Goal: Task Accomplishment & Management: Use online tool/utility

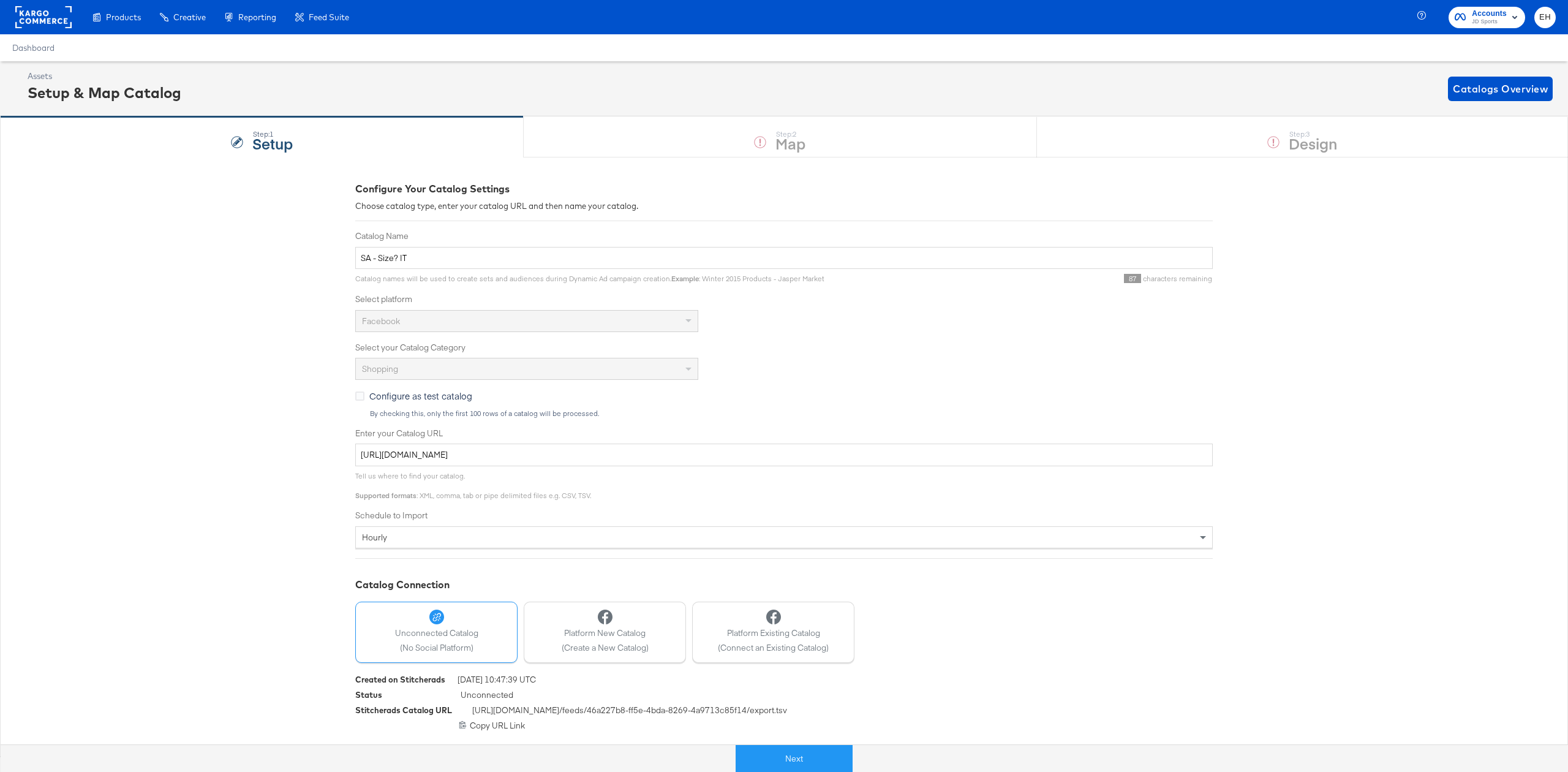
click at [1391, 148] on div "Step: 1 Setup Step: 2 Map Step: 3 Design" at bounding box center [784, 136] width 1568 height 40
click at [838, 769] on button "Next" at bounding box center [794, 759] width 117 height 28
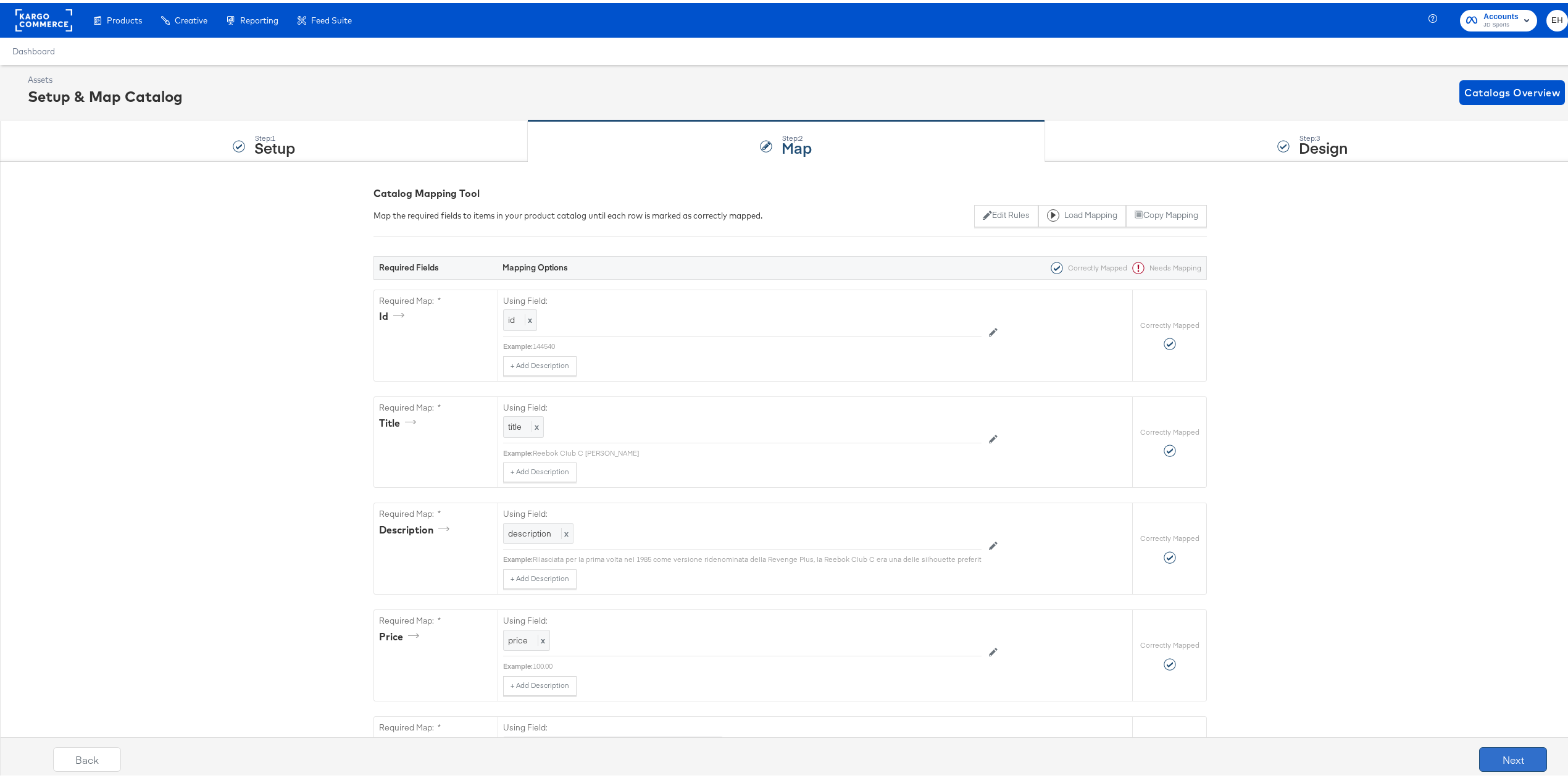
click at [1499, 756] on button "Next" at bounding box center [1513, 756] width 68 height 25
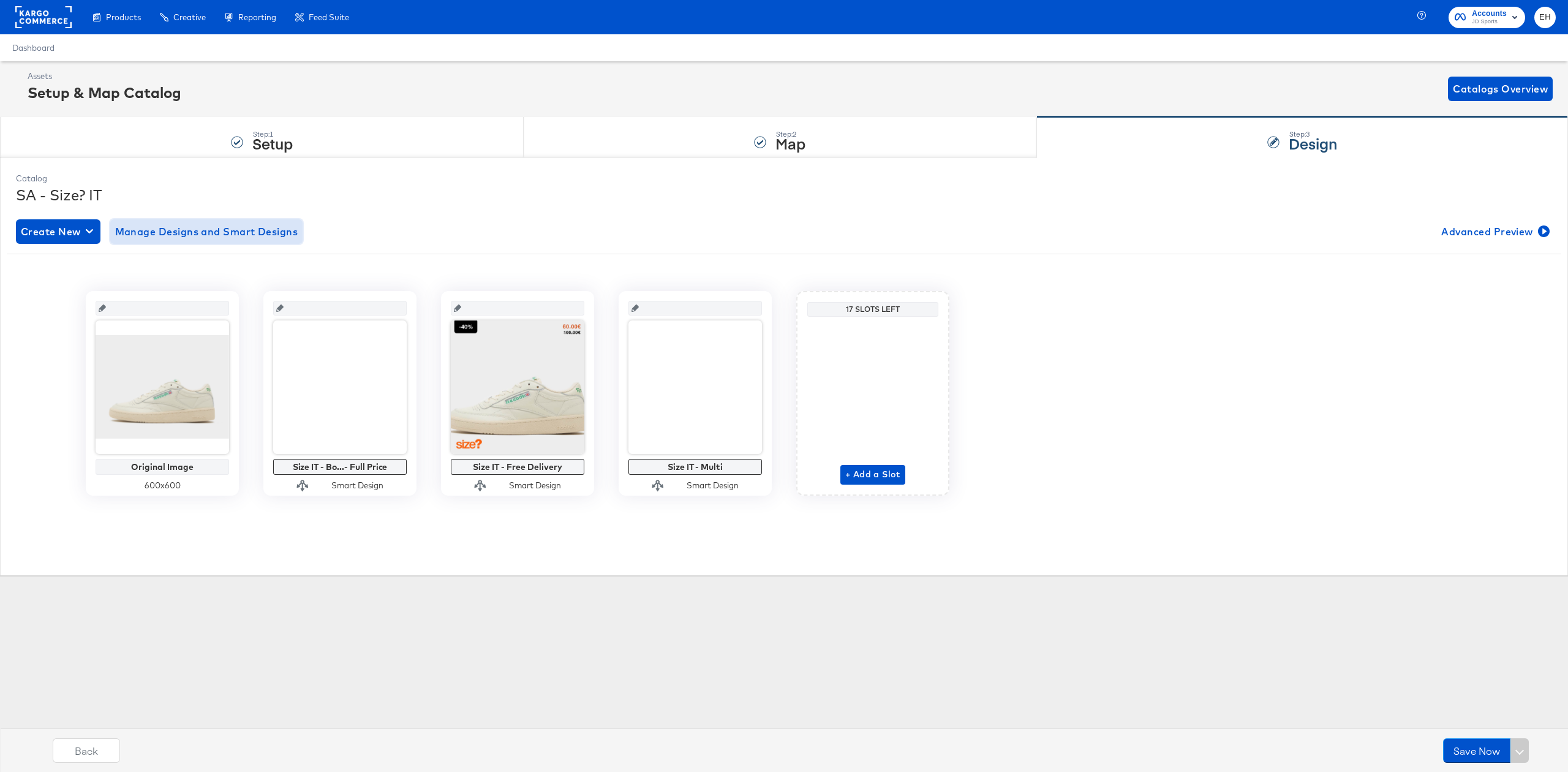
click at [214, 238] on span "Manage Designs and Smart Designs" at bounding box center [206, 231] width 183 height 17
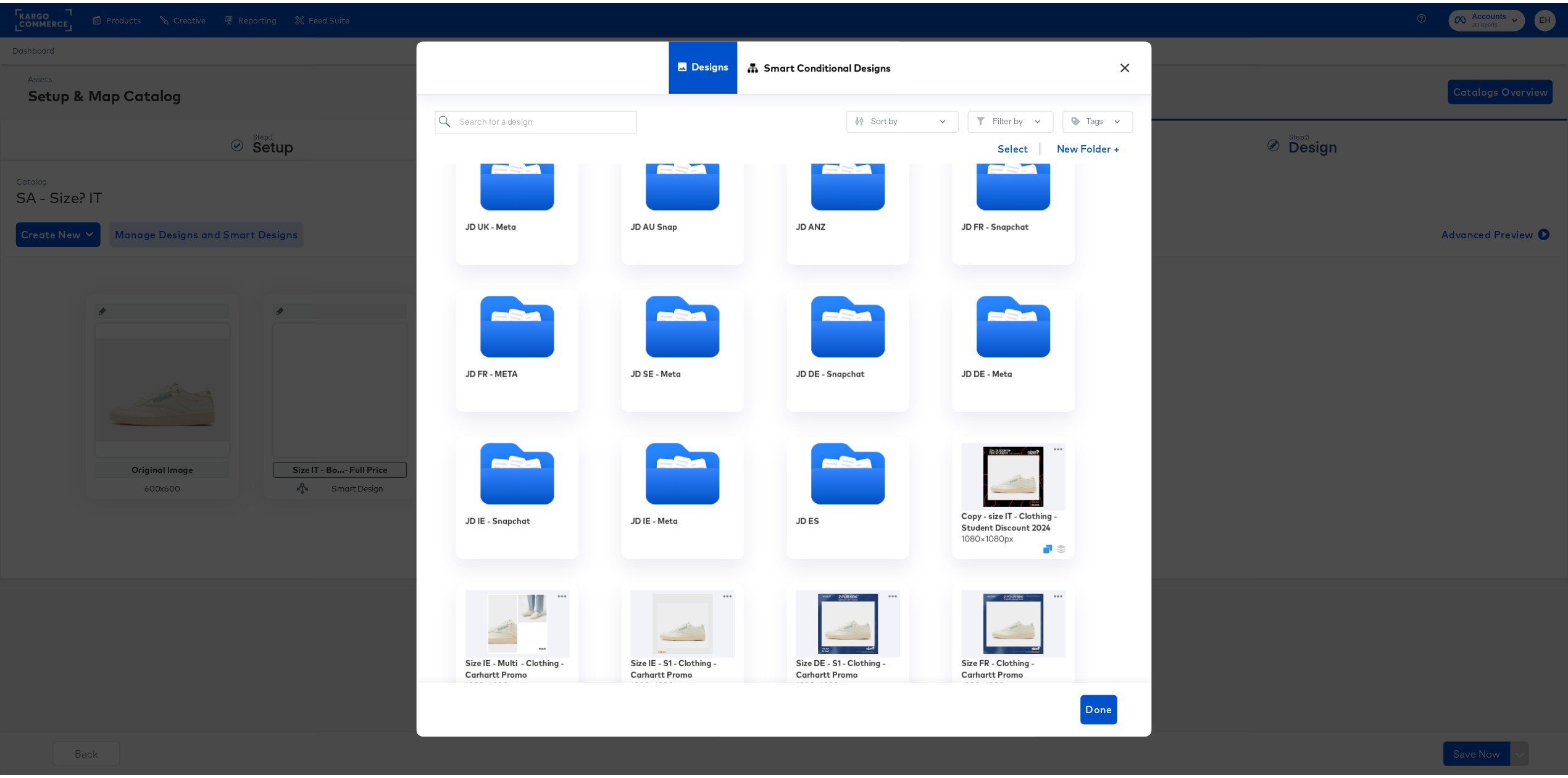
scroll to position [824, 0]
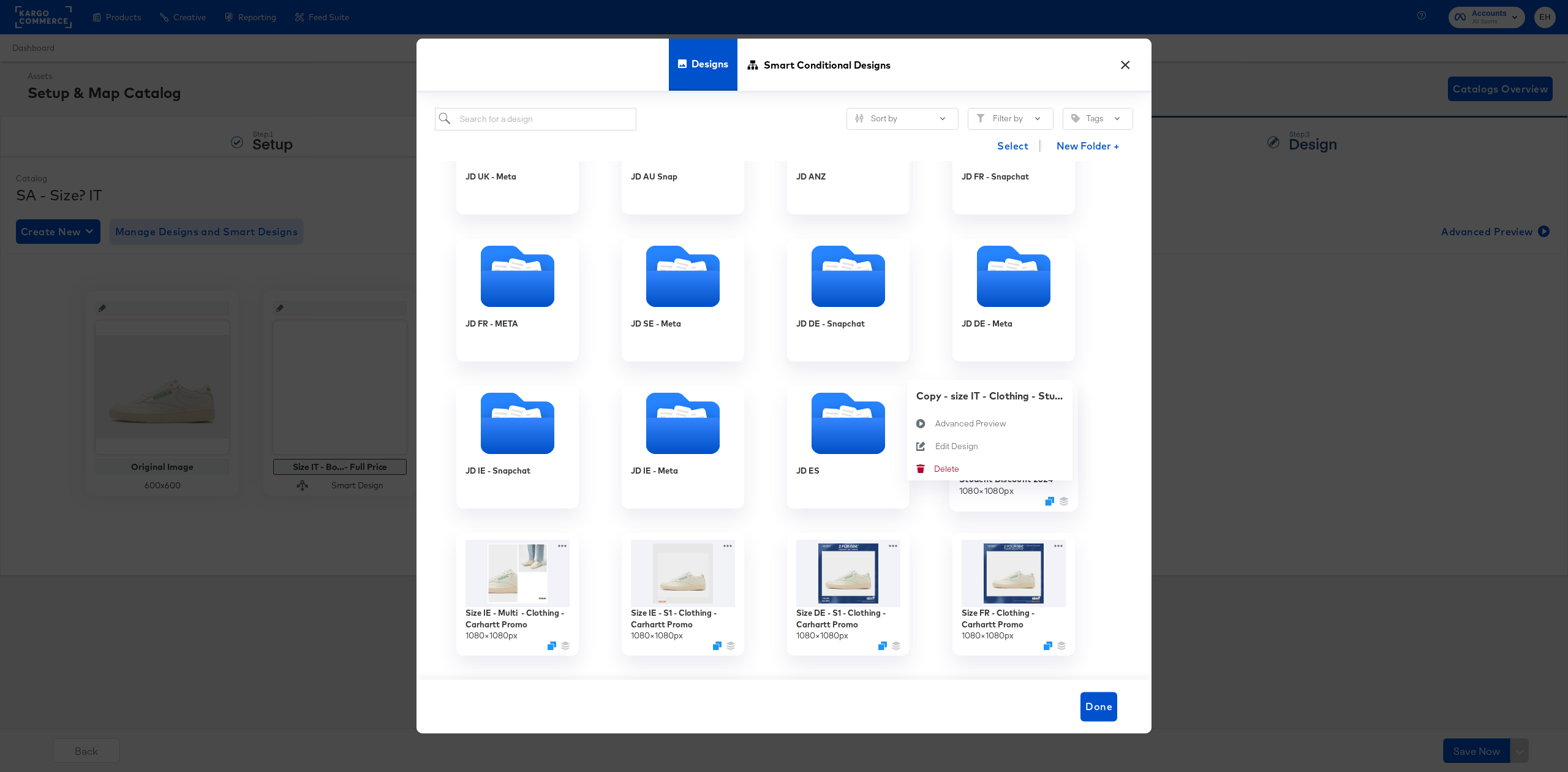
click at [1057, 397] on div "Copy - size IT - Clothing - Student Discount 2024 1080 × 1080 px Copy - size IT…" at bounding box center [1013, 447] width 165 height 147
click at [935, 446] on div "Edit Design Edit Design" at bounding box center [935, 446] width 0 height 0
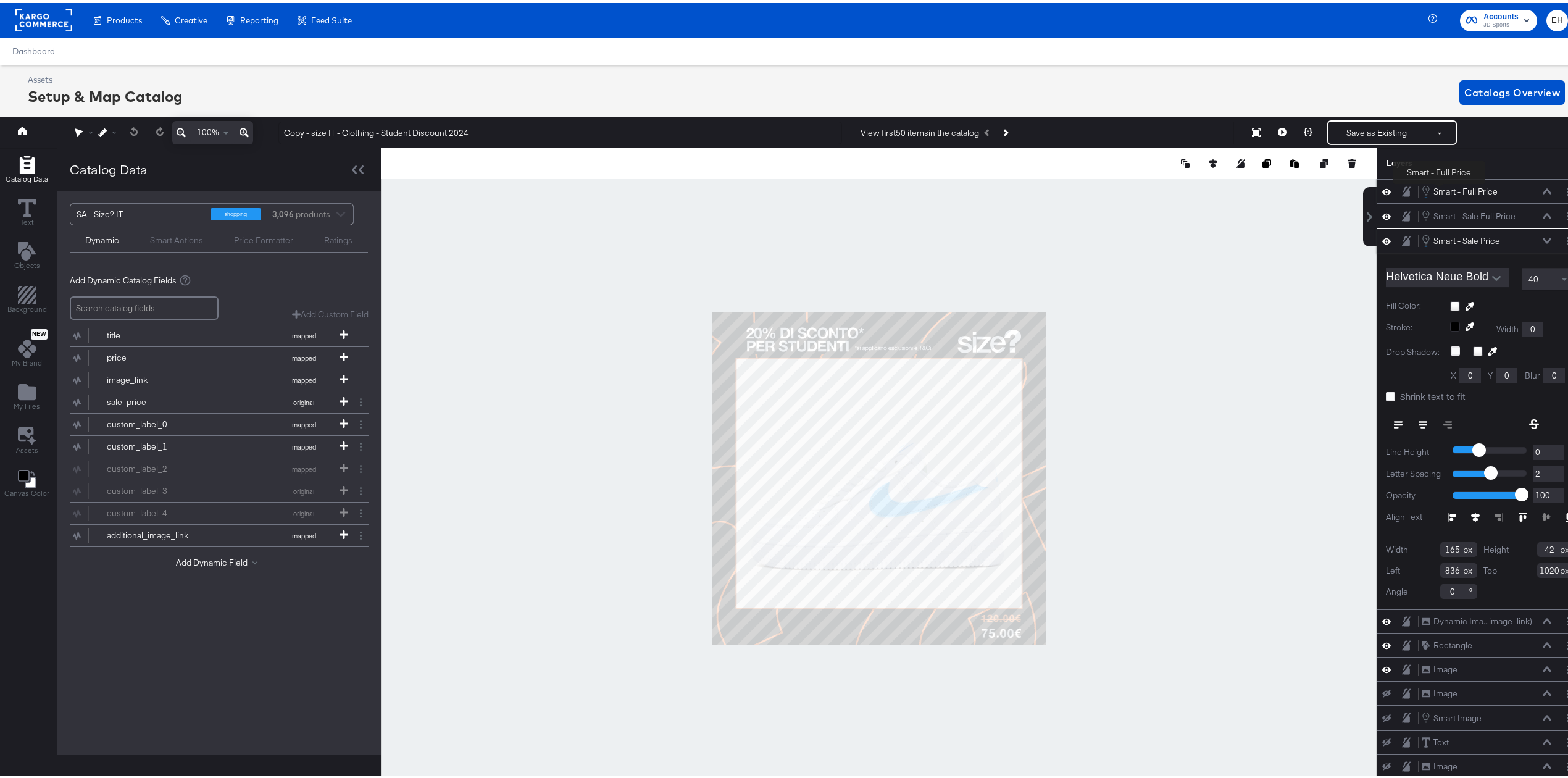
click at [1440, 184] on div "Smart - Full Price" at bounding box center [1466, 189] width 65 height 12
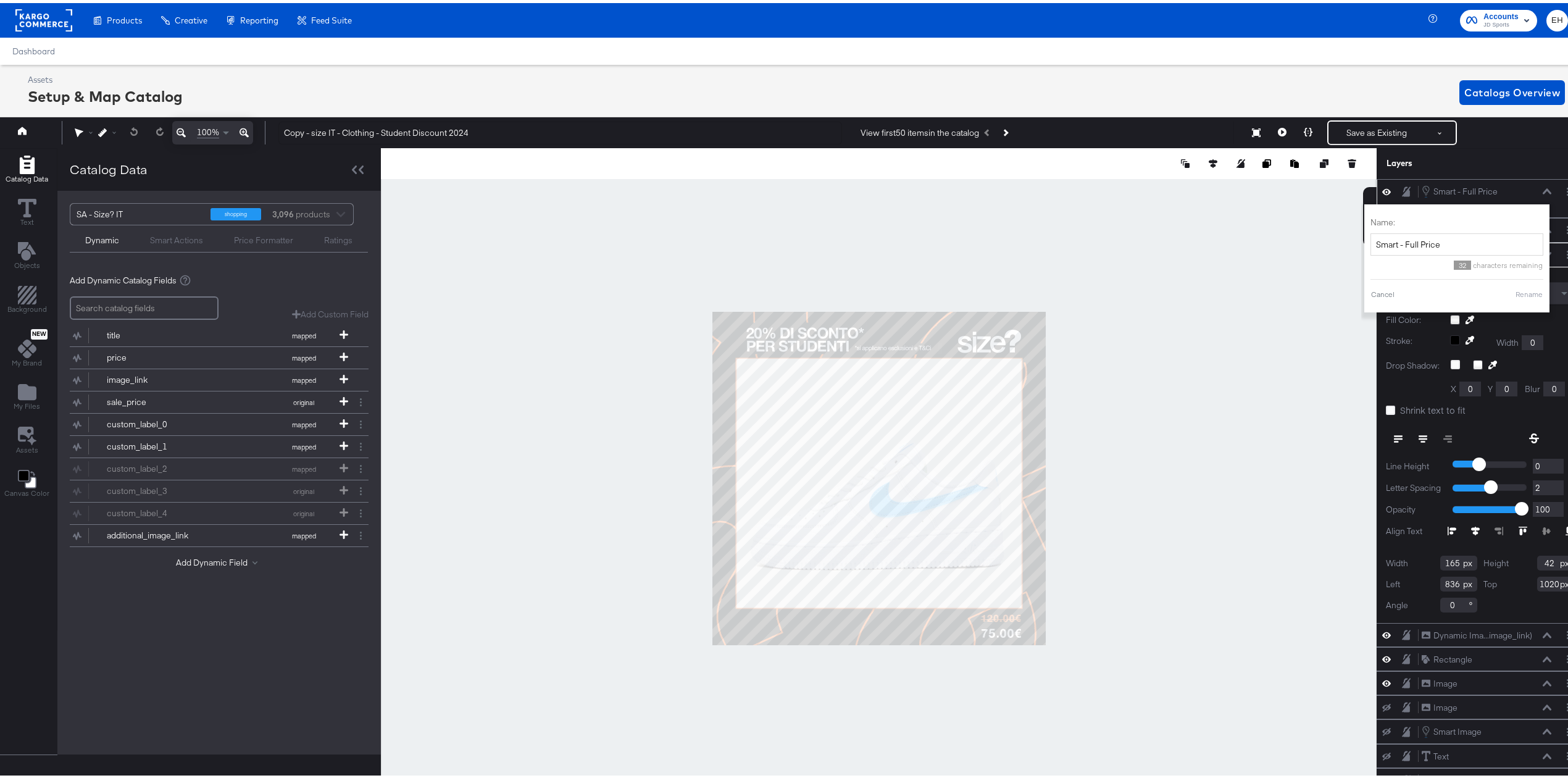
click at [1382, 188] on icon at bounding box center [1387, 188] width 8 height 11
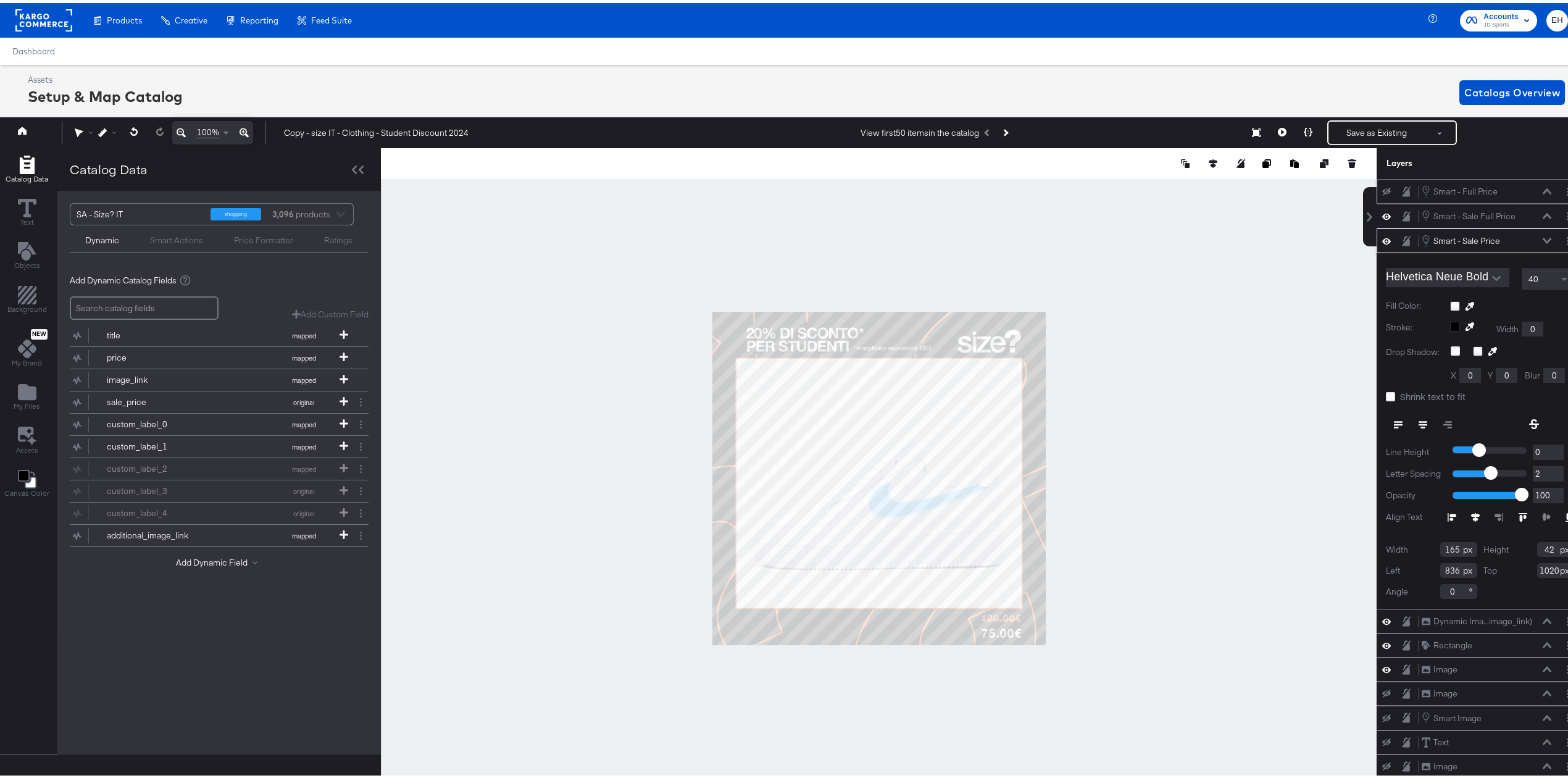
click at [1382, 188] on icon at bounding box center [1387, 189] width 8 height 8
click at [1478, 186] on div "Smart - Full Price" at bounding box center [1466, 189] width 65 height 12
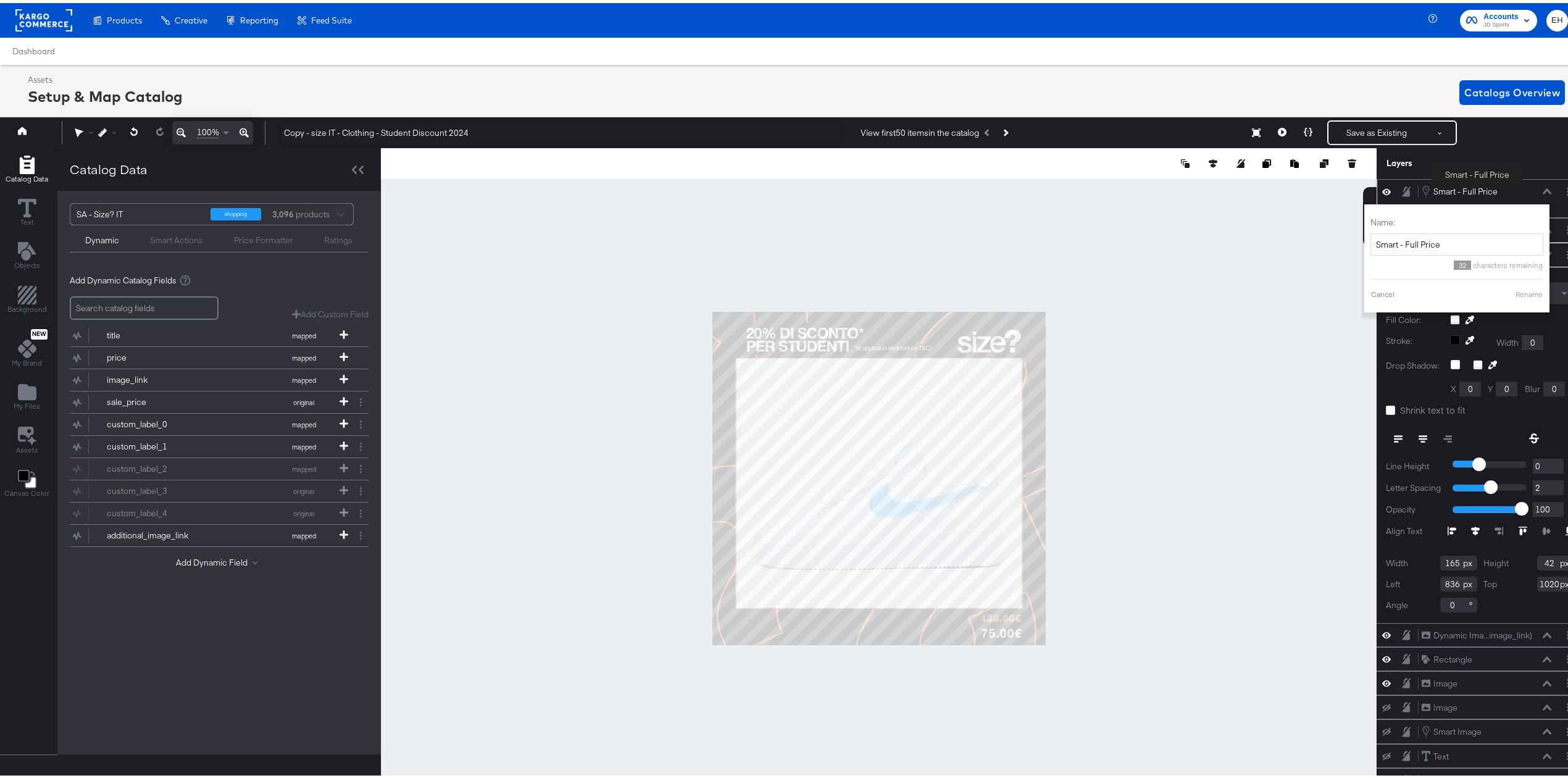
click at [1478, 186] on div "Smart - Full Price" at bounding box center [1466, 189] width 65 height 12
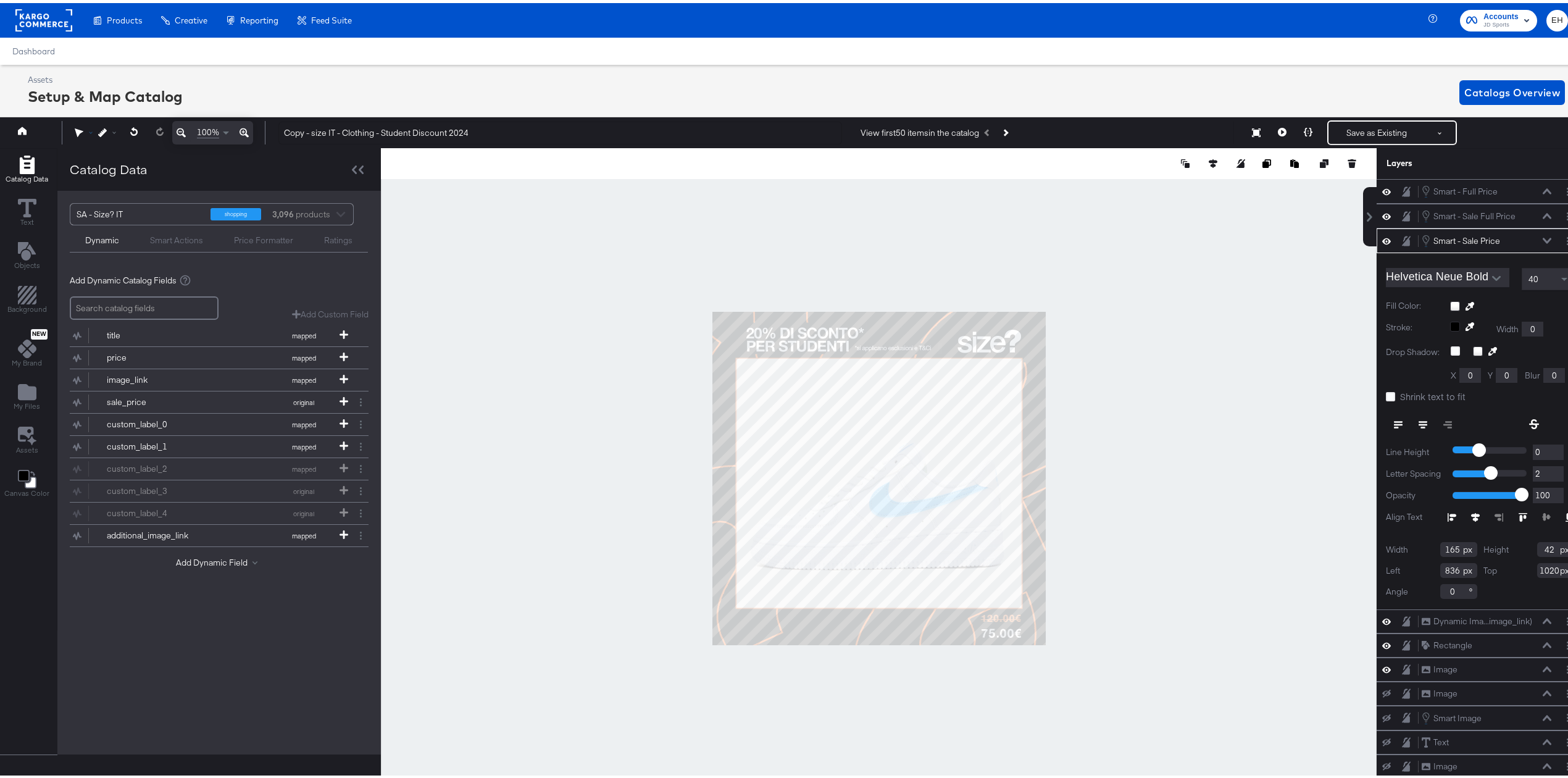
click at [80, 134] on icon at bounding box center [79, 129] width 8 height 8
click at [76, 159] on div "Hand" at bounding box center [80, 154] width 9 height 21
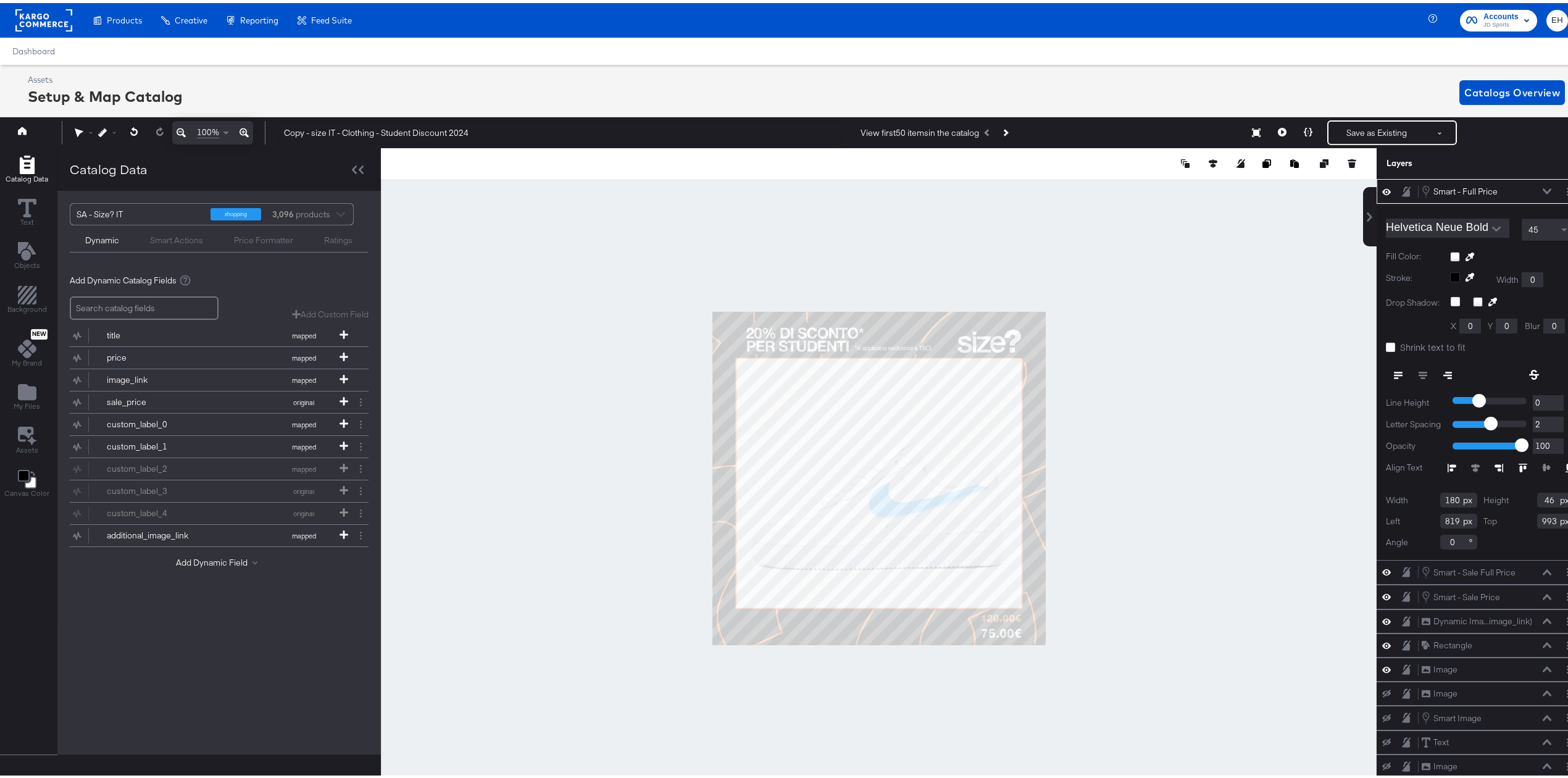
type input "818"
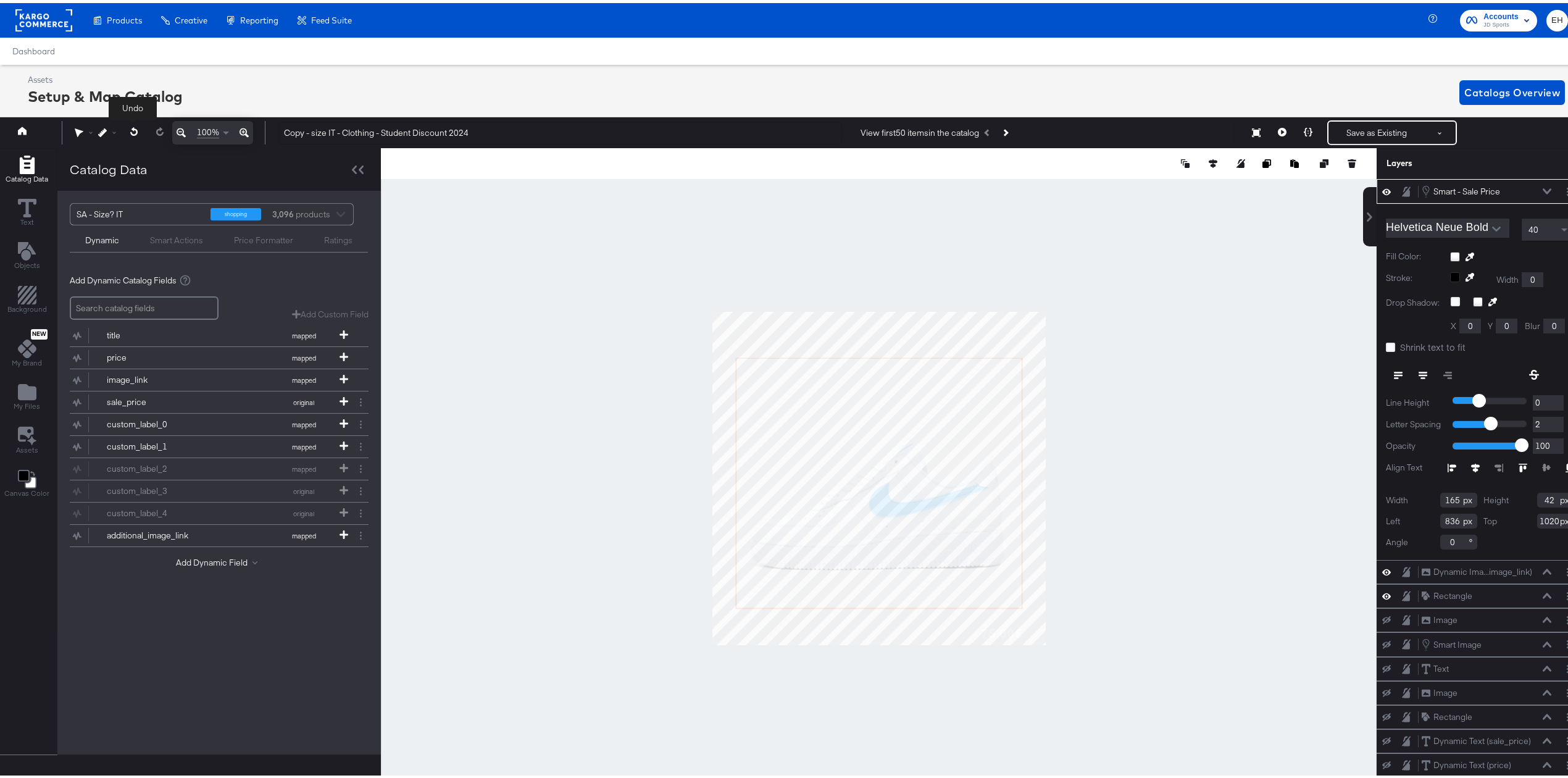
click at [131, 129] on icon at bounding box center [134, 128] width 8 height 8
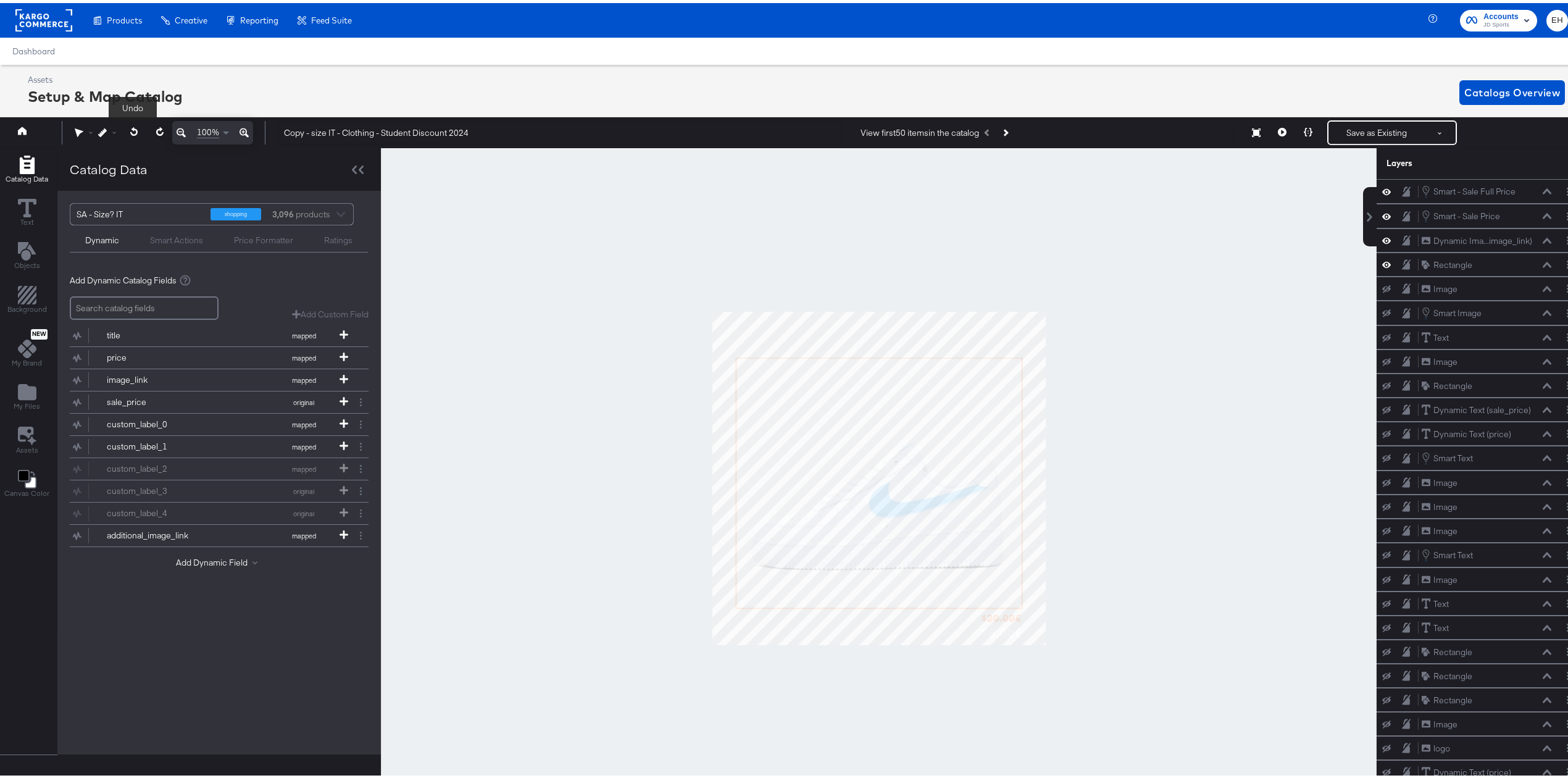
click at [131, 129] on icon at bounding box center [134, 128] width 8 height 8
click at [1543, 188] on icon at bounding box center [1547, 188] width 8 height 6
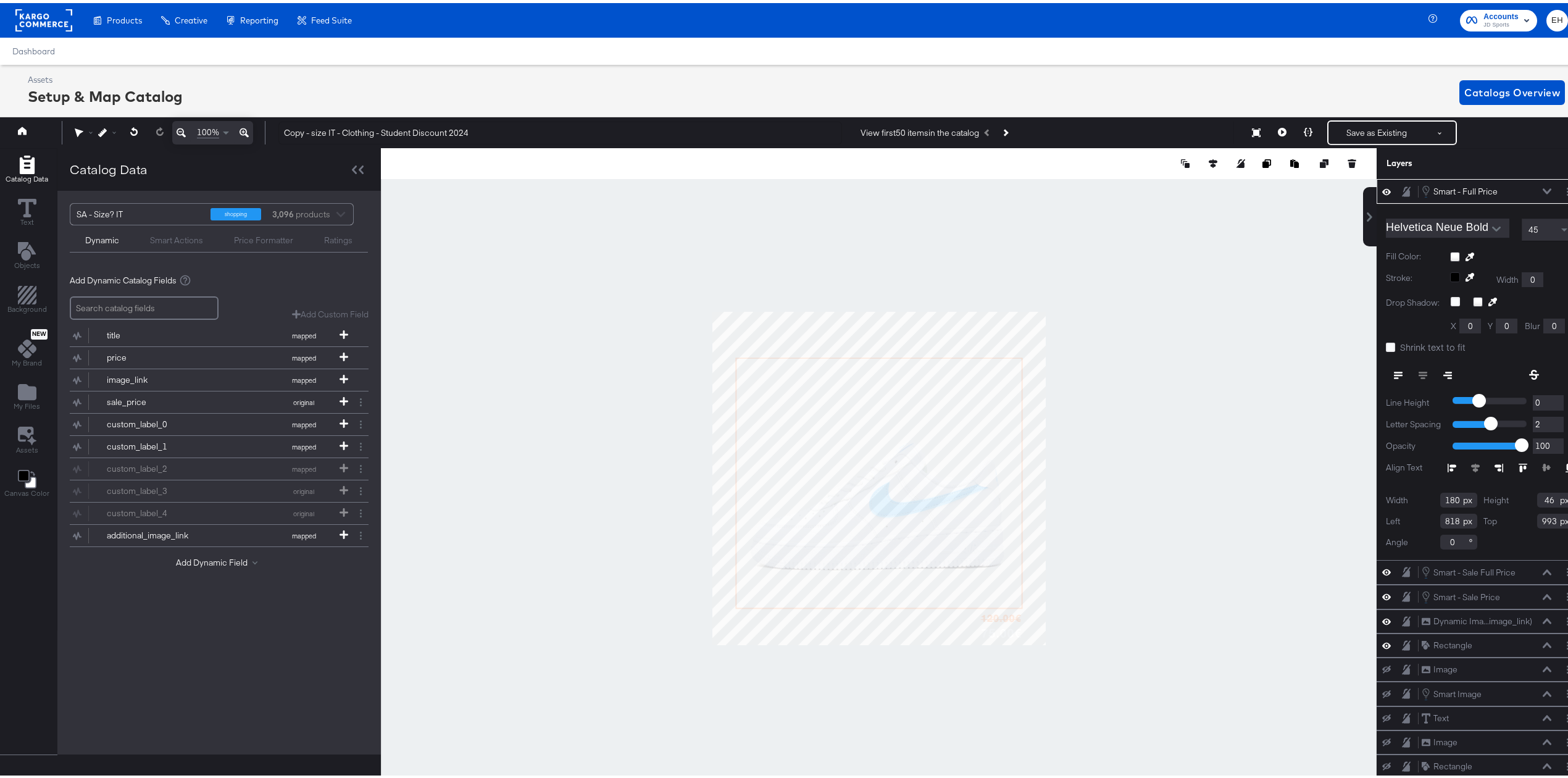
click at [1450, 254] on div at bounding box center [1513, 254] width 124 height 10
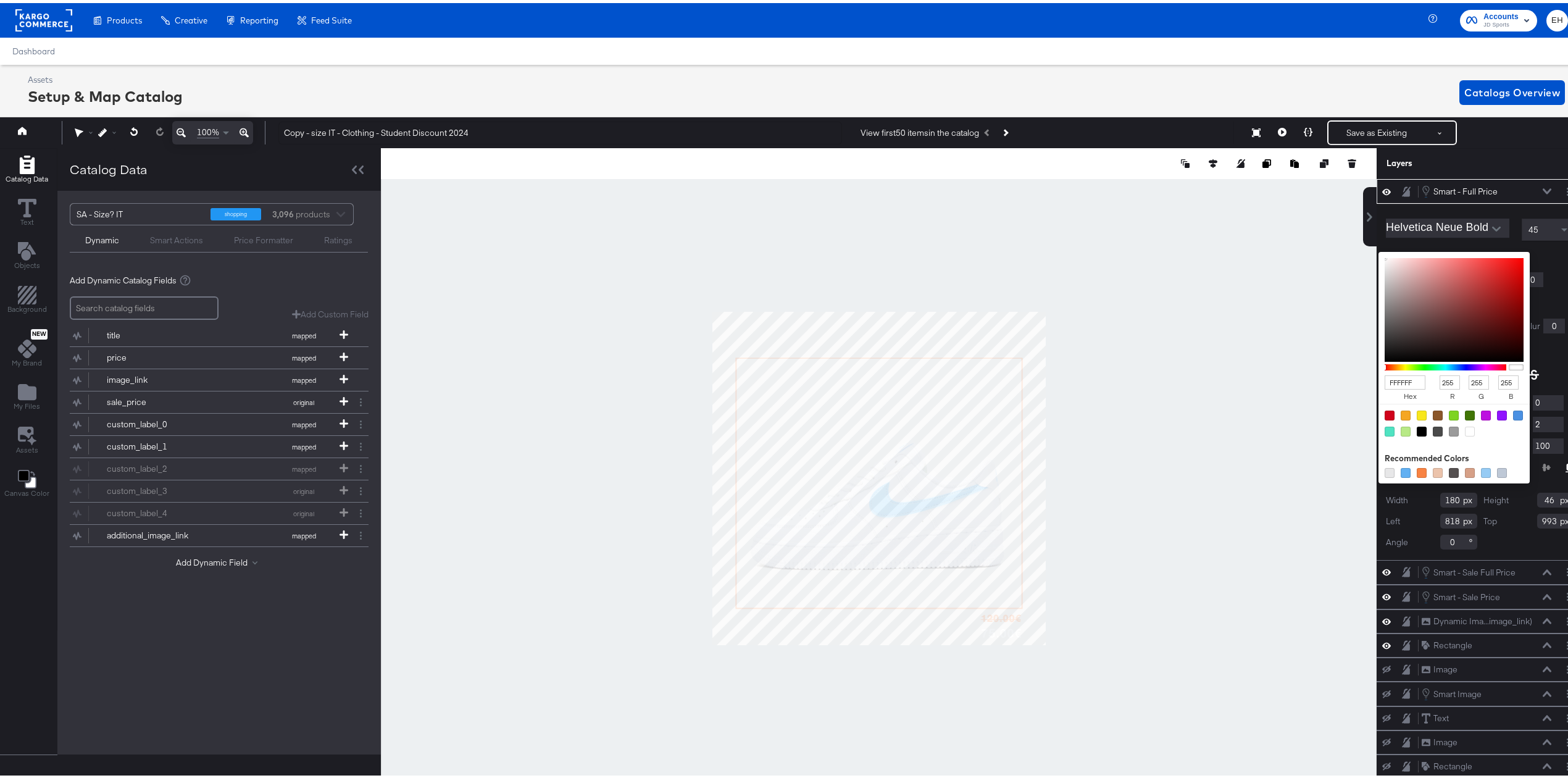
click at [1449, 474] on div at bounding box center [1454, 470] width 10 height 10
type input "555050"
type input "85"
type input "80"
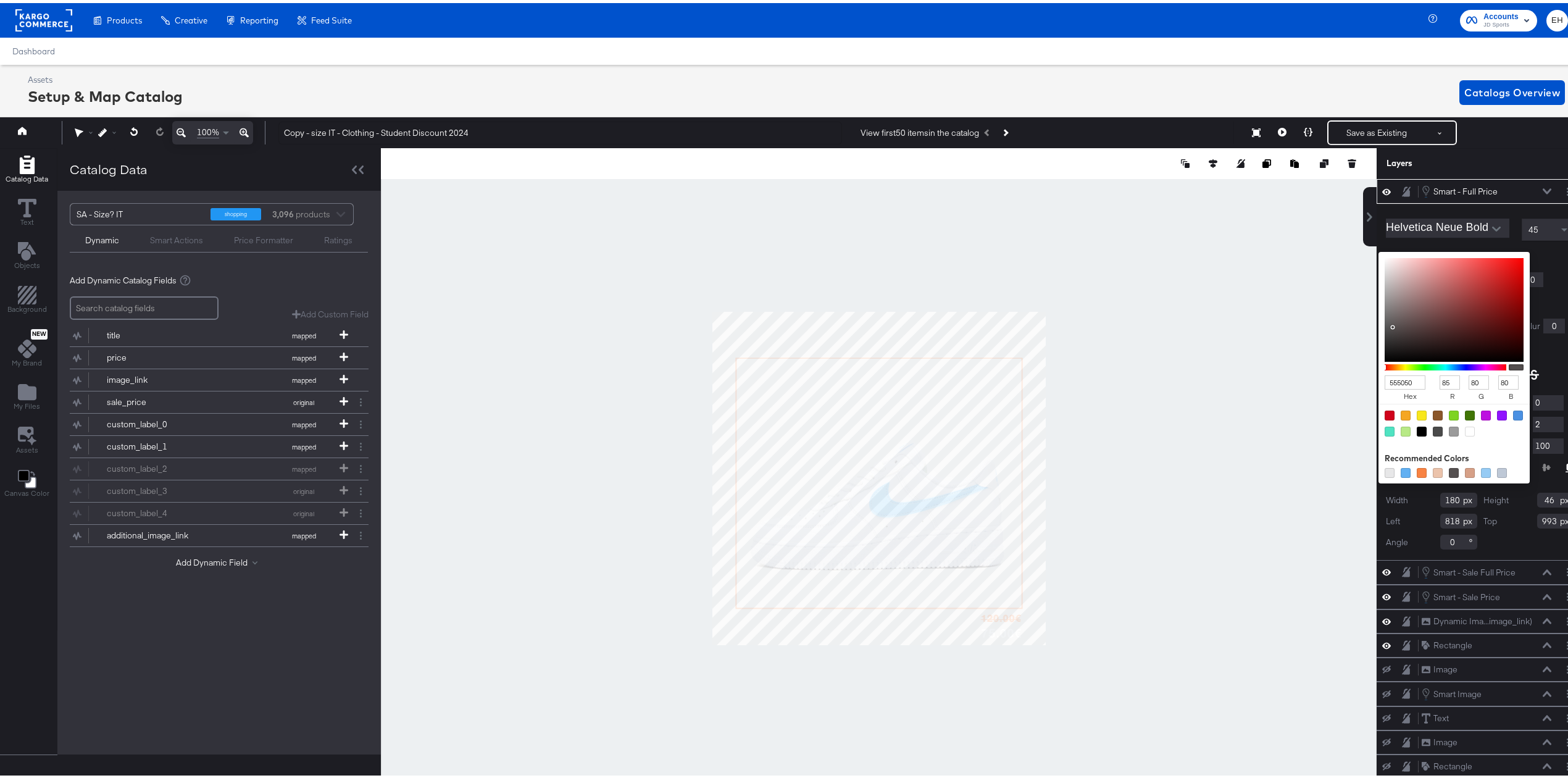
click at [1449, 473] on div at bounding box center [1454, 470] width 10 height 10
click at [1537, 356] on div "Helvetica Neue Bold 45 Fill Color: 555050 hex 85 r 80 g 80 b 100 a Recommended …" at bounding box center [1480, 378] width 207 height 355
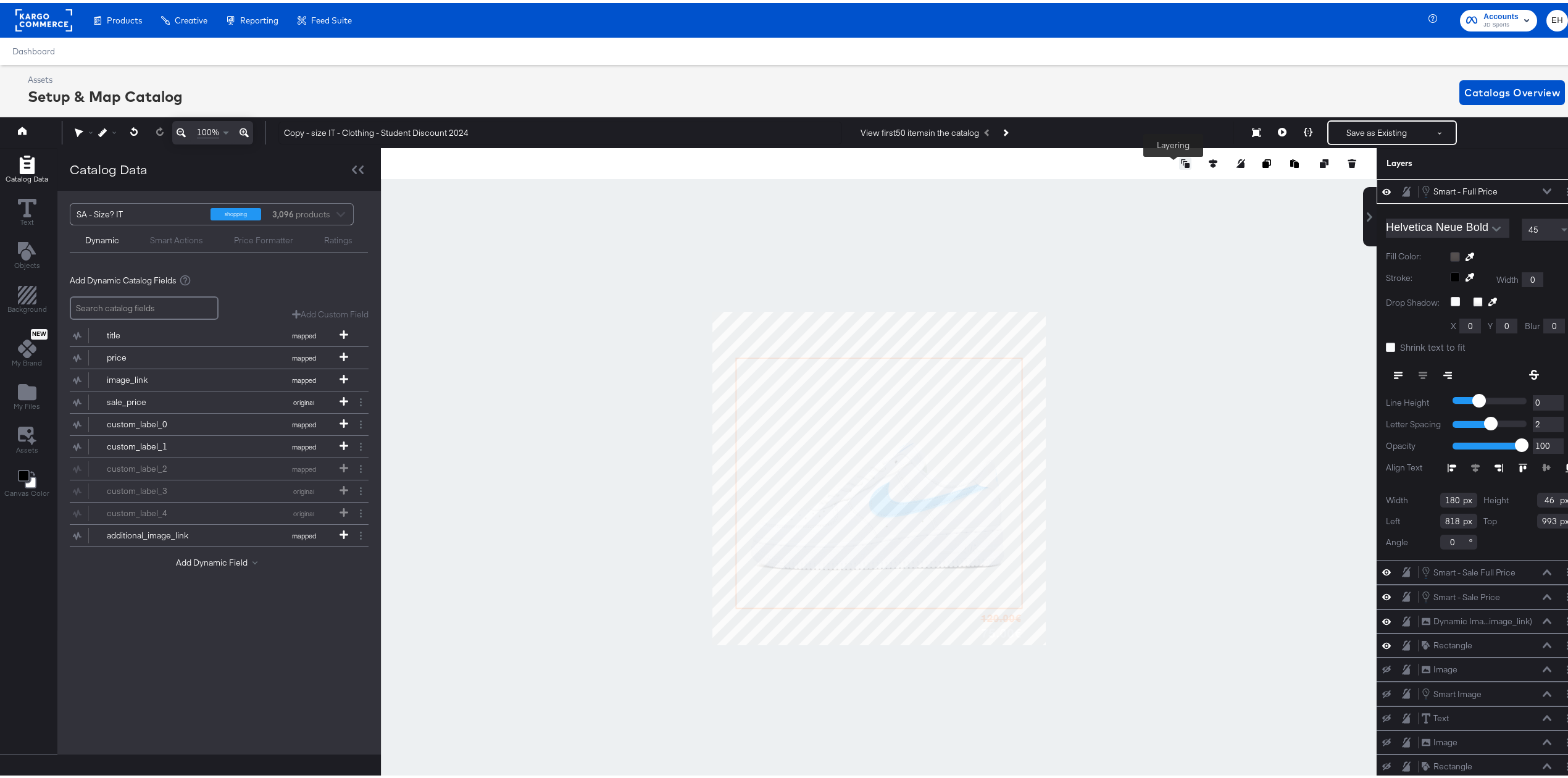
click at [1181, 159] on icon at bounding box center [1185, 161] width 8 height 8
click at [1162, 423] on div at bounding box center [879, 475] width 996 height 660
type input "570"
type input "991"
click at [1543, 186] on icon at bounding box center [1547, 188] width 8 height 6
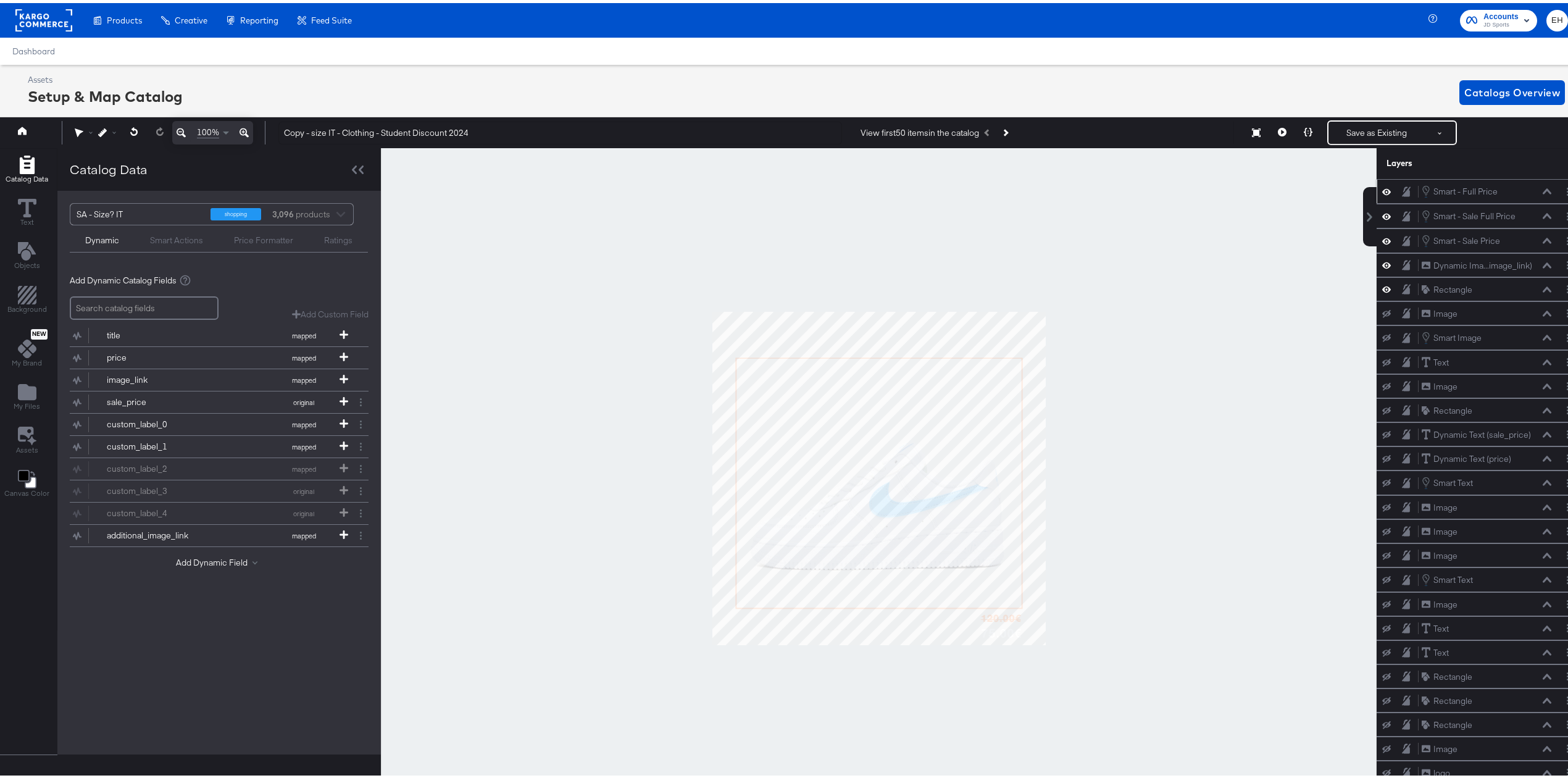
click at [1542, 186] on button at bounding box center [1547, 188] width 10 height 7
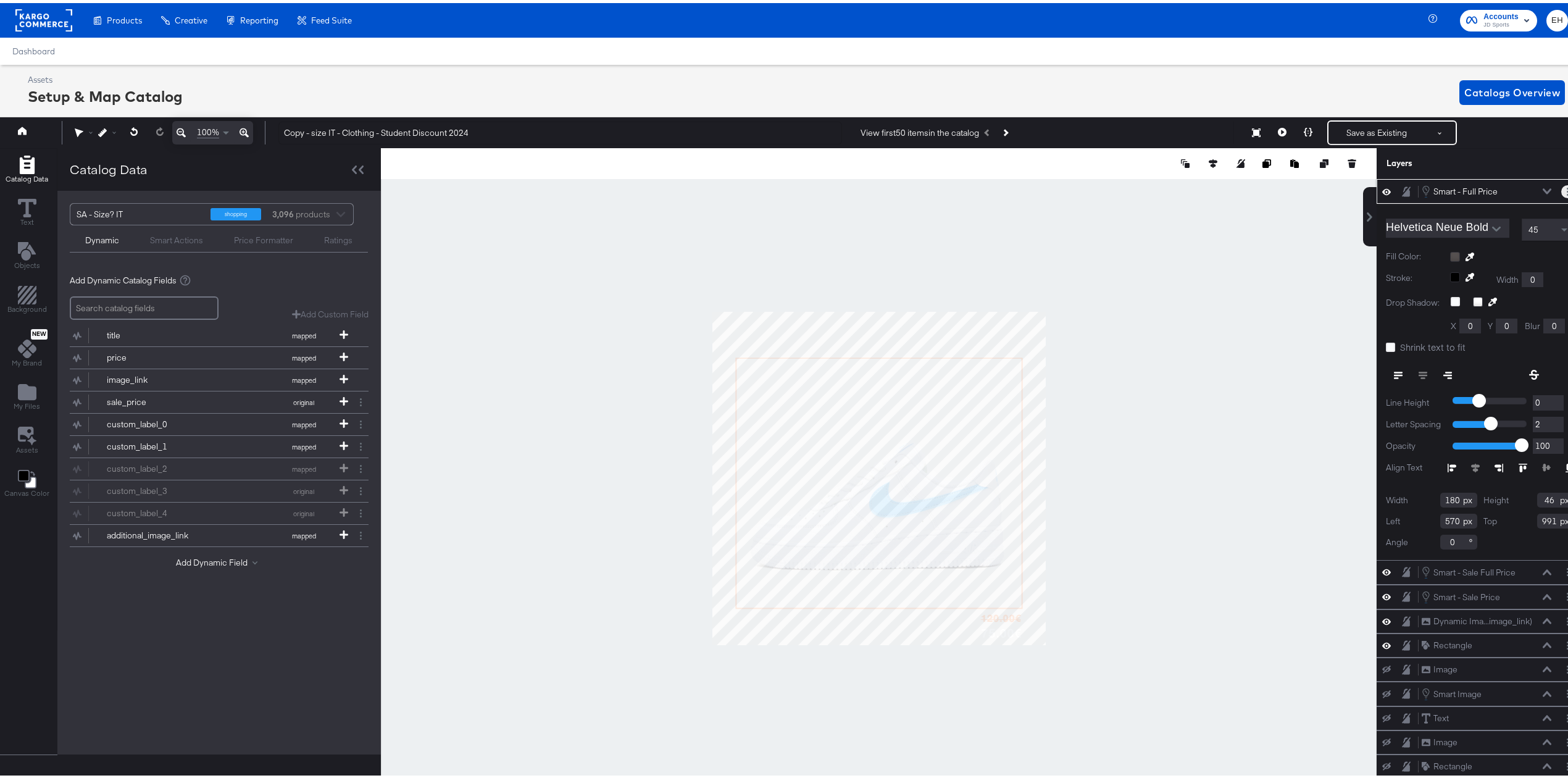
click at [1561, 189] on button "Layer Options" at bounding box center [1568, 189] width 13 height 13
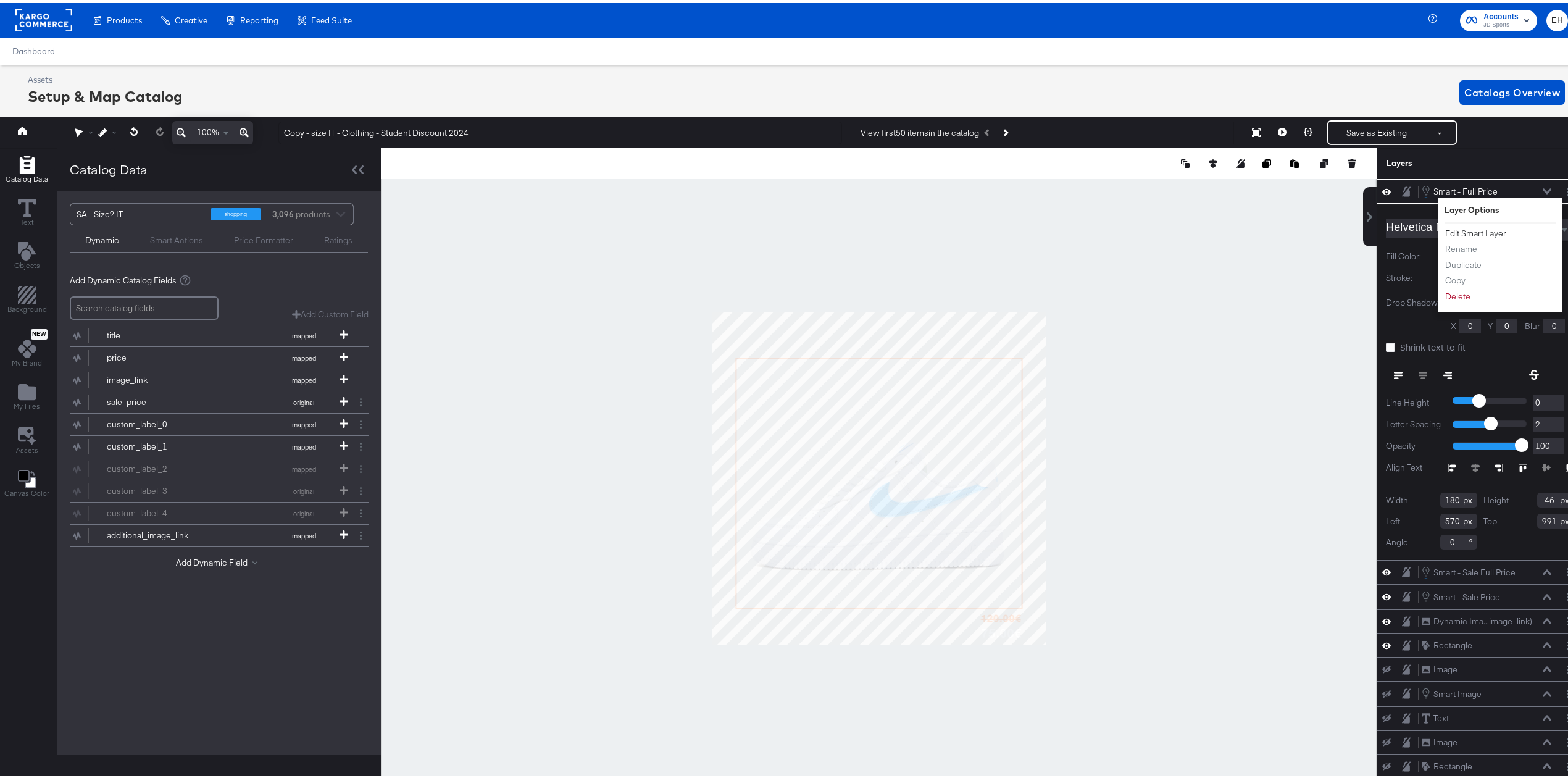
click at [1483, 230] on button "Edit Smart Layer" at bounding box center [1475, 231] width 62 height 13
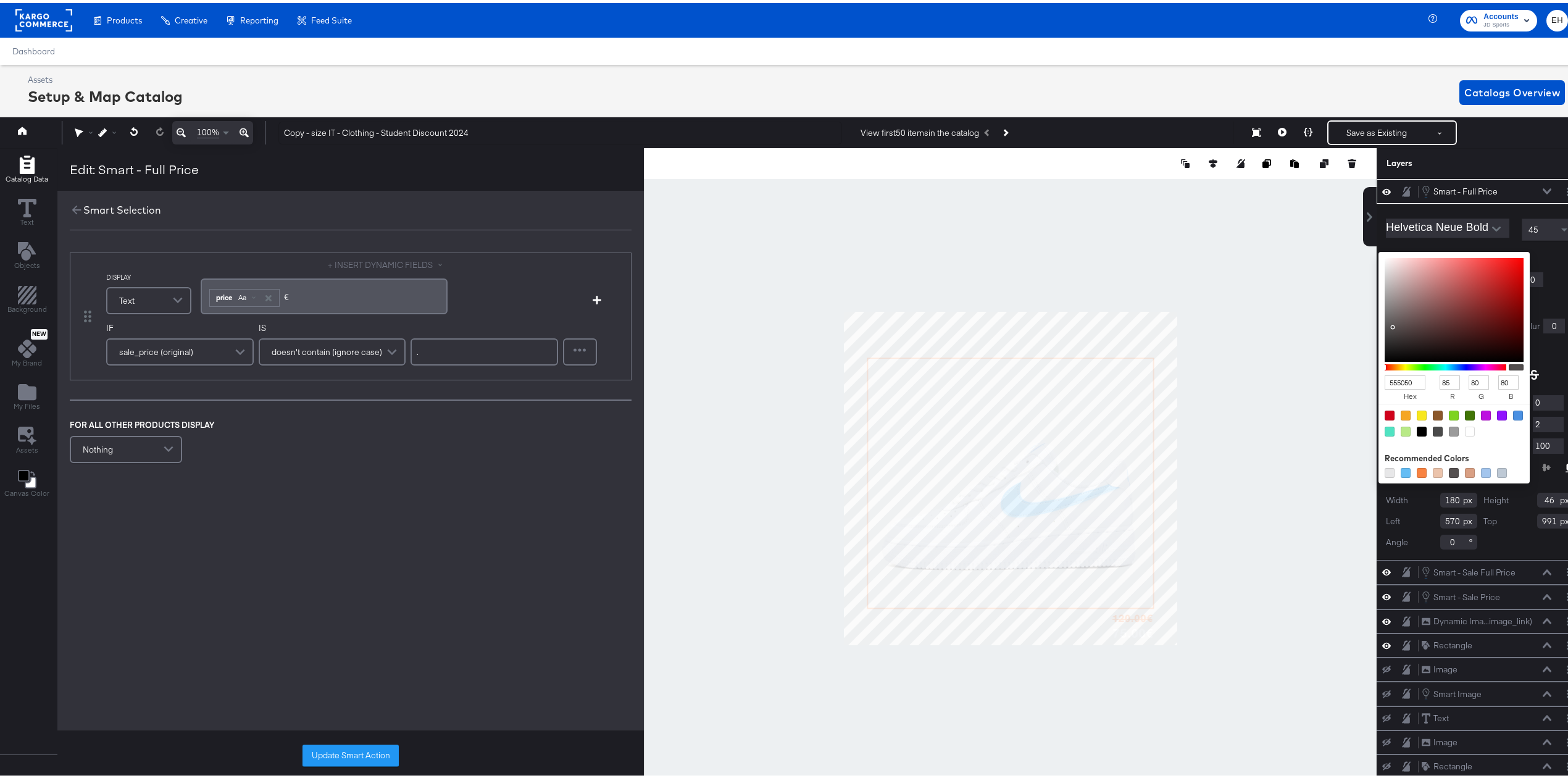
click at [1450, 255] on div "555050 hex 85 r 80 g 80 b 100 a Recommended Colors" at bounding box center [1513, 254] width 124 height 10
type input "9B9999"
type input "155"
type input "153"
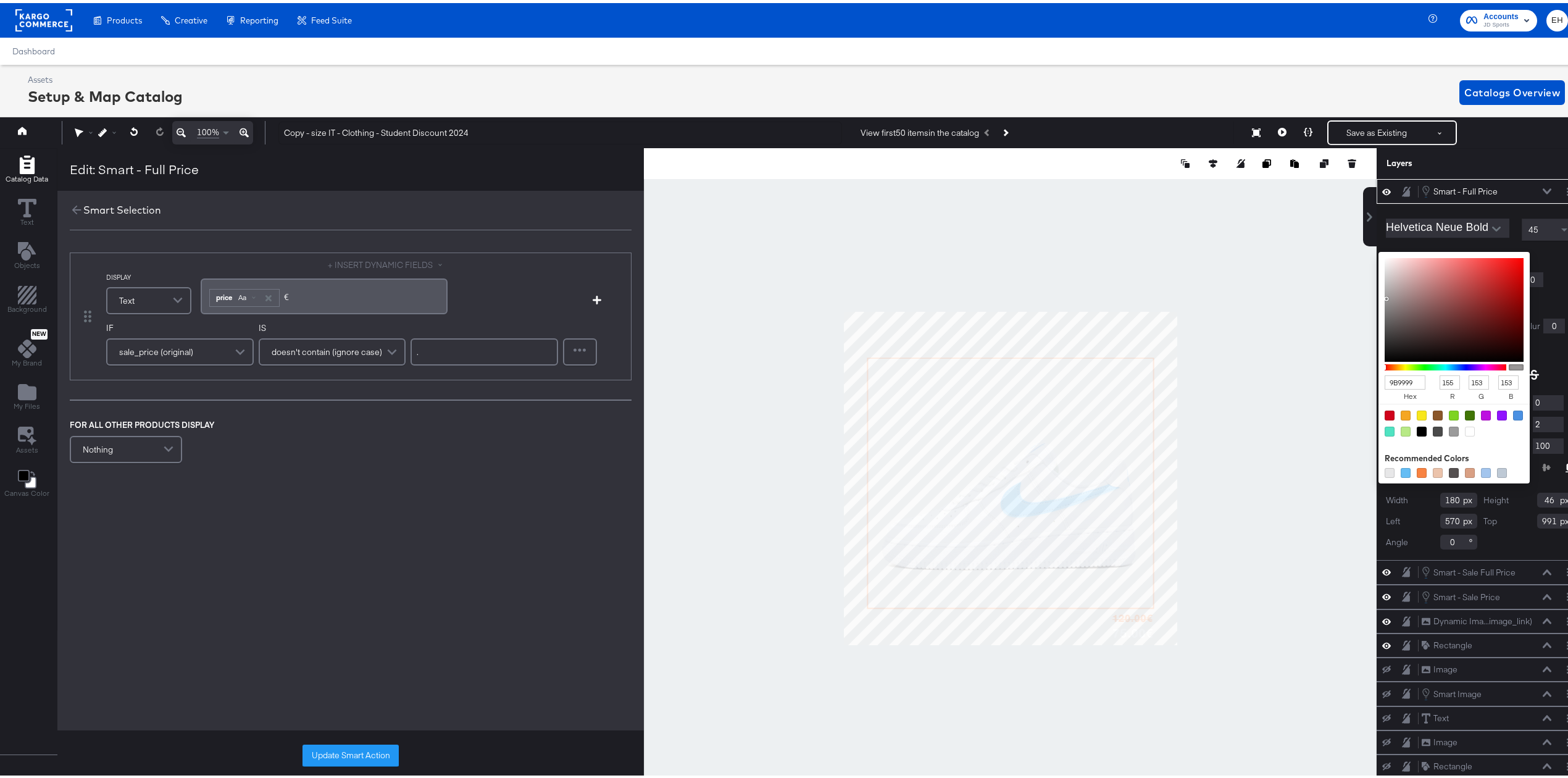
type input "989696"
type input "152"
type input "150"
type input "616060"
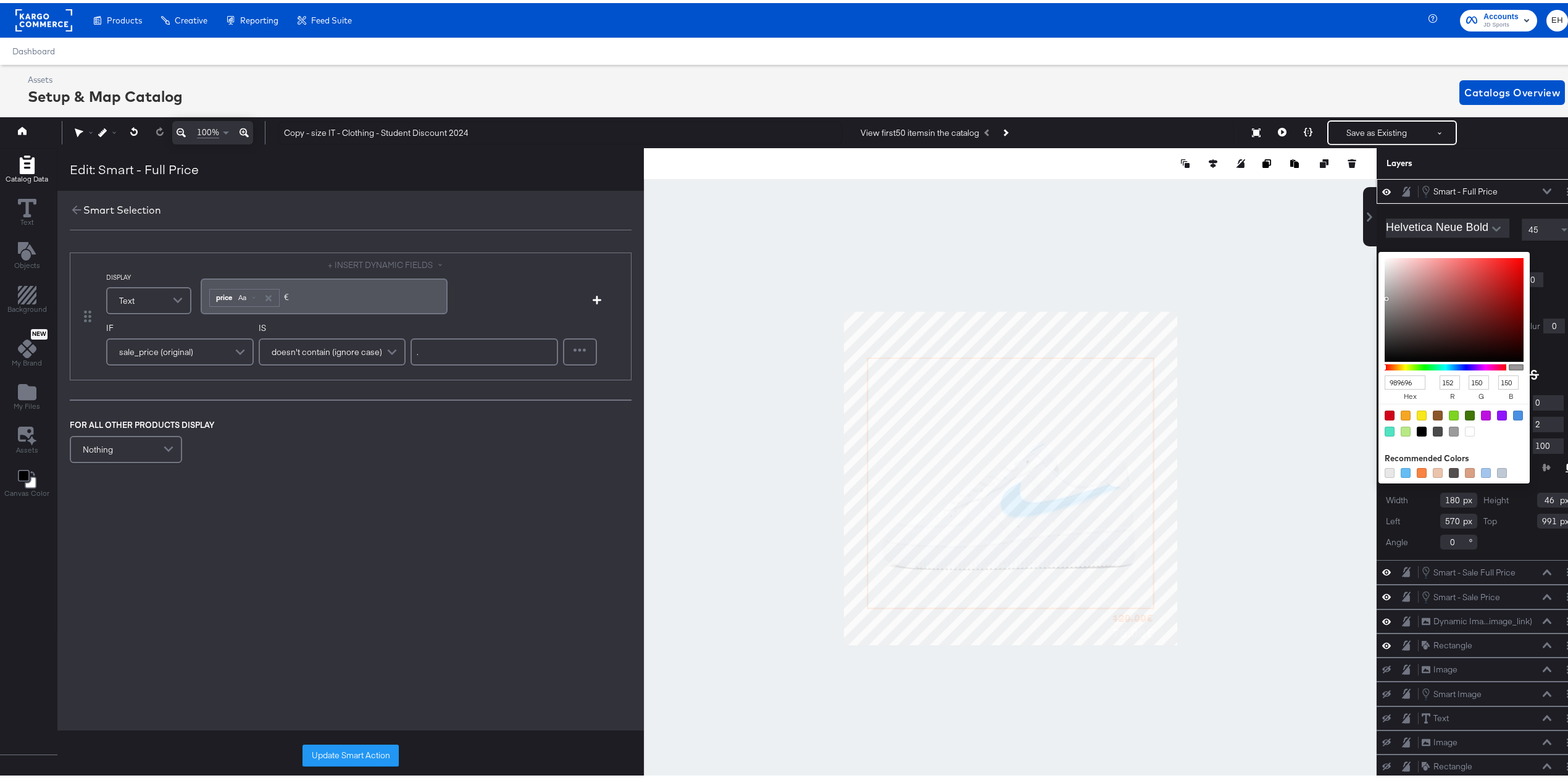
type input "97"
type input "96"
type input "070606"
type input "7"
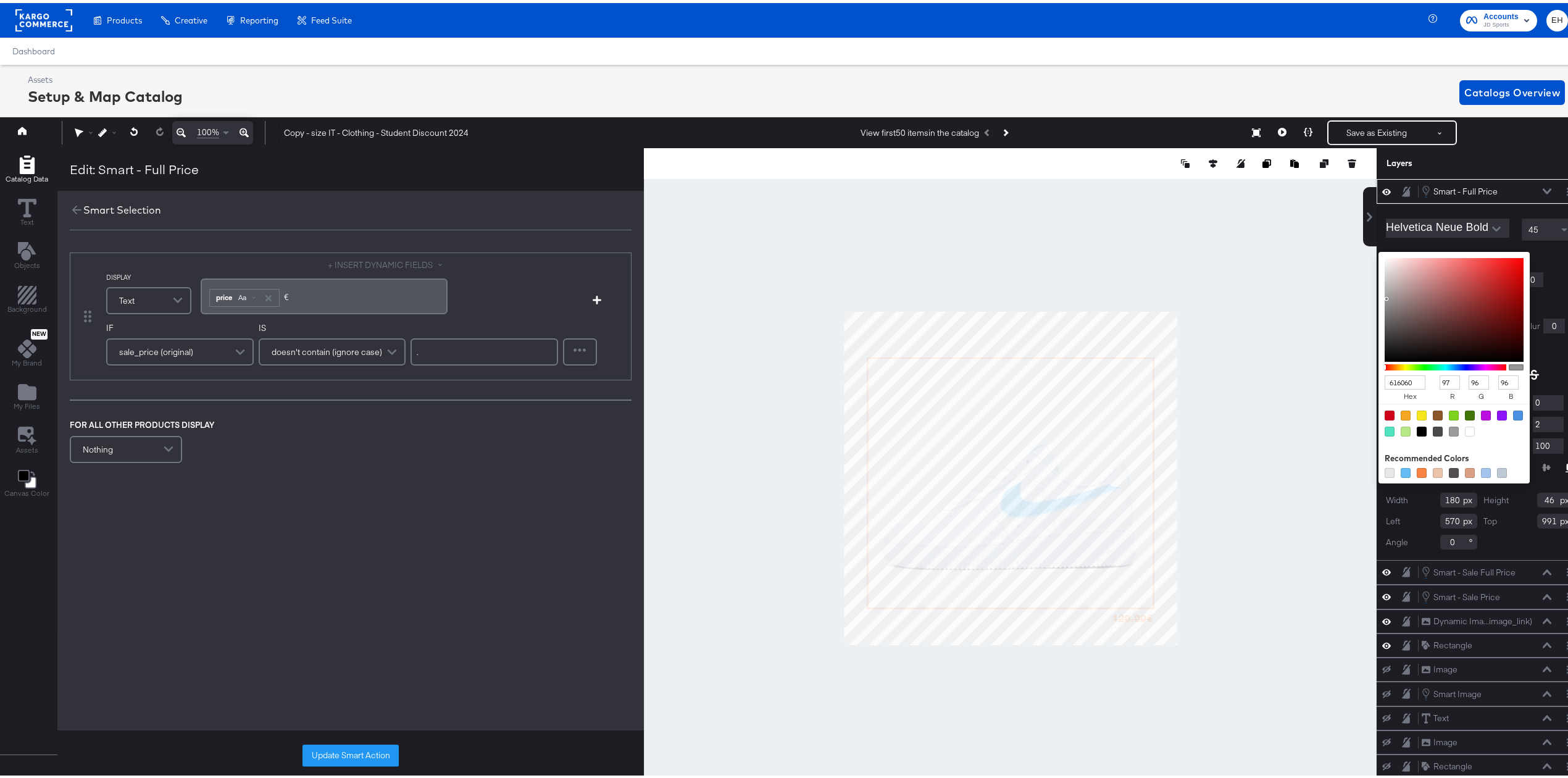
type input "6"
type input "000000"
type input "0"
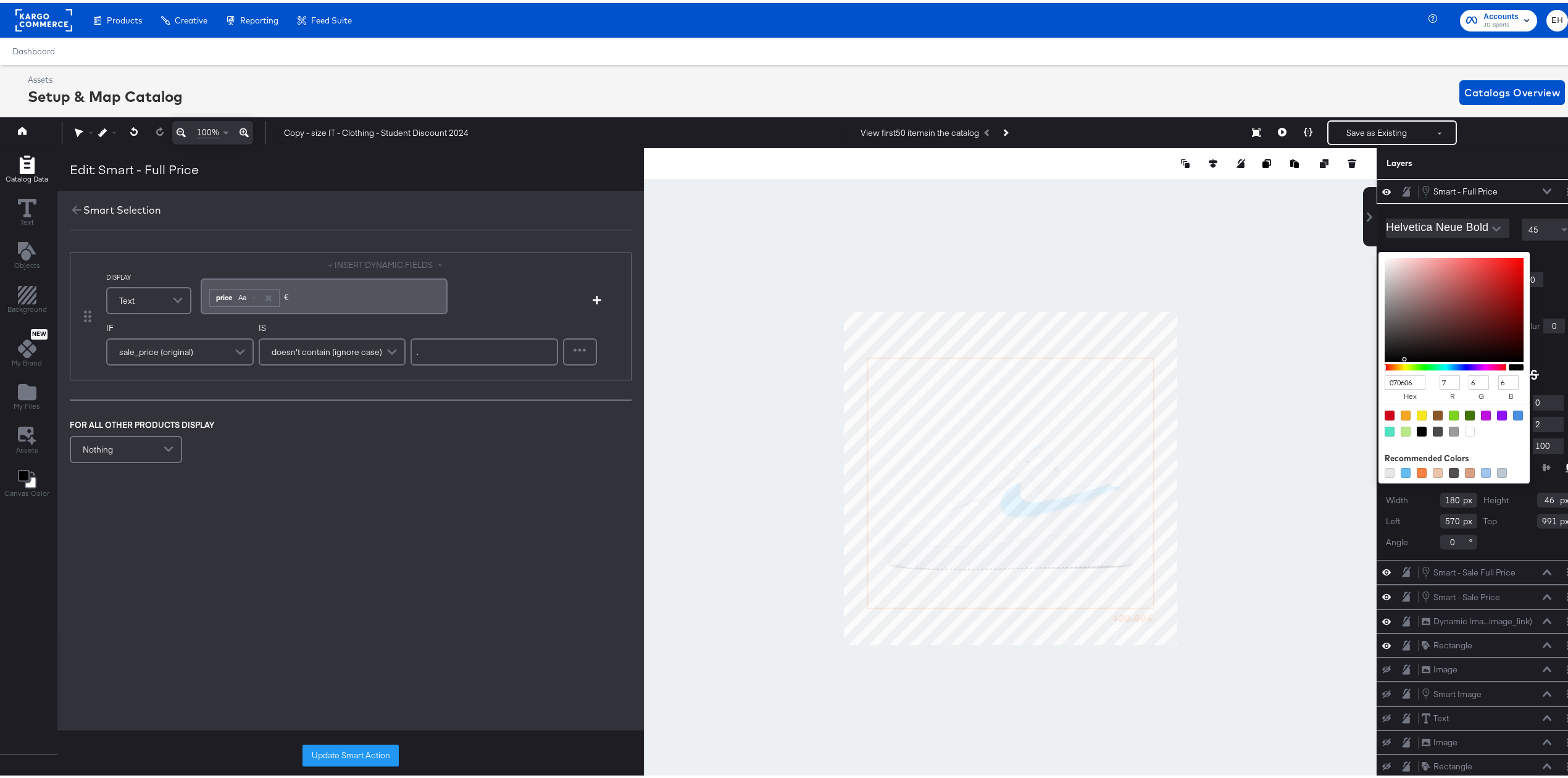
type input "0"
drag, startPoint x: 1362, startPoint y: 297, endPoint x: 1336, endPoint y: 383, distance: 89.8
click at [1336, 176] on div "Catalog Data Text Objects Background New My Brand My Files Assets Canvas Color …" at bounding box center [789, 160] width 1586 height 31
click at [1530, 360] on div "Helvetica Neue Bold 45 Fill Color: 000000 hex 0 r 0 g 0 b 100 a Recommended Col…" at bounding box center [1480, 378] width 207 height 355
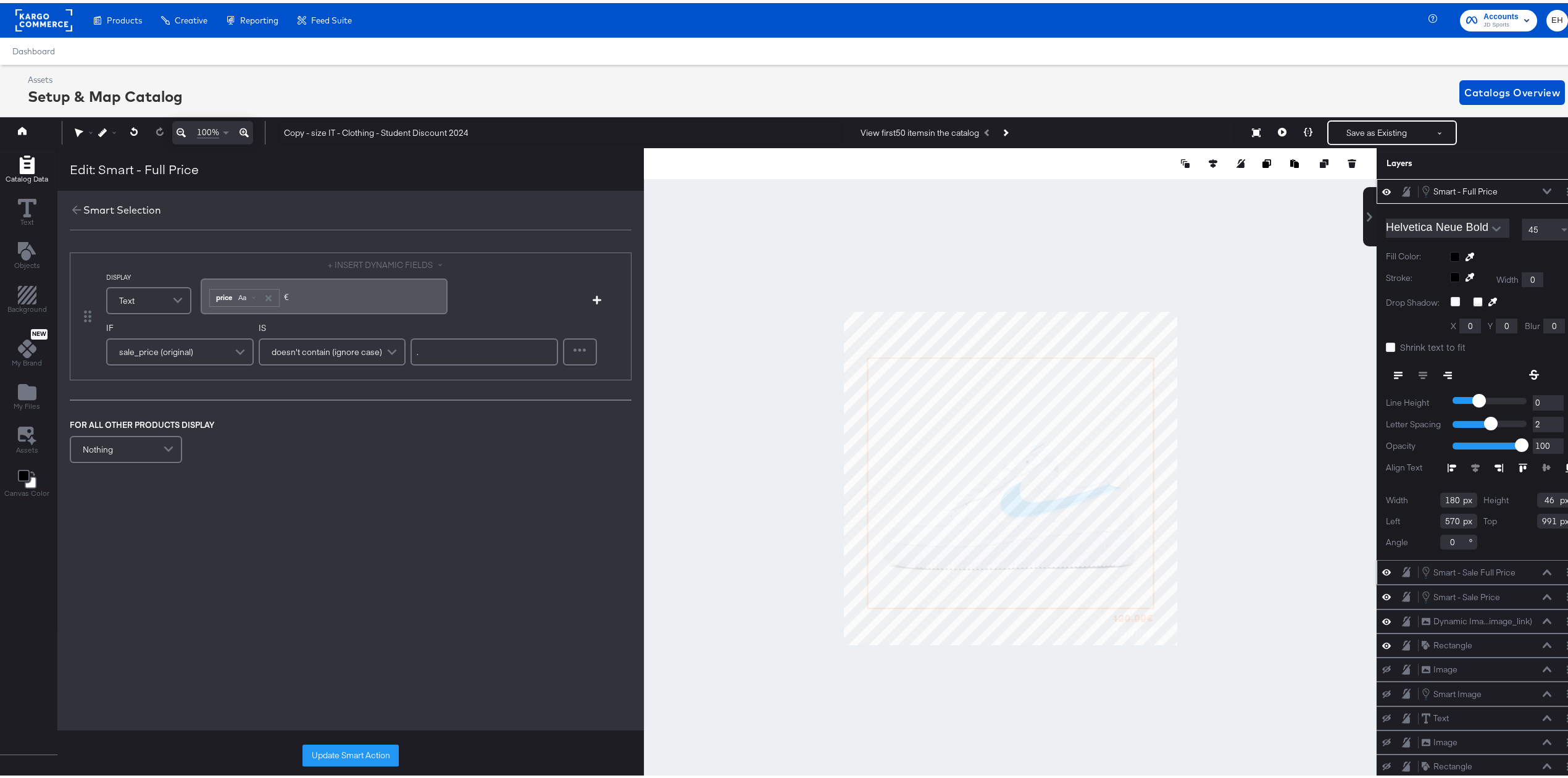
click at [1382, 568] on icon at bounding box center [1387, 568] width 8 height 11
click at [1382, 597] on icon at bounding box center [1387, 593] width 8 height 11
click at [1451, 300] on icon at bounding box center [1455, 298] width 9 height 9
click at [0, 0] on input "checkbox" at bounding box center [0, 0] width 0 height 0
click at [1451, 300] on icon at bounding box center [1455, 298] width 9 height 9
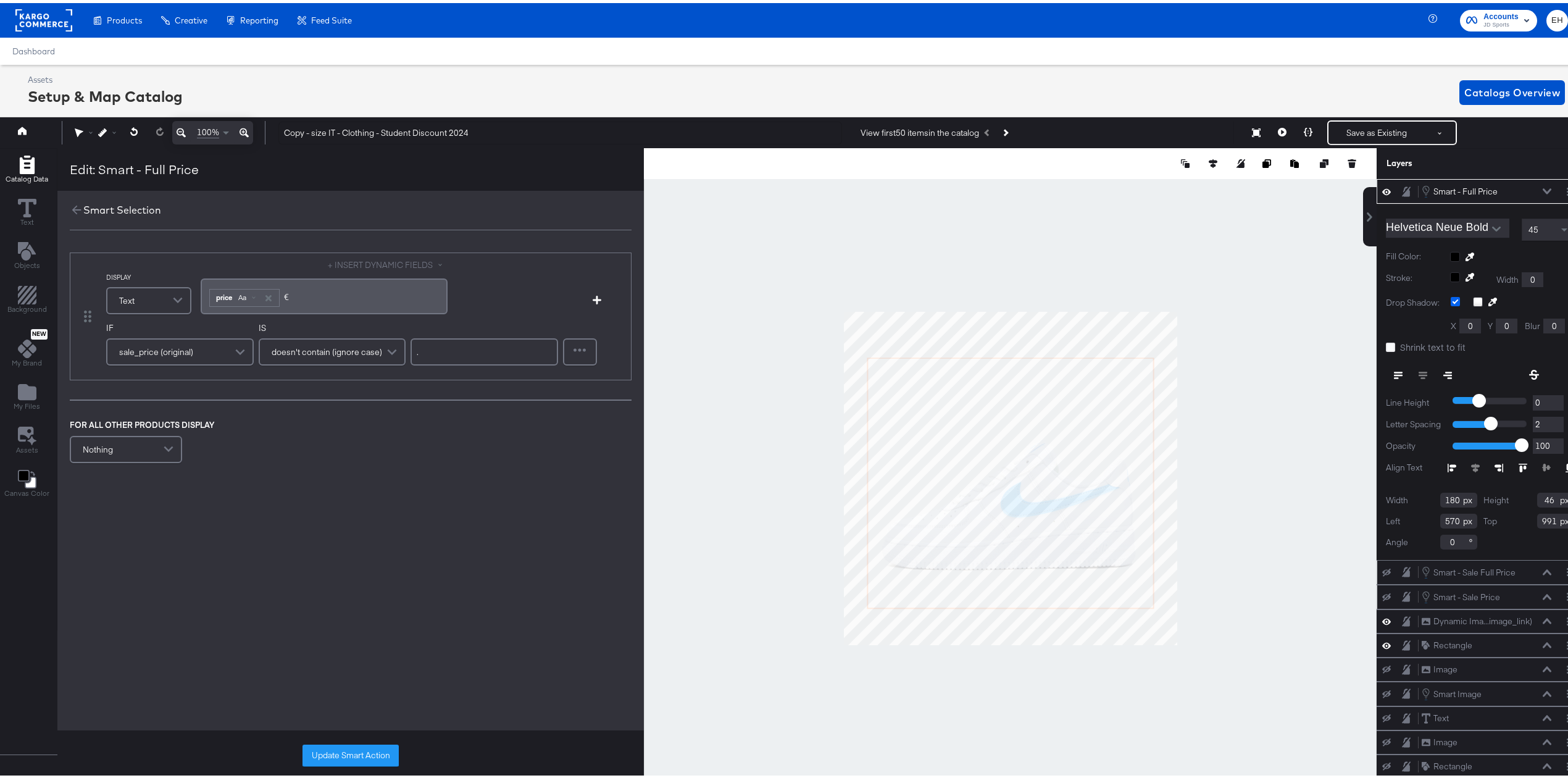
click at [0, 0] on input "checkbox" at bounding box center [0, 0] width 0 height 0
click at [1542, 568] on button at bounding box center [1547, 569] width 10 height 7
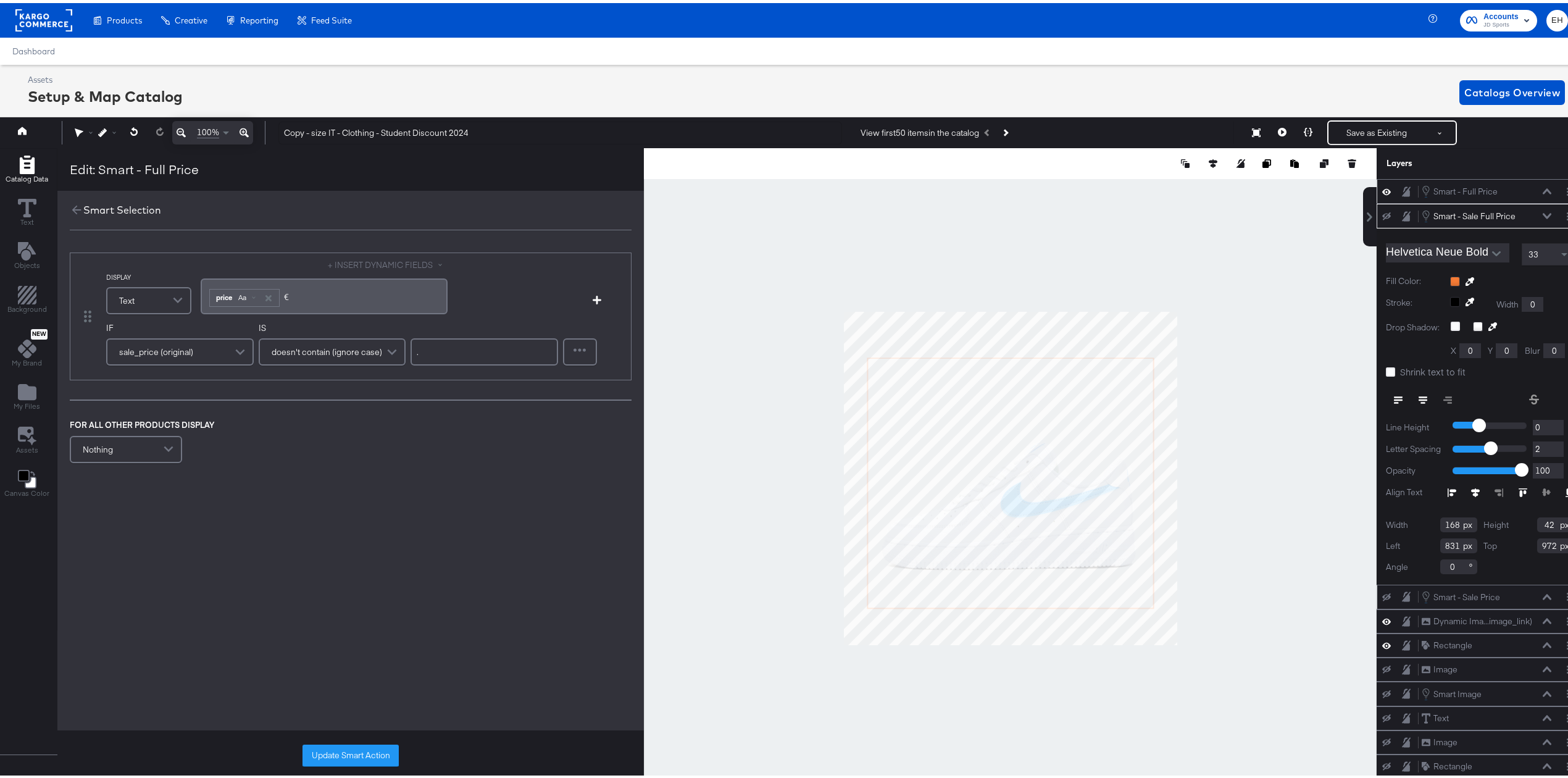
click at [1382, 188] on icon at bounding box center [1387, 188] width 8 height 11
click at [1382, 188] on icon at bounding box center [1387, 189] width 8 height 8
click at [1382, 215] on icon at bounding box center [1387, 214] width 8 height 8
click at [1382, 214] on icon at bounding box center [1387, 213] width 8 height 6
click at [1542, 186] on button at bounding box center [1547, 188] width 10 height 7
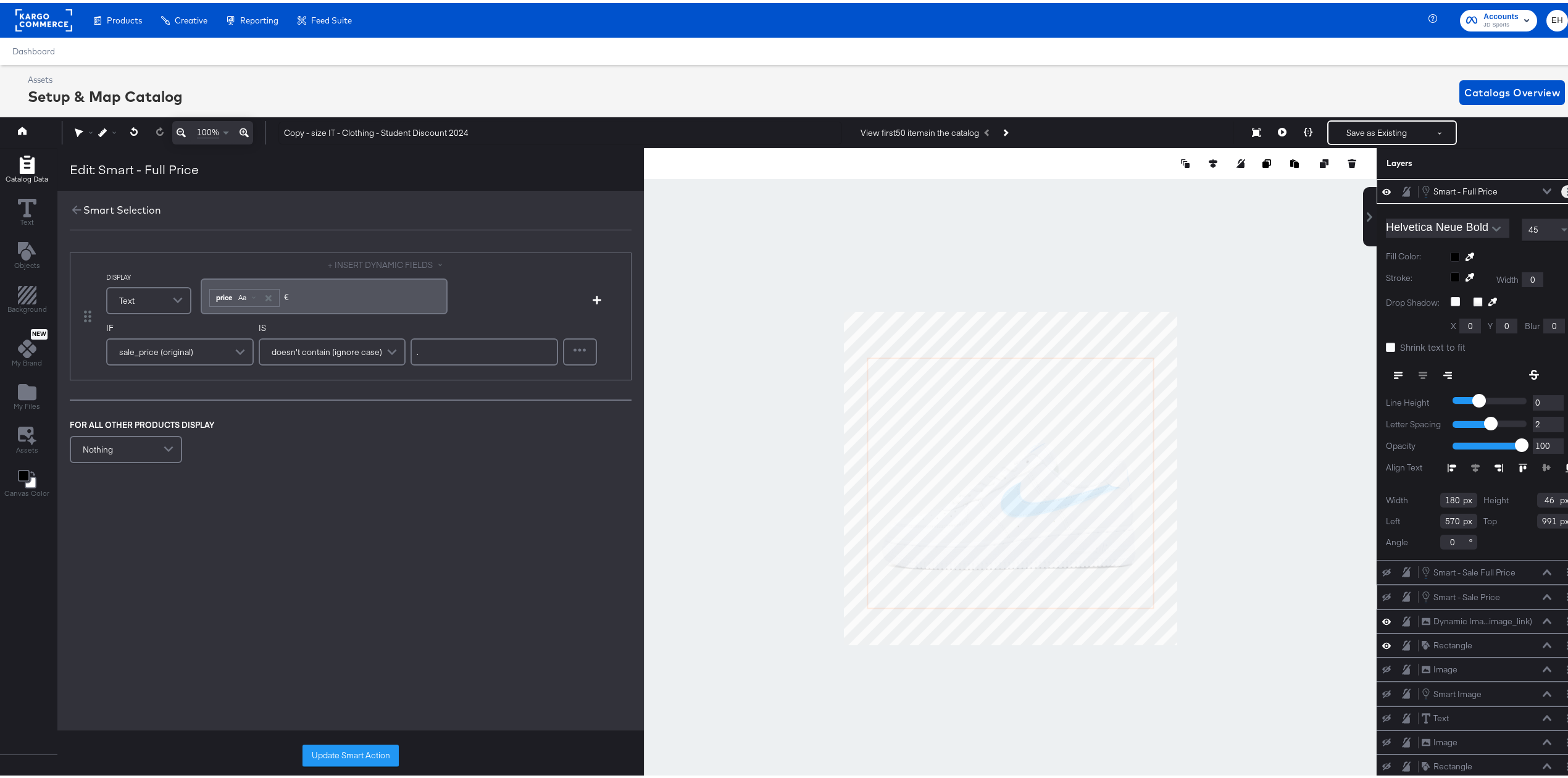
click at [1561, 191] on button "Layer Options" at bounding box center [1568, 189] width 13 height 13
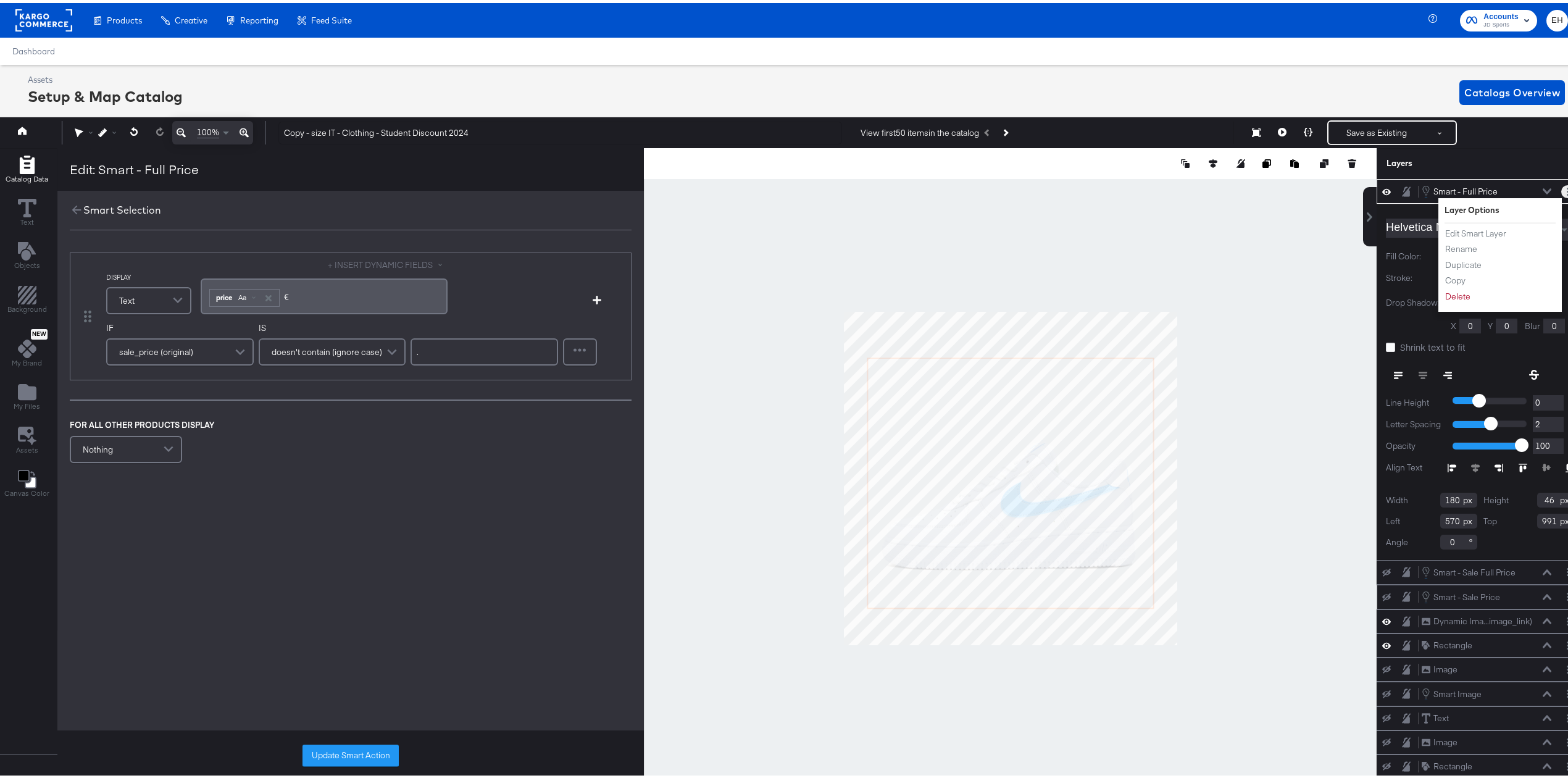
click at [1561, 191] on button "Layer Options" at bounding box center [1568, 189] width 13 height 13
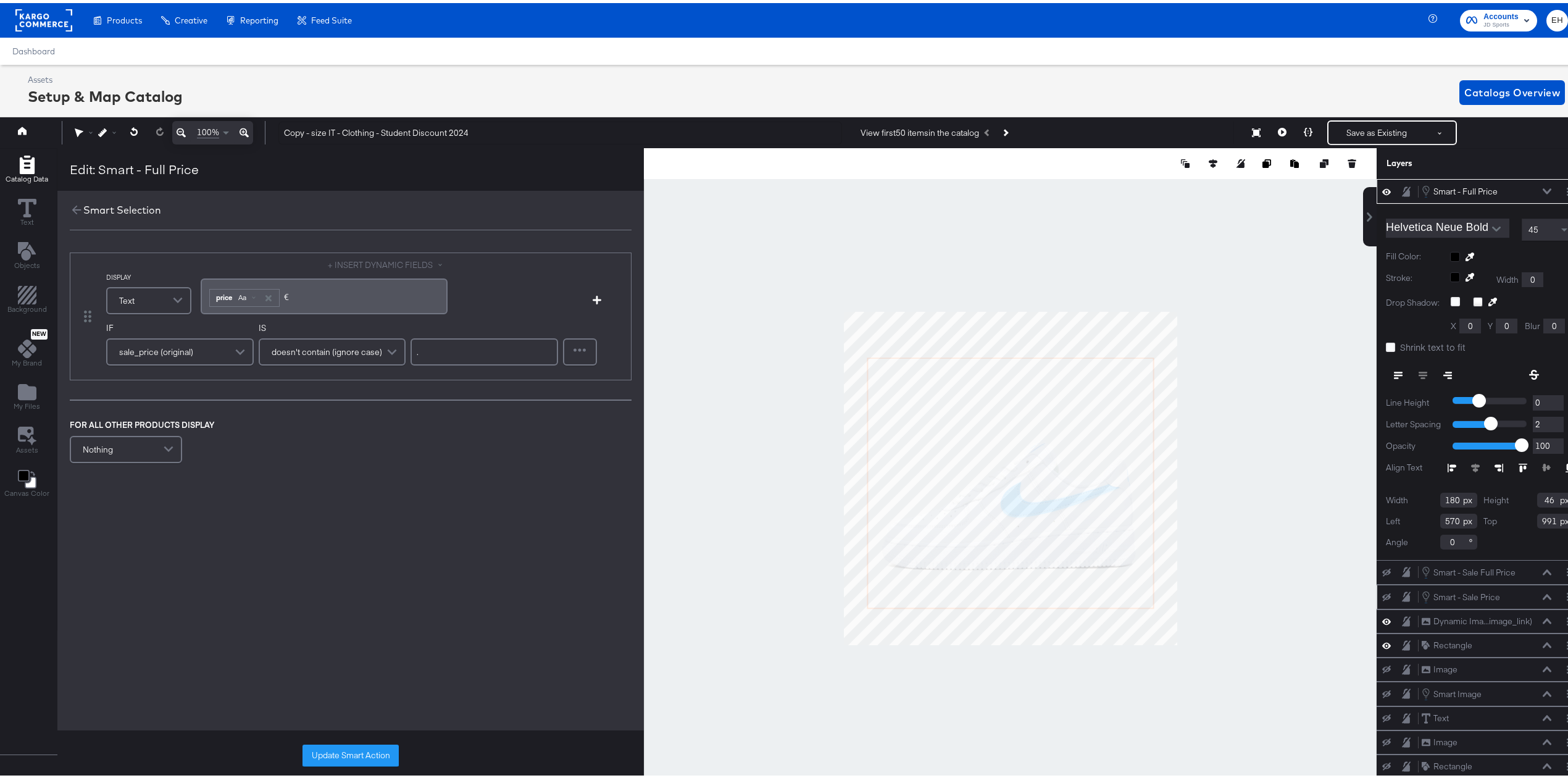
click at [1174, 168] on div at bounding box center [1010, 160] width 733 height 31
click at [1181, 159] on icon at bounding box center [1185, 161] width 8 height 8
click at [1153, 237] on button "Move Backward" at bounding box center [1153, 235] width 95 height 24
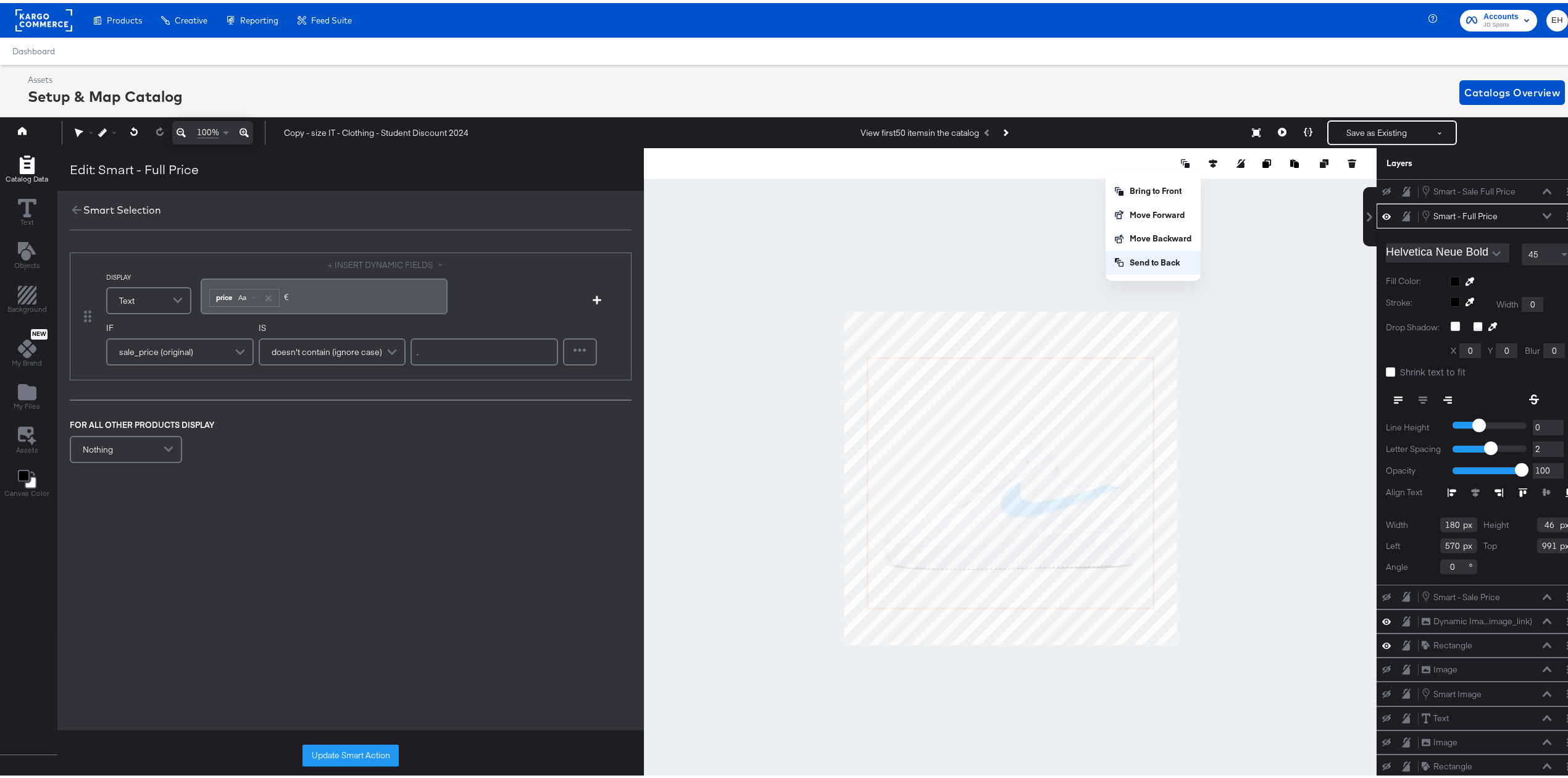
click at [1154, 255] on button "Send to Back" at bounding box center [1153, 259] width 95 height 24
click at [1154, 235] on div "Bring to Front Move Forward Move Backward Send to Back" at bounding box center [1153, 223] width 95 height 95
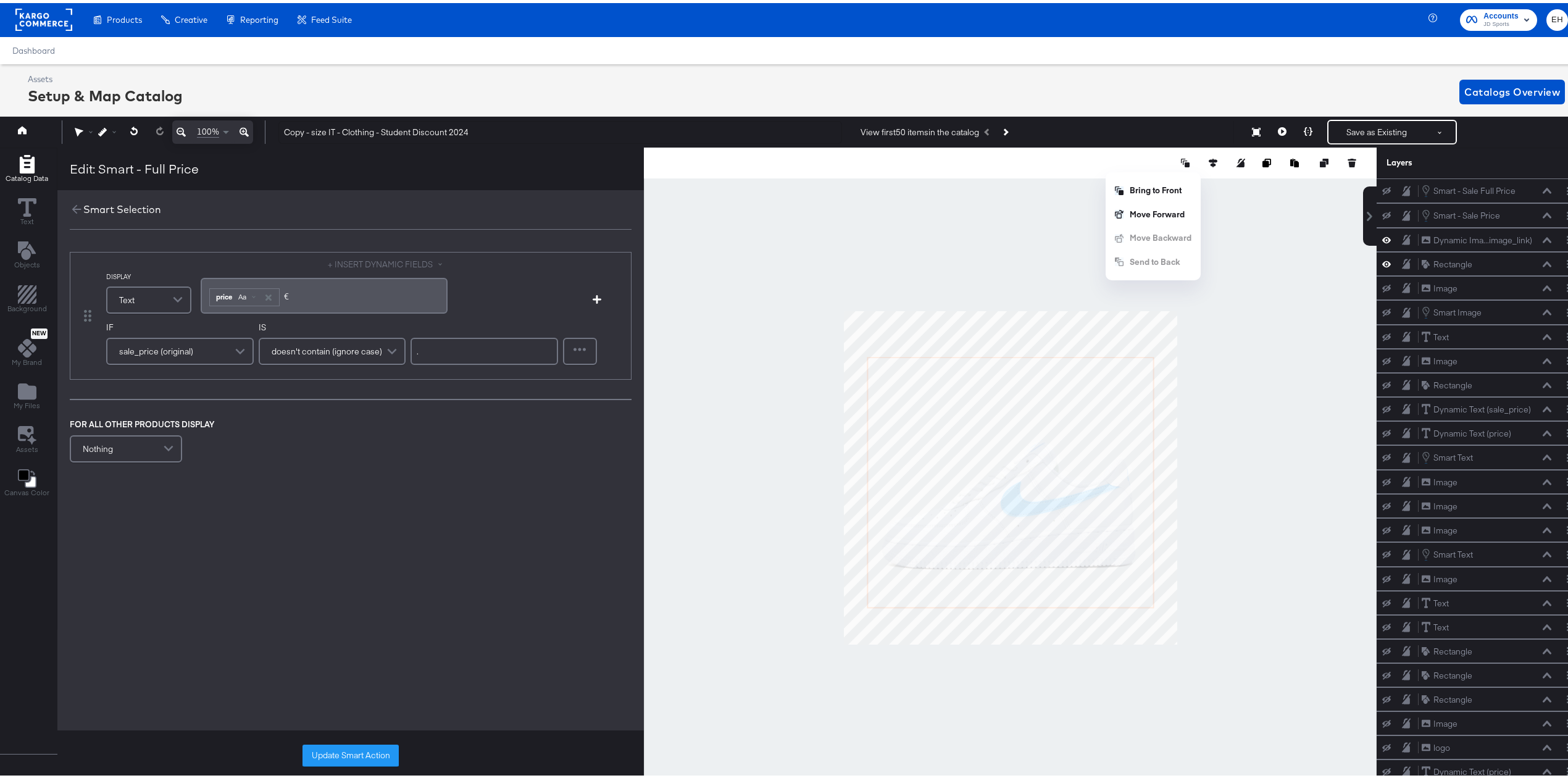
scroll to position [451, 0]
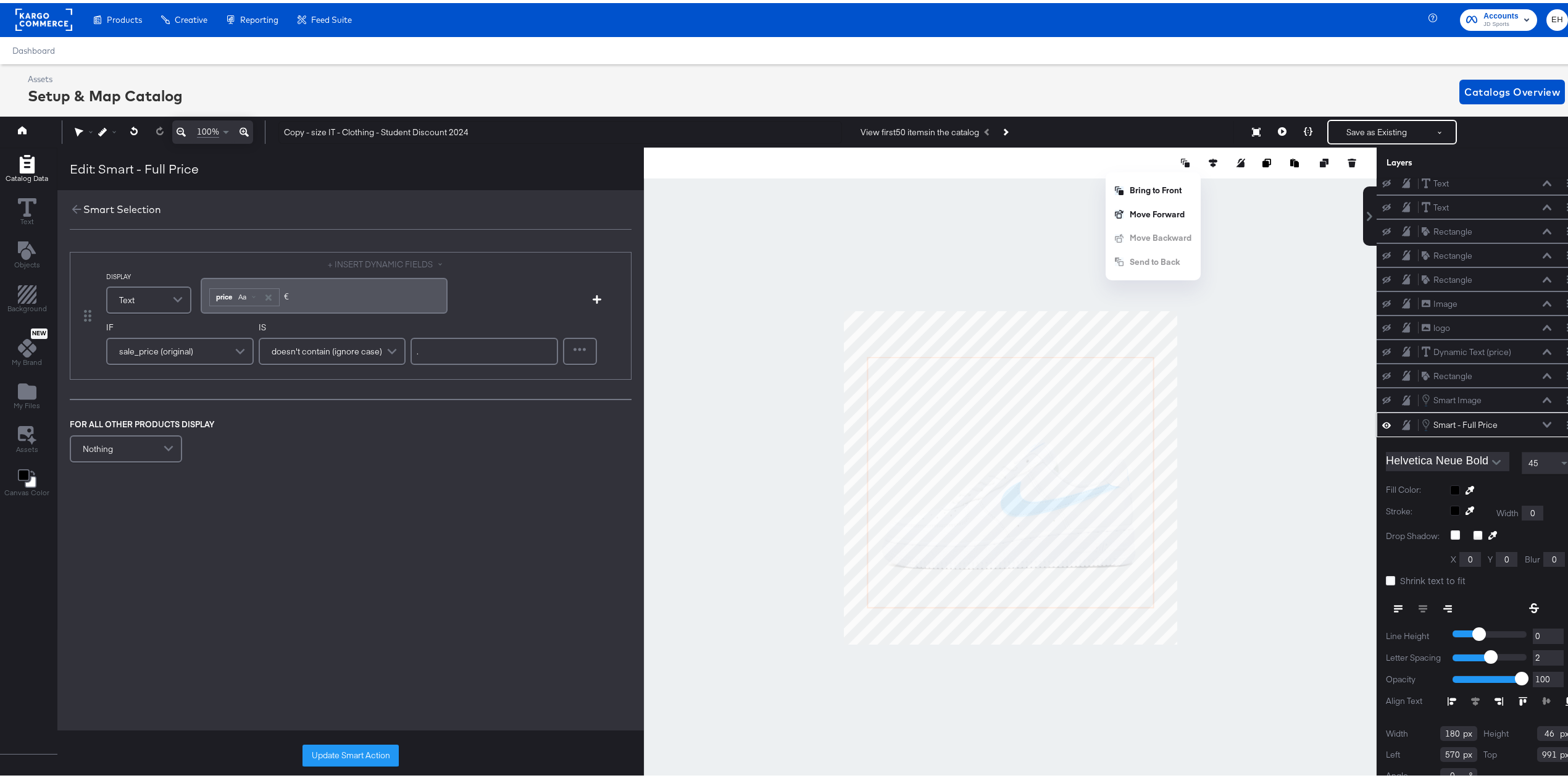
click at [1543, 419] on icon at bounding box center [1547, 422] width 8 height 6
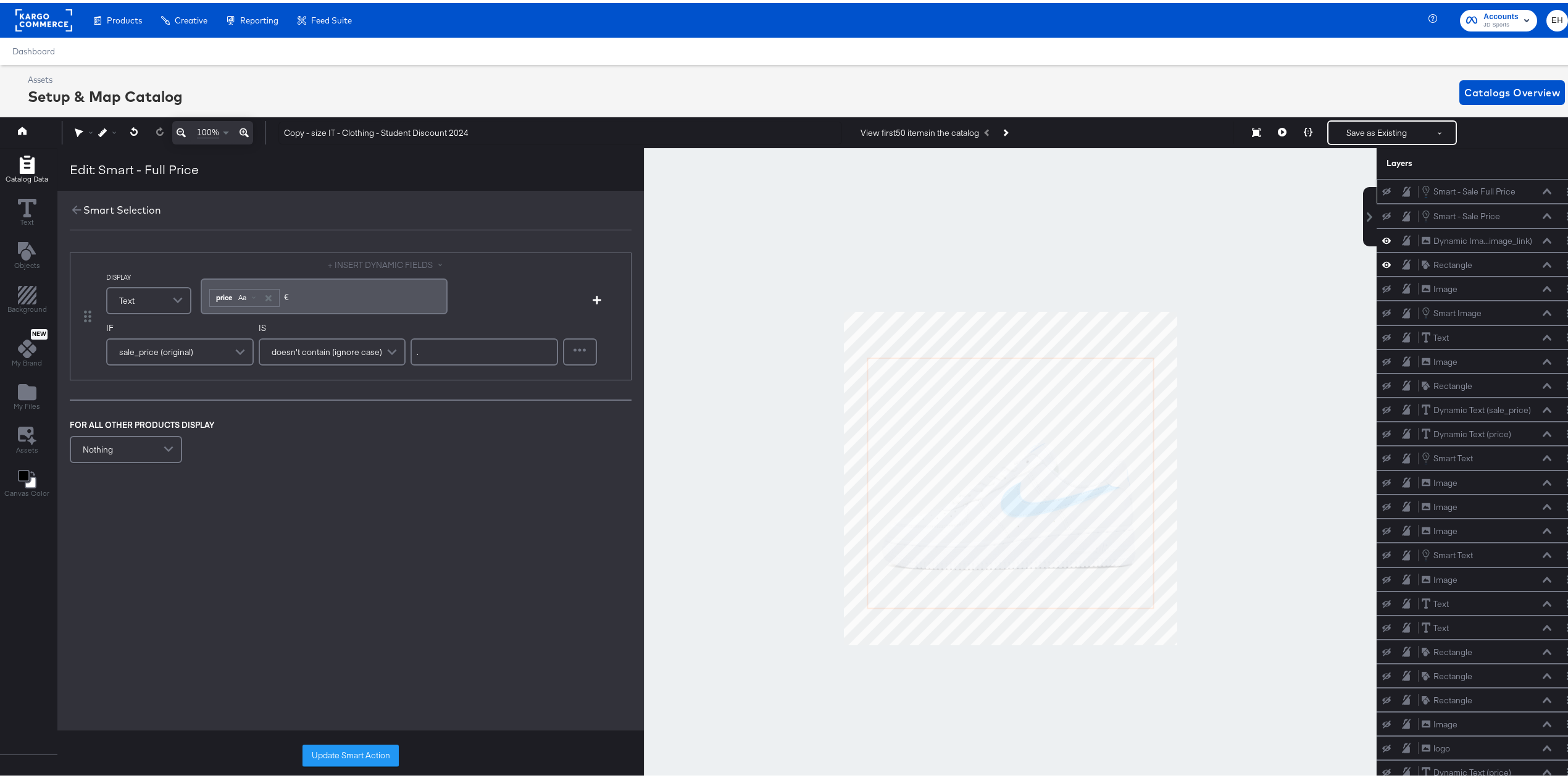
scroll to position [0, 3]
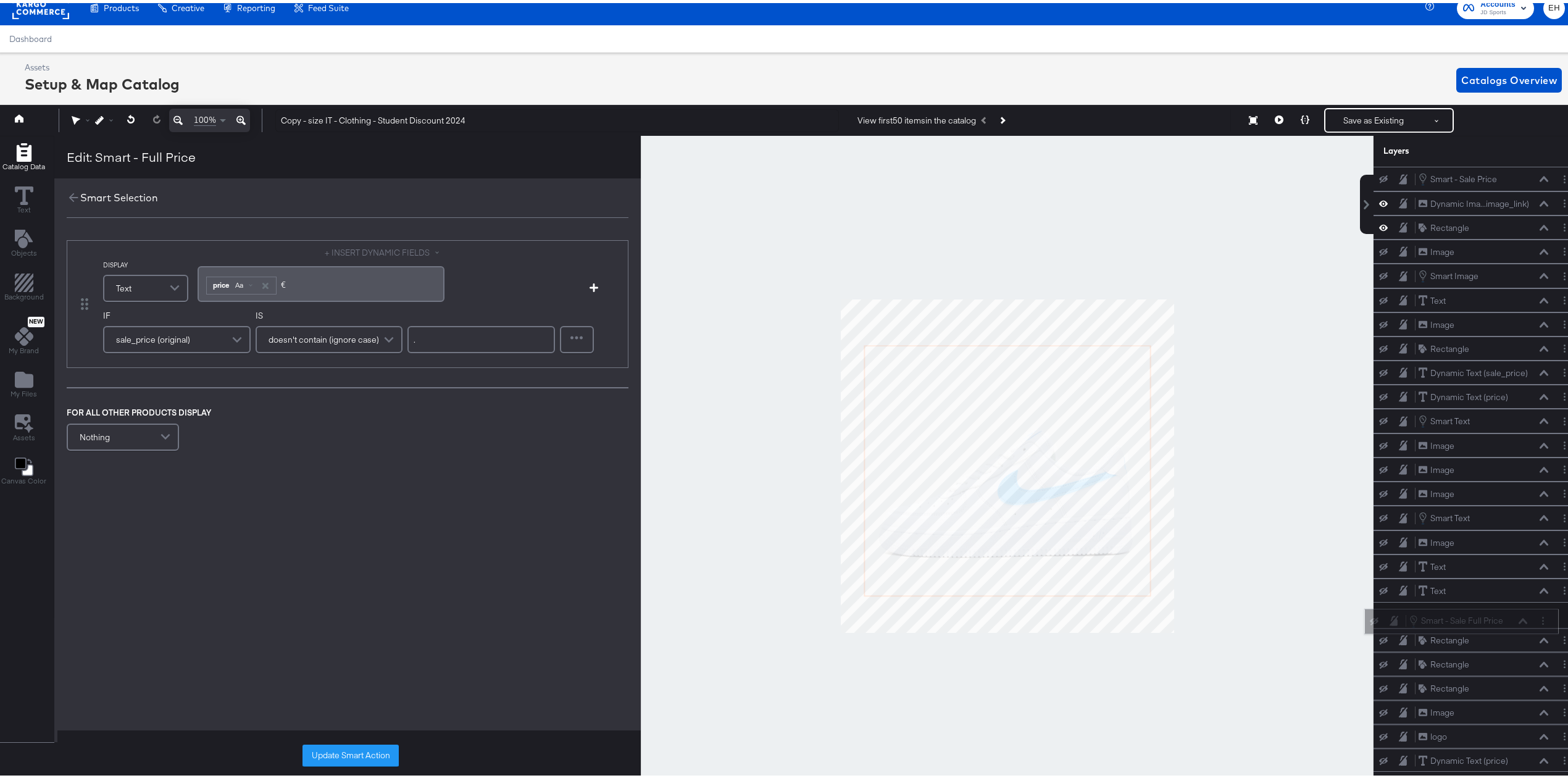
drag, startPoint x: 1512, startPoint y: 186, endPoint x: 1510, endPoint y: 619, distance: 433.0
click at [1510, 619] on div "Smart - Sale Full Price Smart - Sale Full Price" at bounding box center [1469, 618] width 119 height 13
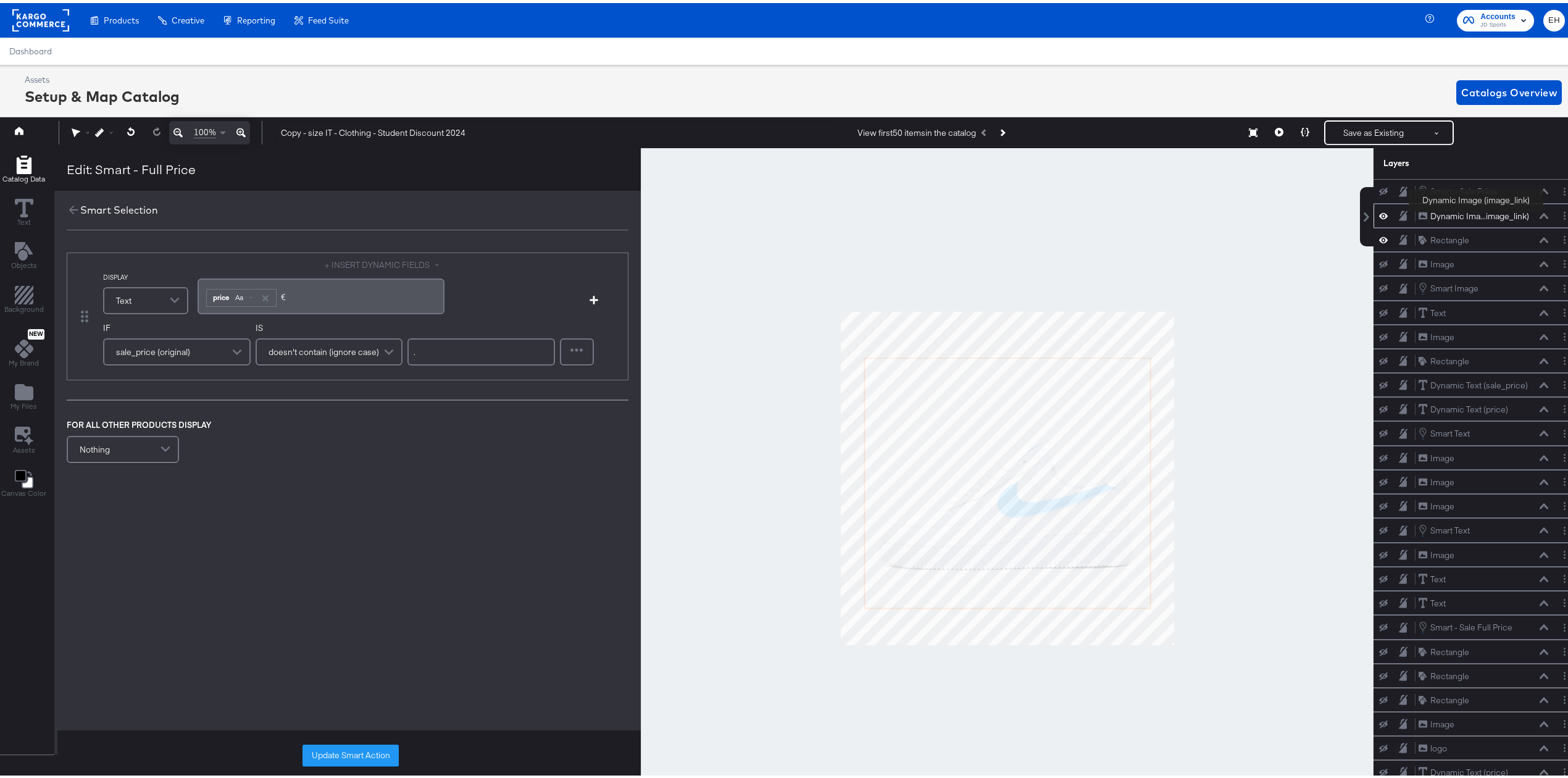
drag, startPoint x: 1477, startPoint y: 196, endPoint x: 1477, endPoint y: 218, distance: 22.0
click at [1477, 218] on div "Smart - Sale Price Smart - Sale Price Dynamic Ima...image_link) Dynamic Image (…" at bounding box center [1477, 515] width 207 height 679
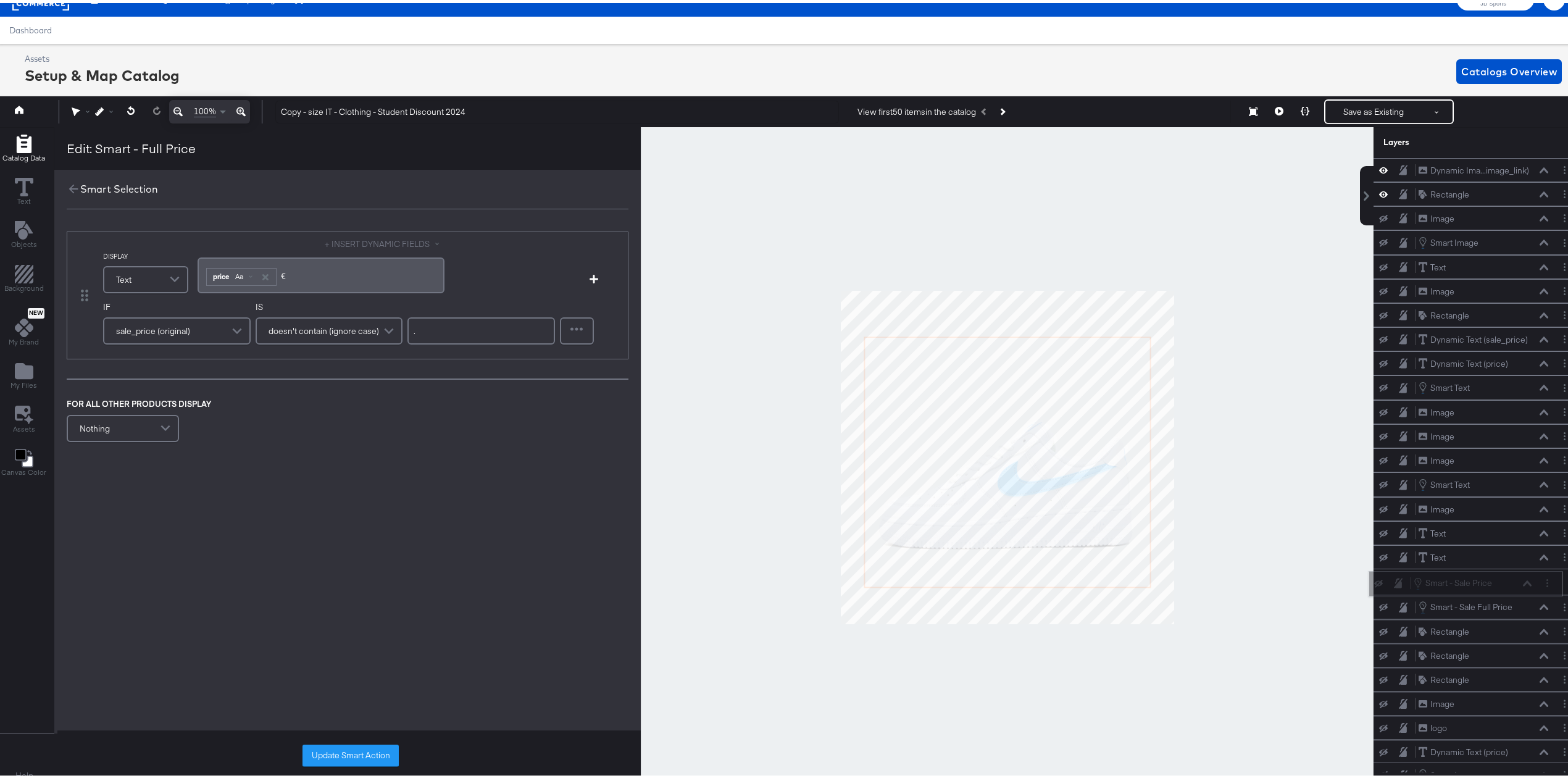
scroll to position [23, 3]
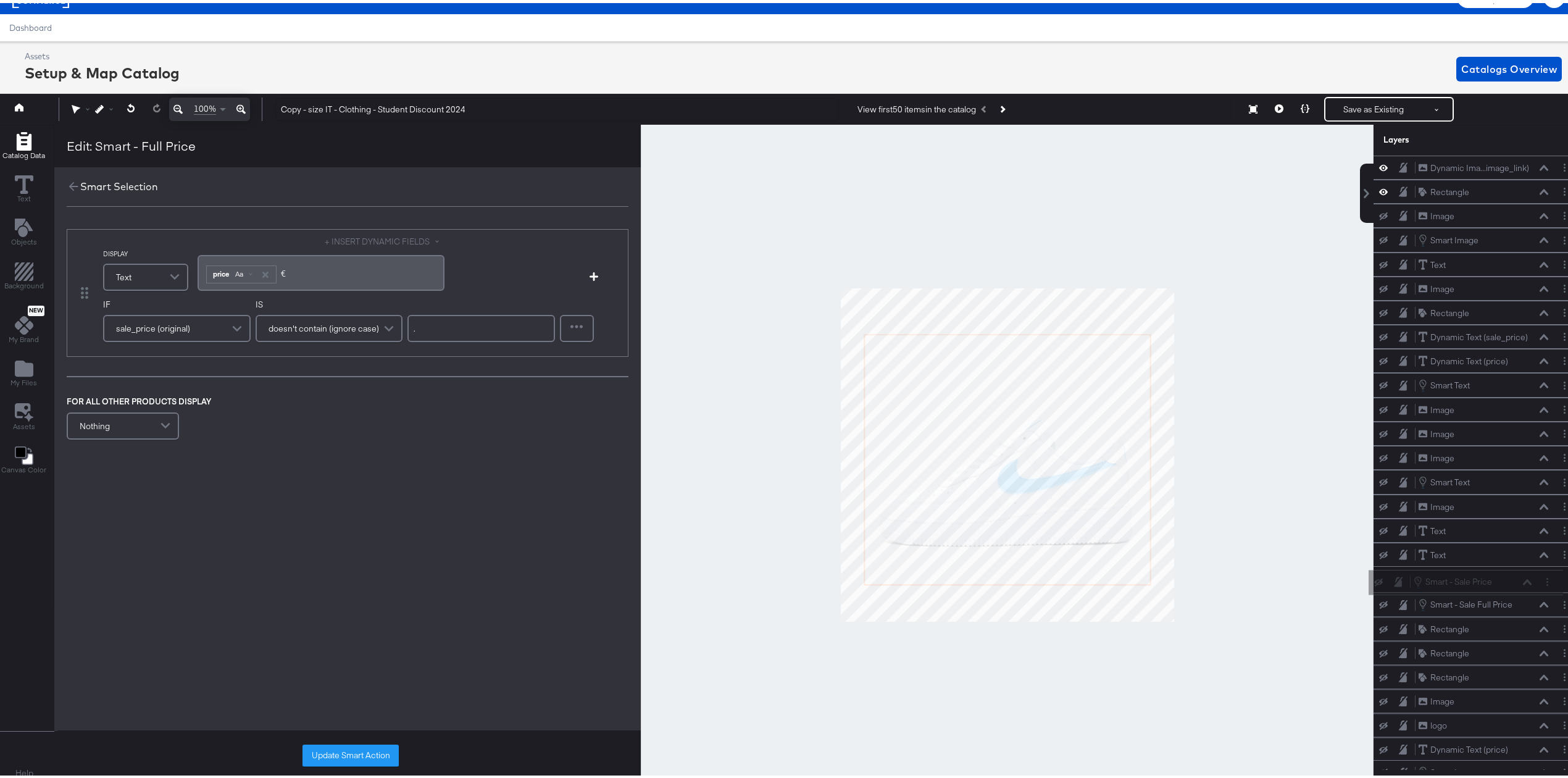
drag, startPoint x: 1507, startPoint y: 191, endPoint x: 1512, endPoint y: 588, distance: 397.0
click at [1513, 586] on div "Smart - Sale Price Smart - Sale Price" at bounding box center [1473, 579] width 119 height 13
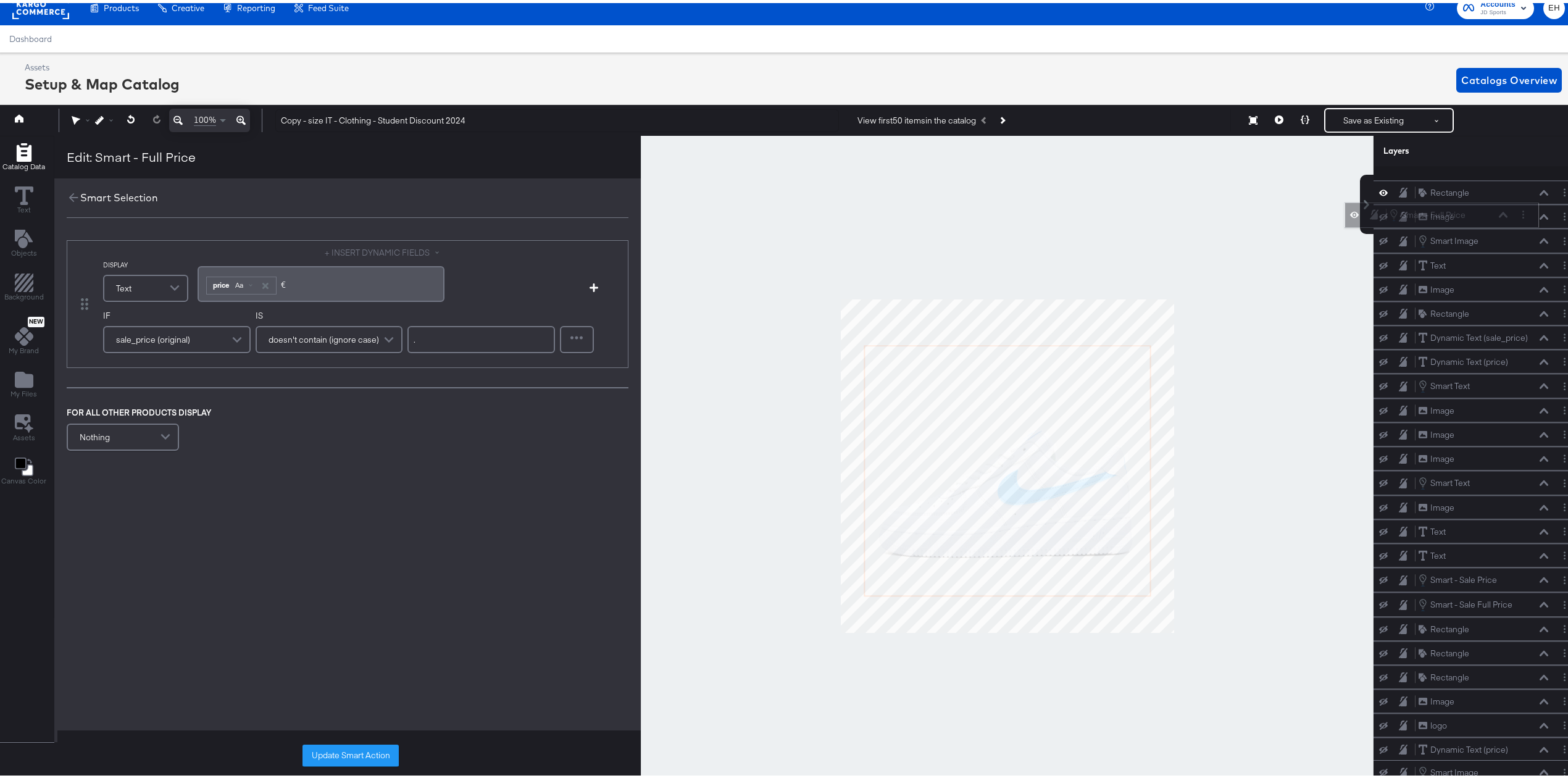
scroll to position [0, 0]
drag, startPoint x: 1494, startPoint y: 753, endPoint x: 1492, endPoint y: 223, distance: 530.0
click at [1492, 223] on div "Smart - Full Price Smart - Full Price" at bounding box center [1465, 226] width 119 height 13
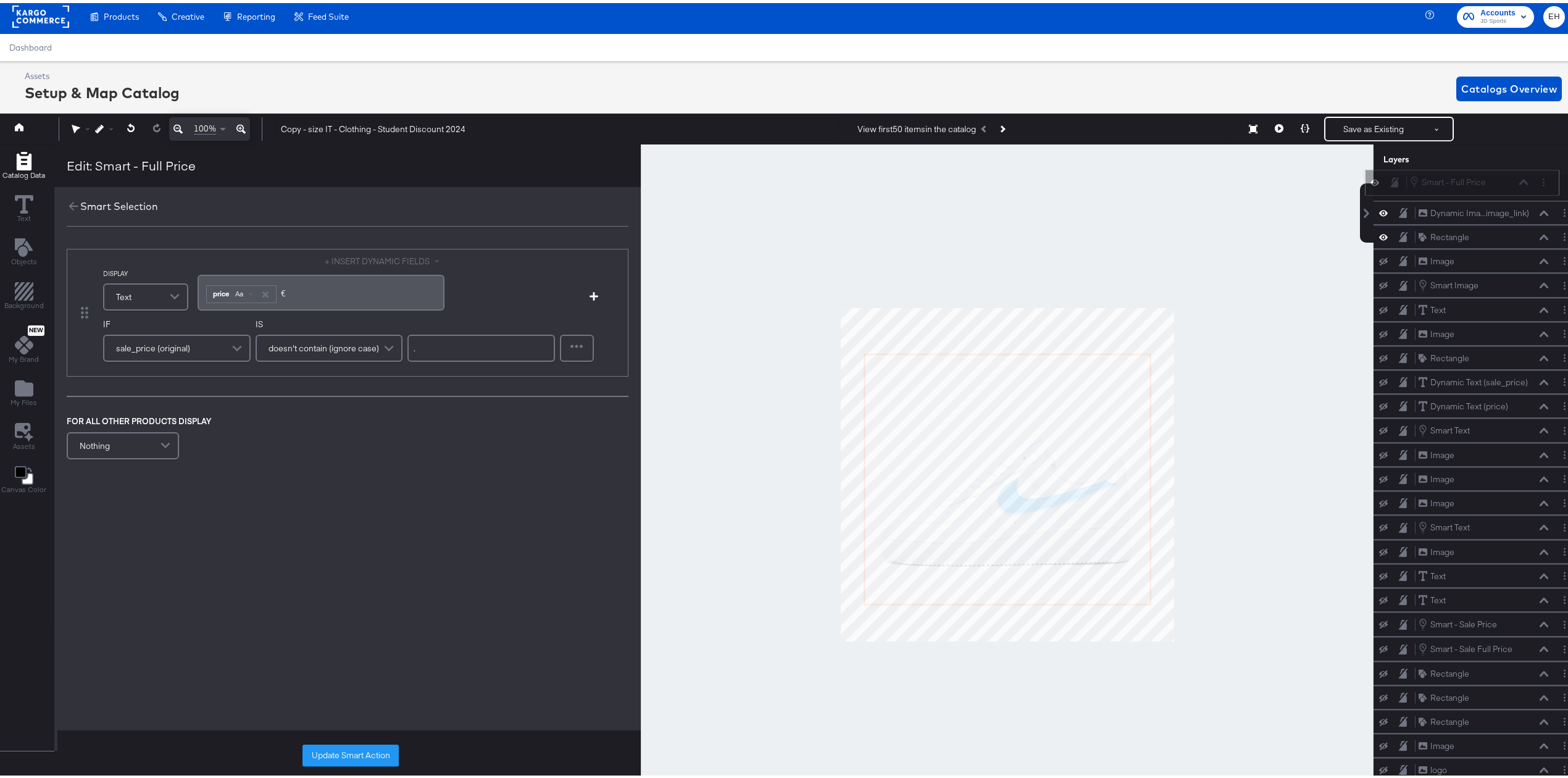
scroll to position [0, 3]
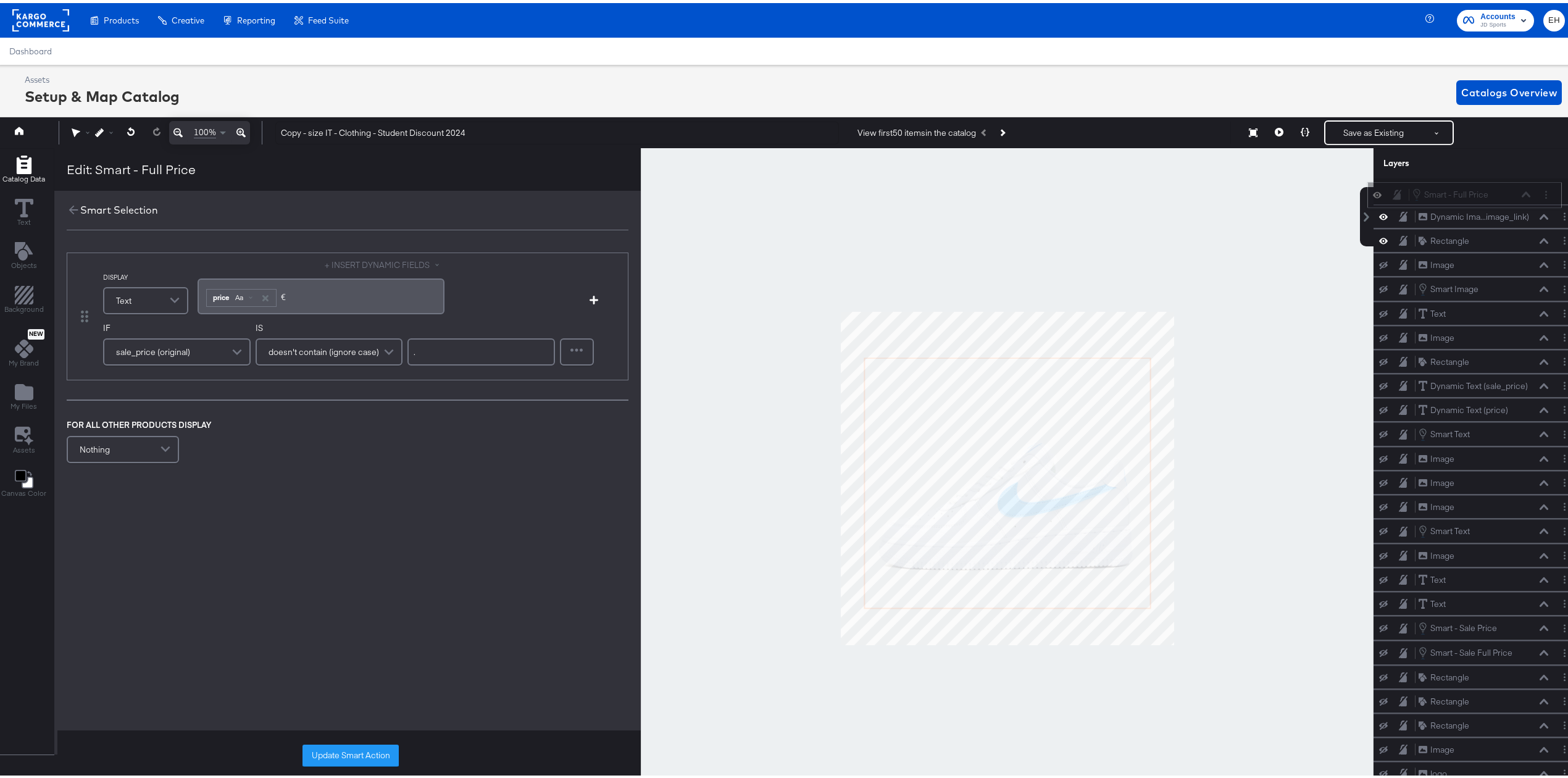
drag, startPoint x: 1494, startPoint y: 225, endPoint x: 1503, endPoint y: 191, distance: 35.2
click at [1503, 191] on div "Smart - Full Price Smart - Full Price" at bounding box center [1472, 191] width 119 height 13
click at [1216, 220] on div at bounding box center [1007, 475] width 733 height 660
click at [364, 752] on button "Update Smart Action" at bounding box center [350, 752] width 96 height 22
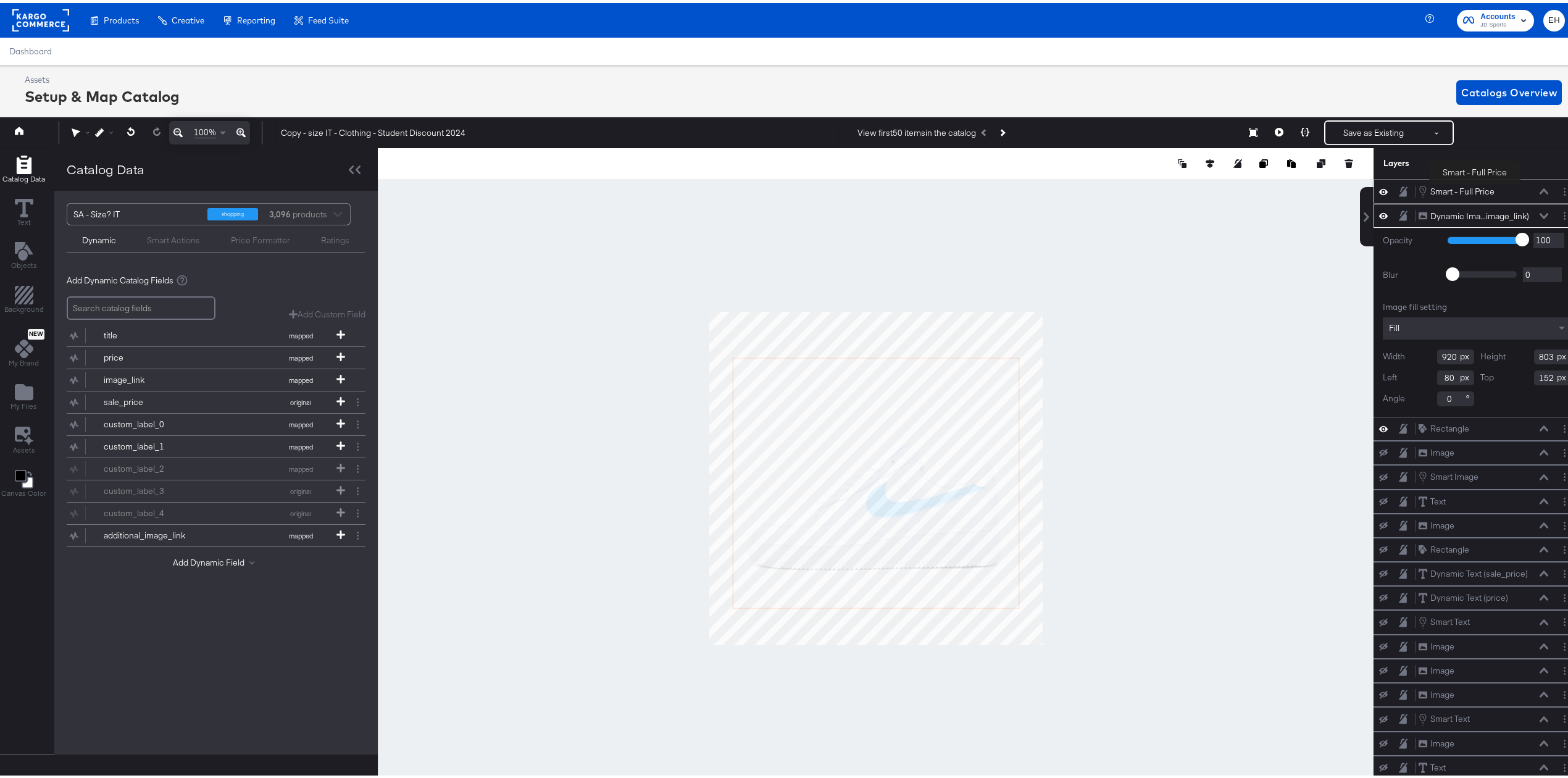
click at [1475, 186] on div "Smart - Full Price" at bounding box center [1463, 189] width 65 height 12
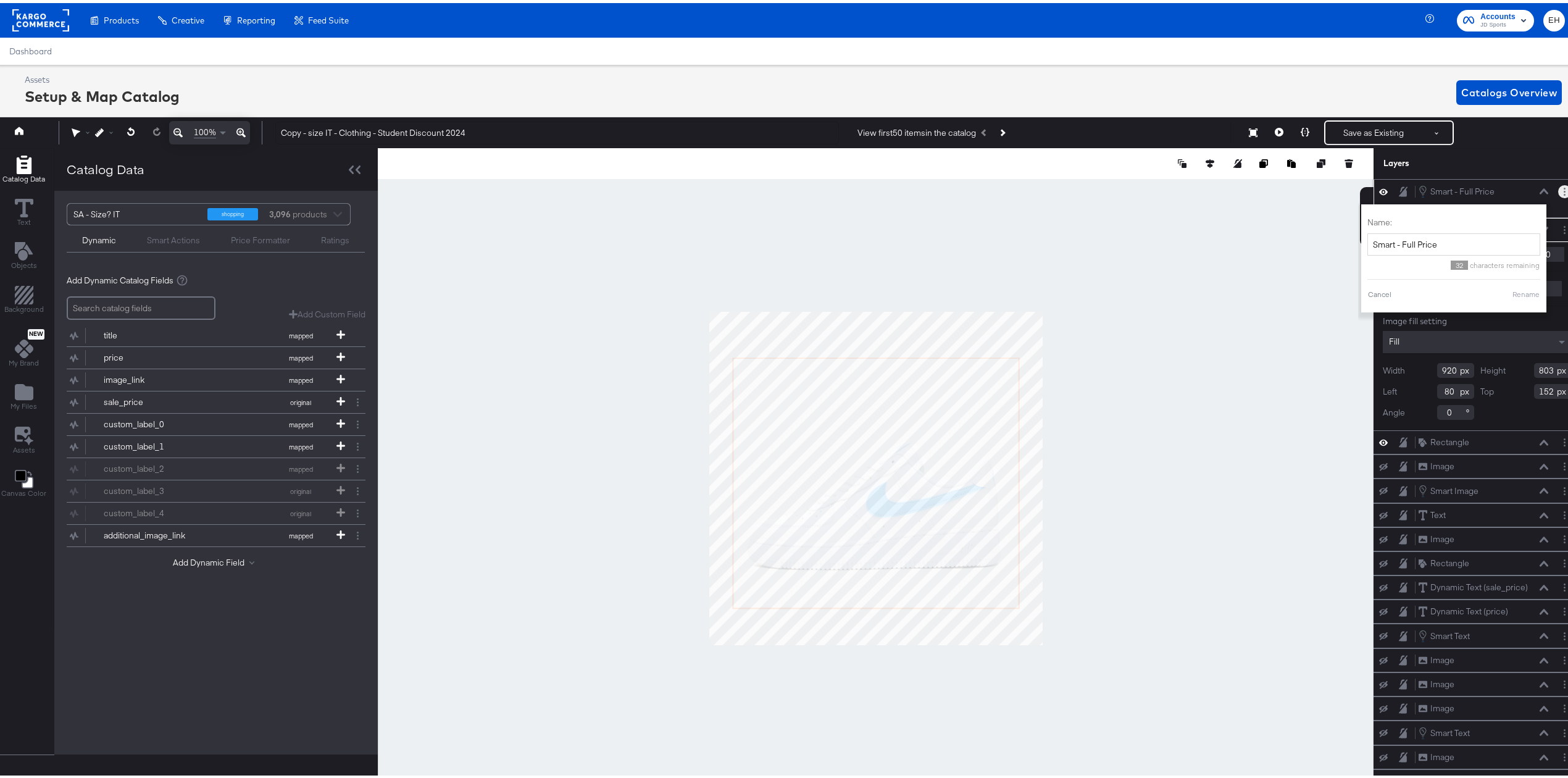
click at [1558, 189] on button "Layer Options" at bounding box center [1565, 189] width 13 height 13
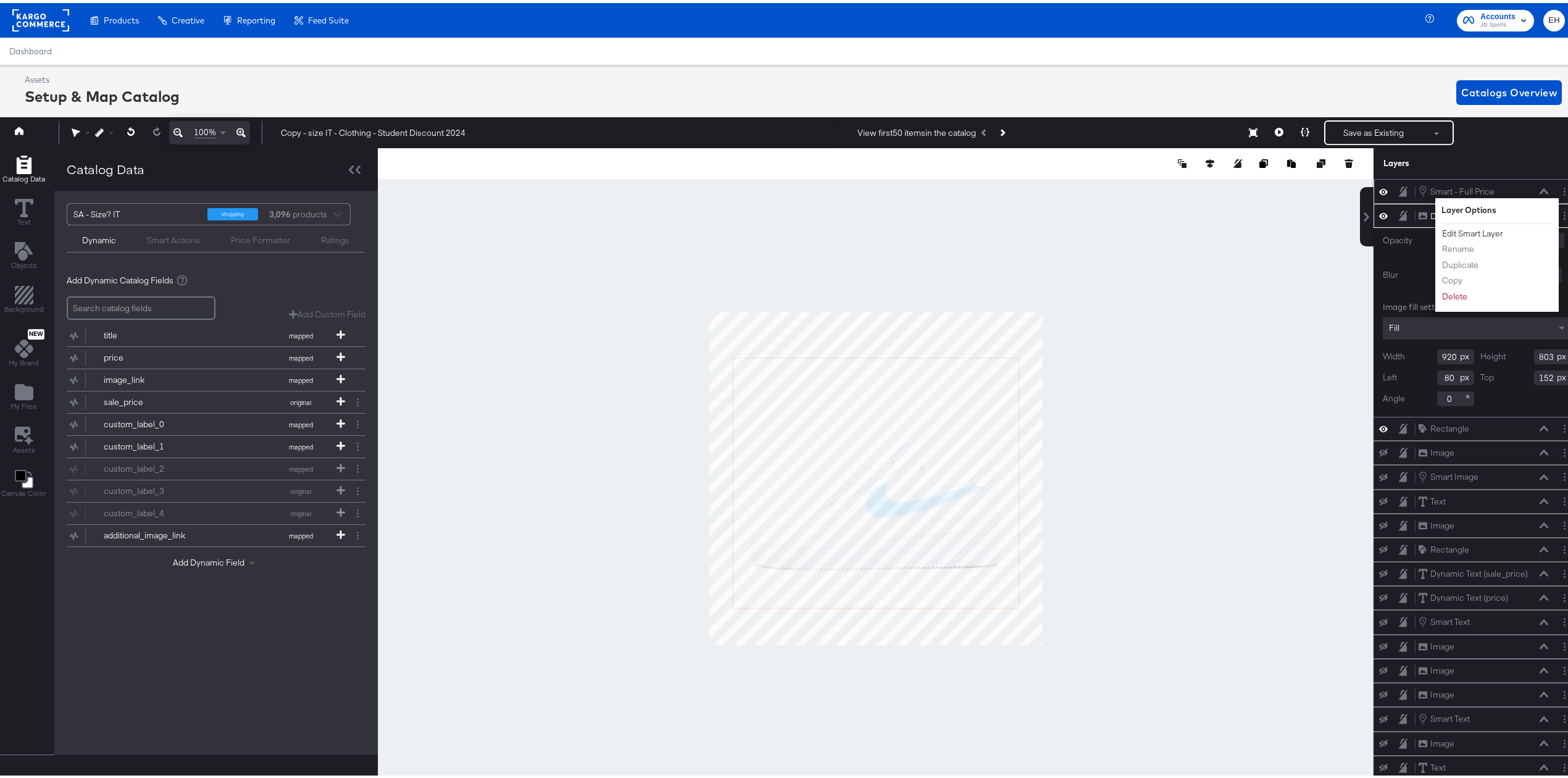
click at [1480, 232] on button "Edit Smart Layer" at bounding box center [1472, 231] width 62 height 13
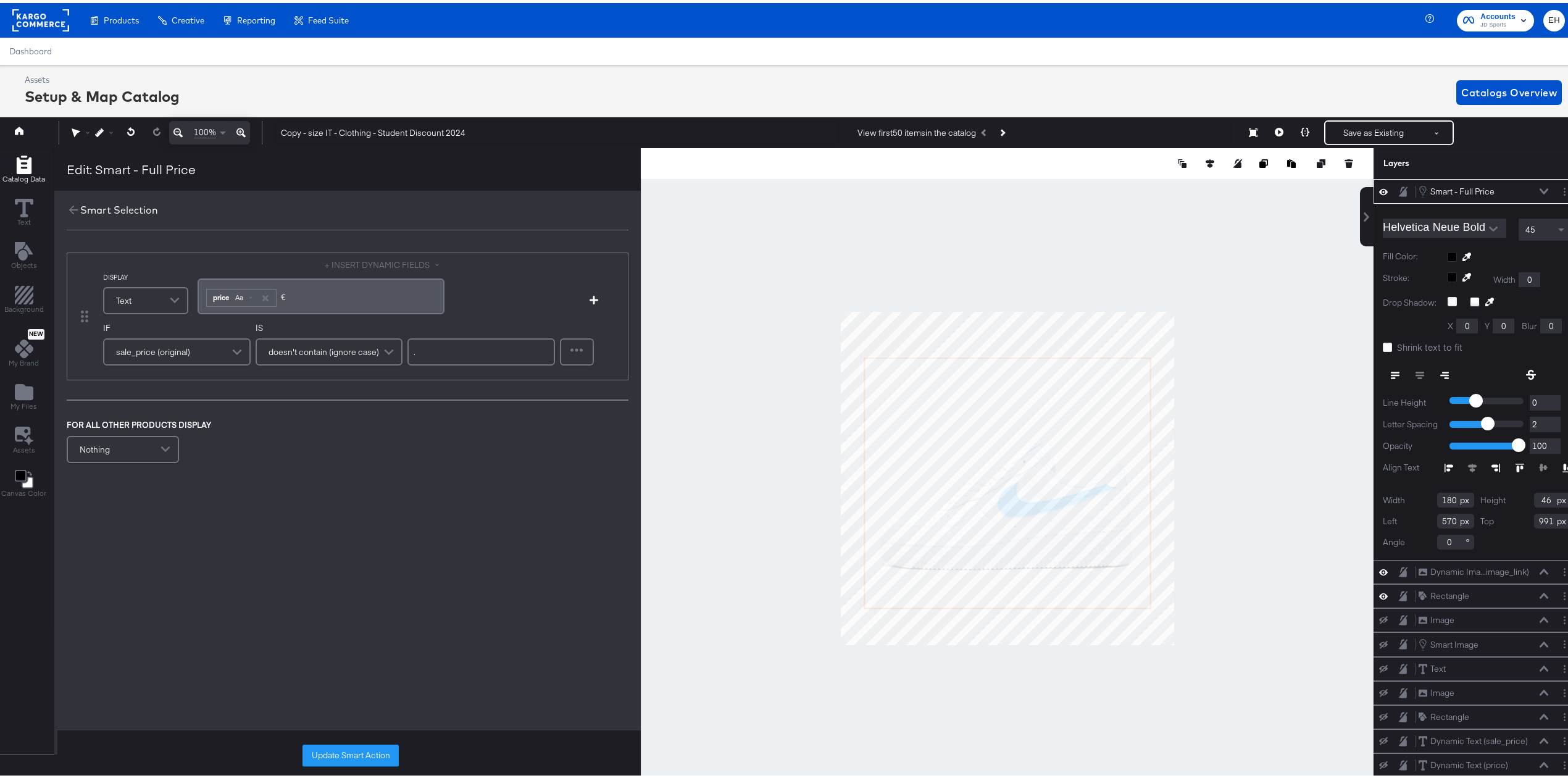
click at [159, 447] on span at bounding box center [167, 447] width 22 height 25
click at [375, 742] on button "Update Smart Action" at bounding box center [350, 752] width 96 height 22
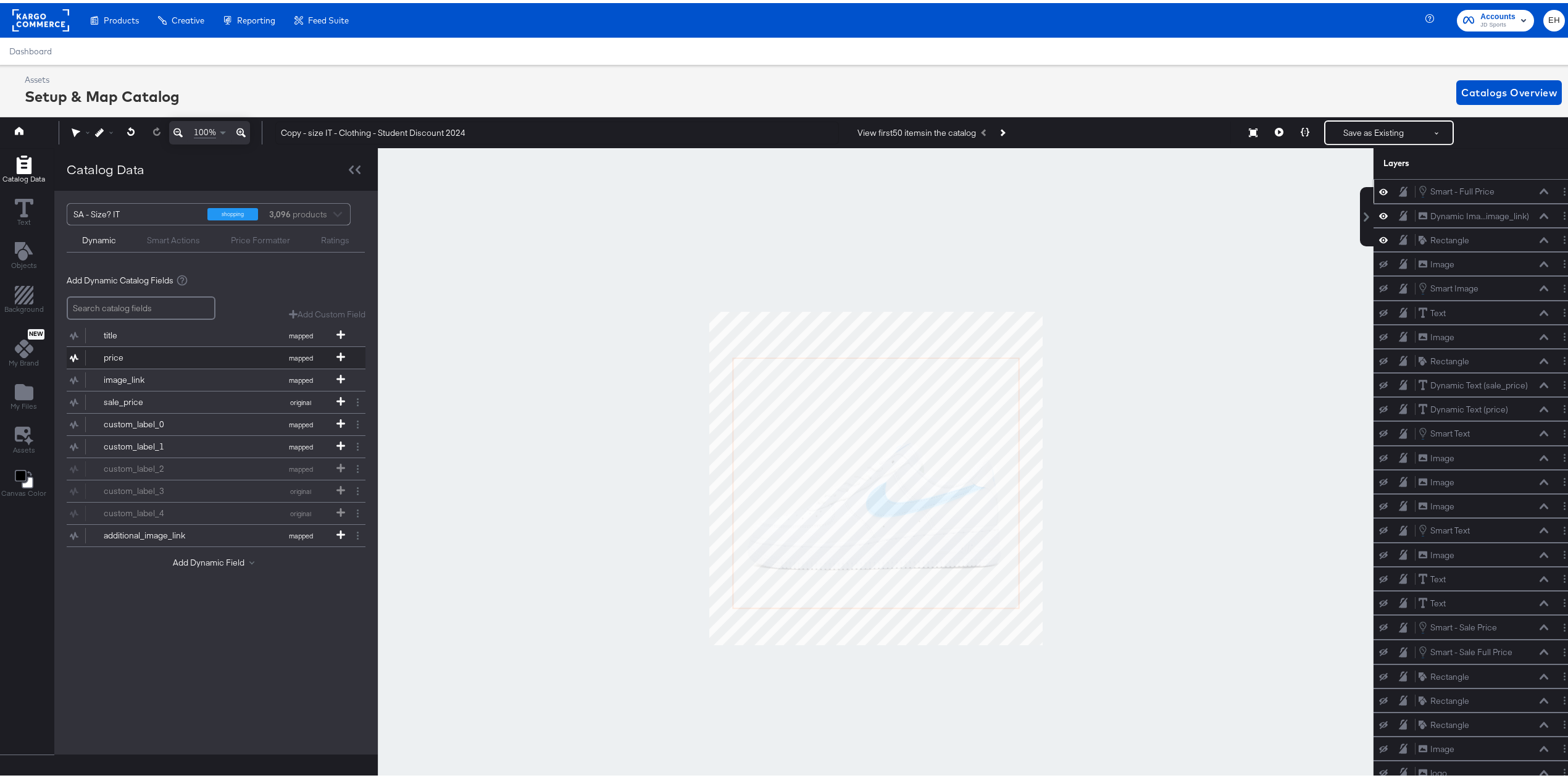
click at [237, 355] on button "price mapped" at bounding box center [208, 355] width 283 height 22
click at [343, 351] on icon at bounding box center [340, 354] width 8 height 8
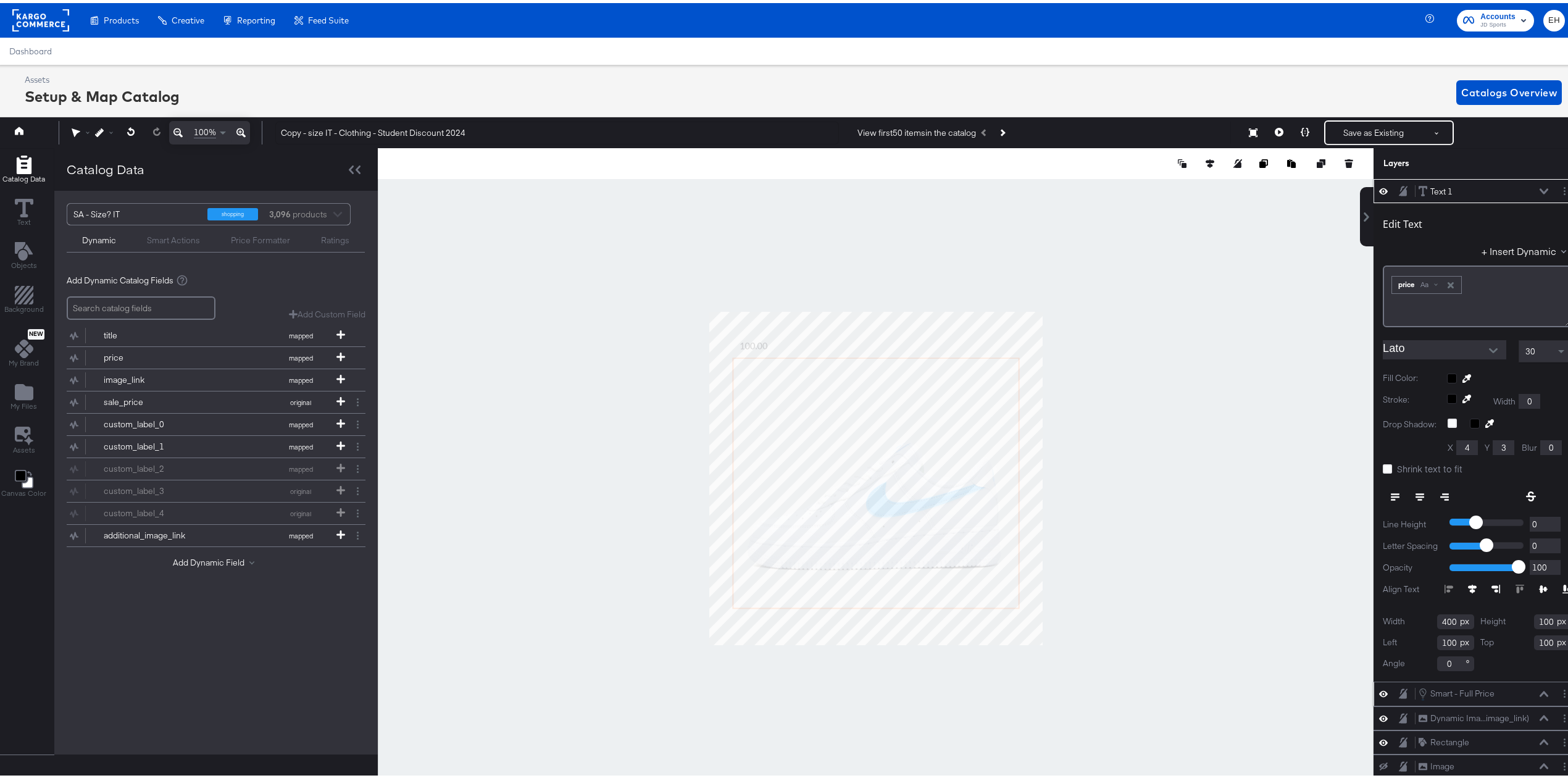
click at [1558, 191] on div at bounding box center [1566, 188] width 17 height 13
click at [1564, 191] on icon "Layer Options" at bounding box center [1565, 188] width 2 height 8
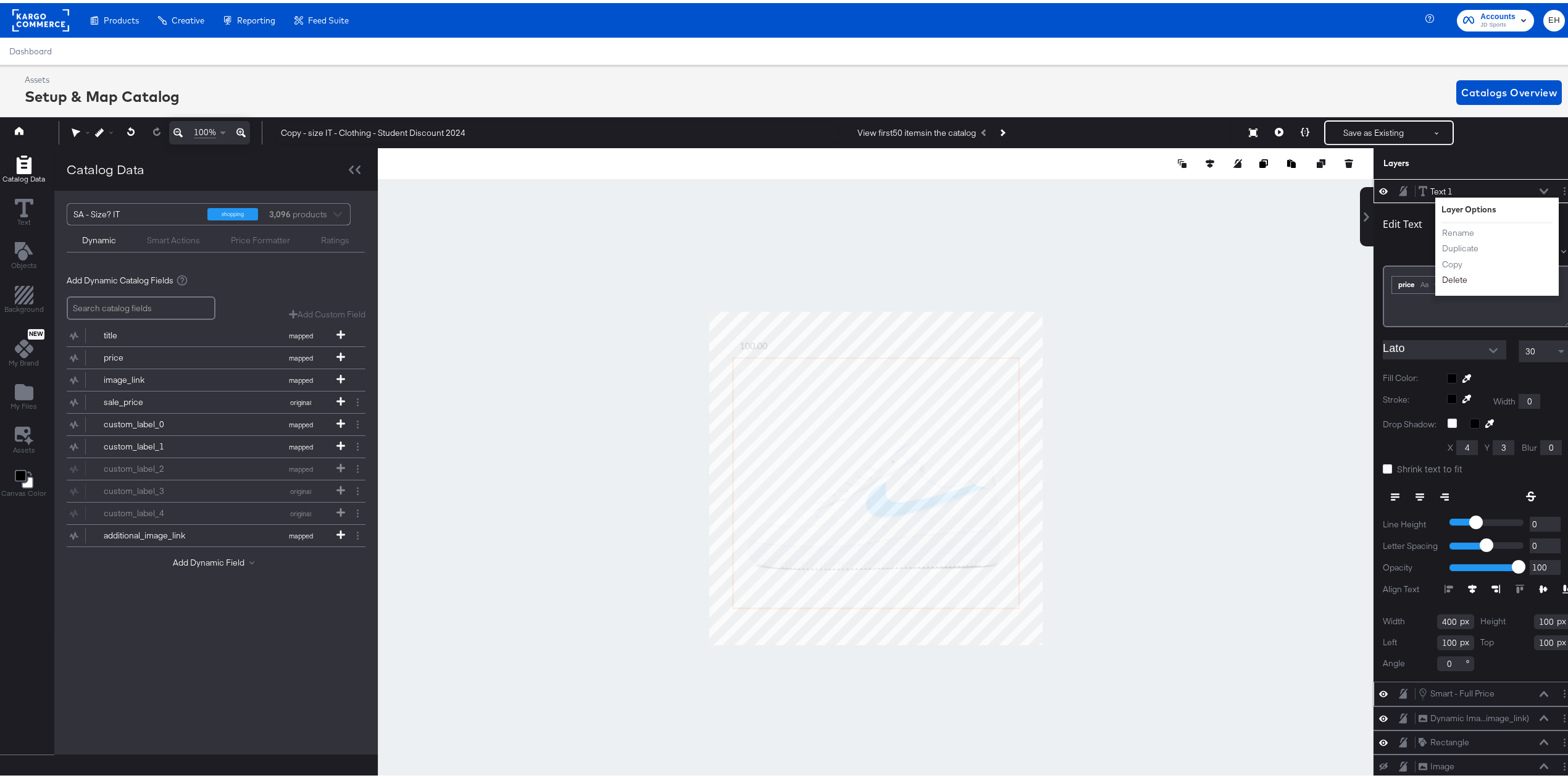
click at [1441, 279] on button "Delete" at bounding box center [1455, 278] width 27 height 13
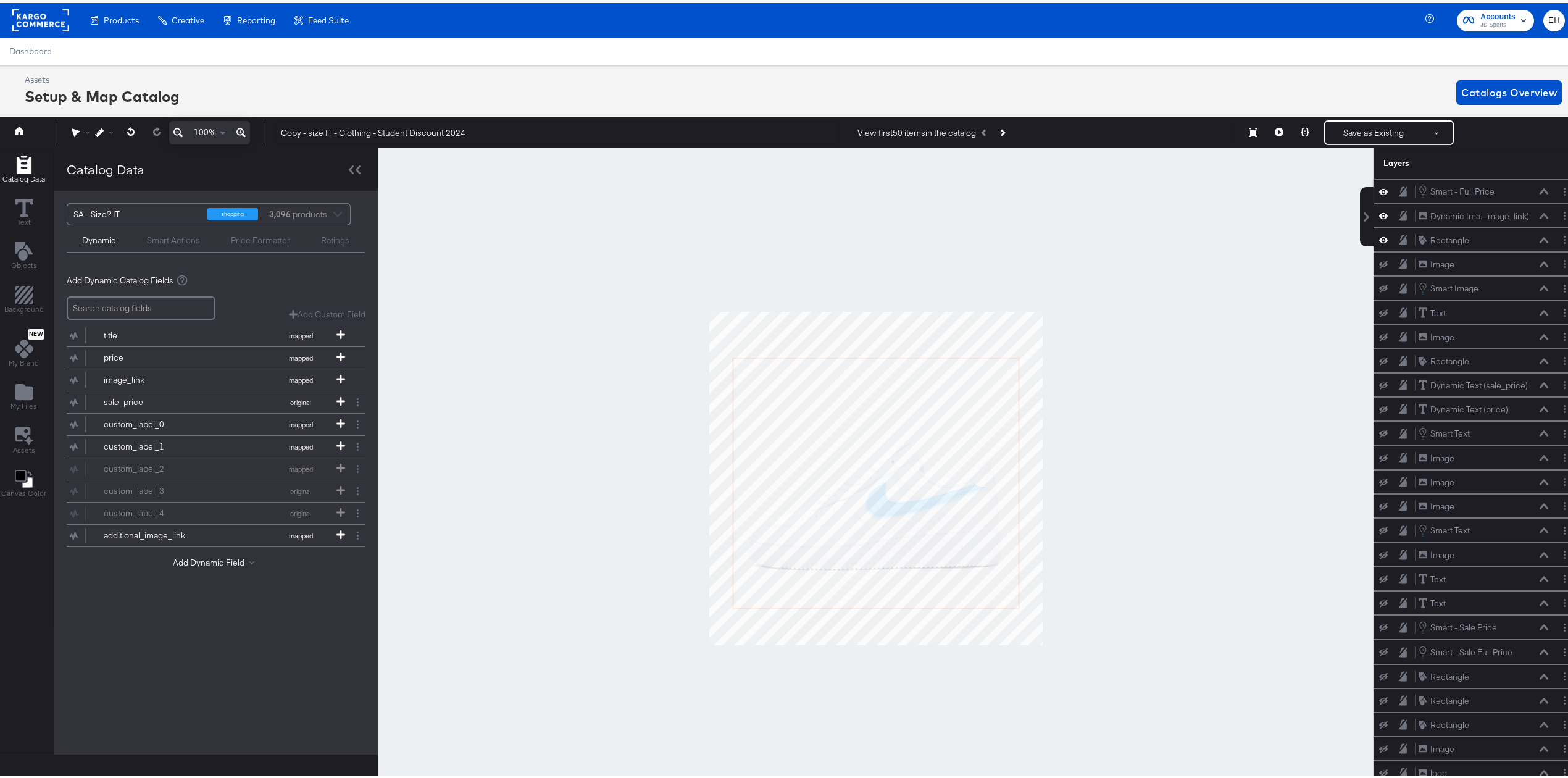
click at [1540, 188] on icon at bounding box center [1544, 188] width 8 height 6
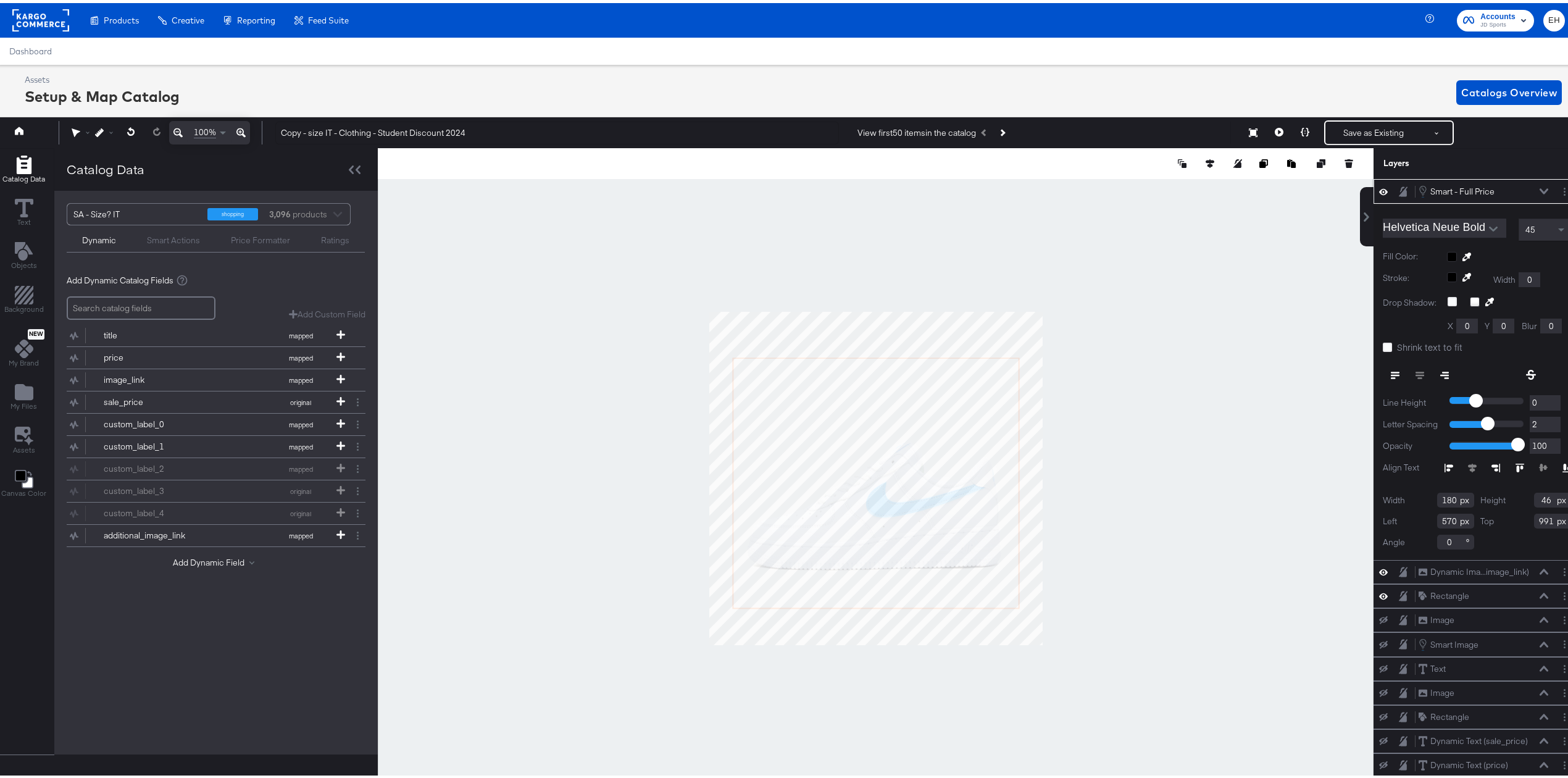
type input "93"
type input "91"
type input "89"
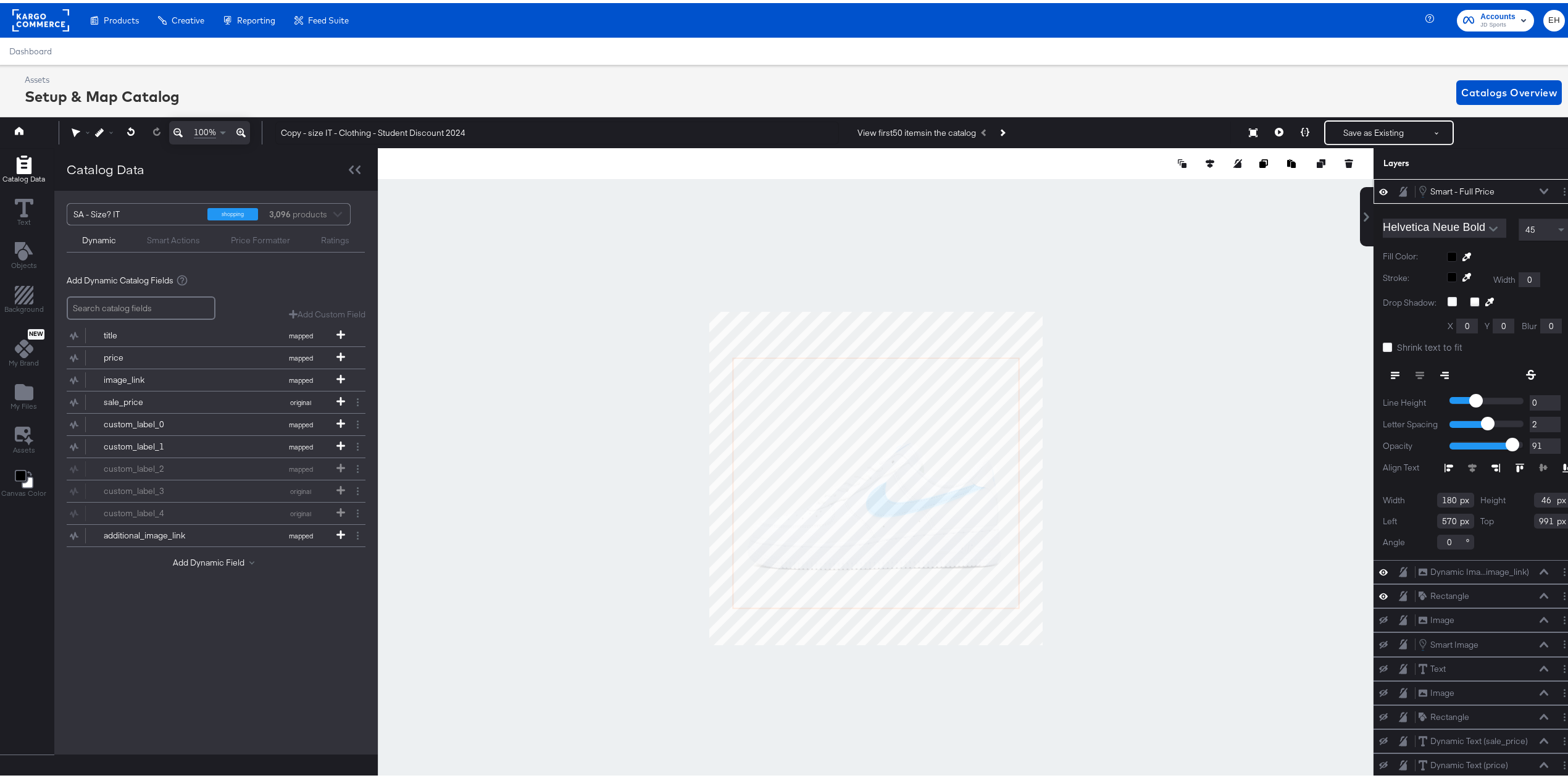
type input "89"
type input "86"
type input "85"
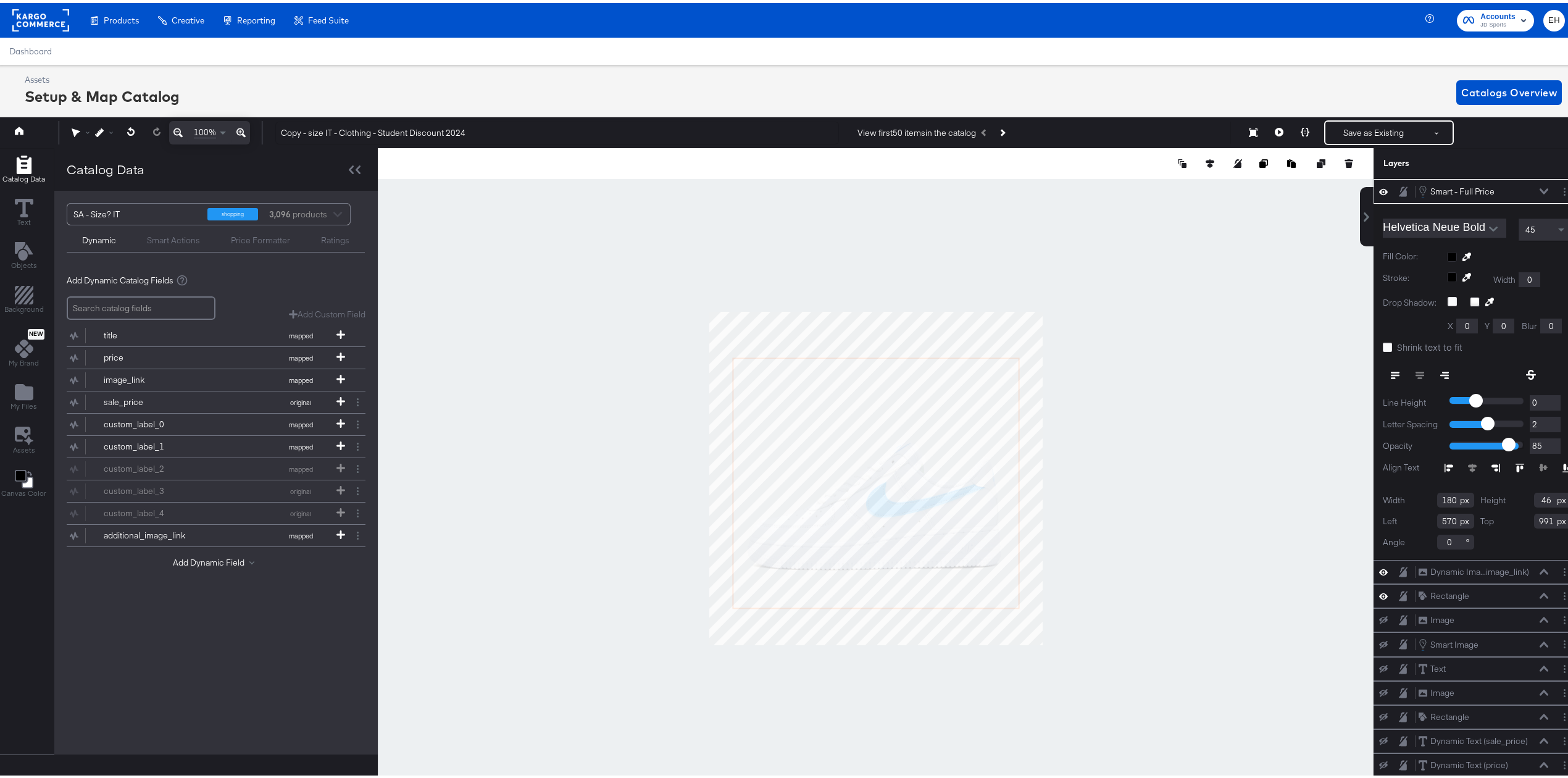
type input "82"
type input "80"
type input "78"
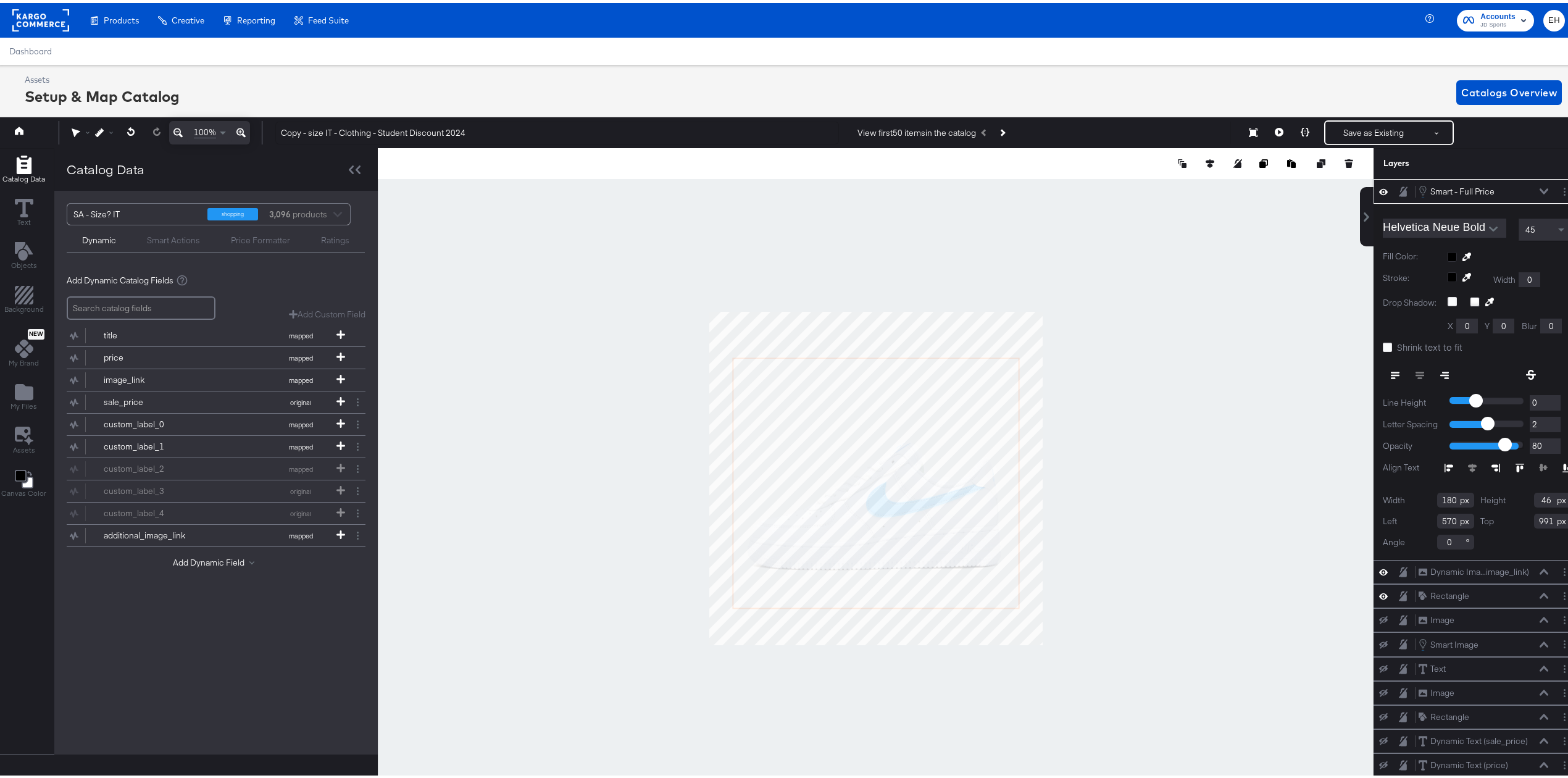
type input "78"
type input "76"
type input "73"
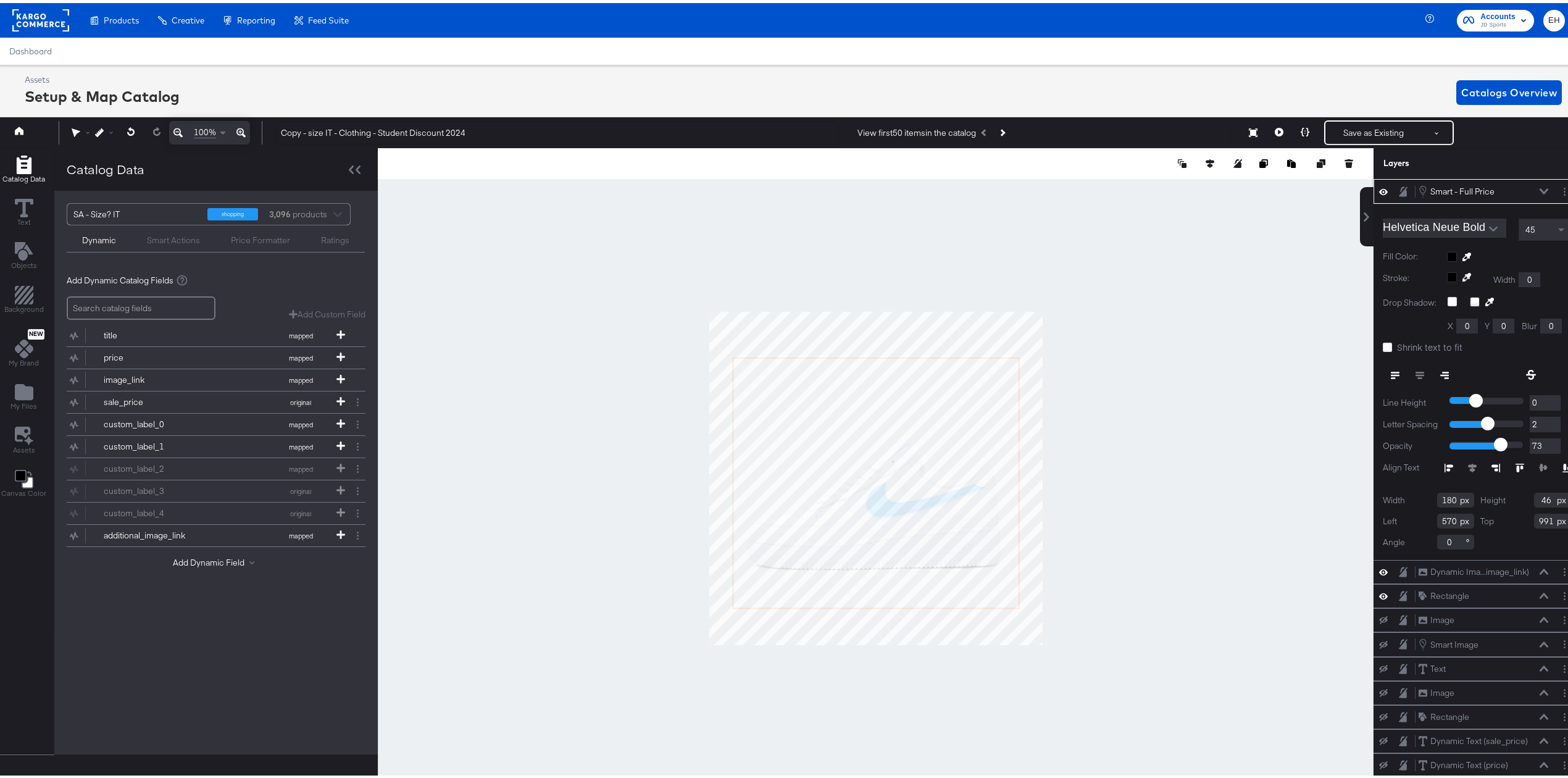
type input "72"
type input "70"
drag, startPoint x: 1500, startPoint y: 443, endPoint x: 1485, endPoint y: 443, distance: 15.0
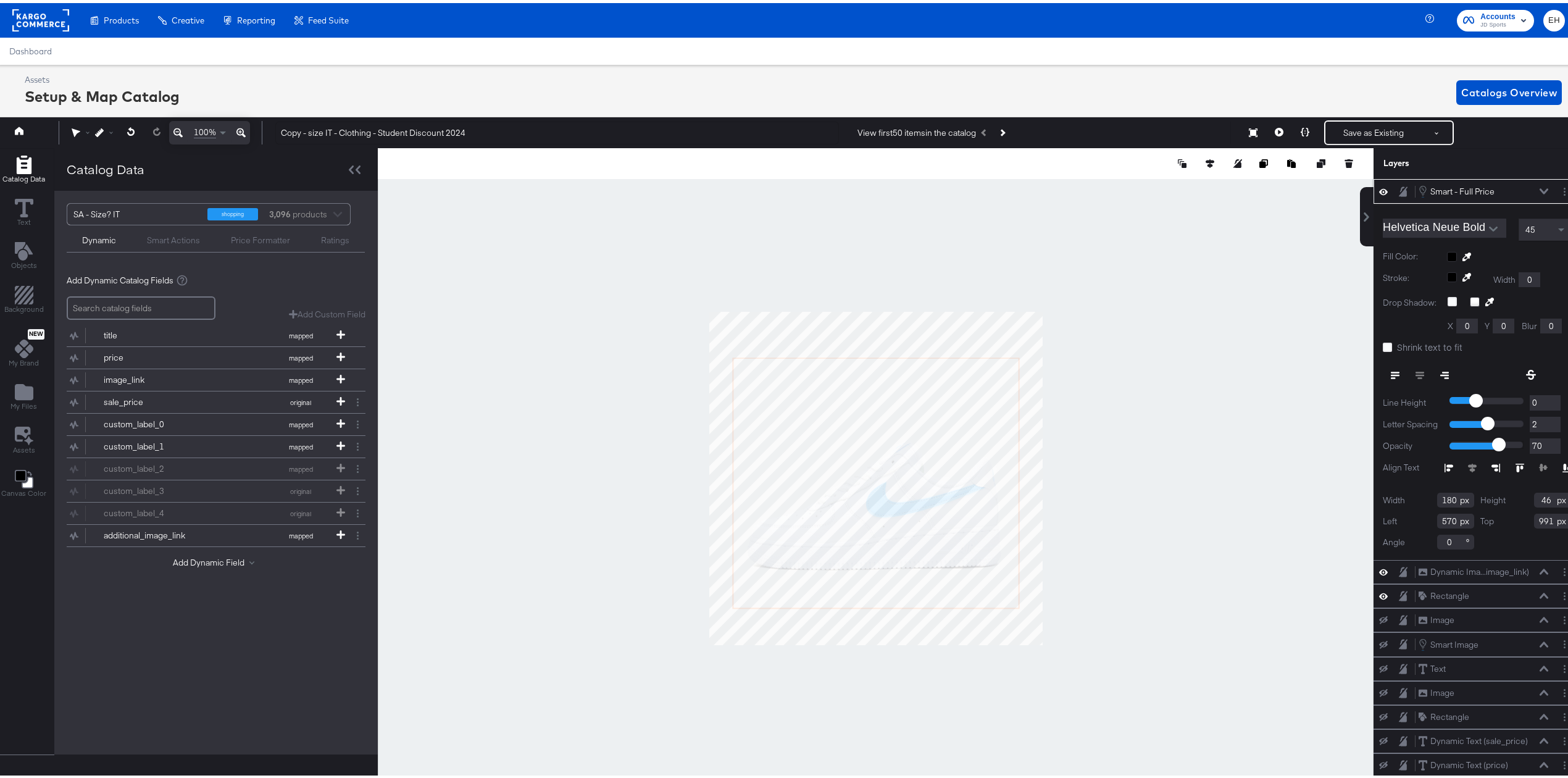
type input "69"
click at [1485, 443] on input "range" at bounding box center [1486, 442] width 74 height 8
type input "69"
type input "68"
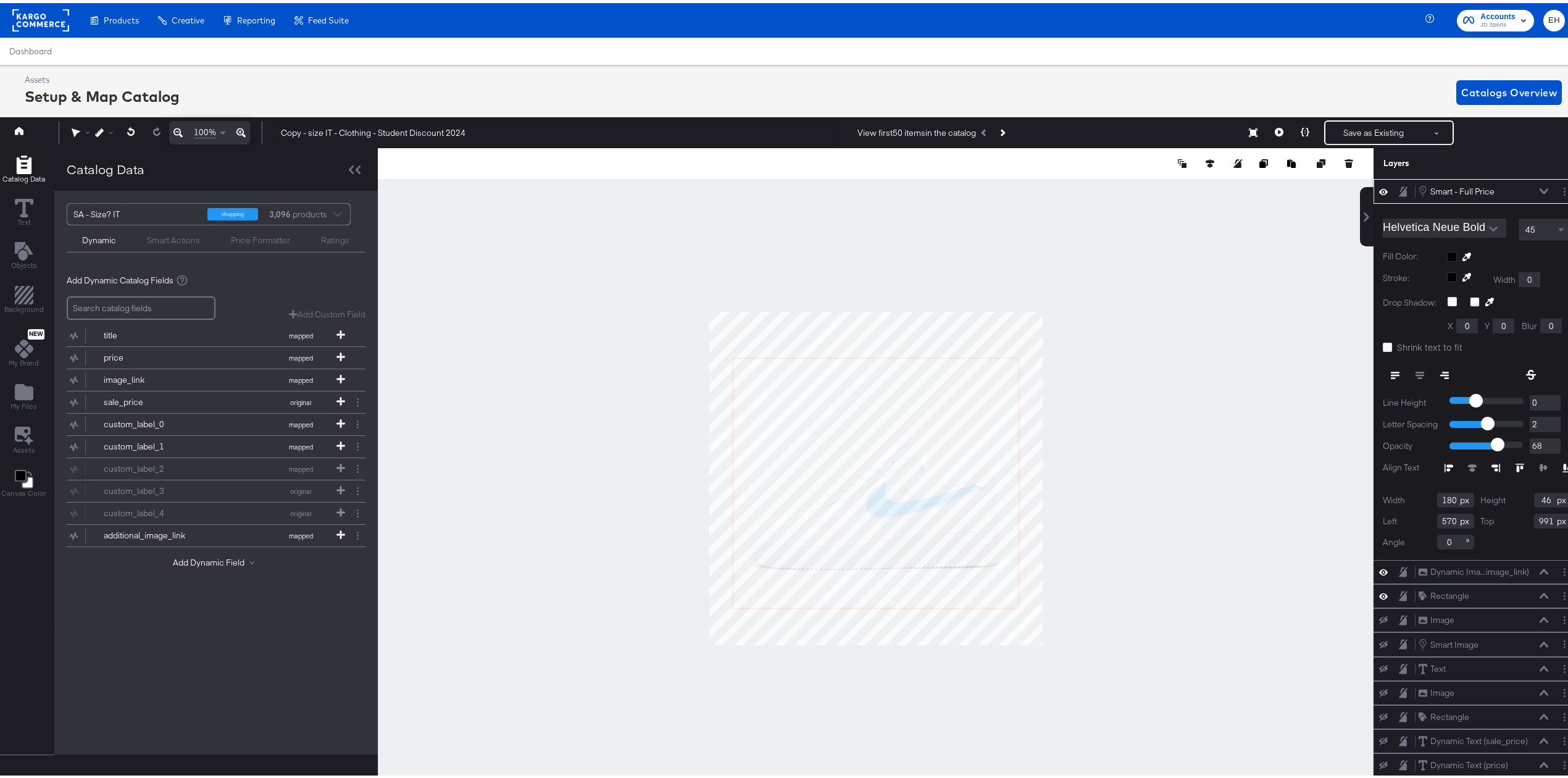
type input "69"
type input "74"
type input "81"
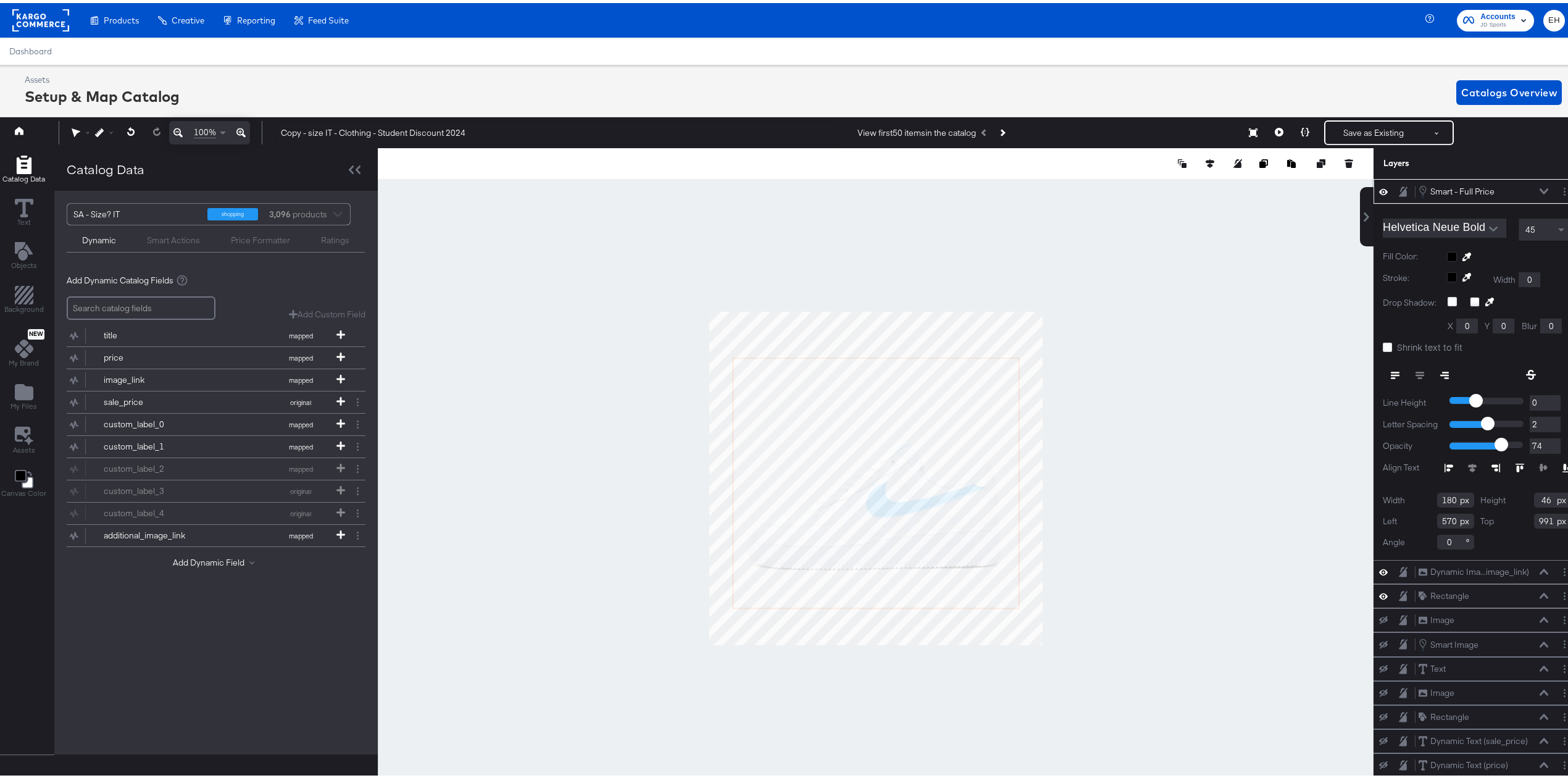
type input "81"
type input "86"
type input "93"
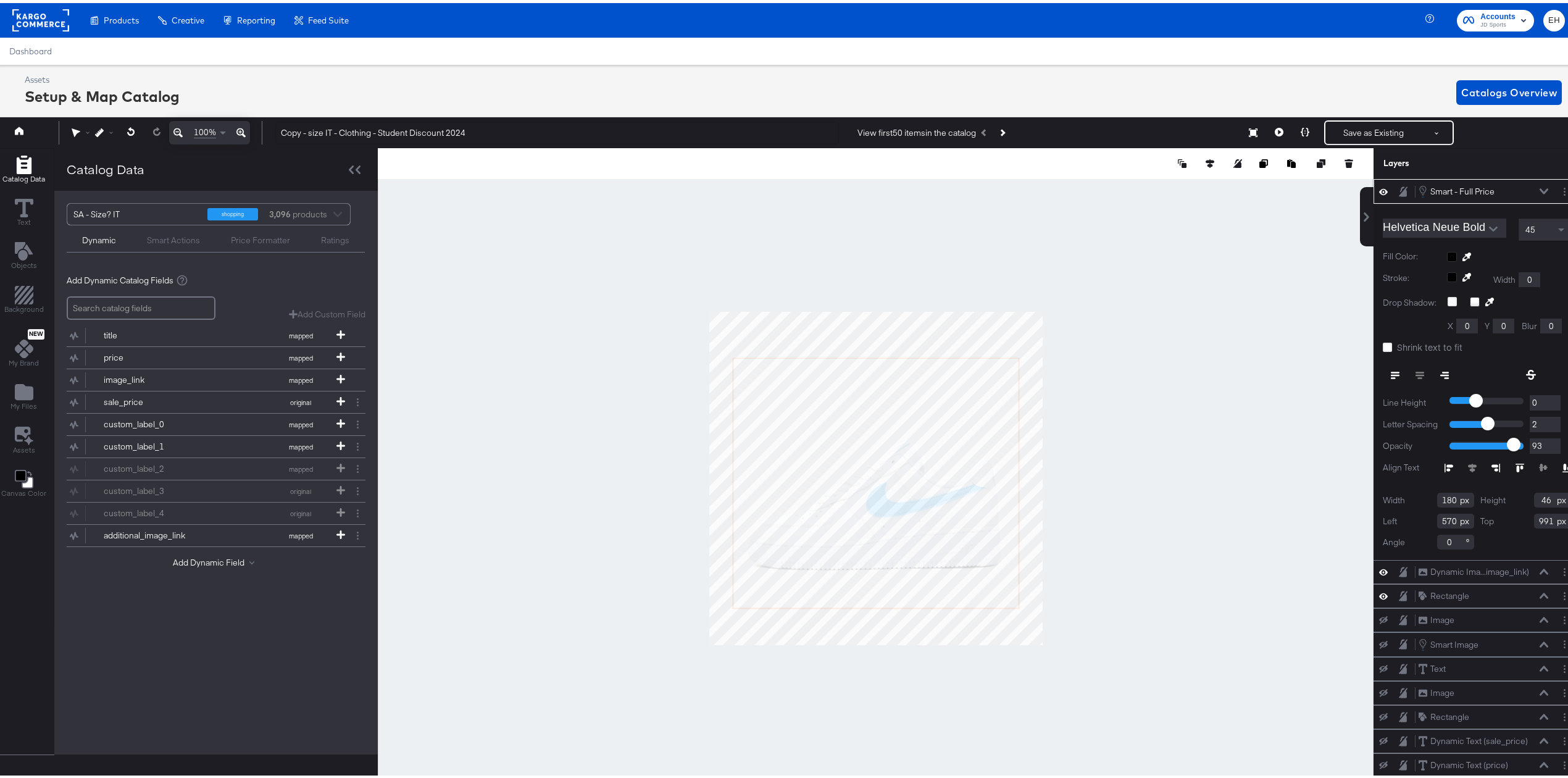
type input "100"
drag, startPoint x: 1484, startPoint y: 443, endPoint x: 1524, endPoint y: 438, distance: 40.3
type input "100"
click at [1523, 438] on input "range" at bounding box center [1486, 442] width 74 height 8
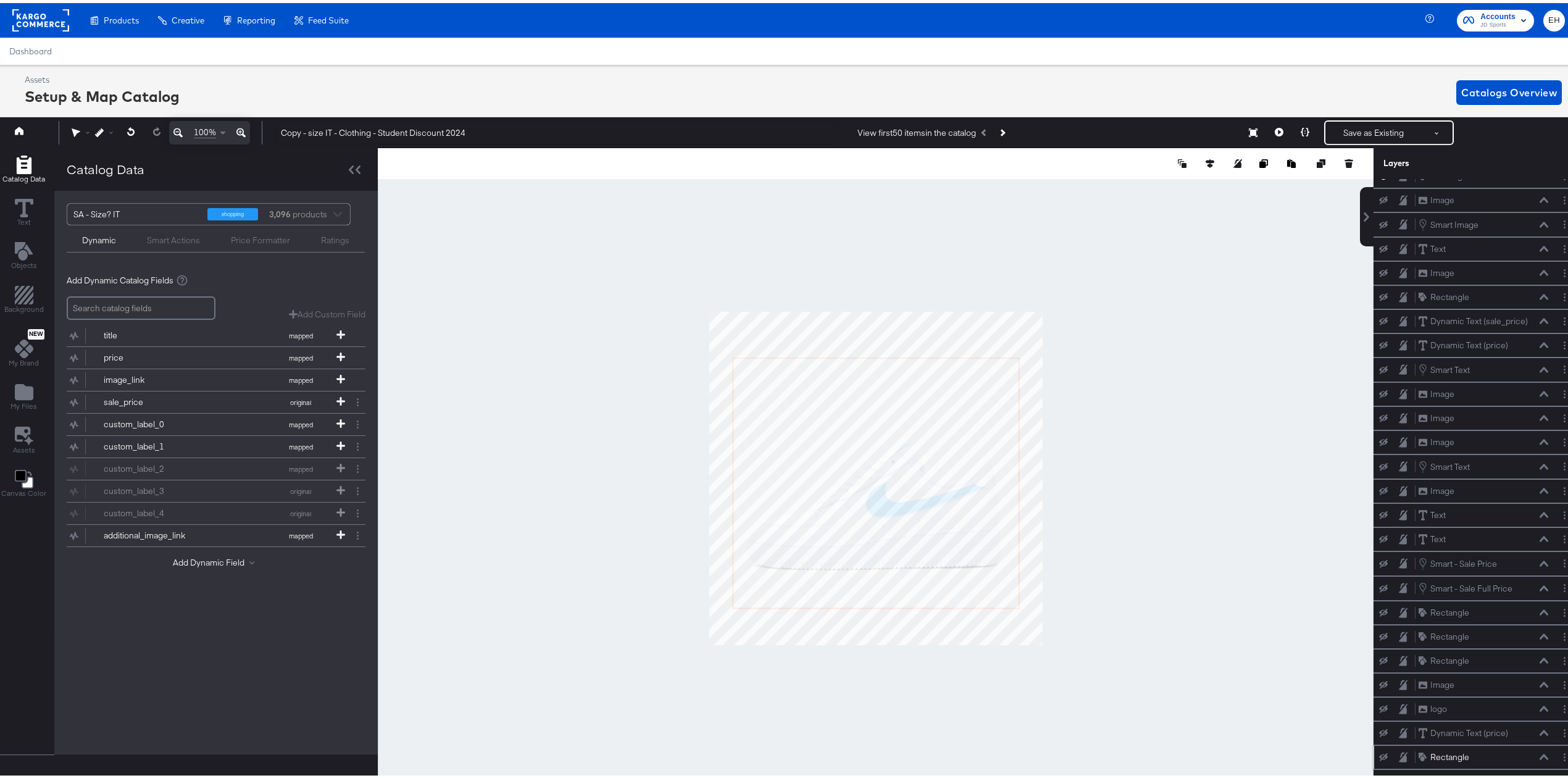
scroll to position [28, 3]
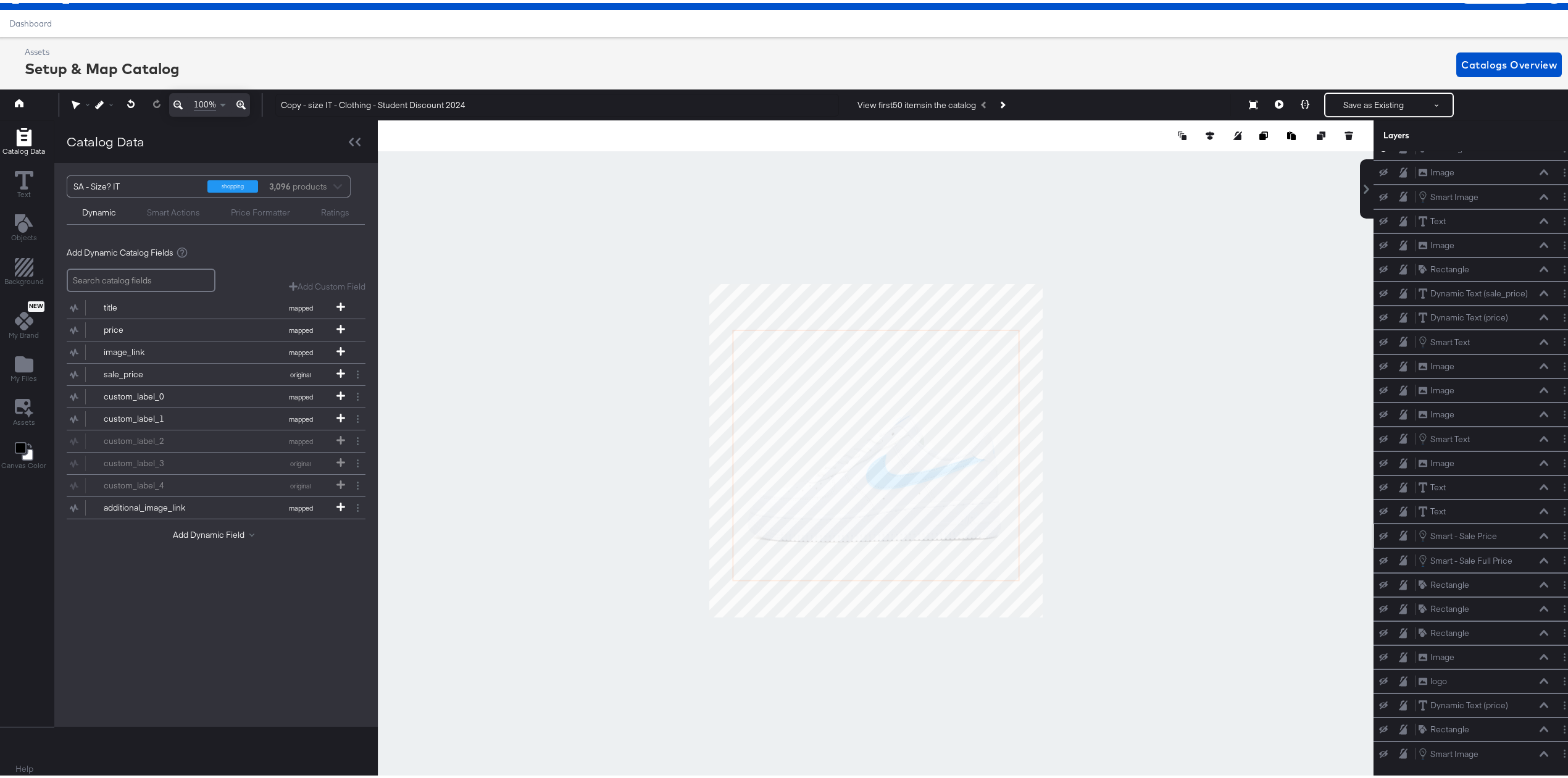
click at [1379, 529] on icon at bounding box center [1383, 534] width 8 height 8
click at [1539, 529] on button at bounding box center [1544, 533] width 10 height 7
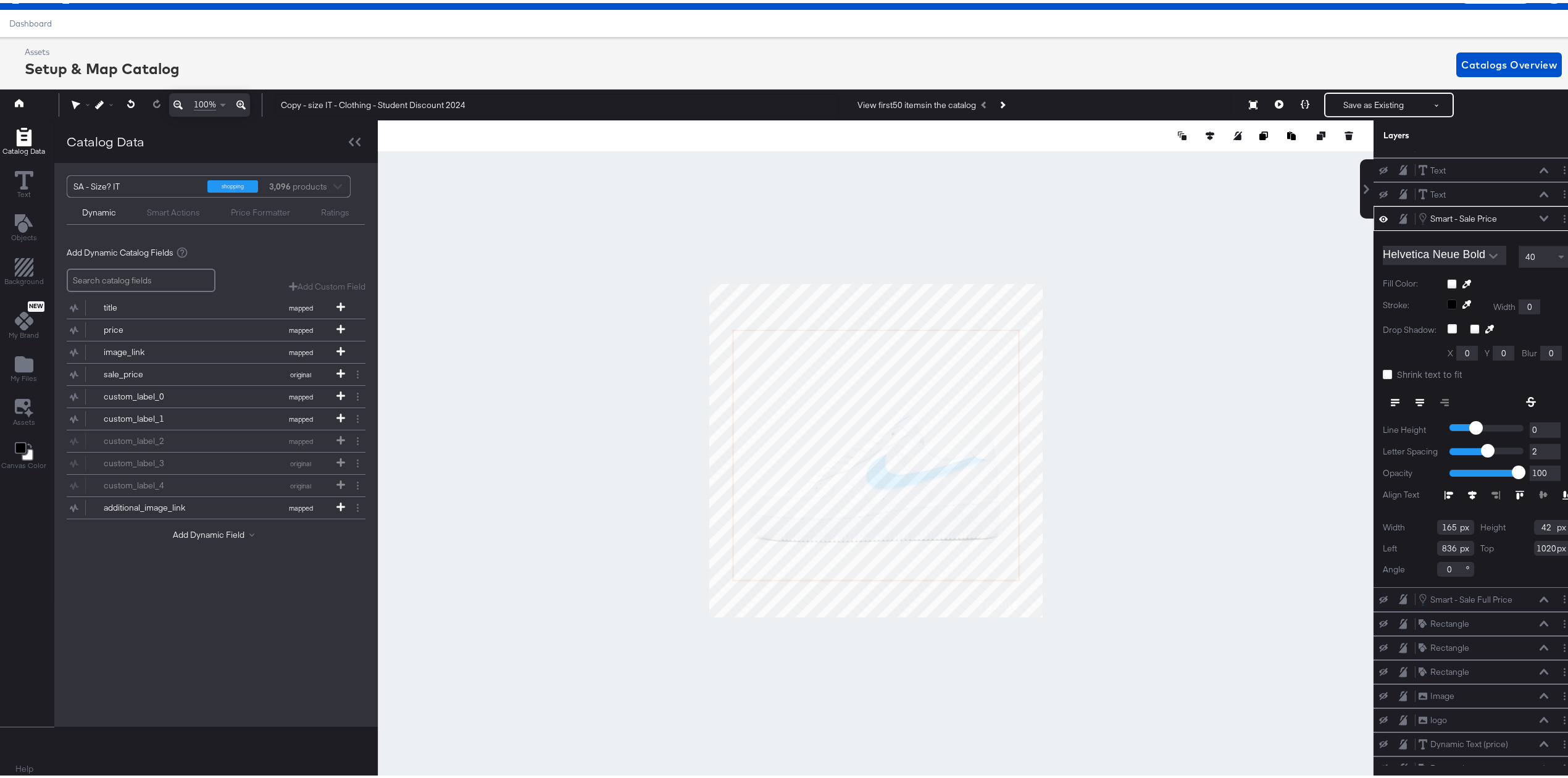
scroll to position [365, 0]
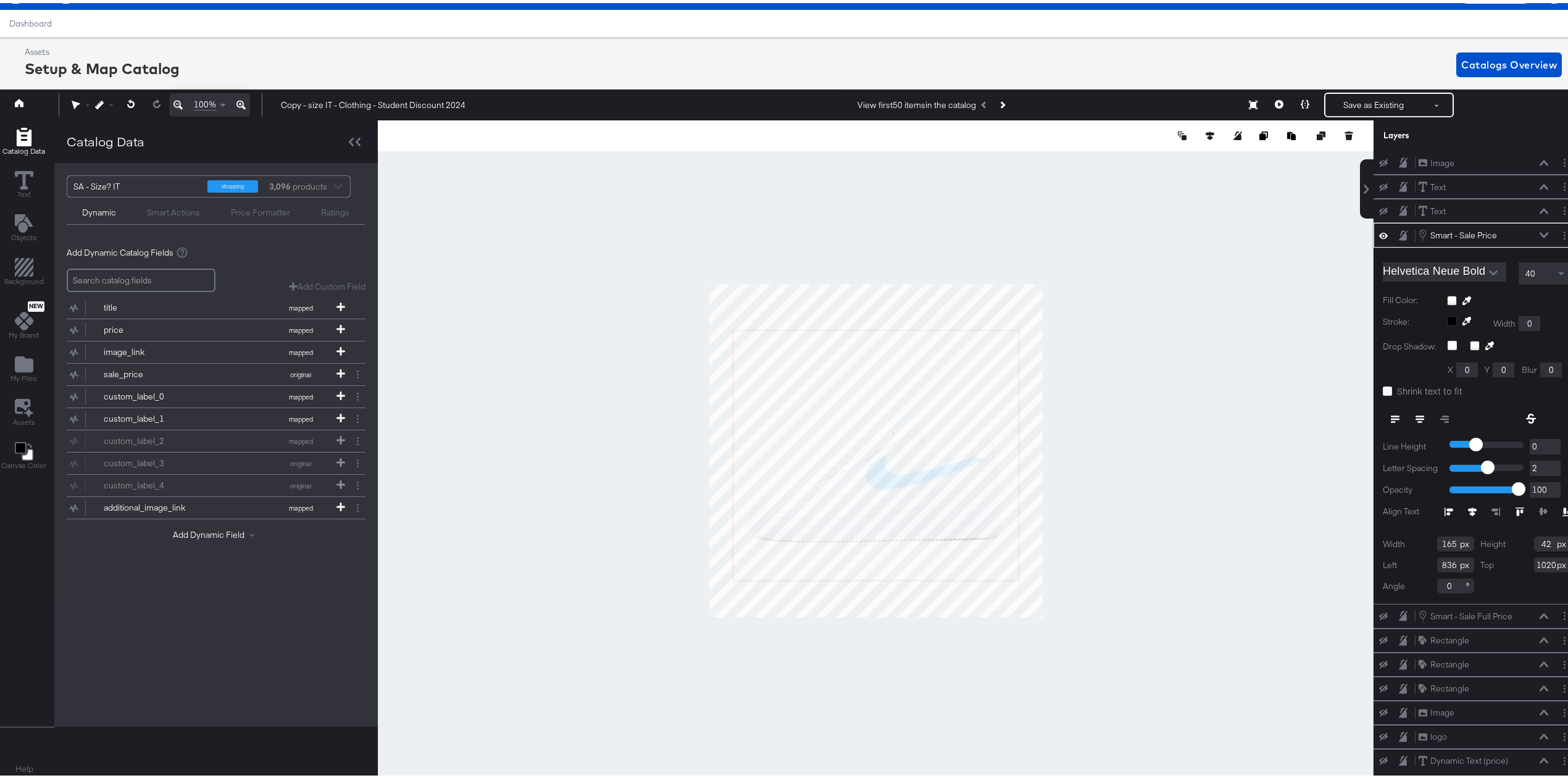
click at [1379, 238] on icon at bounding box center [1383, 232] width 8 height 11
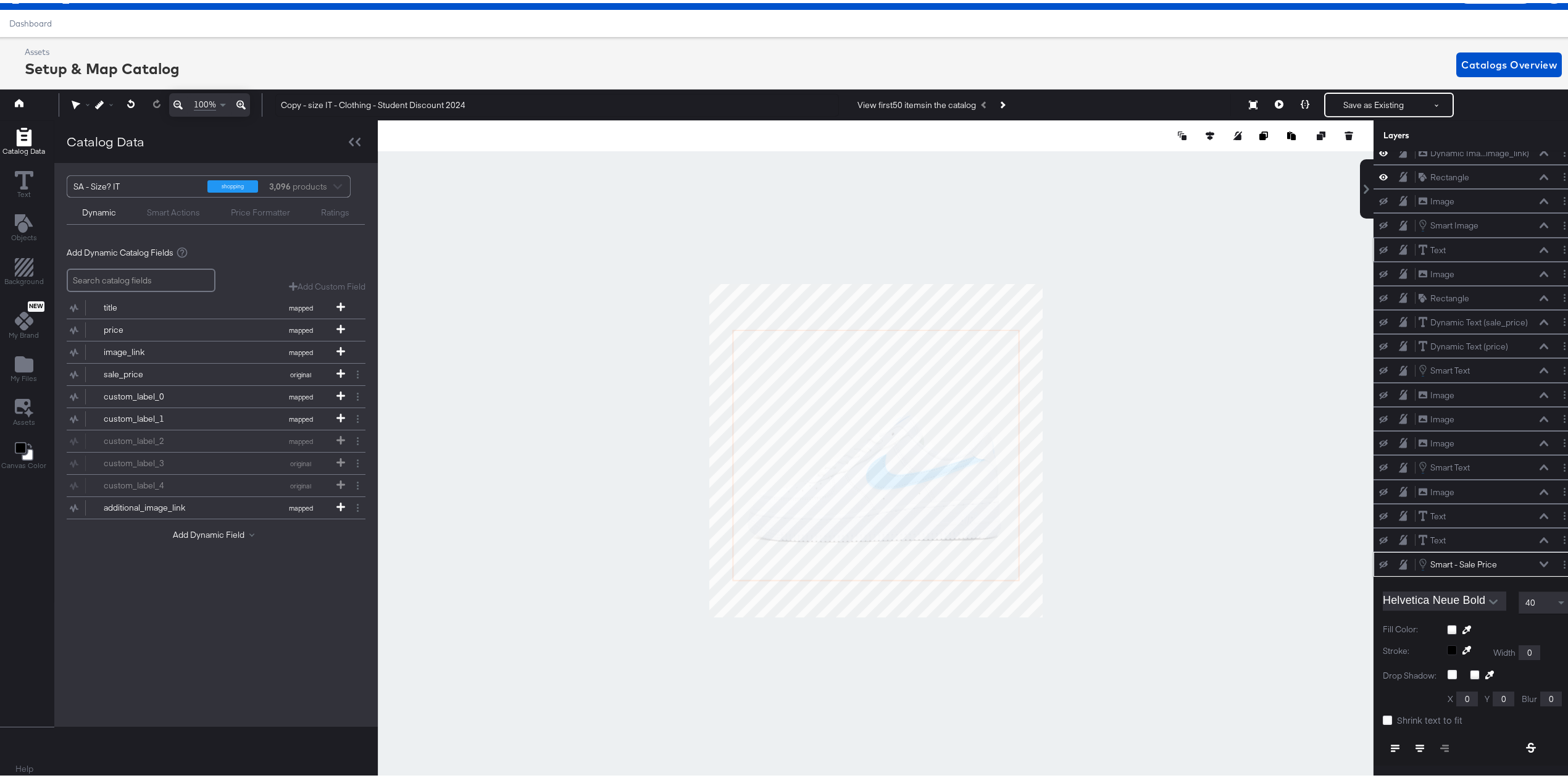
scroll to position [0, 0]
click at [1540, 164] on icon at bounding box center [1544, 160] width 8 height 6
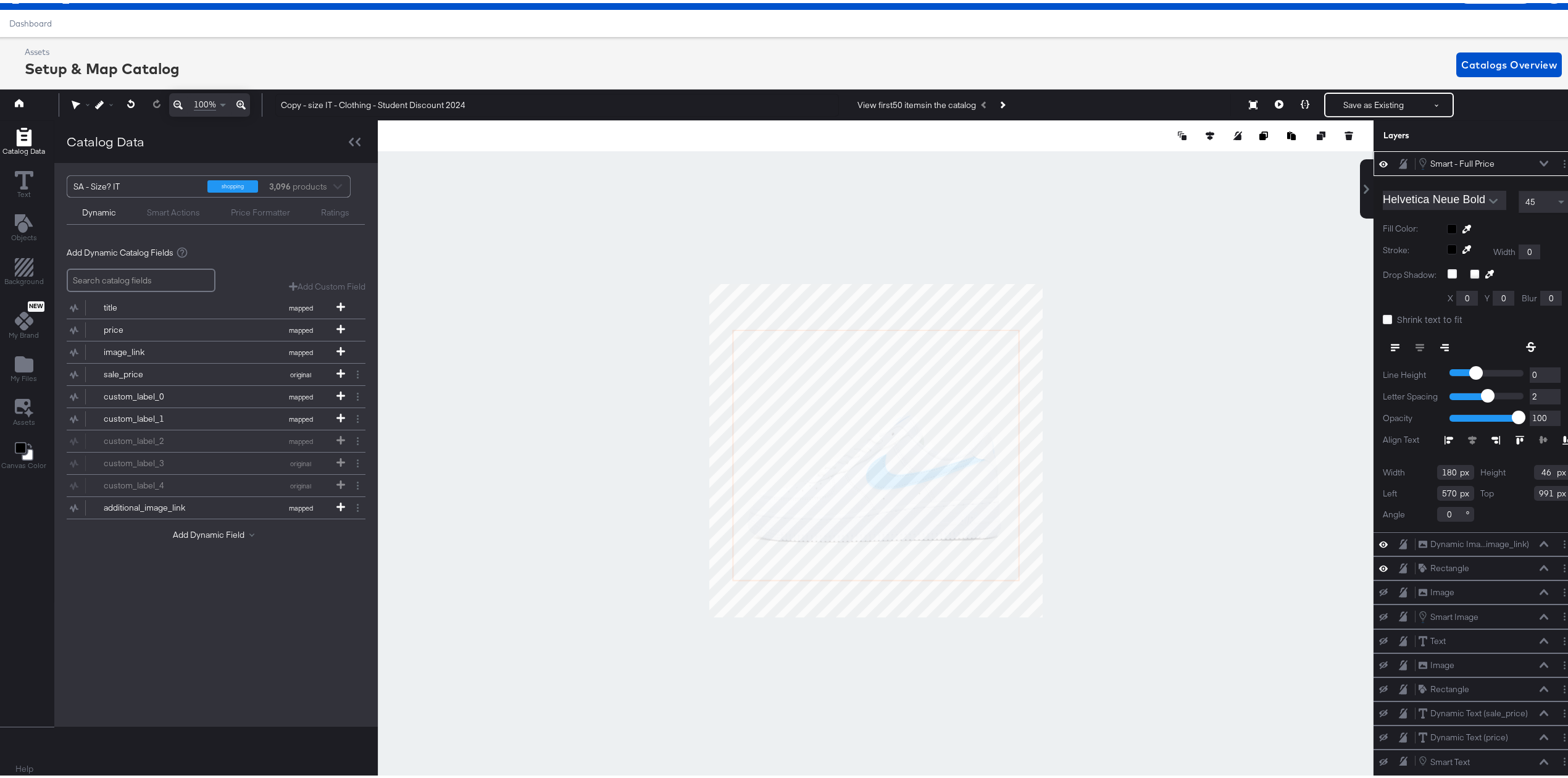
click at [1528, 199] on div "45" at bounding box center [1545, 198] width 51 height 21
click at [1394, 290] on div "Drop Shadow: X 0 Y 0 Blur 0" at bounding box center [1477, 283] width 188 height 34
click at [1463, 225] on icon at bounding box center [1467, 226] width 8 height 8
click at [1463, 226] on icon at bounding box center [1467, 226] width 8 height 8
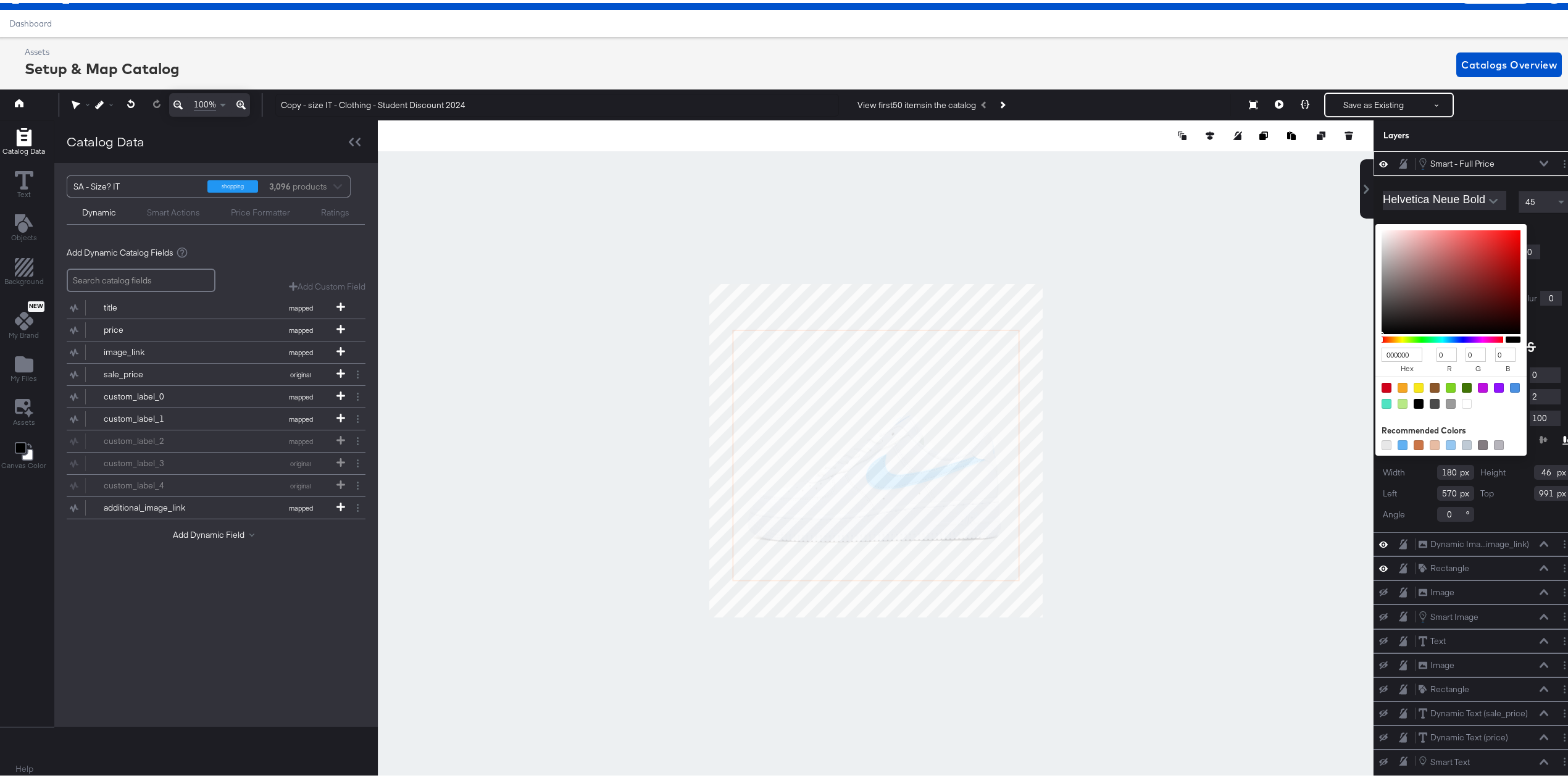
click at [1447, 226] on div "000000 hex 0 r 0 g 0 b 100 a Recommended Colors" at bounding box center [1509, 226] width 124 height 10
type input "C2B5B5"
type input "194"
type input "181"
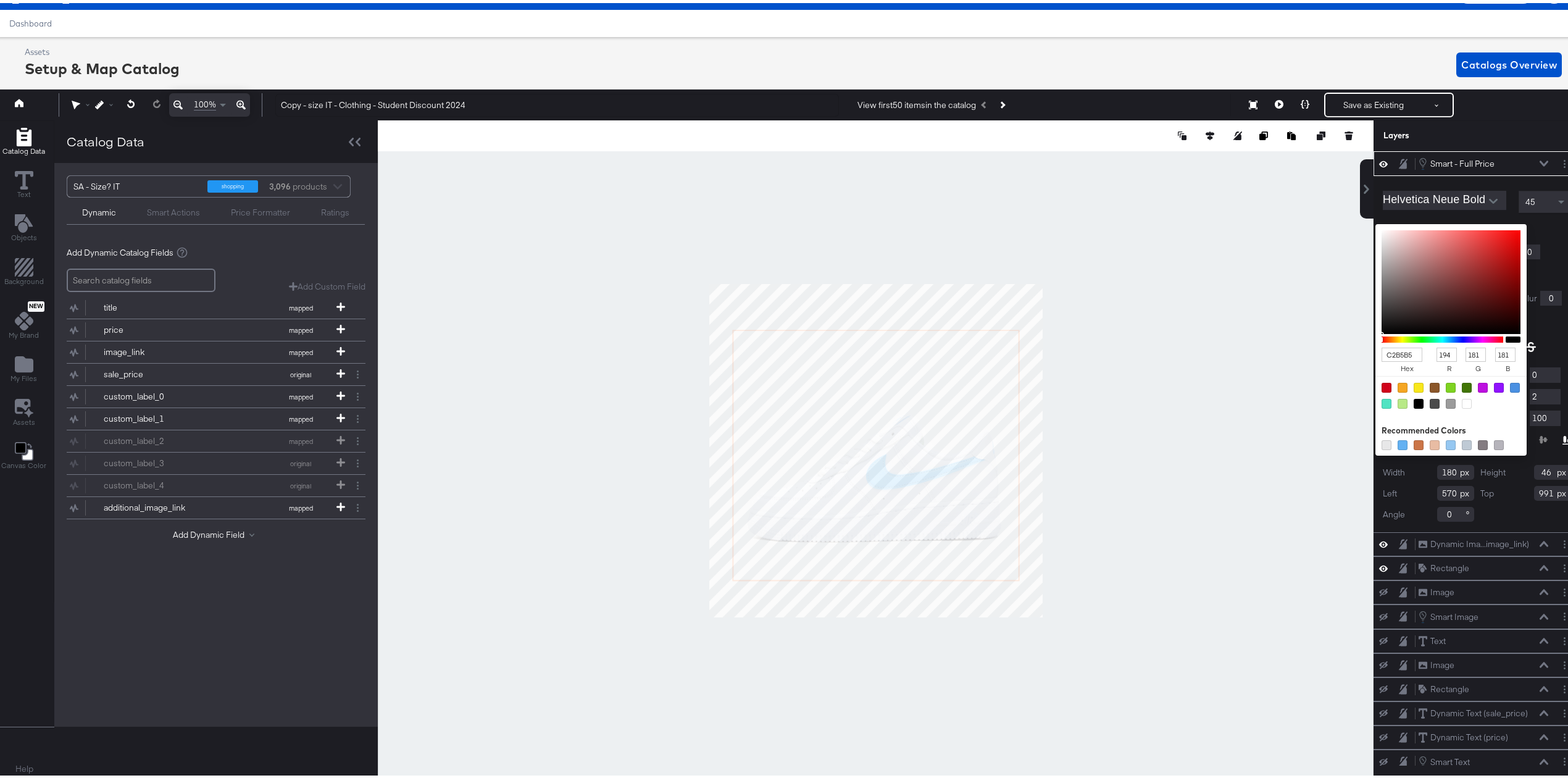
type input "D9CACA"
type input "217"
type input "202"
type input "FFFFFF"
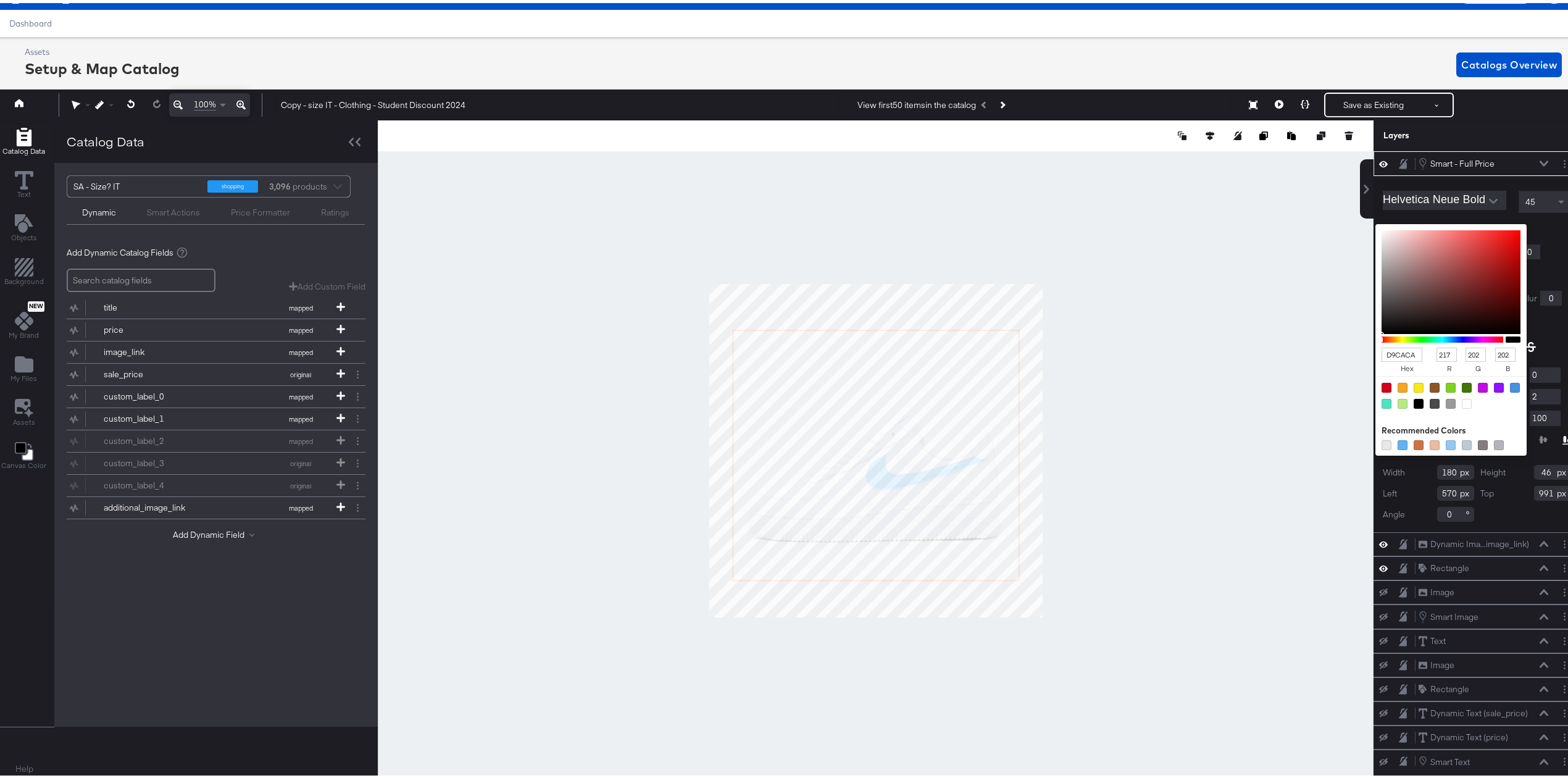
type input "255"
drag, startPoint x: 1366, startPoint y: 253, endPoint x: 1339, endPoint y: 210, distance: 50.8
click at [1339, 148] on div "Catalog Data Text Objects Background New My Brand My Files Assets Canvas Color …" at bounding box center [787, 133] width 1586 height 31
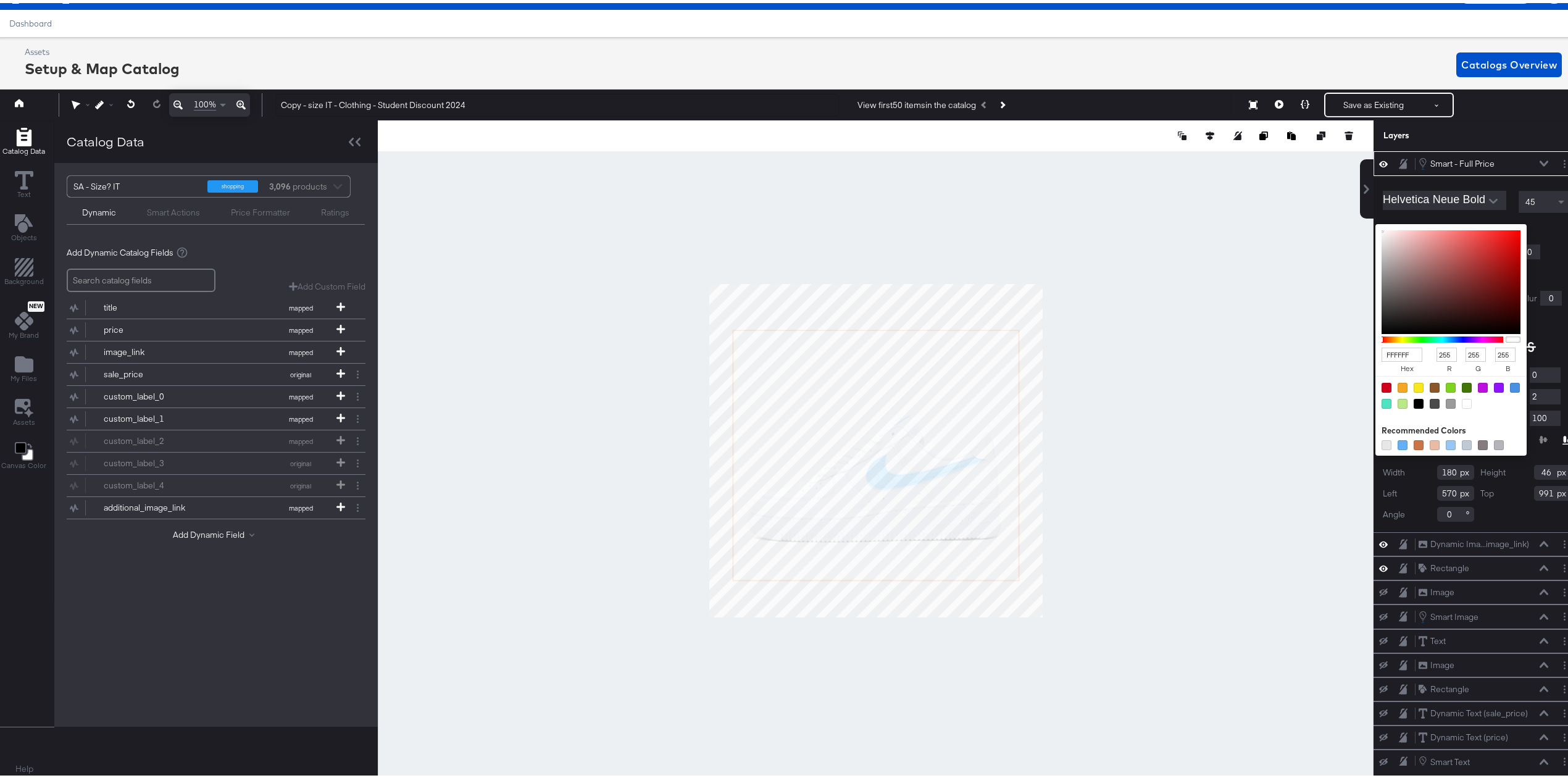
click at [1527, 229] on div "FFFFFF hex 255 r 255 g 255 b 100 a Recommended Colors" at bounding box center [1509, 226] width 124 height 10
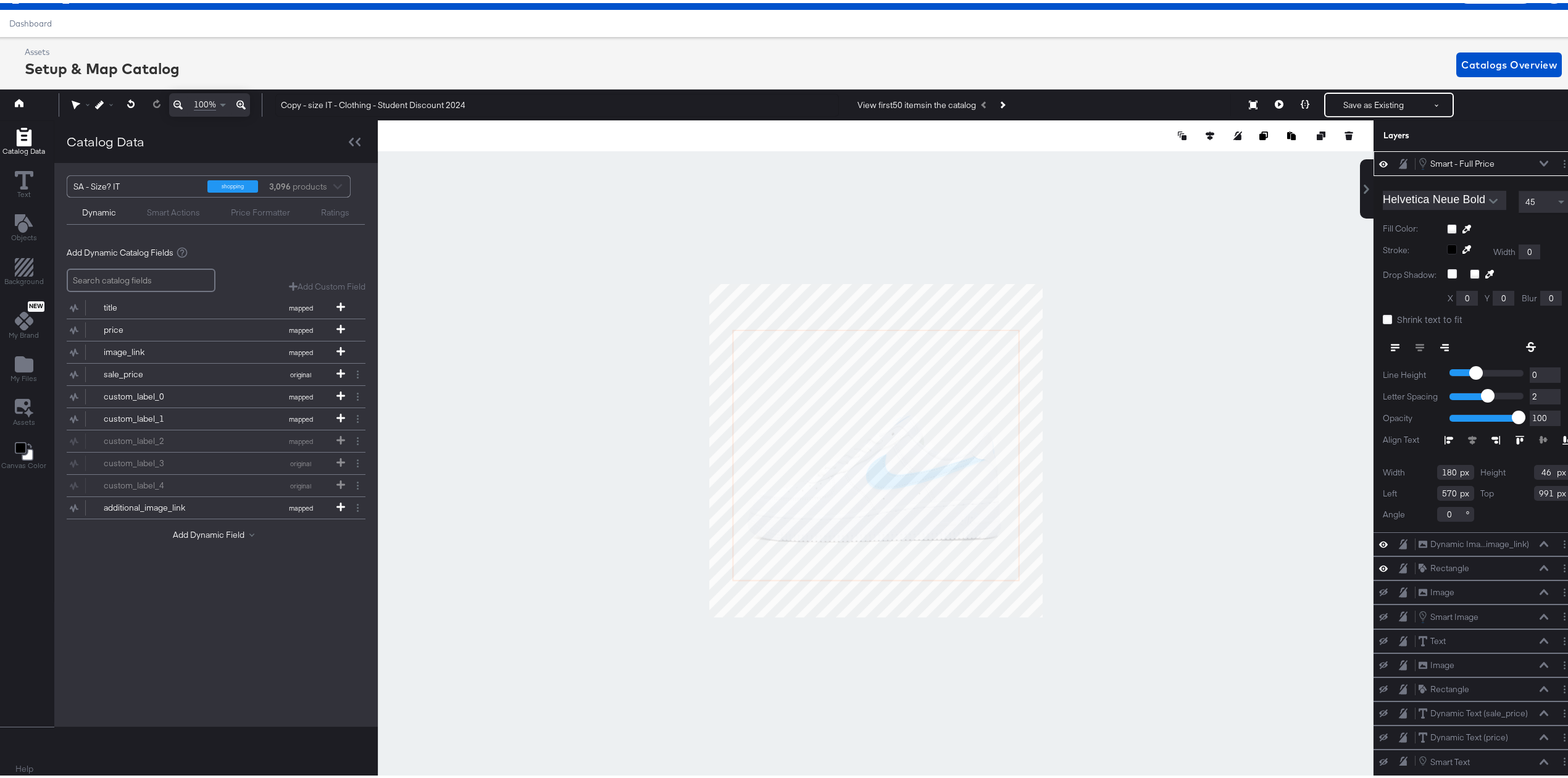
click at [1455, 435] on div at bounding box center [1508, 437] width 127 height 8
click at [1455, 436] on div at bounding box center [1508, 437] width 127 height 8
click at [1458, 437] on div at bounding box center [1508, 437] width 127 height 8
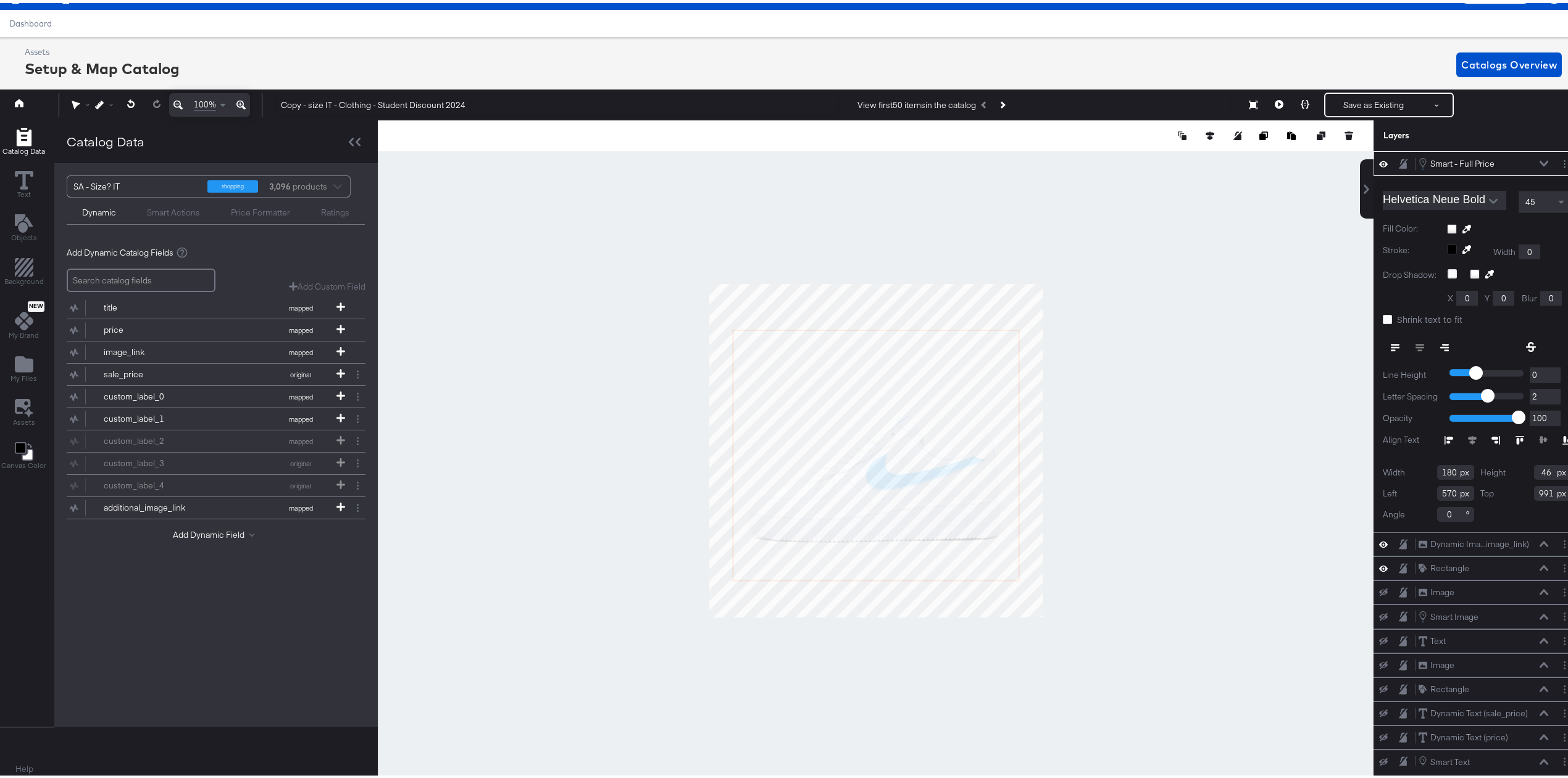
click at [1458, 437] on div at bounding box center [1508, 437] width 127 height 8
click at [128, 97] on icon at bounding box center [132, 100] width 8 height 8
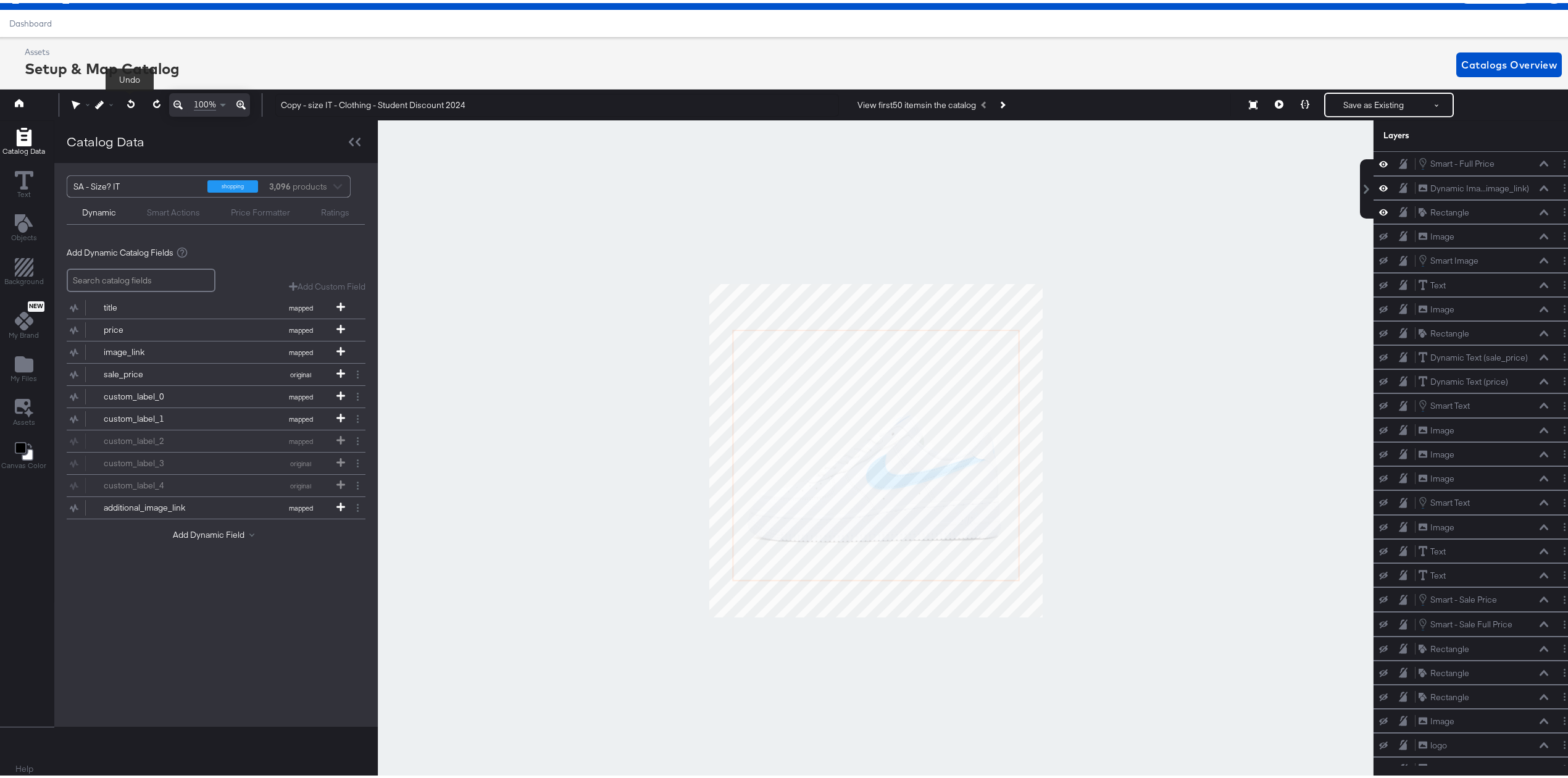
click at [128, 97] on icon at bounding box center [132, 100] width 8 height 8
click at [1427, 106] on button at bounding box center [1436, 102] width 31 height 22
click at [1187, 102] on div "View first 50 items in the catalog" at bounding box center [1040, 102] width 383 height 22
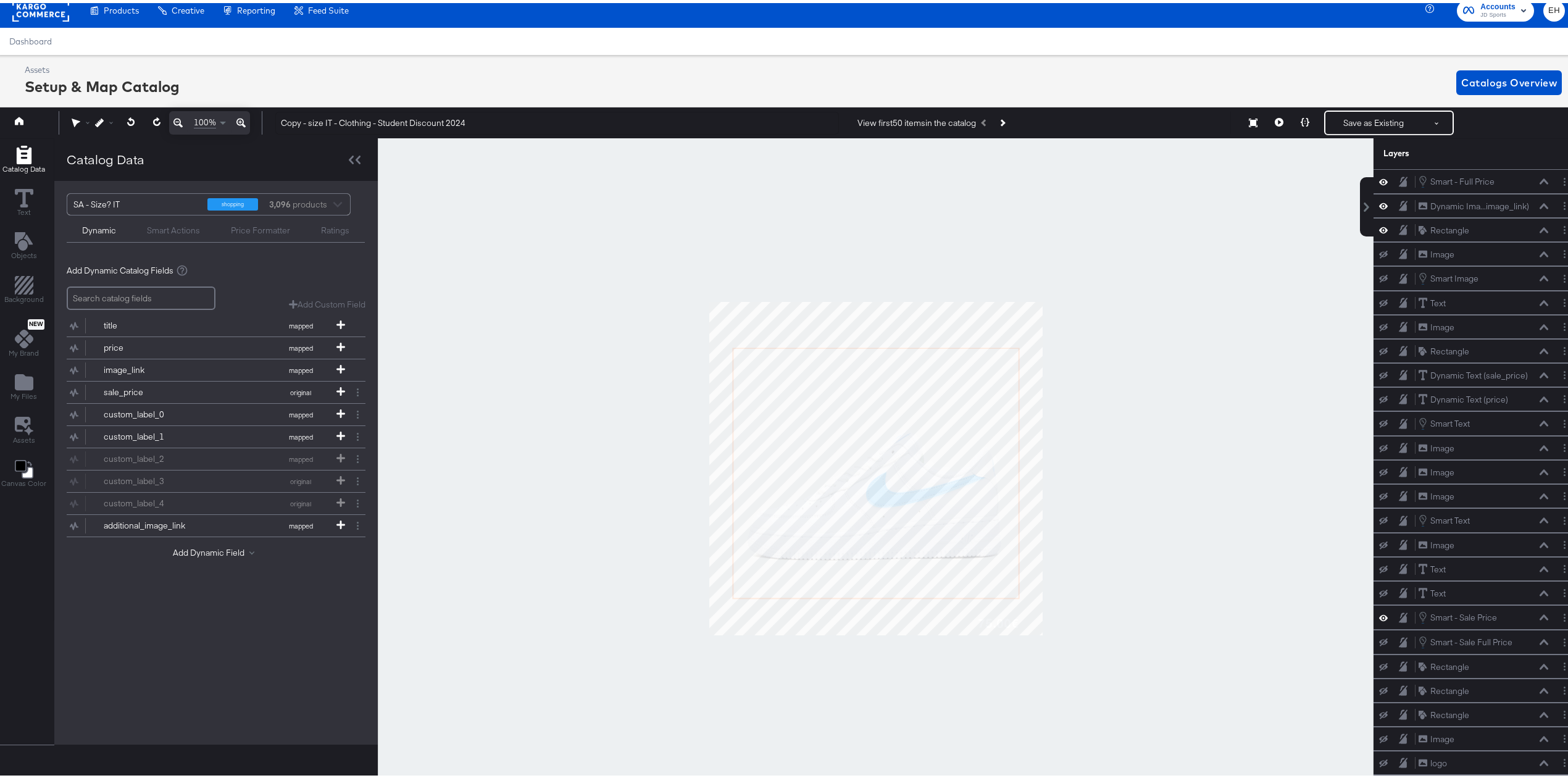
scroll to position [0, 3]
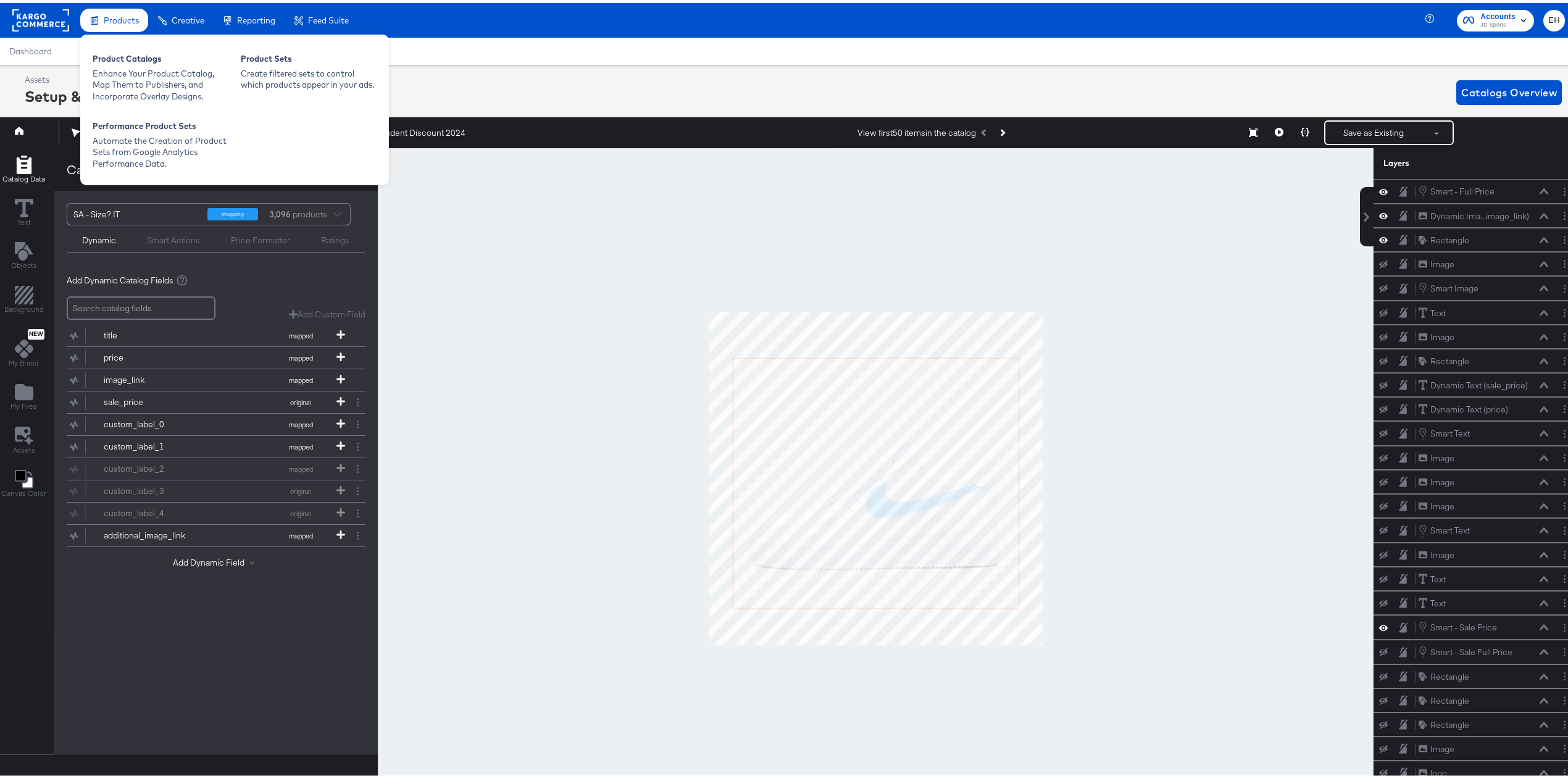
click at [109, 18] on span "Products" at bounding box center [121, 17] width 35 height 10
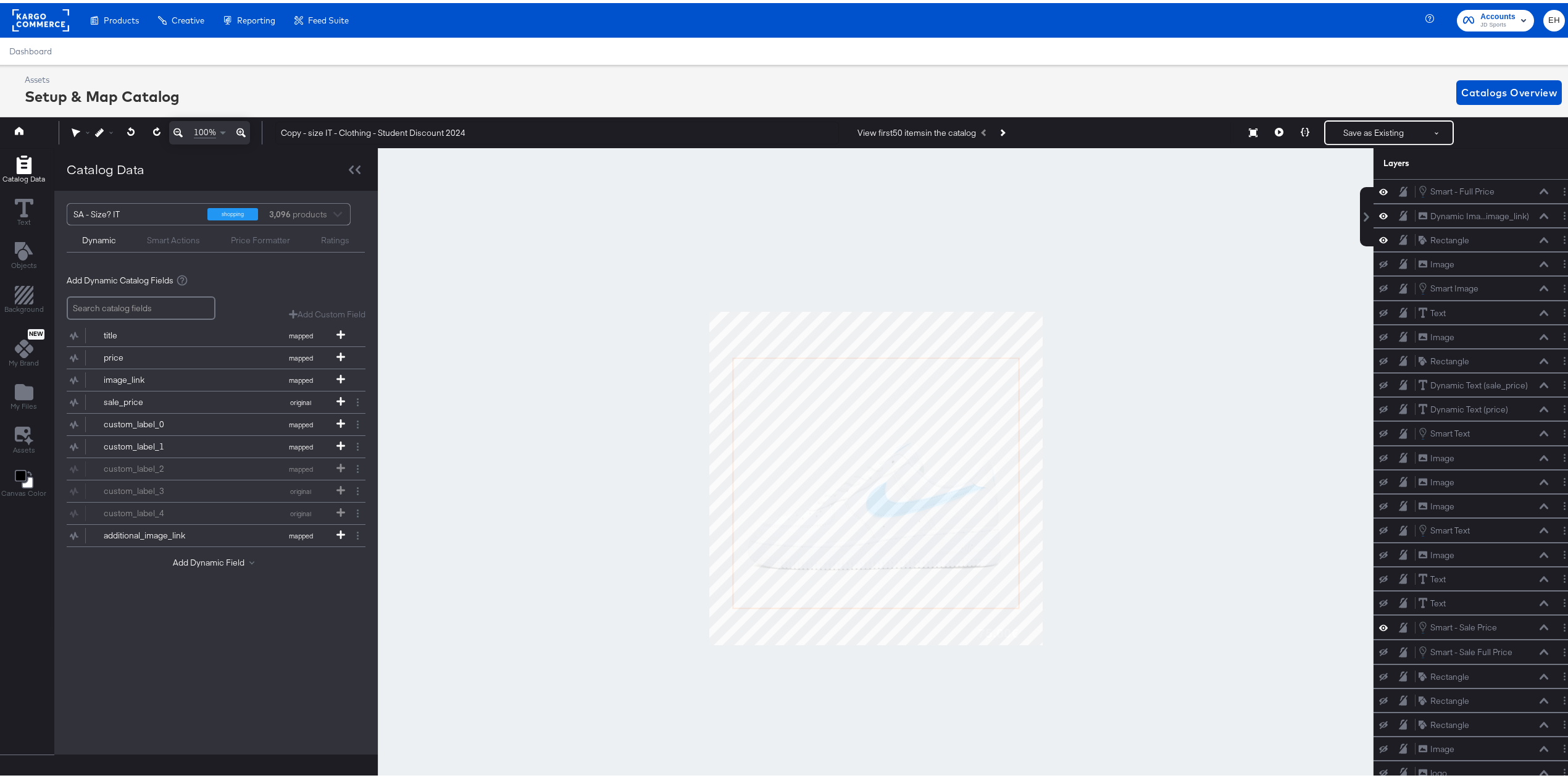
click at [0, 0] on div "Product Catalogs" at bounding box center [0, 0] width 0 height 0
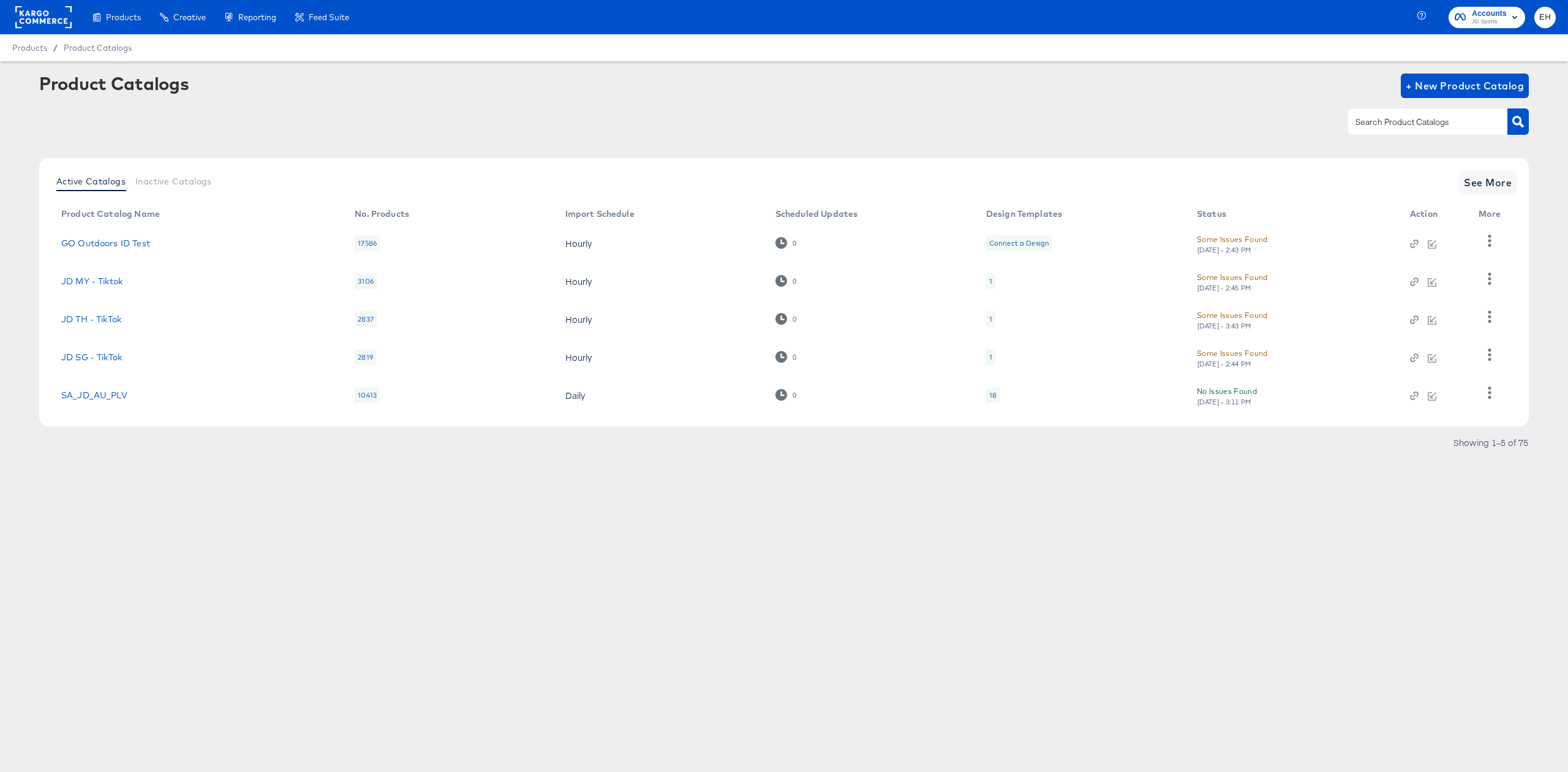
click at [1382, 131] on div at bounding box center [1427, 121] width 159 height 25
type input "size"
click at [1490, 187] on span "See More" at bounding box center [1487, 183] width 48 height 17
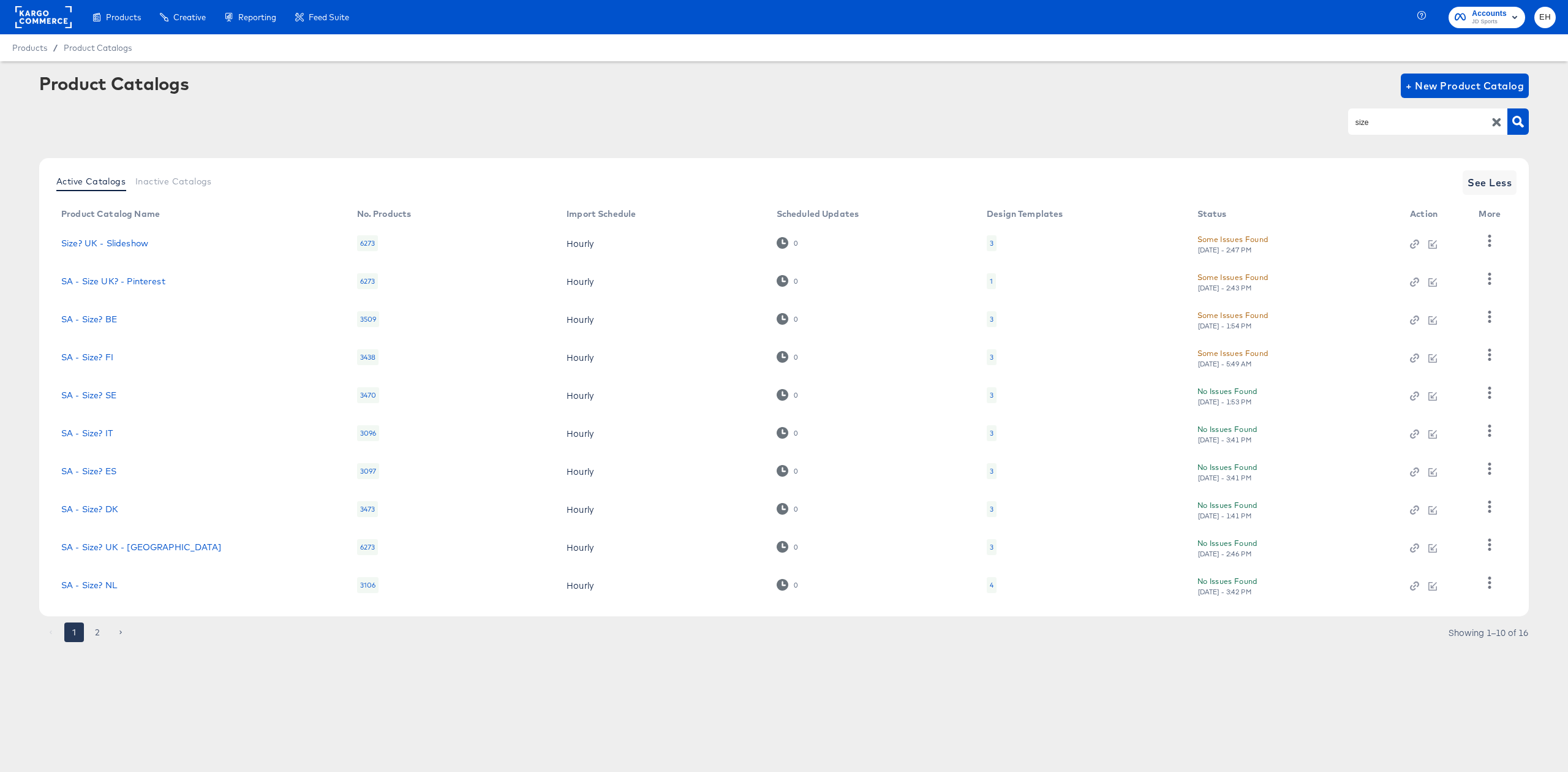
click at [1380, 125] on input "size" at bounding box center [1418, 122] width 131 height 14
click at [987, 430] on div "3" at bounding box center [992, 432] width 10 height 16
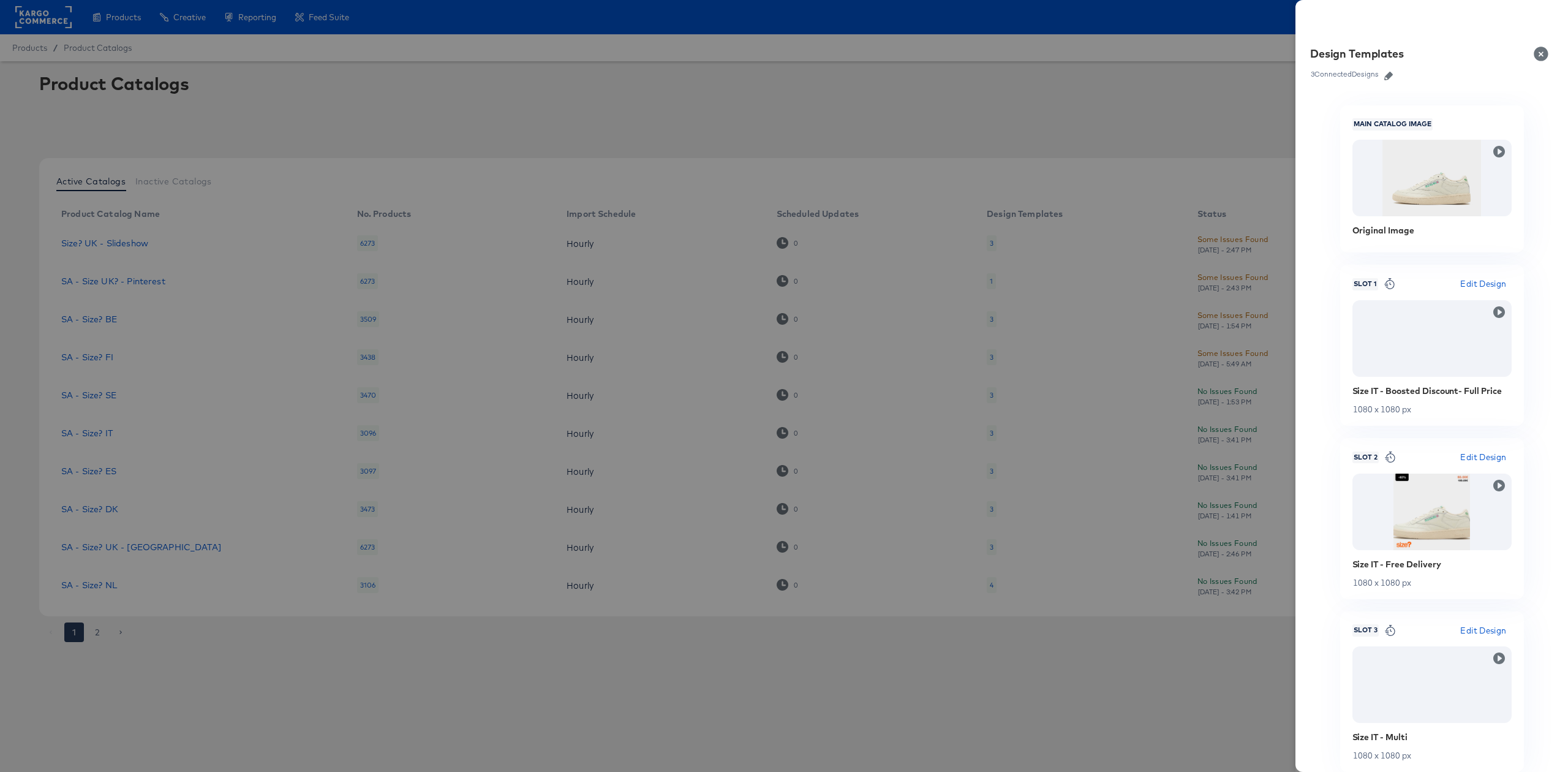
click at [1390, 76] on icon "button" at bounding box center [1388, 76] width 8 height 8
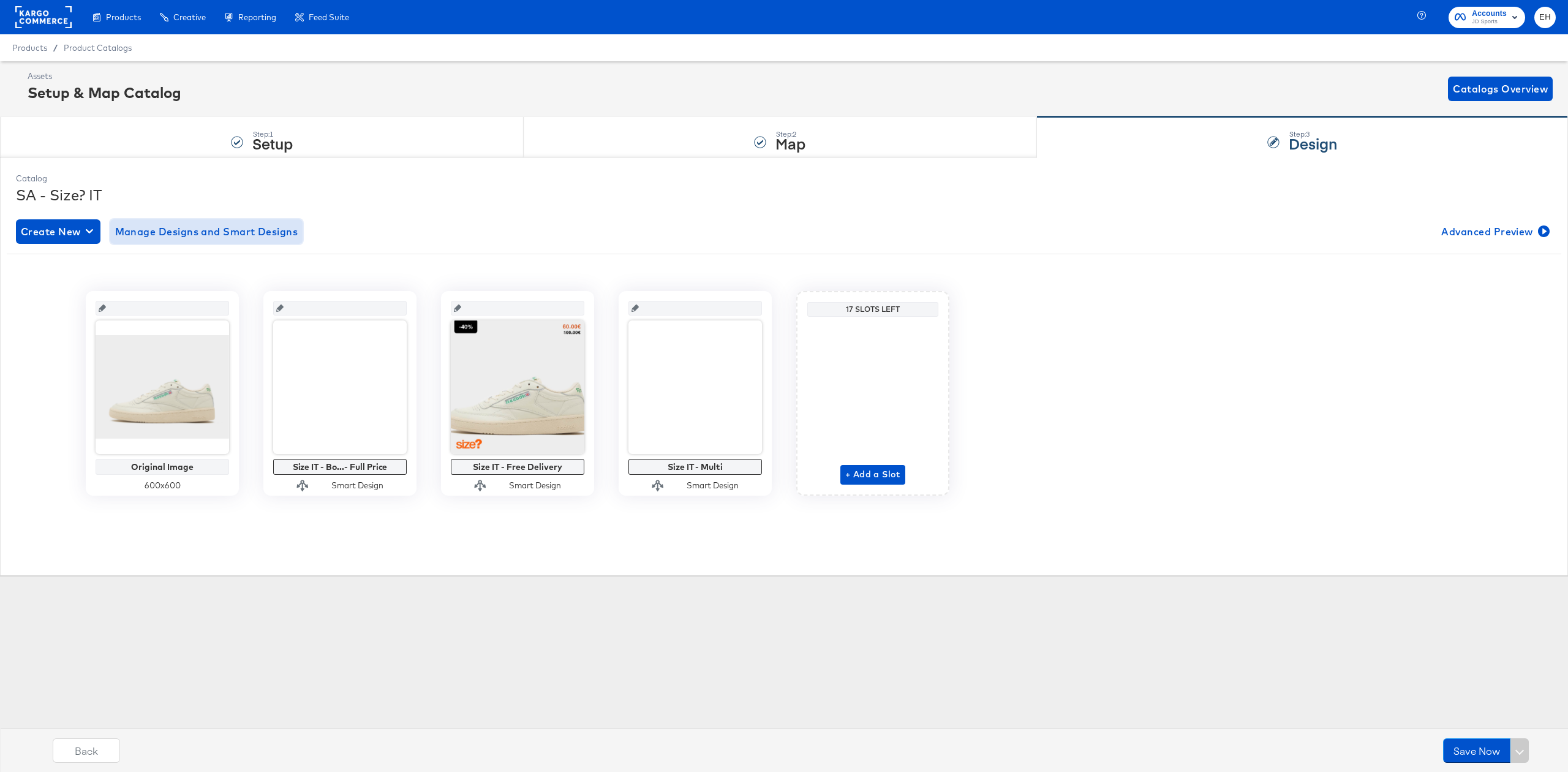
click at [238, 225] on span "Manage Designs and Smart Designs" at bounding box center [206, 231] width 183 height 17
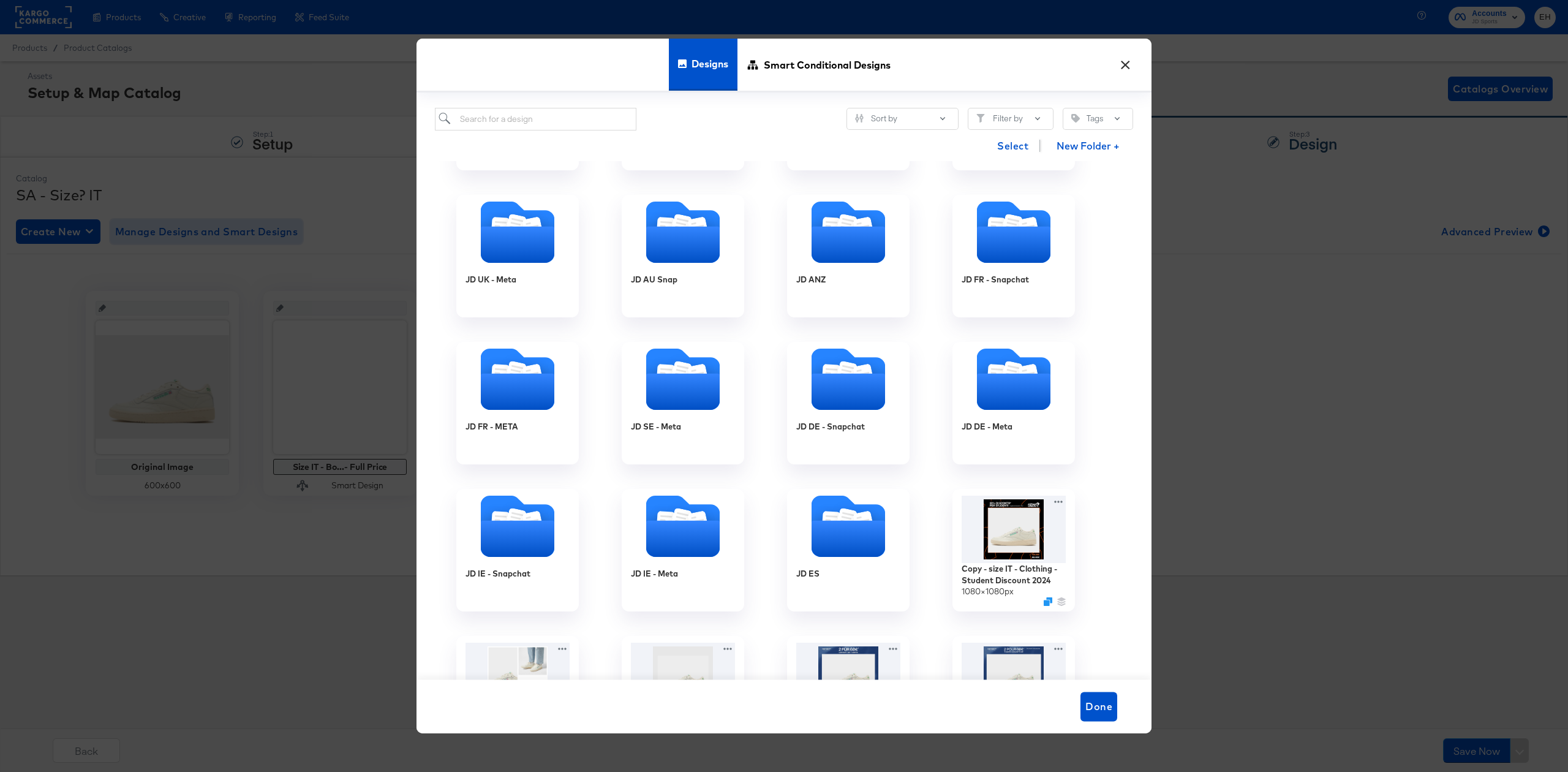
scroll to position [837, 0]
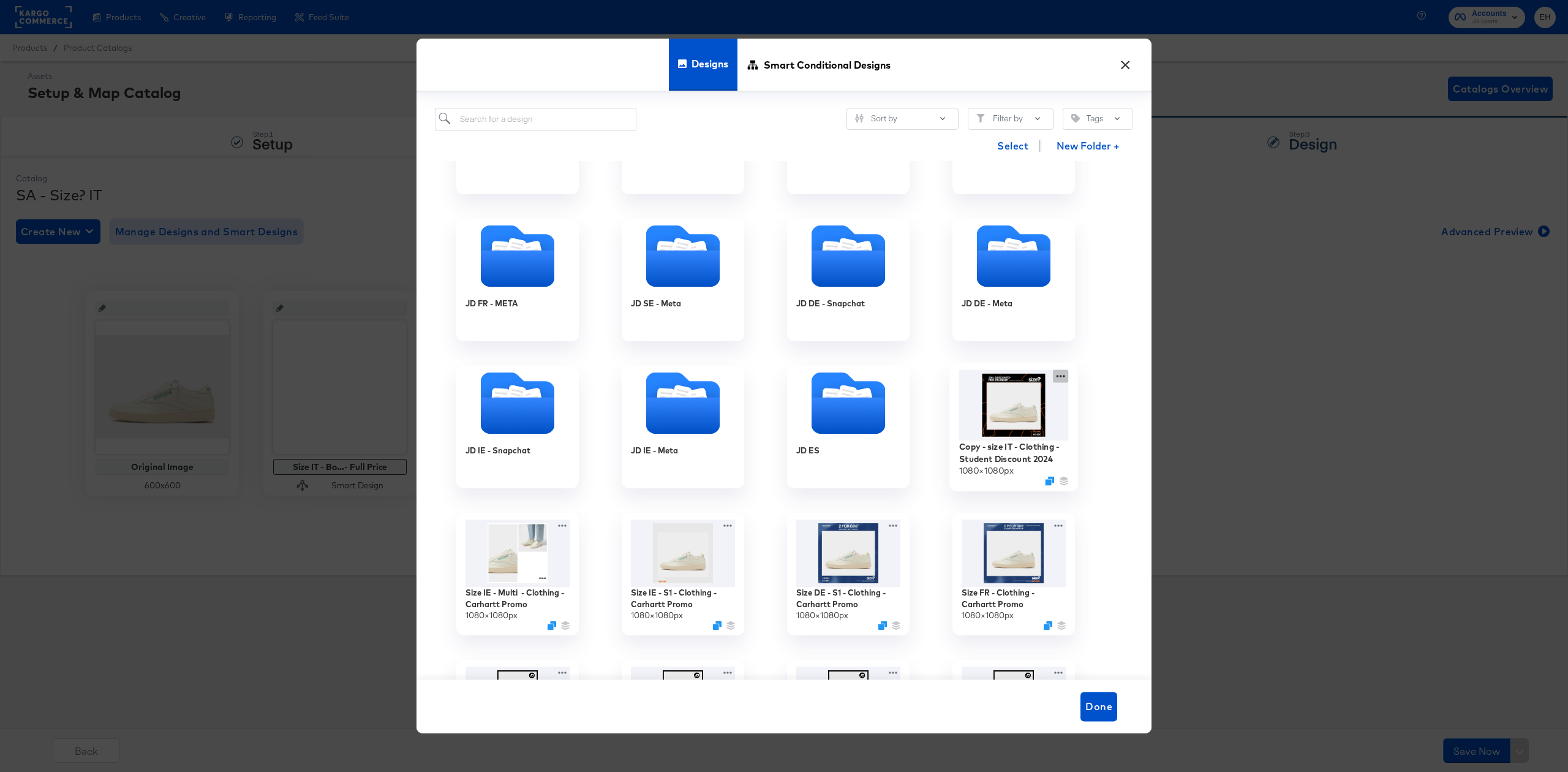
click at [1061, 376] on div "Copy - size IT - Clothing - Student Discount 2024 1080 × 1080 px" at bounding box center [1013, 427] width 165 height 147
click at [934, 449] on div "Delete Delete" at bounding box center [934, 449] width 0 height 0
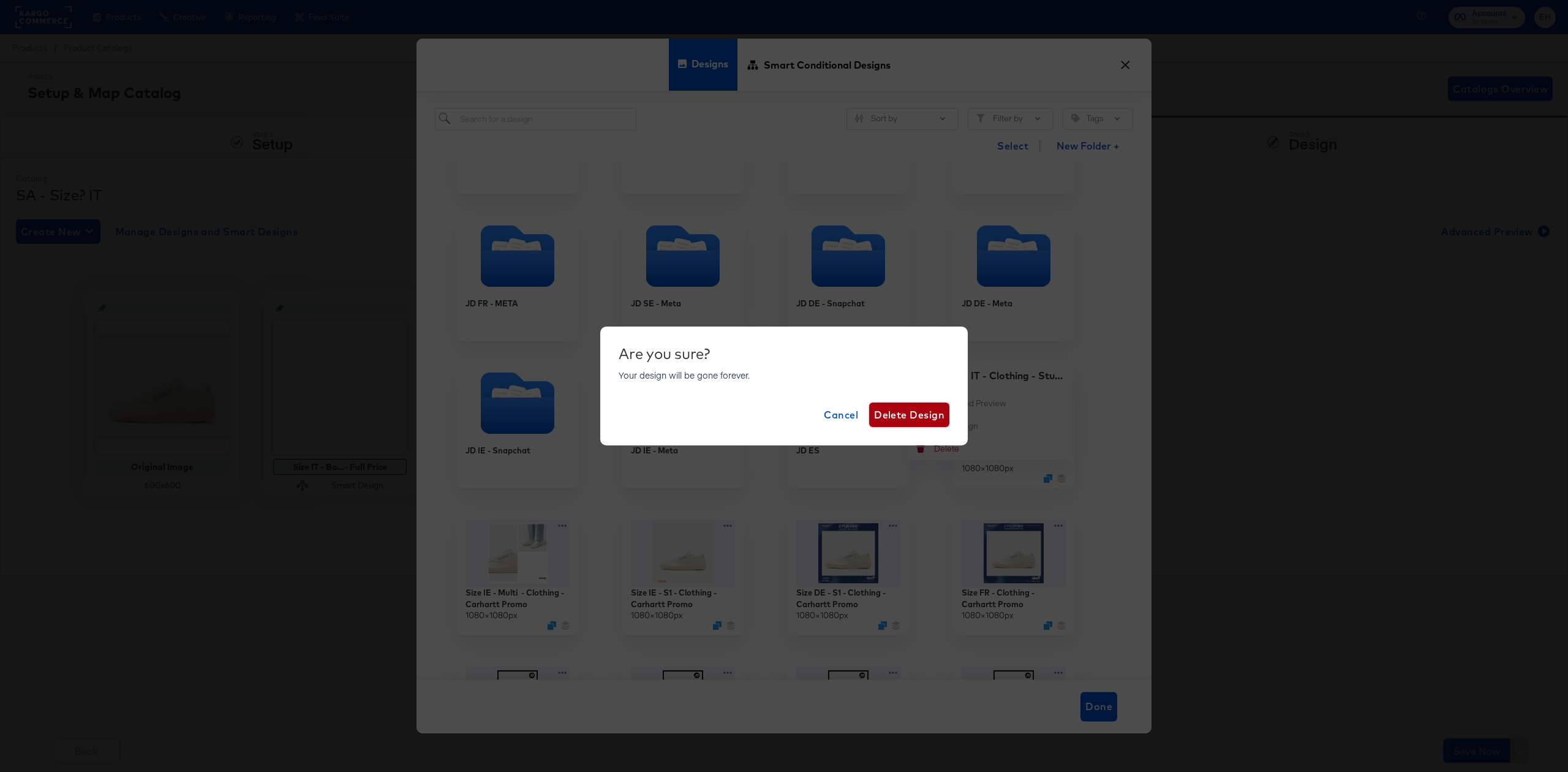
click at [902, 413] on span "Delete Design" at bounding box center [910, 414] width 71 height 17
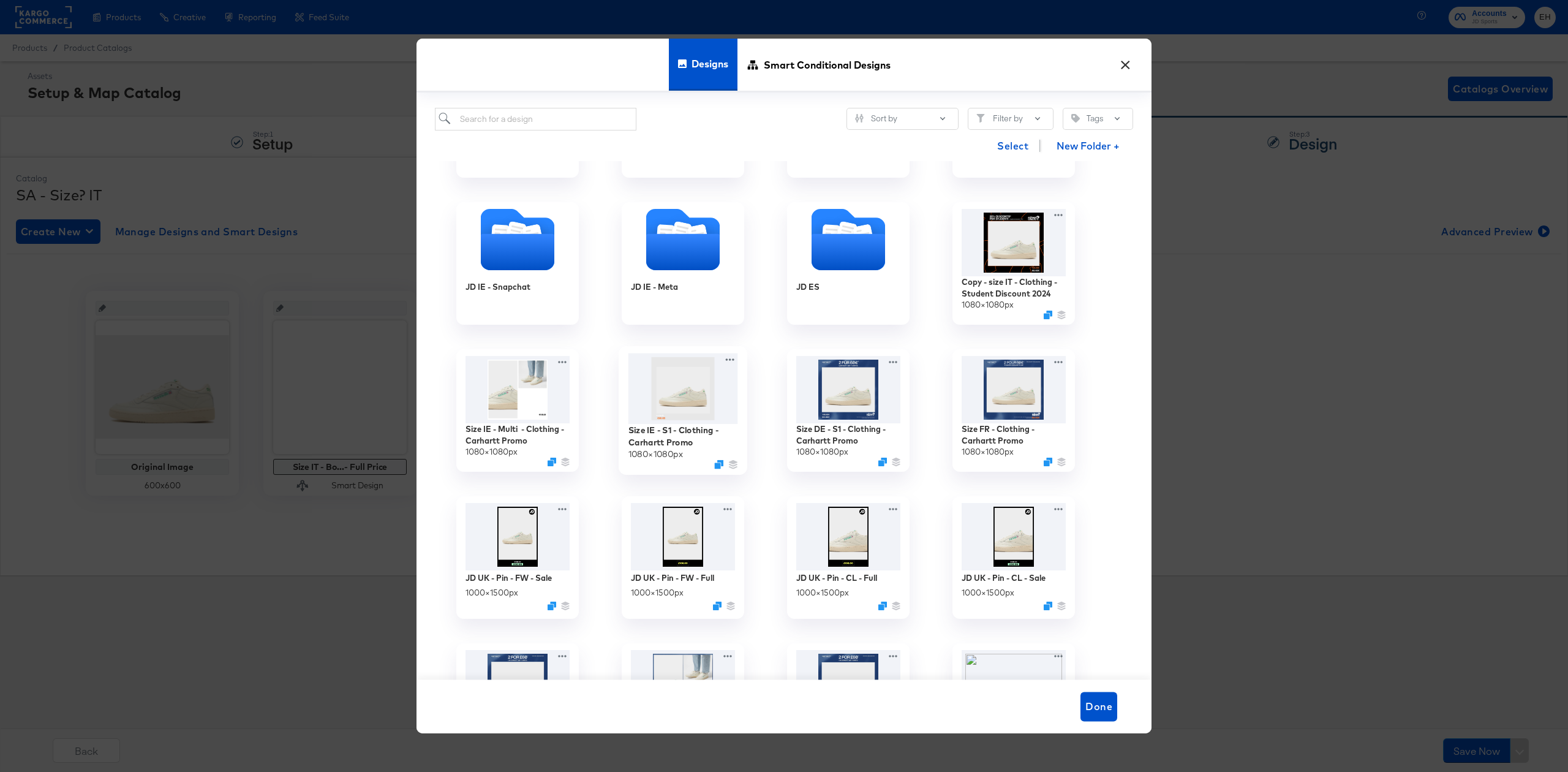
scroll to position [1246, 0]
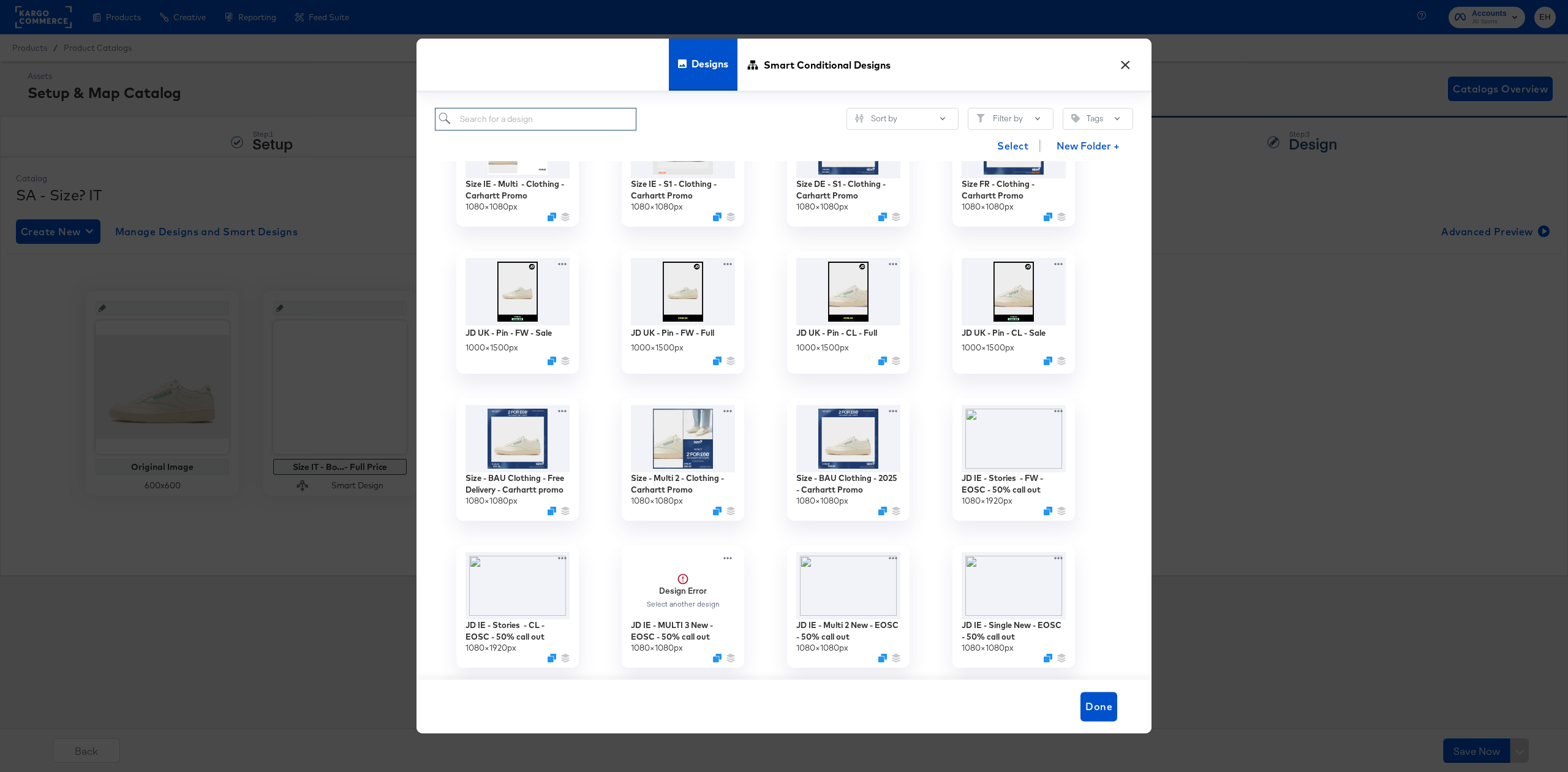
click at [586, 113] on input "search" at bounding box center [535, 119] width 201 height 23
type input "size it"
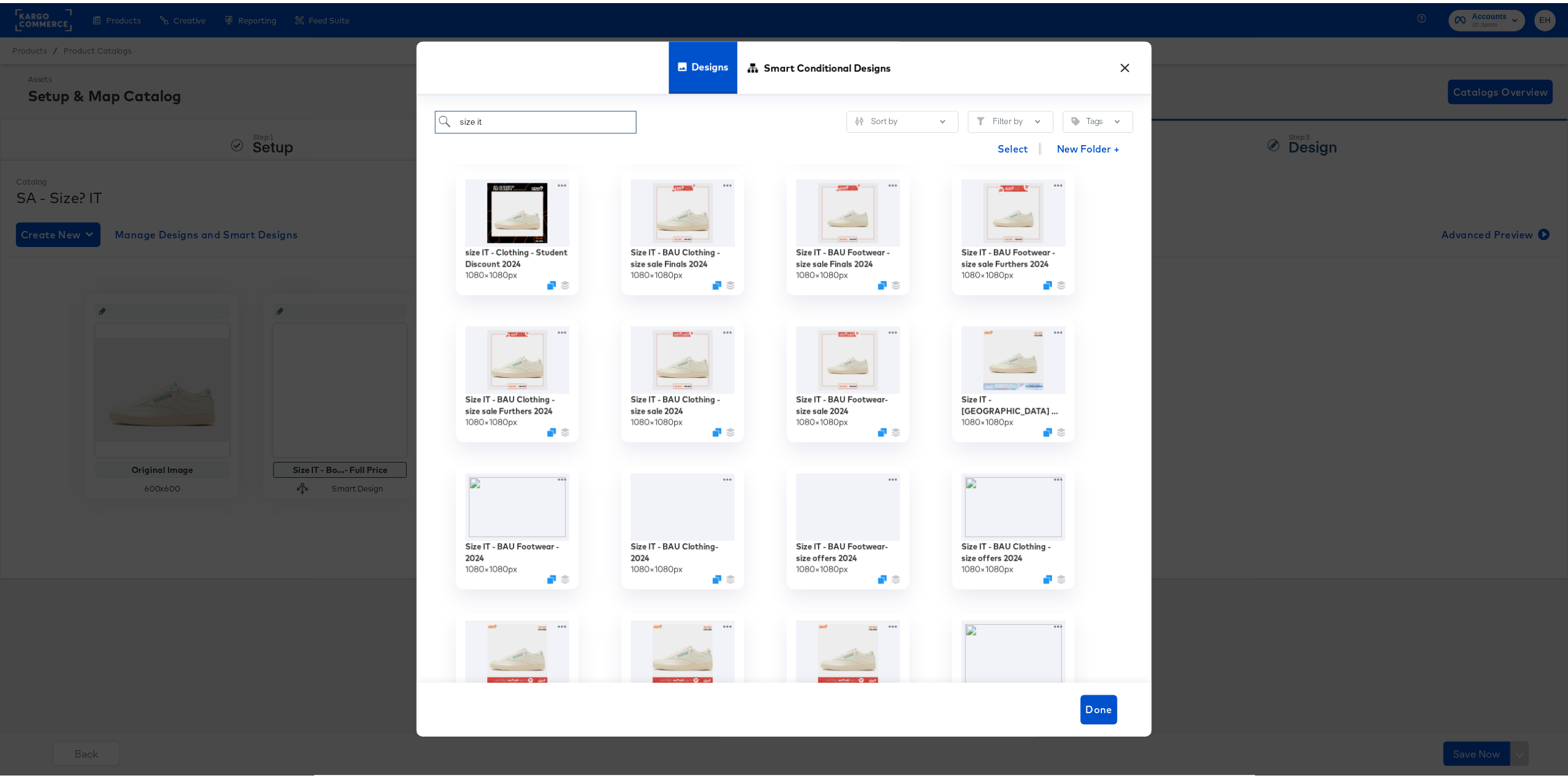
scroll to position [906, 0]
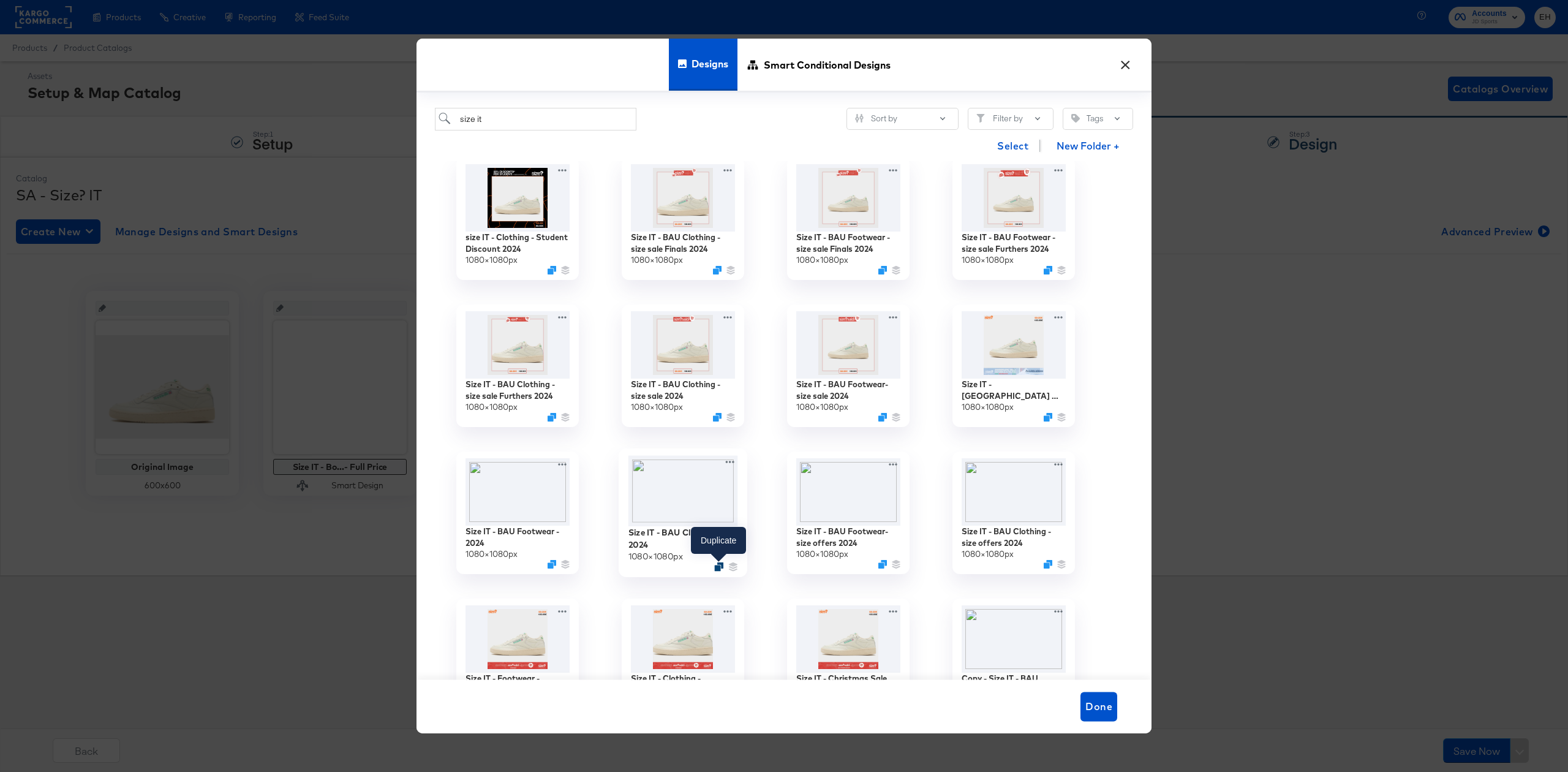
click at [722, 566] on icon "Duplicate" at bounding box center [718, 566] width 9 height 9
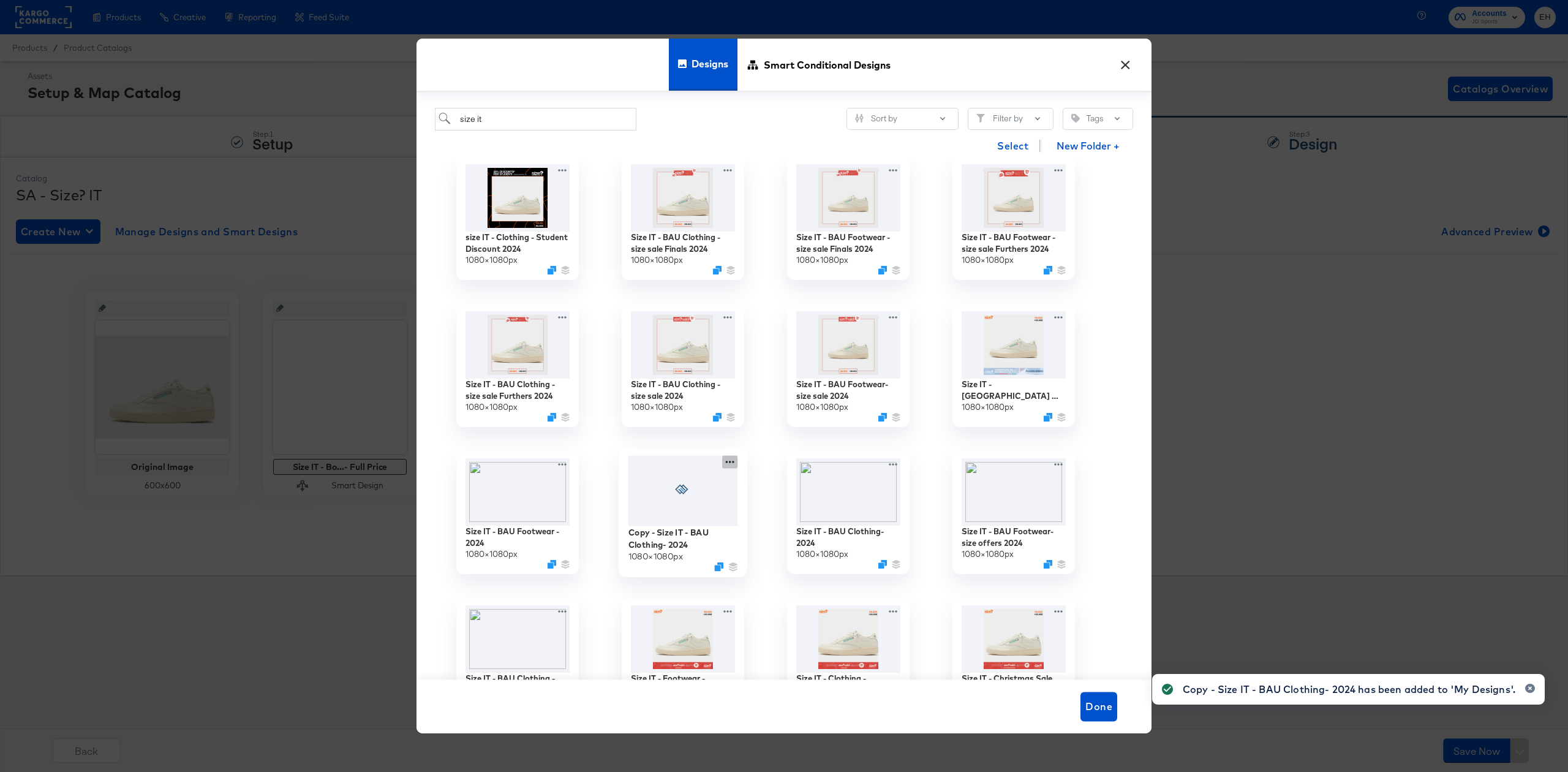
click at [731, 456] on div at bounding box center [730, 463] width 16 height 13
click at [787, 512] on div "Edit Design Edit Design" at bounding box center [787, 512] width 0 height 0
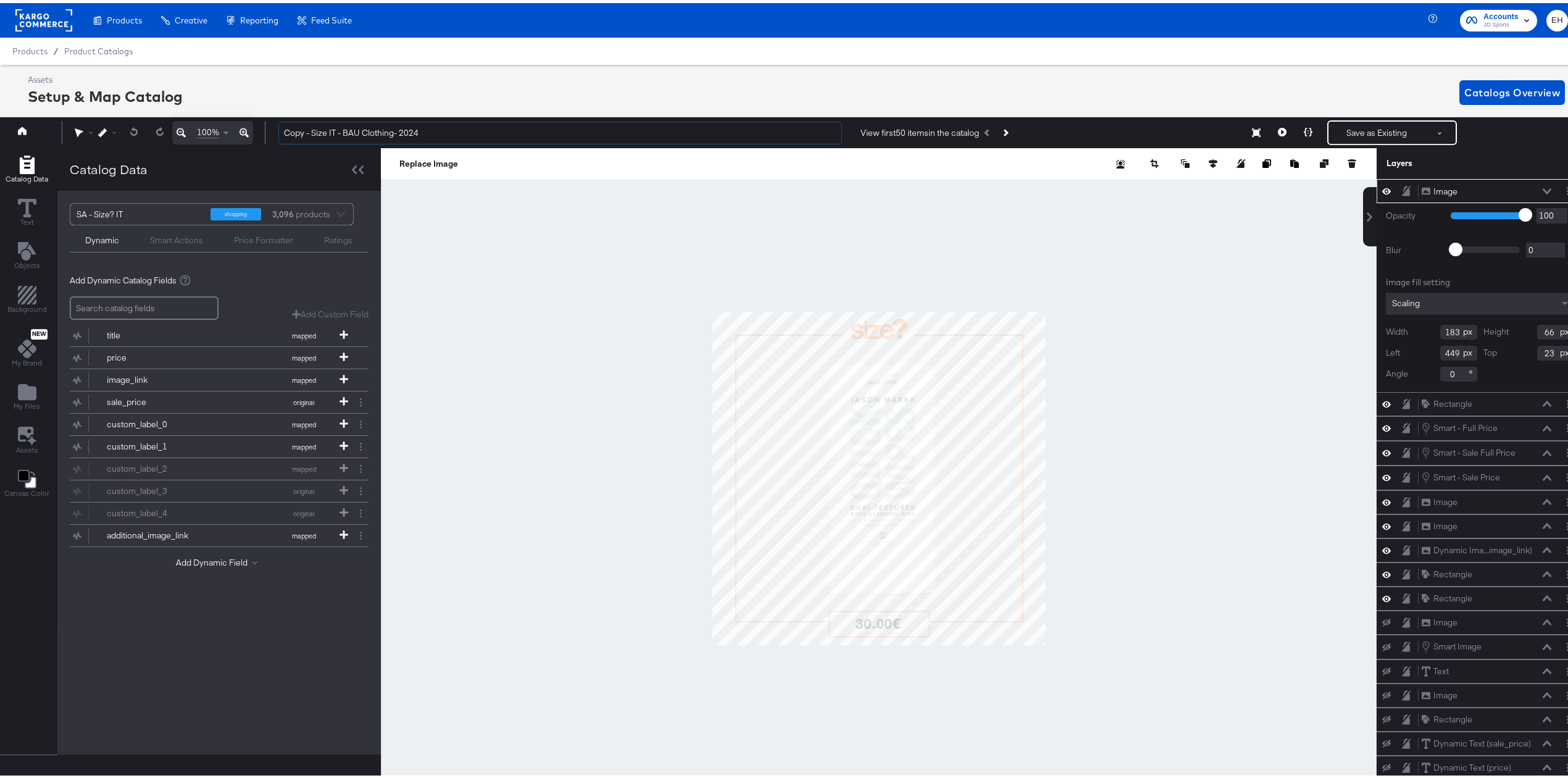
drag, startPoint x: 314, startPoint y: 125, endPoint x: 255, endPoint y: 118, distance: 59.4
click at [261, 118] on div "100% Copy - Size IT - BAU Clothing- 2024 View first 50 items in the catalog Sav…" at bounding box center [789, 129] width 1586 height 31
drag, startPoint x: 400, startPoint y: 132, endPoint x: 314, endPoint y: 131, distance: 86.0
click at [314, 131] on input "Size IT - BAU Clothing- 2024" at bounding box center [560, 130] width 563 height 23
type input "Size IT - S1 - Clothing - Carhartt Promo"
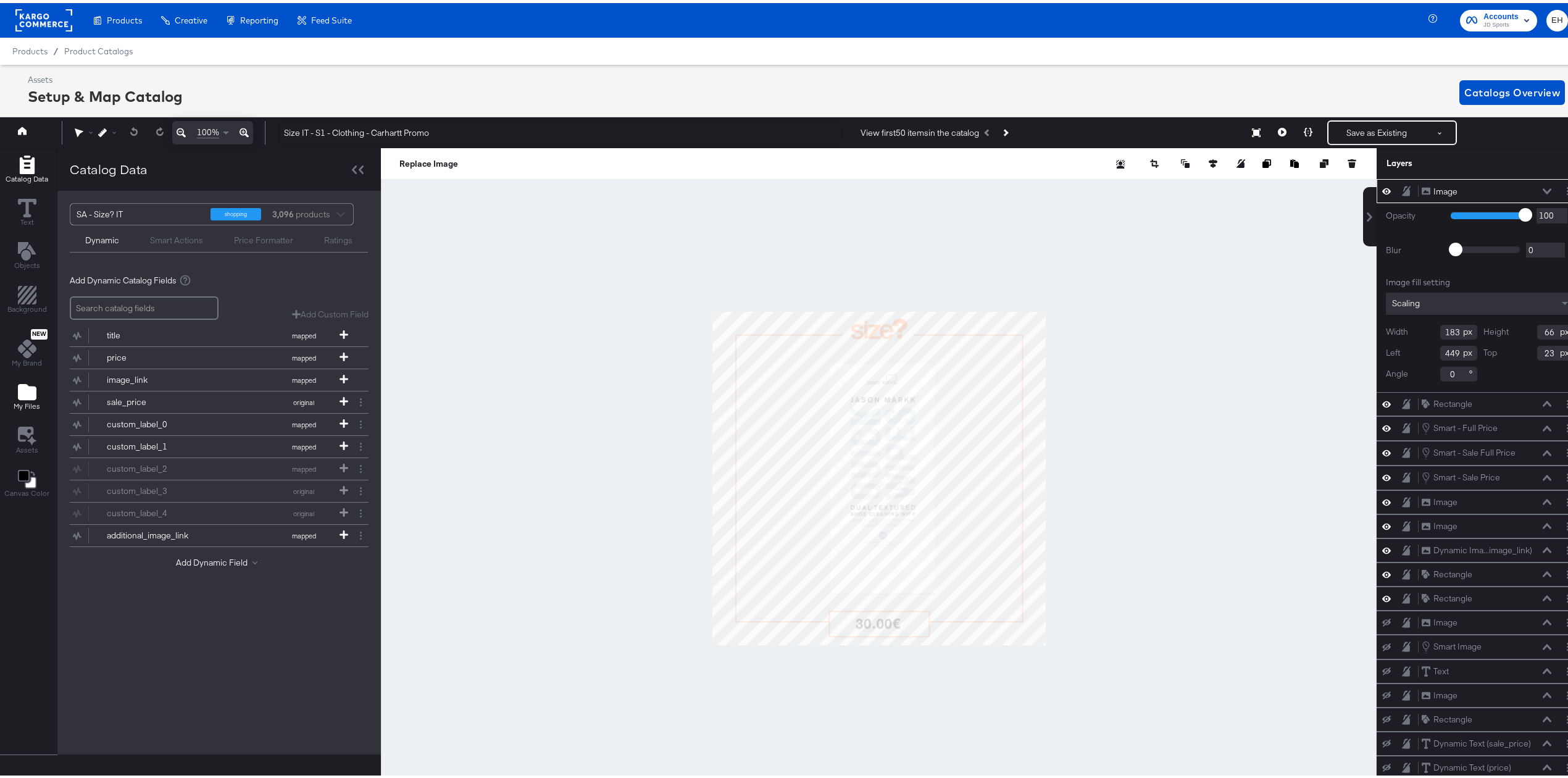
click at [18, 389] on icon "Add Files" at bounding box center [27, 389] width 18 height 16
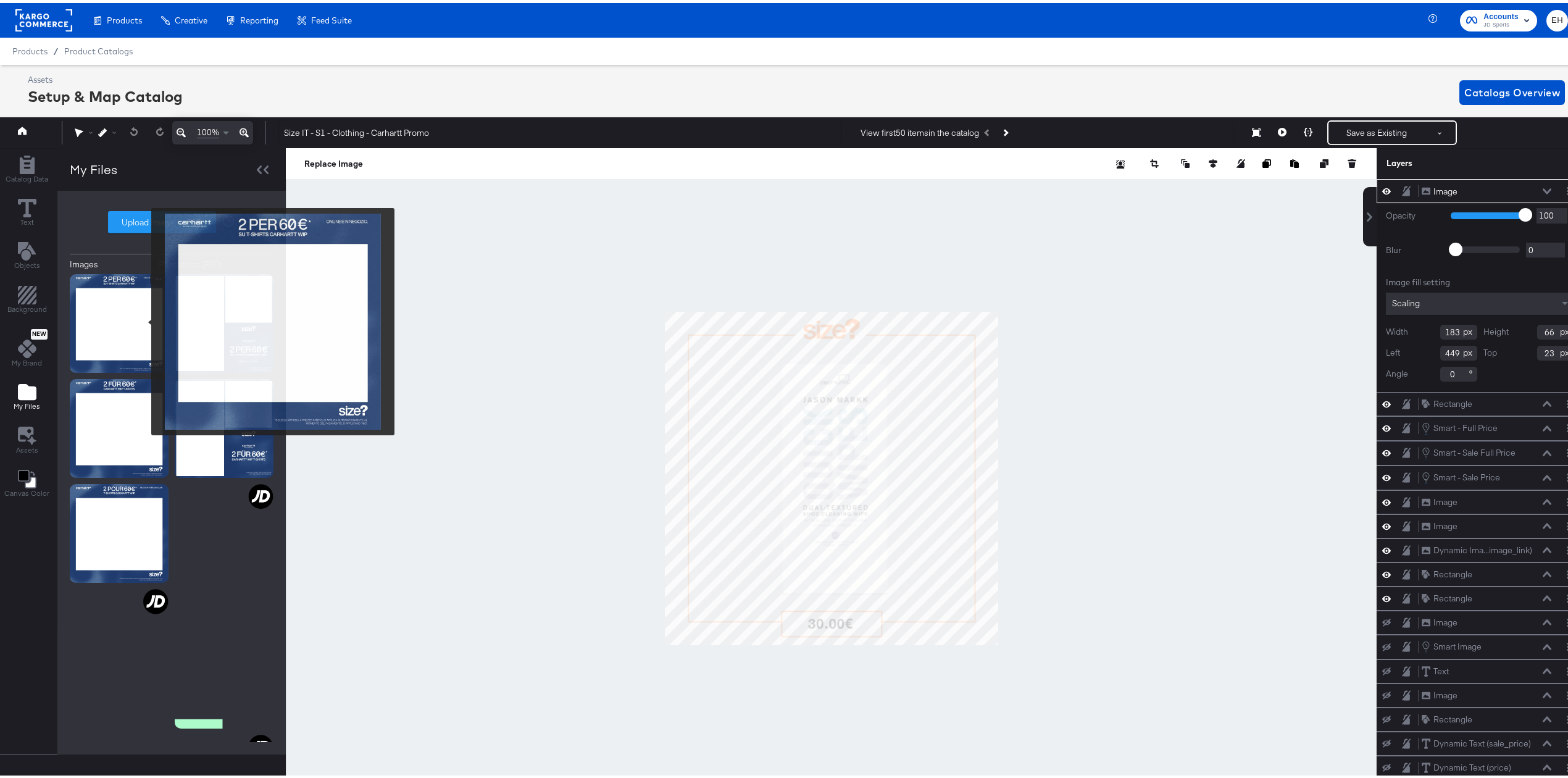
click at [143, 319] on img at bounding box center [118, 320] width 99 height 99
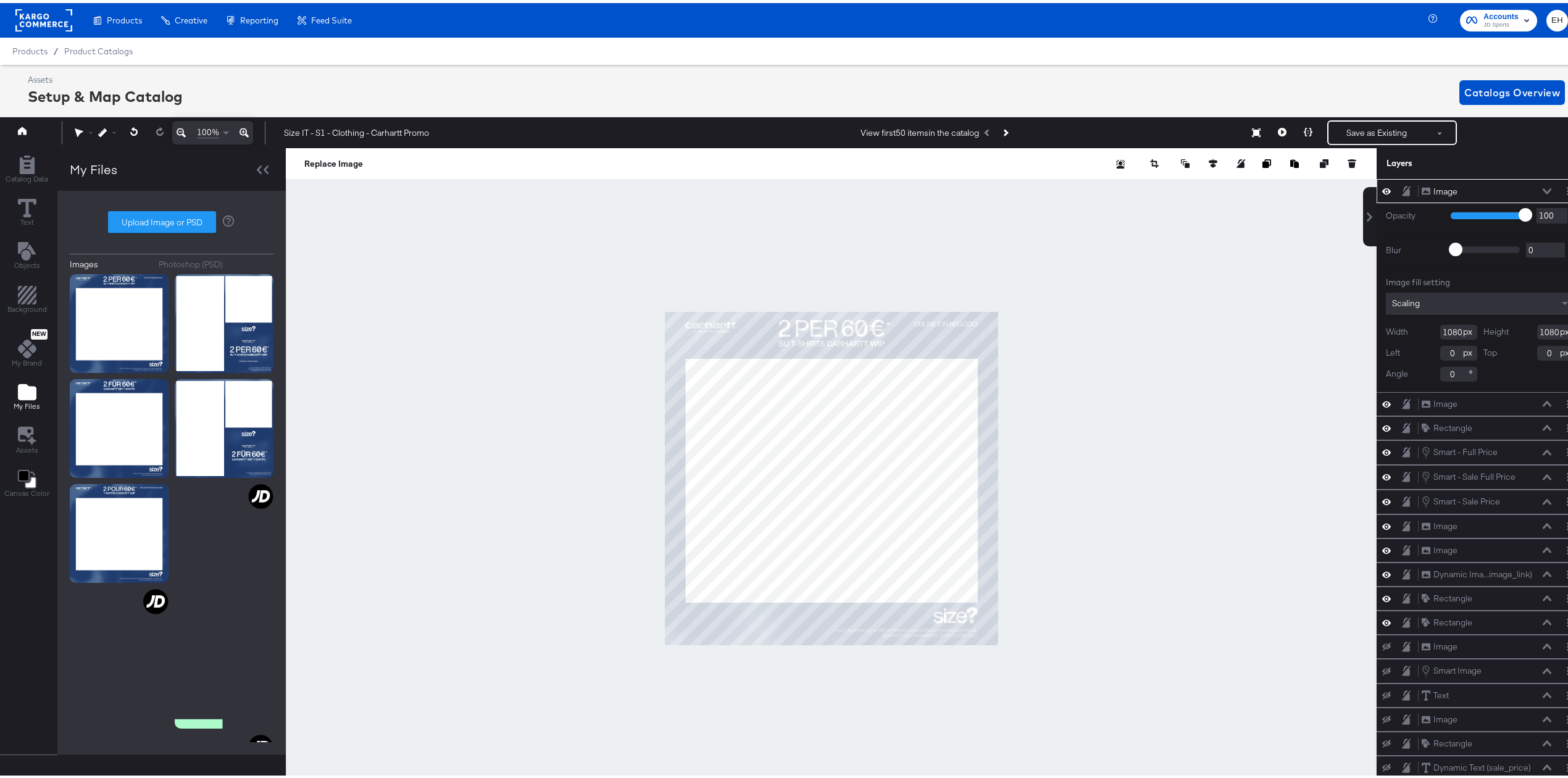
click at [610, 367] on div at bounding box center [831, 475] width 1091 height 660
type input "-1024"
type input "109"
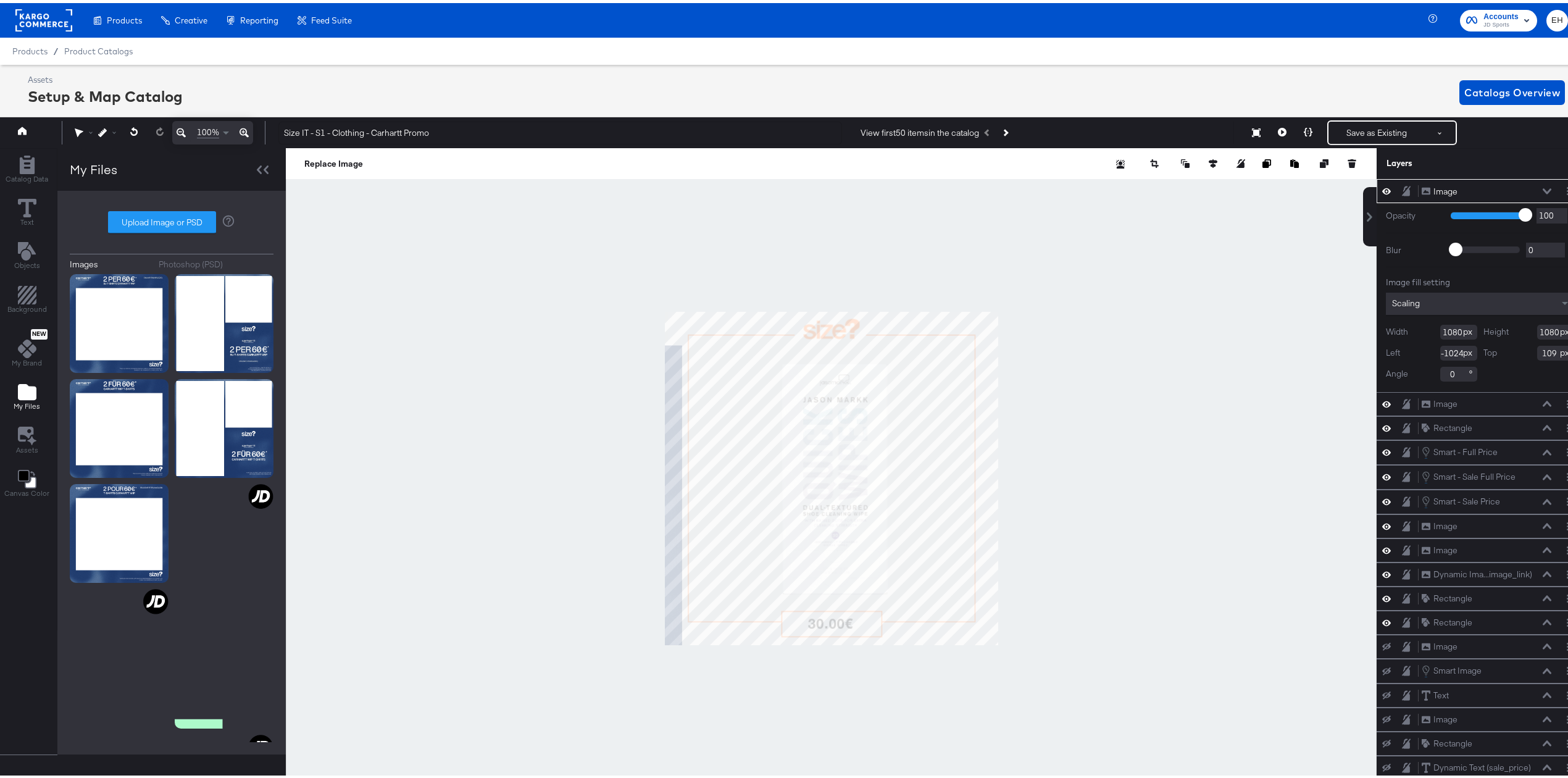
click at [1002, 354] on div at bounding box center [831, 475] width 1091 height 660
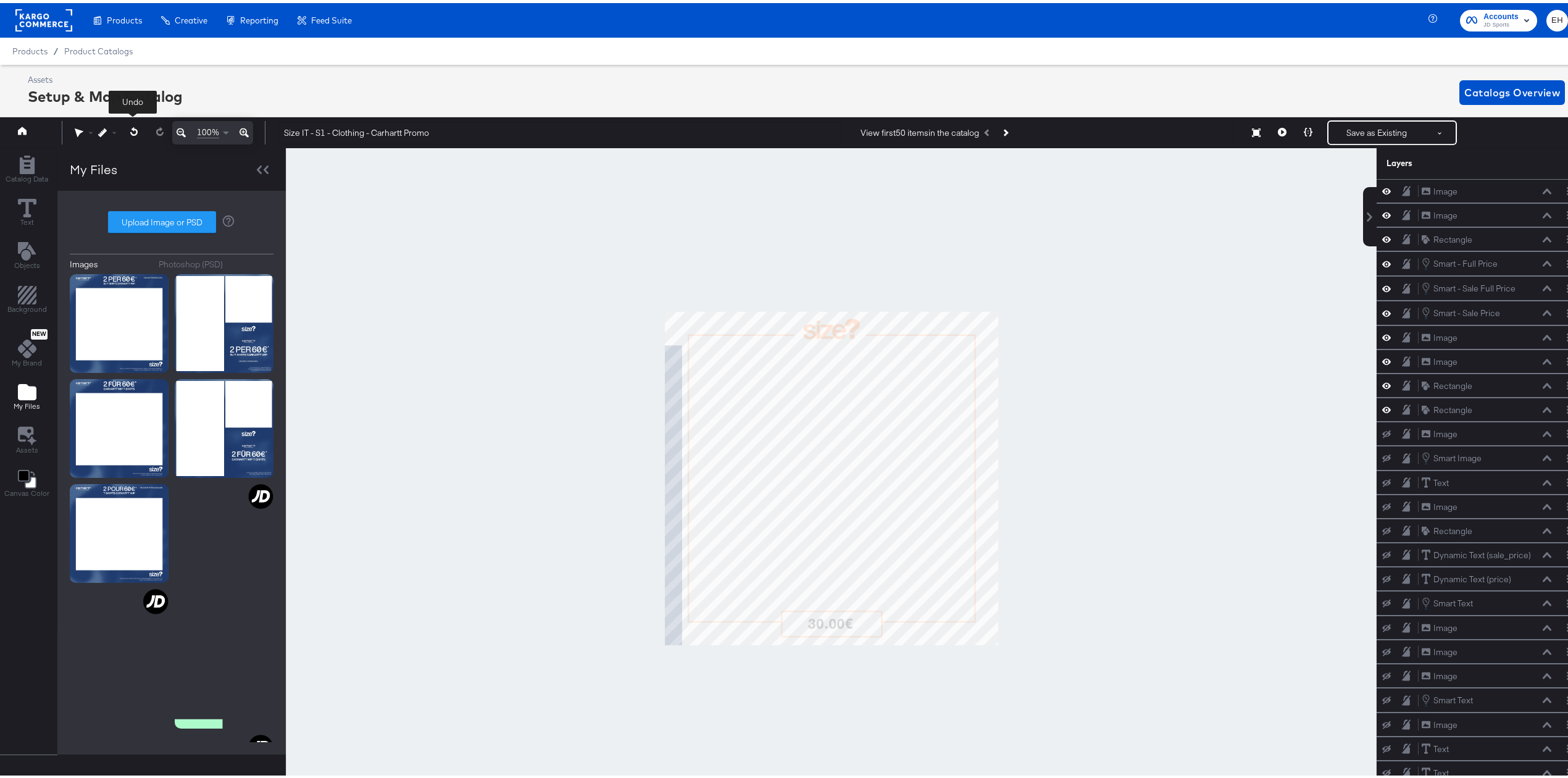
click at [132, 129] on icon at bounding box center [134, 128] width 8 height 8
click at [656, 534] on div at bounding box center [831, 475] width 1091 height 660
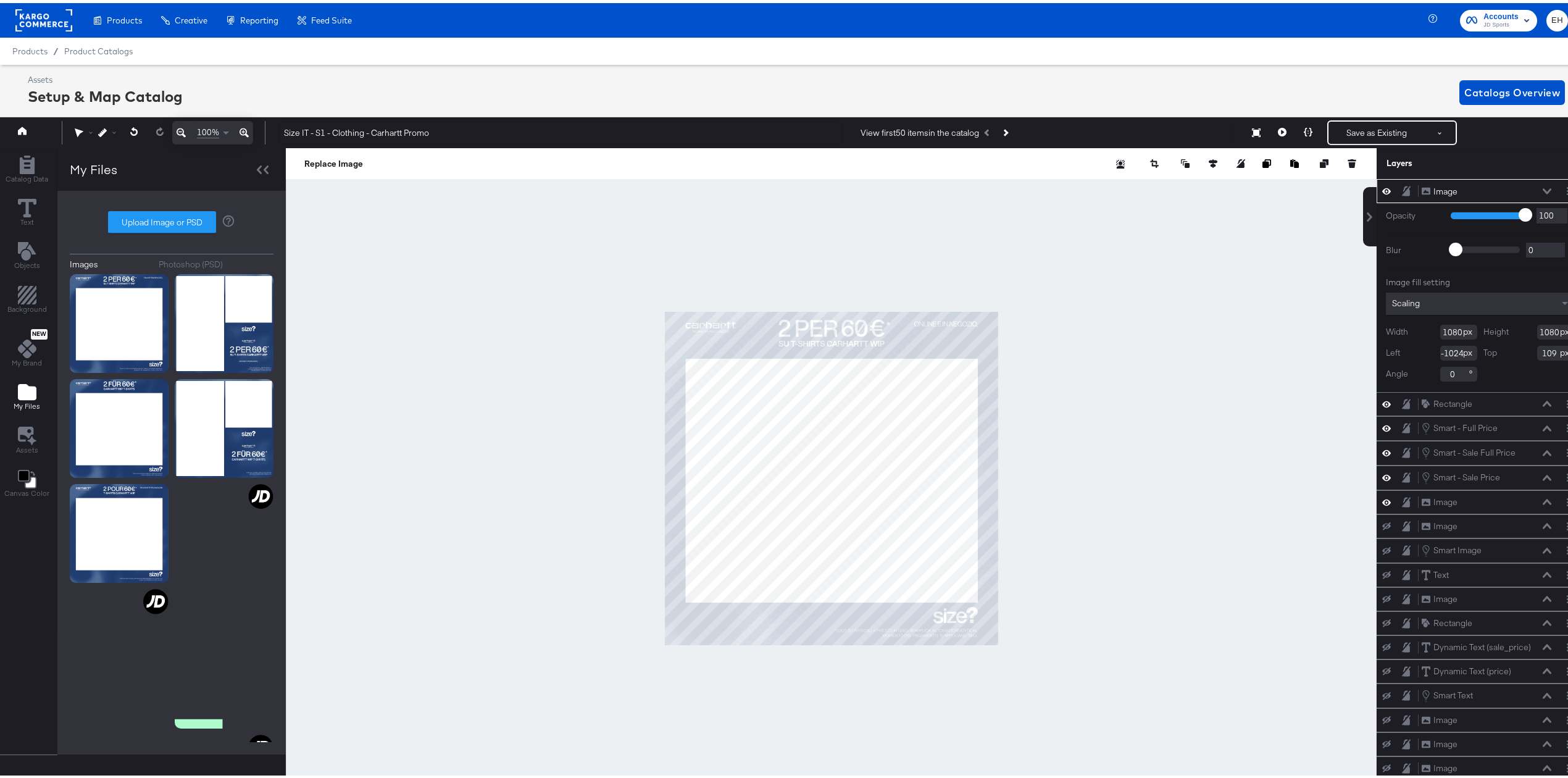
type input "0"
click at [1187, 503] on div at bounding box center [831, 475] width 1091 height 660
click at [139, 128] on button at bounding box center [134, 128] width 26 height 22
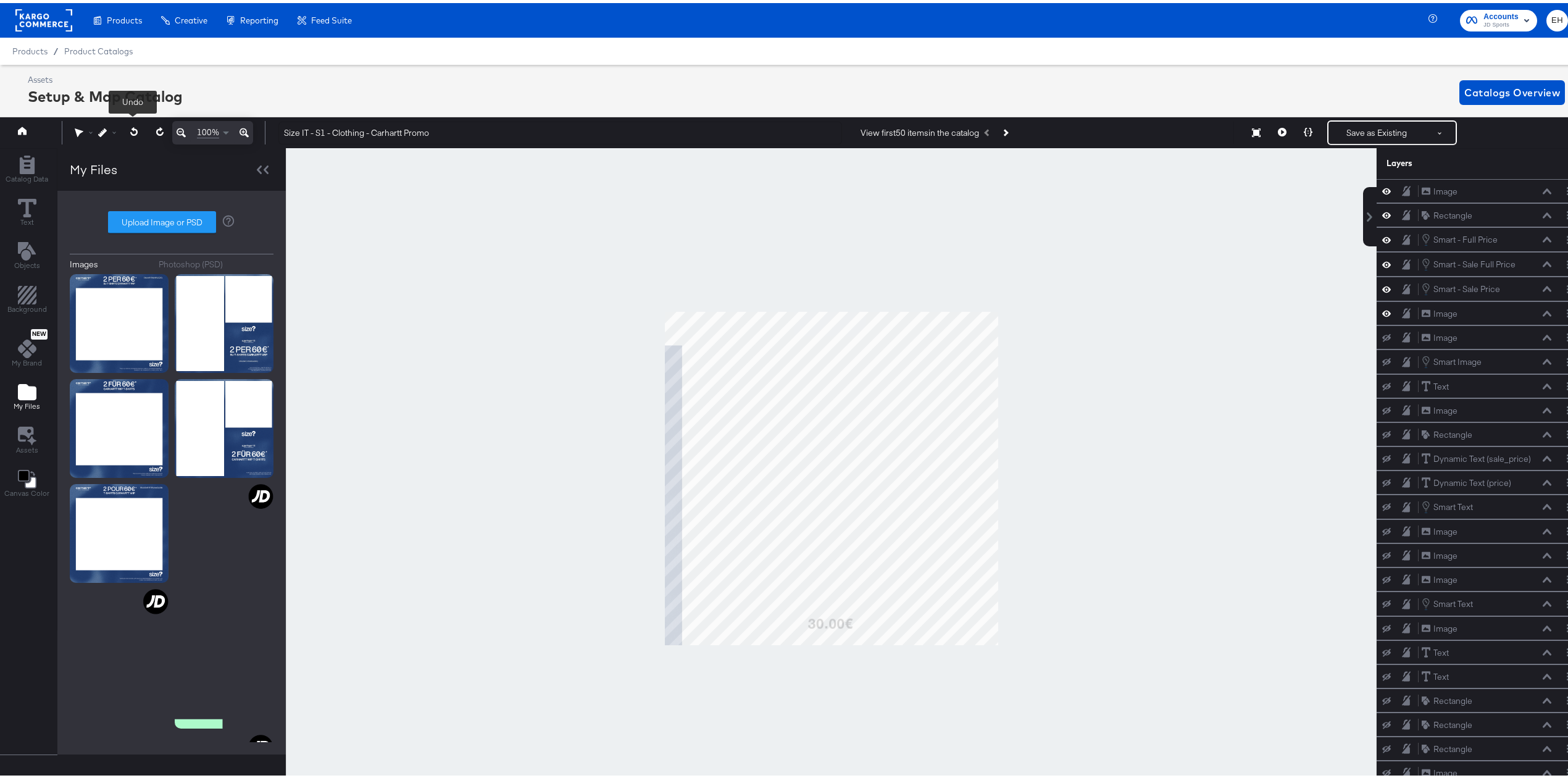
click at [133, 128] on icon at bounding box center [134, 128] width 8 height 8
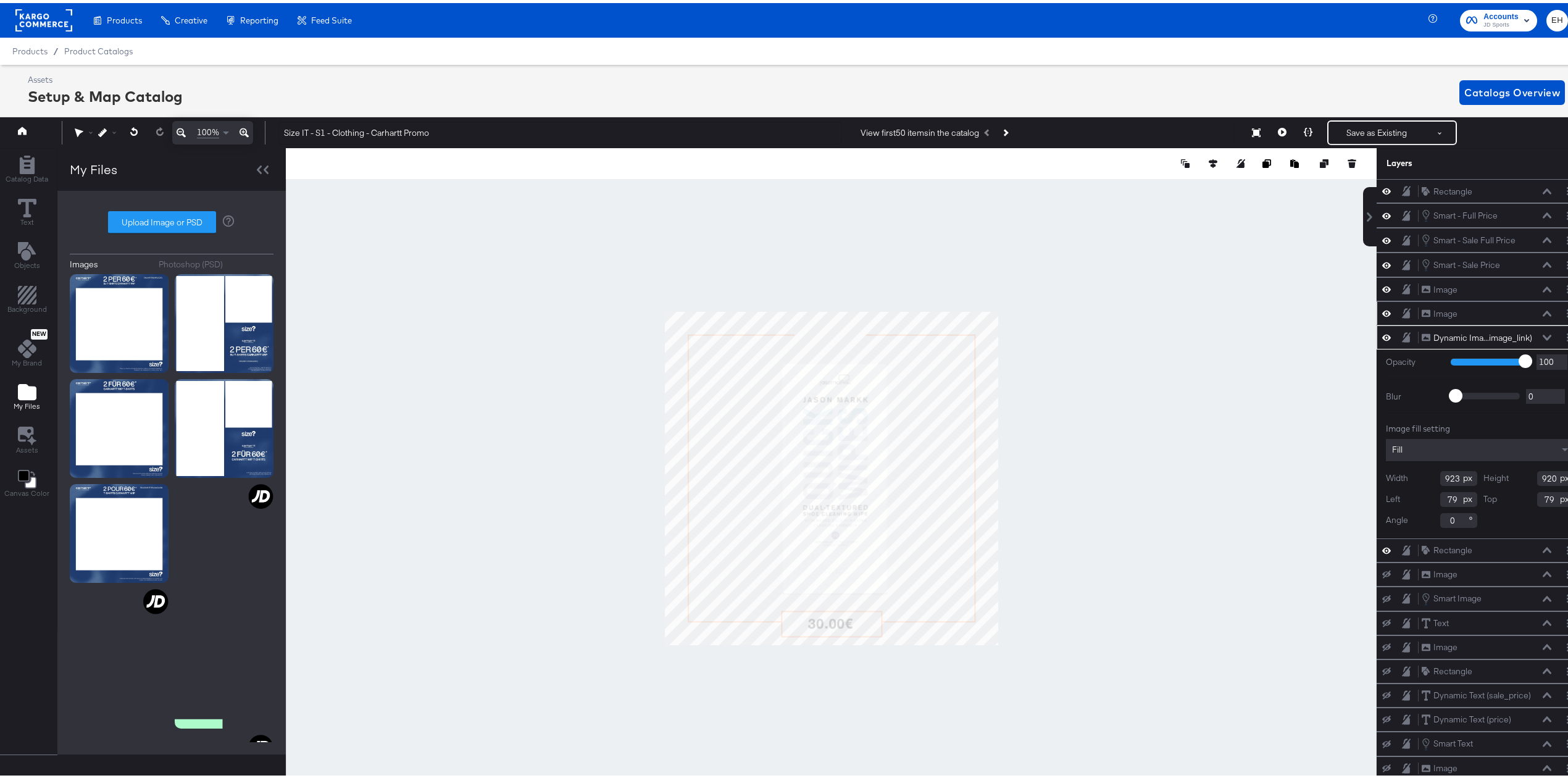
click at [1473, 307] on div "Image Image" at bounding box center [1487, 311] width 131 height 13
click at [1382, 314] on icon at bounding box center [1387, 310] width 8 height 6
click at [1382, 315] on icon at bounding box center [1387, 311] width 8 height 8
click at [1382, 290] on icon at bounding box center [1387, 286] width 8 height 6
click at [1382, 290] on icon at bounding box center [1387, 287] width 8 height 8
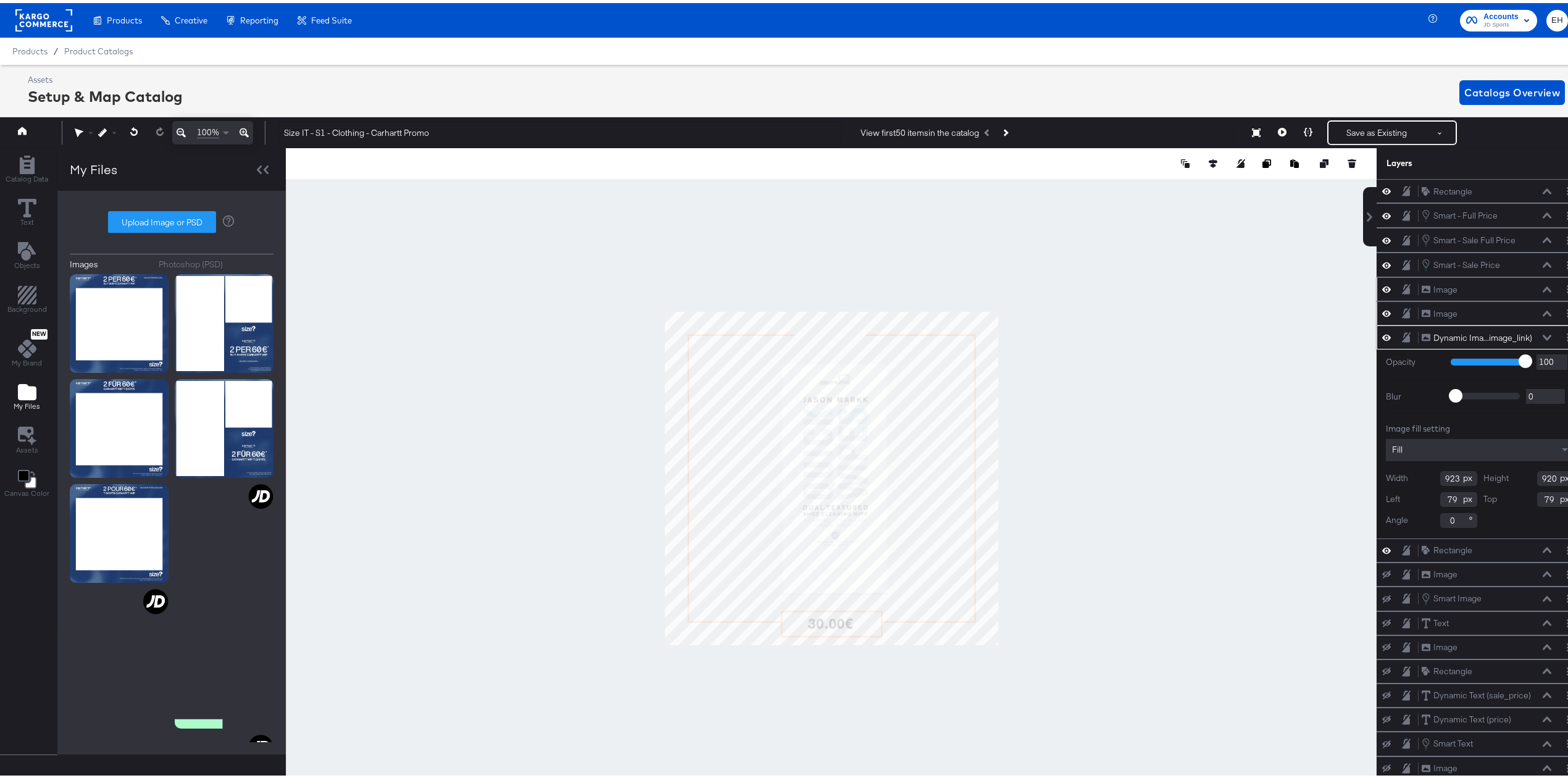
click at [1382, 290] on icon at bounding box center [1387, 286] width 8 height 11
click at [1382, 312] on icon at bounding box center [1387, 310] width 8 height 11
click at [1382, 312] on button at bounding box center [1387, 311] width 10 height 10
click at [1382, 312] on icon at bounding box center [1387, 310] width 8 height 11
click at [1382, 312] on button at bounding box center [1387, 311] width 10 height 10
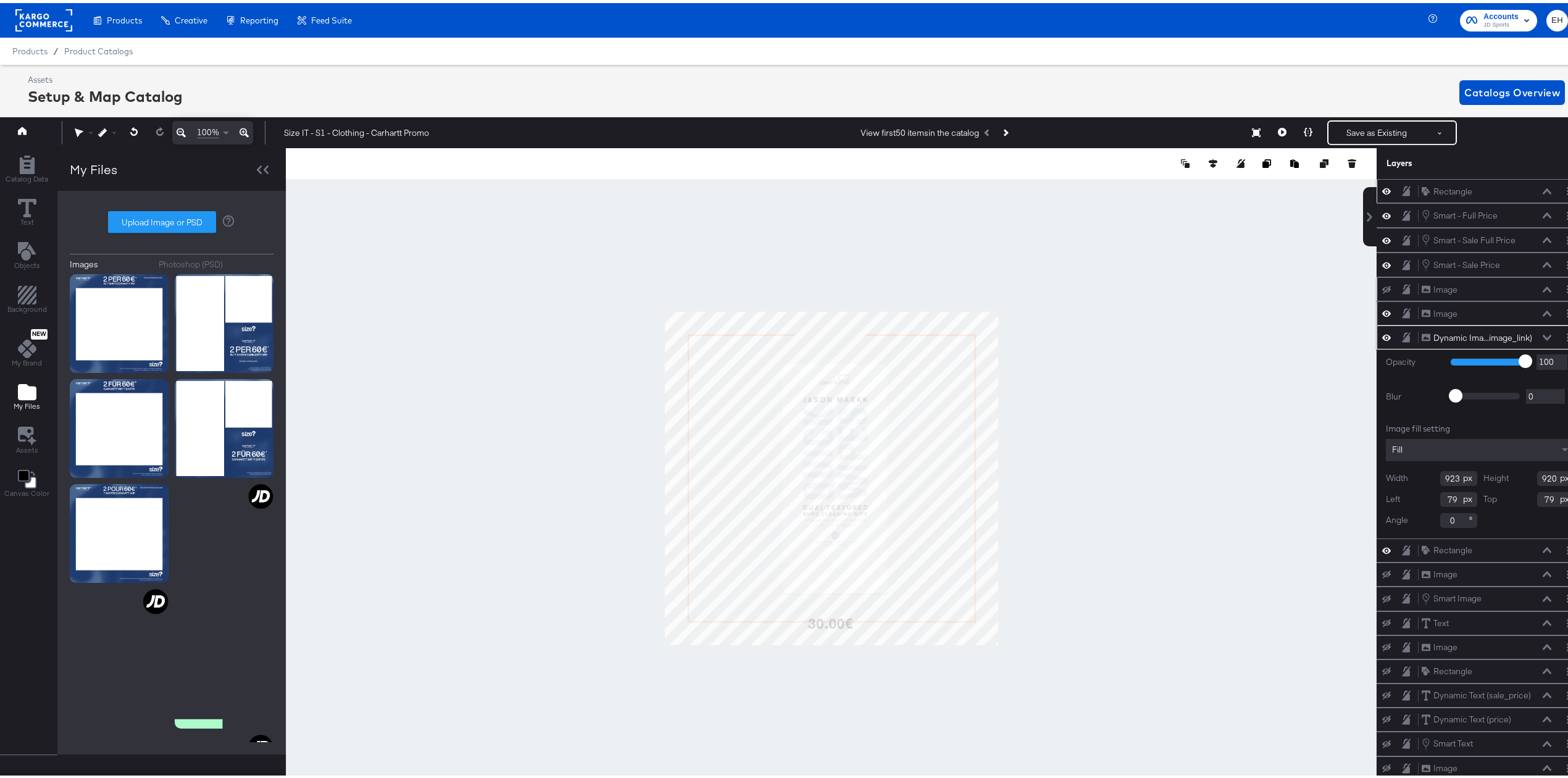
click at [1382, 189] on icon at bounding box center [1387, 188] width 8 height 11
click at [1382, 188] on icon at bounding box center [1387, 189] width 8 height 8
click at [1382, 552] on icon at bounding box center [1387, 547] width 8 height 11
click at [1221, 519] on div at bounding box center [831, 475] width 1091 height 660
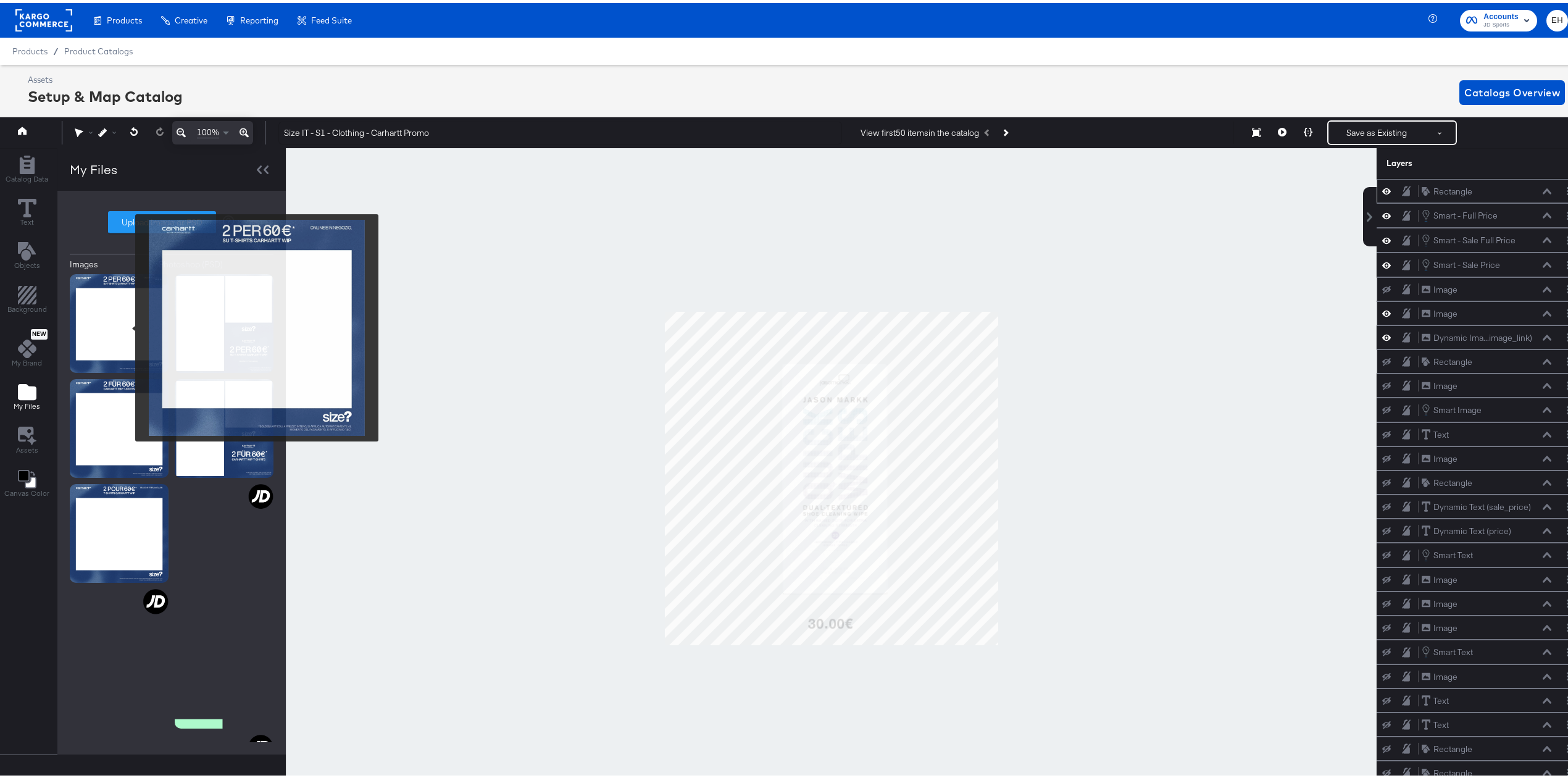
click at [128, 325] on img at bounding box center [118, 320] width 99 height 99
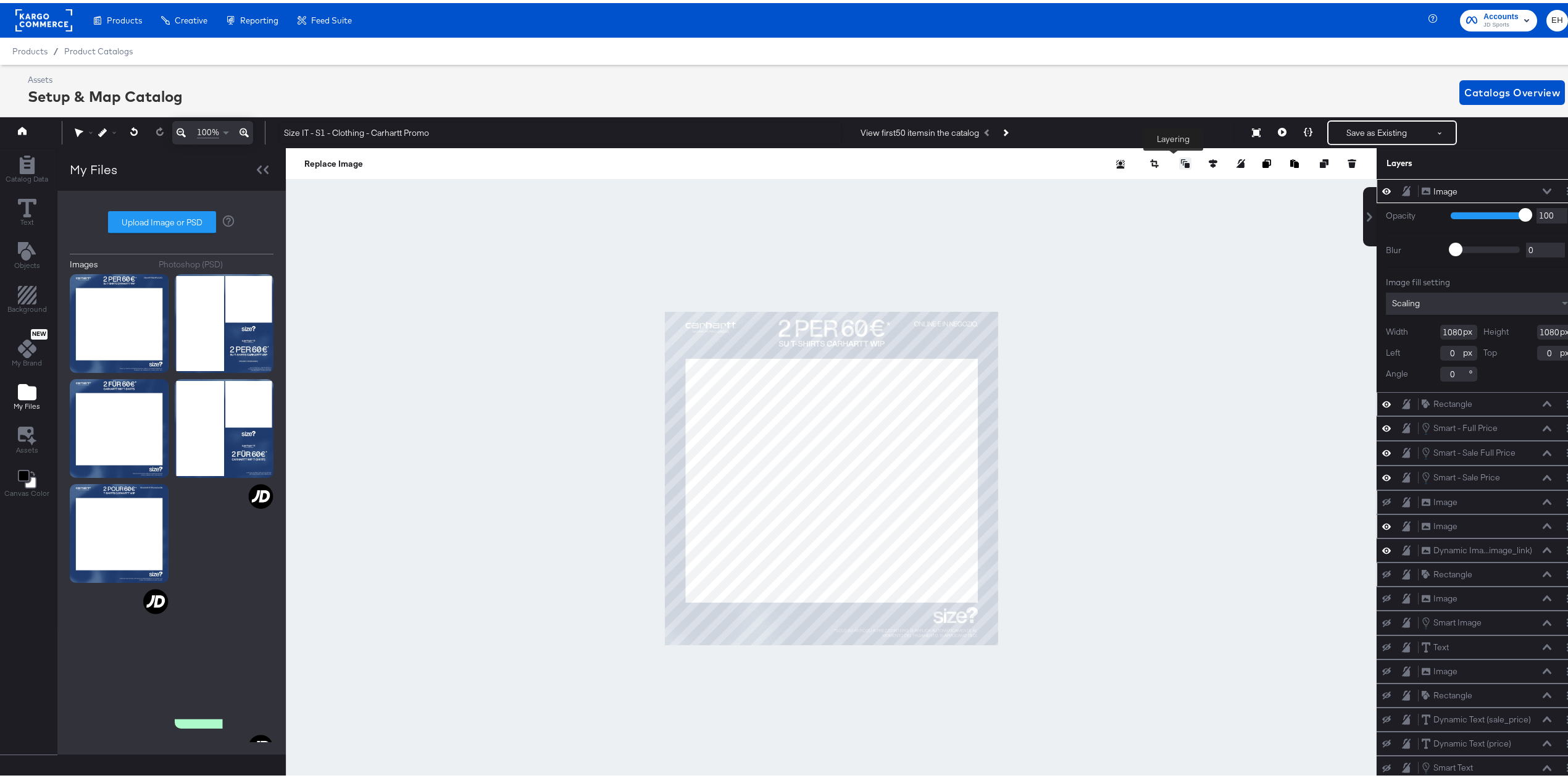
click at [1181, 159] on icon at bounding box center [1185, 161] width 8 height 8
click at [1151, 252] on button "Send to Back" at bounding box center [1153, 259] width 95 height 24
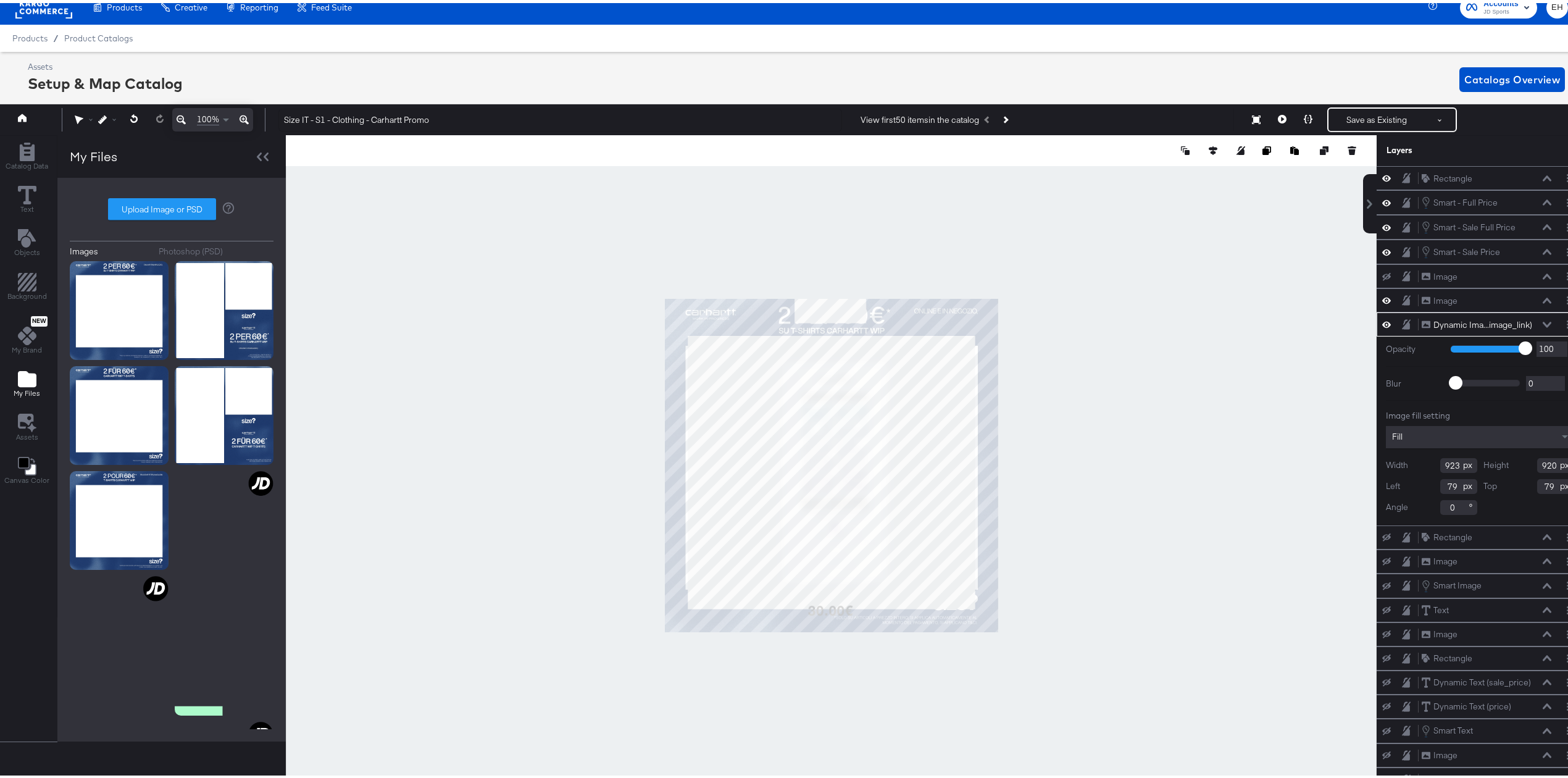
type input "932"
type input "873"
type input "75"
type input "132"
type input "816"
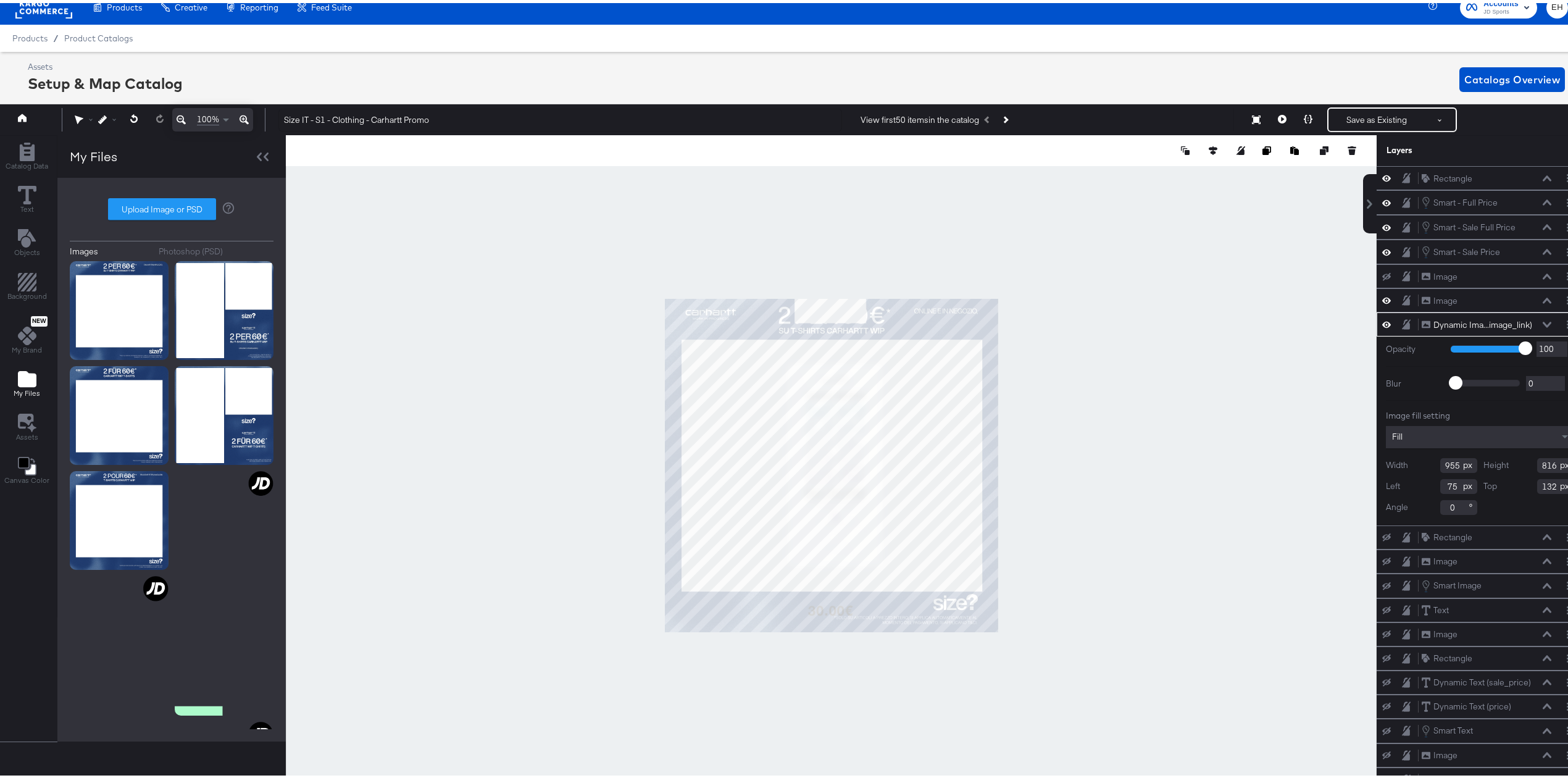
type input "976"
type input "54"
click at [1151, 428] on div at bounding box center [831, 461] width 1091 height 660
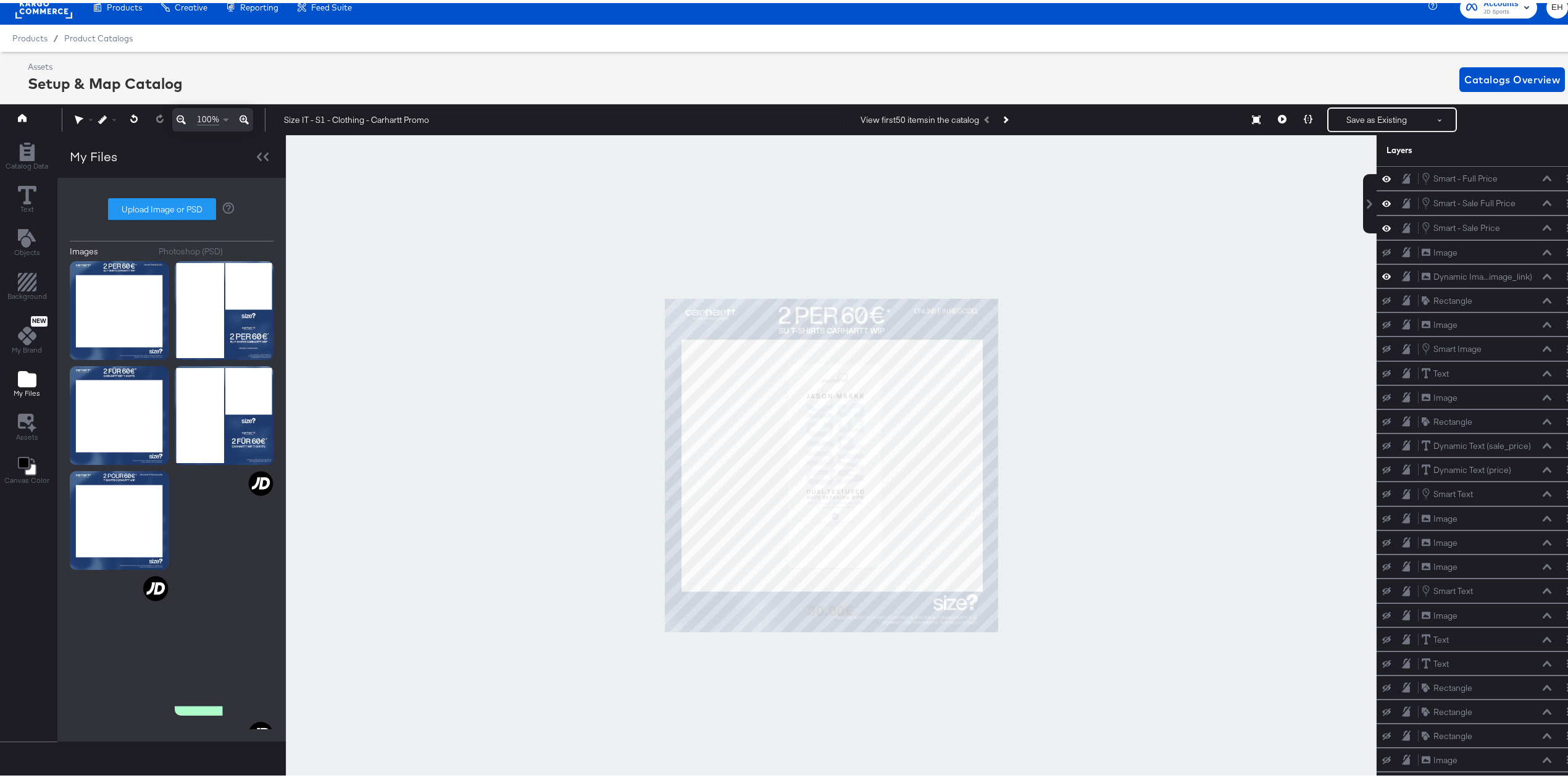
click at [1054, 594] on div at bounding box center [831, 461] width 1091 height 660
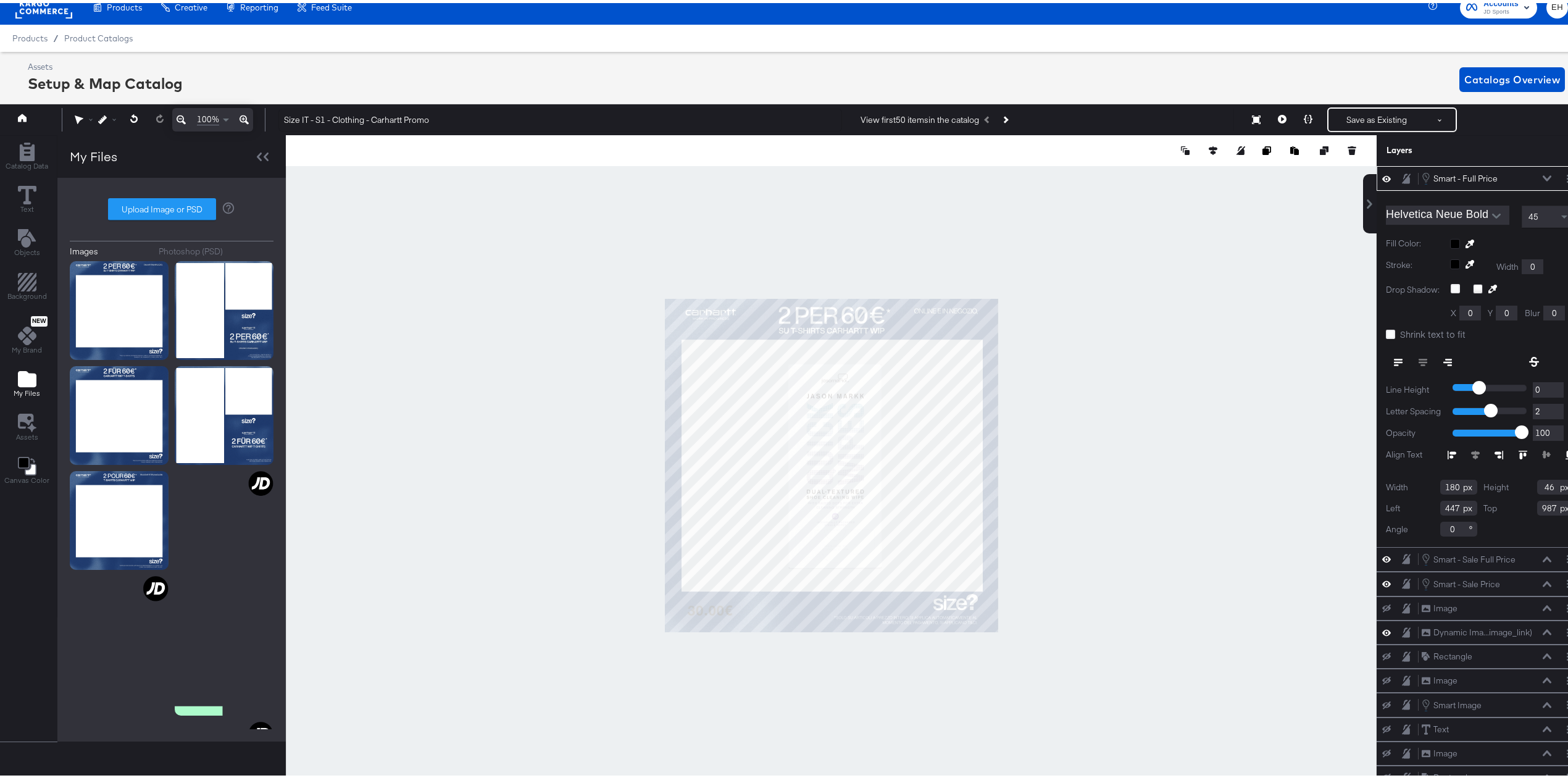
type input "57"
type input "986"
type input "55"
type input "191"
type input "55"
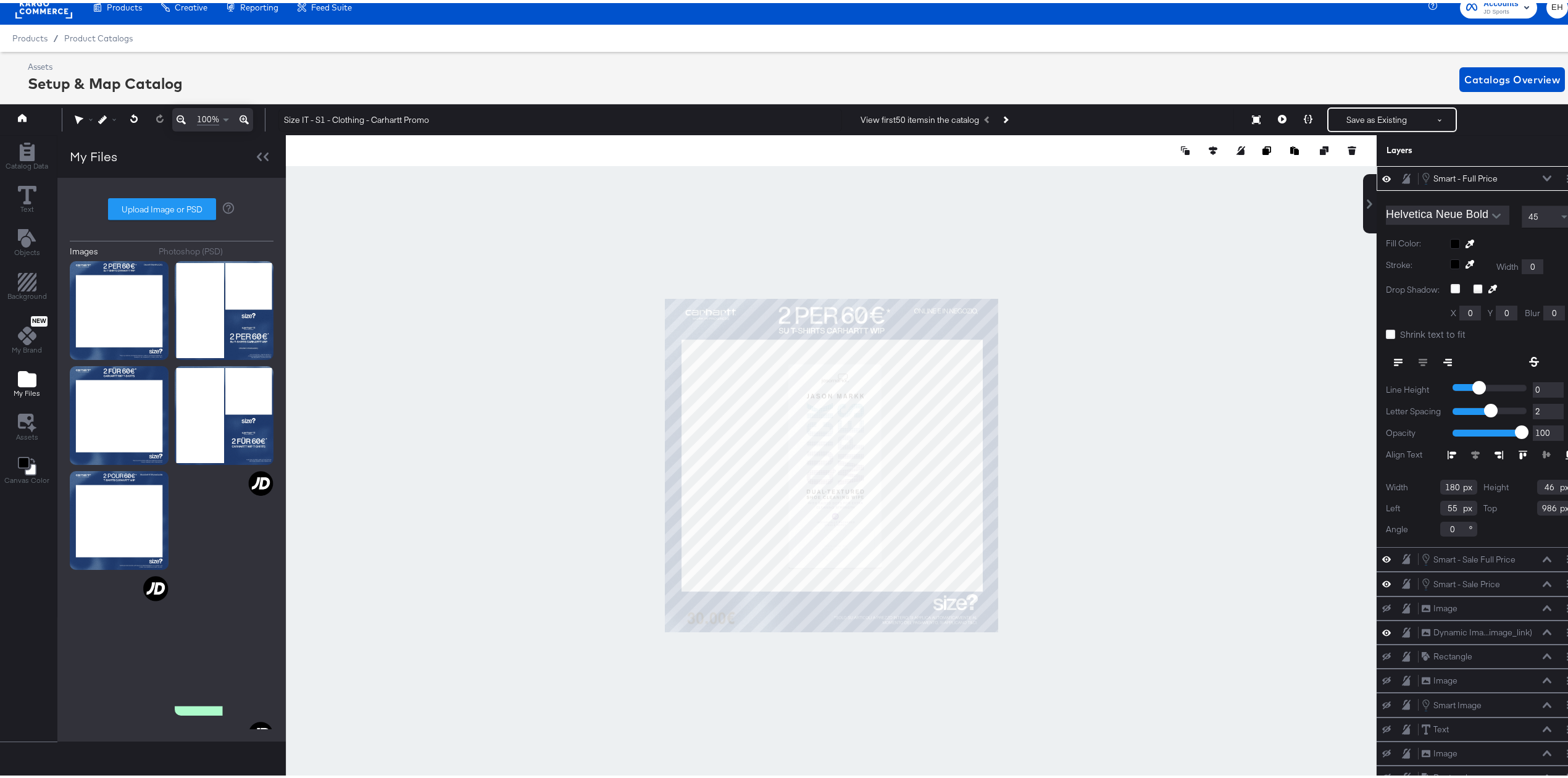
type input "54"
type input "1006"
type input "46"
type input "991"
click at [767, 665] on div at bounding box center [831, 461] width 1091 height 660
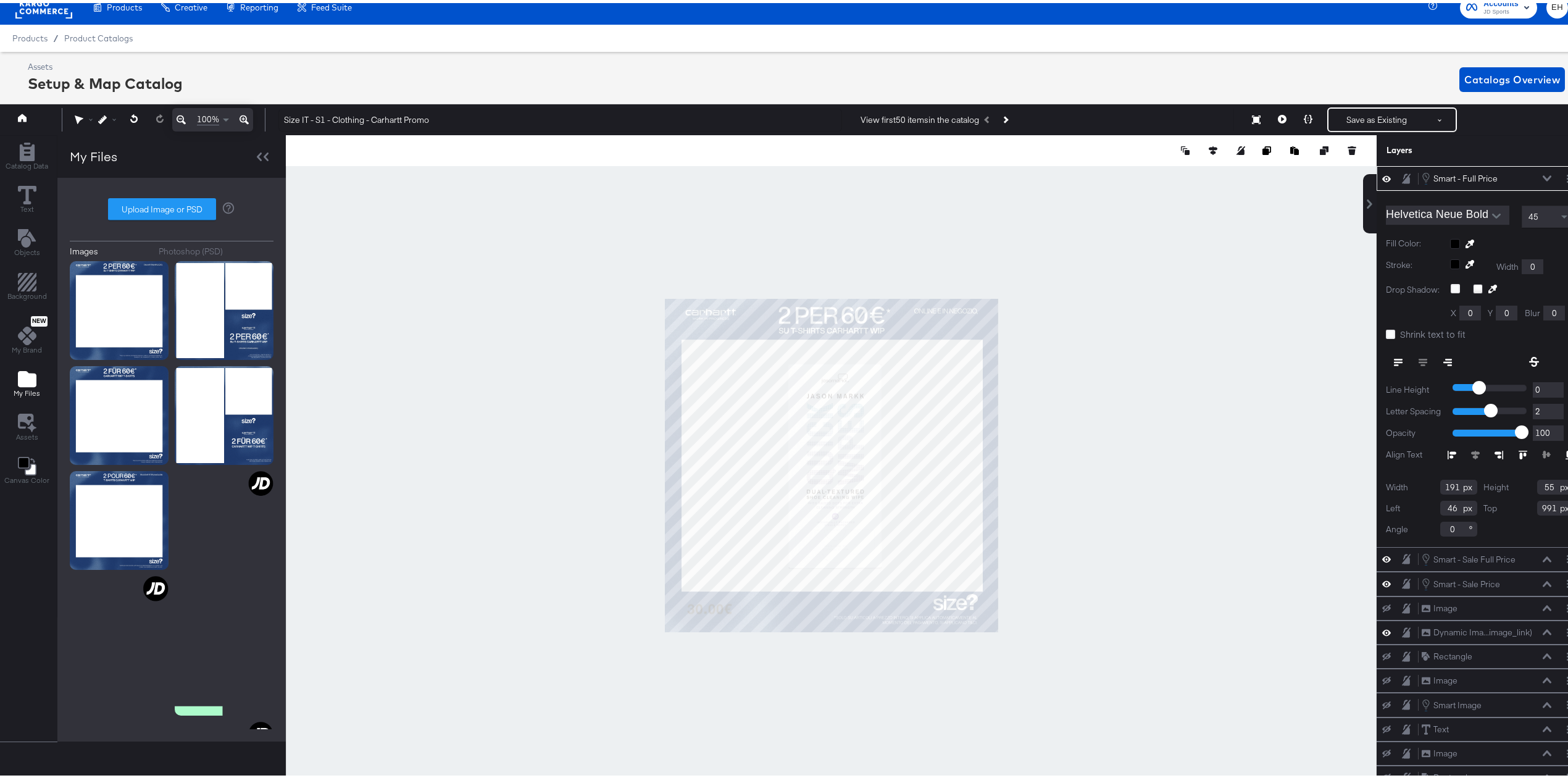
type input "50"
type input "977"
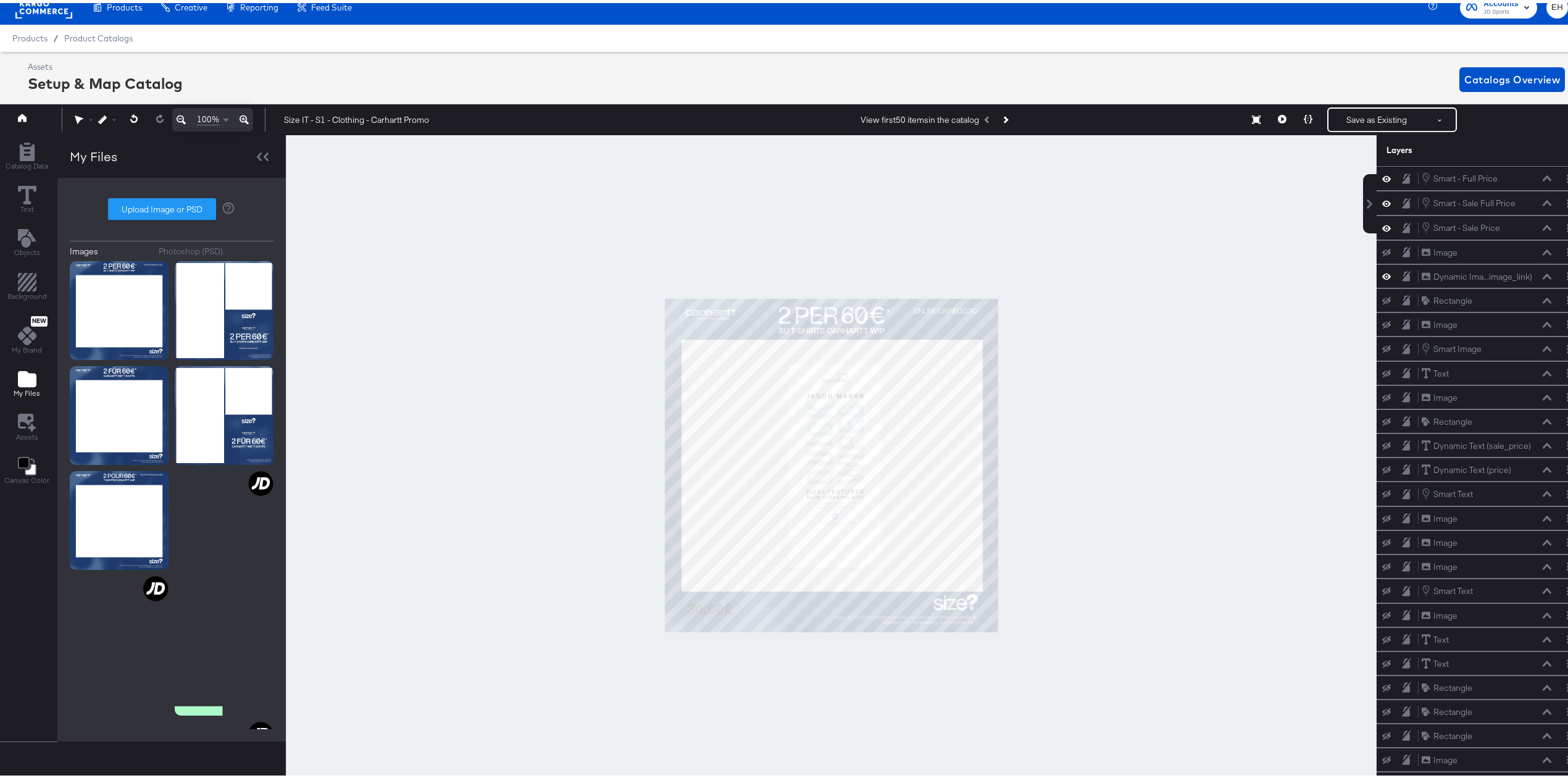
click at [733, 672] on div at bounding box center [831, 461] width 1091 height 660
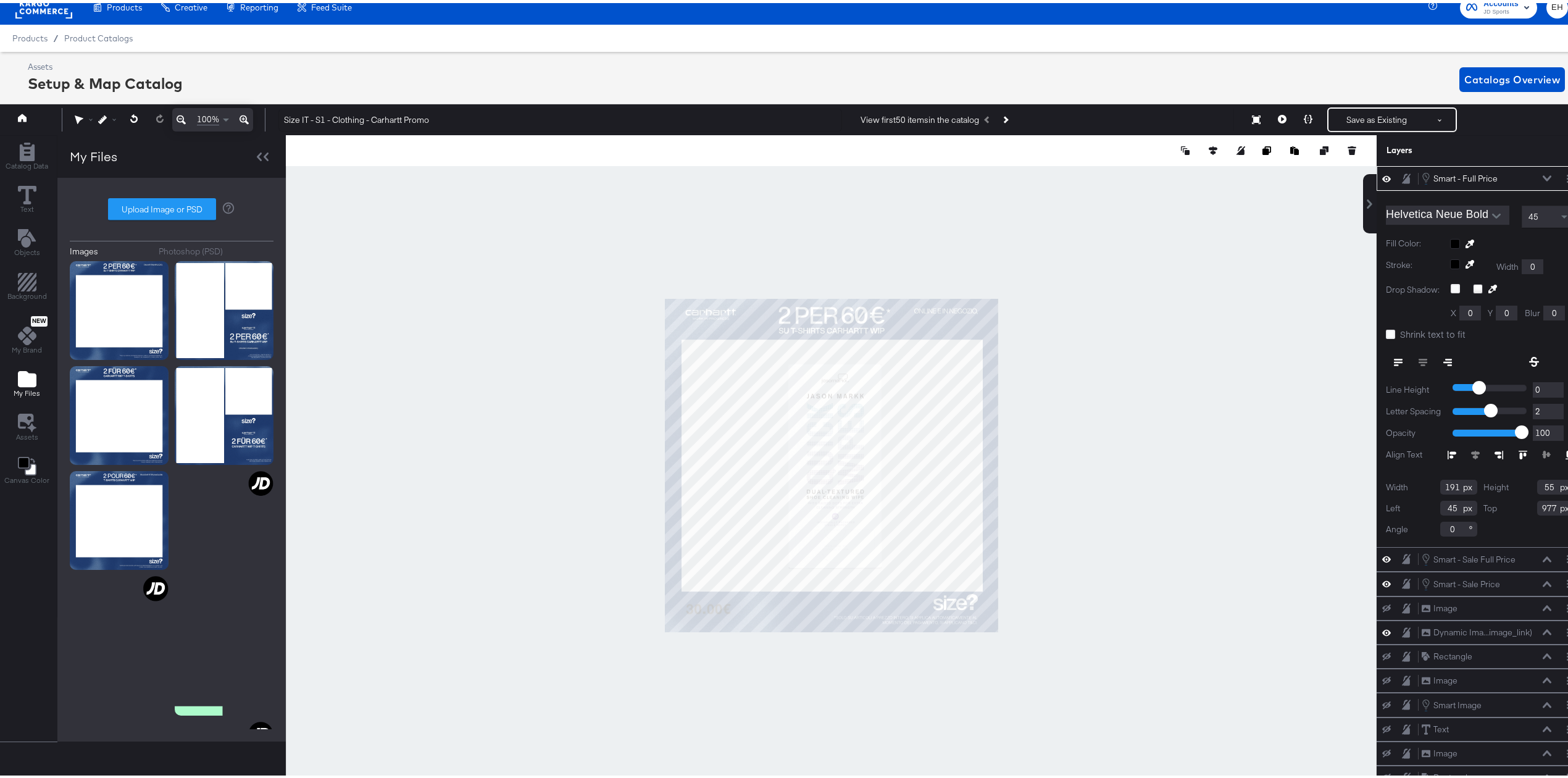
type input "44"
type input "978"
type input "35"
click at [1450, 244] on div at bounding box center [1513, 241] width 124 height 10
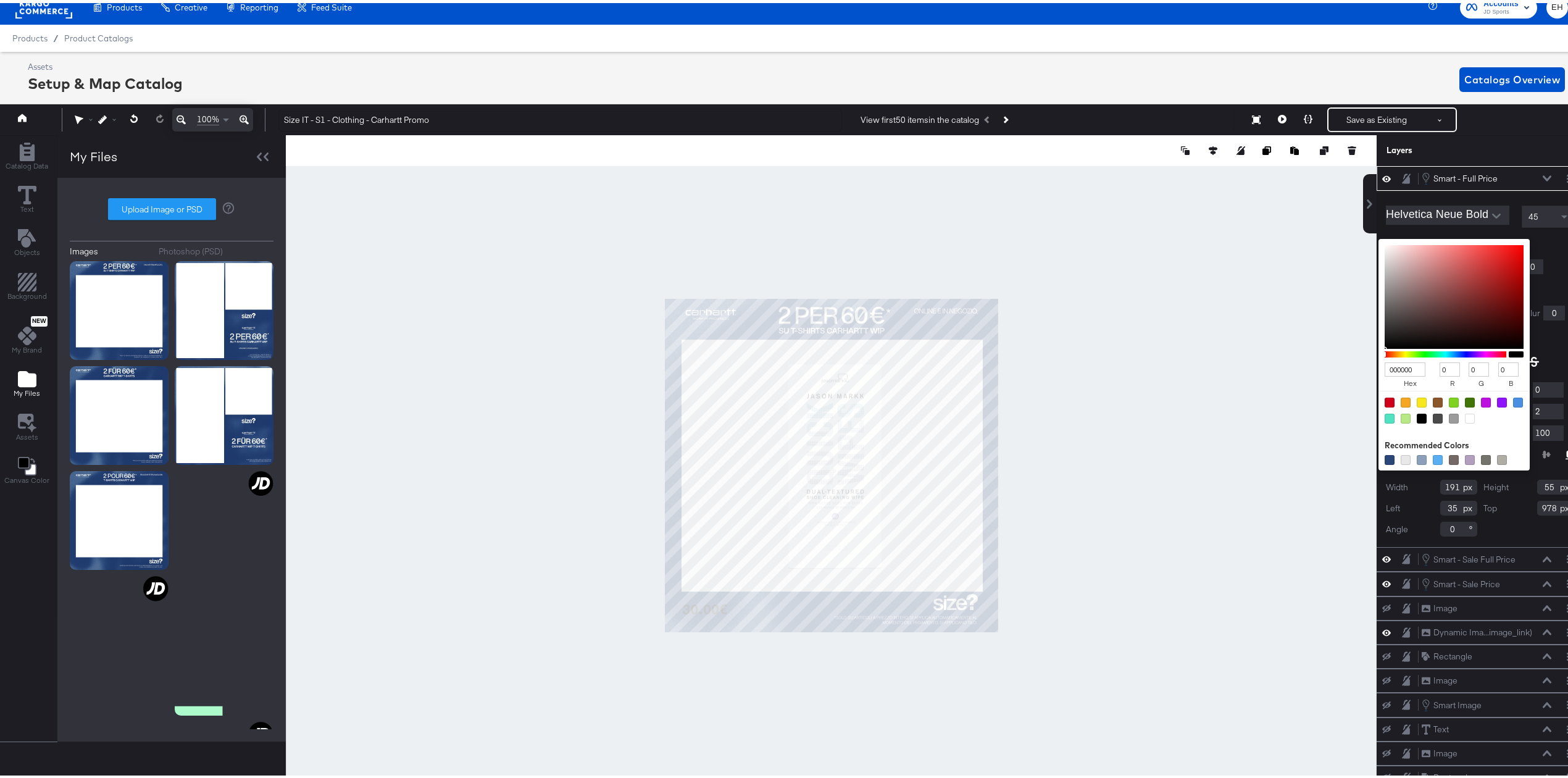
click at [1401, 460] on div at bounding box center [1406, 457] width 10 height 10
type input "E8E8E8"
type input "232"
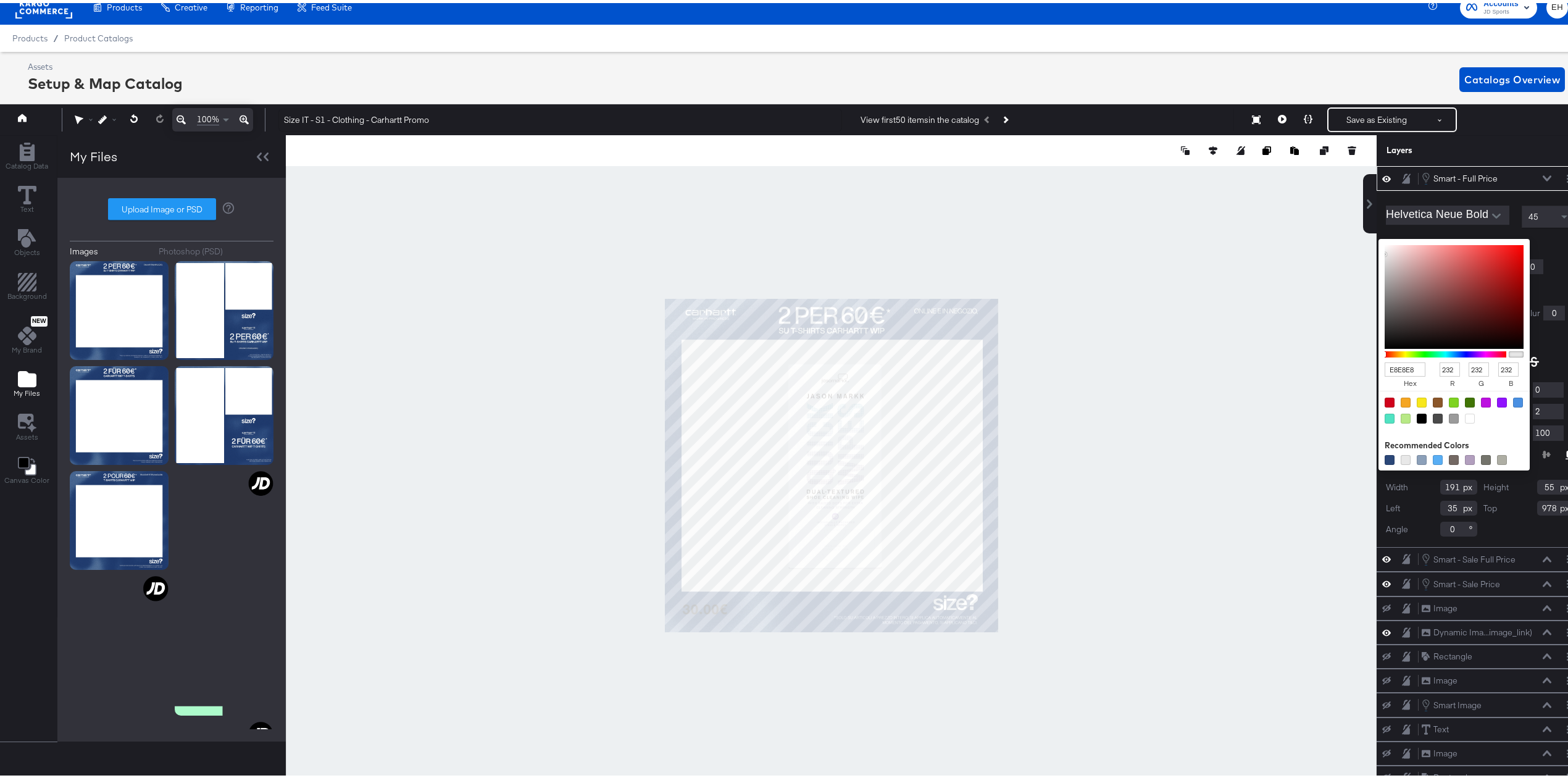
click at [1538, 239] on div "E8E8E8 hex 232 r 232 g 232 b 100 a Recommended Colors" at bounding box center [1513, 241] width 124 height 10
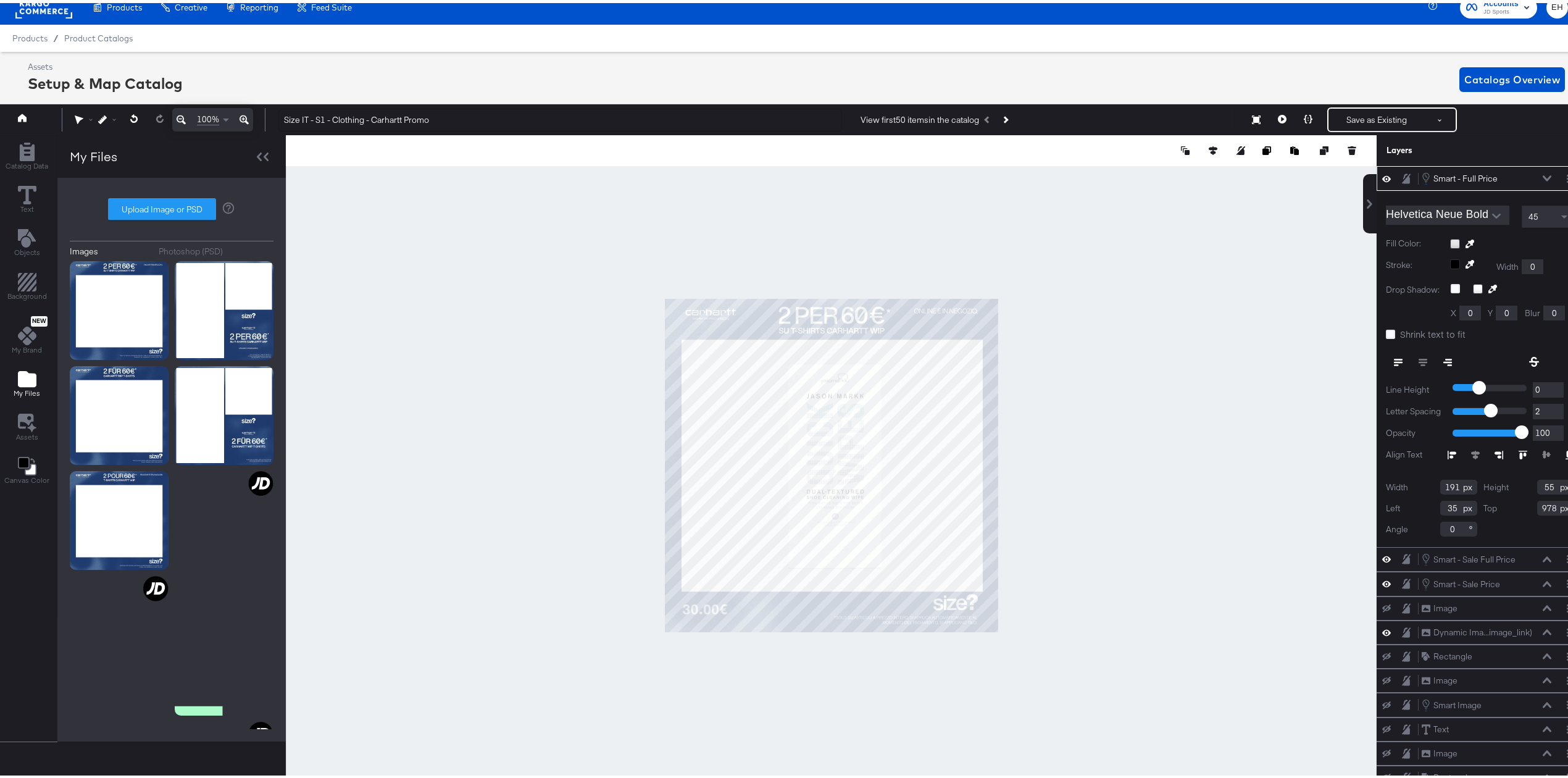
click at [1182, 576] on div at bounding box center [831, 461] width 1091 height 660
drag, startPoint x: 1440, startPoint y: 485, endPoint x: 1423, endPoint y: 485, distance: 17.0
click at [1425, 485] on div "Width 191" at bounding box center [1431, 484] width 91 height 15
type input "250"
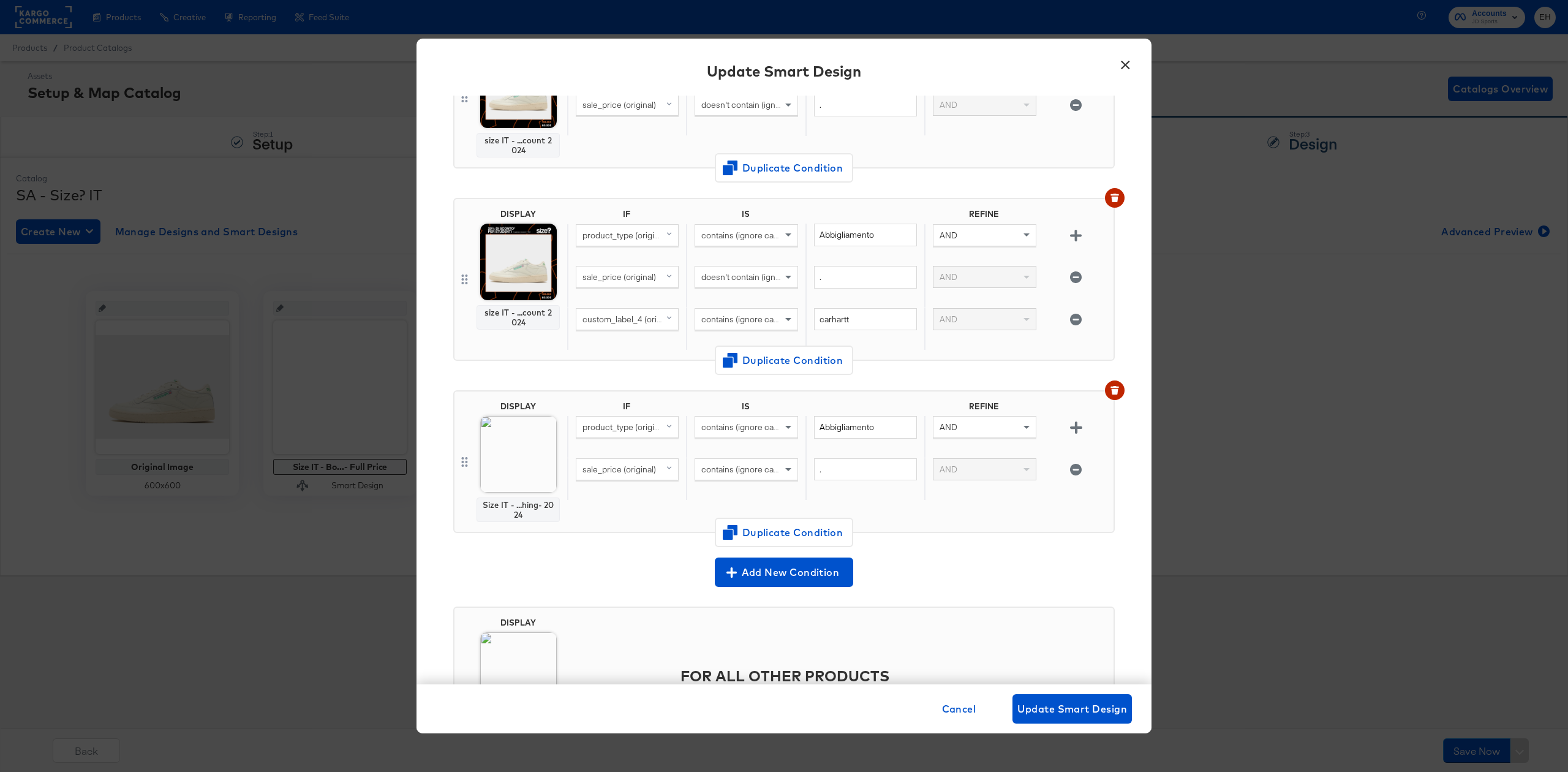
scroll to position [408, 0]
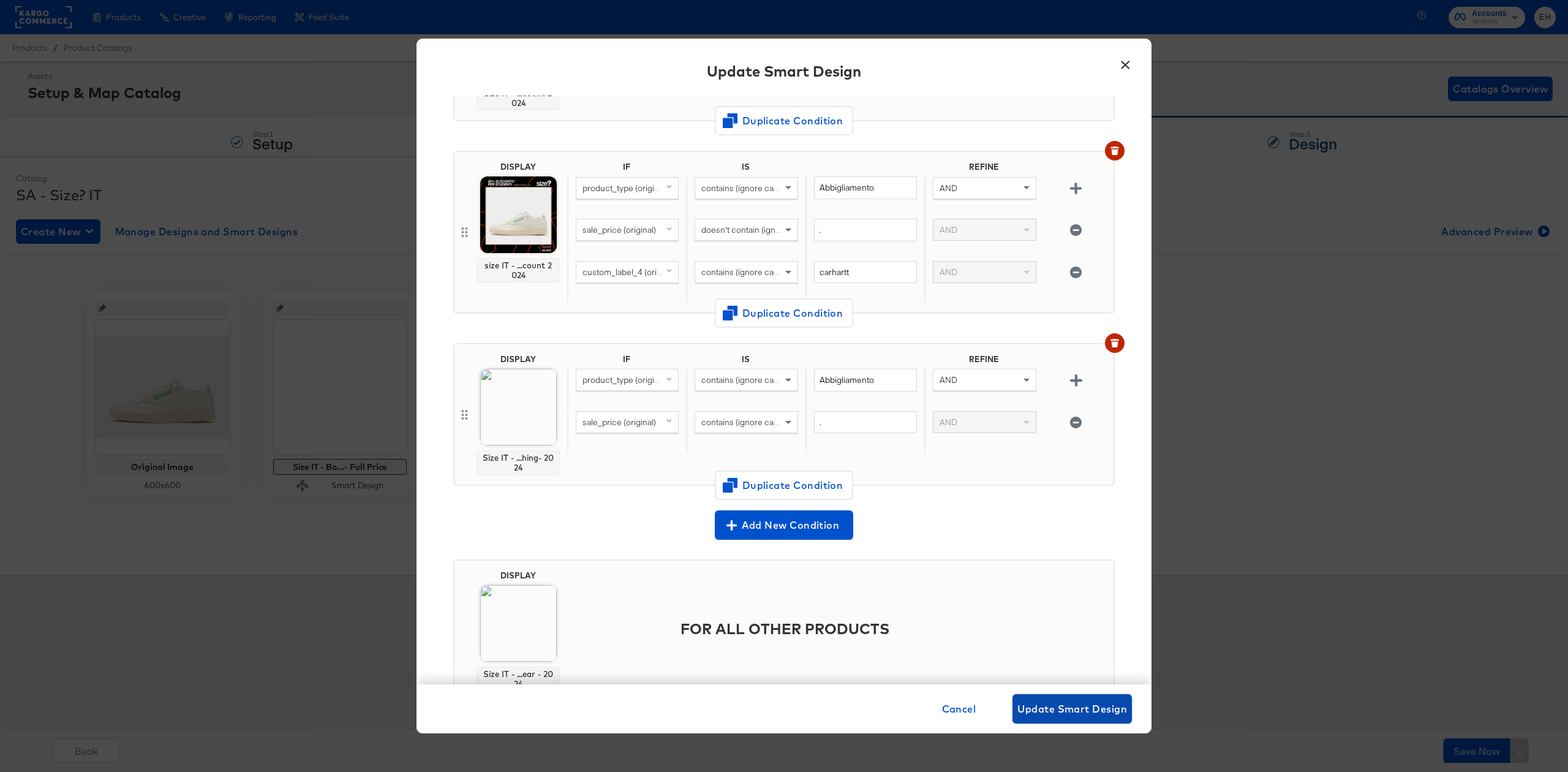
click at [1045, 711] on span "Update Smart Design" at bounding box center [1072, 709] width 109 height 17
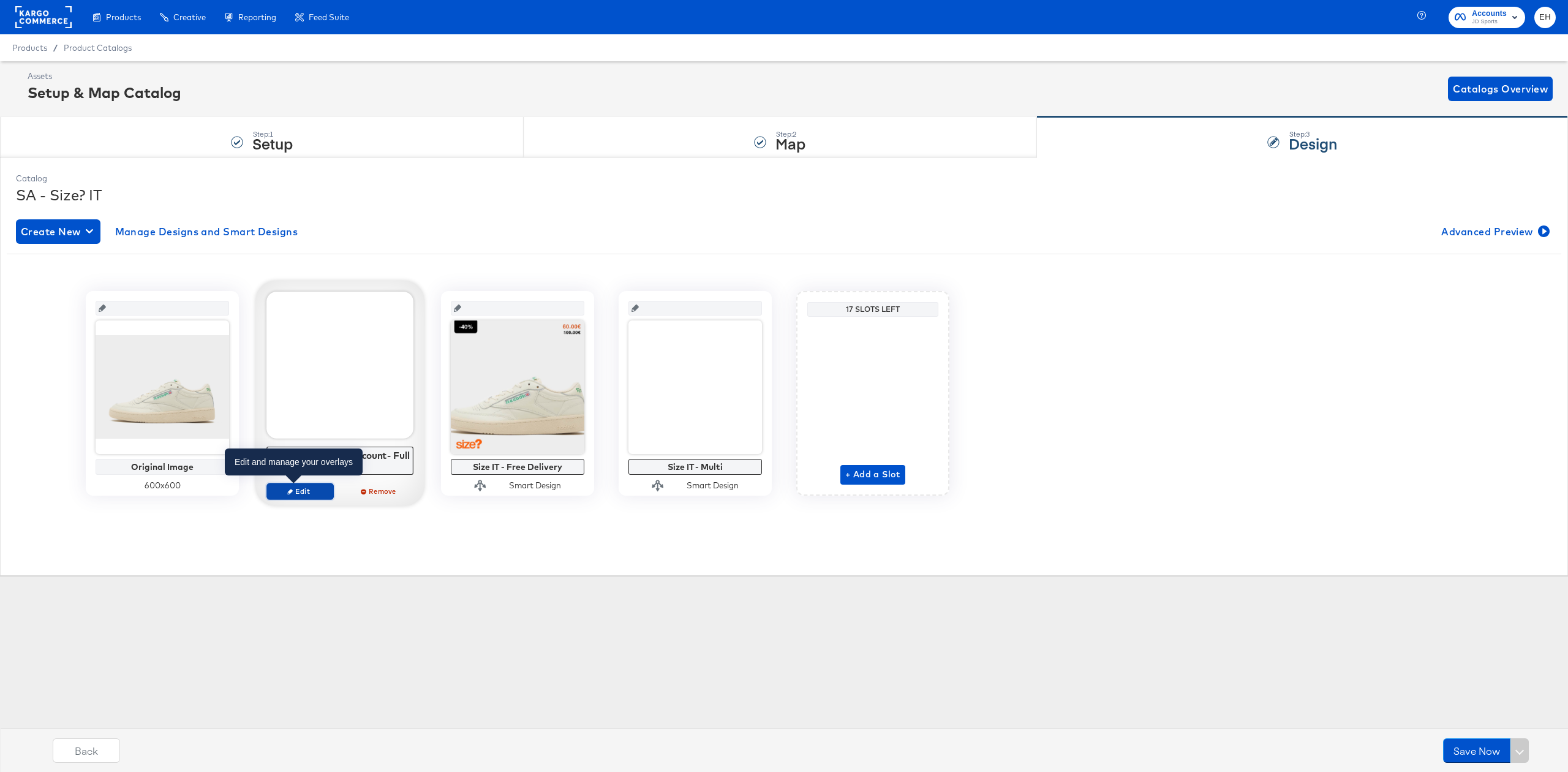
click at [299, 494] on span "Edit" at bounding box center [300, 491] width 57 height 9
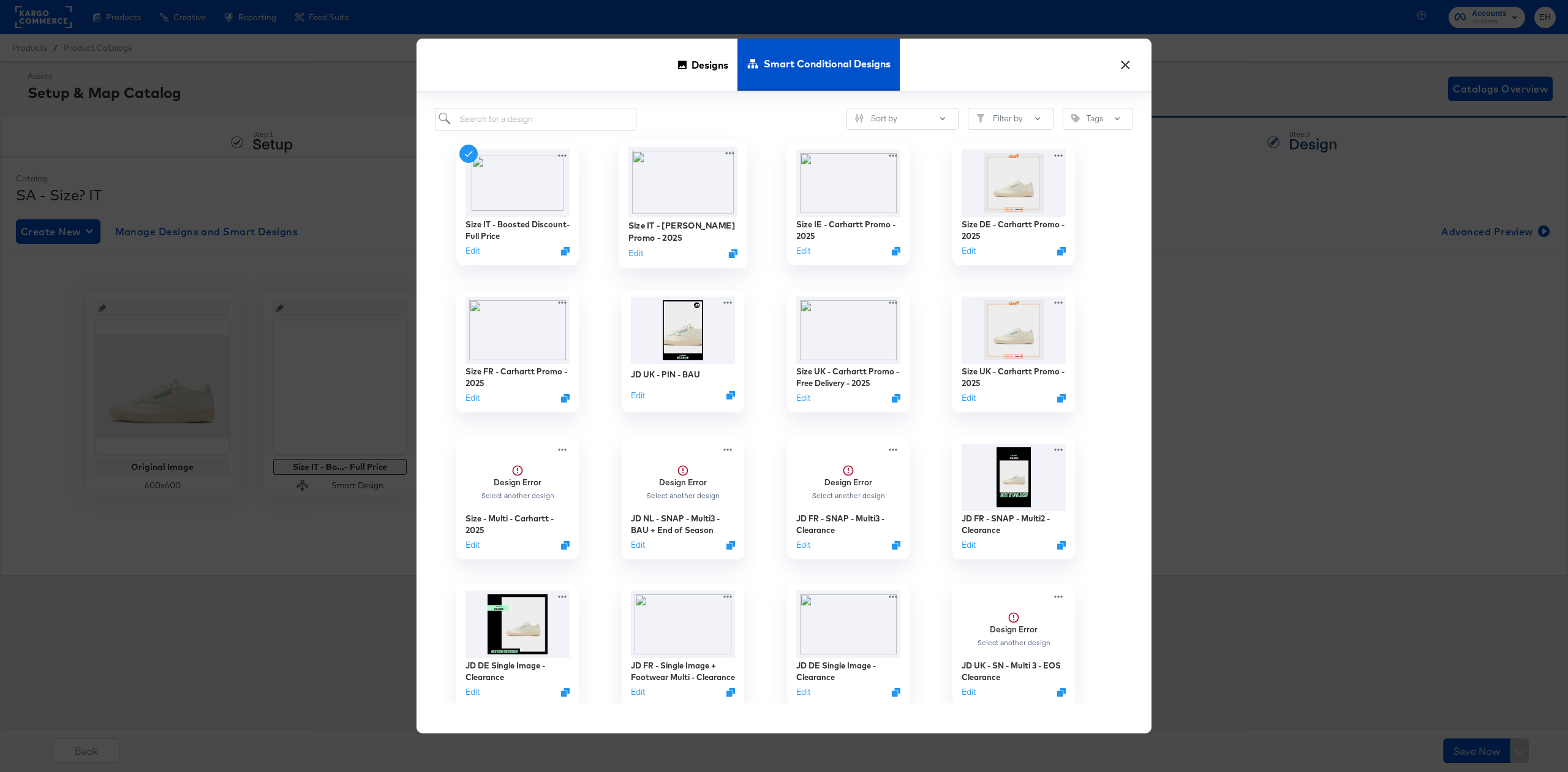
click at [685, 192] on img at bounding box center [683, 182] width 109 height 71
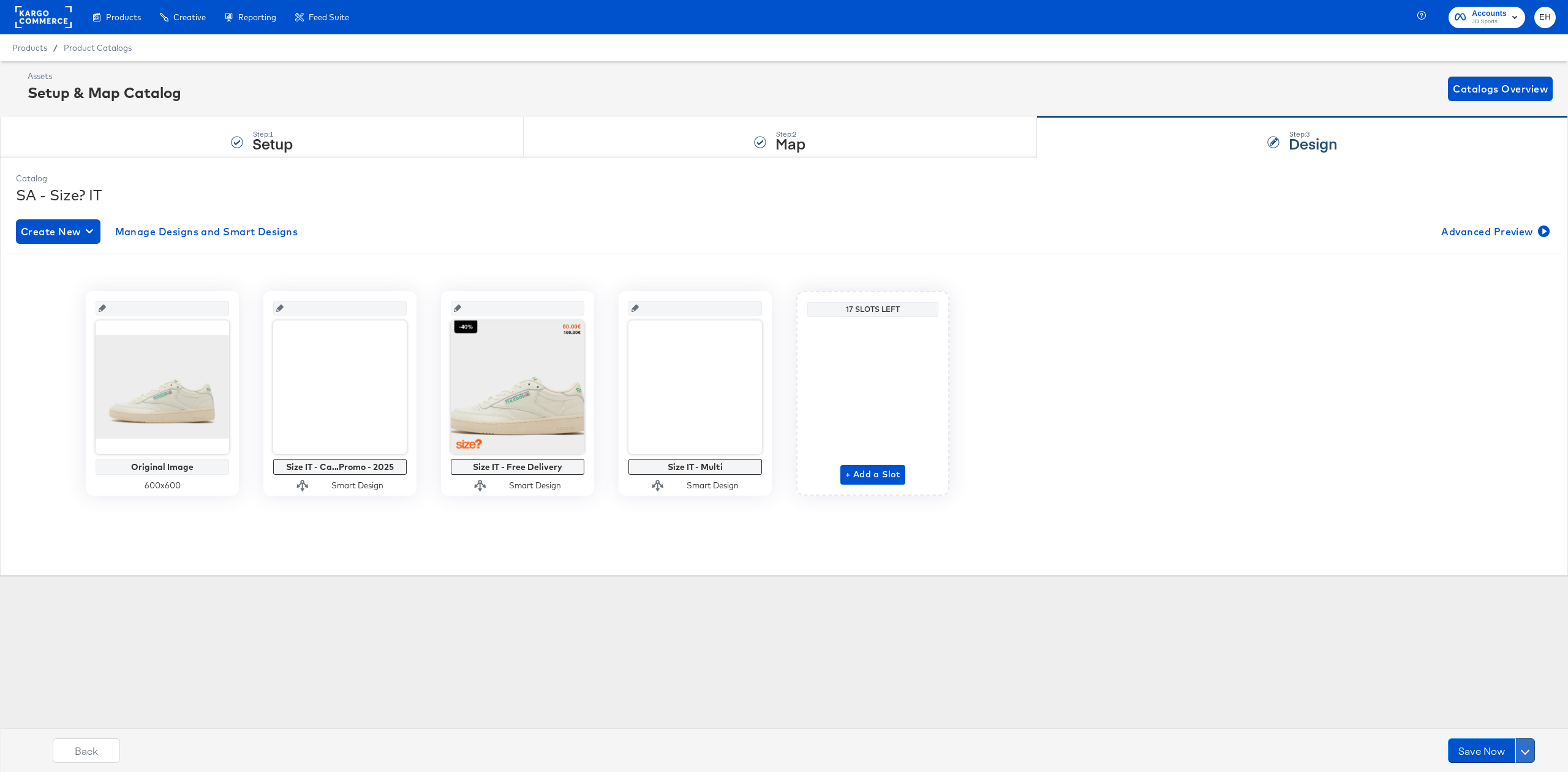
click at [1527, 748] on span at bounding box center [1525, 751] width 8 height 8
click at [1480, 728] on div "Schedule Save" at bounding box center [1497, 727] width 56 height 12
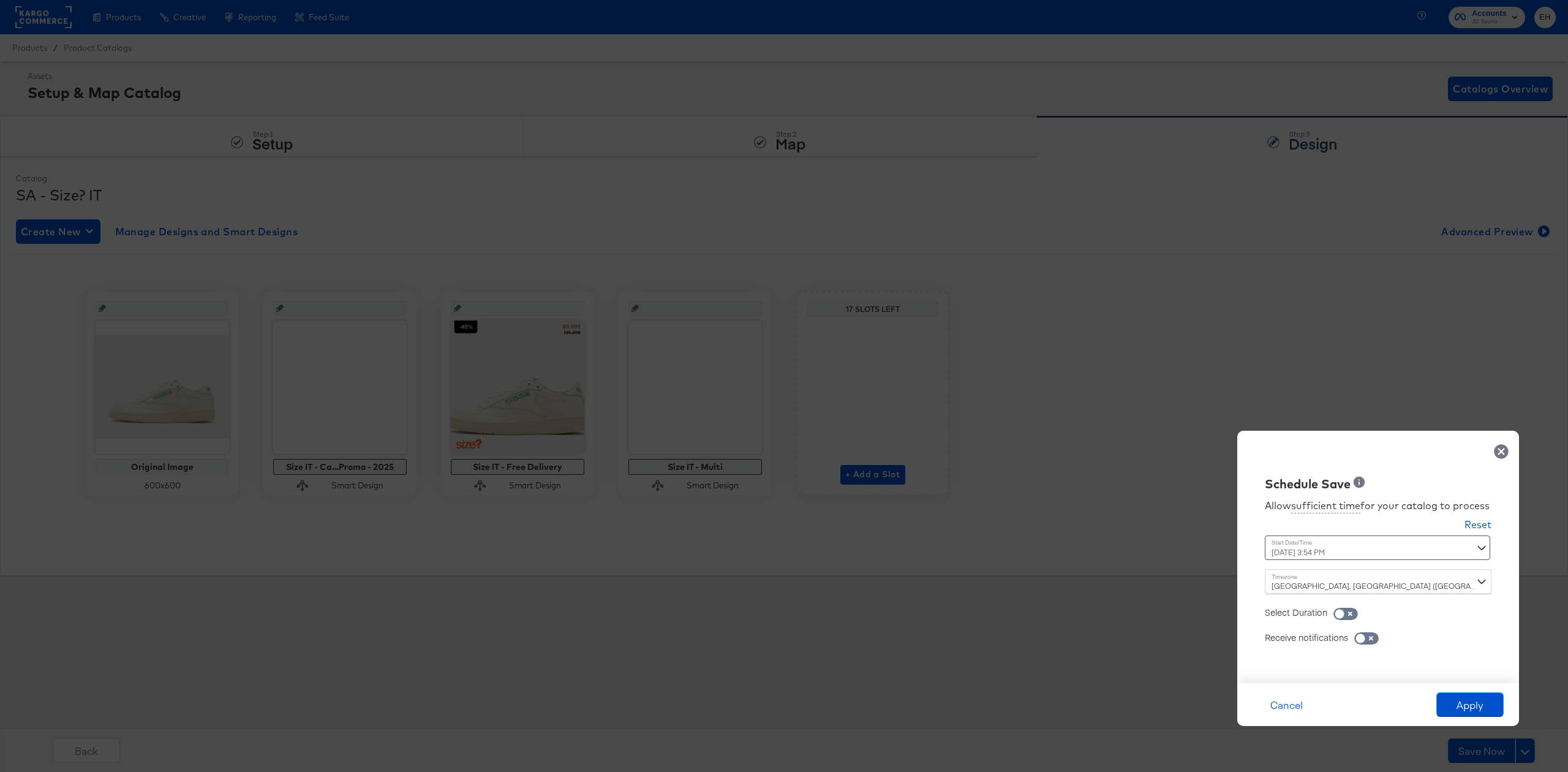
click at [1370, 557] on div "October 2nd 2025 3:54 PM ‹ October 2025 › Su Mo Tu We Th Fr Sa 28 29 30 1 2 3 4…" at bounding box center [1348, 548] width 166 height 25
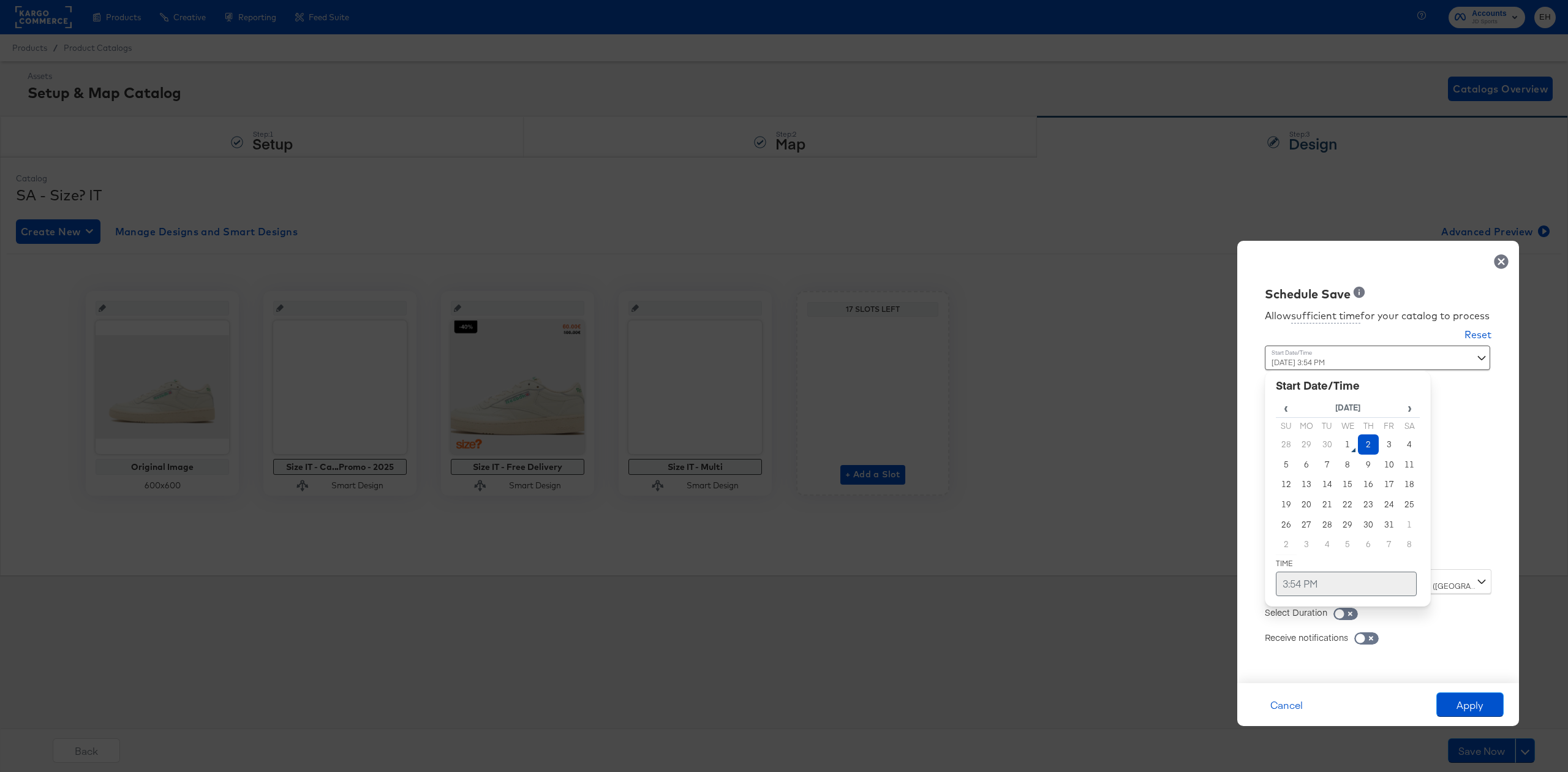
click at [1314, 589] on td "3:54 PM" at bounding box center [1346, 584] width 141 height 25
click at [1326, 491] on span "▼" at bounding box center [1322, 492] width 25 height 25
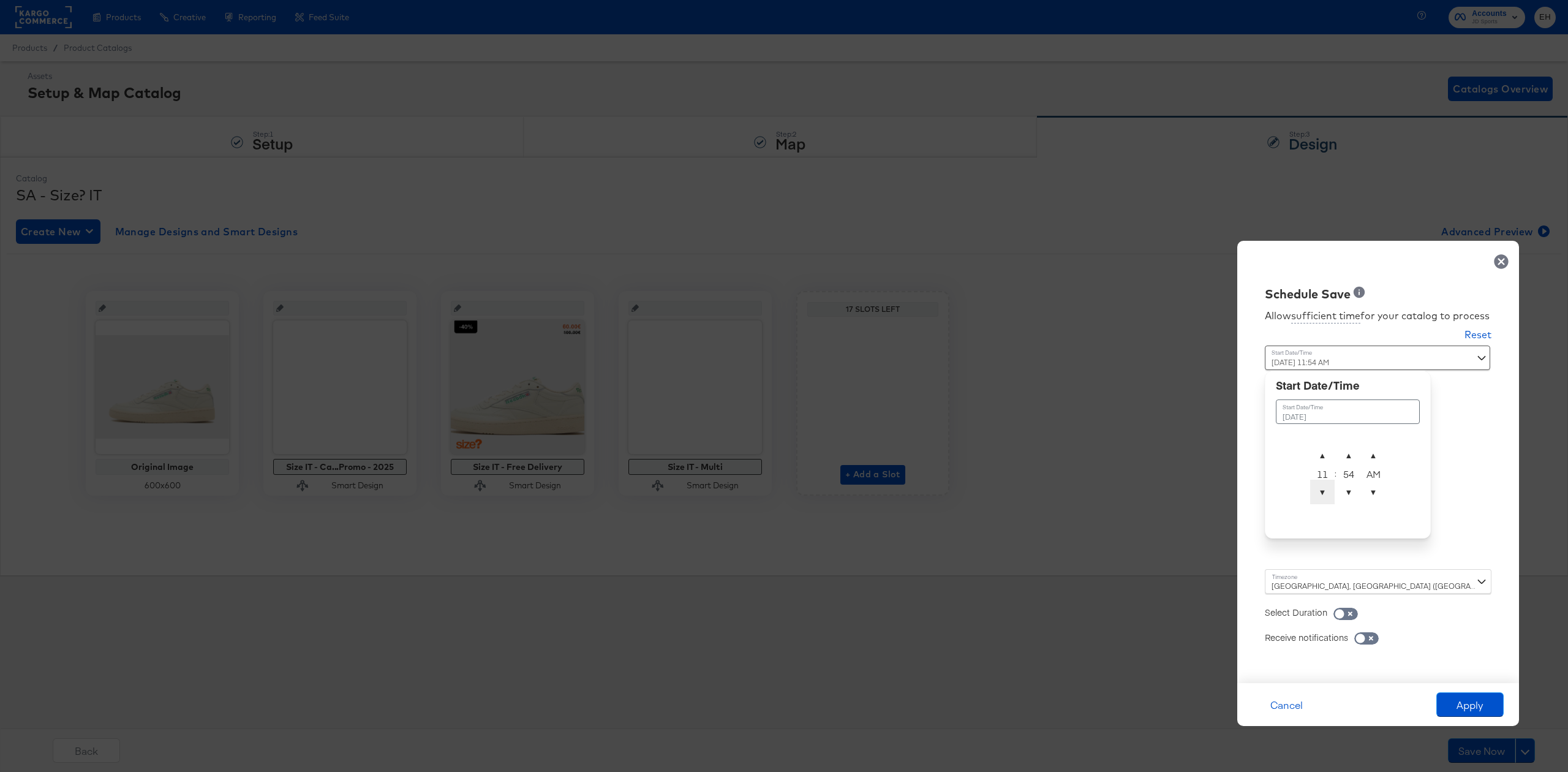
click at [1326, 491] on span "▼" at bounding box center [1322, 492] width 25 height 25
click at [1339, 492] on span "▼" at bounding box center [1349, 492] width 25 height 25
click at [1343, 437] on table "October 2nd 2025 ▲ 10 ▼ : ▲ 51 ▼ ▲ AM ▼" at bounding box center [1348, 450] width 144 height 114
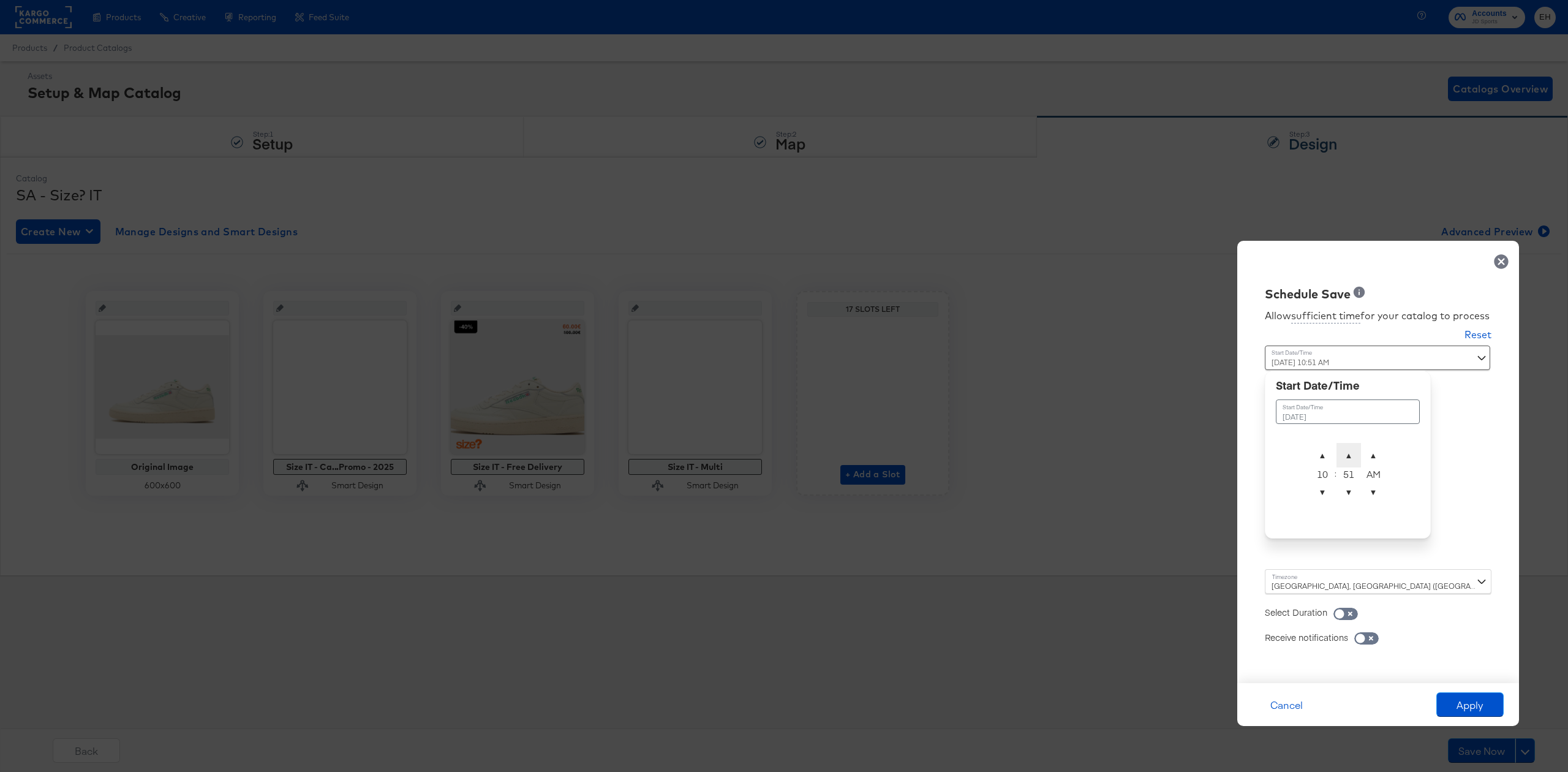
click at [1345, 447] on span "▲" at bounding box center [1349, 455] width 25 height 25
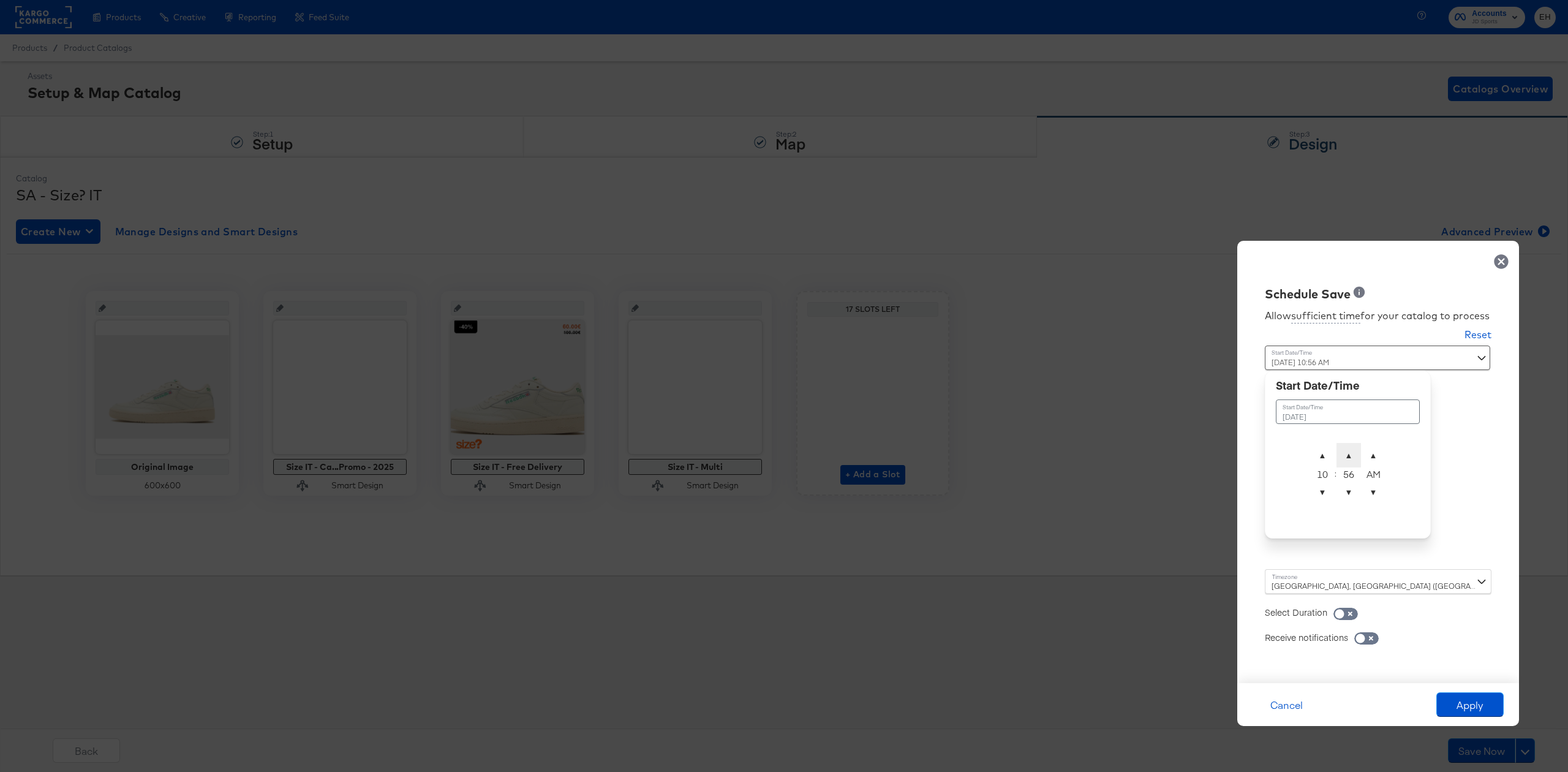
click at [1345, 449] on span "▲" at bounding box center [1349, 455] width 25 height 25
type input "October 2nd 2025 10:00 AM"
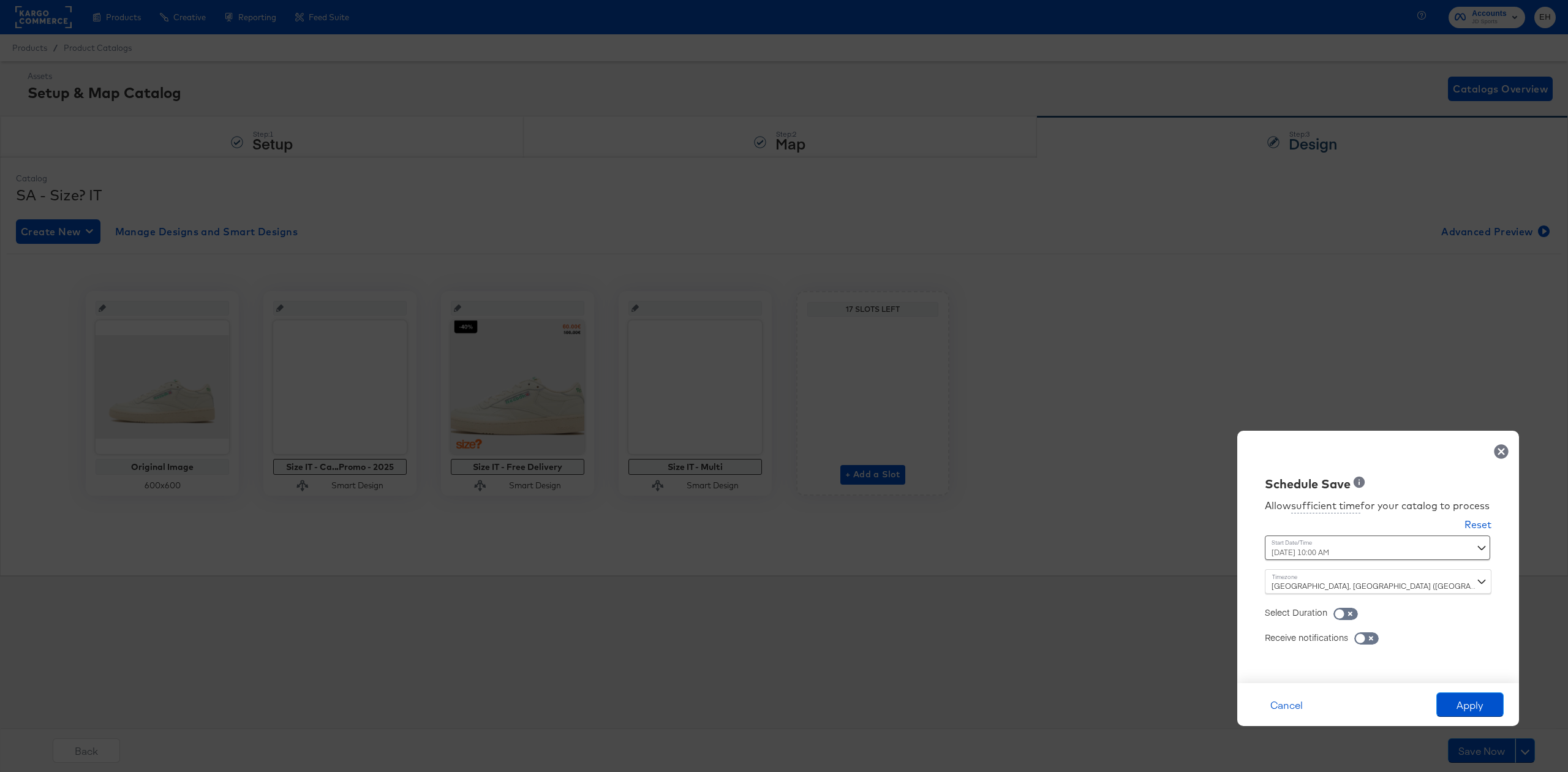
click at [1500, 492] on div "Allow sufficient time for your catalog to process Reset Time : October 2nd 2025…" at bounding box center [1378, 581] width 263 height 178
click at [1471, 696] on button "Apply" at bounding box center [1470, 705] width 67 height 25
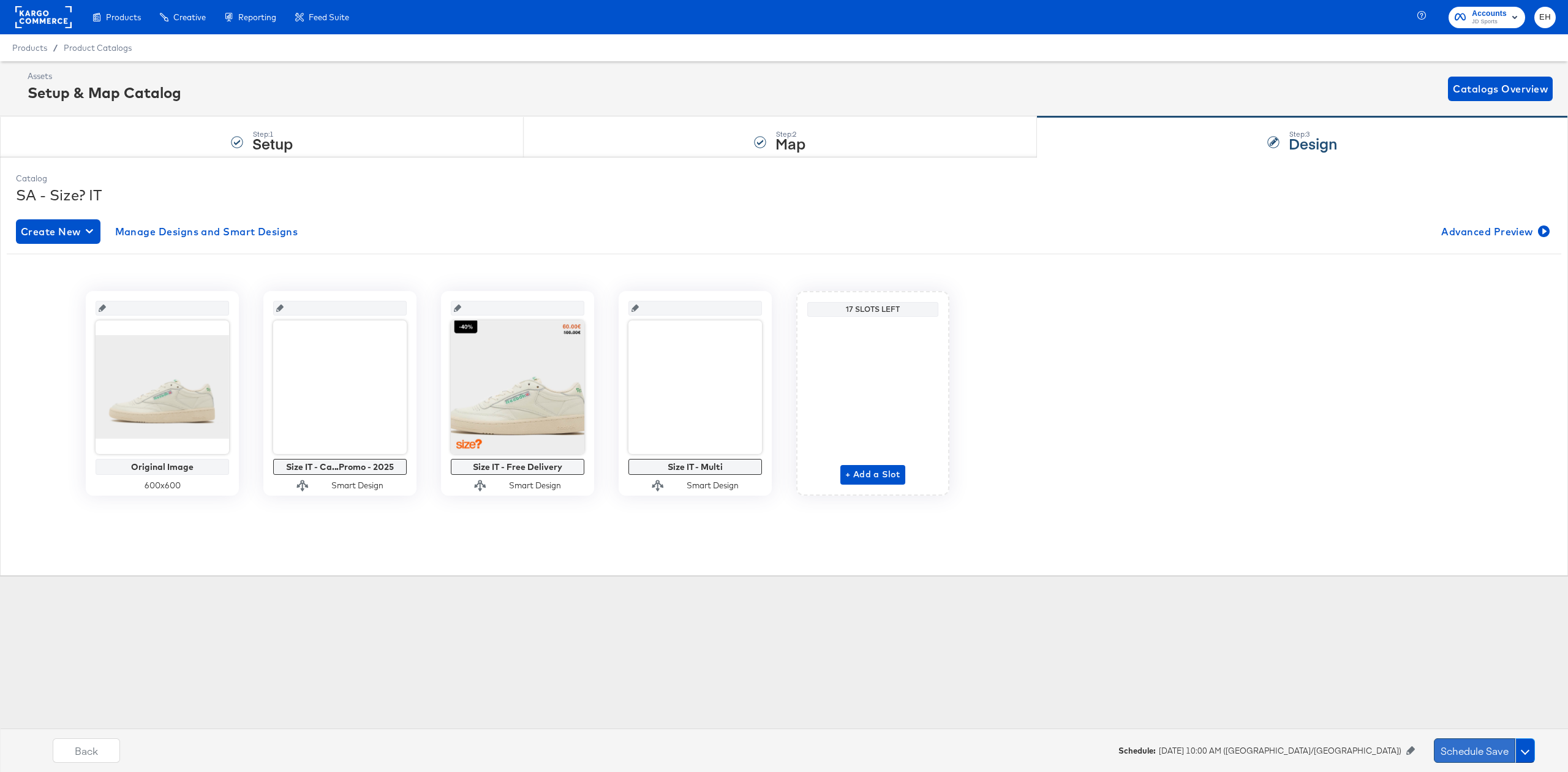
click at [1458, 759] on button "Schedule Save" at bounding box center [1474, 751] width 81 height 25
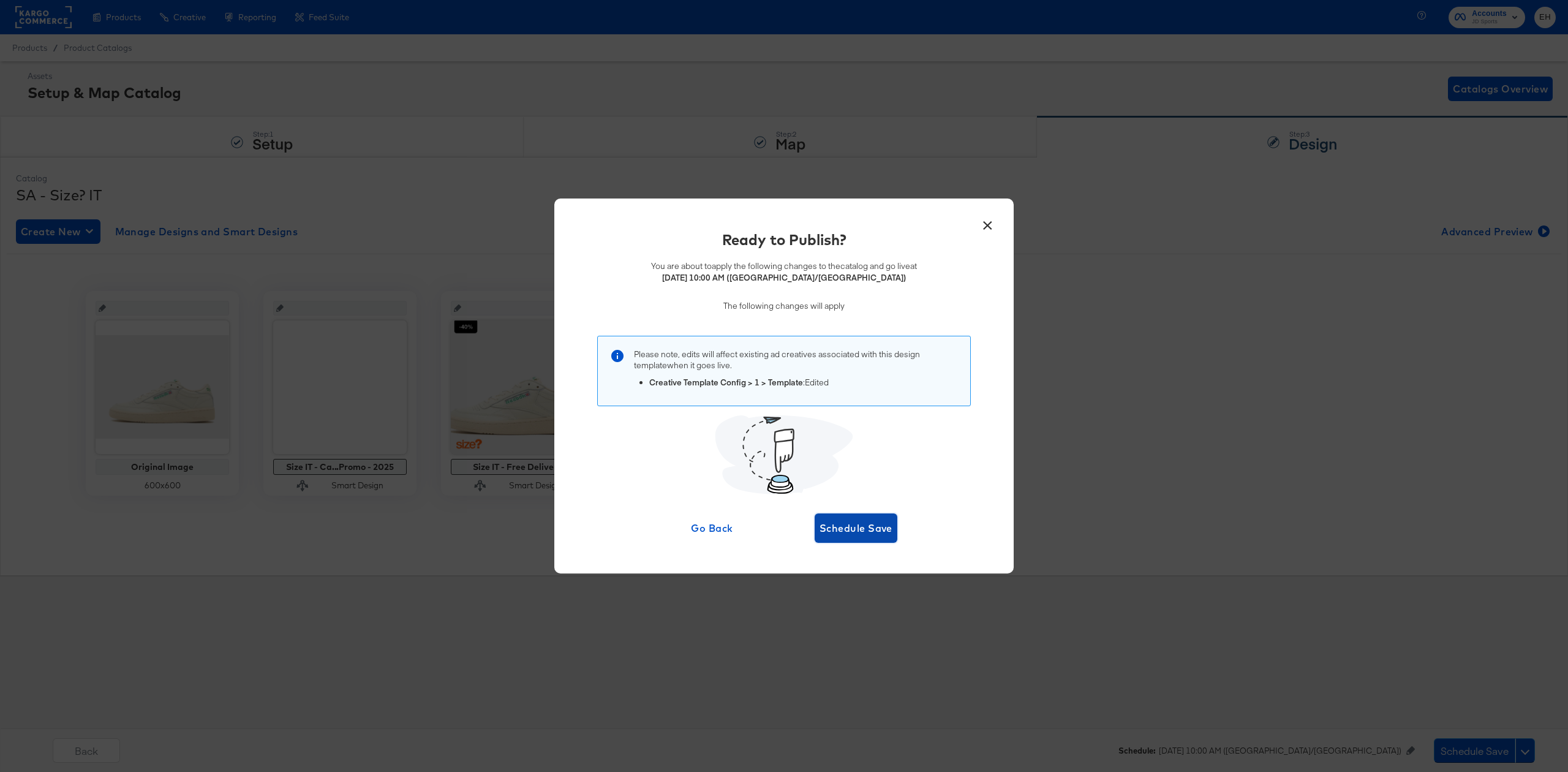
click at [851, 528] on span "Schedule Save" at bounding box center [855, 528] width 73 height 17
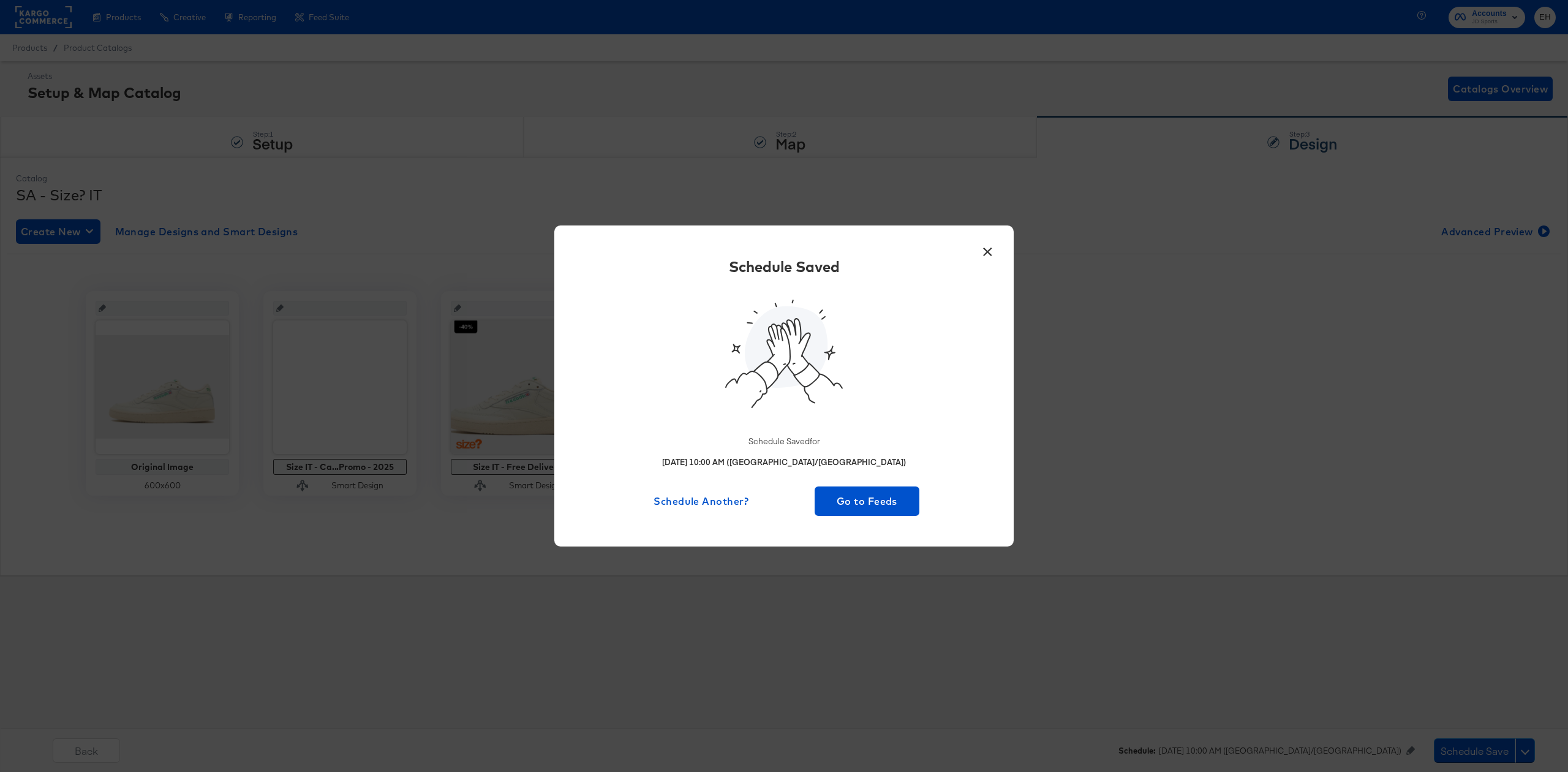
click at [980, 255] on button "×" at bounding box center [987, 248] width 22 height 22
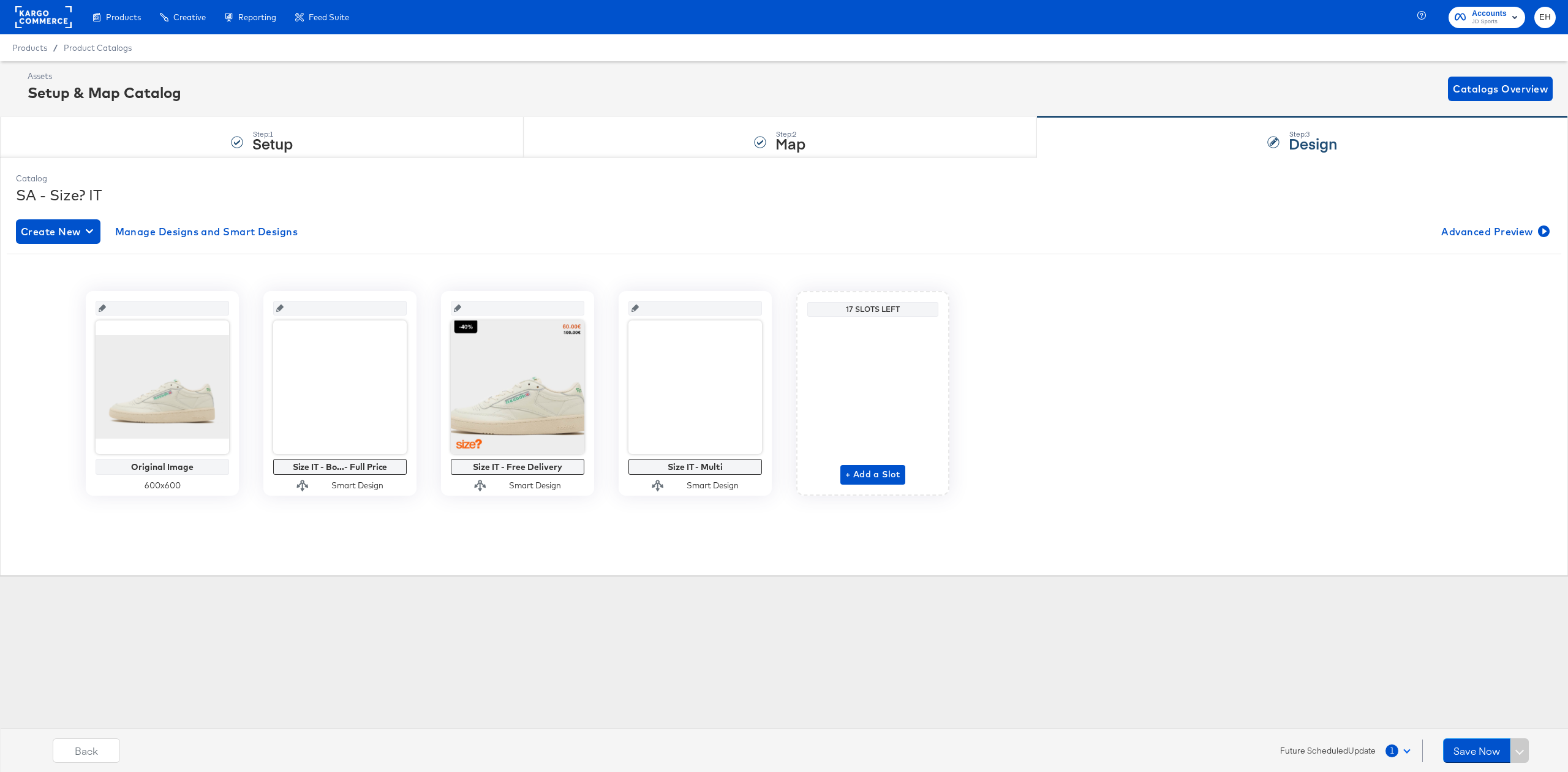
click at [0, 0] on div "Enhance Your Product Catalog, Map Them to Publishers, and Incorporate Overlay D…" at bounding box center [0, 0] width 0 height 0
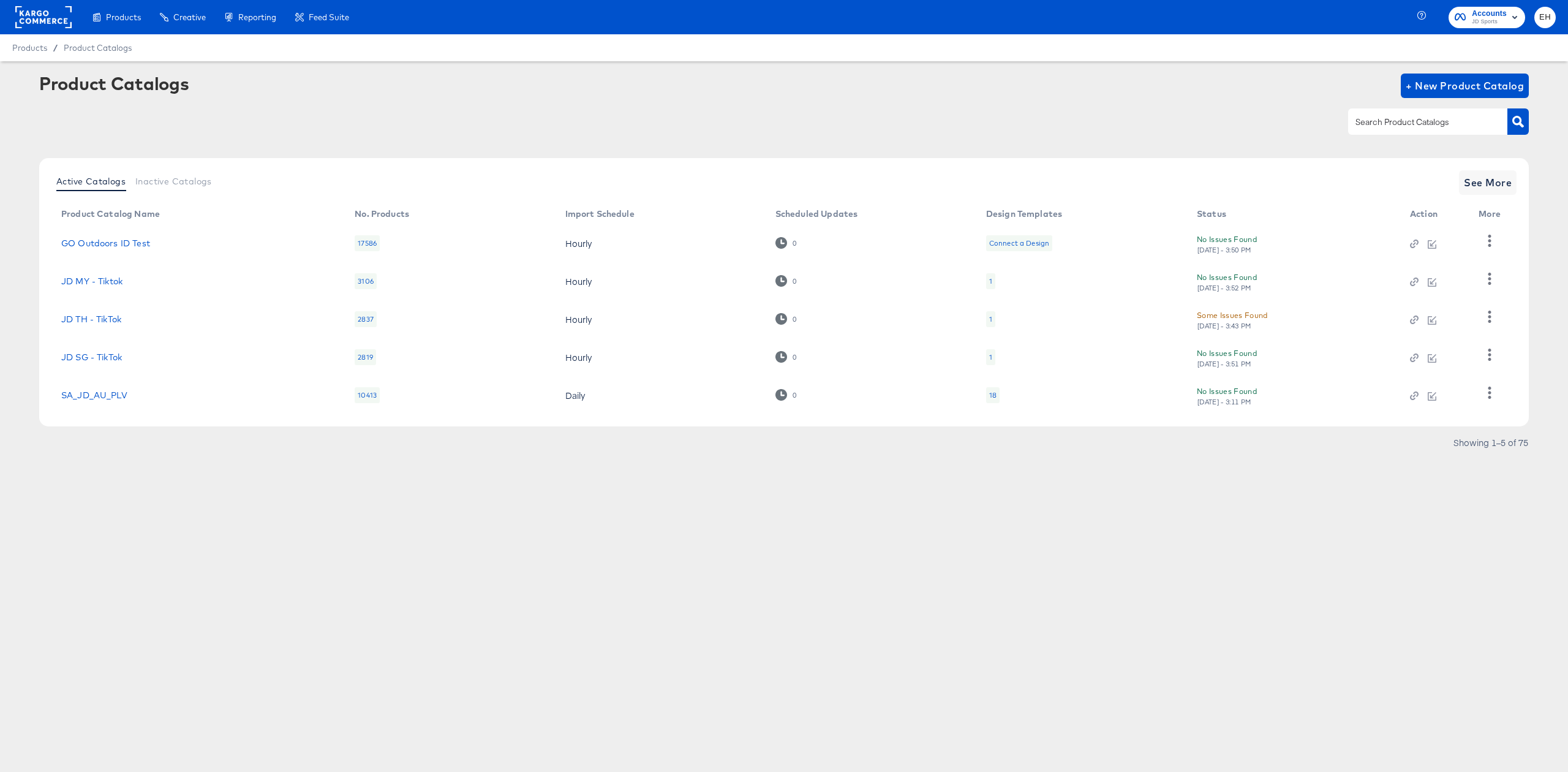
click at [1412, 136] on div "Product Catalogs + New Product Catalog" at bounding box center [784, 110] width 1490 height 75
click at [1409, 123] on input "text" at bounding box center [1418, 122] width 131 height 14
type input "siz"
click at [1505, 189] on span "See More" at bounding box center [1487, 183] width 48 height 17
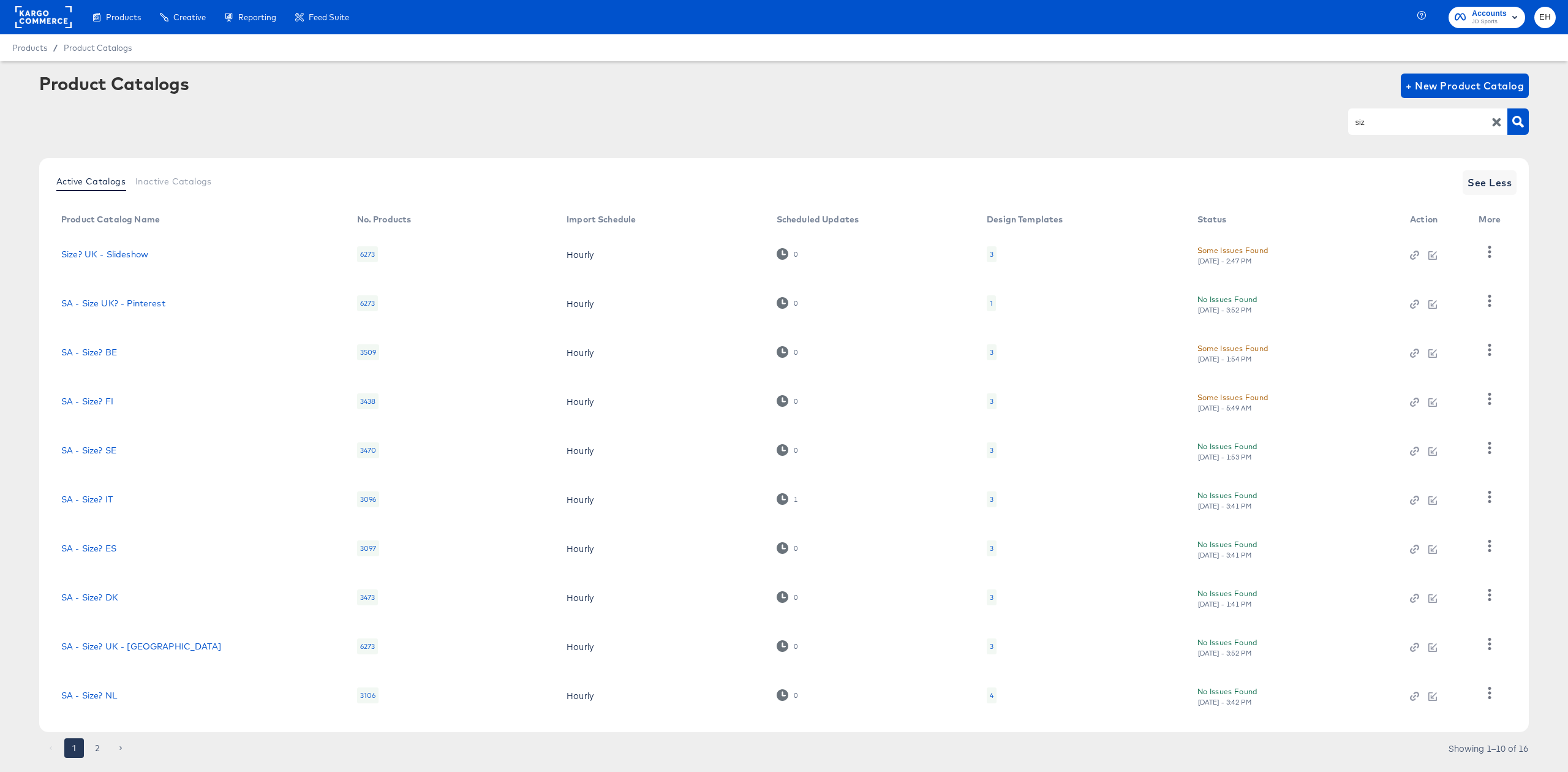
click at [987, 687] on div "4" at bounding box center [992, 695] width 10 height 16
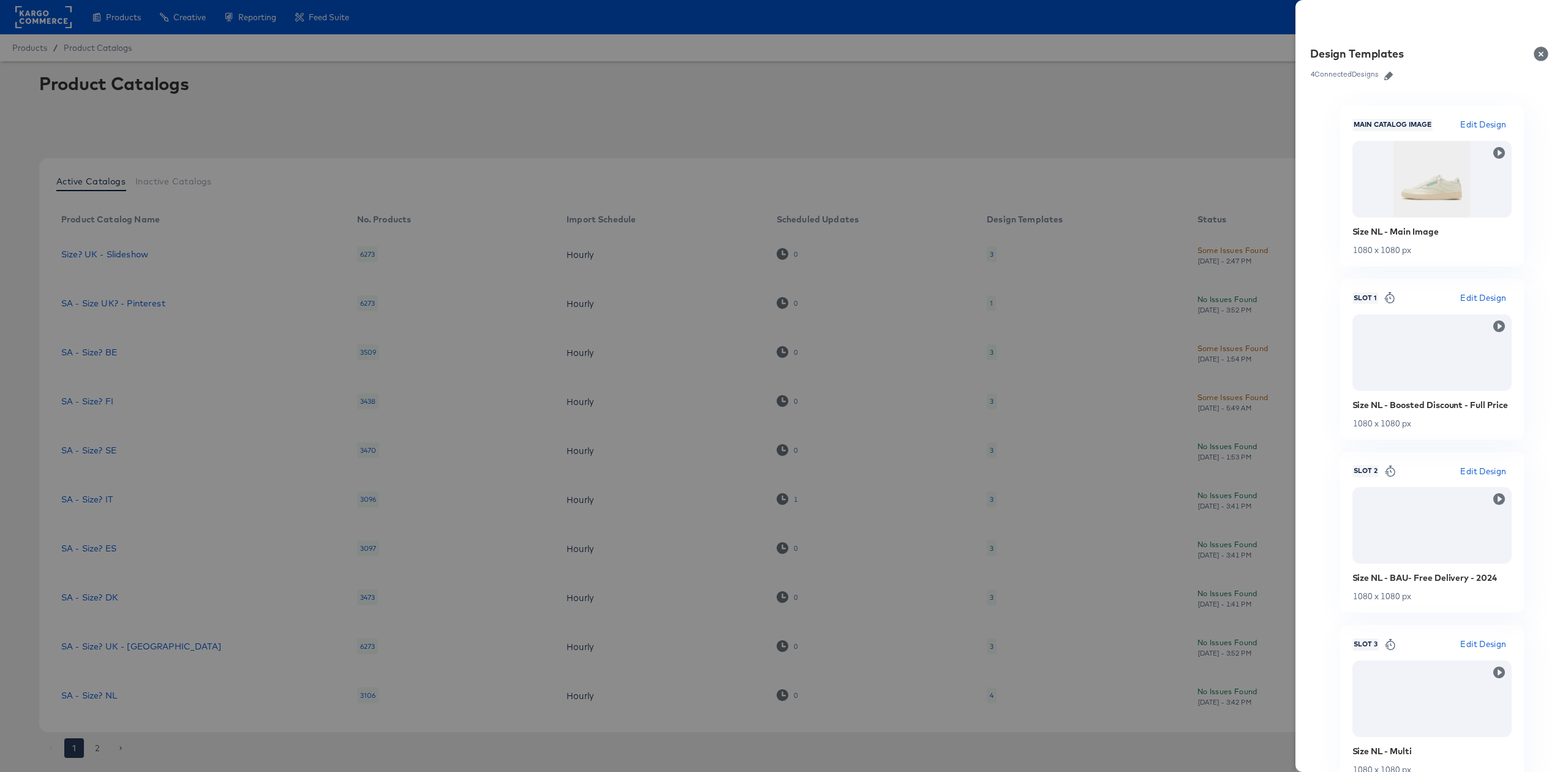
click at [1389, 79] on icon "button" at bounding box center [1388, 76] width 8 height 8
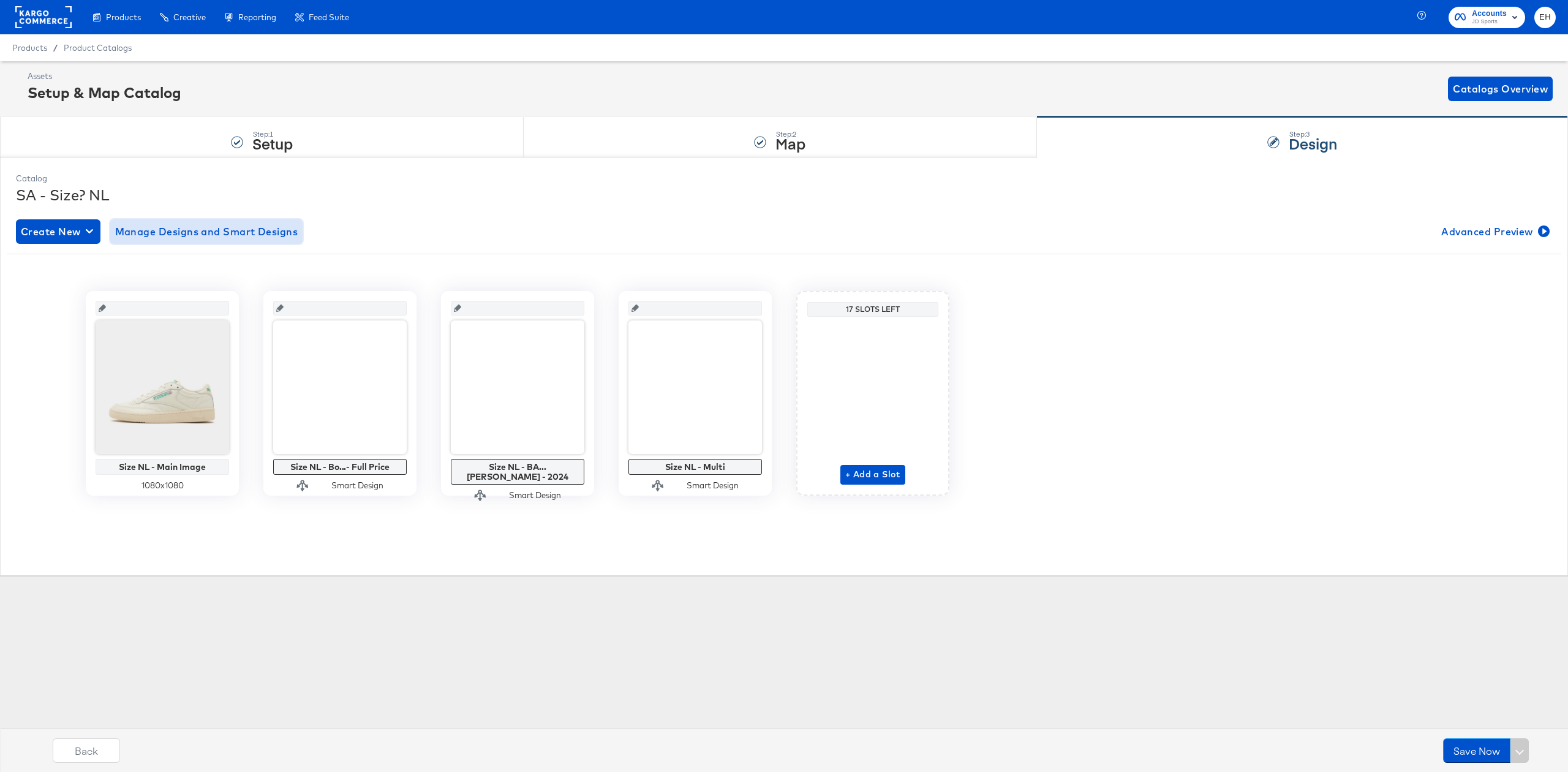
click at [223, 229] on span "Manage Designs and Smart Designs" at bounding box center [206, 231] width 183 height 17
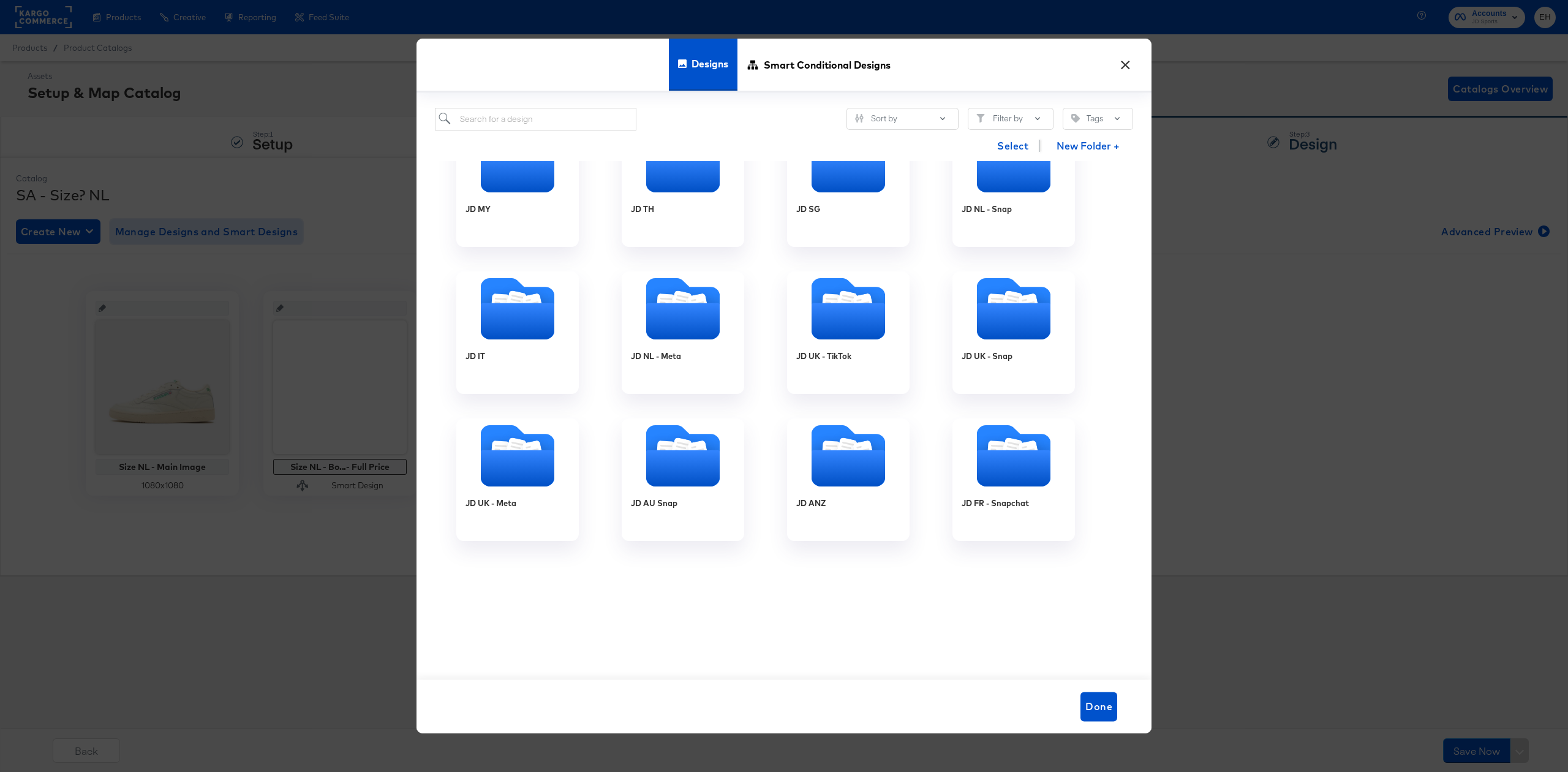
scroll to position [163, 0]
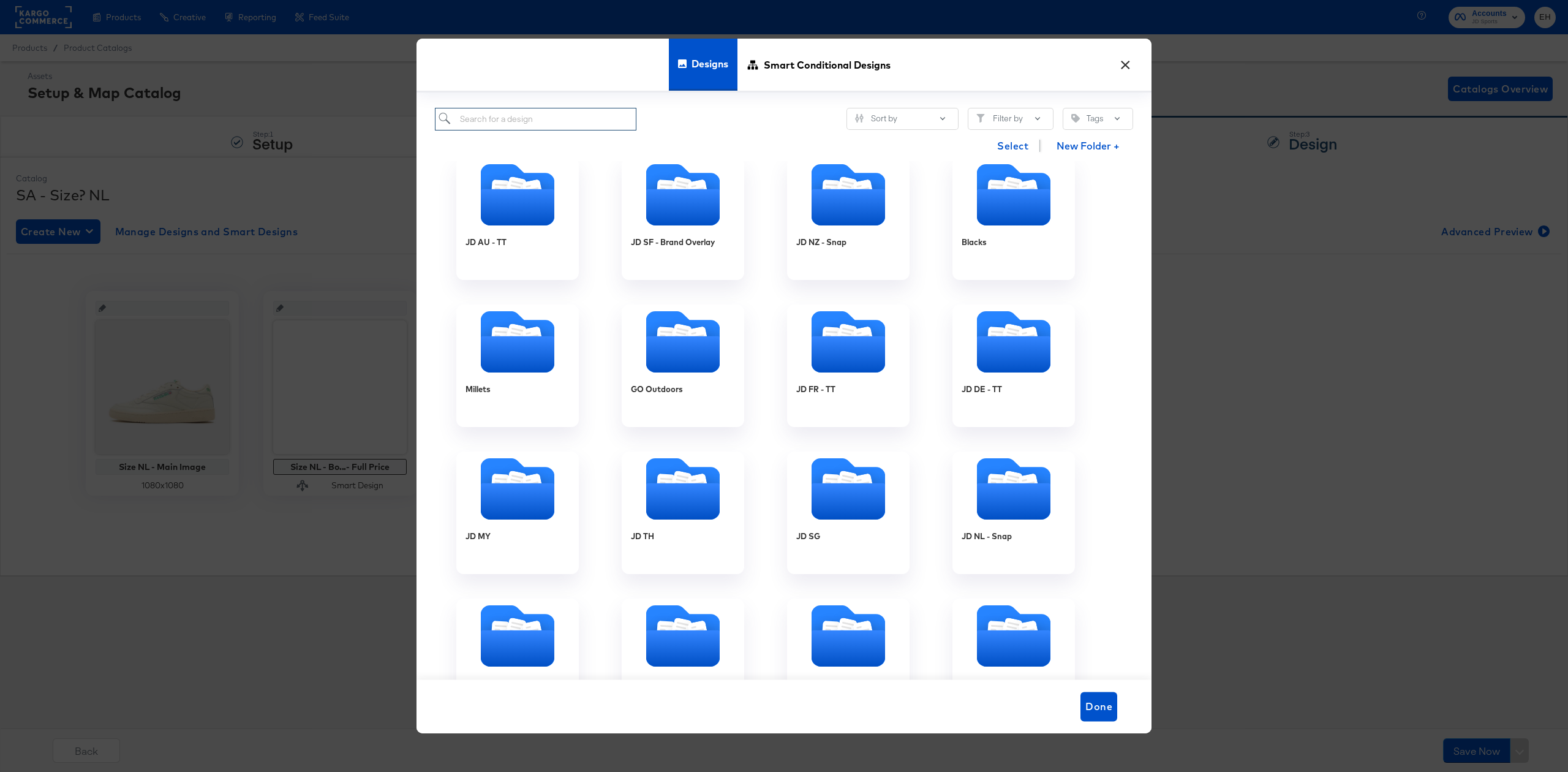
click at [625, 119] on input "search" at bounding box center [535, 119] width 201 height 23
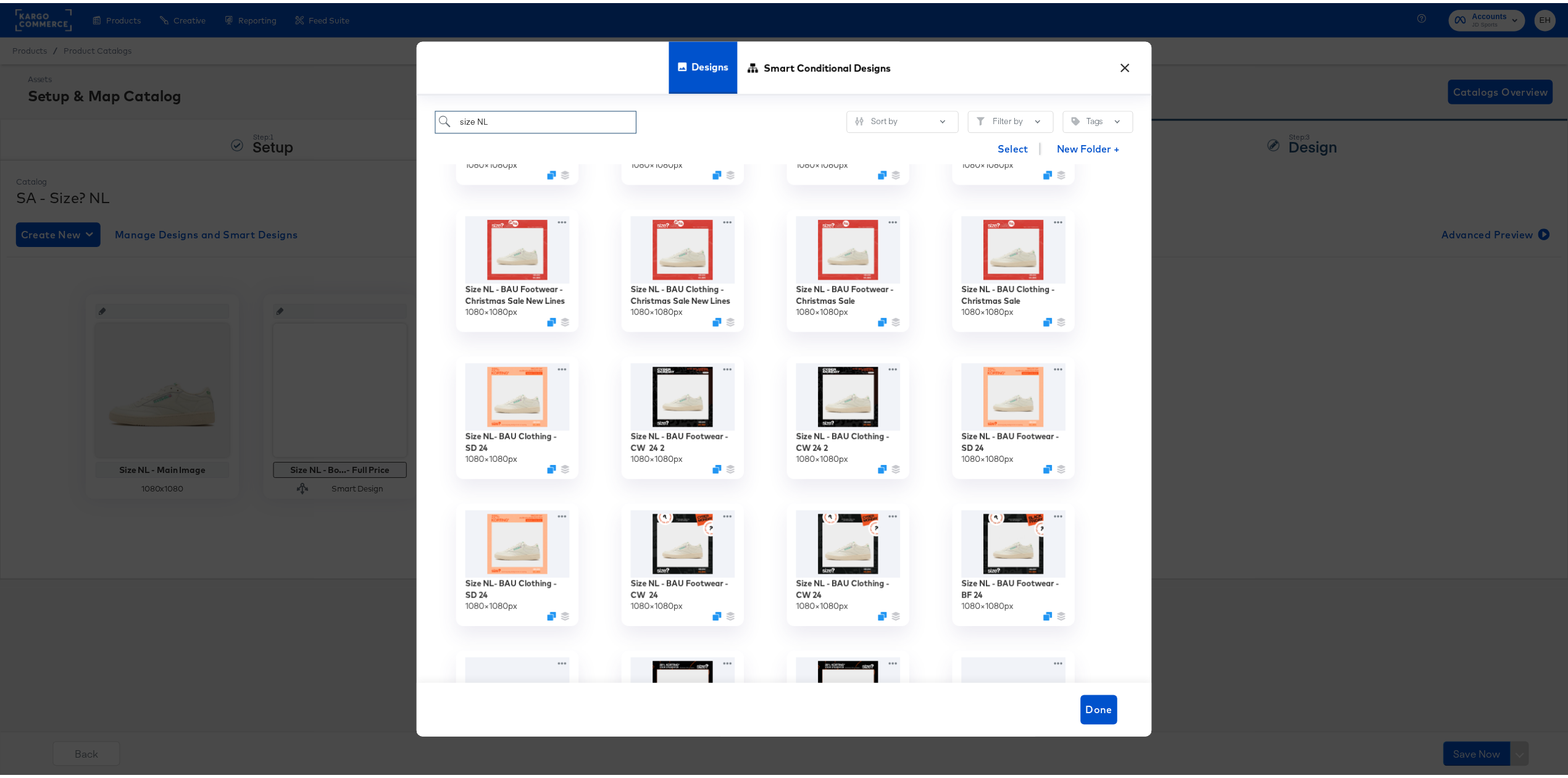
scroll to position [659, 0]
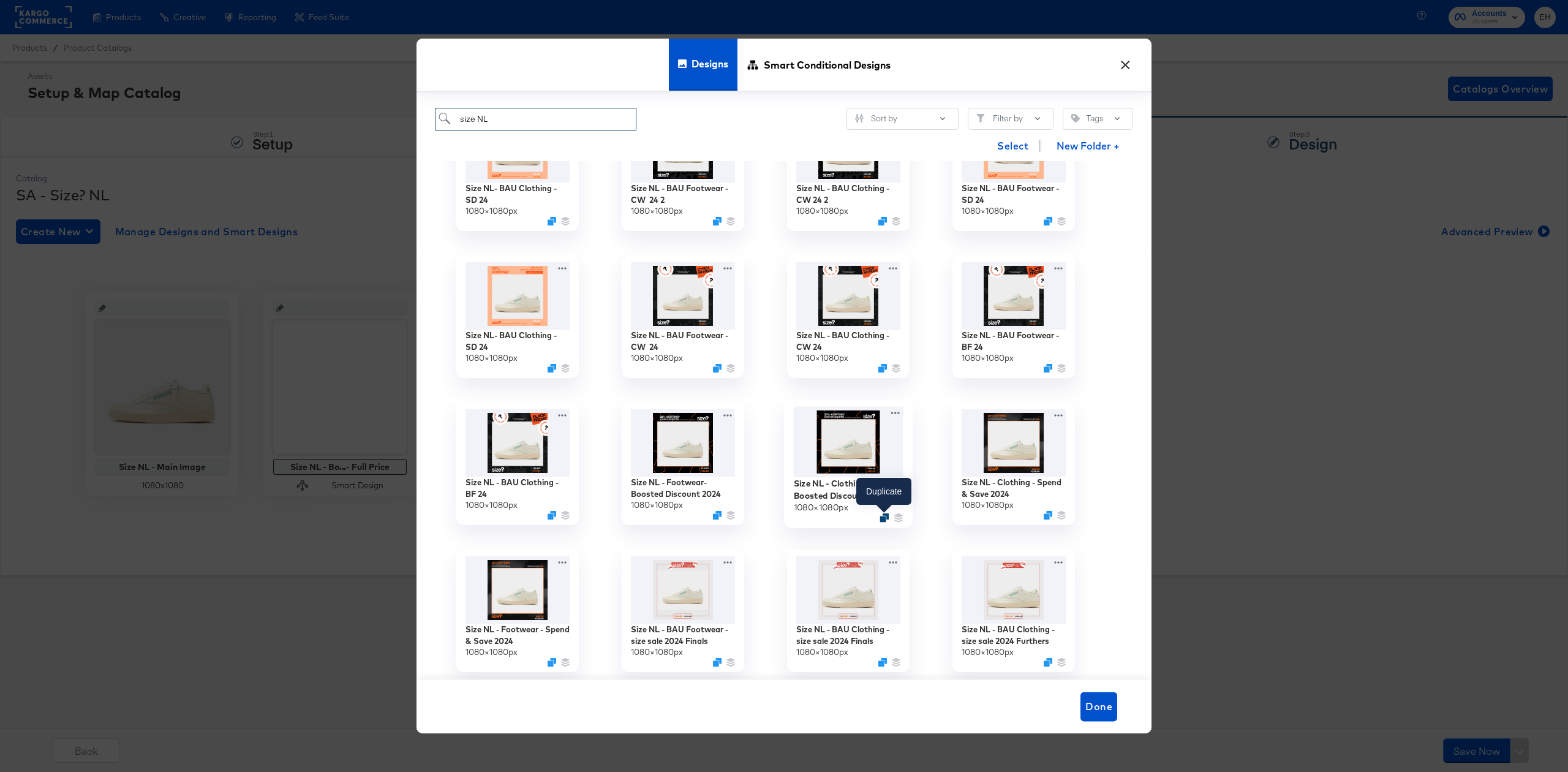
type input "size NL"
click at [881, 517] on icon "Duplicate" at bounding box center [883, 518] width 9 height 9
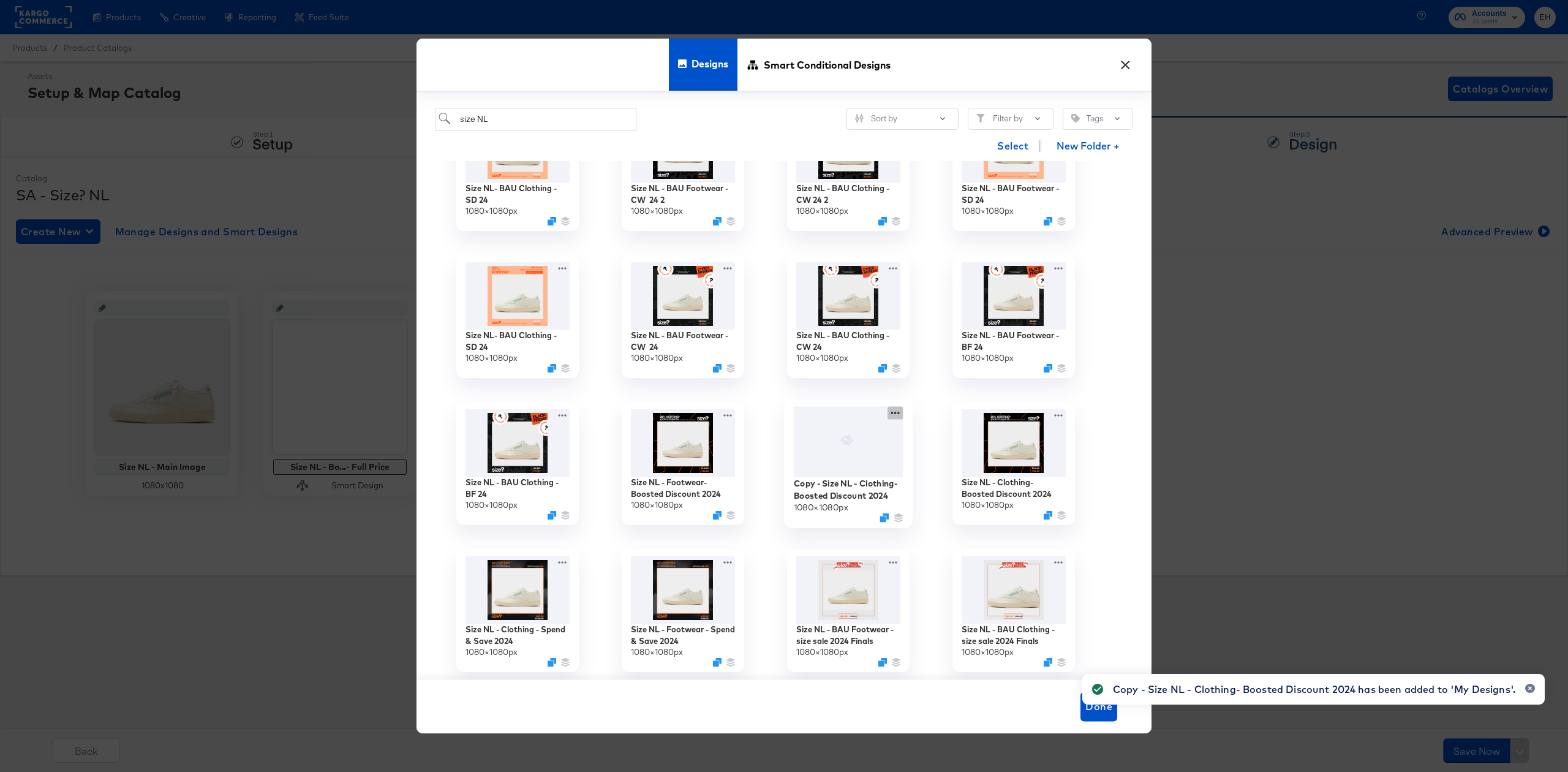
click at [892, 410] on icon at bounding box center [895, 414] width 16 height 13
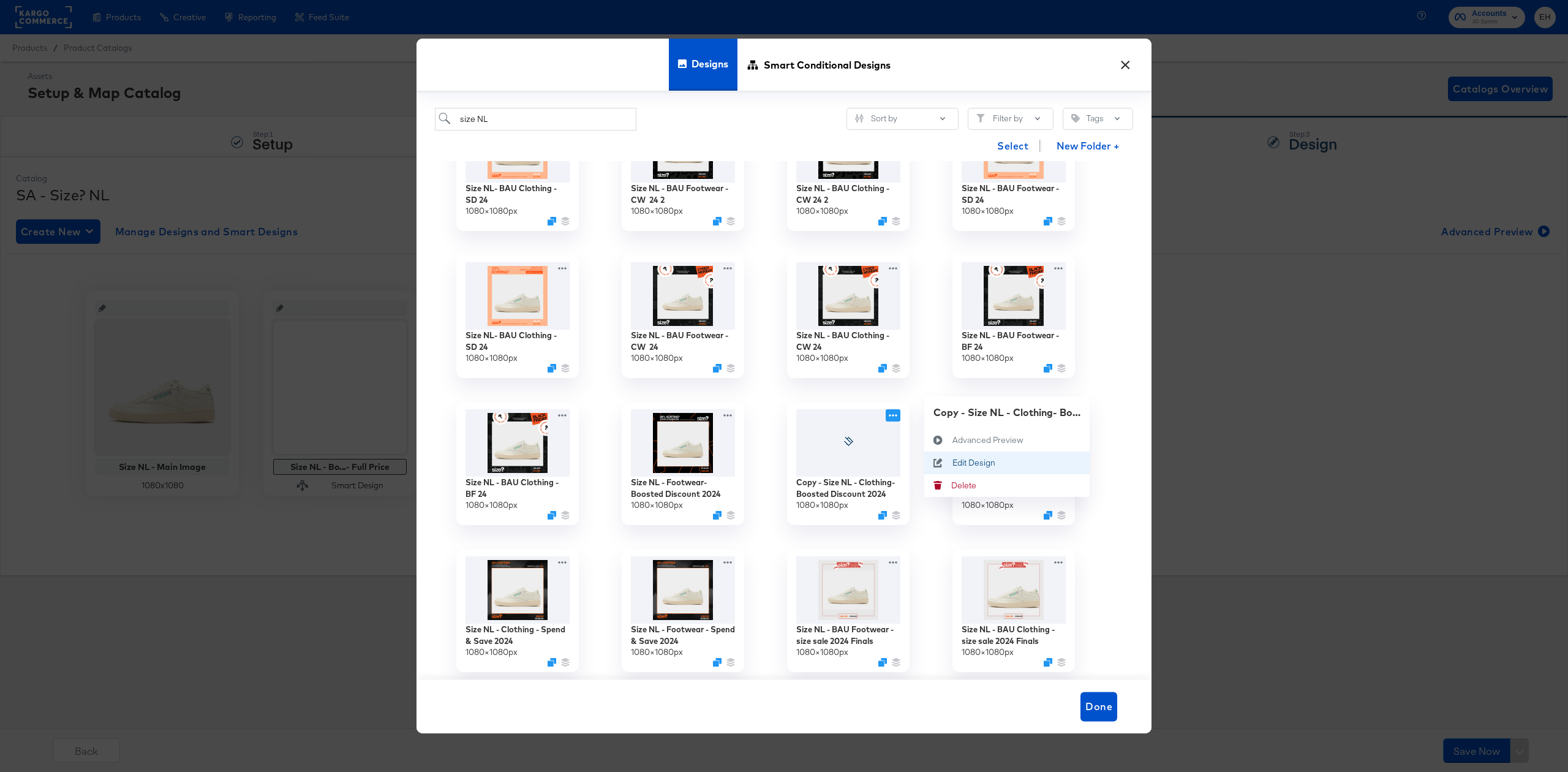
click at [952, 463] on div "Edit Design Edit Design" at bounding box center [952, 463] width 0 height 0
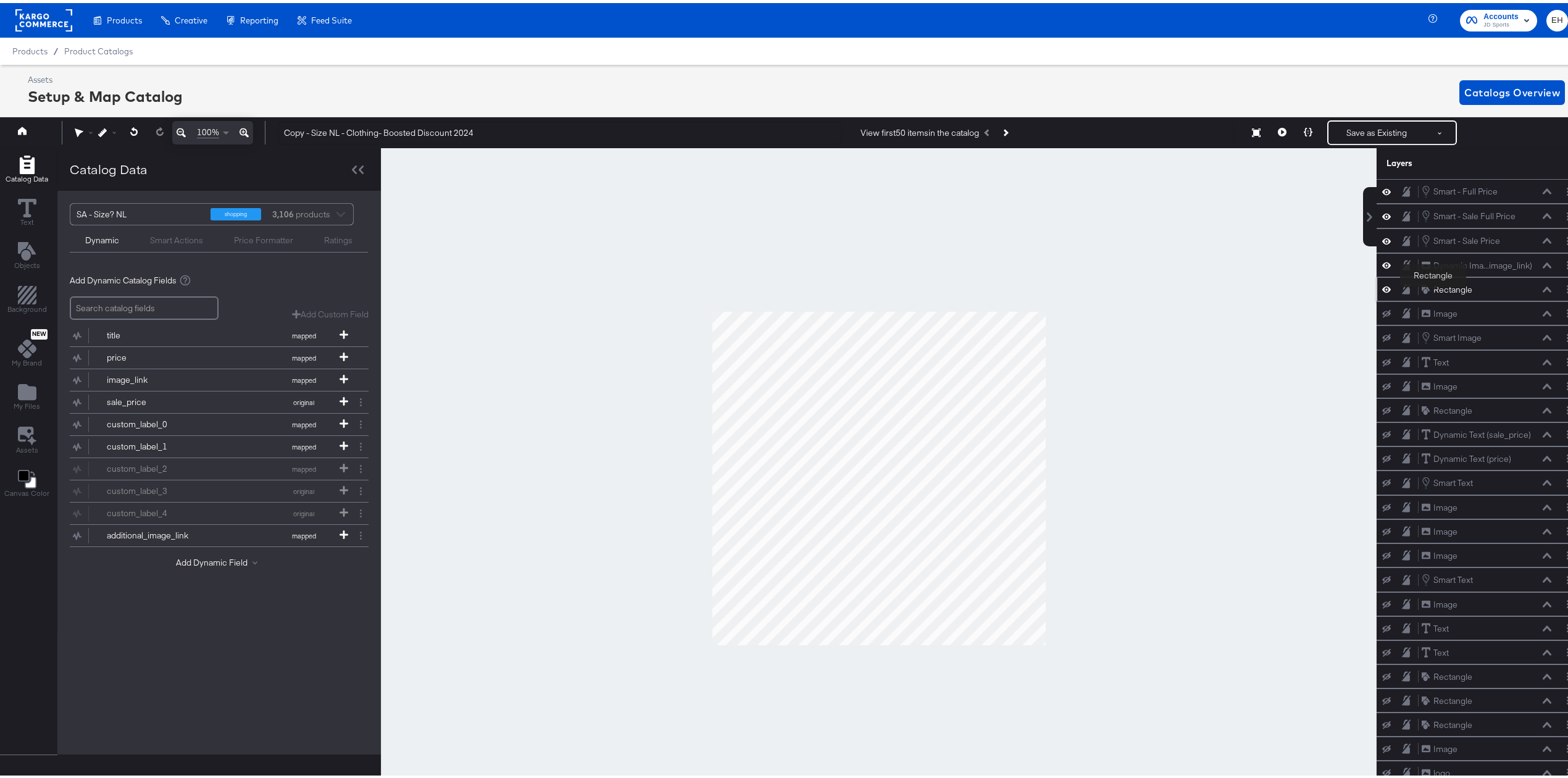
click at [1434, 288] on div "Rectangle" at bounding box center [1453, 287] width 39 height 12
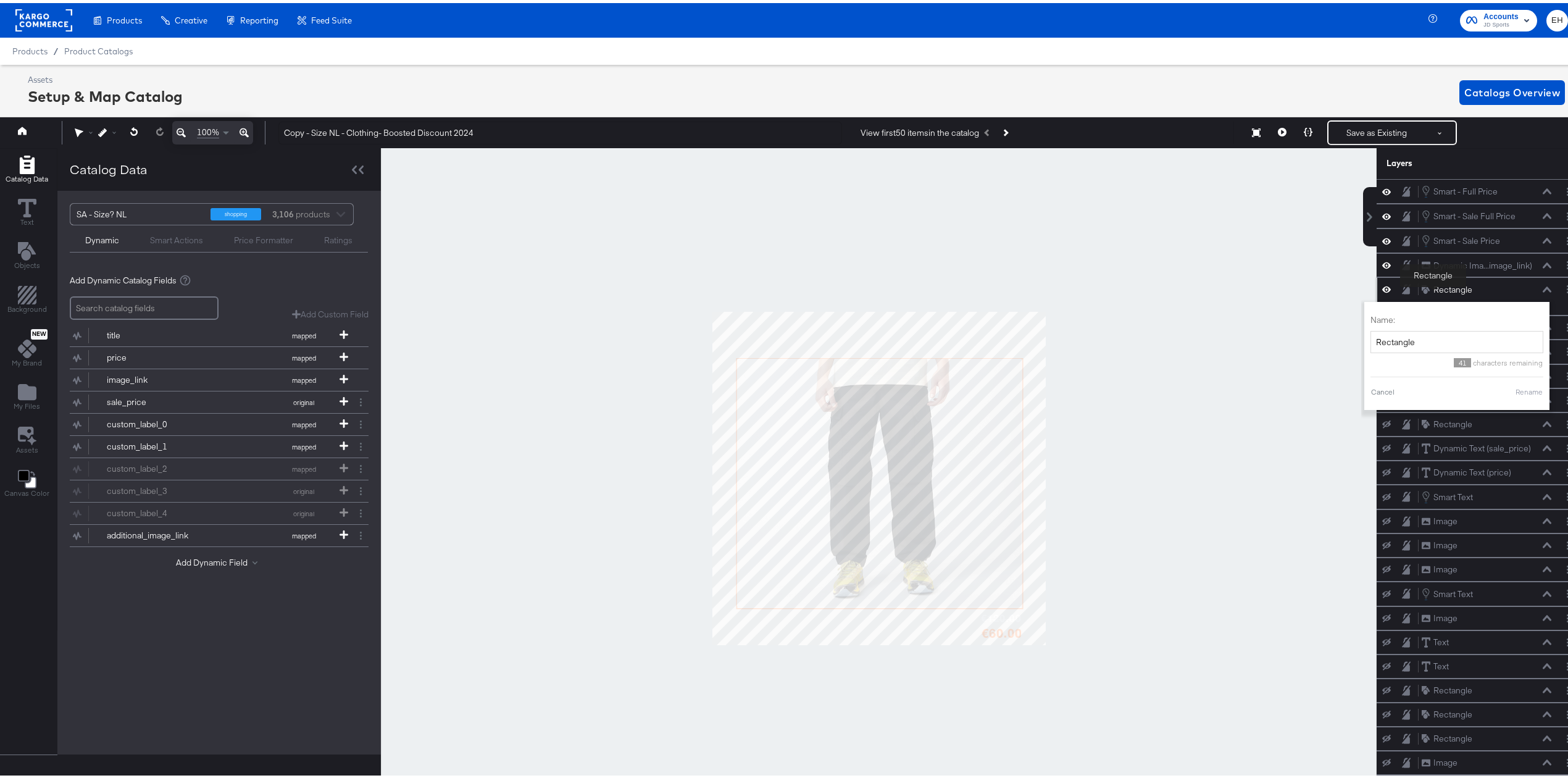
click at [1434, 288] on div "Rectangle" at bounding box center [1453, 287] width 39 height 12
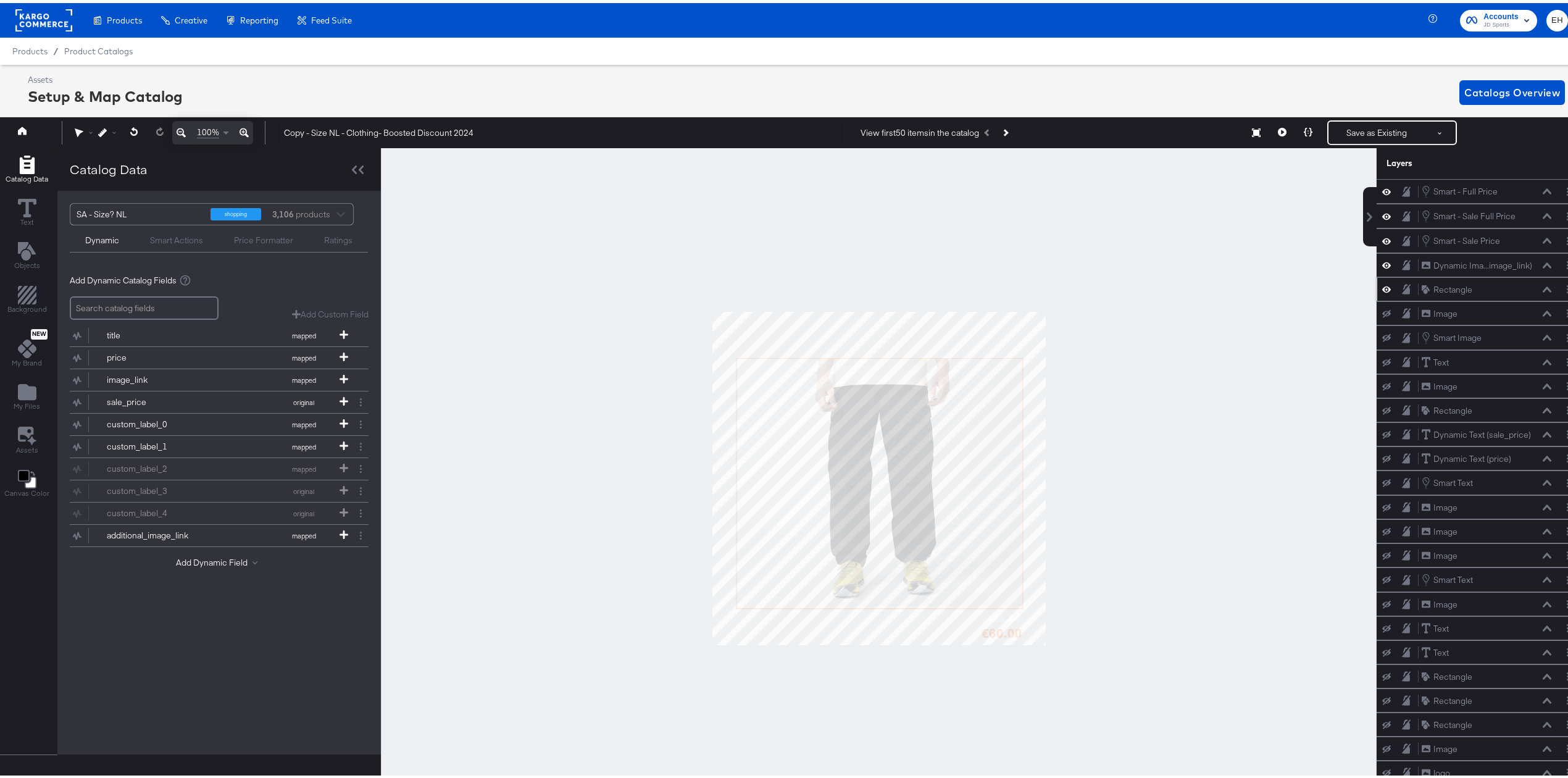
click at [1382, 290] on icon at bounding box center [1387, 286] width 8 height 6
click at [1382, 291] on icon at bounding box center [1387, 287] width 8 height 8
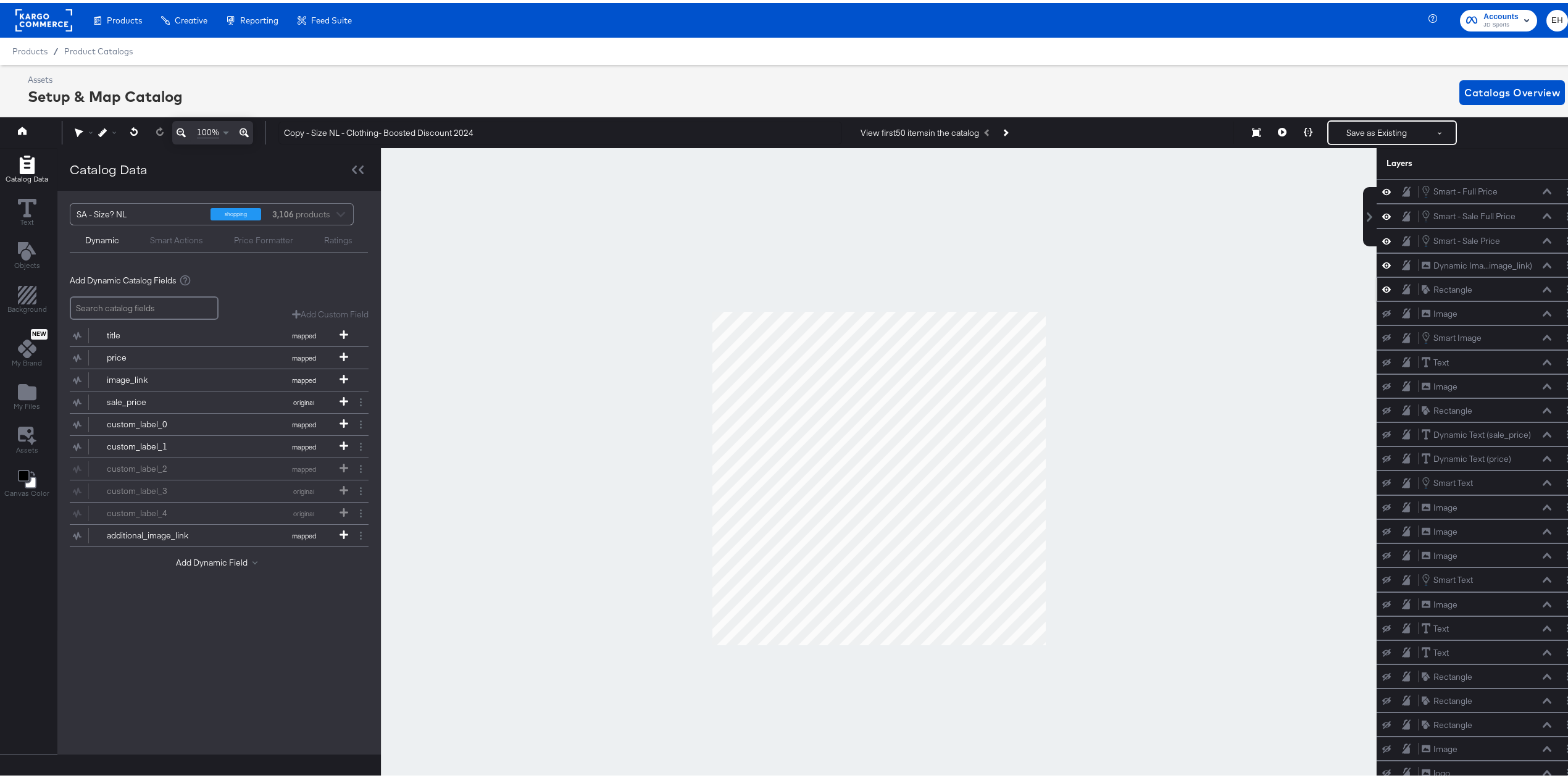
click at [1485, 293] on div "Rectangle Rectangle" at bounding box center [1487, 287] width 131 height 13
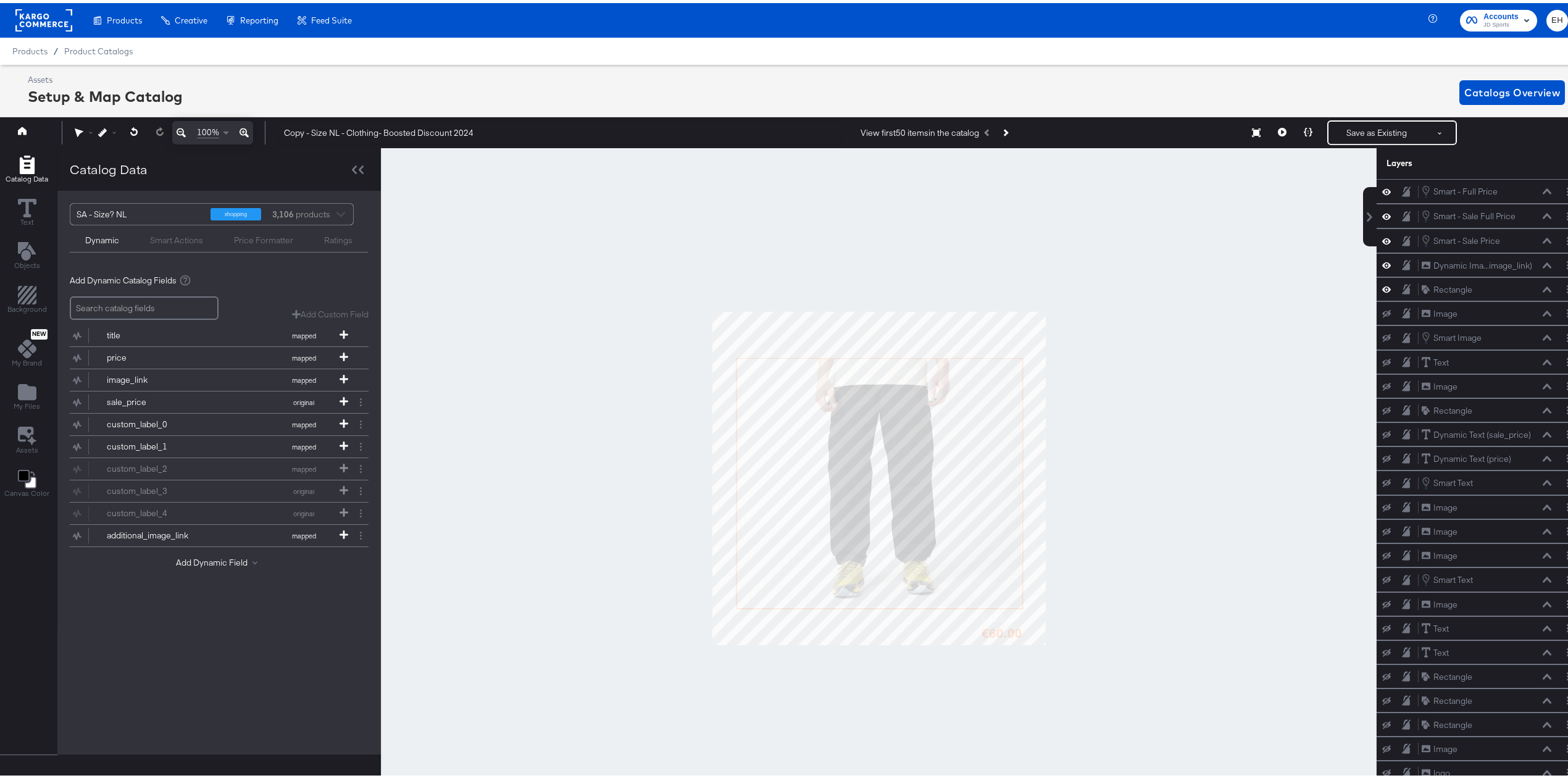
click at [1382, 292] on div at bounding box center [1390, 286] width 17 height 12
click at [1382, 290] on icon at bounding box center [1387, 286] width 8 height 11
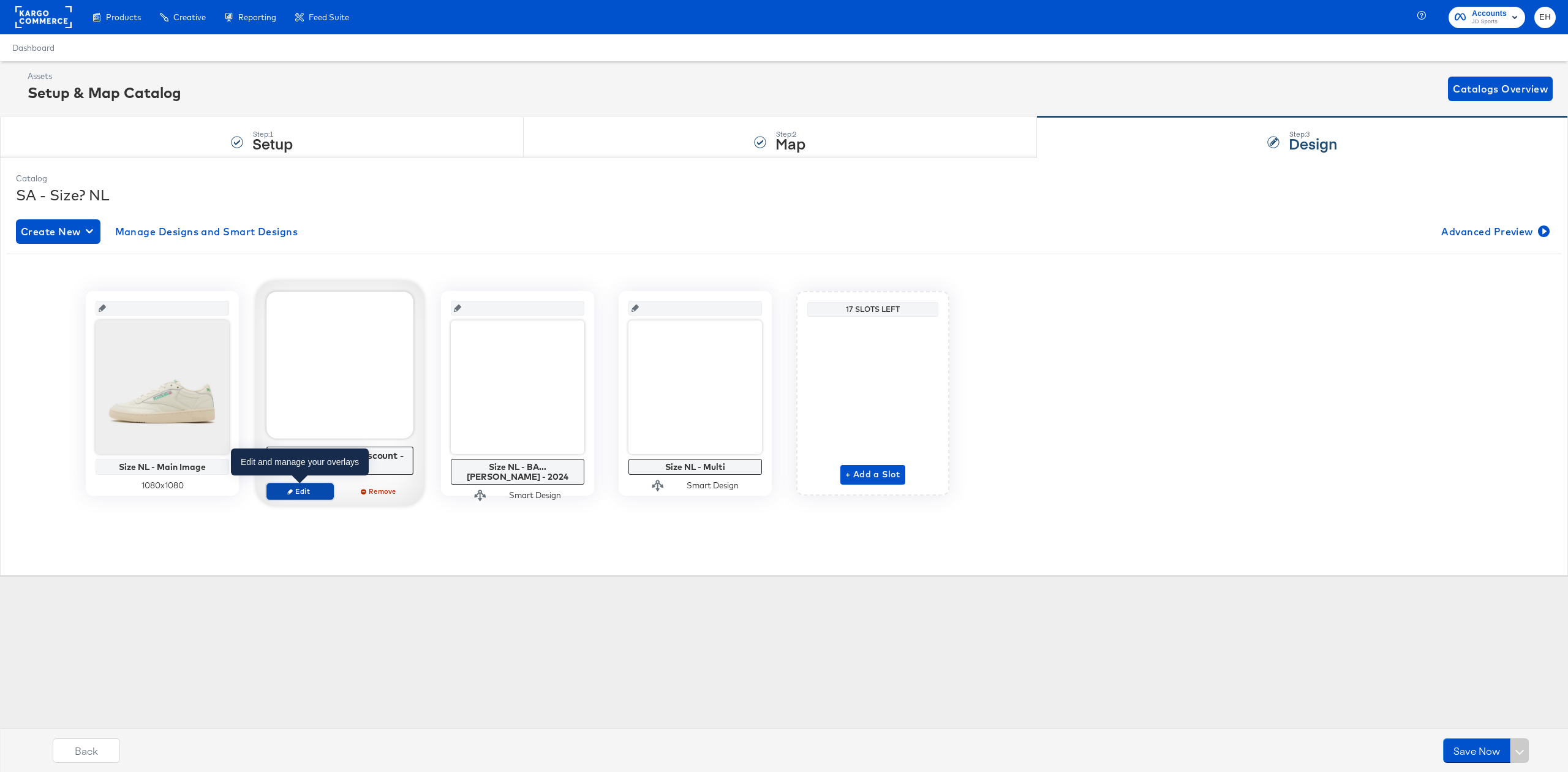
click at [304, 495] on span "Edit" at bounding box center [300, 491] width 57 height 9
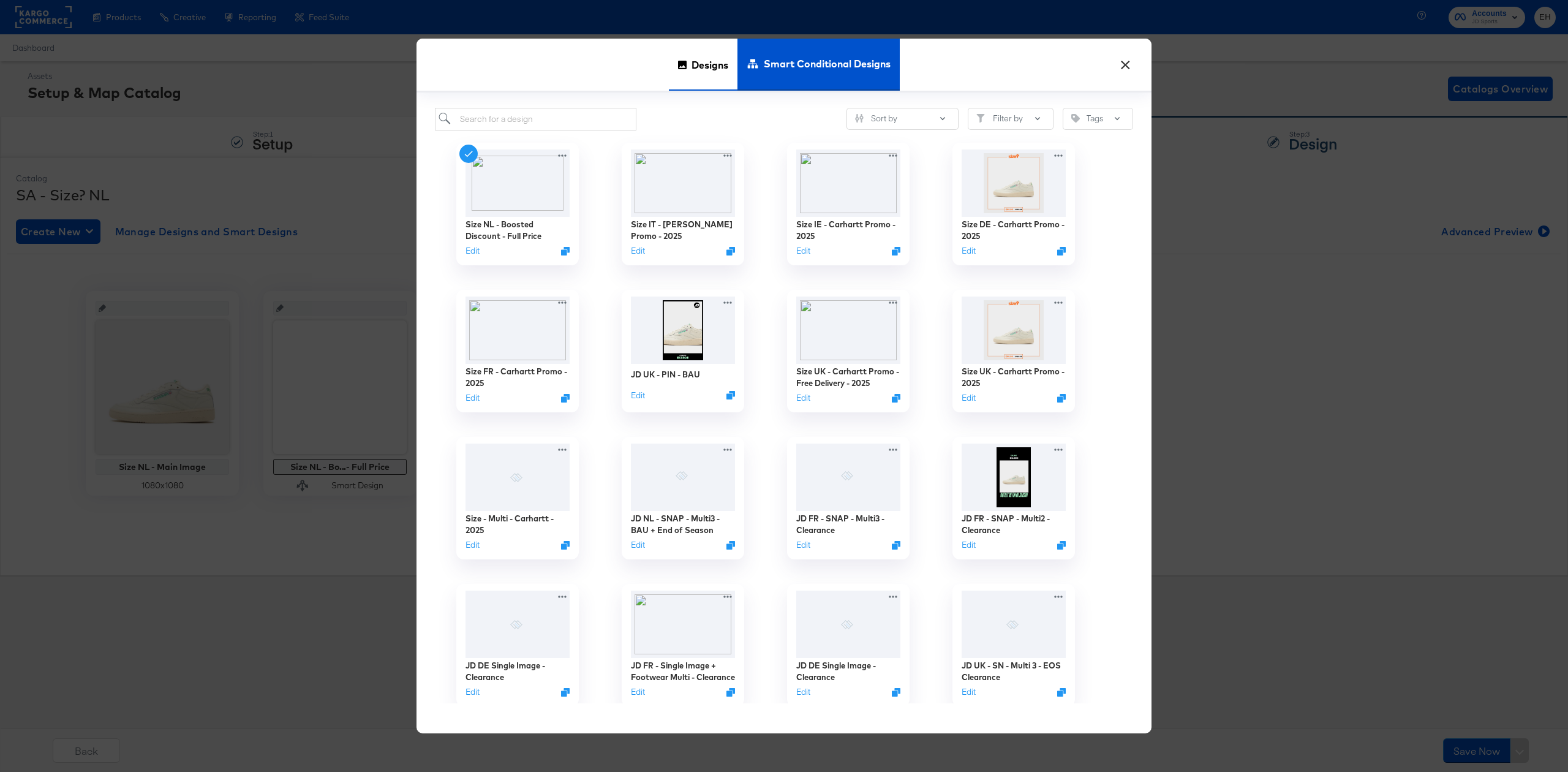
click at [699, 58] on span "Designs" at bounding box center [709, 65] width 37 height 54
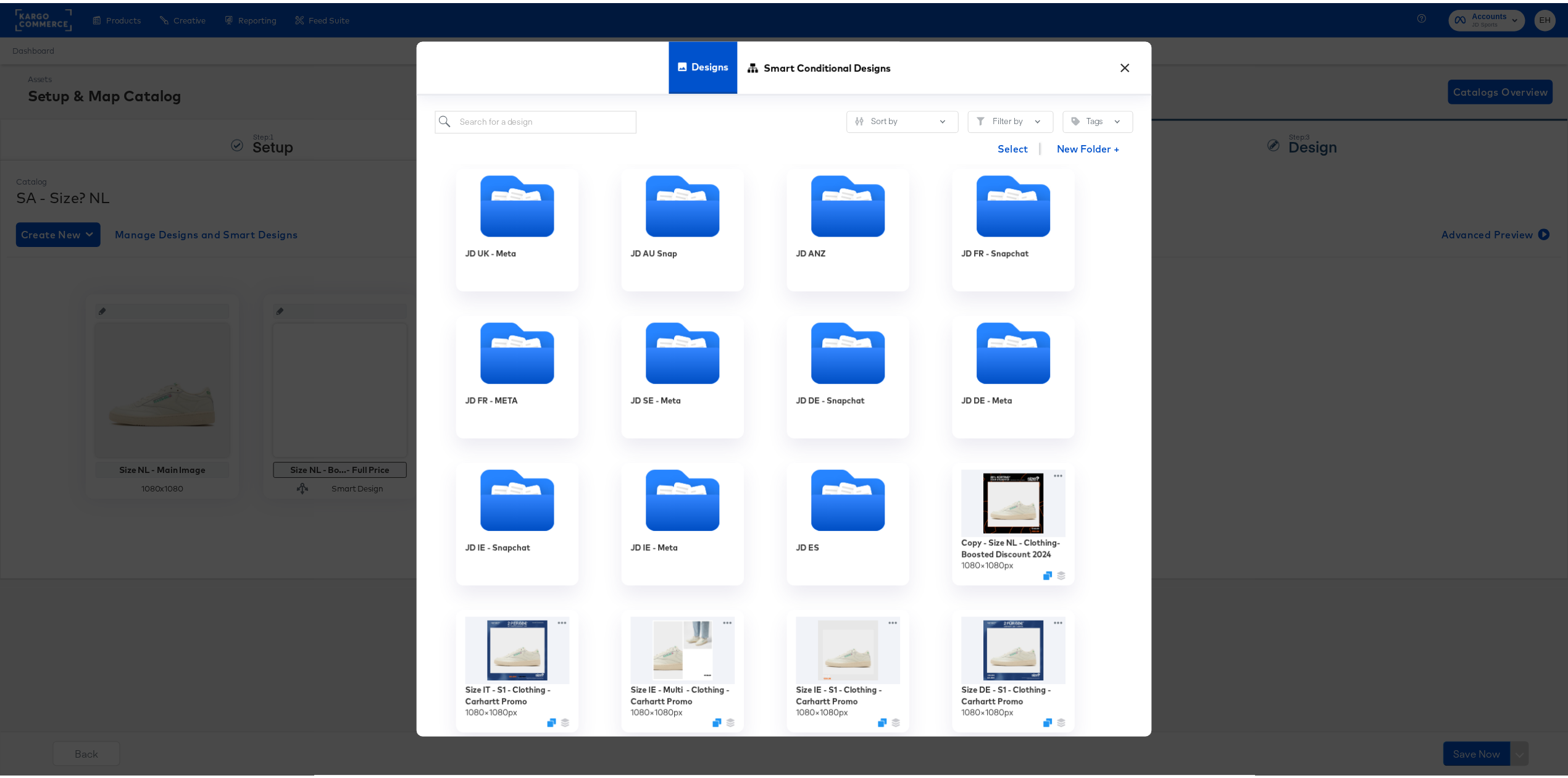
scroll to position [824, 0]
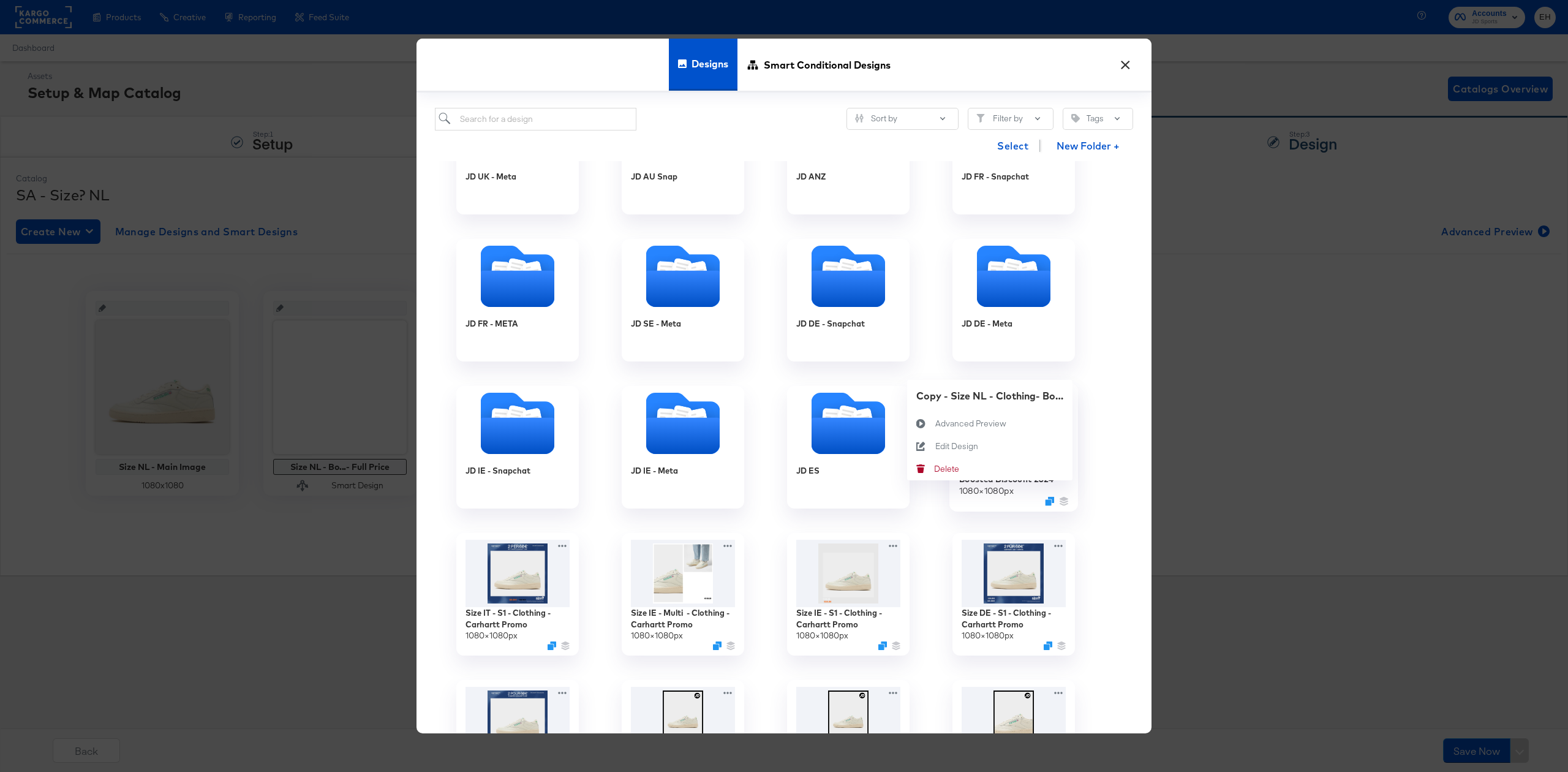
click at [1059, 395] on div "Copy - Size NL - Clothing- Boosted Discount 2024 1080 × 1080 px Copy - Size NL …" at bounding box center [1013, 447] width 165 height 147
click at [984, 445] on button "Edit Design Edit Design" at bounding box center [989, 446] width 165 height 23
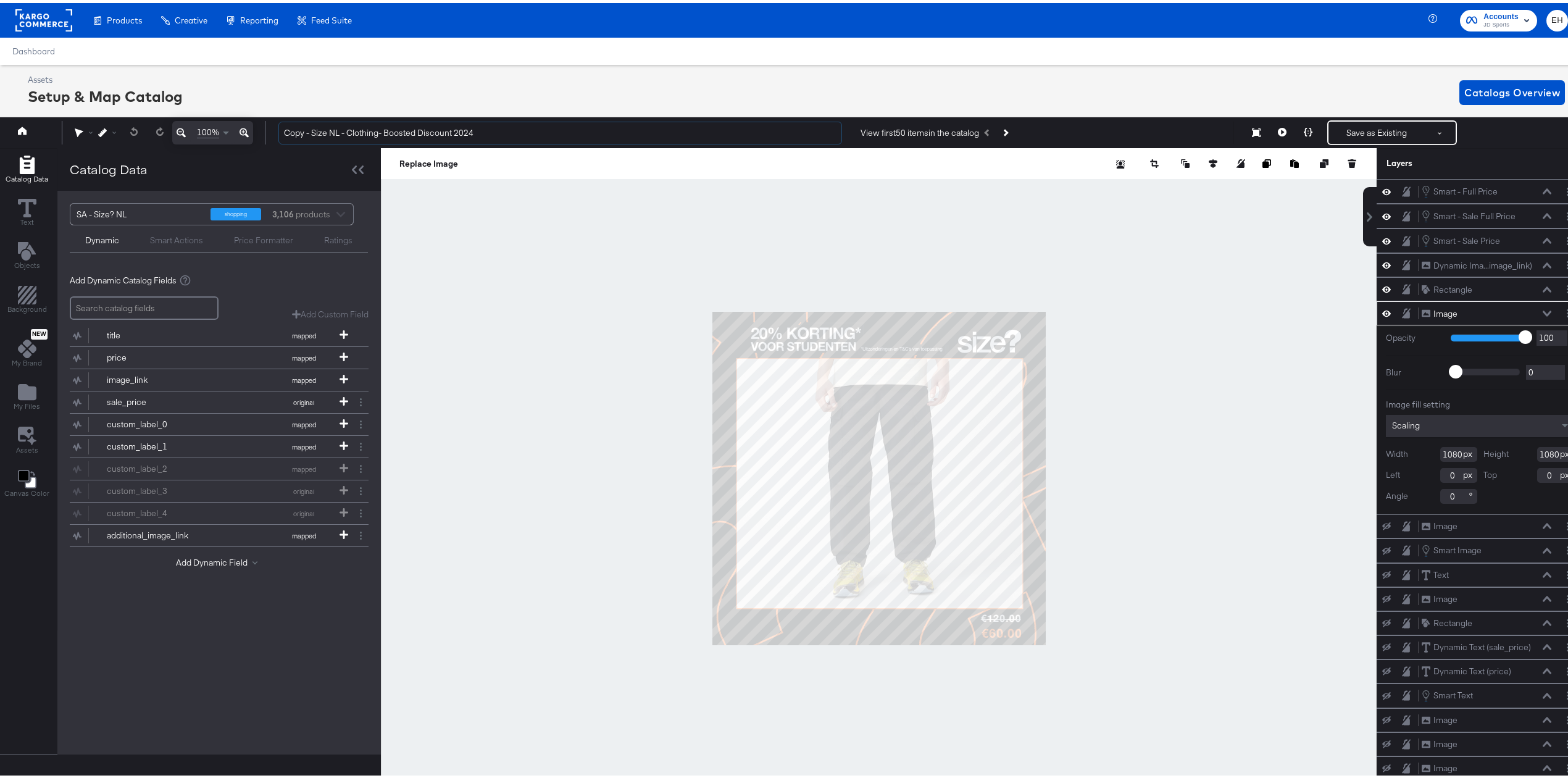
drag, startPoint x: 316, startPoint y: 127, endPoint x: 262, endPoint y: 127, distance: 54.0
click at [263, 127] on div "100% Copy - Size NL - Clothing- Boosted Discount 2024 View first 50 items in th…" at bounding box center [789, 129] width 1586 height 31
drag, startPoint x: 485, startPoint y: 130, endPoint x: 320, endPoint y: 127, distance: 165.0
click at [320, 127] on input "Size NL - Clothing- Boosted Discount 2024" at bounding box center [560, 130] width 563 height 23
type input "Size NL - S1 - Clothing - Carhartt Promo"
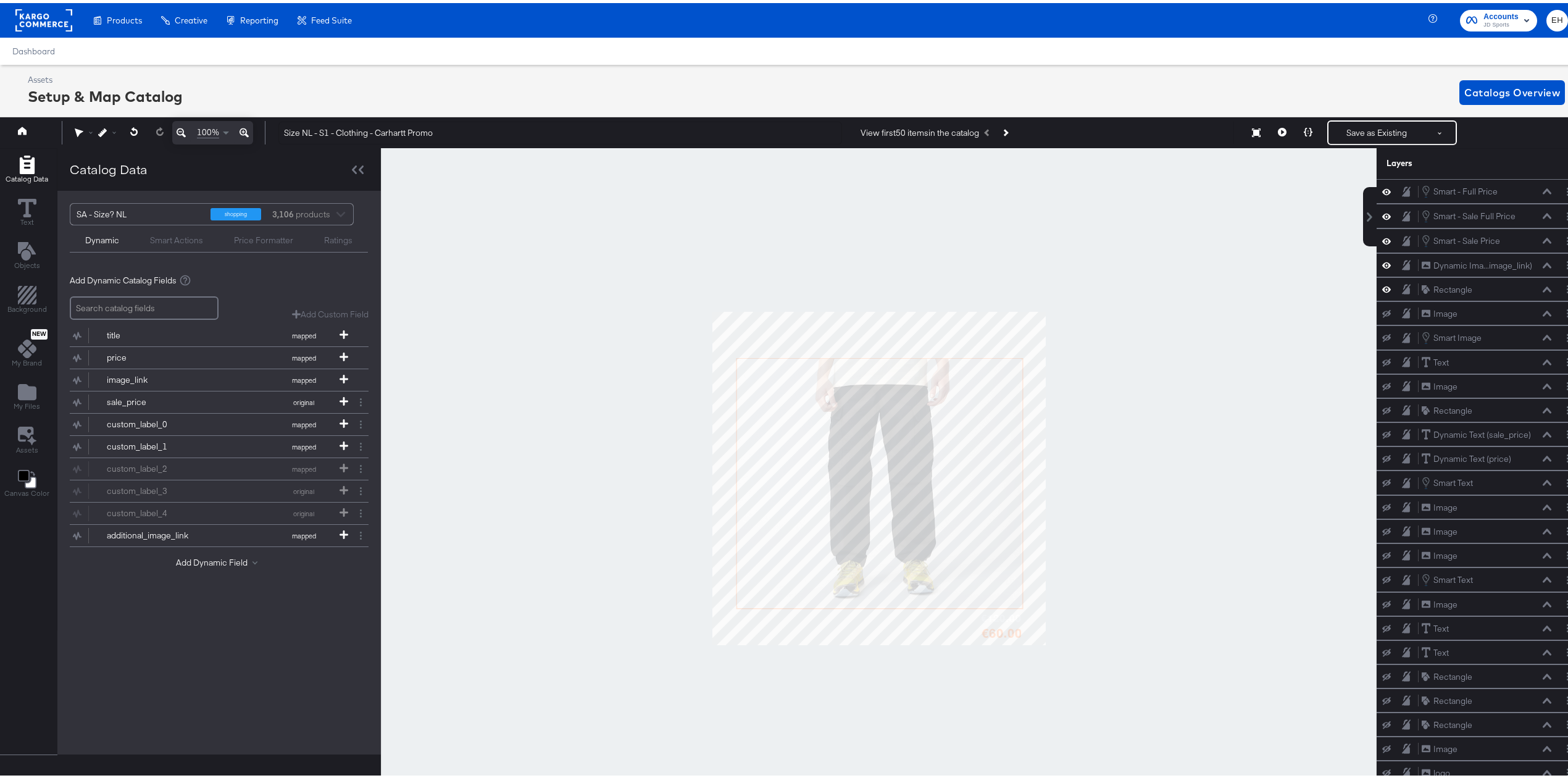
click at [1382, 290] on icon at bounding box center [1387, 286] width 8 height 11
click at [15, 401] on span "My Files" at bounding box center [27, 403] width 27 height 10
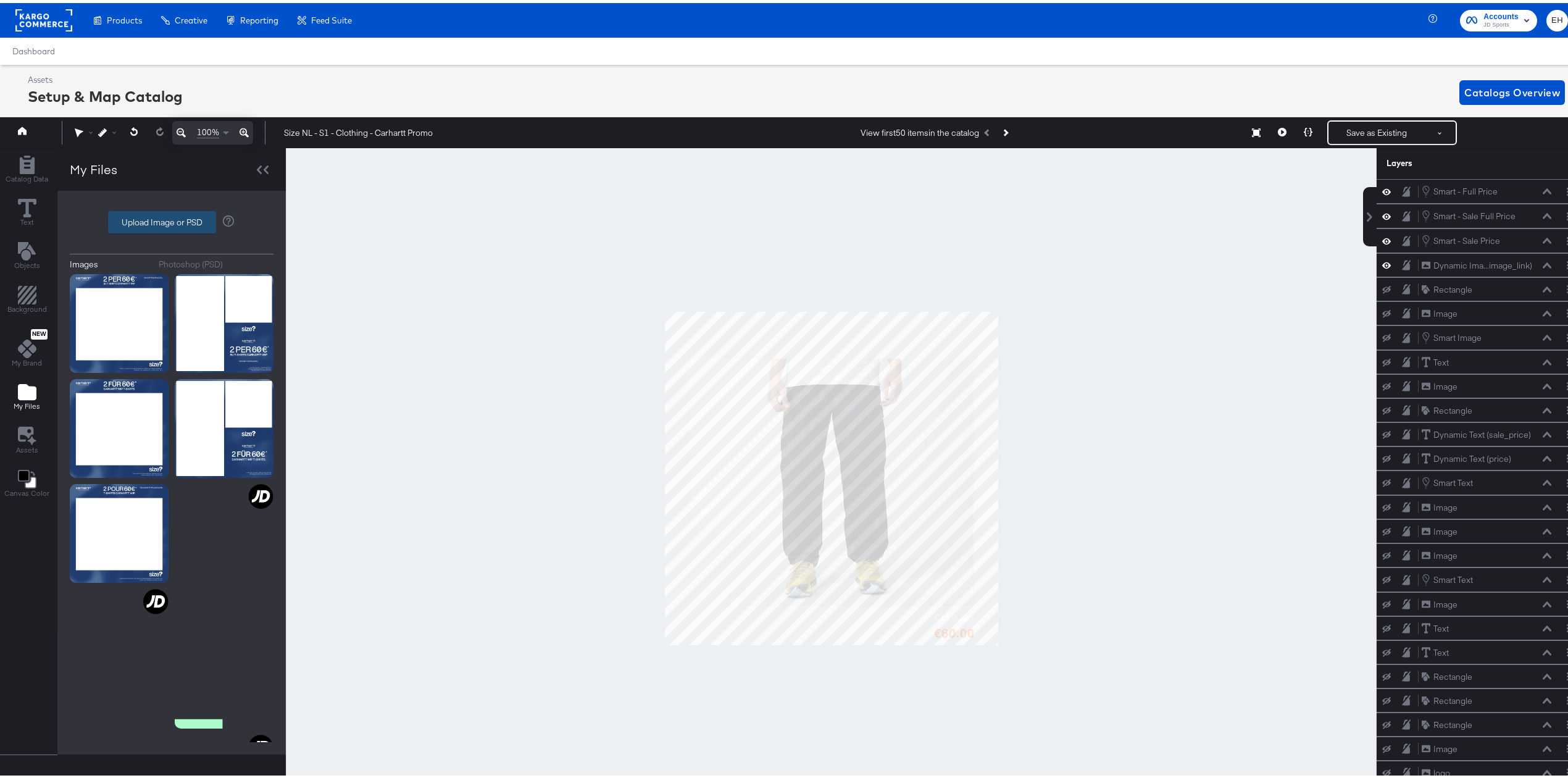
click at [123, 224] on label "Upload Image or PSD" at bounding box center [162, 219] width 107 height 21
click at [171, 220] on input "Upload Image or PSD" at bounding box center [171, 220] width 0 height 0
type input "C:\fakepath\1 Image border – 1.jpg"
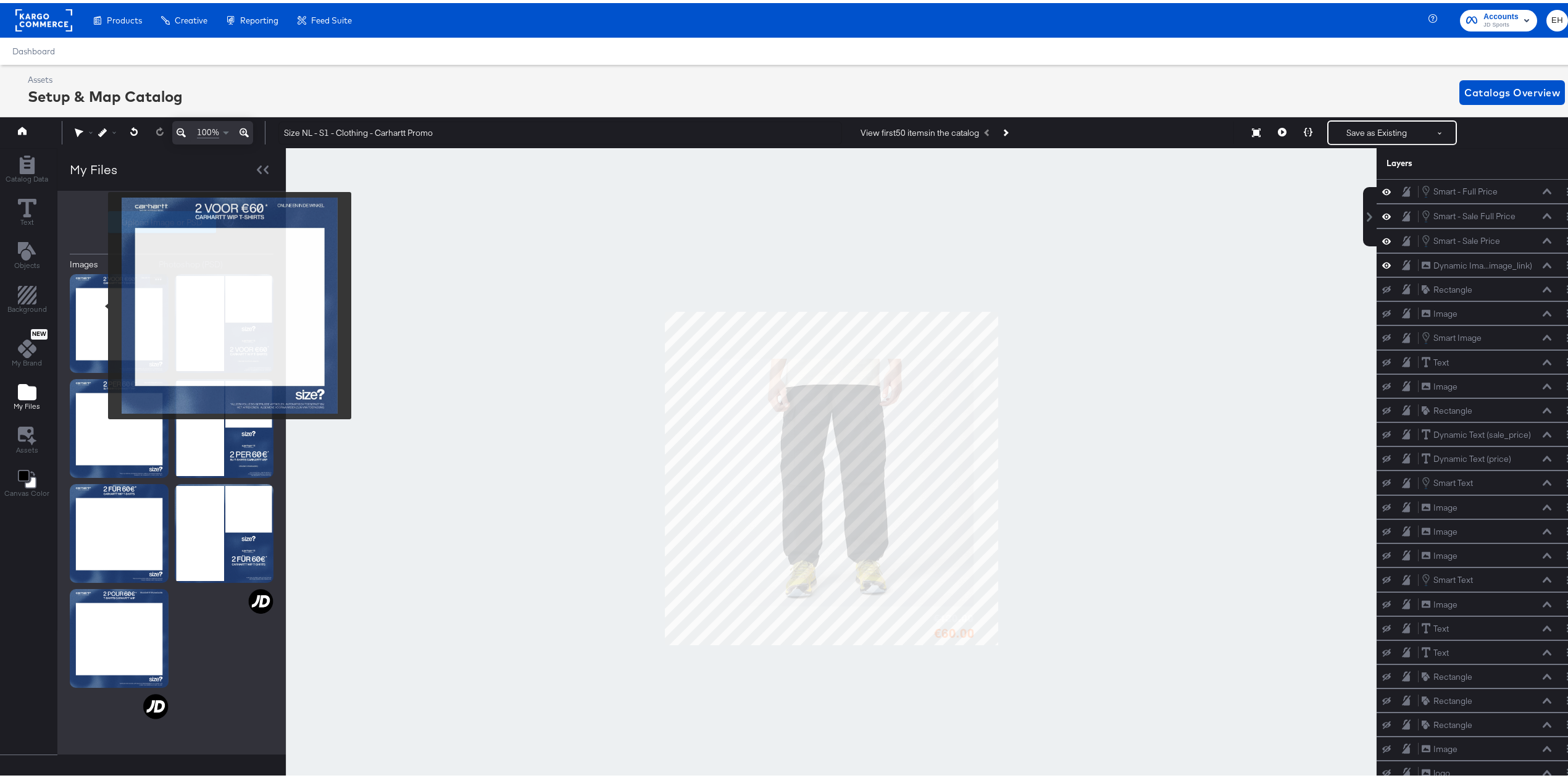
click at [100, 302] on img at bounding box center [118, 320] width 99 height 99
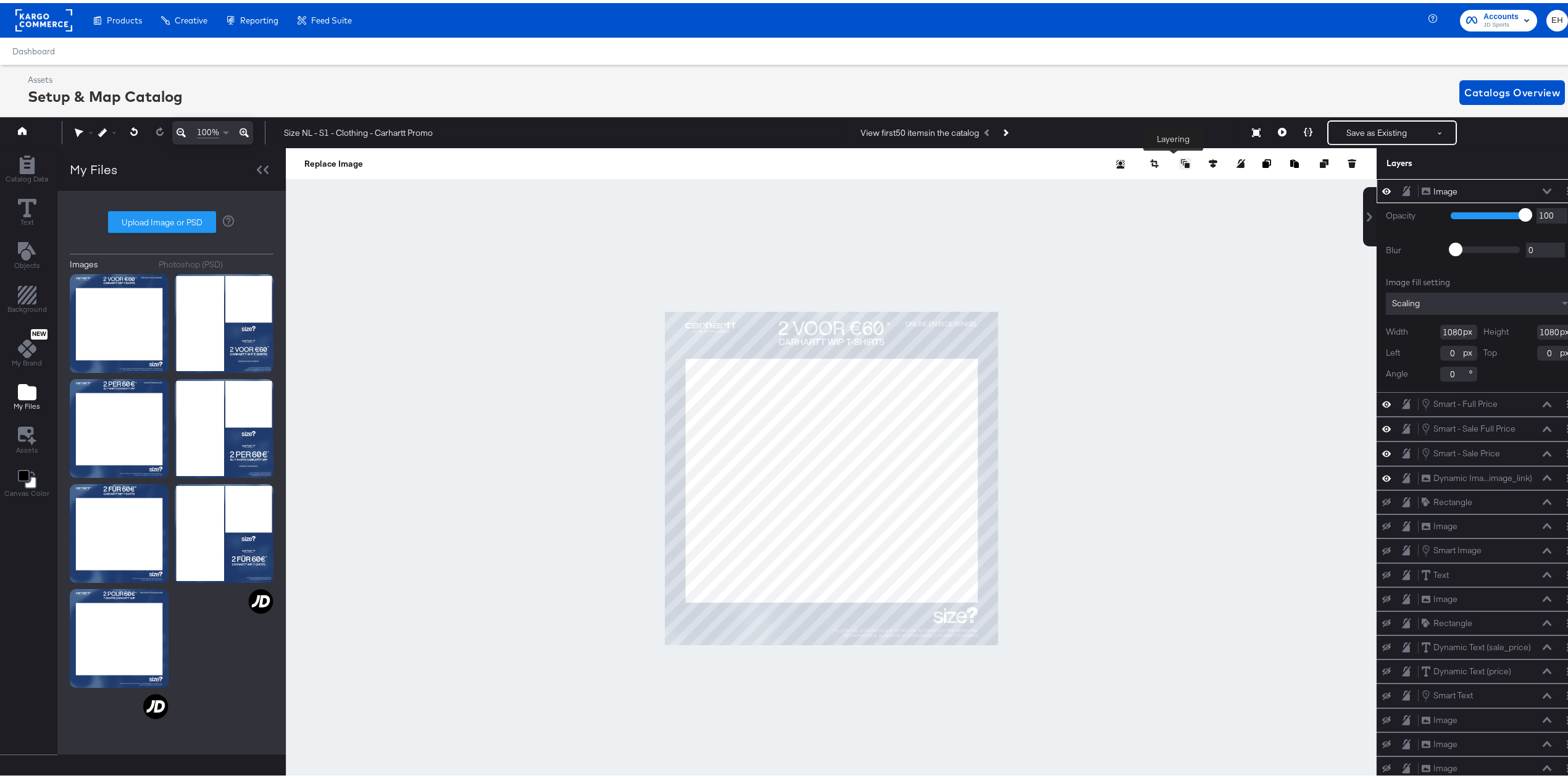
click at [1181, 163] on icon at bounding box center [1185, 161] width 8 height 8
click at [1147, 260] on button "Send to Back" at bounding box center [1153, 259] width 95 height 24
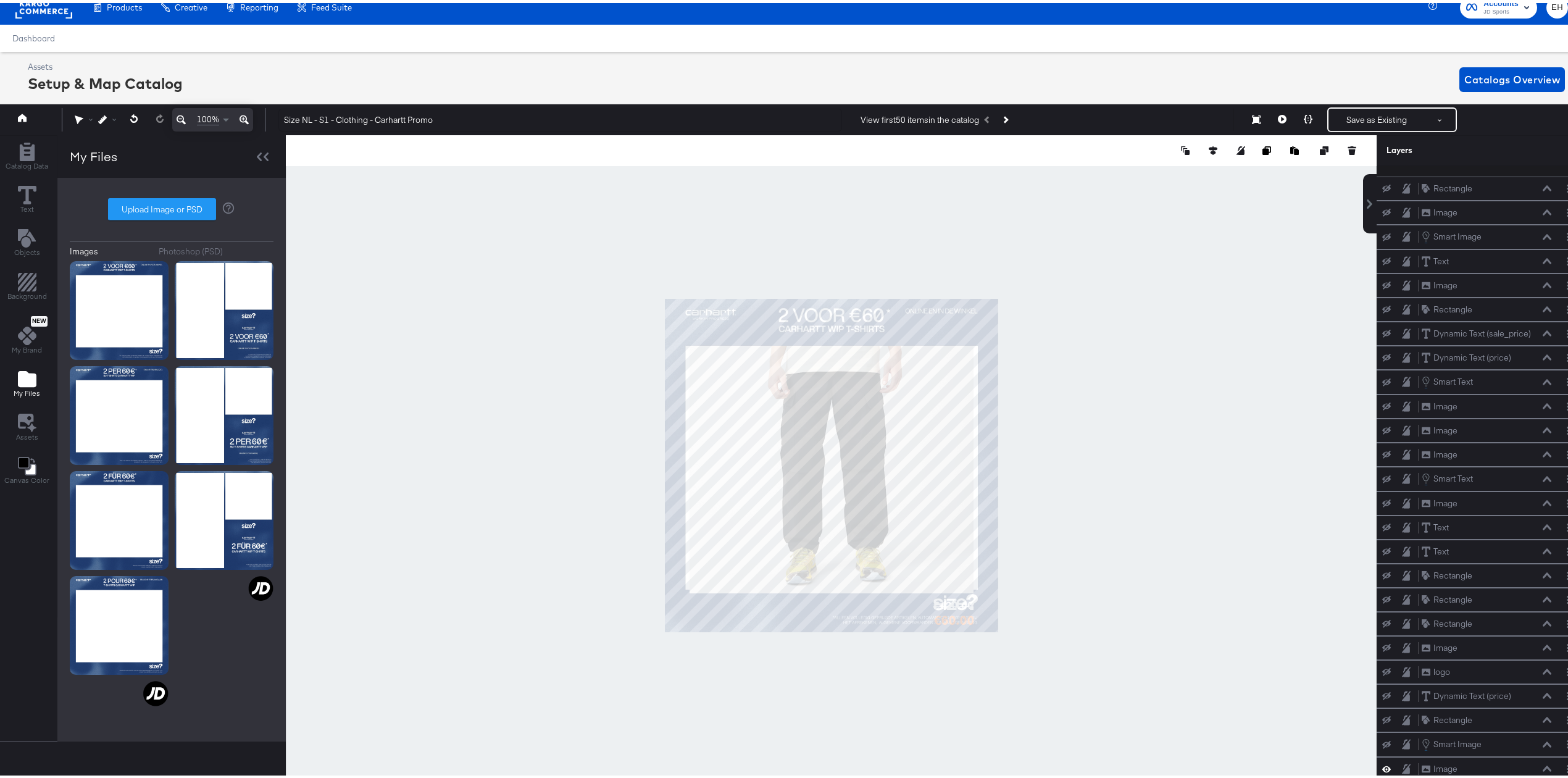
scroll to position [0, 0]
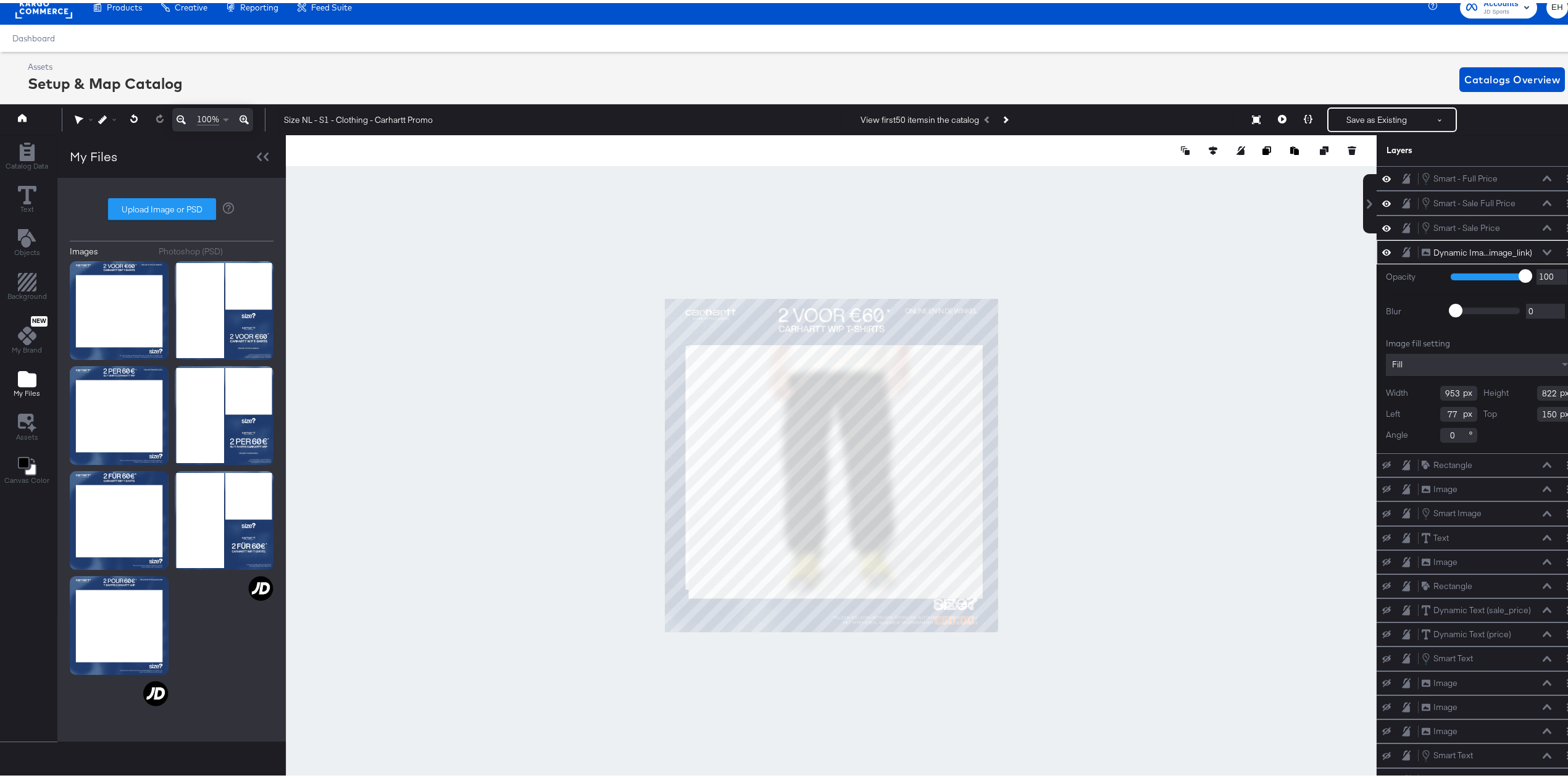
type input "953"
type input "822"
type input "77"
type input "150"
type input "965"
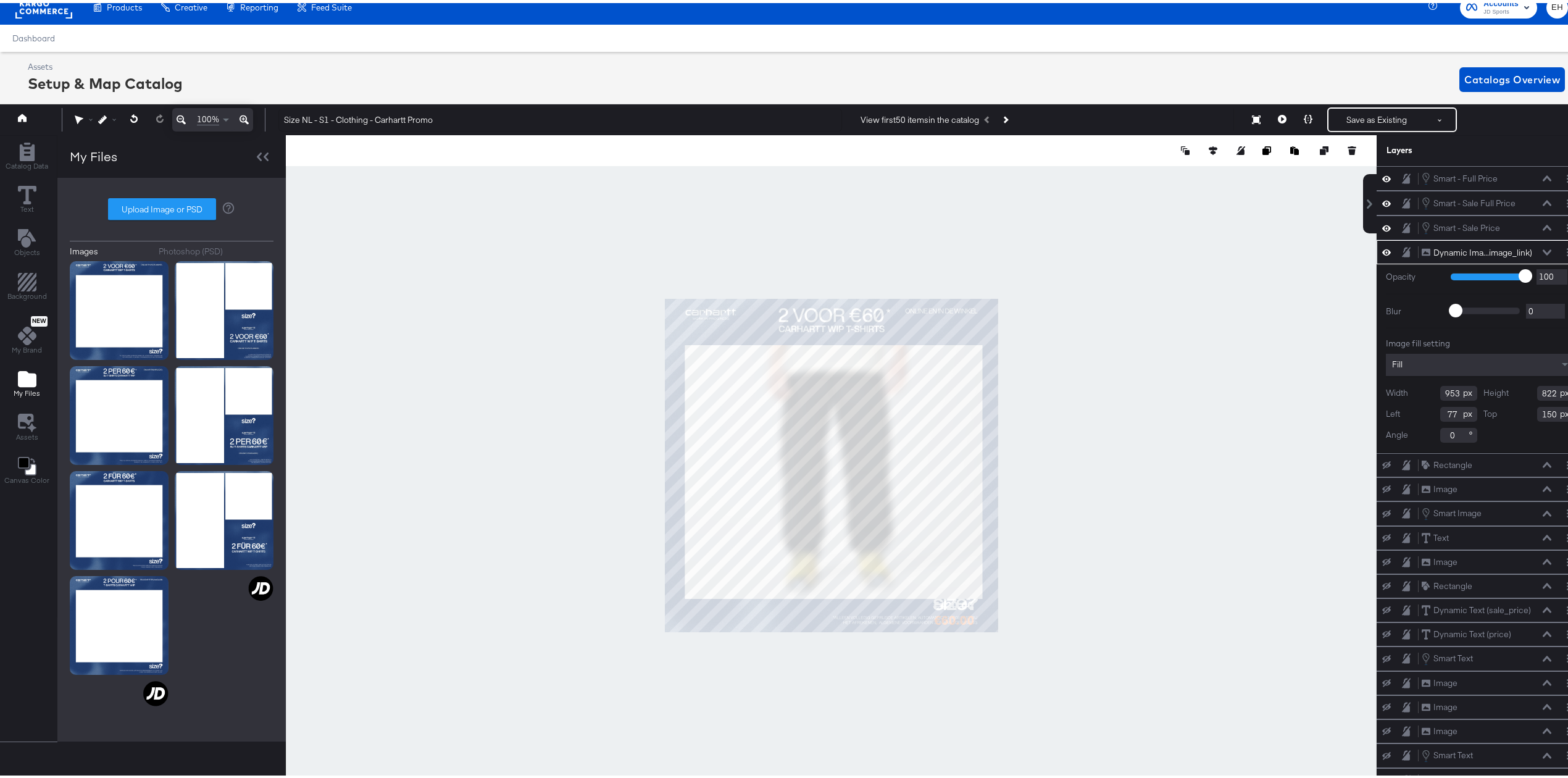
type input "65"
type input "976"
type input "54"
type input "128"
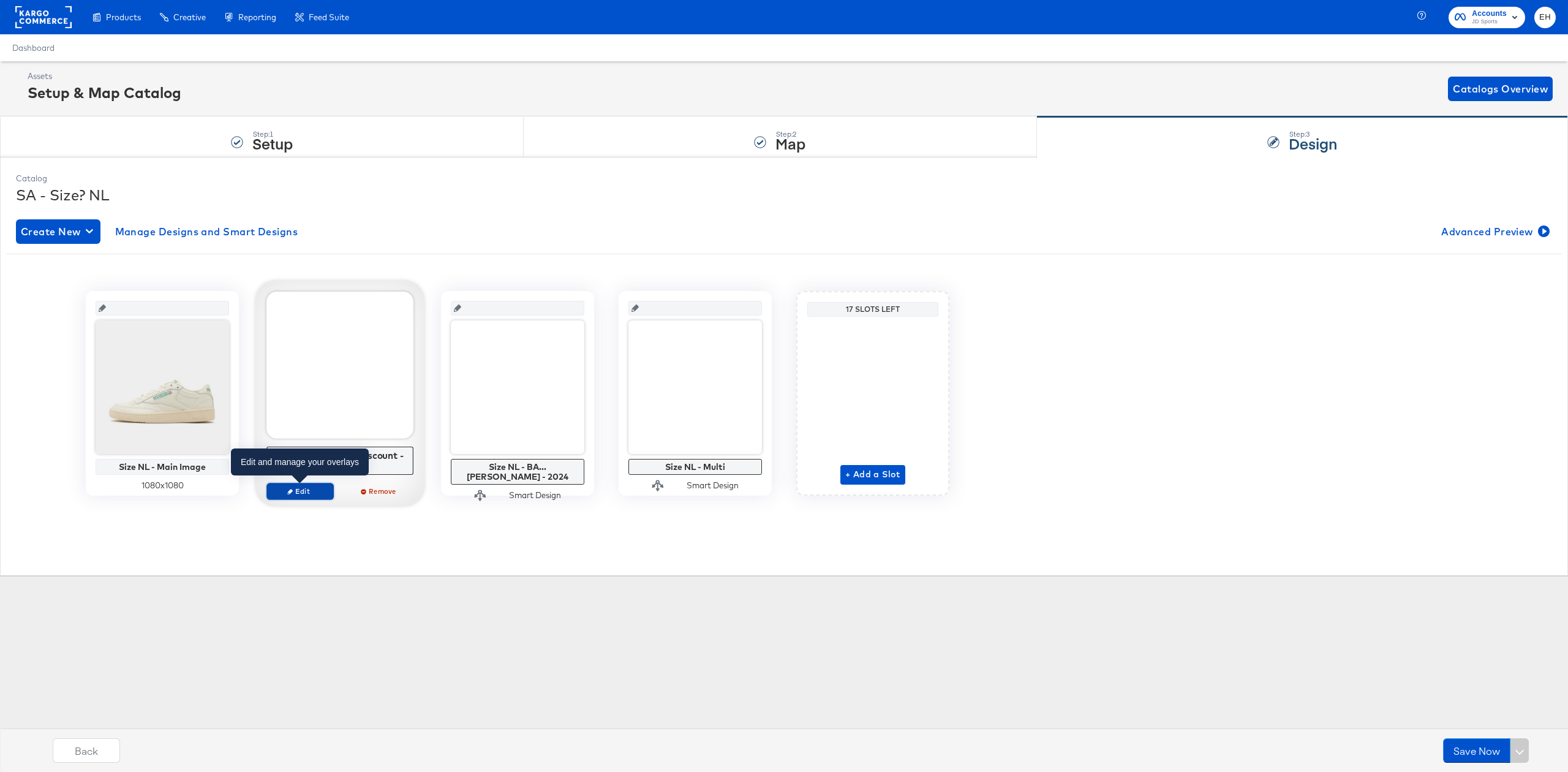
click at [299, 499] on button "Edit" at bounding box center [300, 491] width 67 height 17
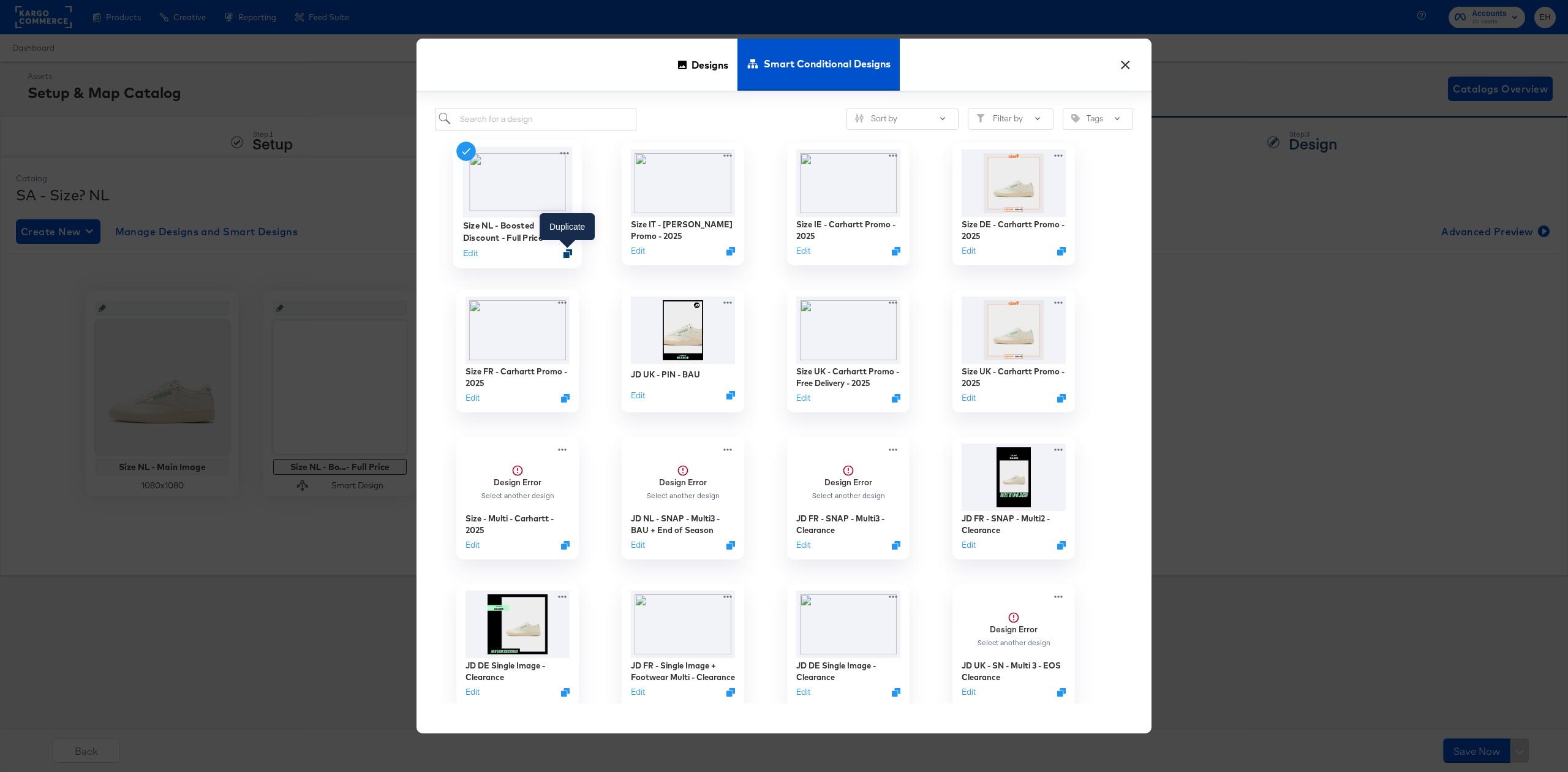
click at [564, 254] on div at bounding box center [568, 253] width 9 height 9
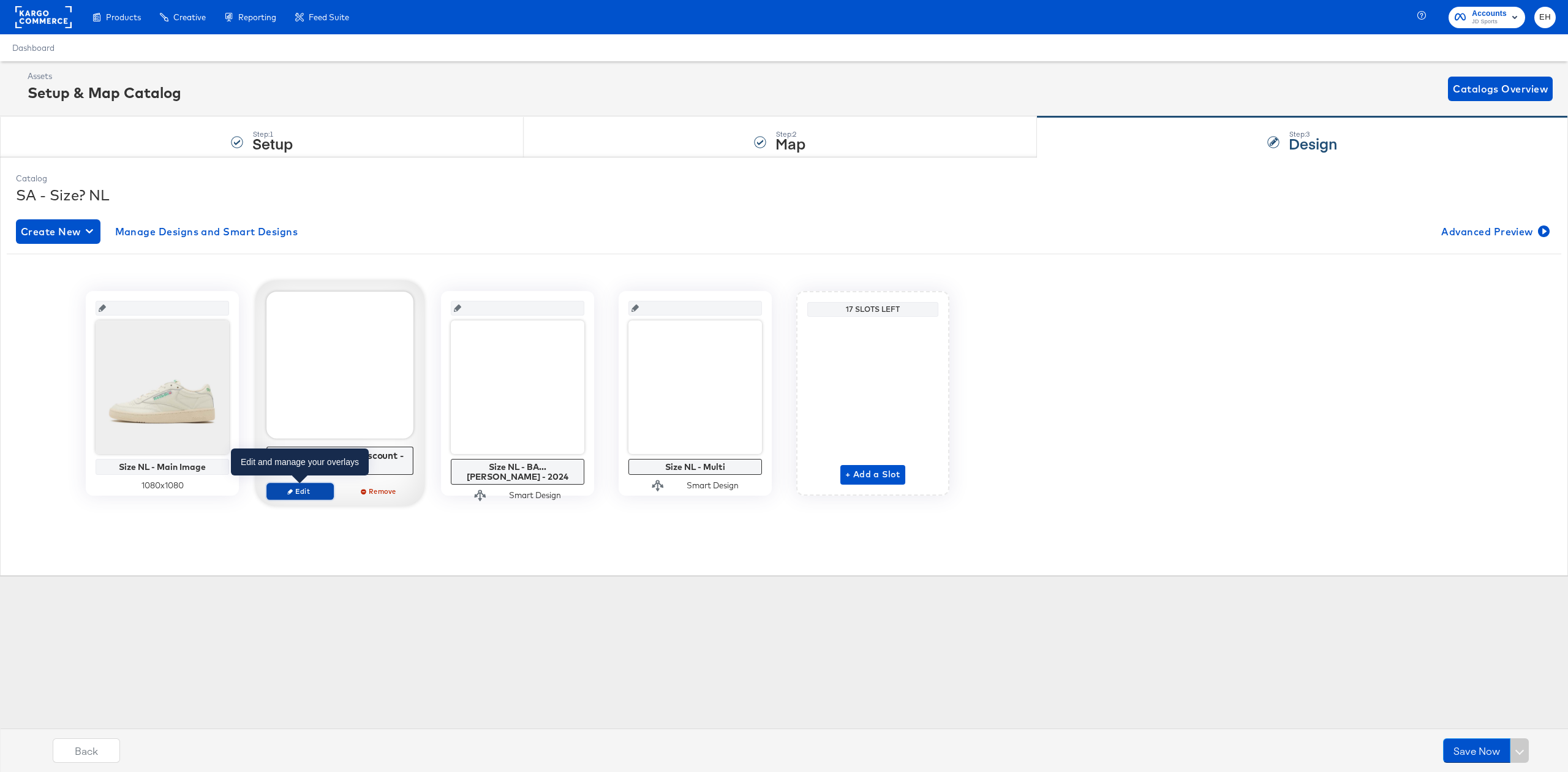
click at [307, 488] on span "Edit" at bounding box center [300, 491] width 57 height 9
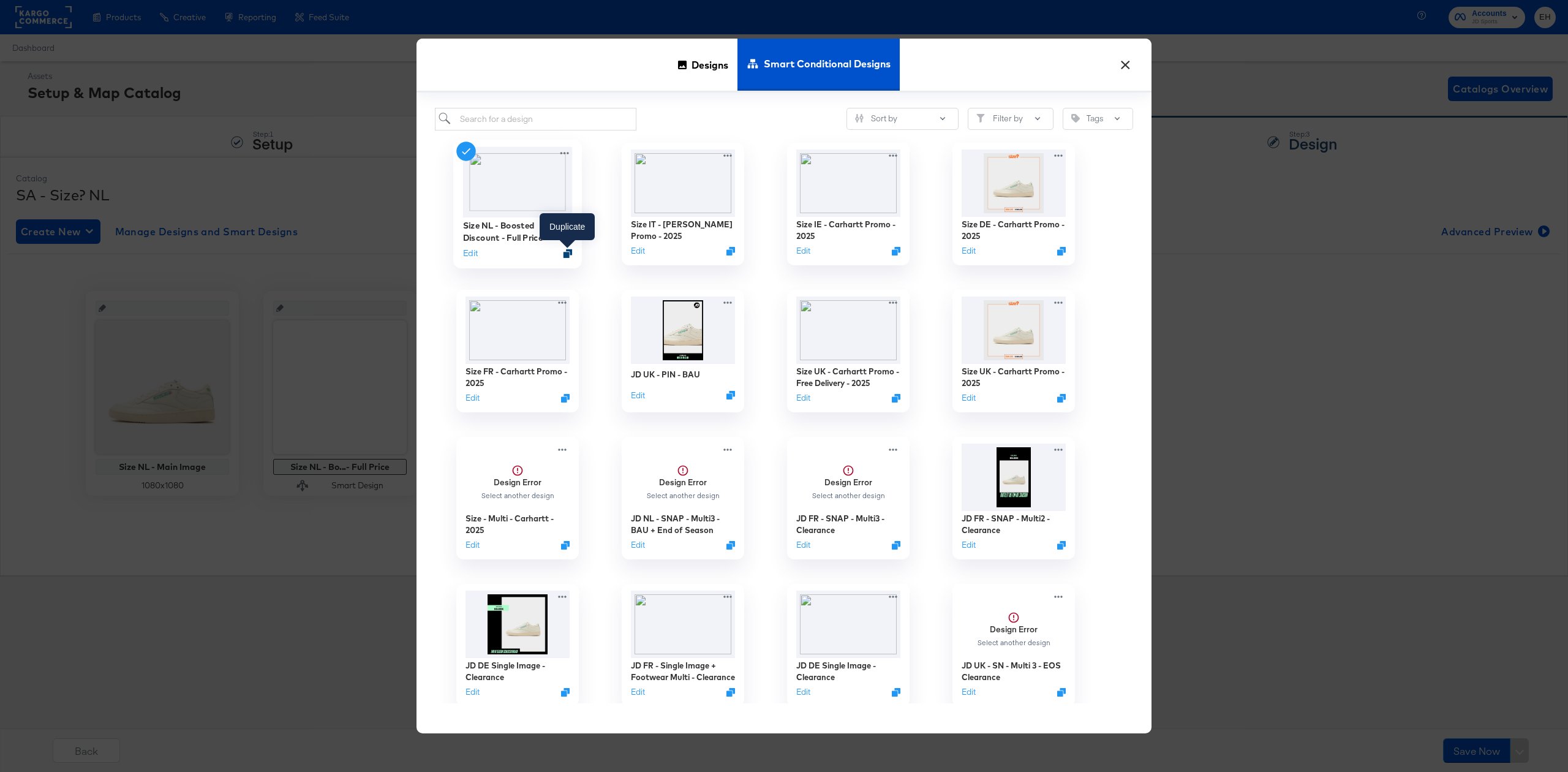
click at [564, 251] on icon "Duplicate" at bounding box center [568, 253] width 9 height 9
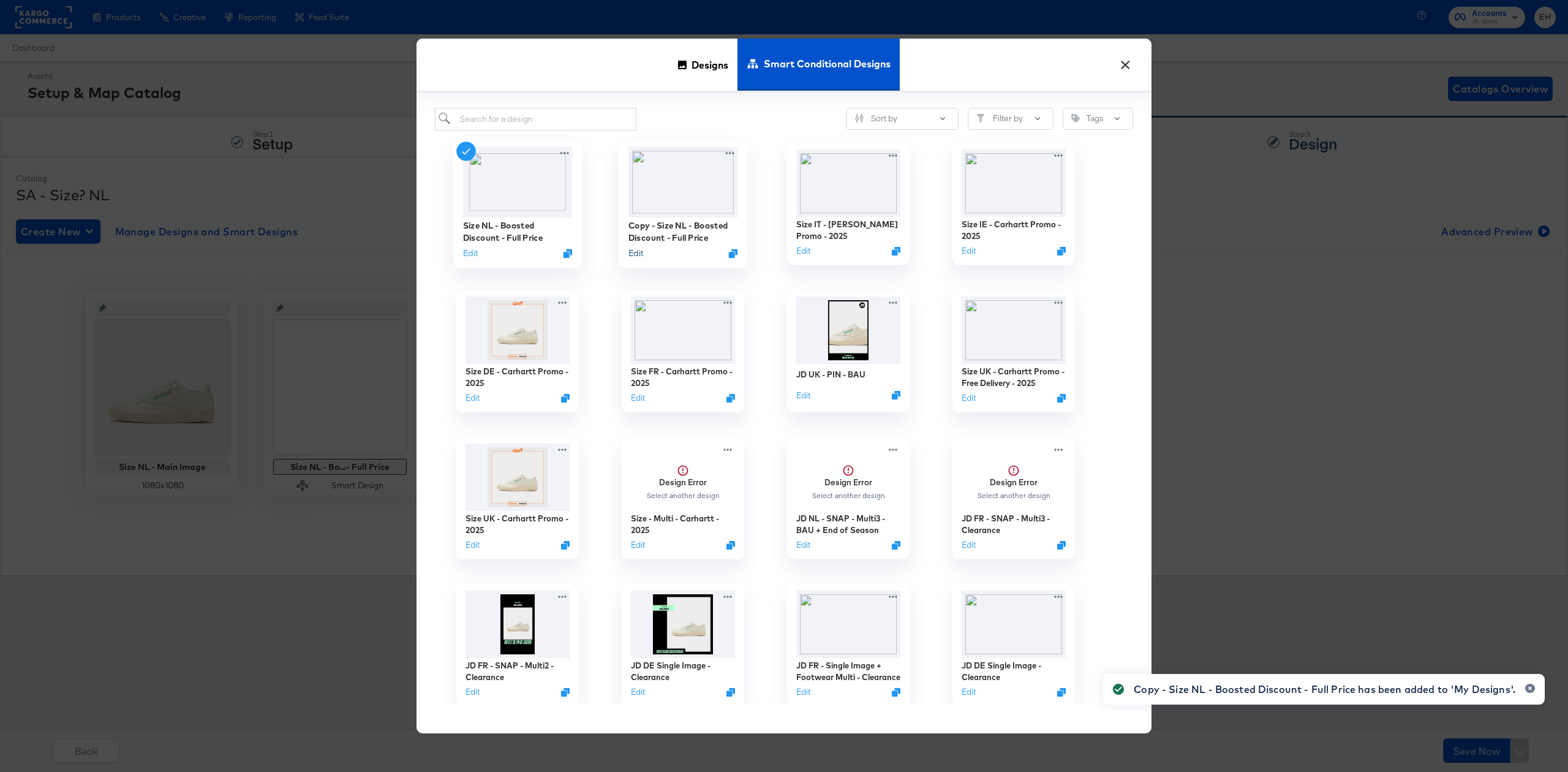
click at [637, 251] on button "Edit" at bounding box center [636, 252] width 15 height 12
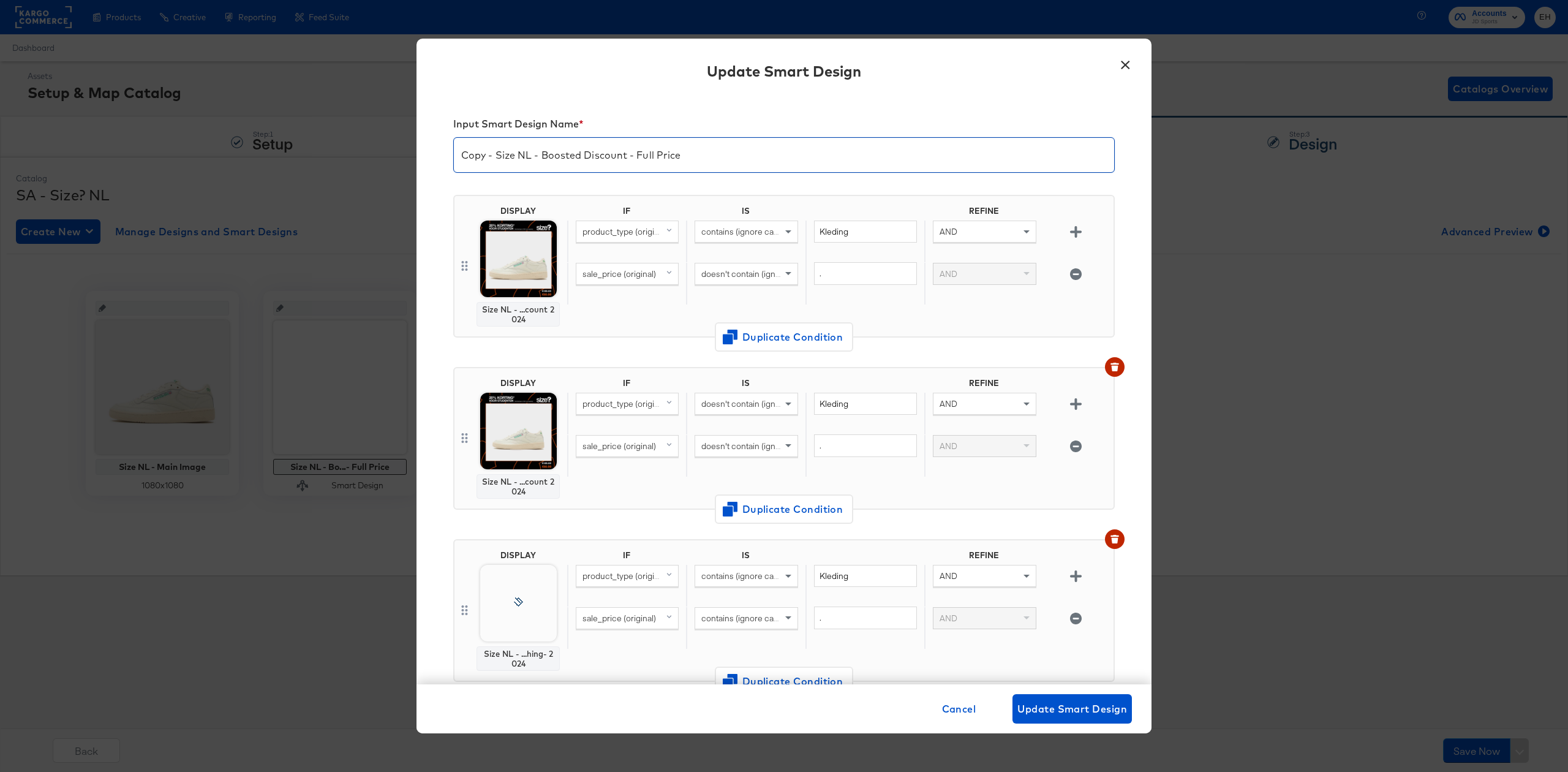
drag, startPoint x: 499, startPoint y: 153, endPoint x: 389, endPoint y: 114, distance: 116.7
click at [388, 143] on div "× Update Smart Design Input Smart Design Name * Copy - Size NL - Boosted Discou…" at bounding box center [784, 386] width 1568 height 772
drag, startPoint x: 657, startPoint y: 155, endPoint x: 507, endPoint y: 150, distance: 150.1
click at [507, 150] on input "Size NL - Boosted Discount - Full Price" at bounding box center [783, 150] width 660 height 35
type input "Size NL - Carhartt Promo - 2025"
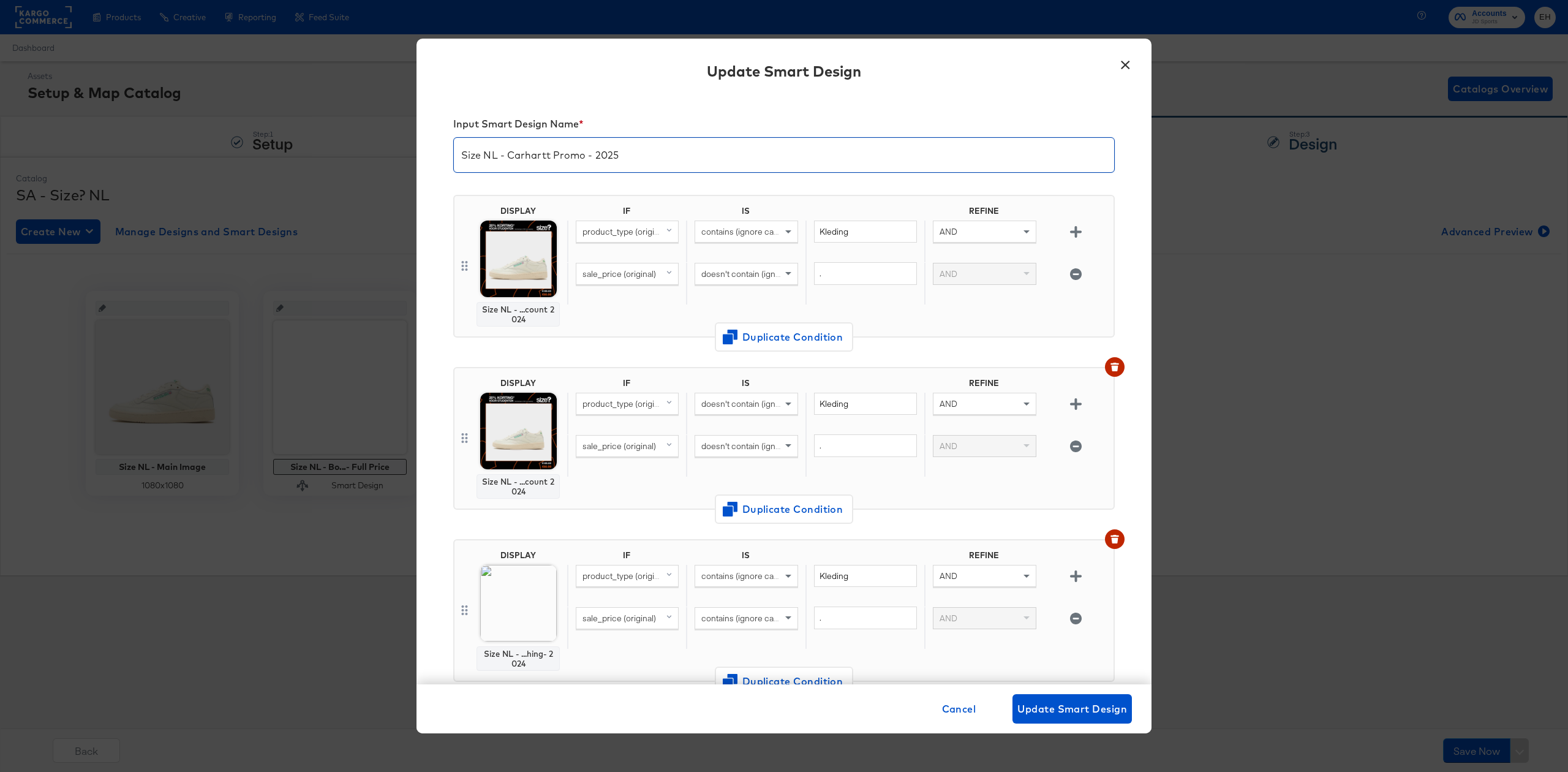
click at [684, 108] on div "Input Smart Design Name * Size NL - Carhartt Promo - 2025" at bounding box center [784, 146] width 662 height 77
click at [1070, 229] on icon "button" at bounding box center [1076, 232] width 12 height 12
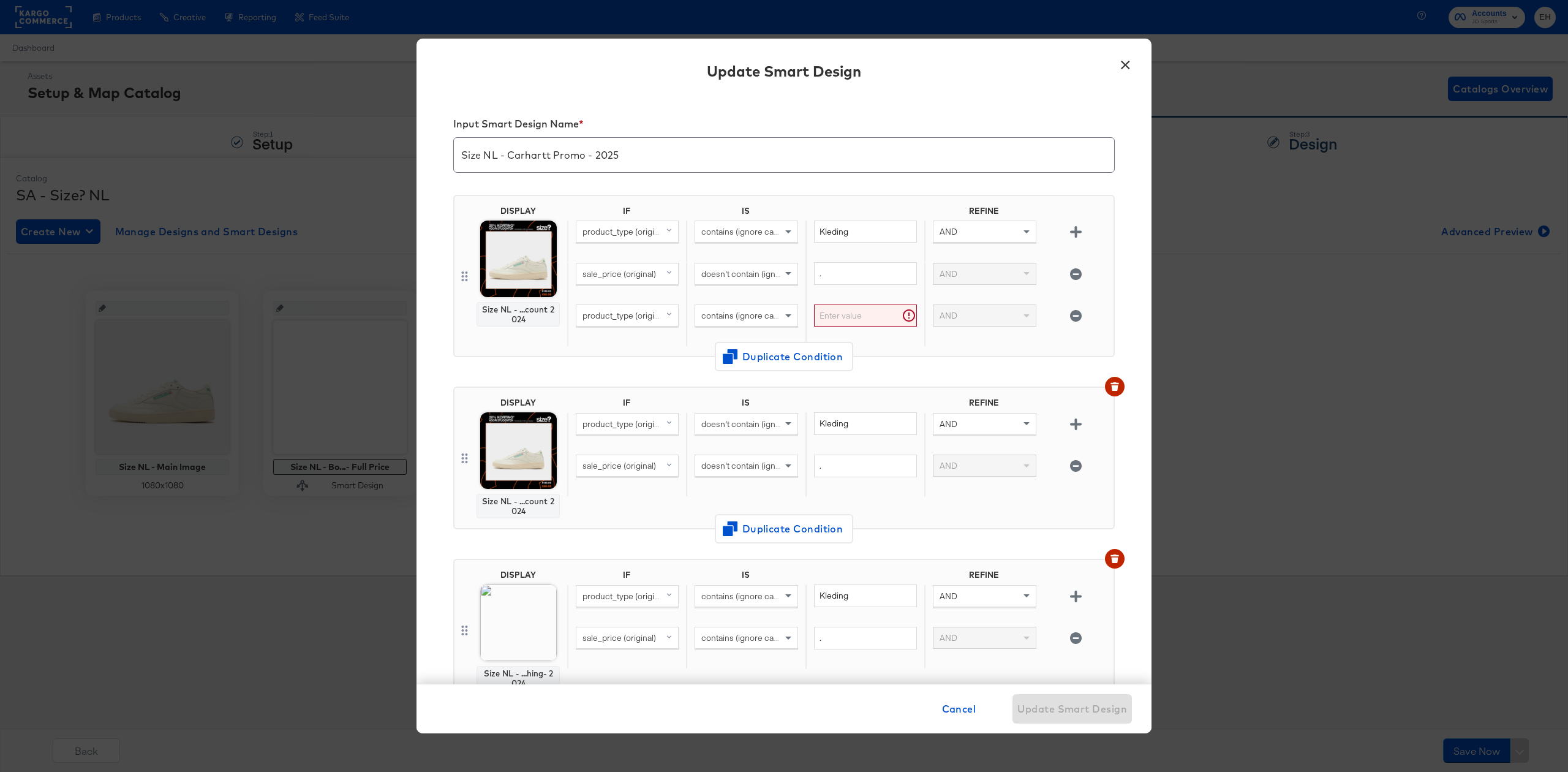
click at [614, 314] on span "product_type (original)" at bounding box center [625, 315] width 85 height 11
type input "cus"
click at [626, 478] on div "custom_label_4" at bounding box center [610, 481] width 60 height 12
click at [711, 325] on div "contains (ignore case)" at bounding box center [746, 315] width 102 height 21
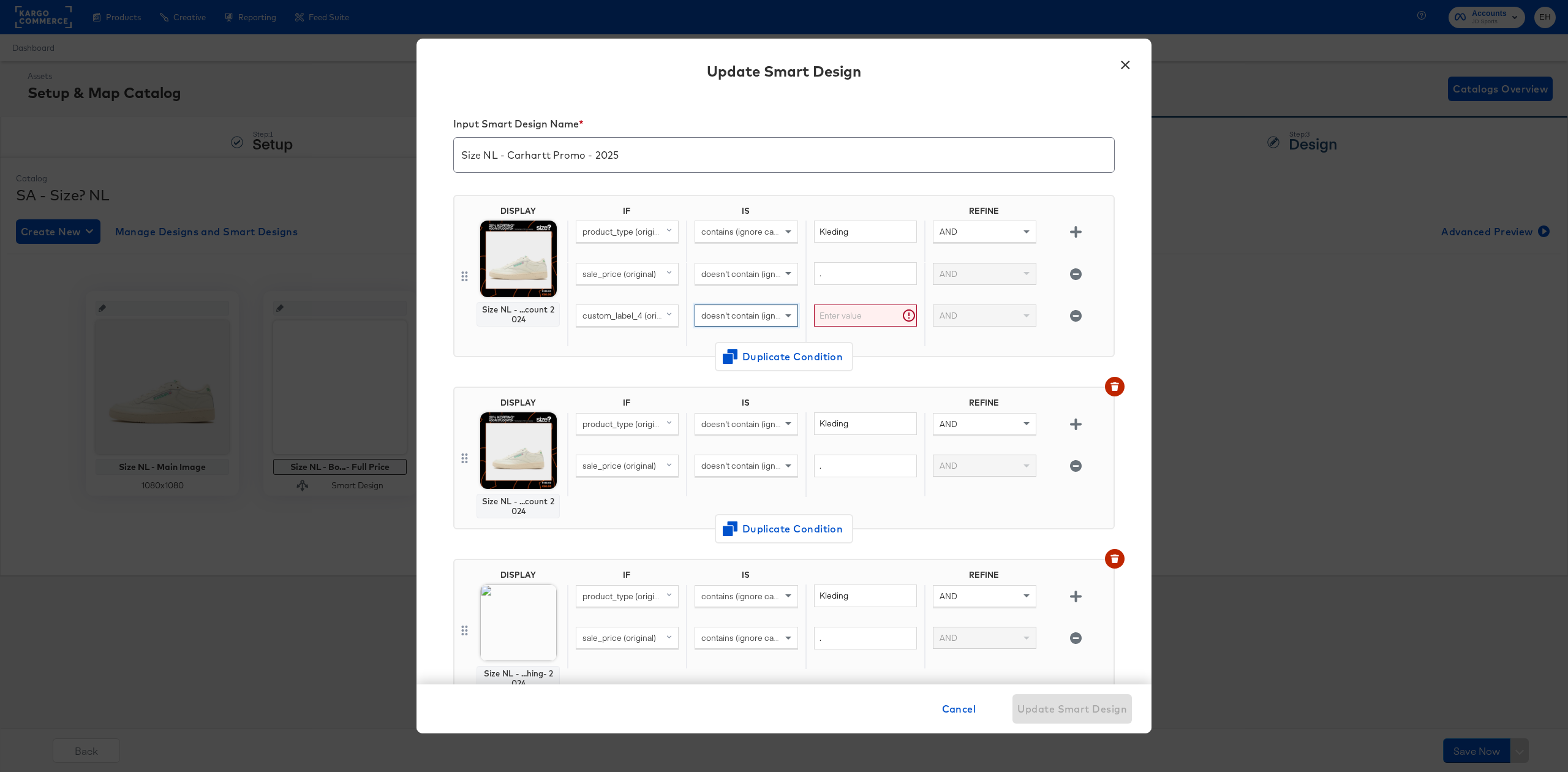
click at [855, 321] on input "text" at bounding box center [865, 316] width 103 height 23
type input "carhartt"
click at [883, 371] on div "DISPLAY Size NL - ...count 2024 IF IS REFINE product_type (original) contains (…" at bounding box center [784, 281] width 662 height 192
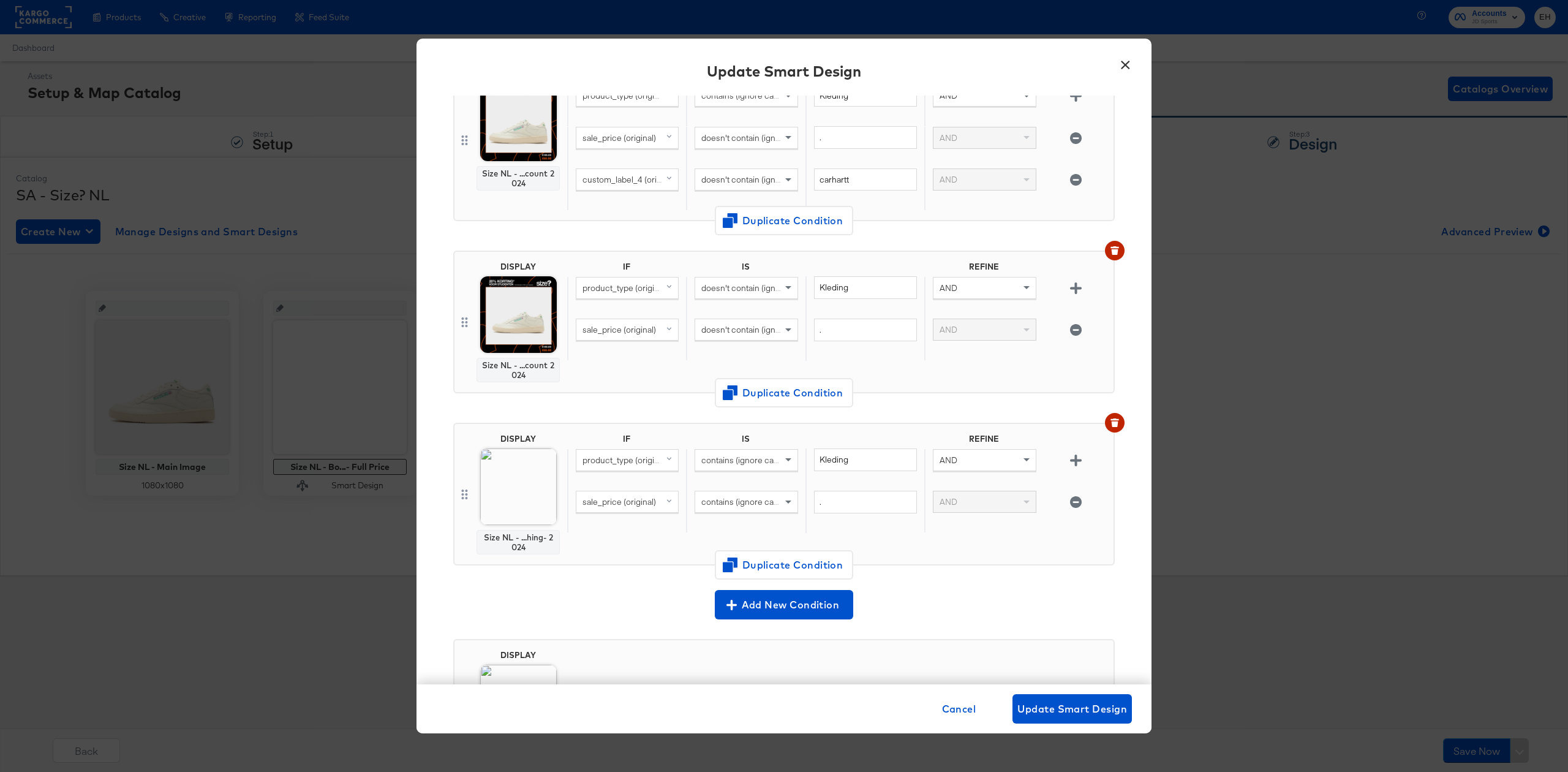
scroll to position [163, 0]
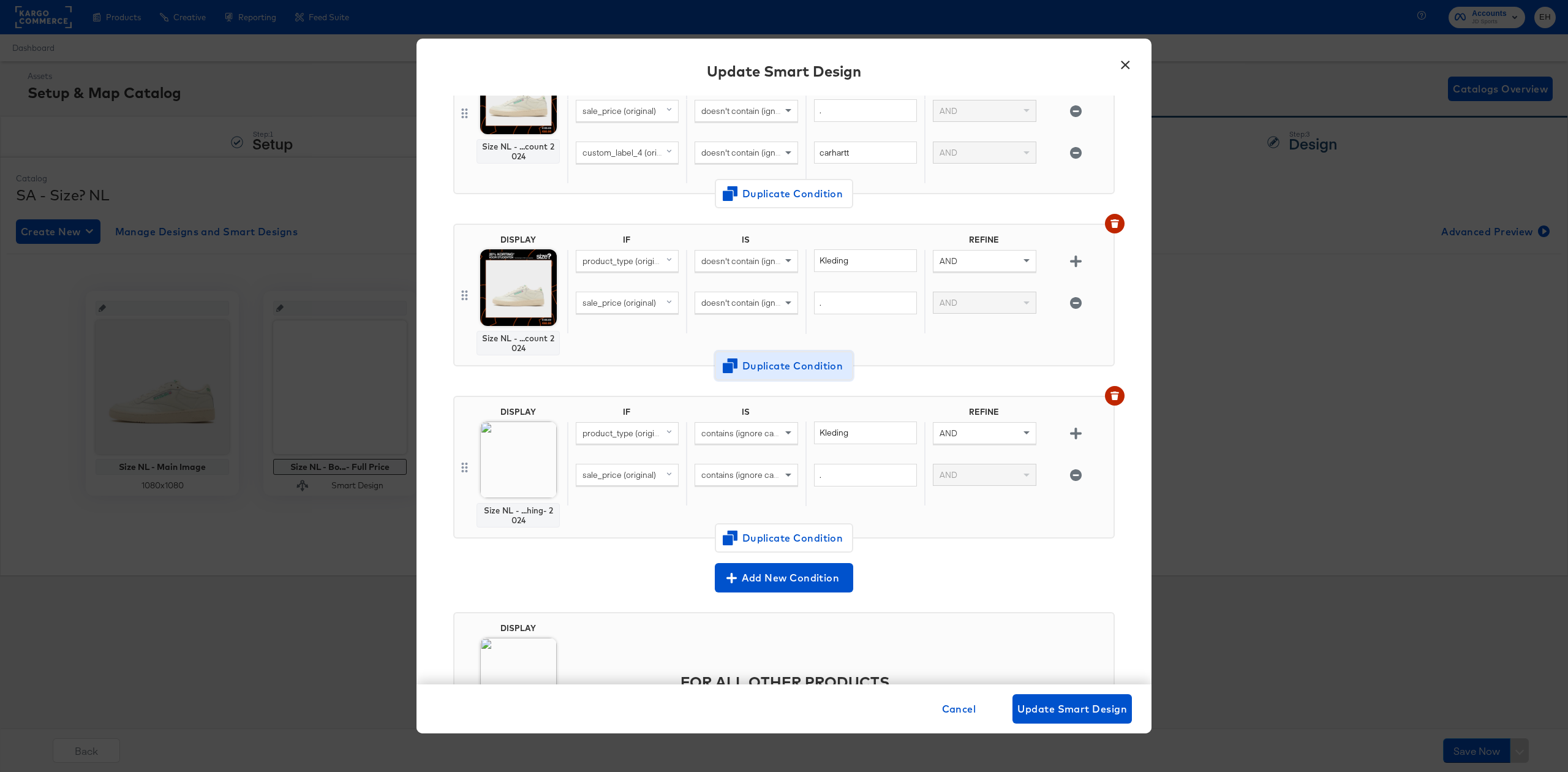
click at [769, 367] on span "Duplicate Condition" at bounding box center [784, 366] width 119 height 17
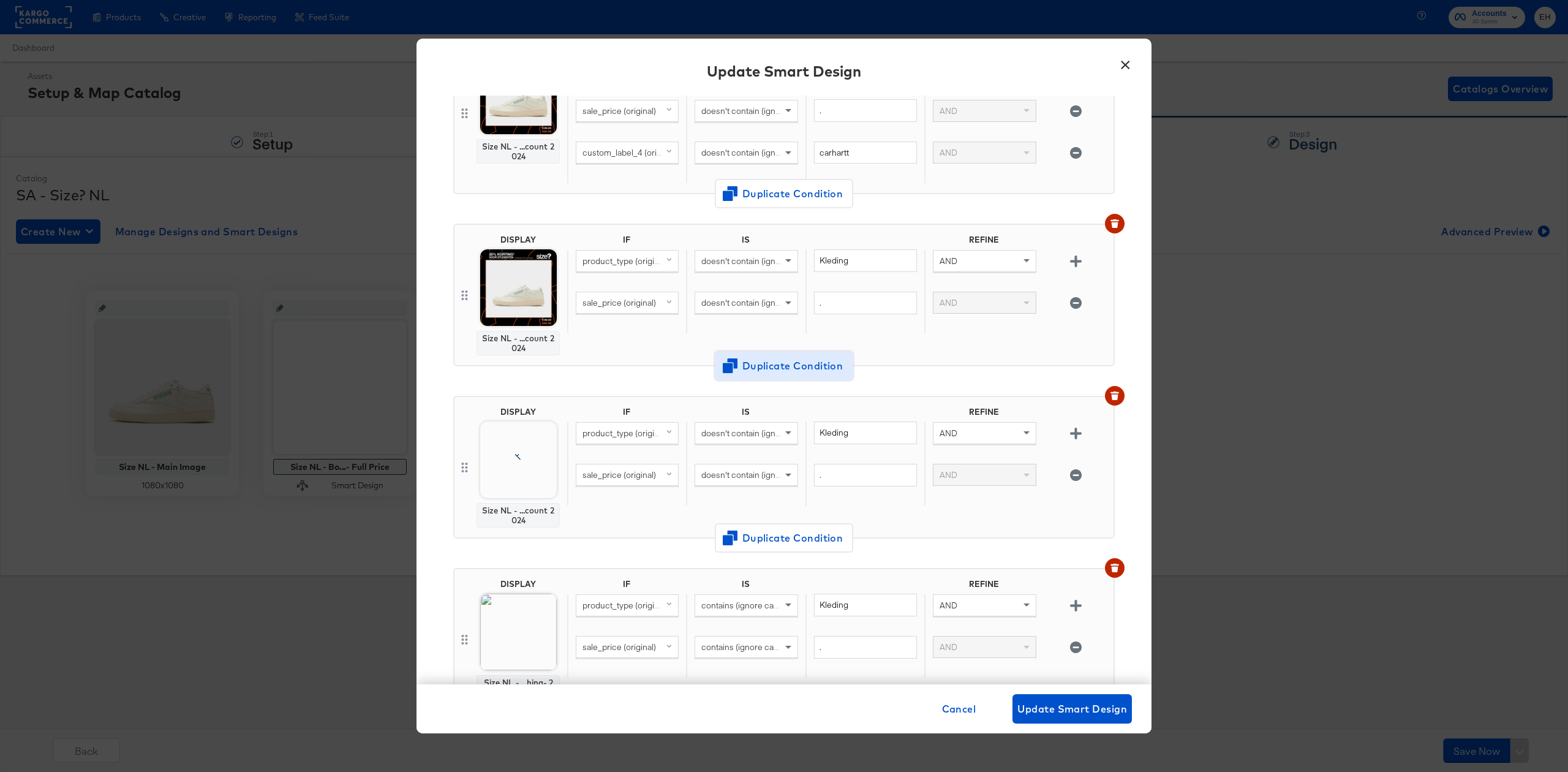
scroll to position [335, 0]
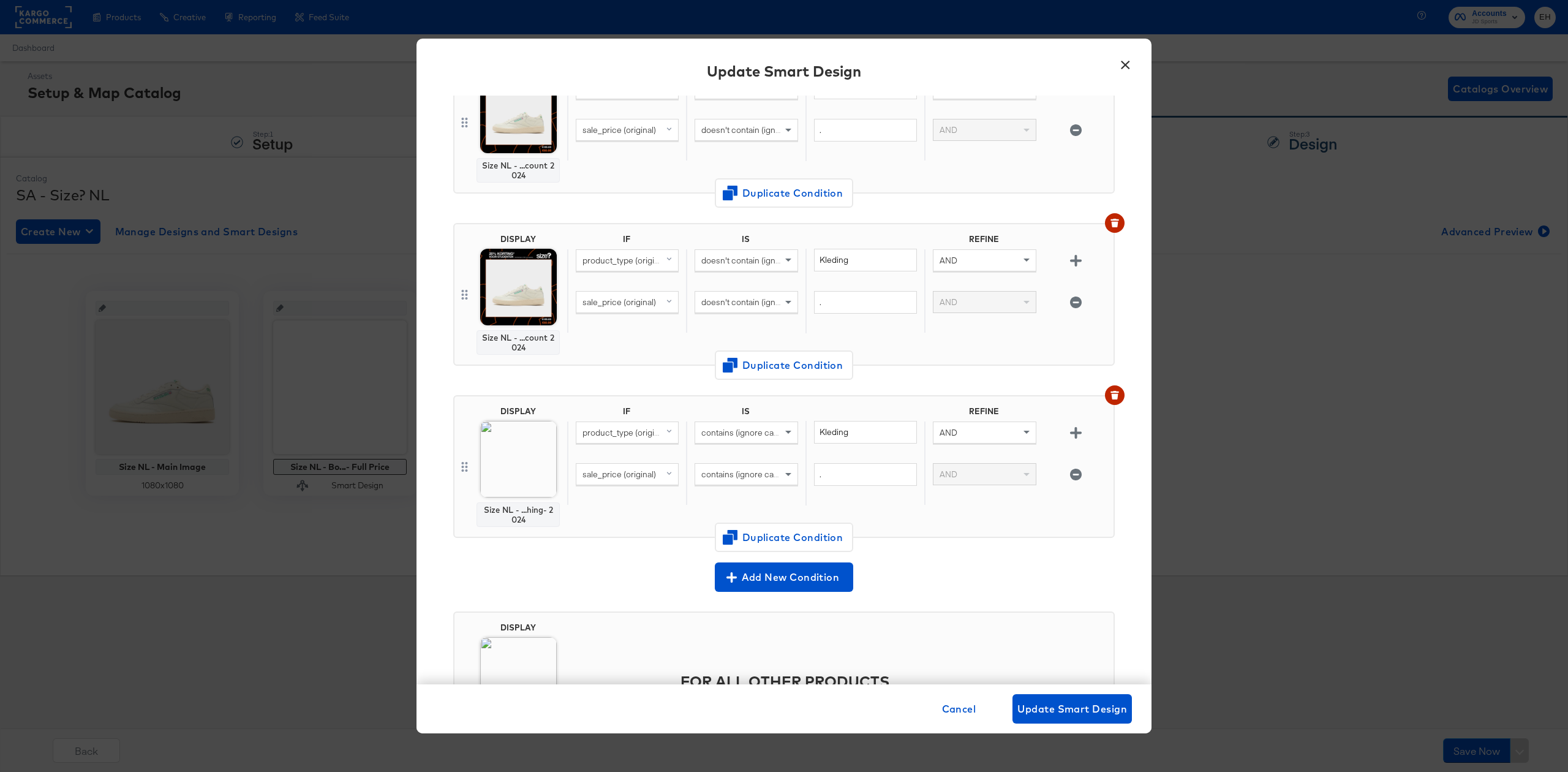
click at [767, 258] on span "doesn't contain (ignore case)" at bounding box center [755, 260] width 109 height 11
click at [1070, 262] on icon "button" at bounding box center [1076, 261] width 12 height 12
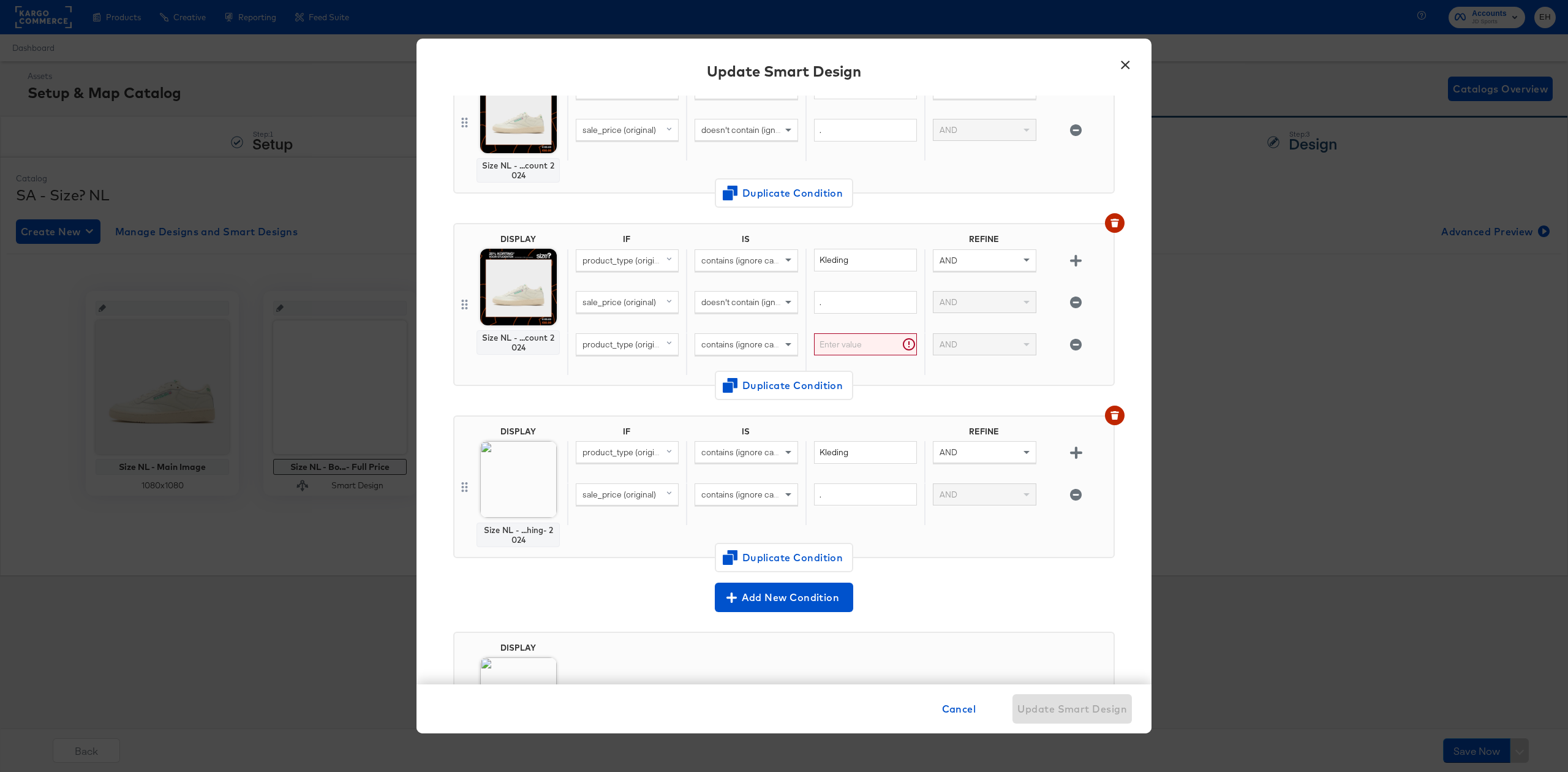
scroll to position [356, 0]
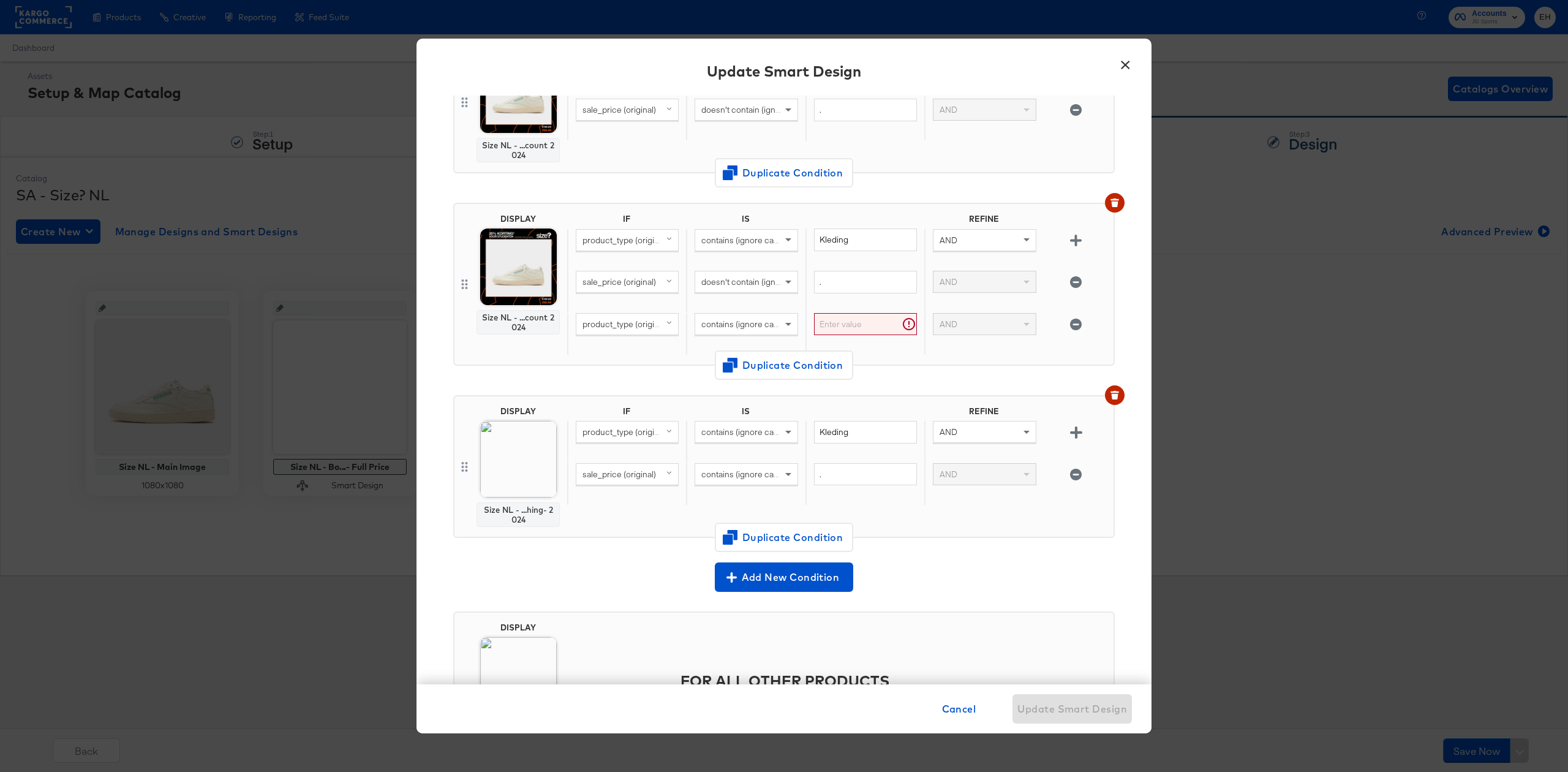
click at [620, 327] on span "product_type (original)" at bounding box center [625, 324] width 85 height 11
type input "cus"
click at [626, 483] on div "custom_label_4" at bounding box center [610, 488] width 60 height 12
click at [853, 327] on input "text" at bounding box center [865, 325] width 103 height 23
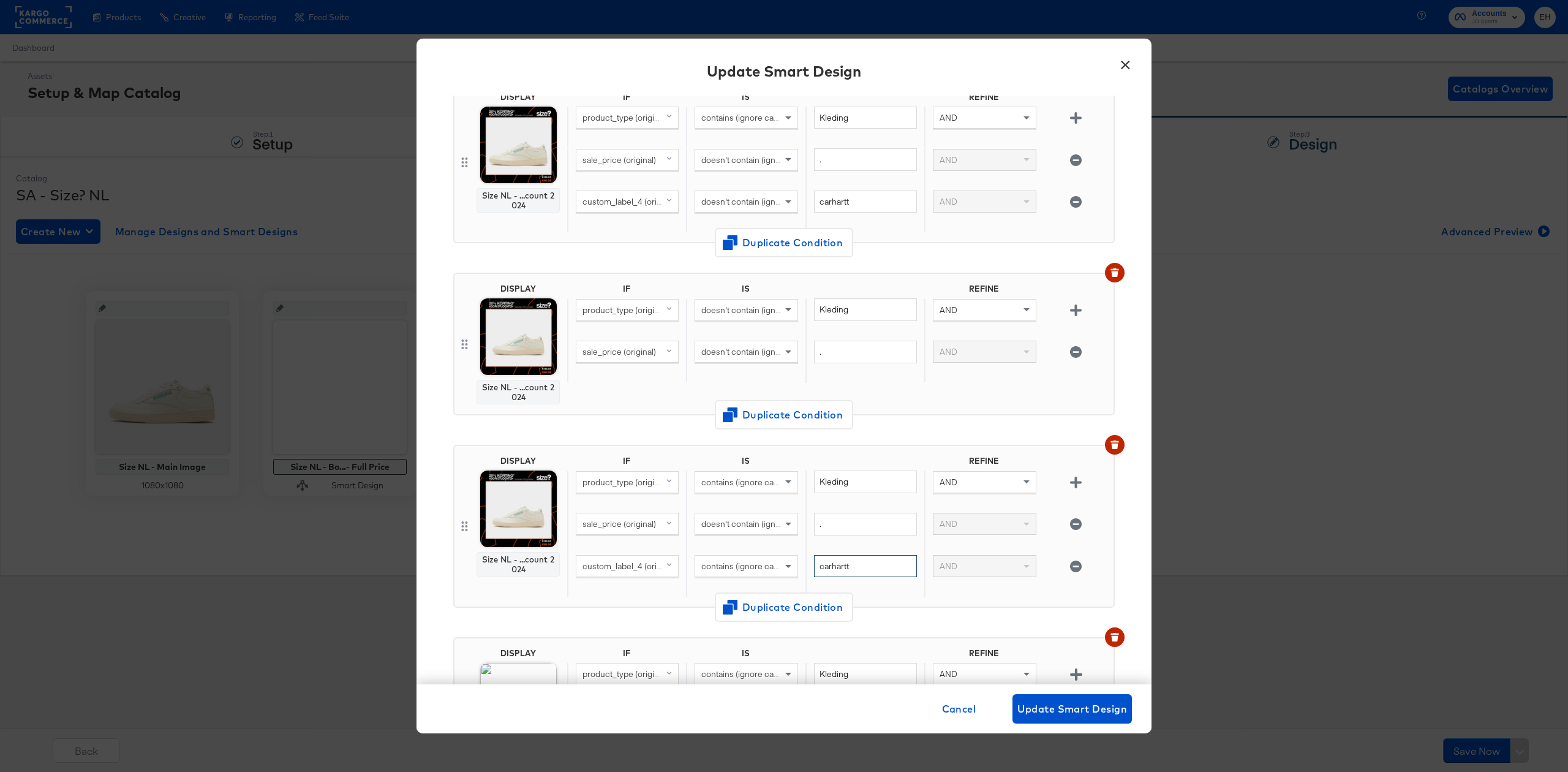
scroll to position [111, 0]
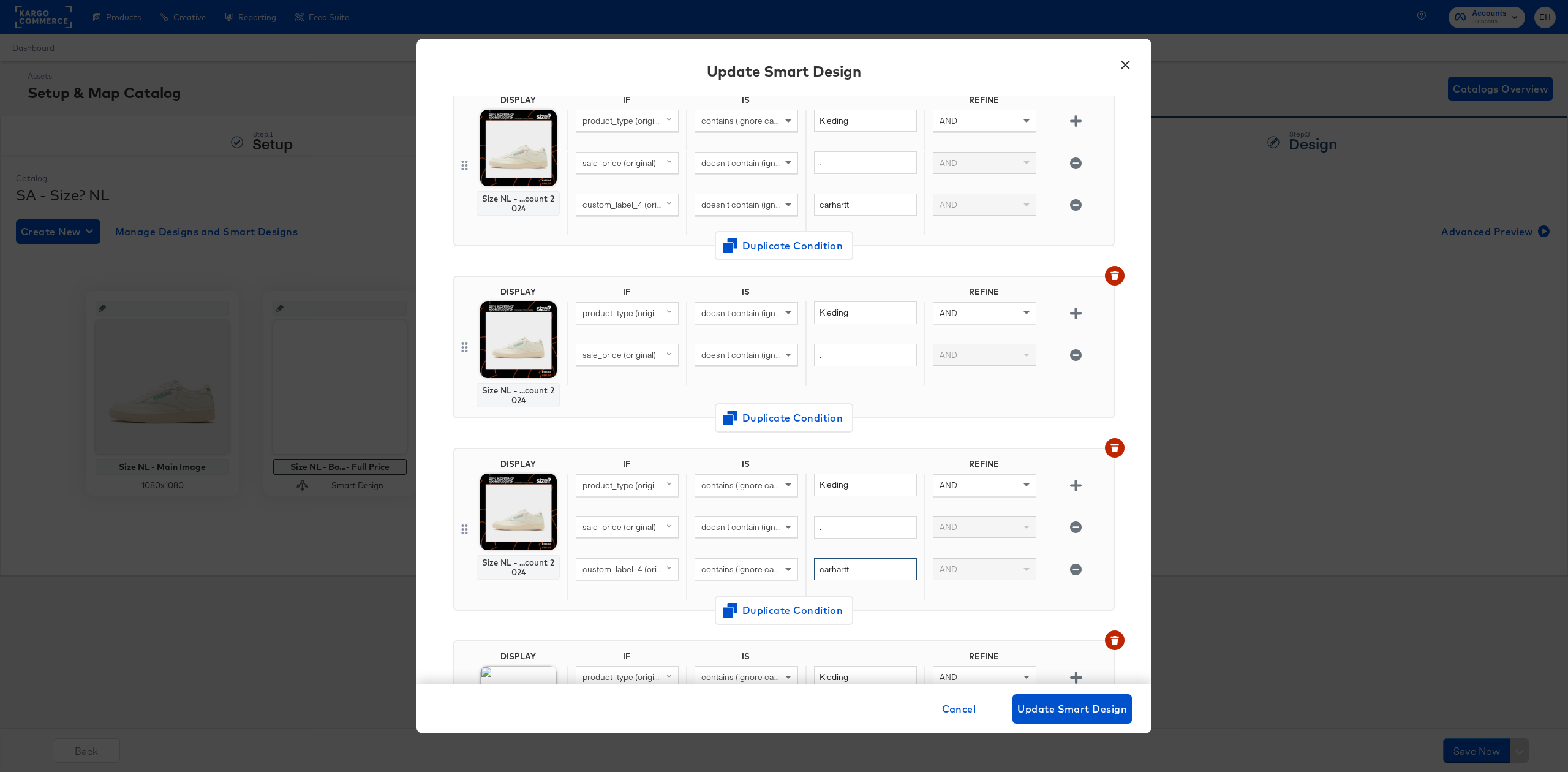
type input "carhartt"
click at [903, 438] on div "DISPLAY Size NL - ...count 2024 IF IS REFINE product_type (original) contains (…" at bounding box center [784, 534] width 662 height 192
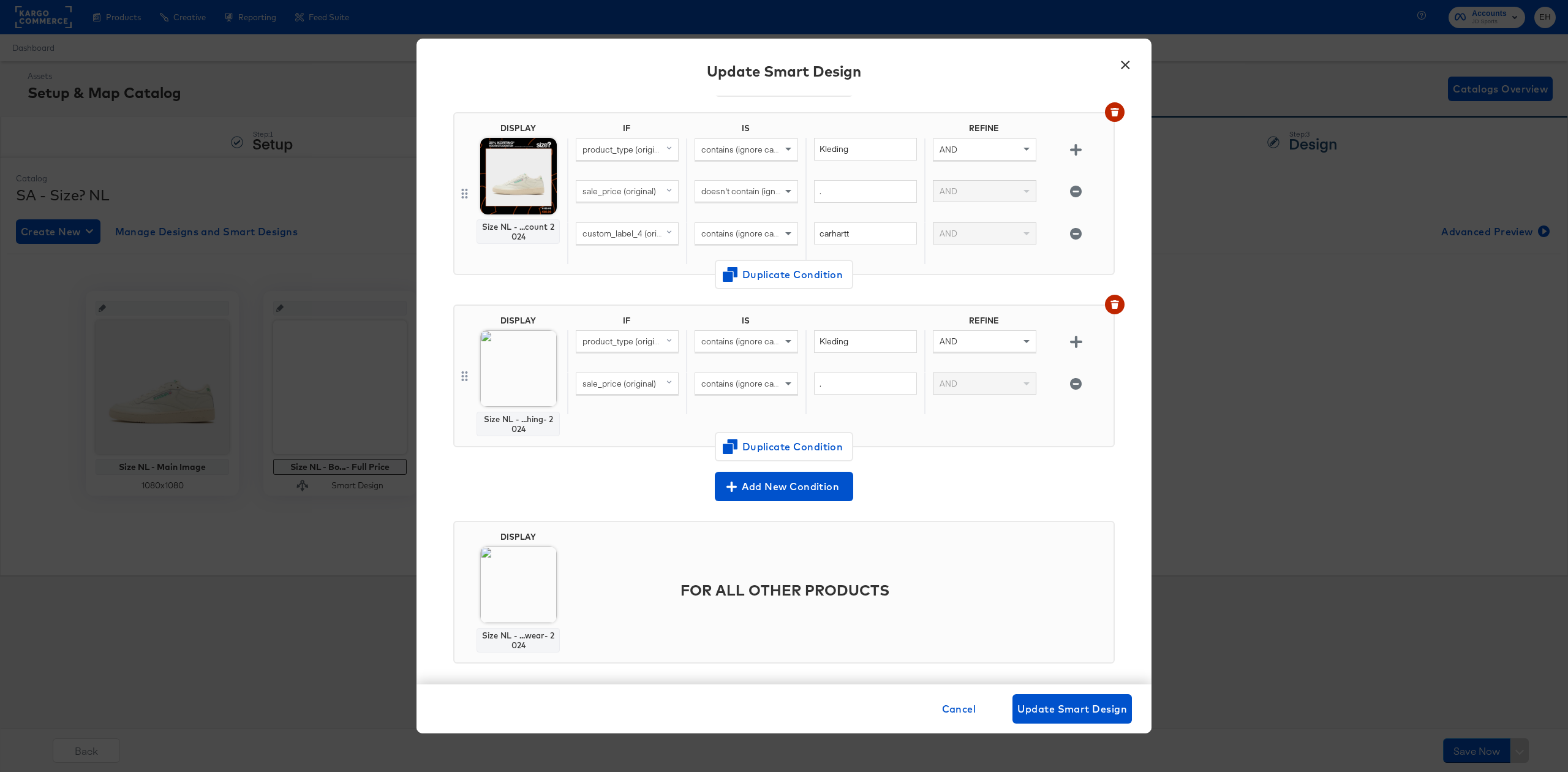
scroll to position [457, 0]
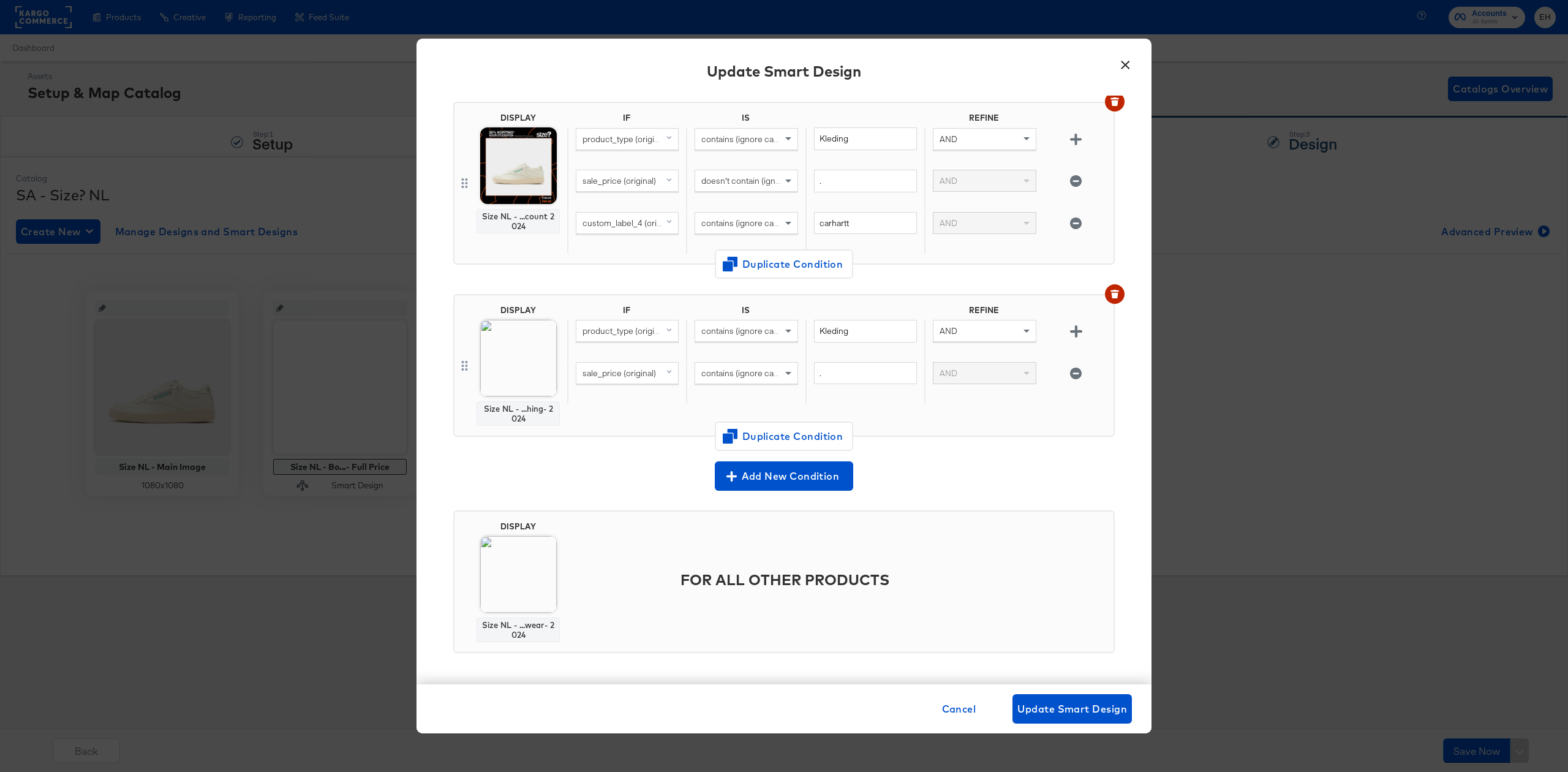
click at [521, 174] on body "Products Products Product Catalogs Enhance Your Product Catalog, Map Them to Pu…" at bounding box center [784, 386] width 1568 height 772
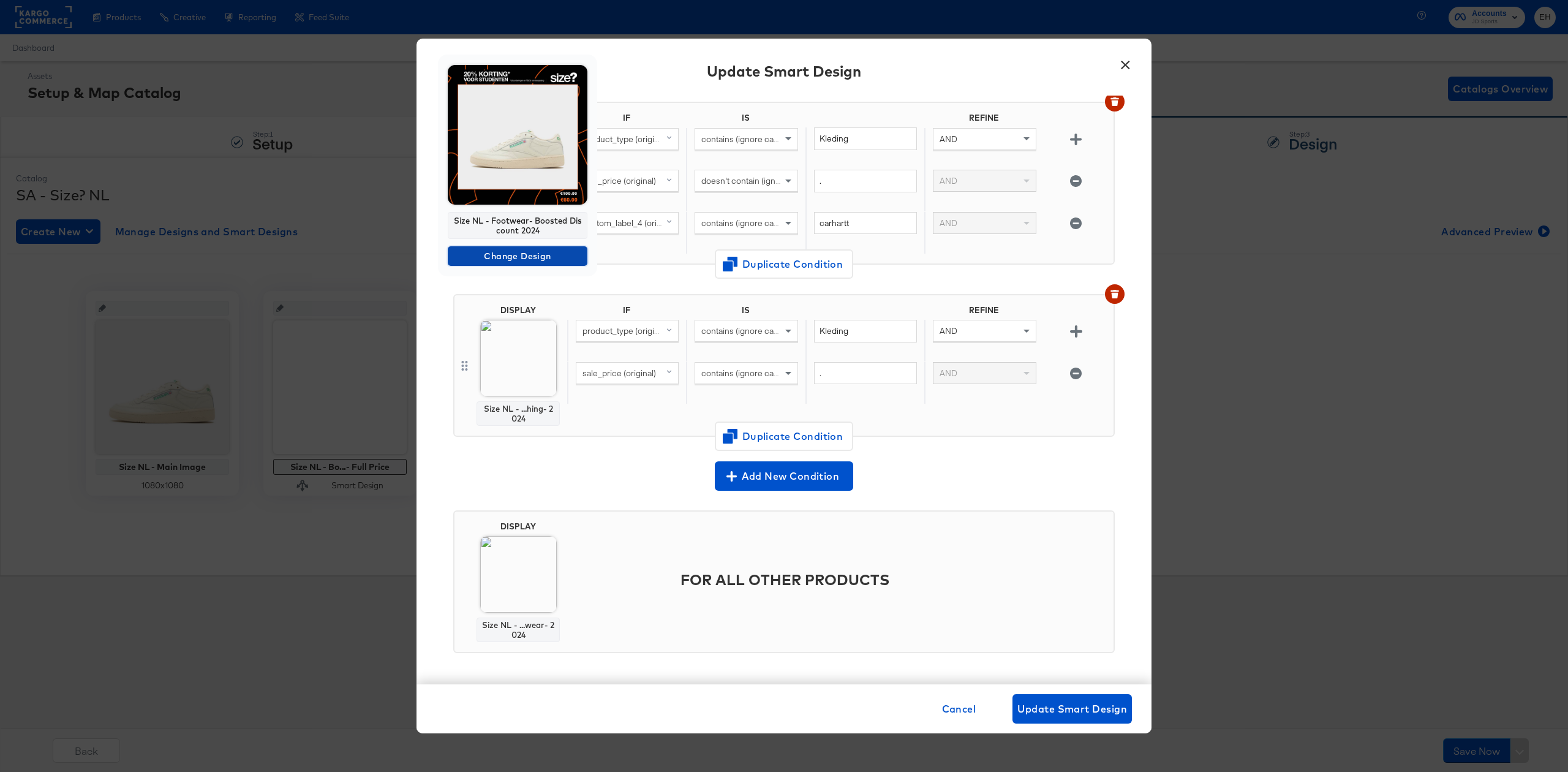
click at [523, 260] on span "Change Design" at bounding box center [518, 257] width 130 height 16
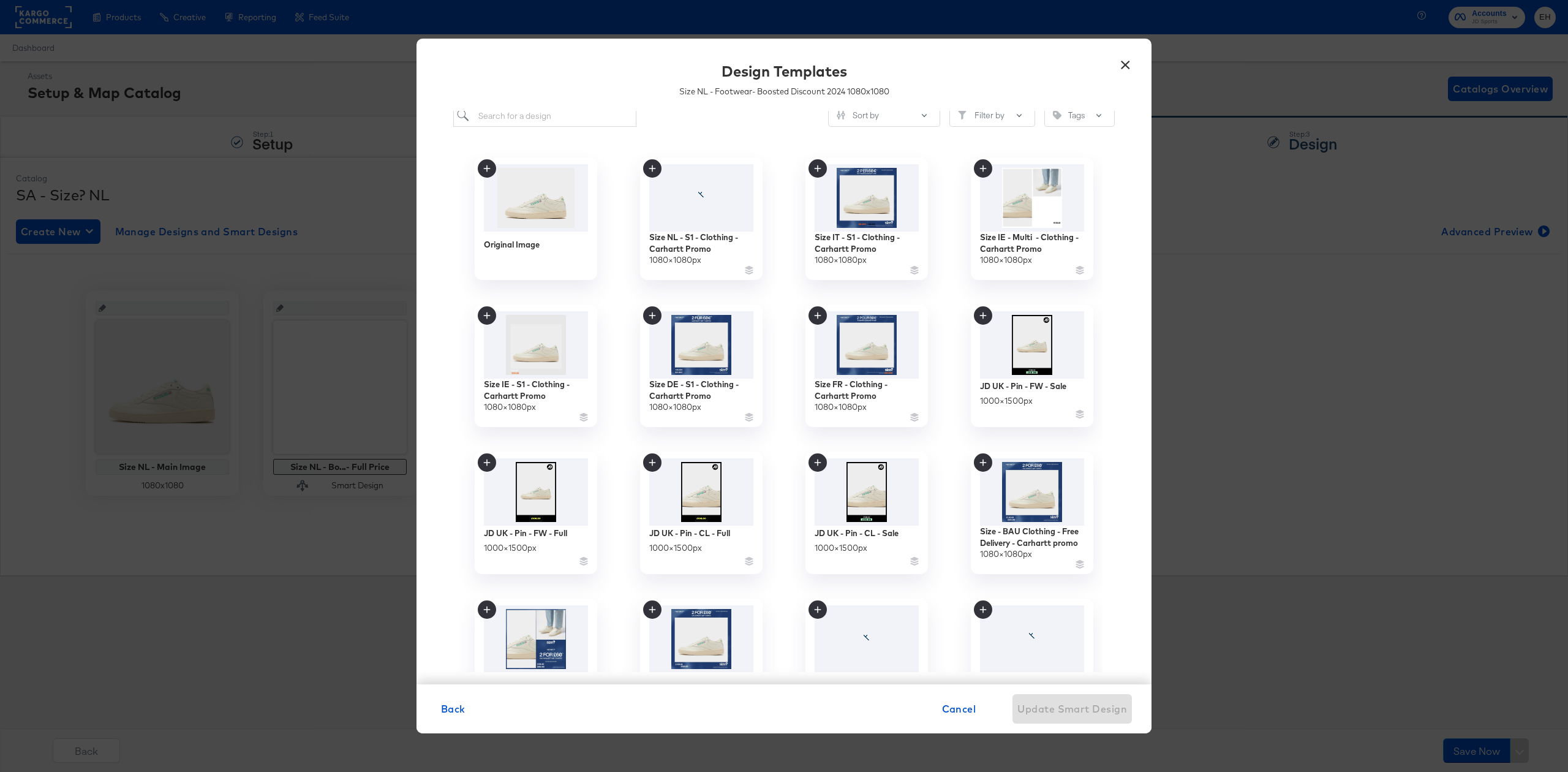
scroll to position [0, 0]
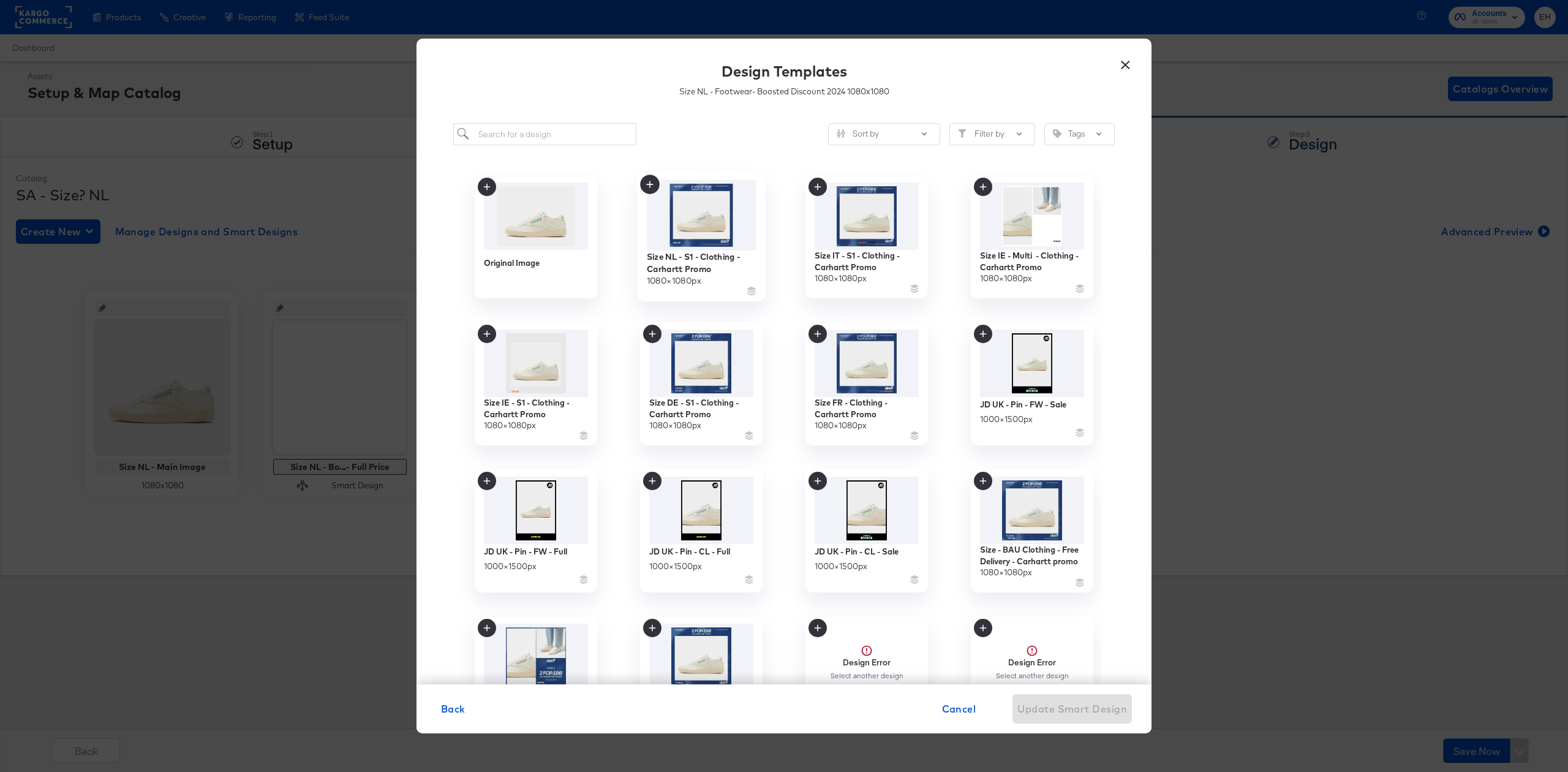
click at [703, 220] on img at bounding box center [701, 215] width 109 height 71
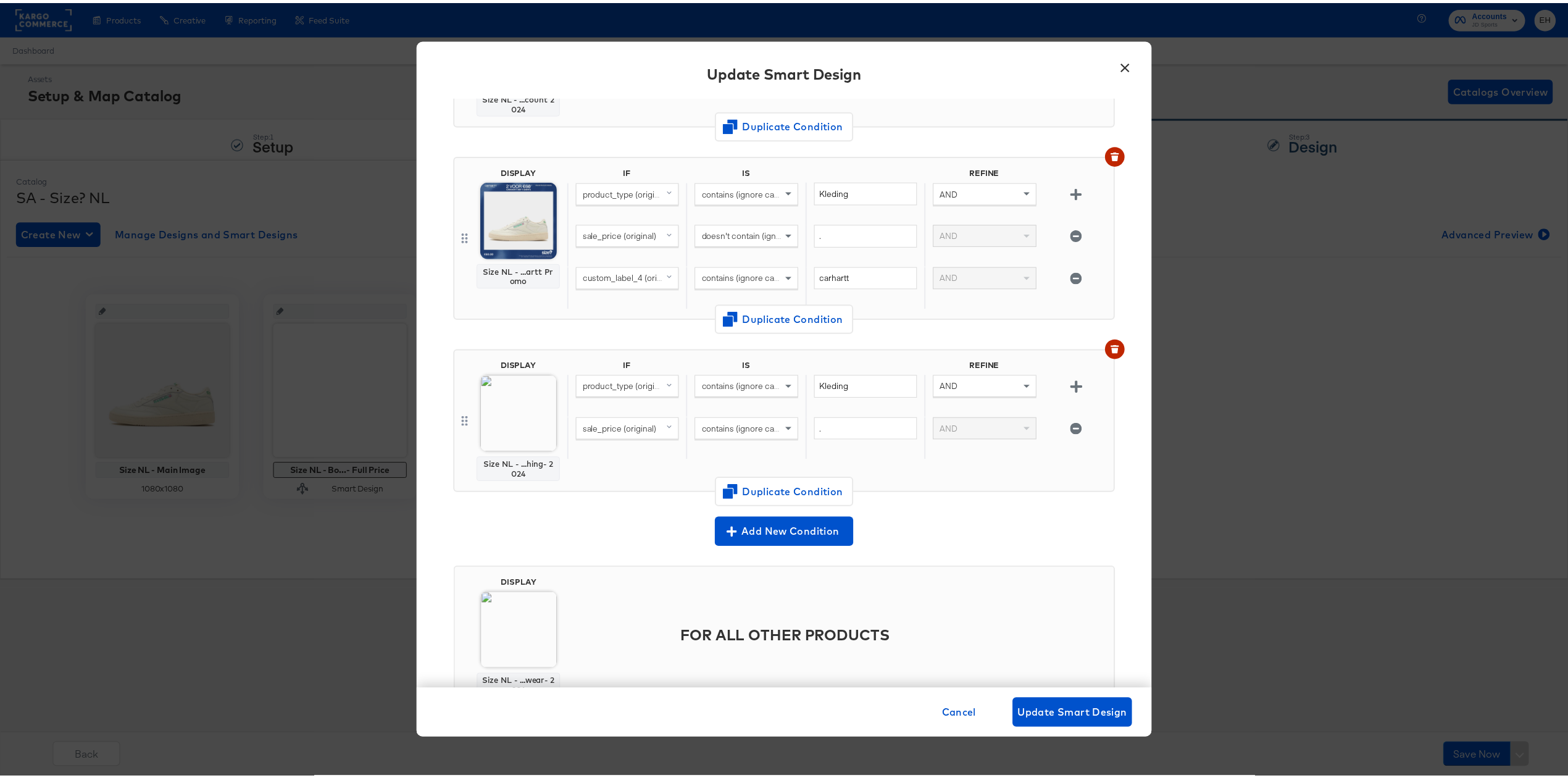
scroll to position [379, 0]
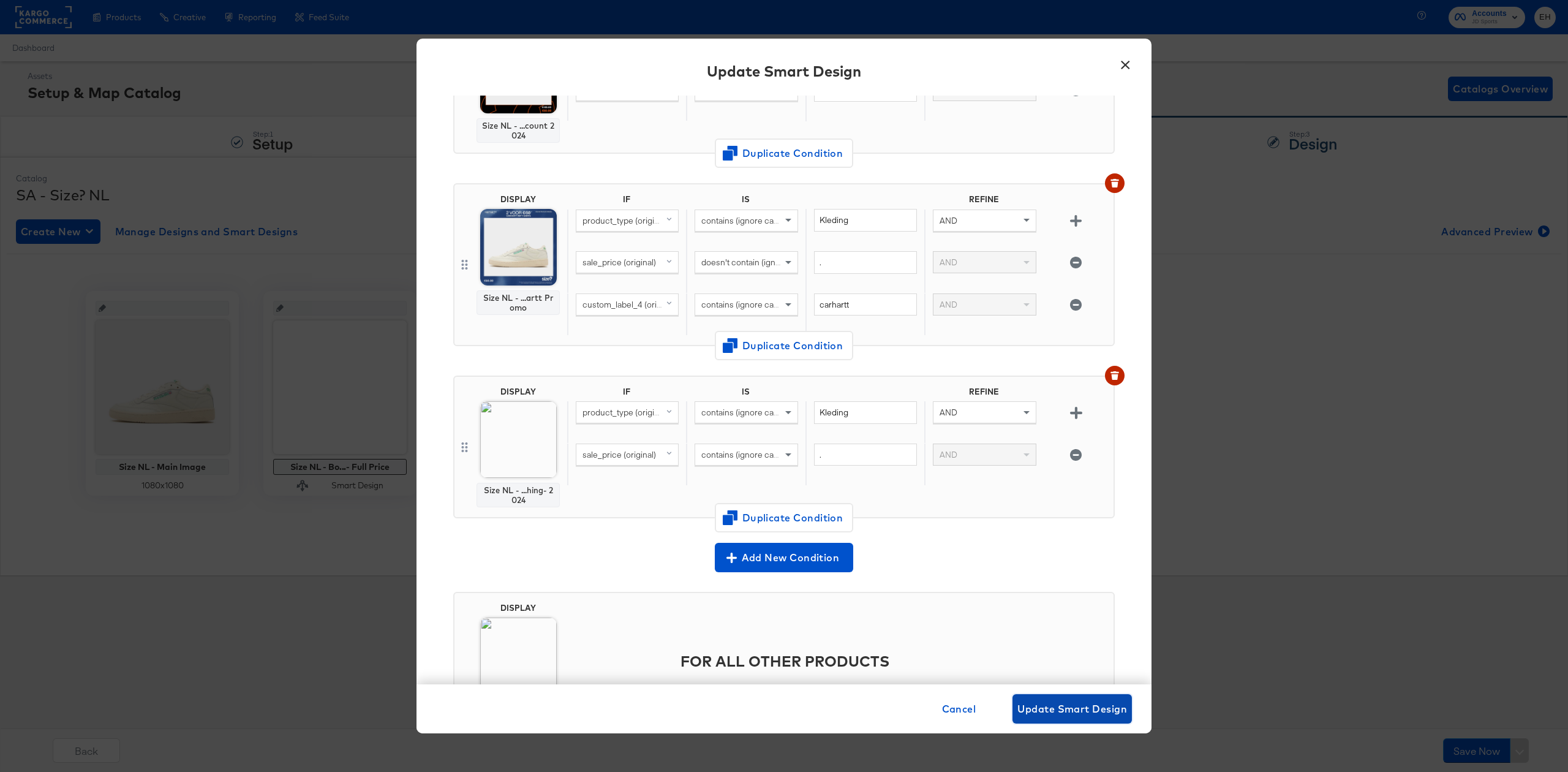
click at [1098, 697] on button "Update Smart Design" at bounding box center [1072, 709] width 119 height 30
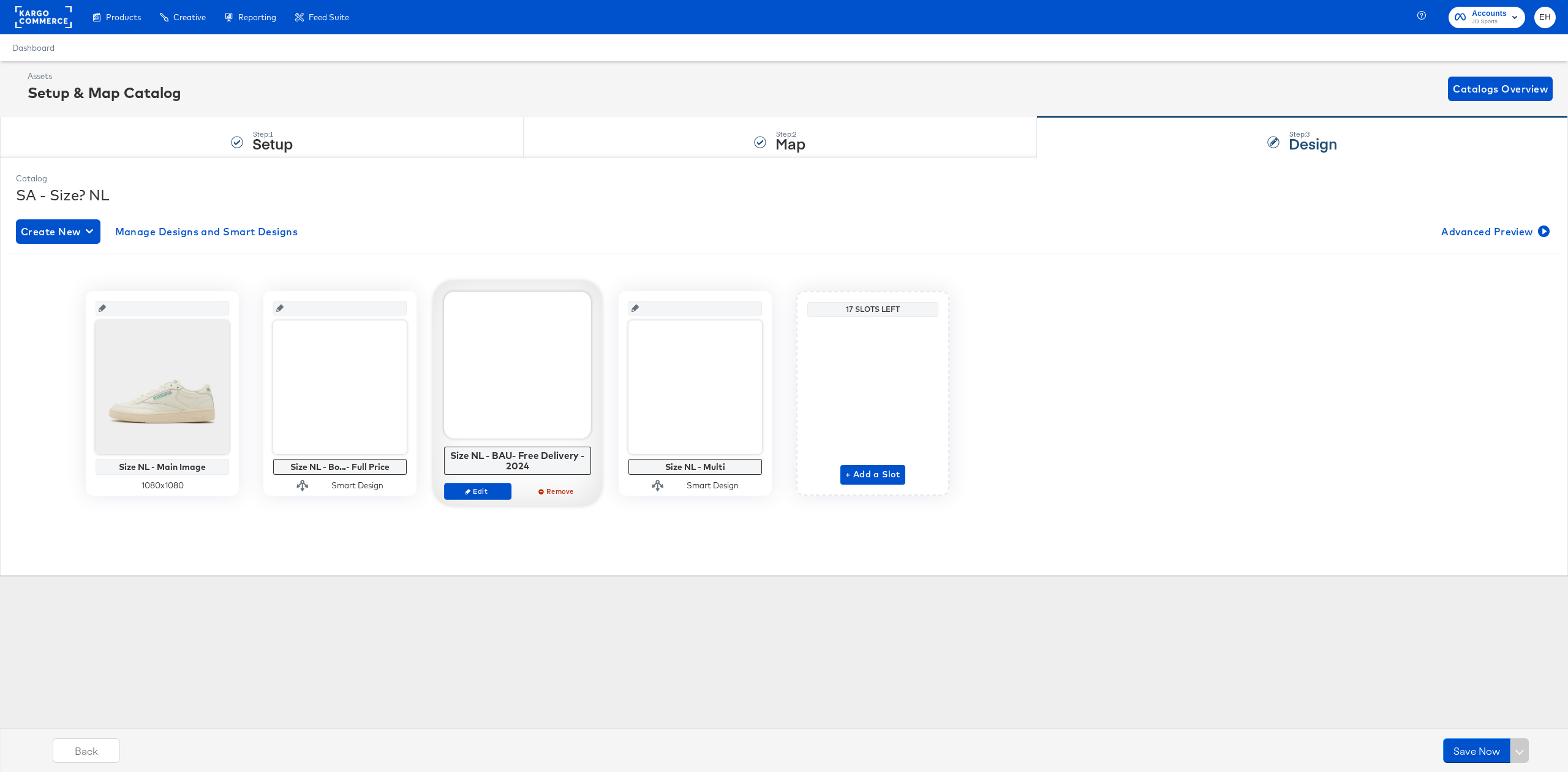
click at [333, 425] on div at bounding box center [339, 387] width 133 height 133
click at [307, 489] on span "Edit" at bounding box center [300, 491] width 57 height 9
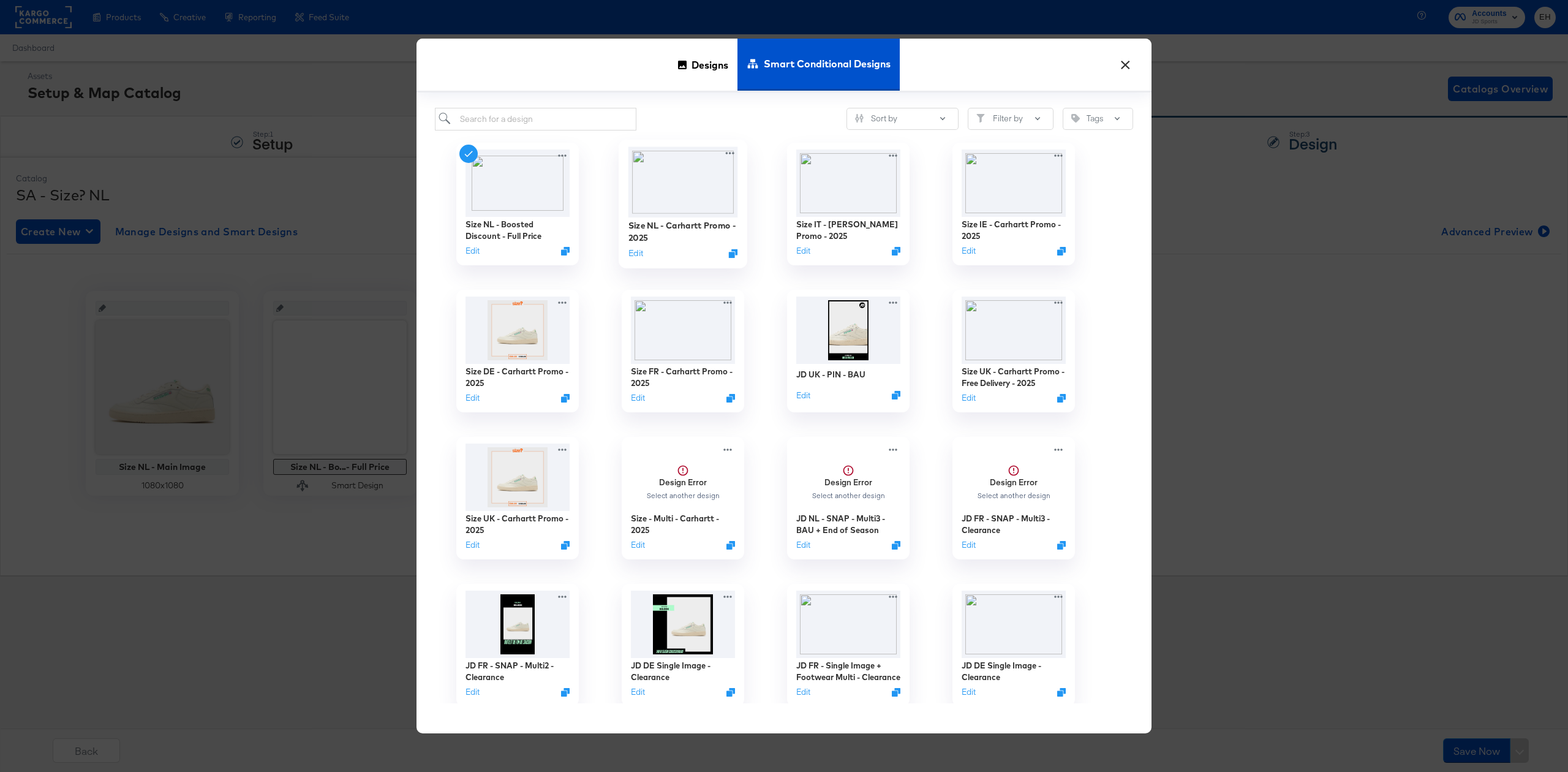
click at [672, 183] on img at bounding box center [683, 182] width 109 height 71
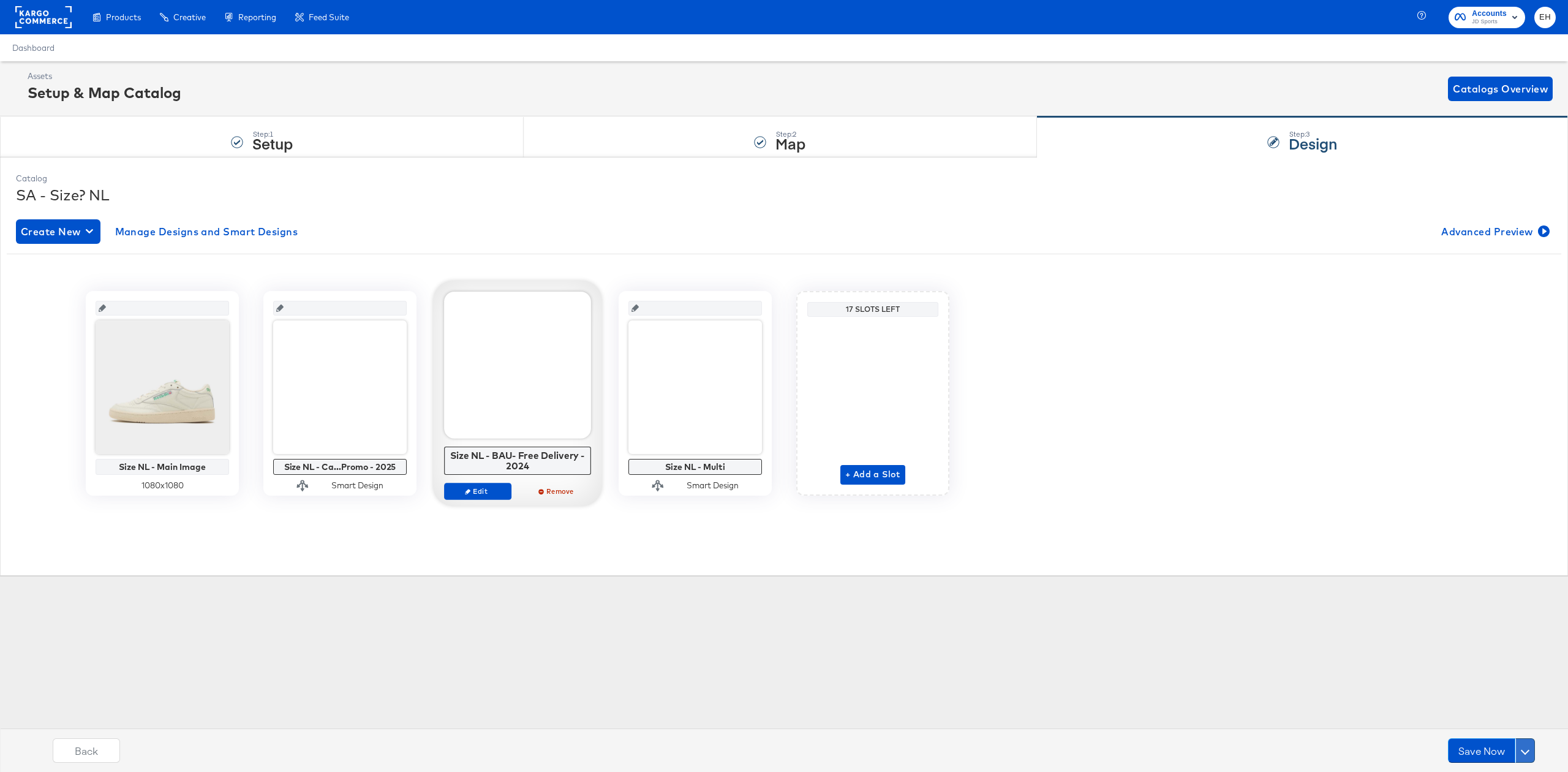
click at [1527, 746] on button at bounding box center [1525, 751] width 20 height 25
click at [1478, 722] on div "Schedule Save" at bounding box center [1497, 727] width 56 height 12
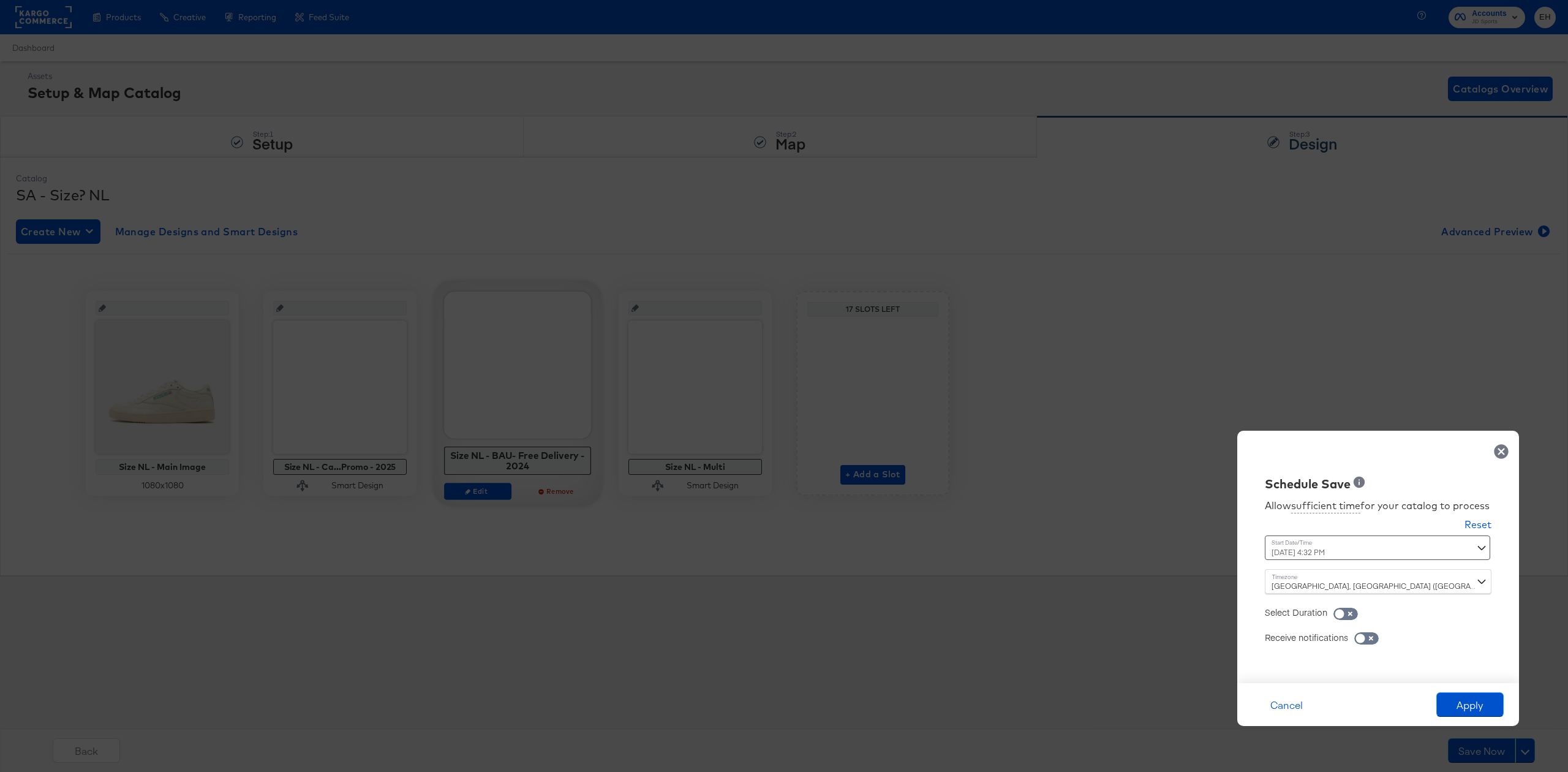
click at [1335, 552] on div "October 2nd 2025 4:32 PM ‹ October 2025 › Su Mo Tu We Th Fr Sa 28 29 30 1 2 3 4…" at bounding box center [1348, 548] width 166 height 25
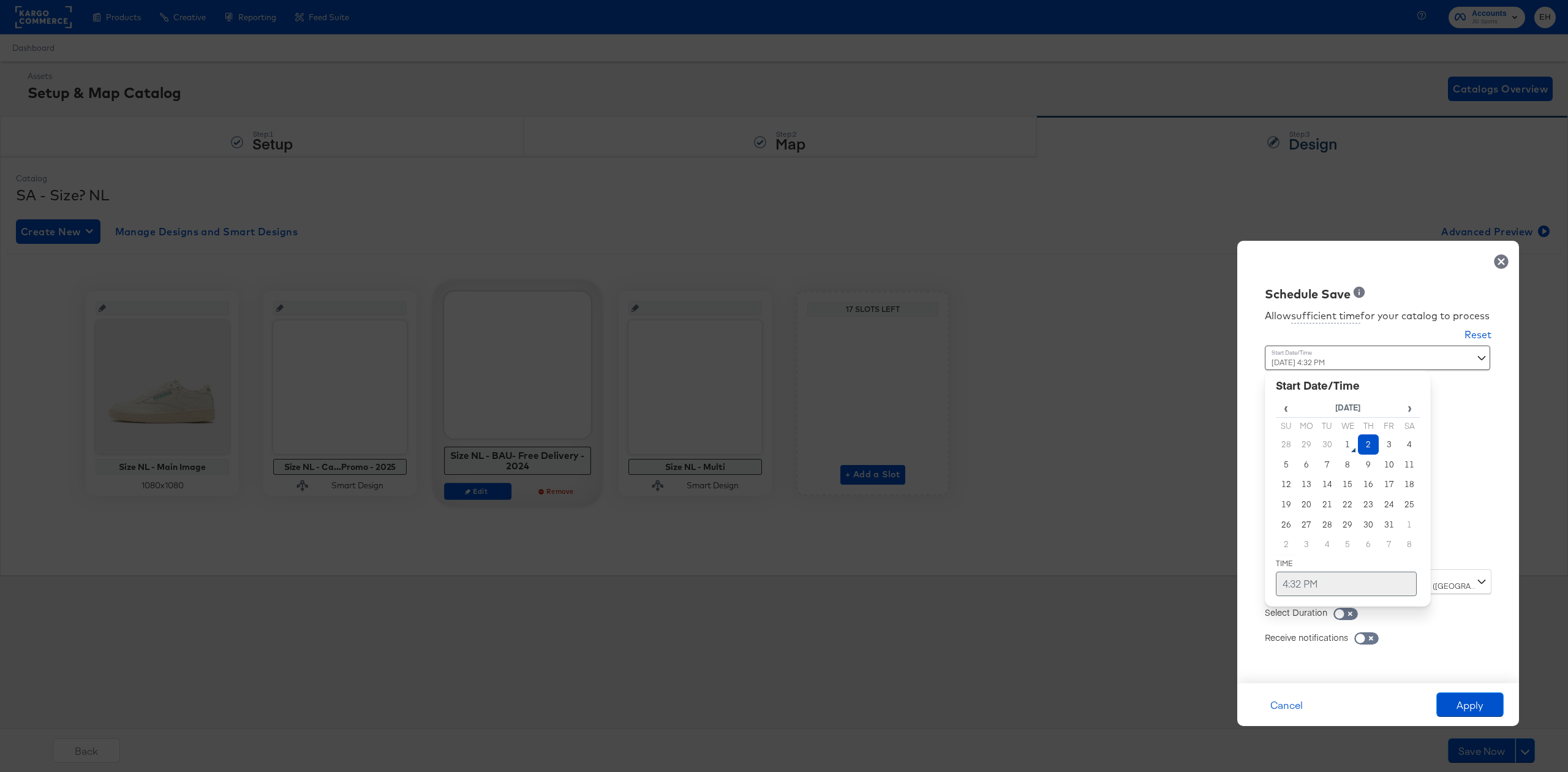
click at [1295, 587] on td "4:32 PM" at bounding box center [1346, 584] width 141 height 25
click at [1331, 480] on span "▼" at bounding box center [1322, 492] width 25 height 25
click at [1326, 488] on span "▼" at bounding box center [1322, 492] width 25 height 25
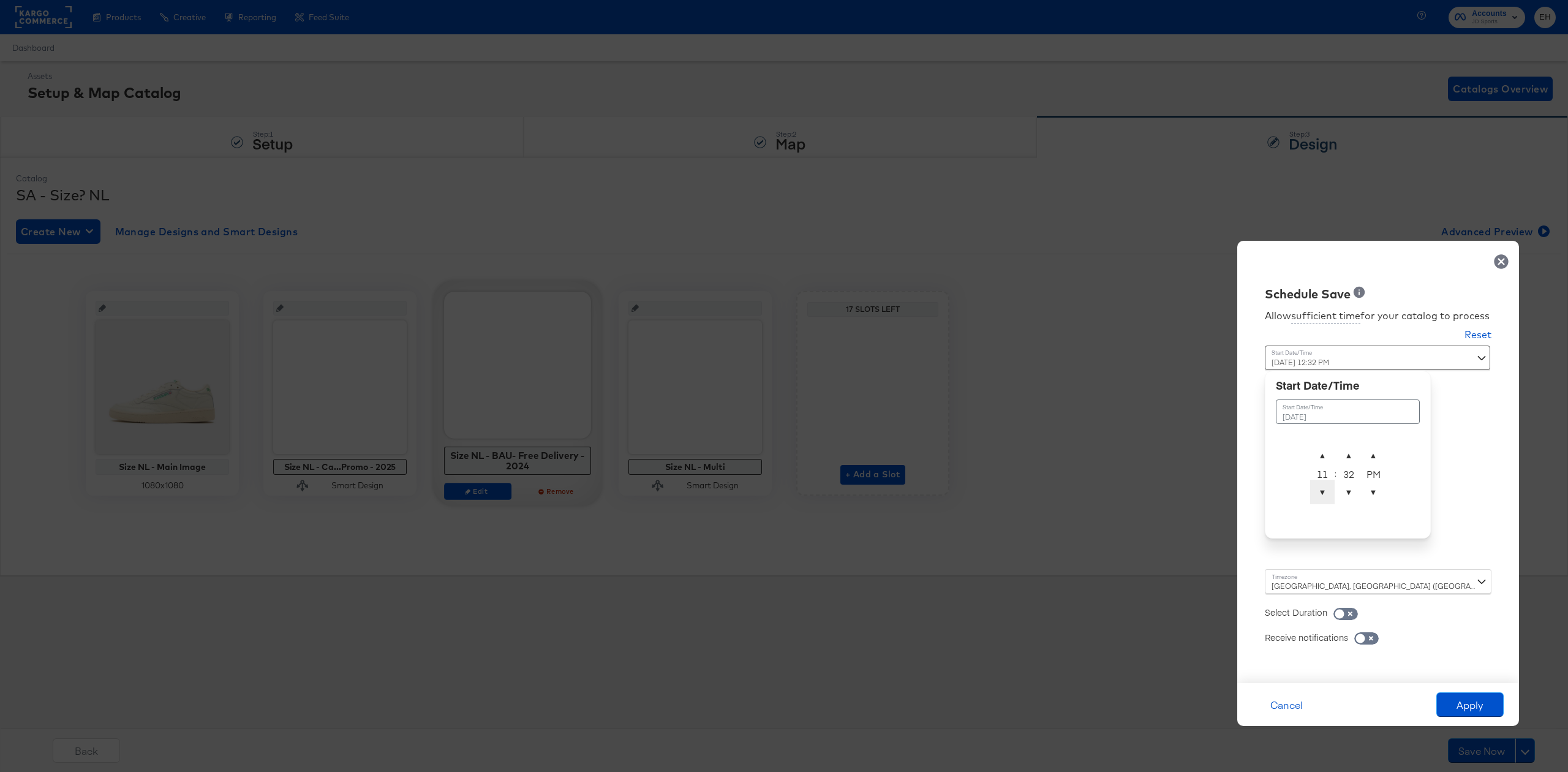
click at [1326, 488] on span "▼" at bounding box center [1322, 492] width 25 height 25
click at [1346, 492] on span "▼" at bounding box center [1349, 492] width 25 height 25
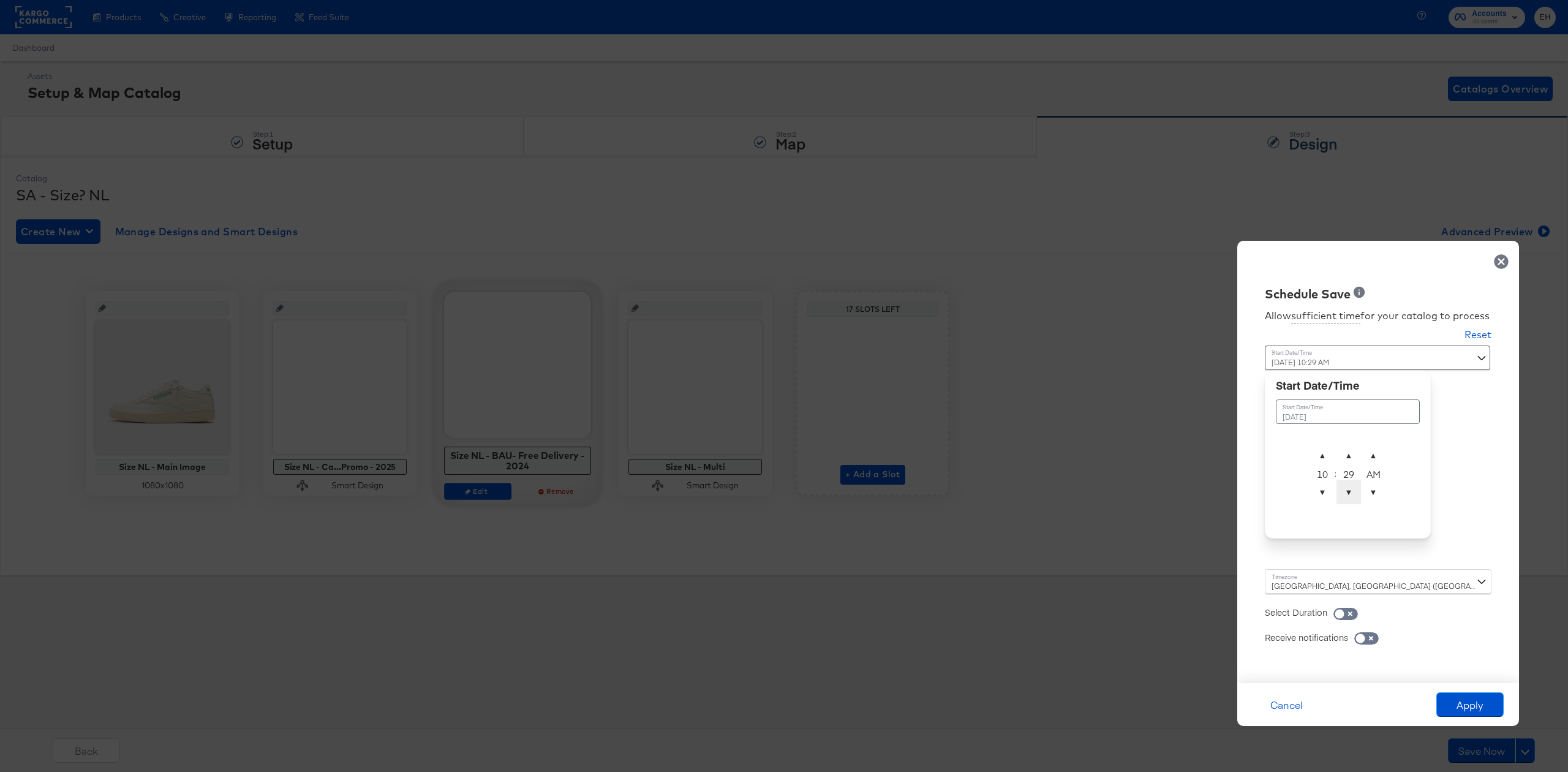
click at [1346, 492] on span "▼" at bounding box center [1349, 492] width 25 height 25
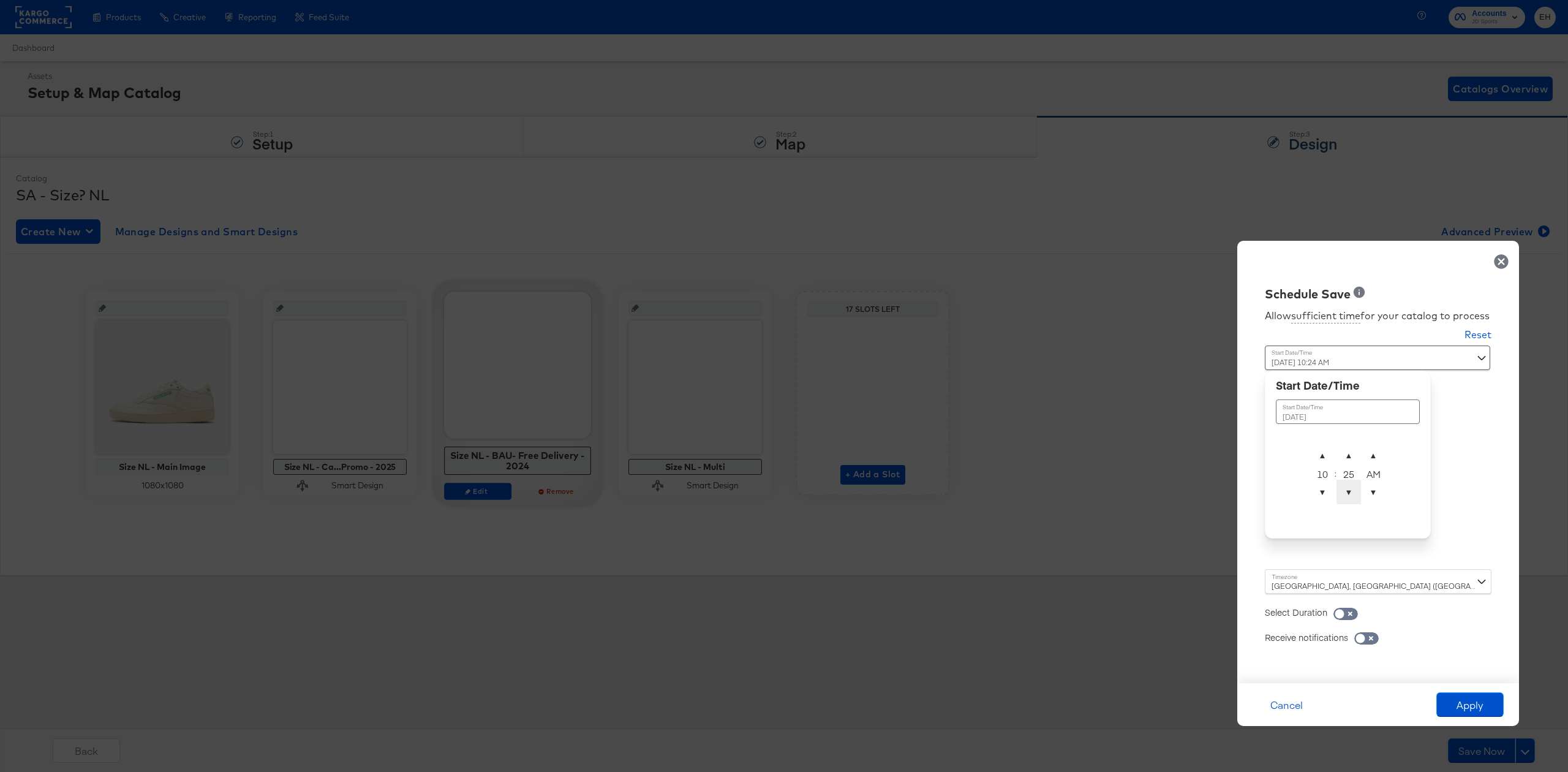
click at [1346, 492] on span "▼" at bounding box center [1349, 492] width 25 height 25
click at [1346, 492] on span "▼" at bounding box center [1349, 492] width 25 height 25
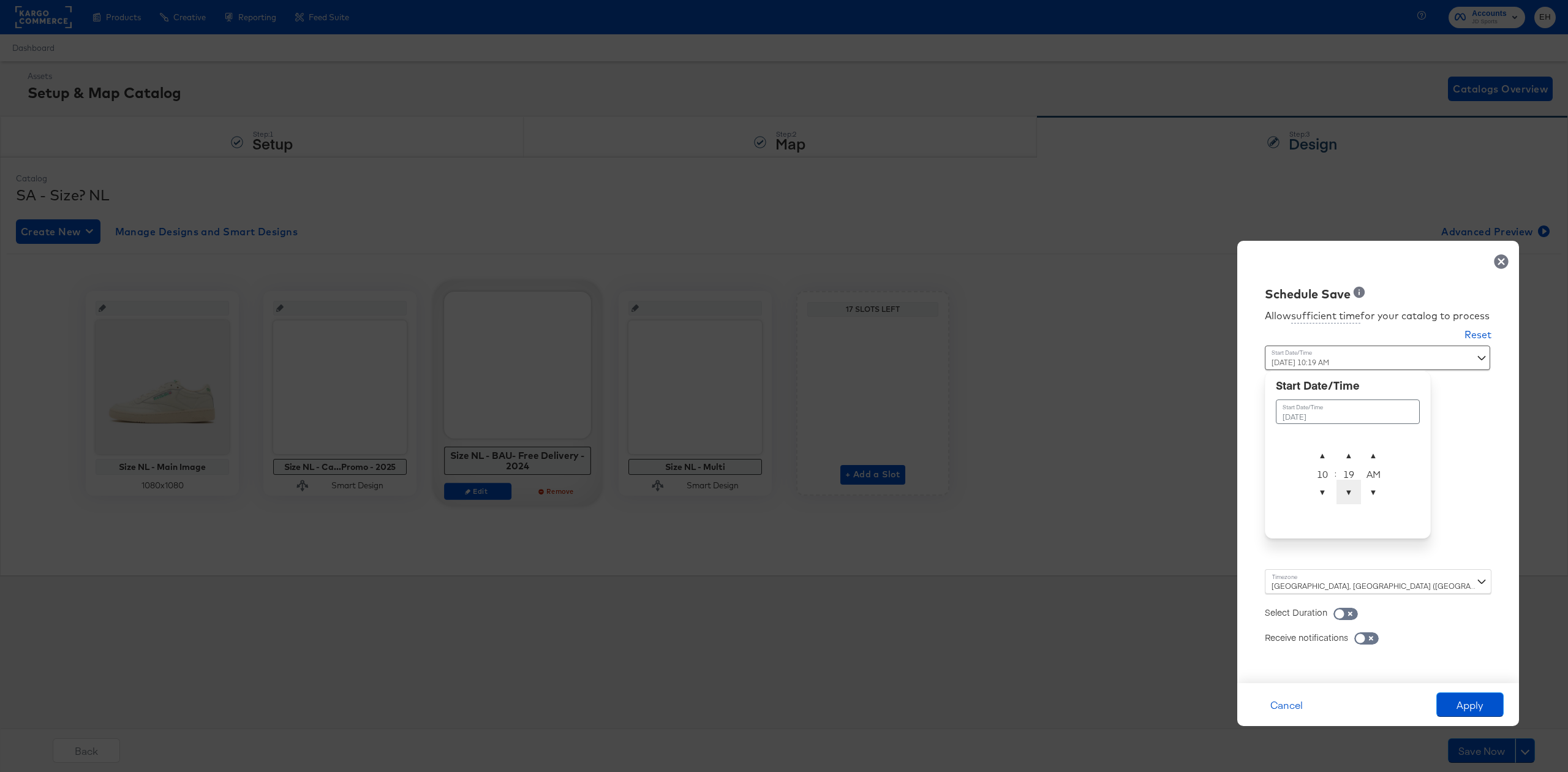
click at [1346, 492] on span "▼" at bounding box center [1349, 492] width 25 height 25
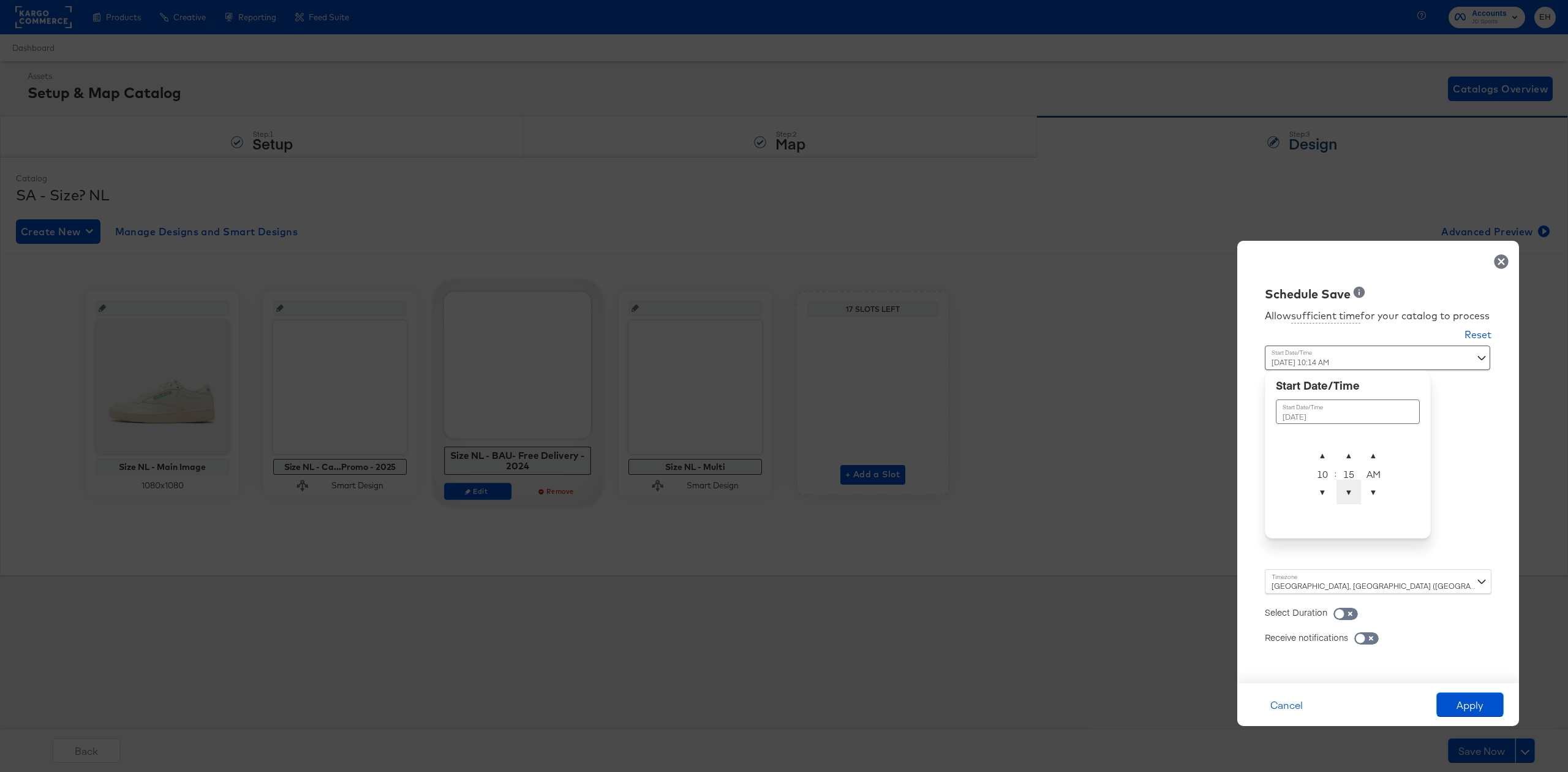
click at [1346, 492] on span "▼" at bounding box center [1349, 492] width 25 height 25
click at [1346, 491] on span "▼" at bounding box center [1349, 492] width 25 height 25
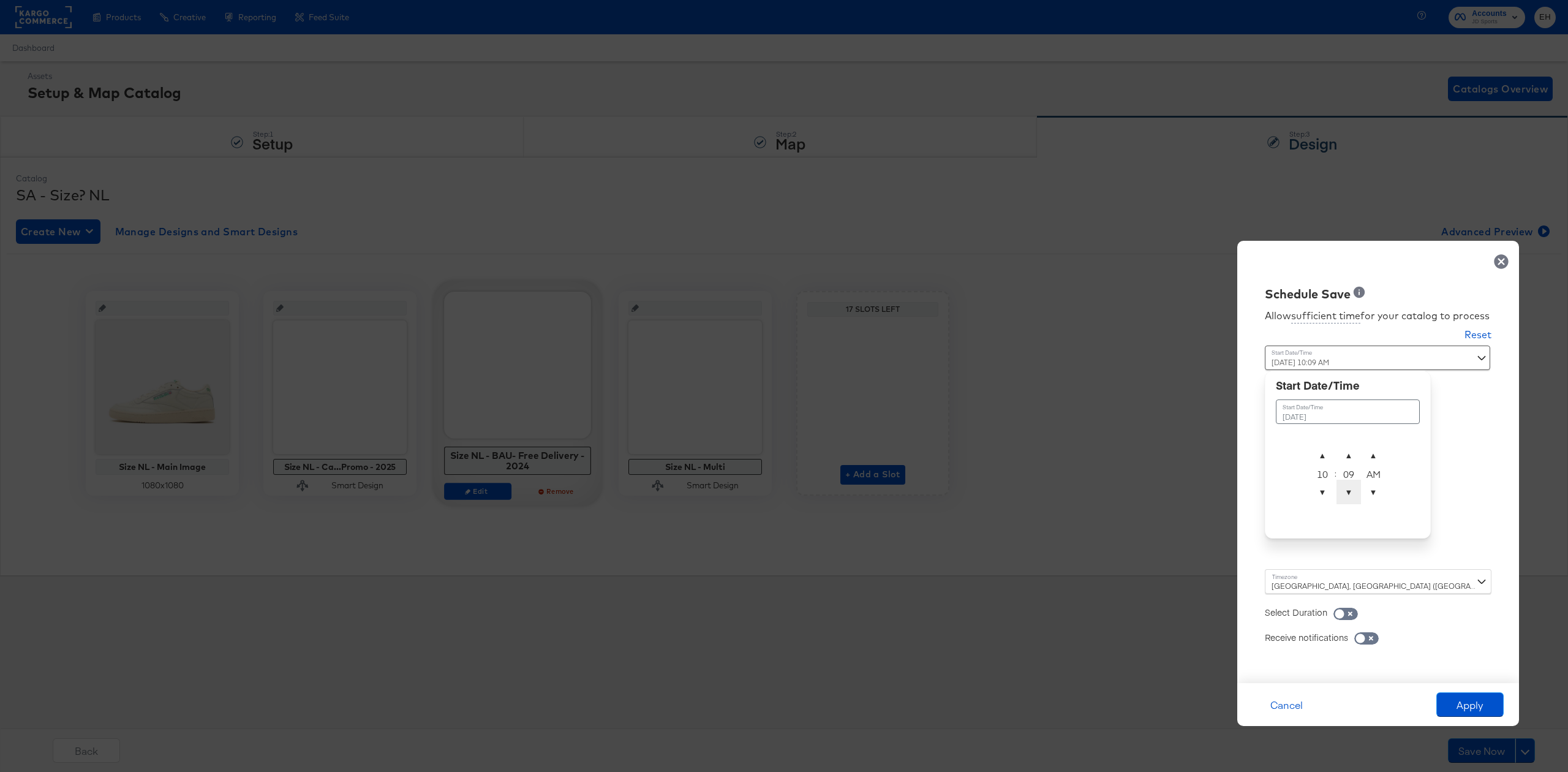
click at [1346, 491] on span "▼" at bounding box center [1349, 492] width 25 height 25
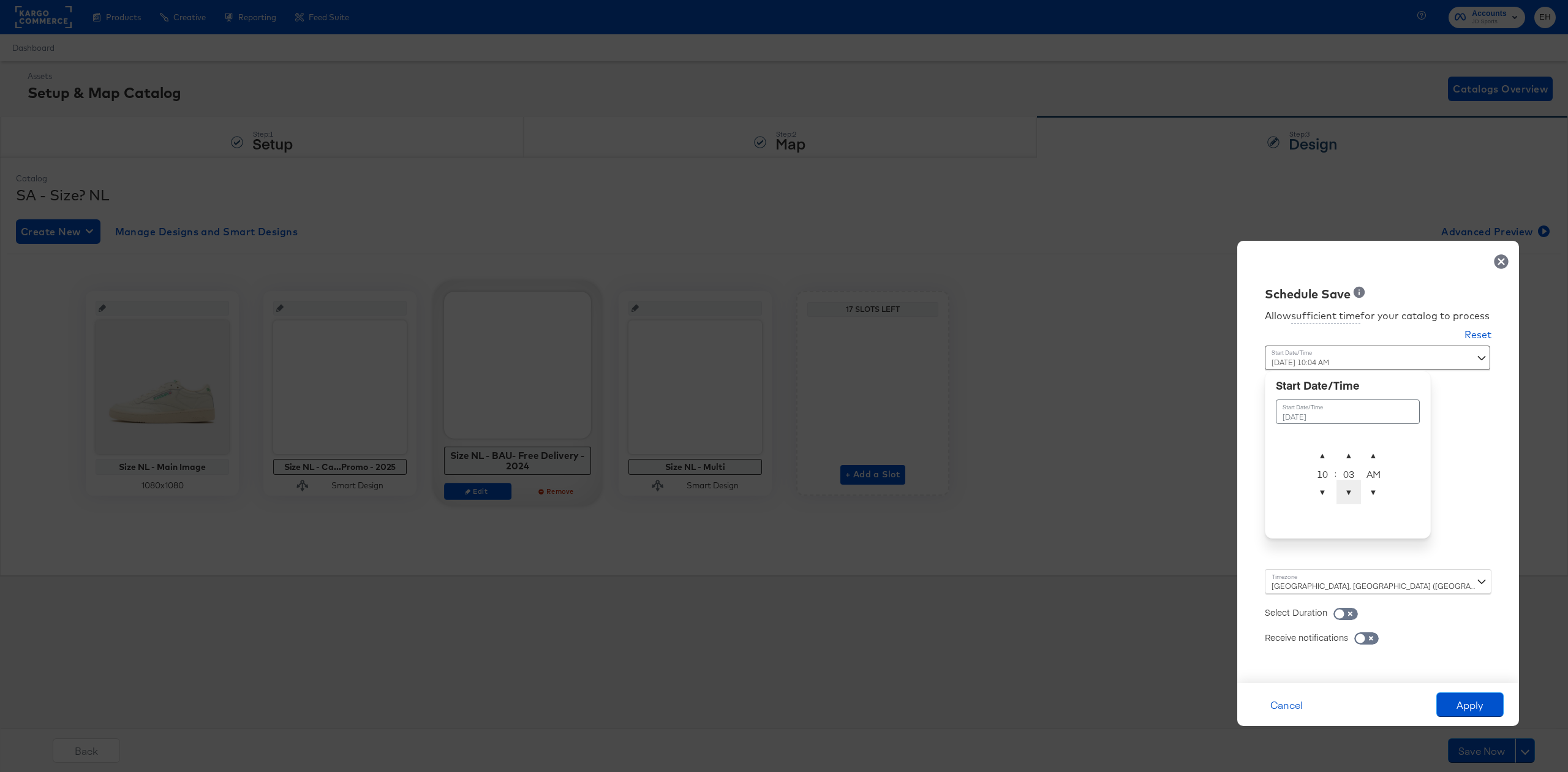
click at [1345, 491] on span "▼" at bounding box center [1349, 492] width 25 height 25
type input "October 2nd 2025 10:00 AM"
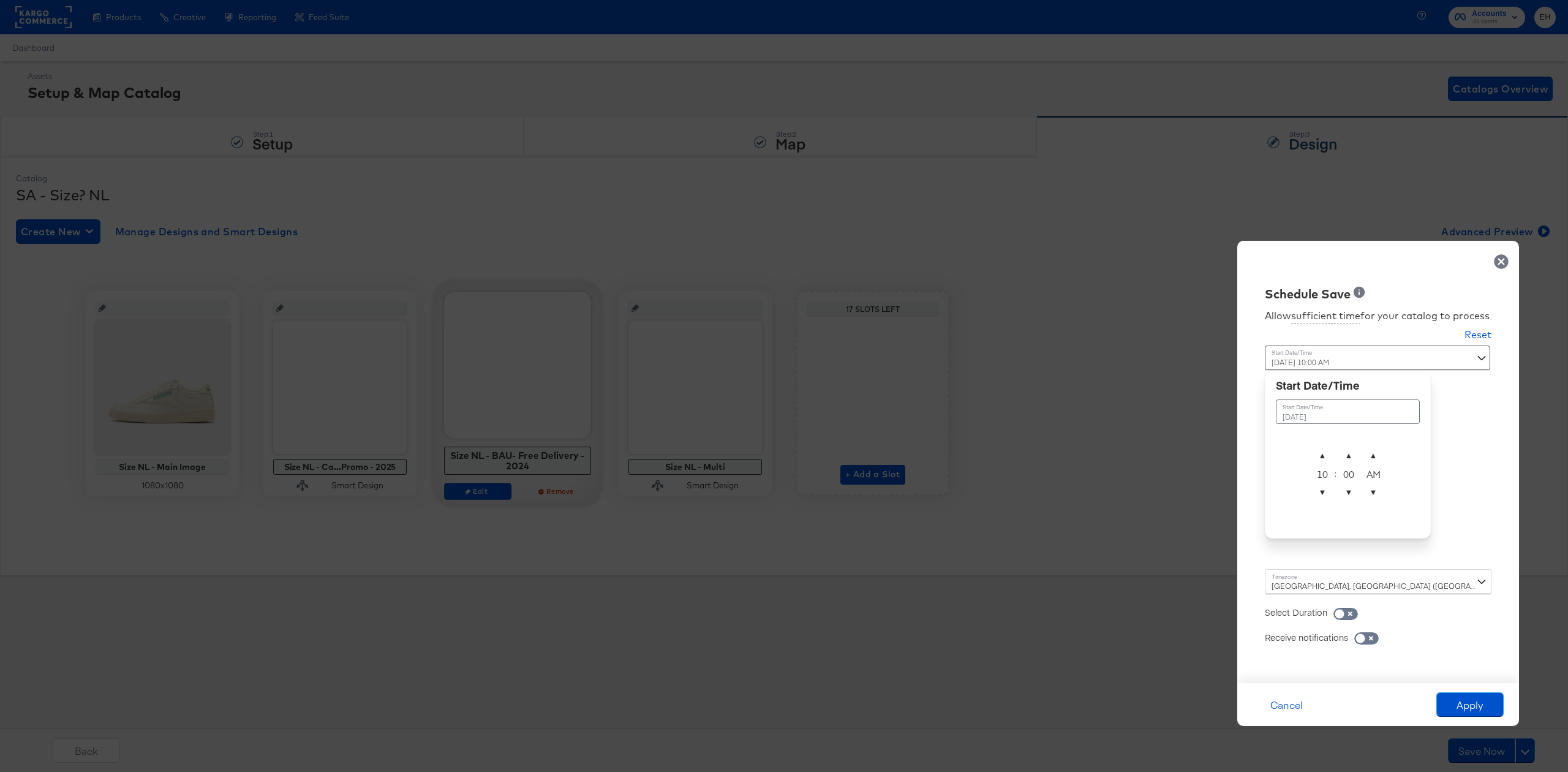
click at [1449, 480] on div "Allow sufficient time for your catalog to process Reset Time : October 2nd 2025…" at bounding box center [1378, 487] width 263 height 368
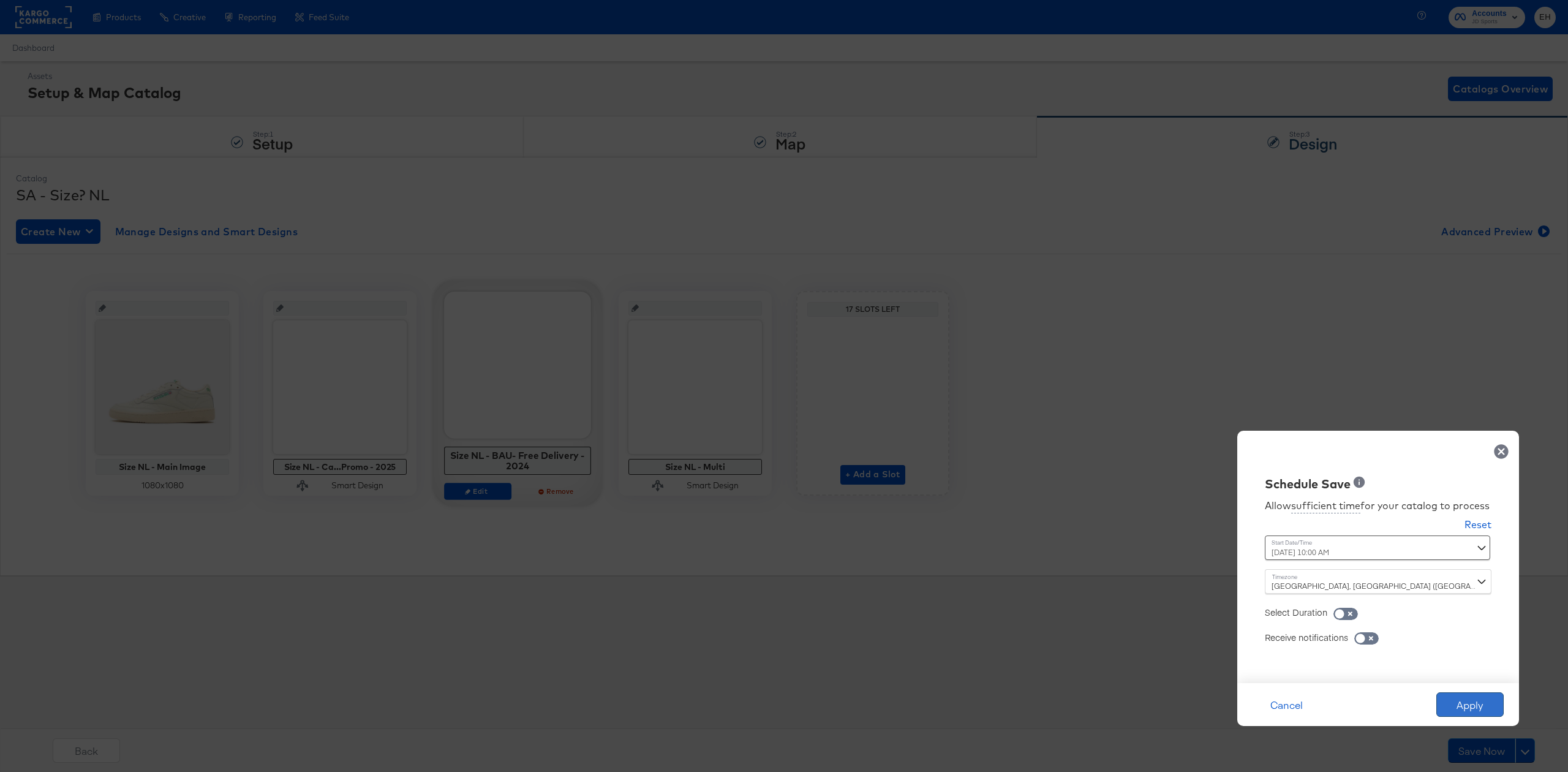
click at [1455, 697] on button "Apply" at bounding box center [1470, 705] width 67 height 25
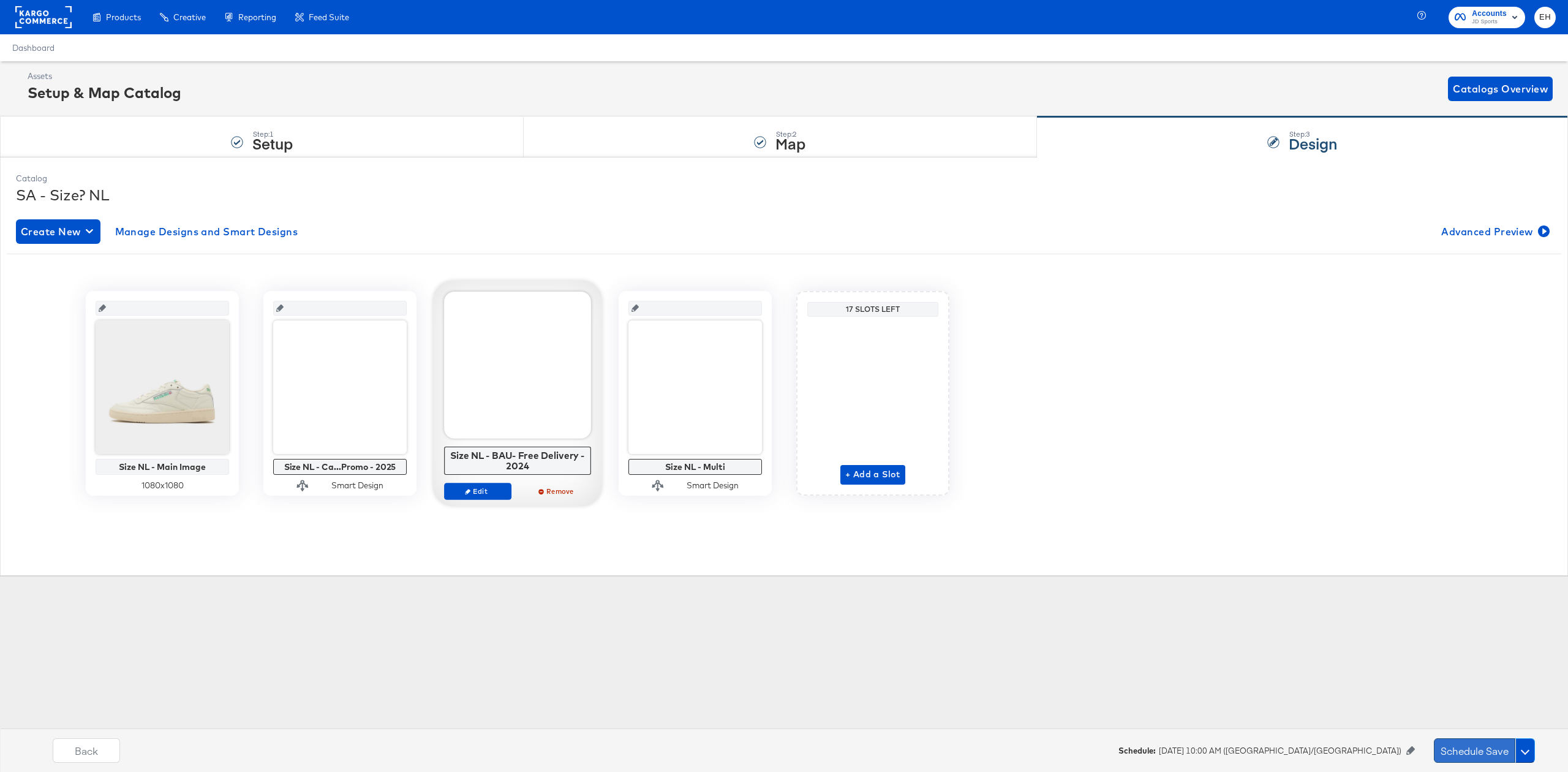
click at [1461, 744] on button "Schedule Save" at bounding box center [1474, 751] width 81 height 25
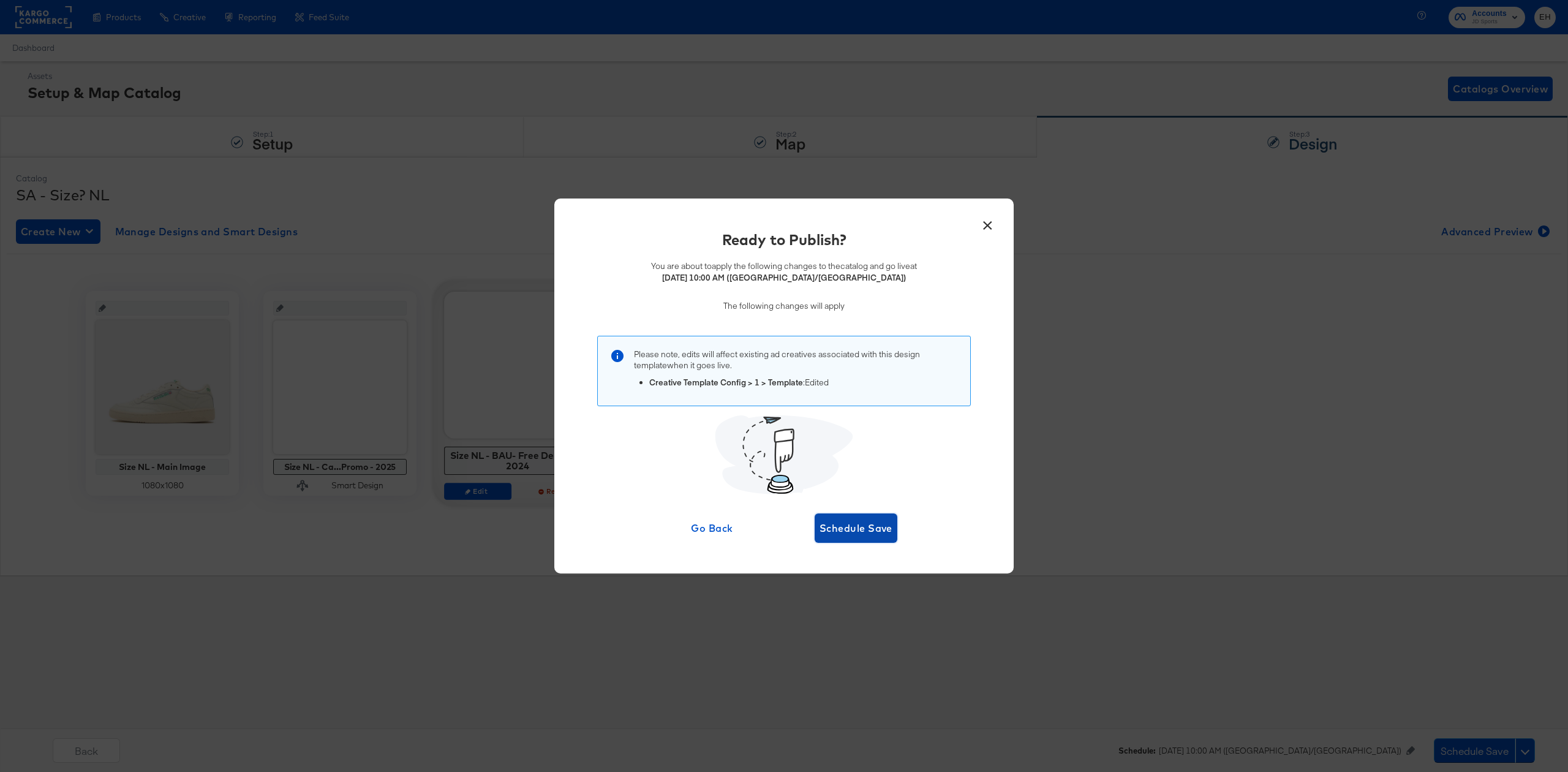
click at [856, 525] on span "Schedule Save" at bounding box center [855, 528] width 73 height 17
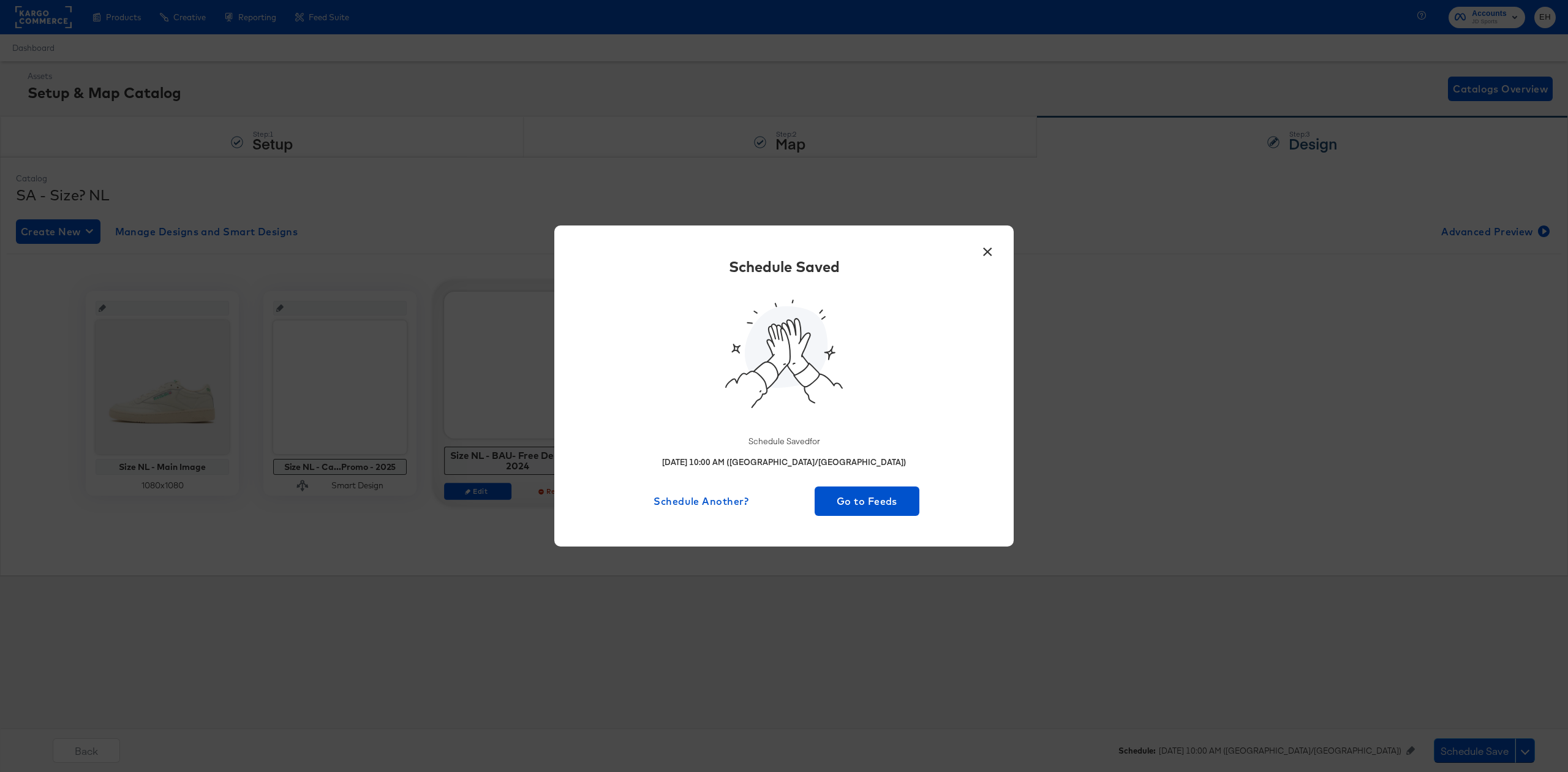
click at [981, 255] on button "×" at bounding box center [987, 248] width 22 height 22
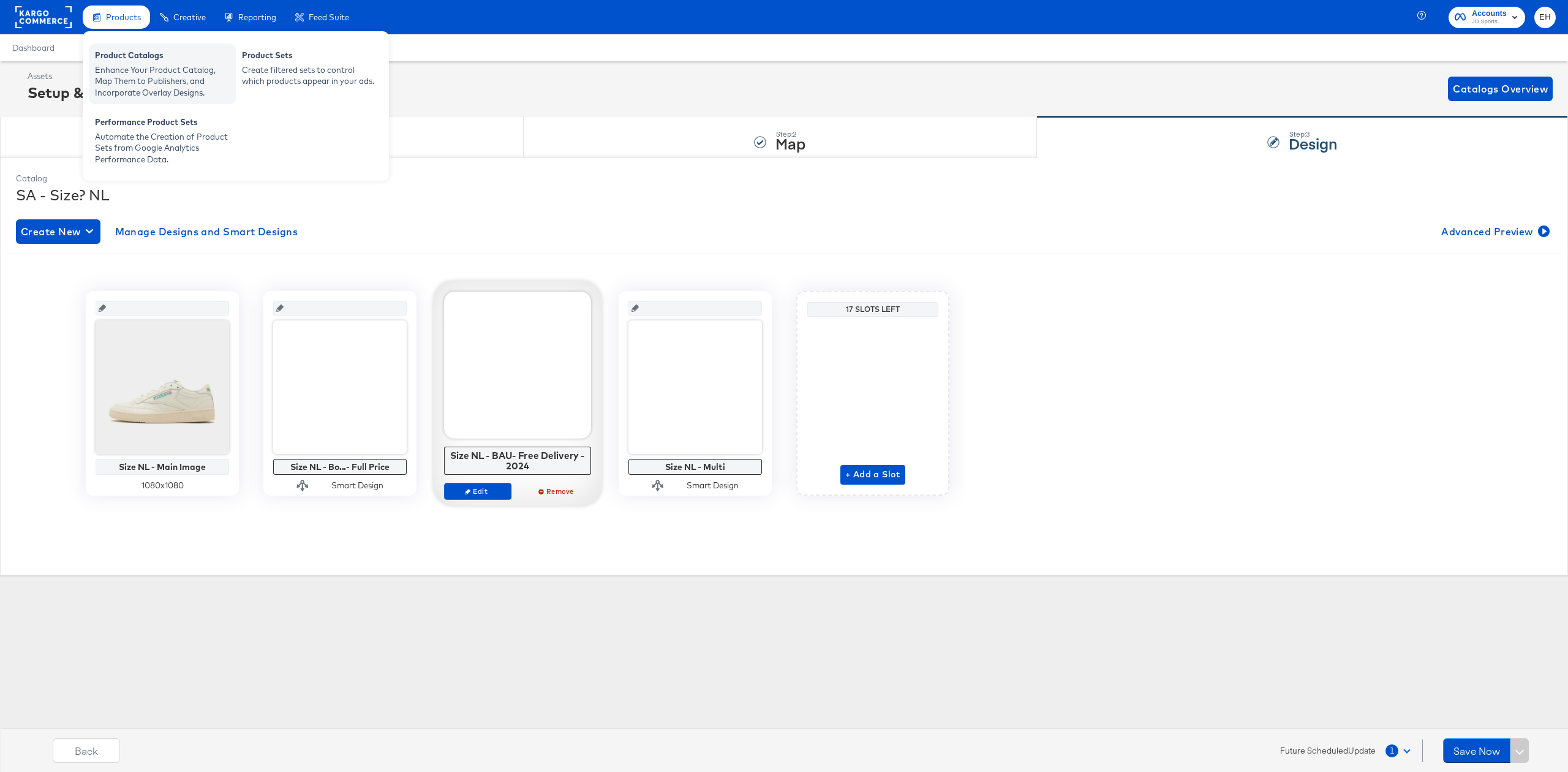
click at [138, 80] on div "Enhance Your Product Catalog, Map Them to Publishers, and Incorporate Overlay D…" at bounding box center [163, 81] width 135 height 35
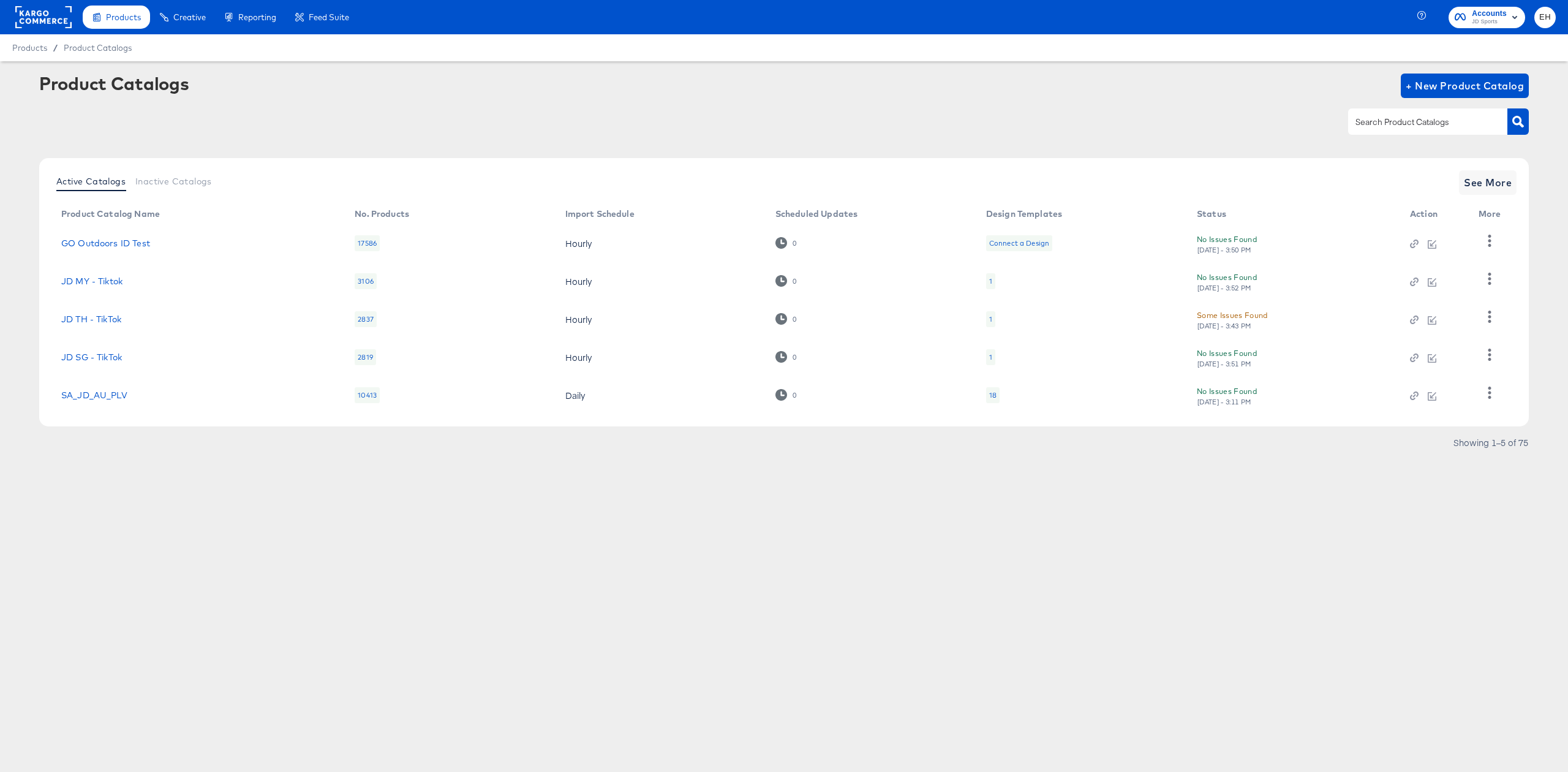
click at [1375, 130] on div at bounding box center [1427, 121] width 159 height 25
type input "size"
click at [1475, 189] on span "See More" at bounding box center [1487, 183] width 48 height 17
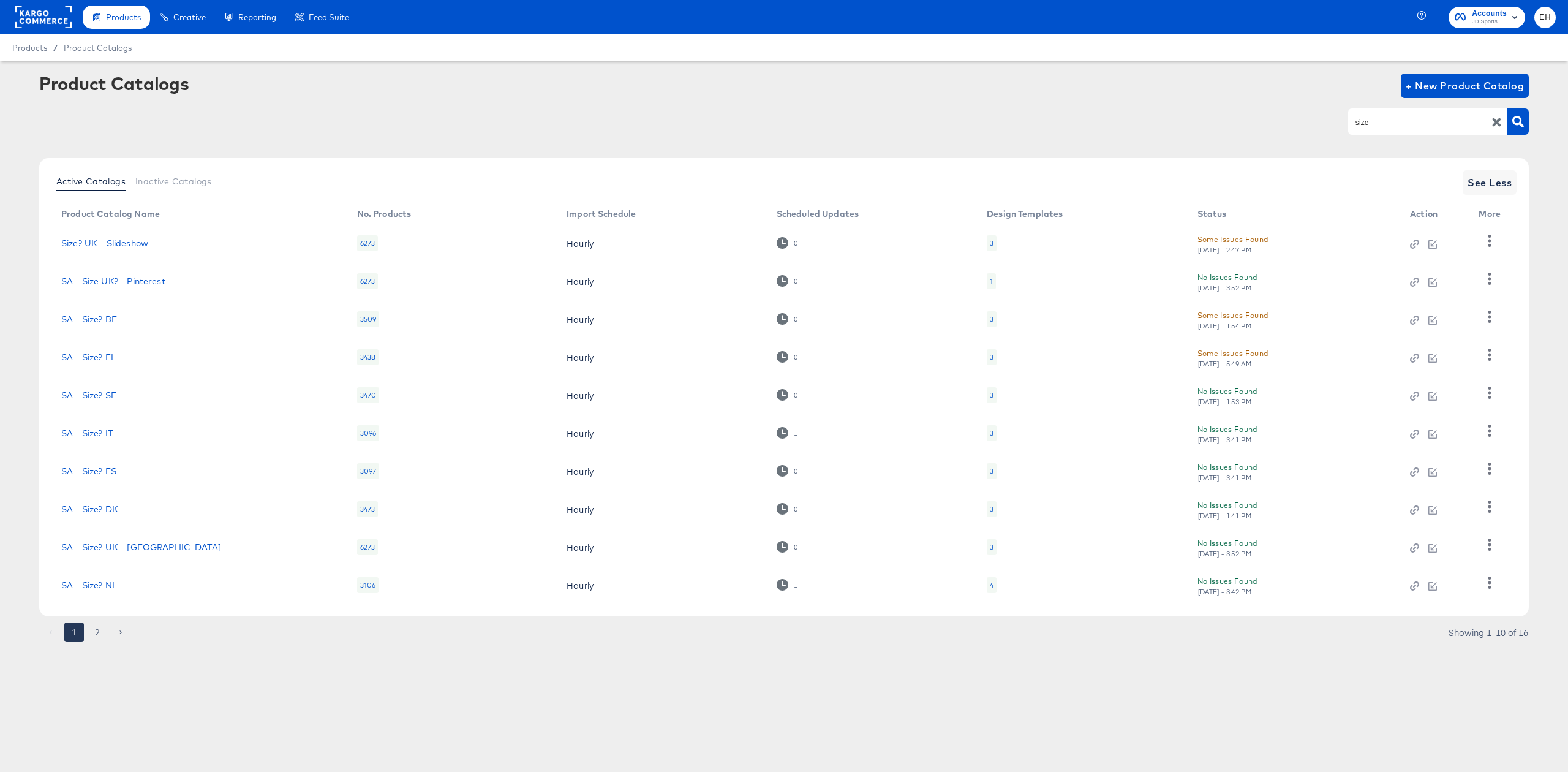
click at [106, 474] on link "SA - Size? ES" at bounding box center [89, 471] width 55 height 10
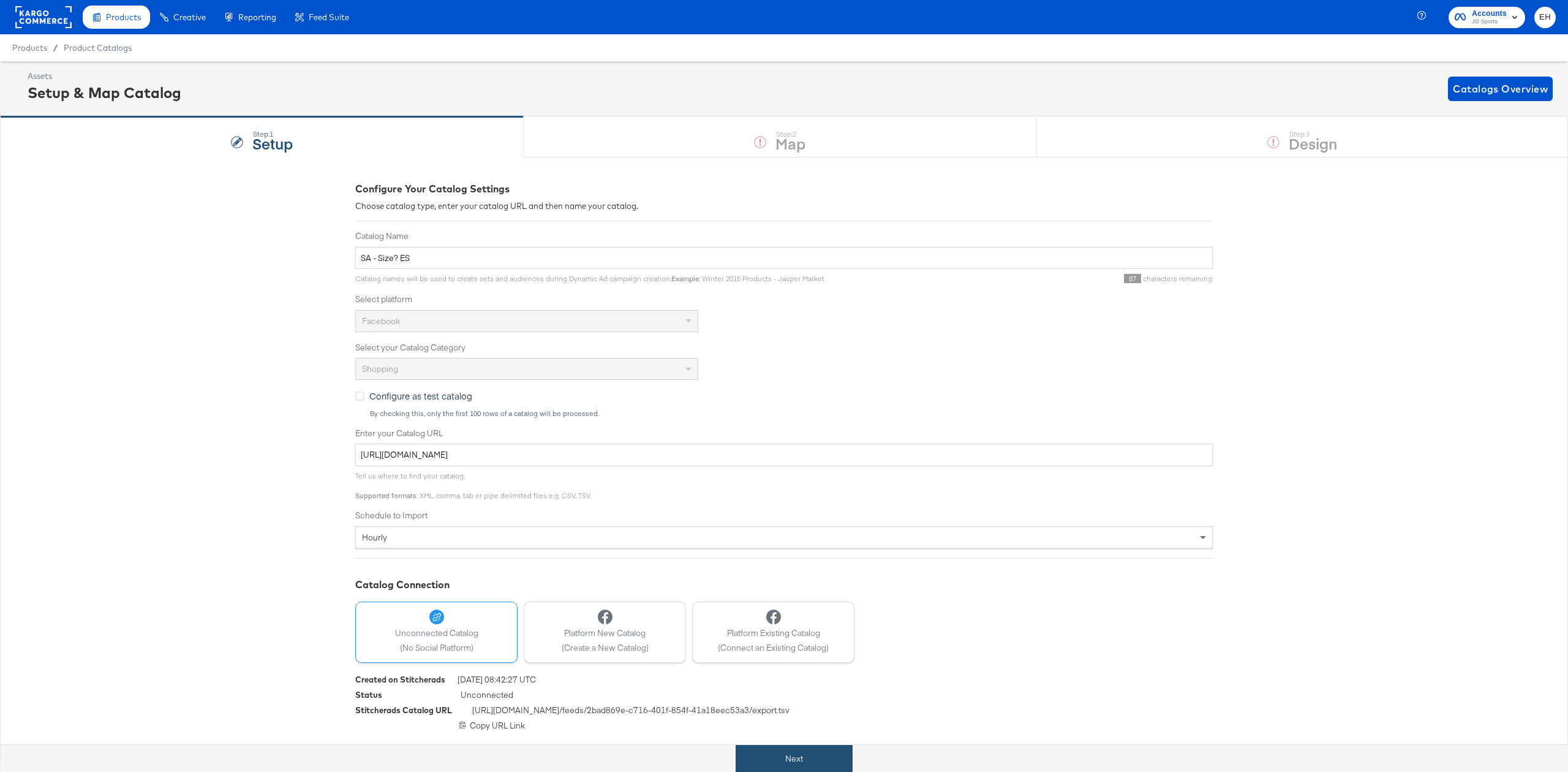
click at [778, 760] on button "Next" at bounding box center [794, 759] width 117 height 28
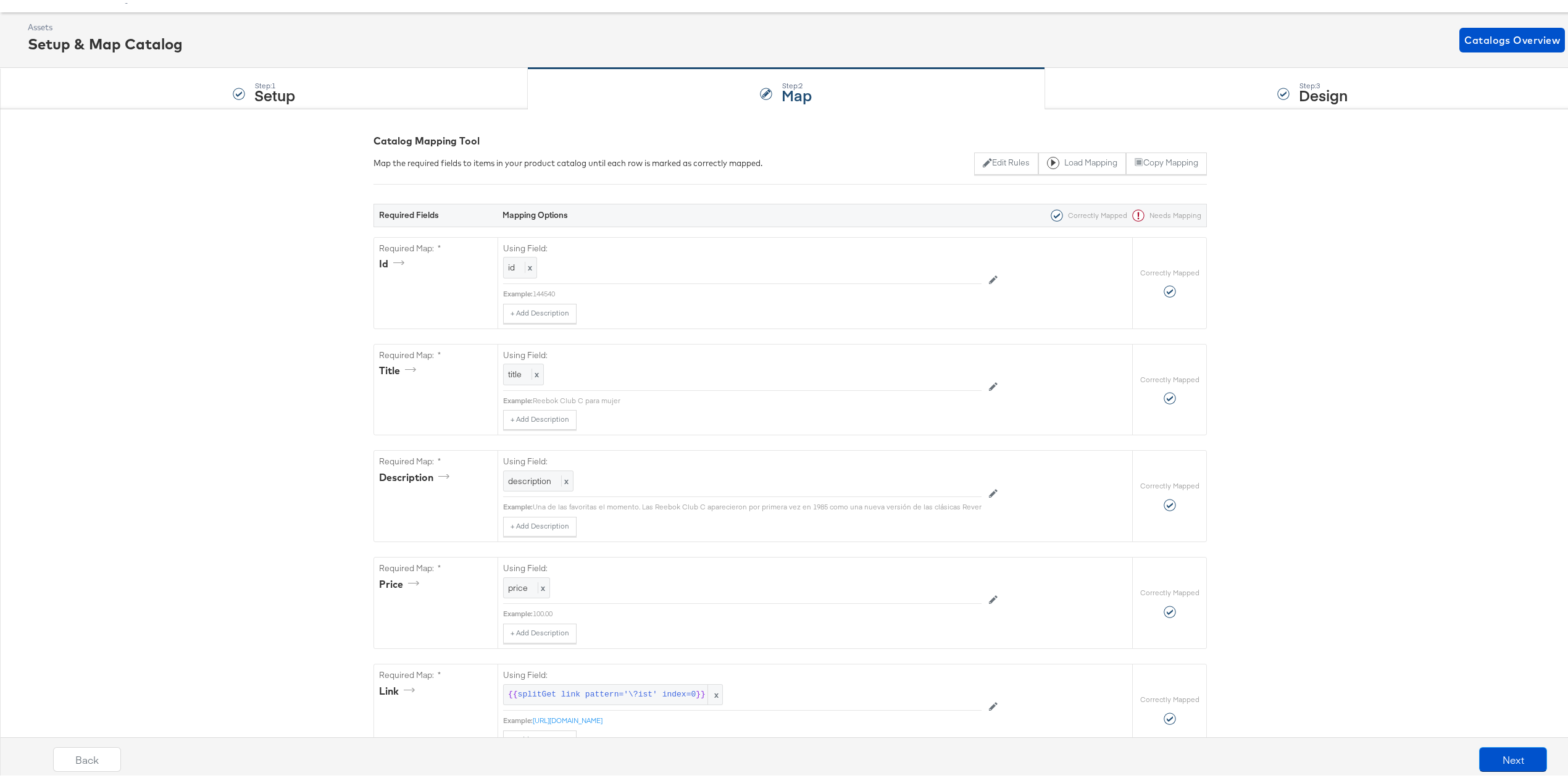
scroll to position [82, 0]
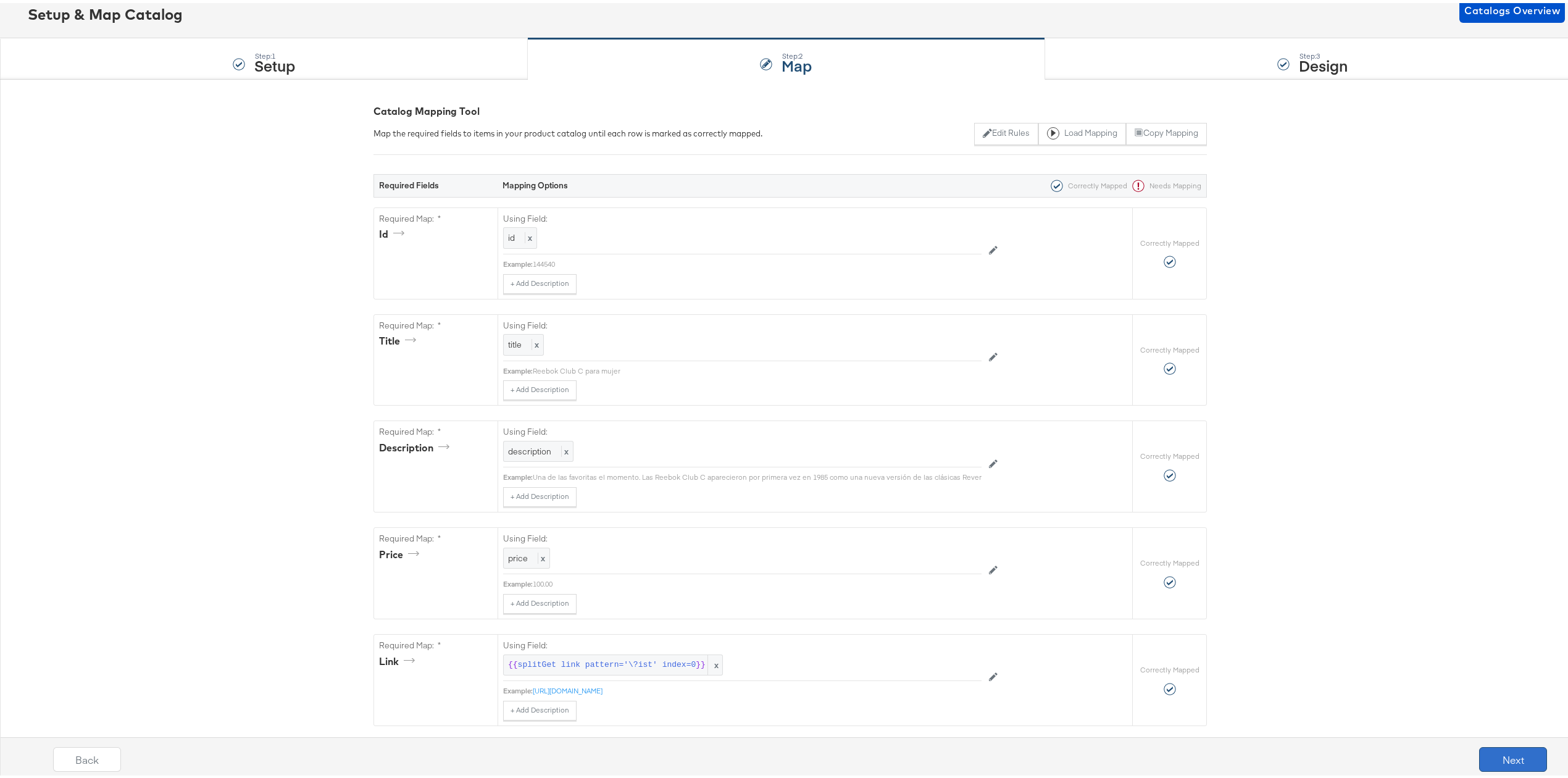
click at [1502, 753] on button "Next" at bounding box center [1513, 756] width 68 height 25
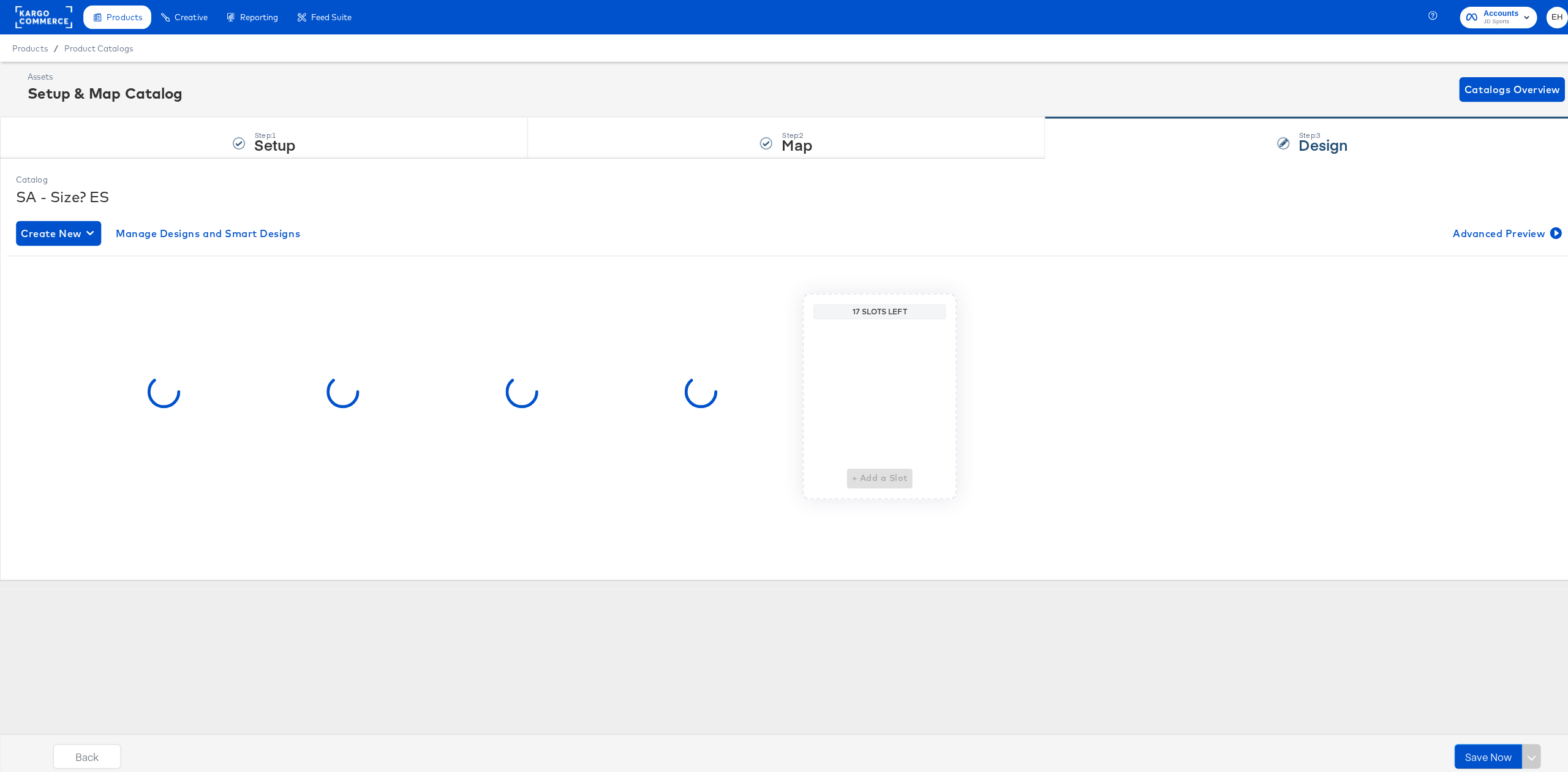
scroll to position [0, 0]
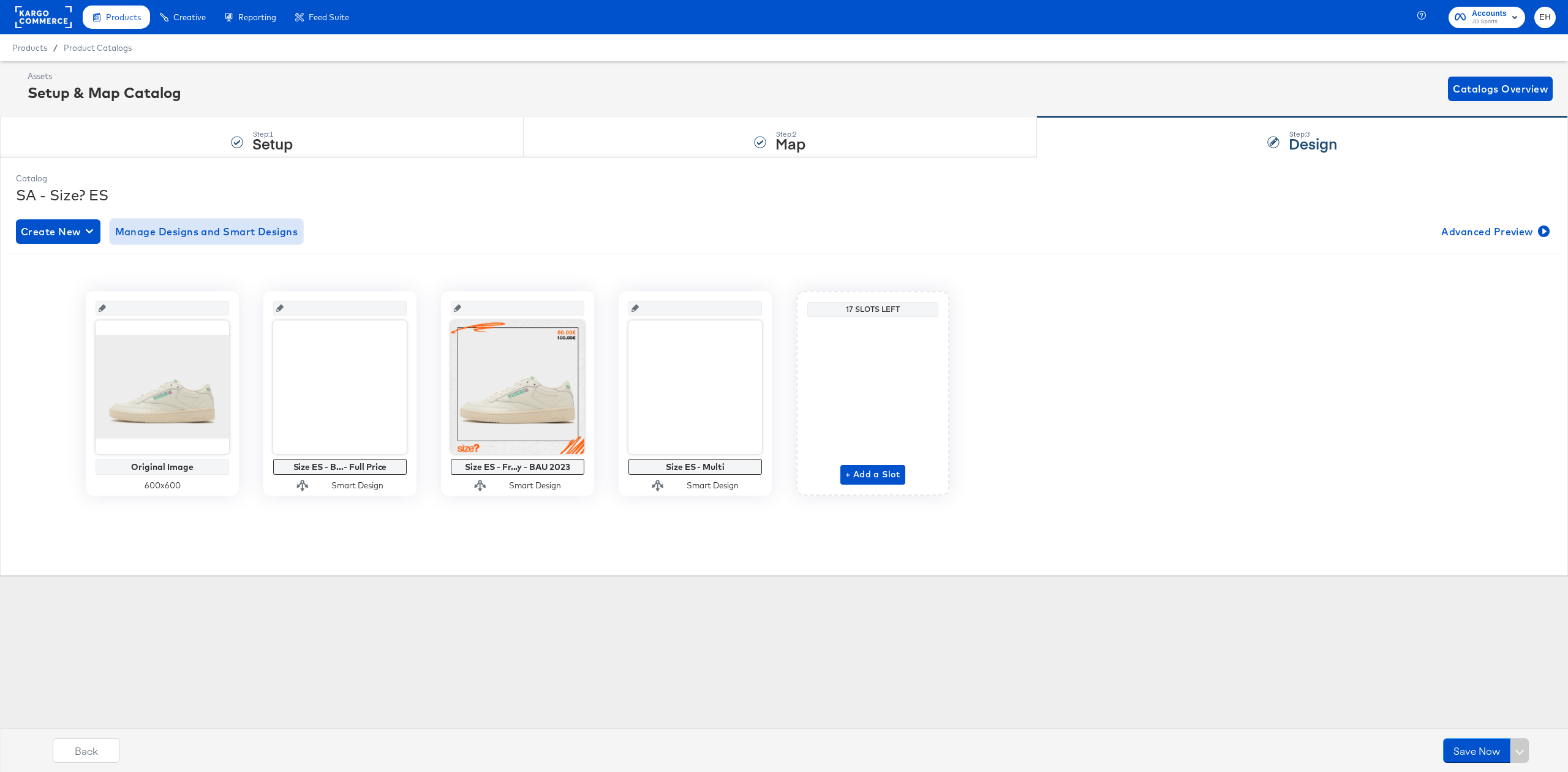
click at [242, 228] on span "Manage Designs and Smart Designs" at bounding box center [206, 231] width 183 height 17
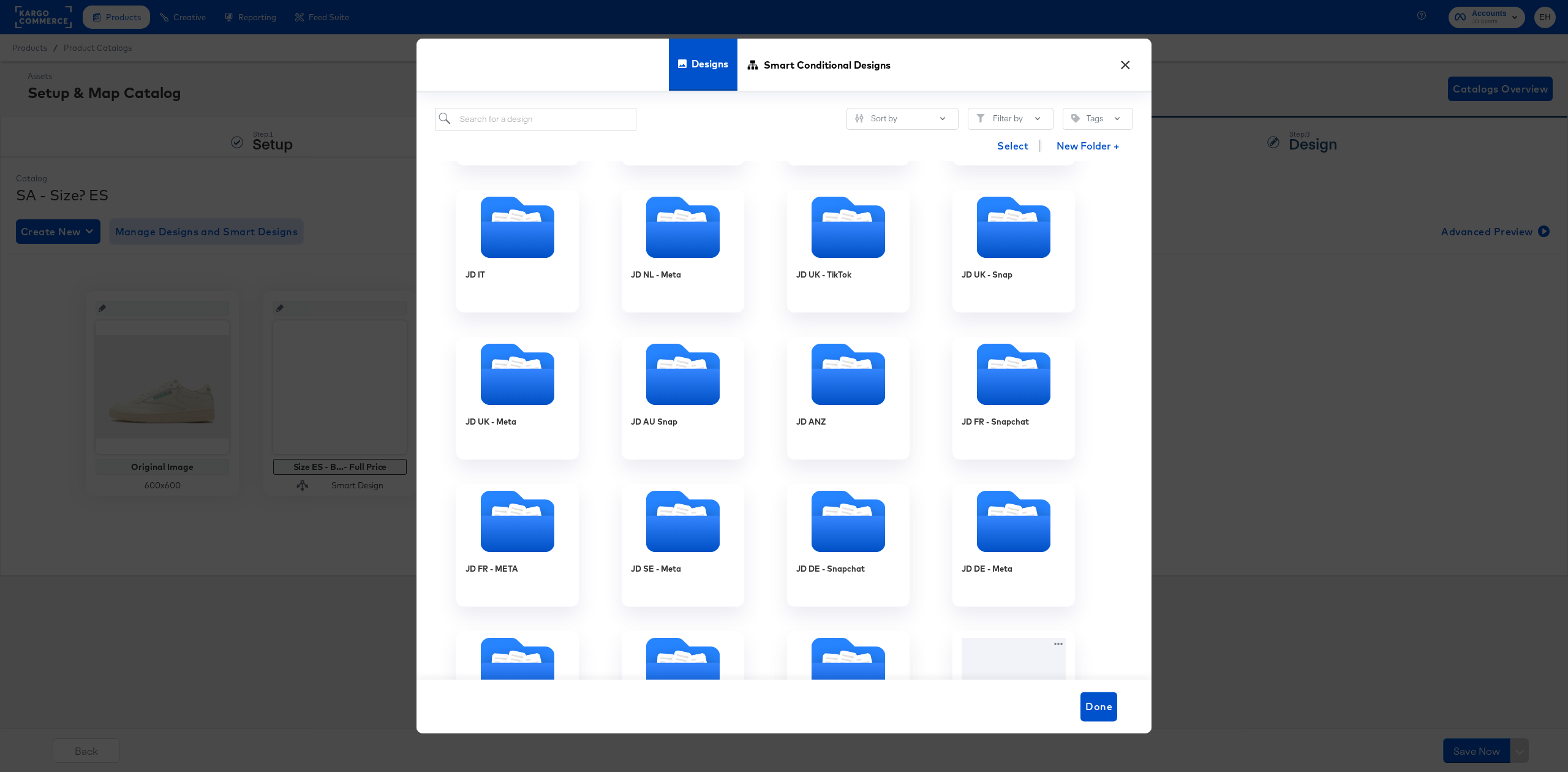
scroll to position [1144, 0]
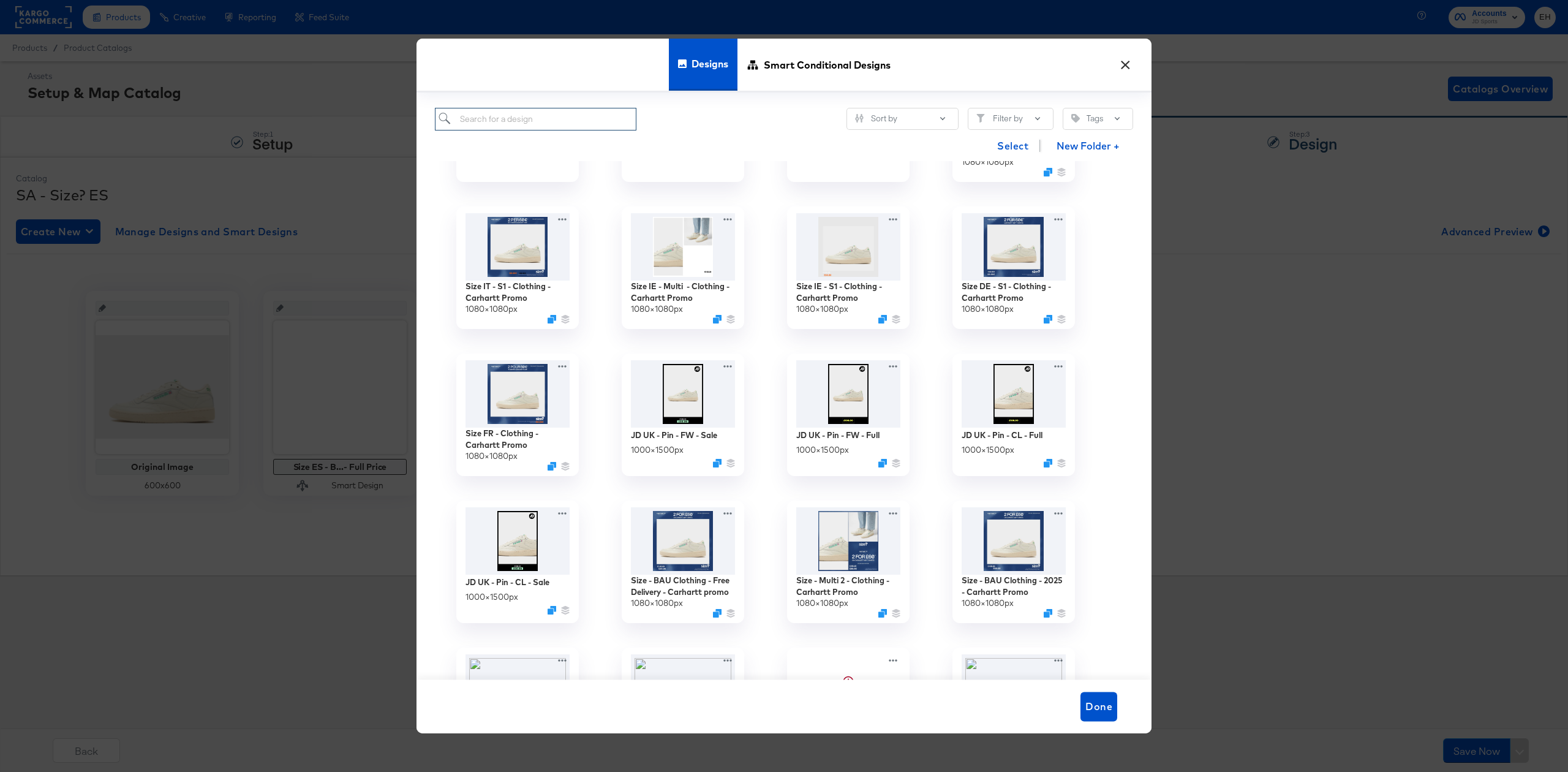
click at [570, 116] on input "search" at bounding box center [535, 119] width 201 height 23
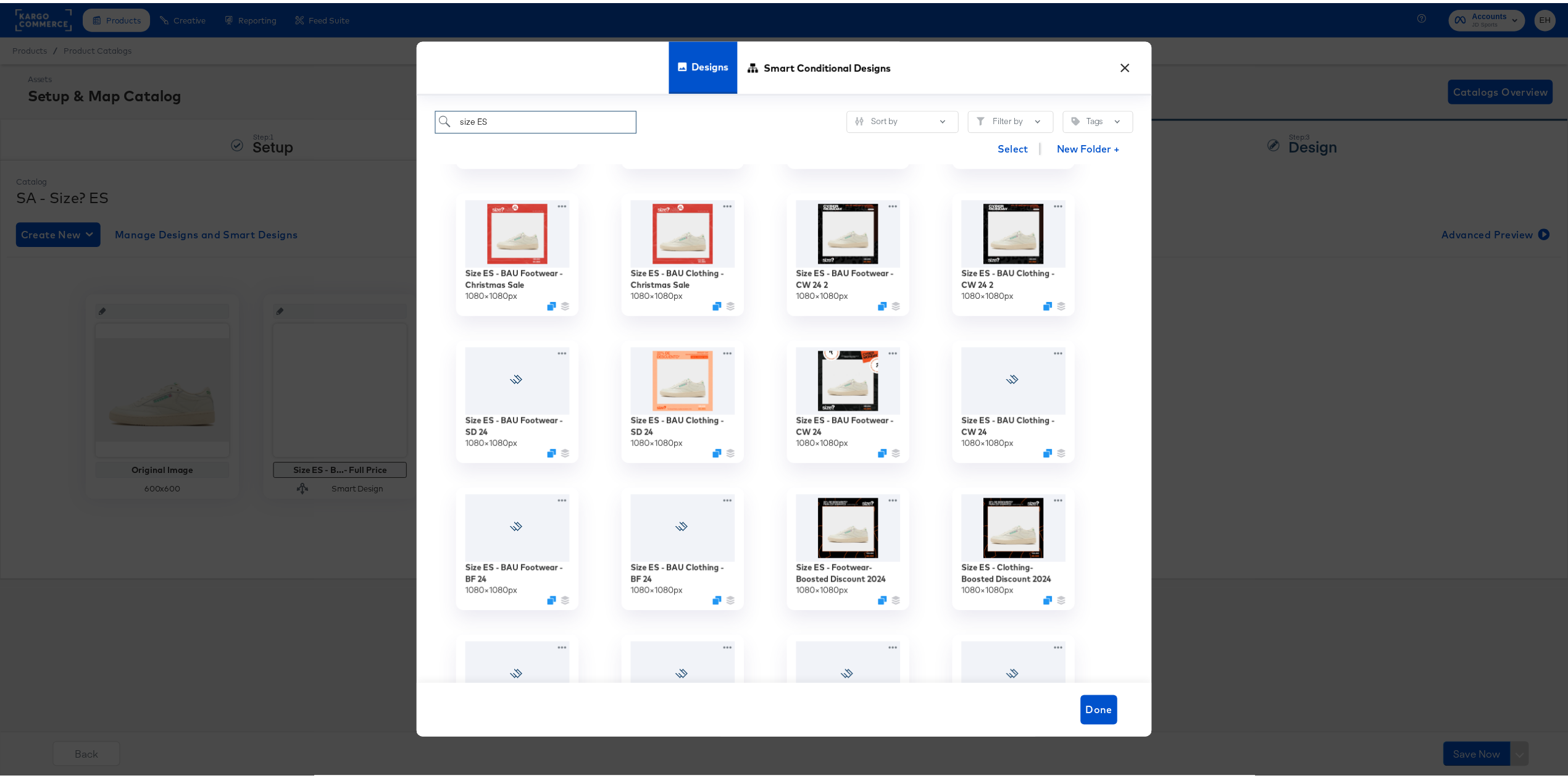
scroll to position [576, 0]
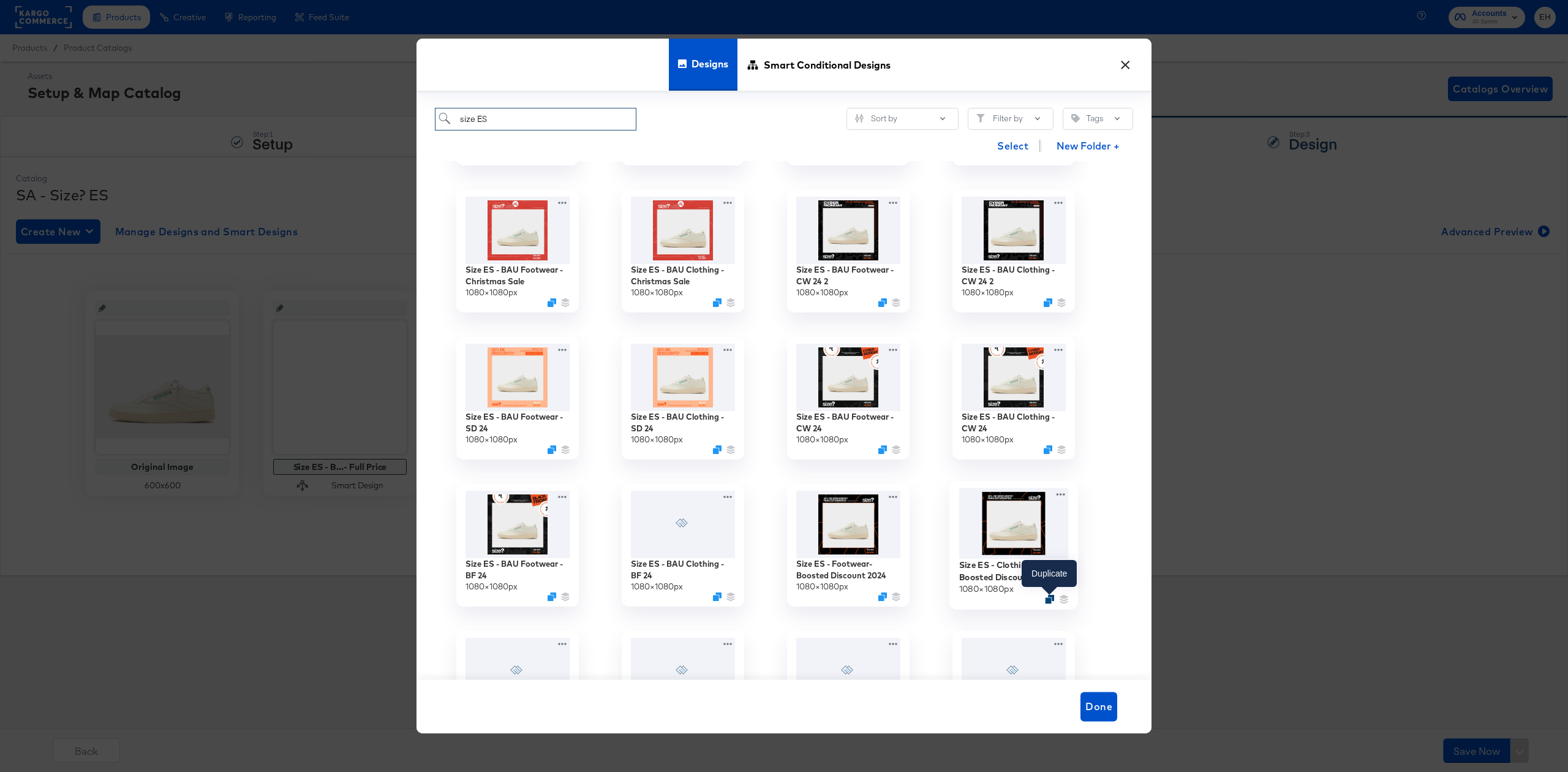
type input "size ES"
click at [1051, 597] on icon "Duplicate" at bounding box center [1049, 599] width 9 height 9
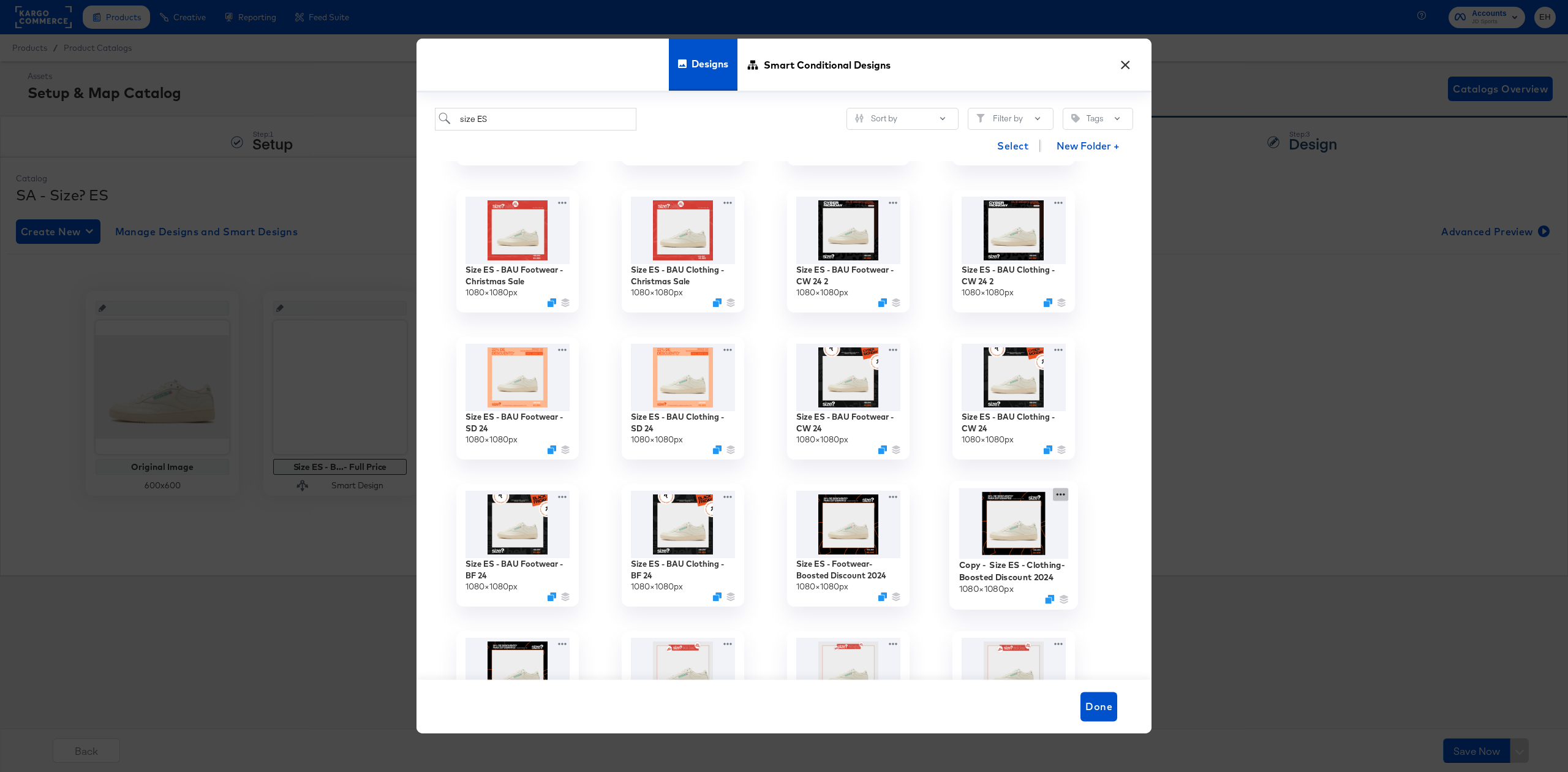
click at [1064, 490] on div "Copy - Size ES - Clothing- Boosted Discount 2024 1080 × 1080 px" at bounding box center [1013, 545] width 165 height 147
click at [989, 545] on button "Edit Design Edit Design" at bounding box center [989, 544] width 165 height 23
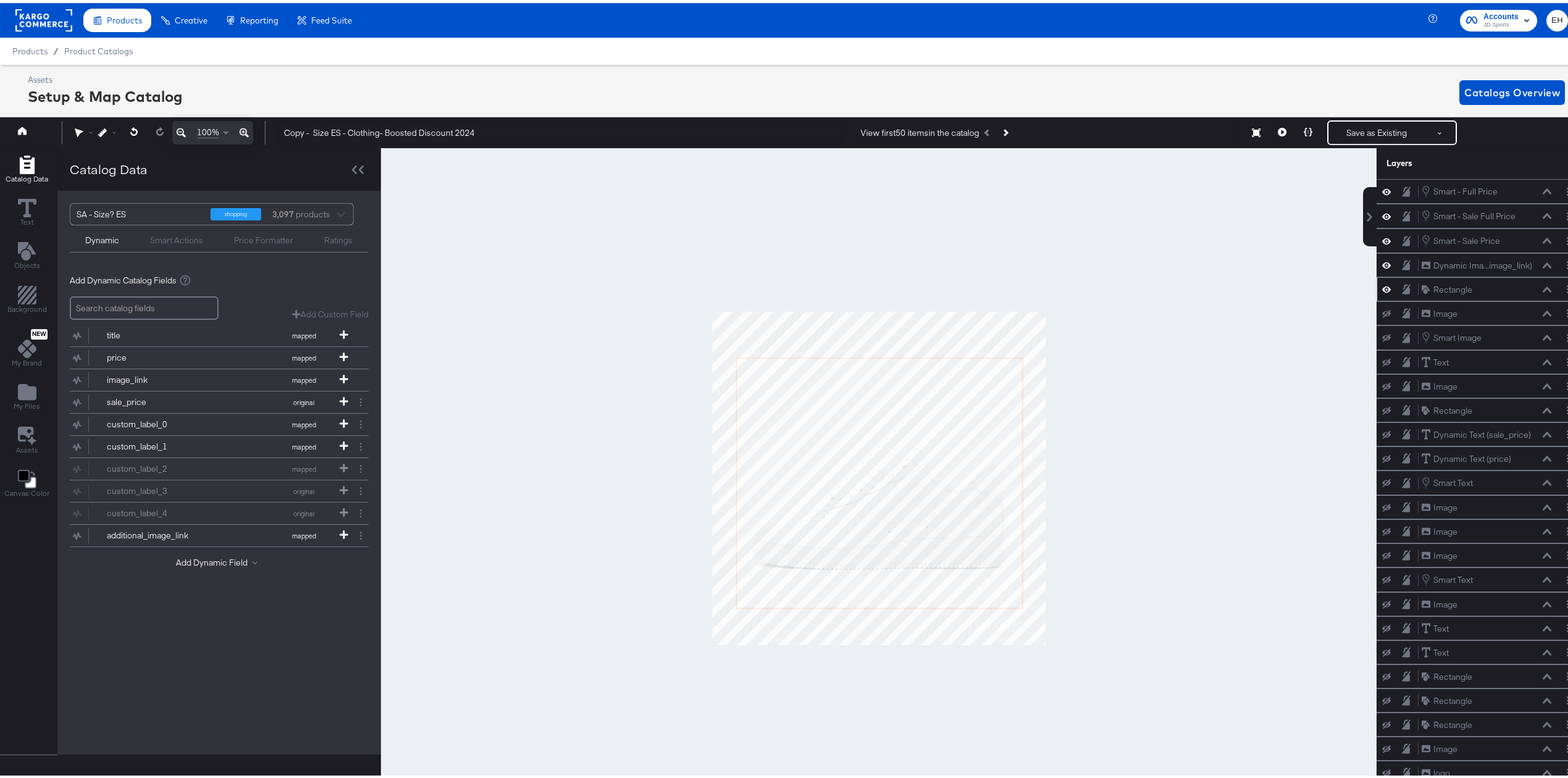
click at [1382, 292] on icon at bounding box center [1387, 286] width 8 height 11
click at [41, 394] on button "My Files" at bounding box center [27, 394] width 41 height 35
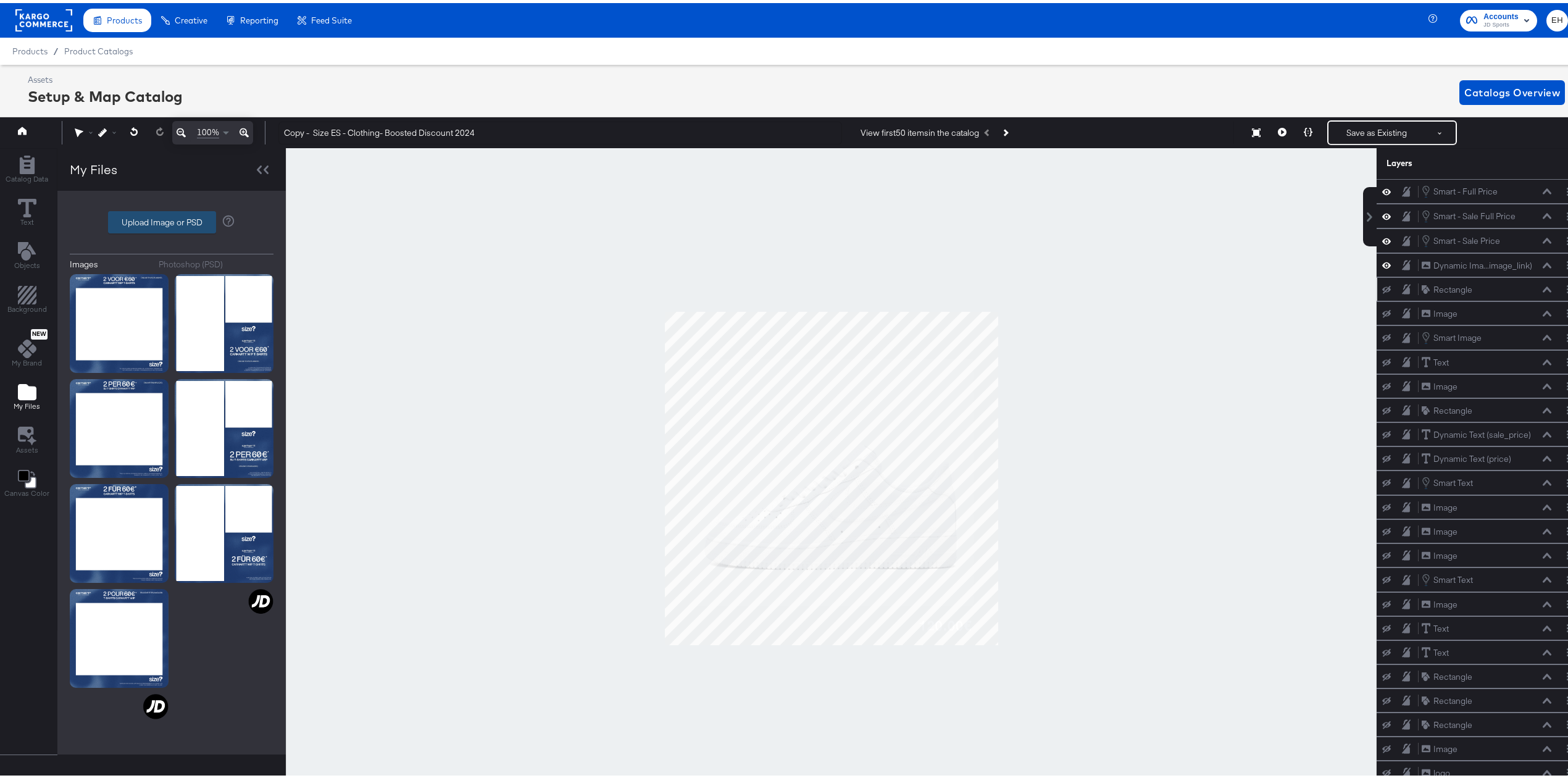
click at [159, 220] on label "Upload Image or PSD" at bounding box center [162, 219] width 107 height 21
click at [171, 220] on input "Upload Image or PSD" at bounding box center [171, 220] width 0 height 0
type input "C:\fakepath\1 Image border (1).jpg"
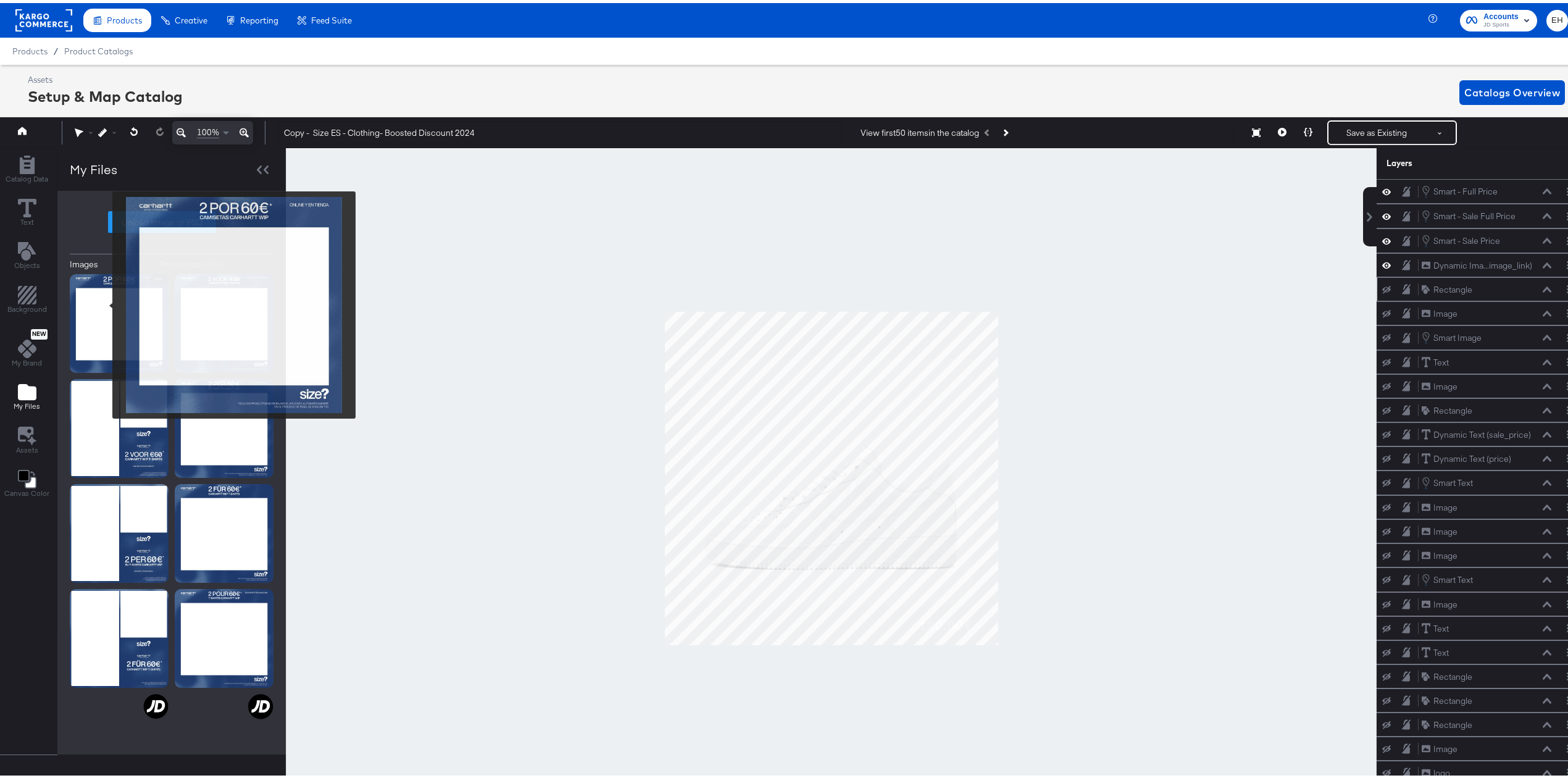
click at [104, 302] on img at bounding box center [118, 320] width 99 height 99
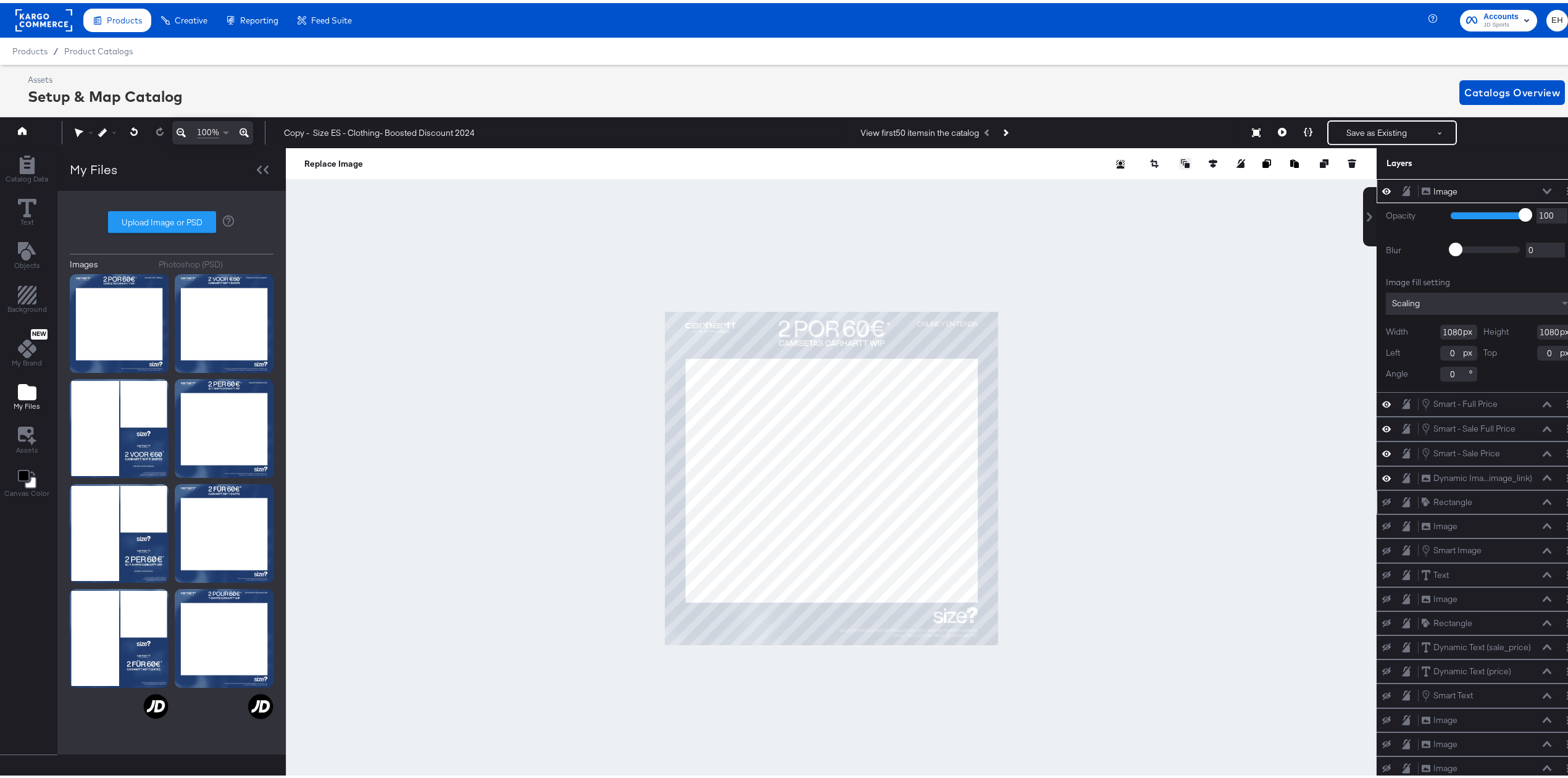
click at [1181, 164] on icon at bounding box center [1185, 161] width 8 height 8
click at [1155, 255] on button "Send to Back" at bounding box center [1153, 259] width 95 height 24
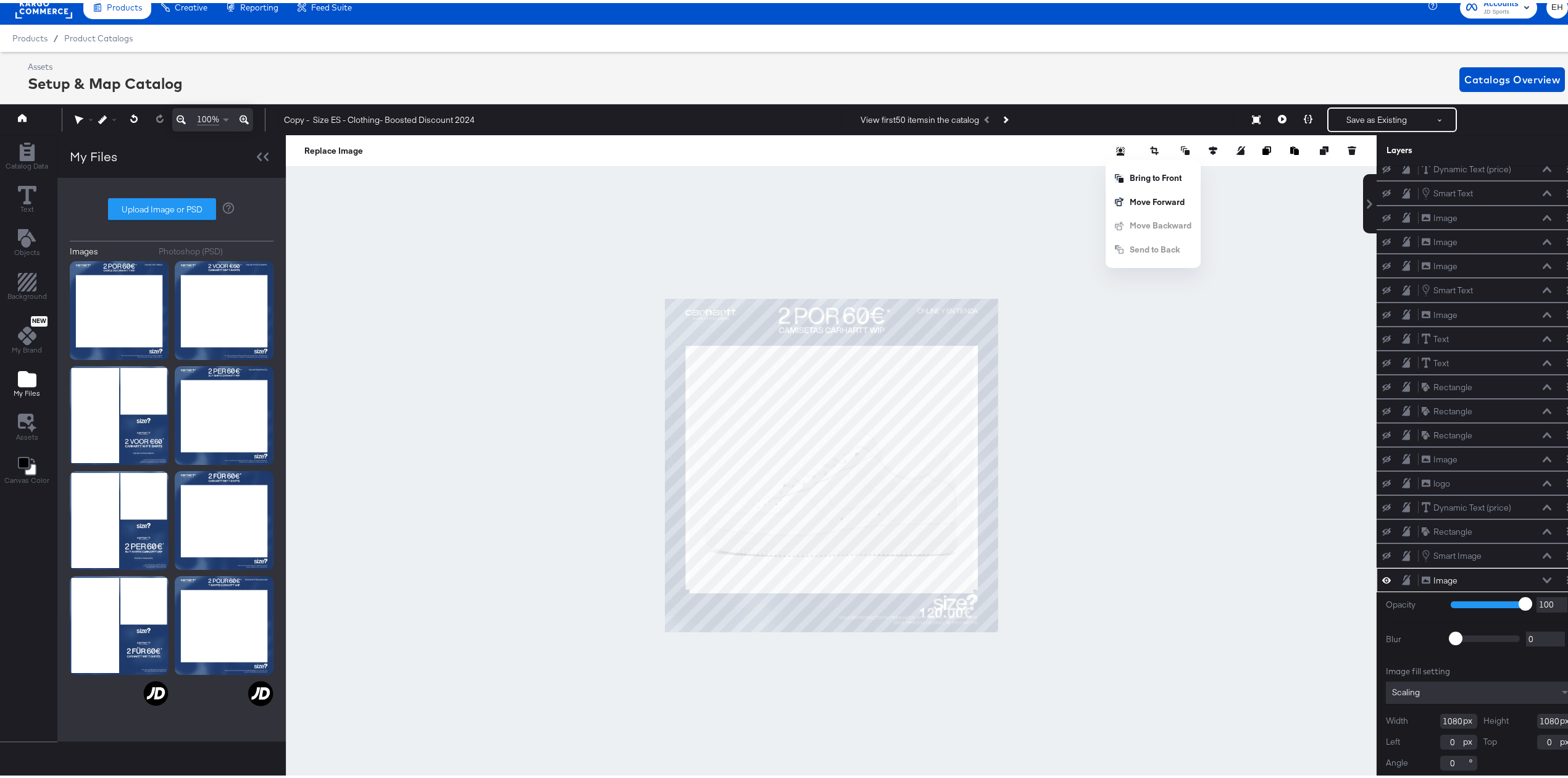
scroll to position [0, 0]
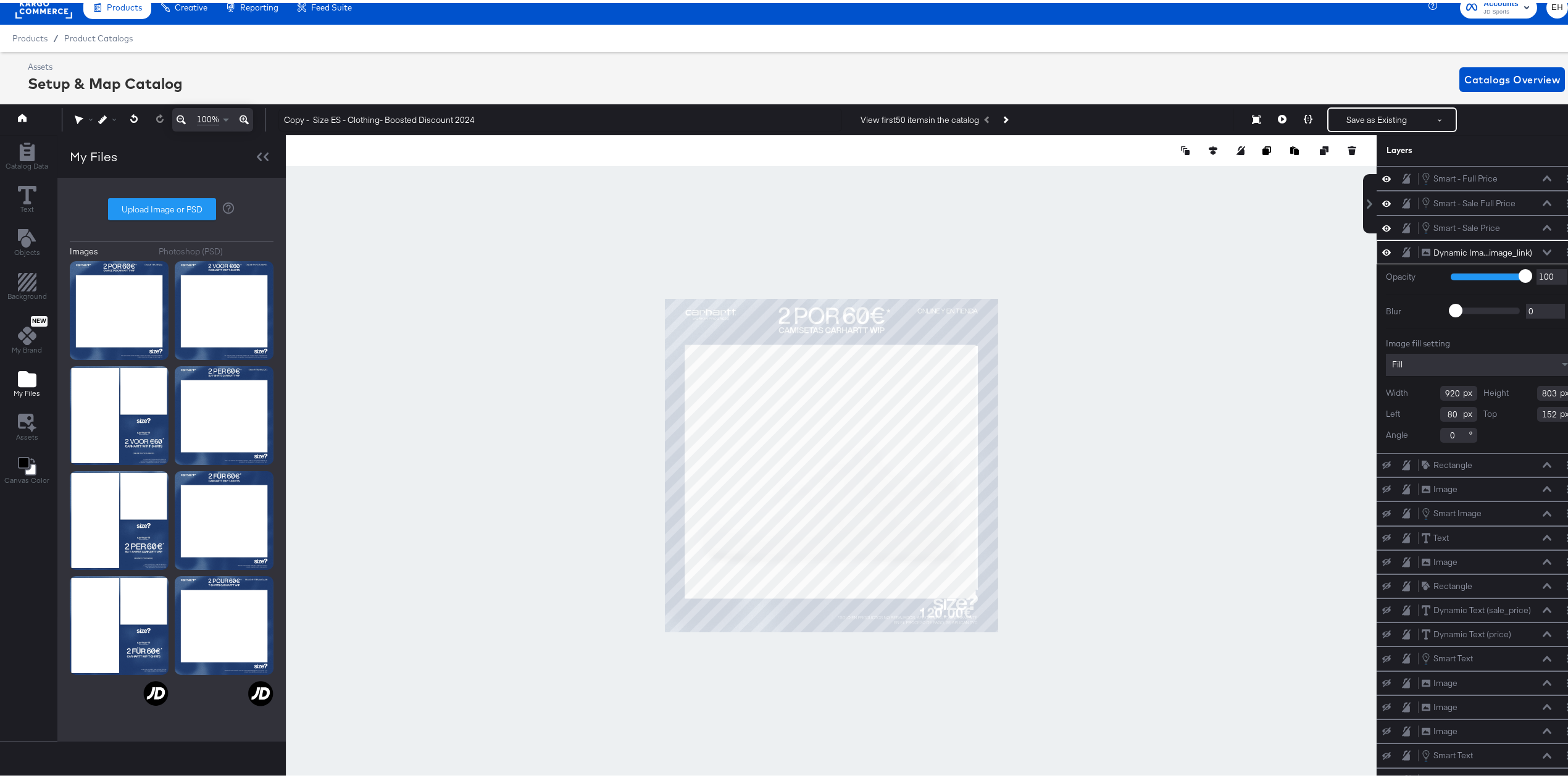
type input "942"
type input "823"
type input "65"
type input "149"
type input "965"
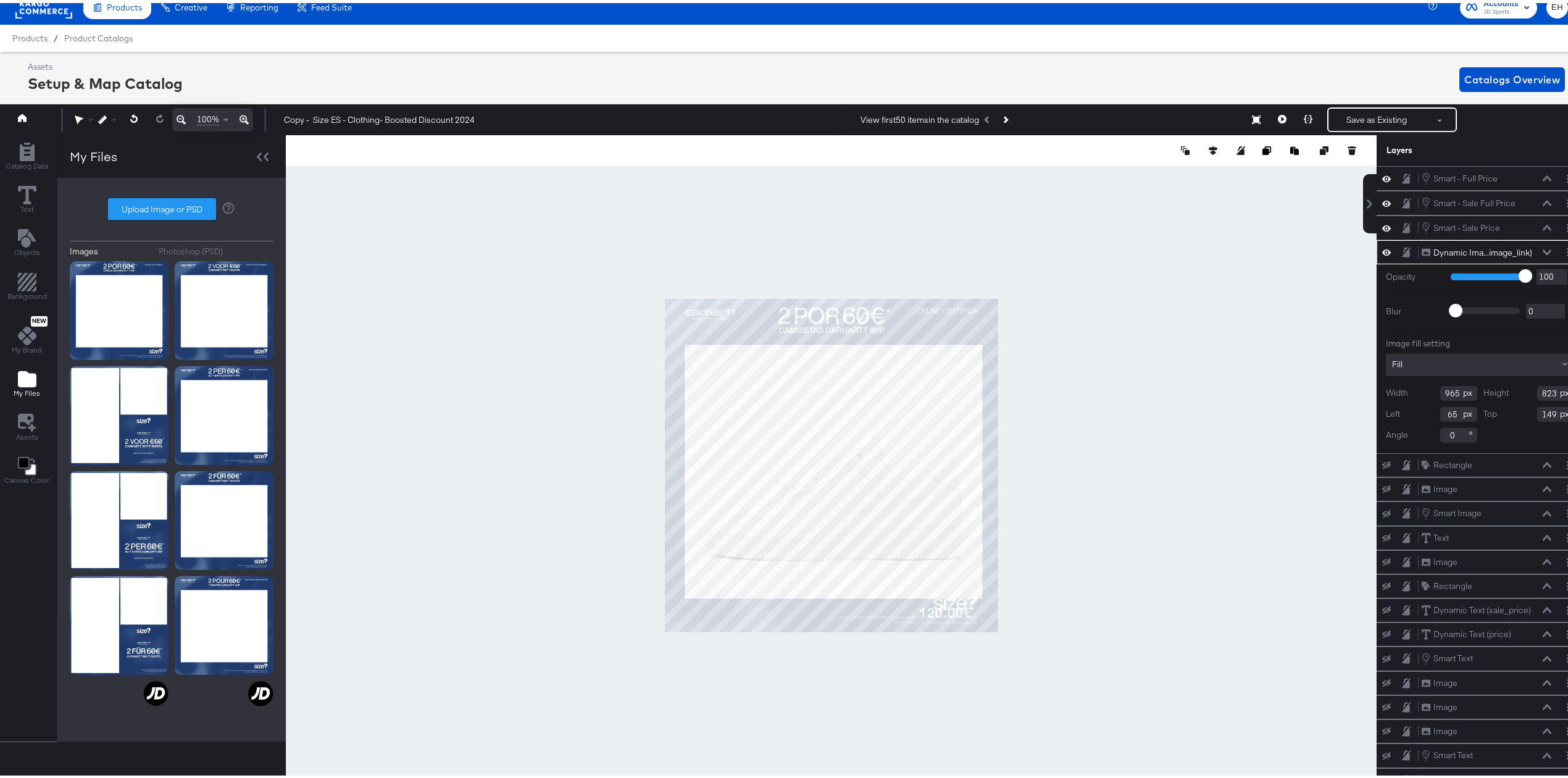
type input "64"
type input "147"
type input "63"
type input "138"
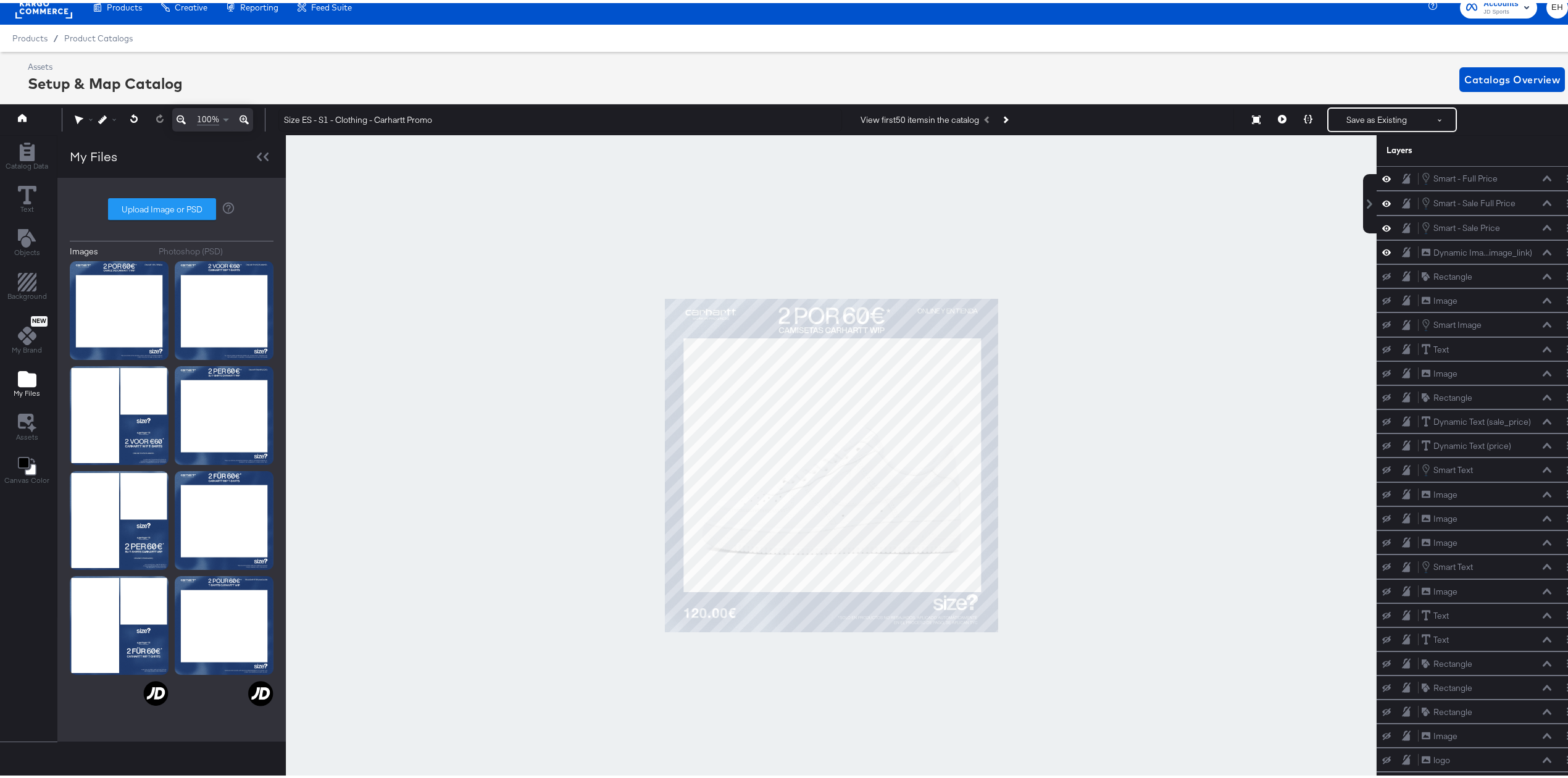
type input "Size ES - S1 - Clothing - Carhartt Promo"
click at [1351, 115] on button "Save as Existing" at bounding box center [1377, 116] width 96 height 22
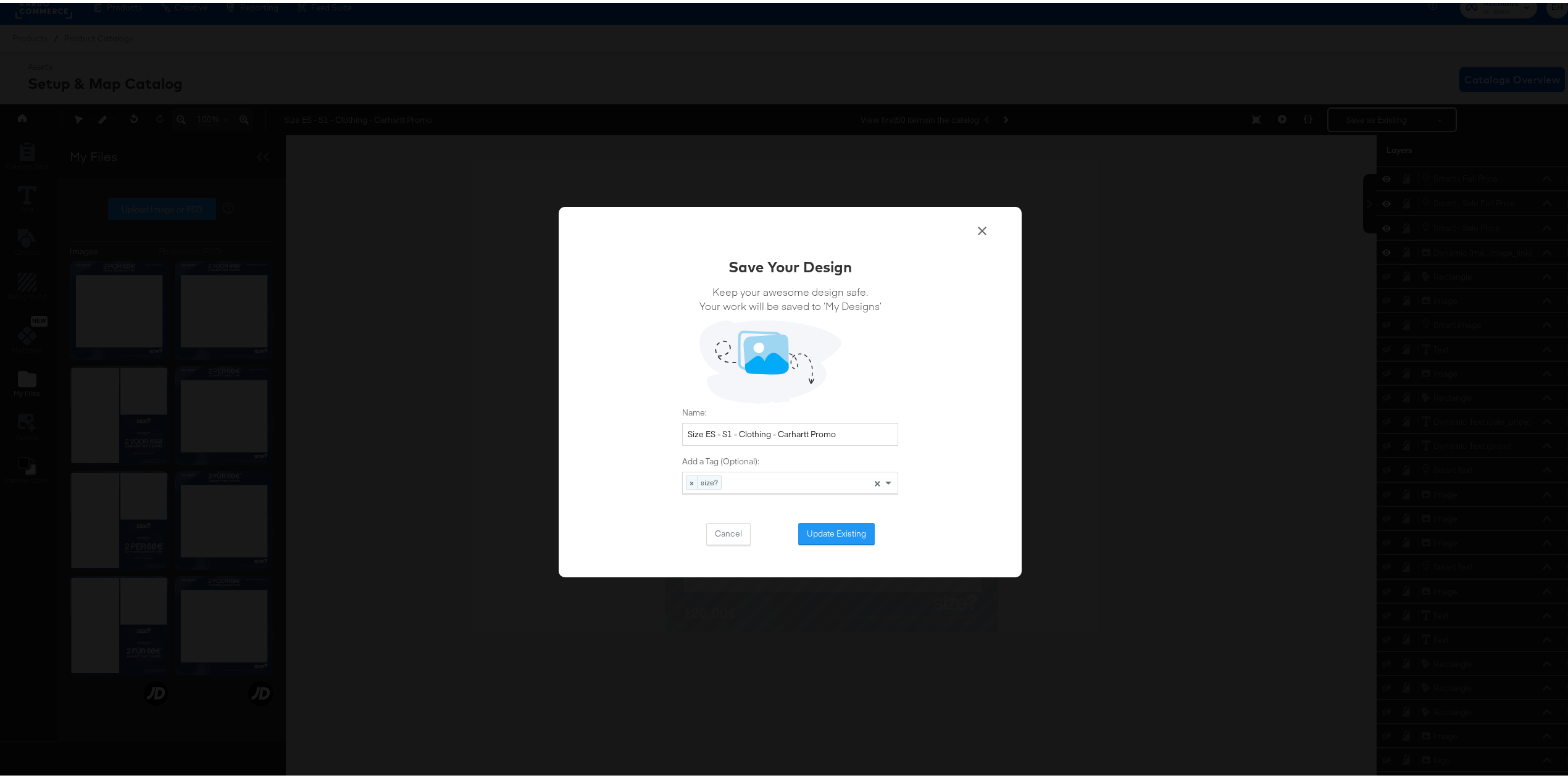
click at [686, 483] on div "× size?" at bounding box center [703, 479] width 36 height 13
type input "size es"
click at [813, 534] on button "Update Existing" at bounding box center [837, 531] width 76 height 22
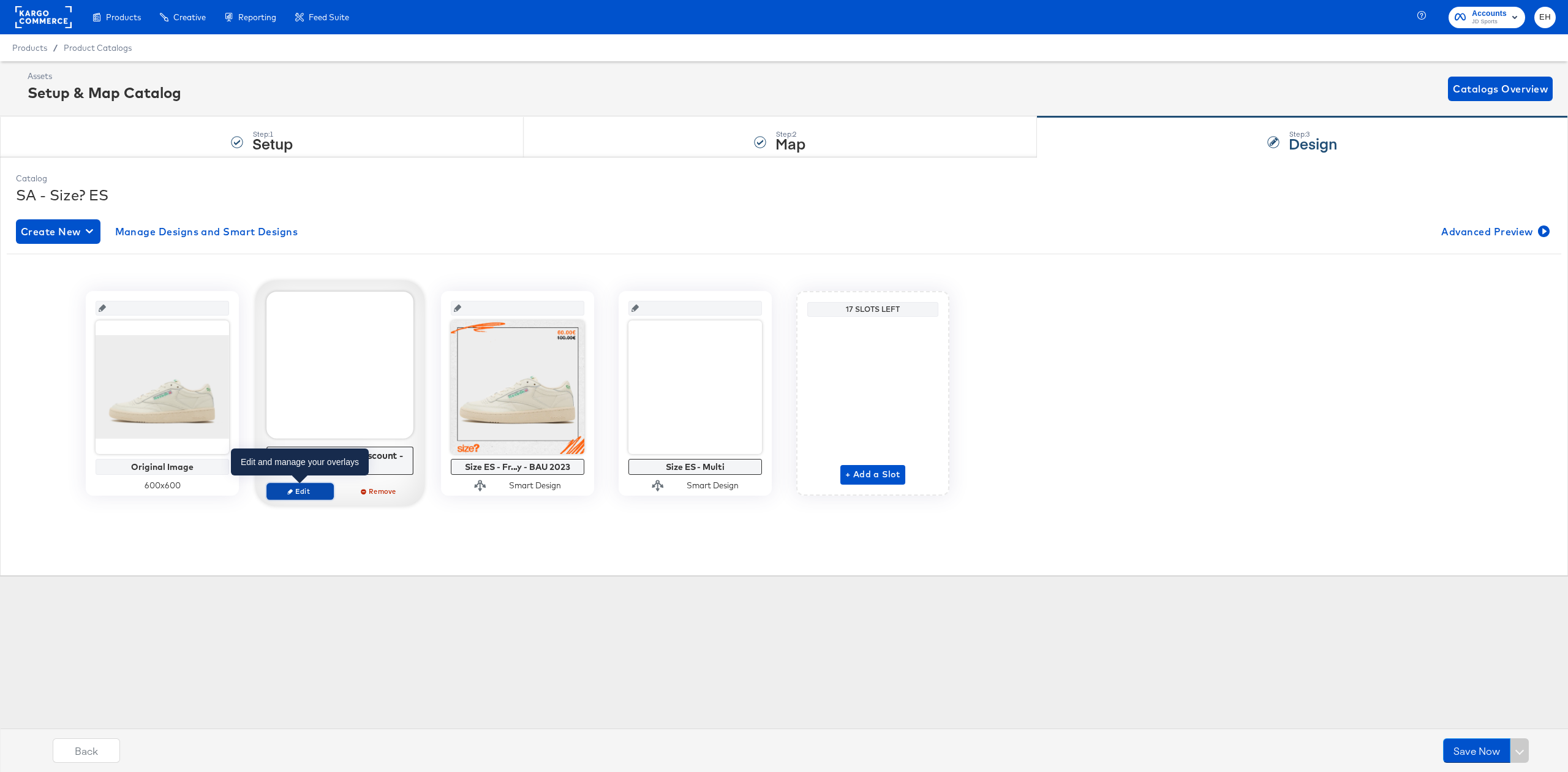
click at [326, 491] on span "Edit" at bounding box center [300, 491] width 57 height 9
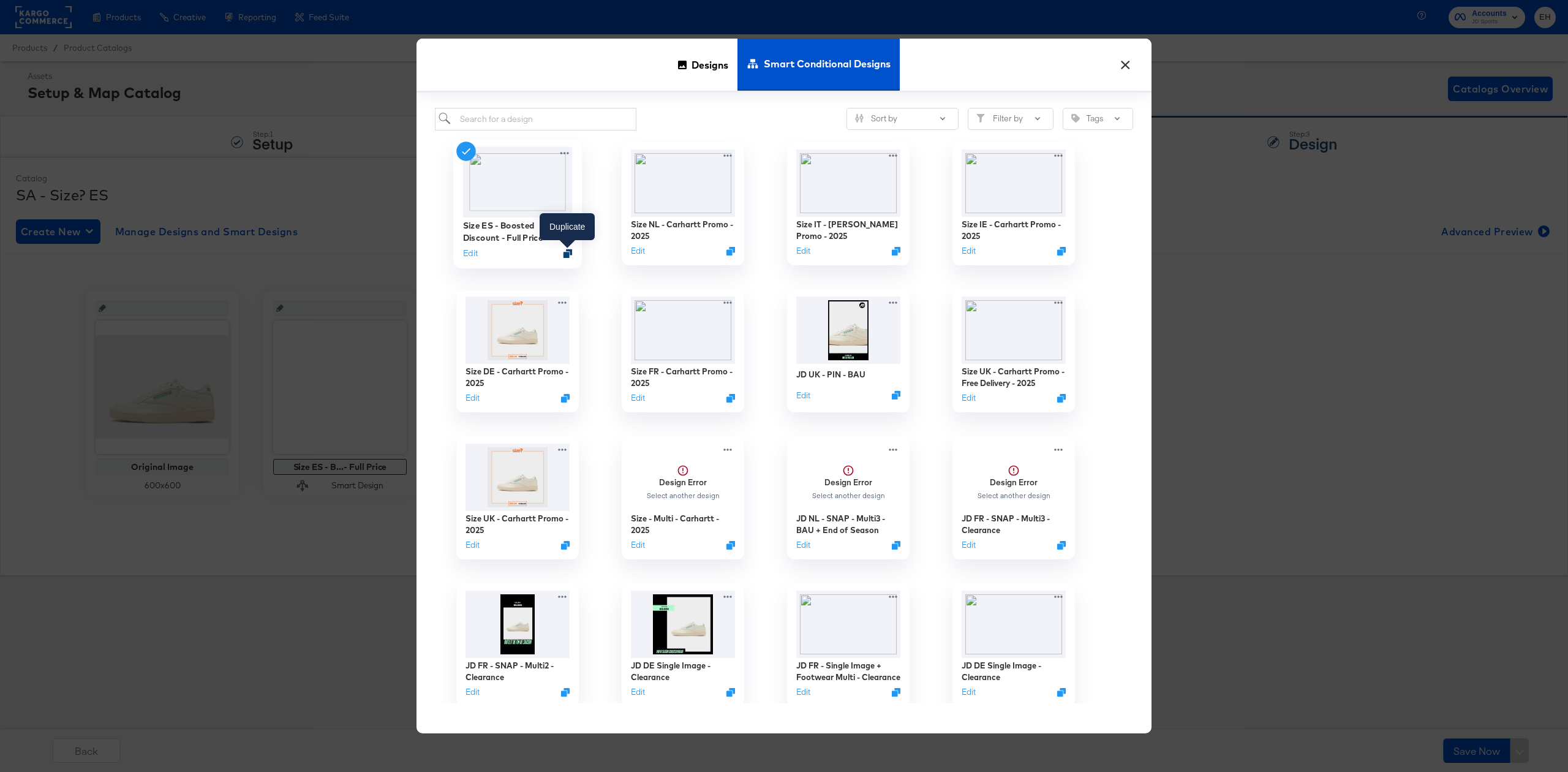
click at [564, 256] on icon "Duplicate" at bounding box center [568, 253] width 9 height 9
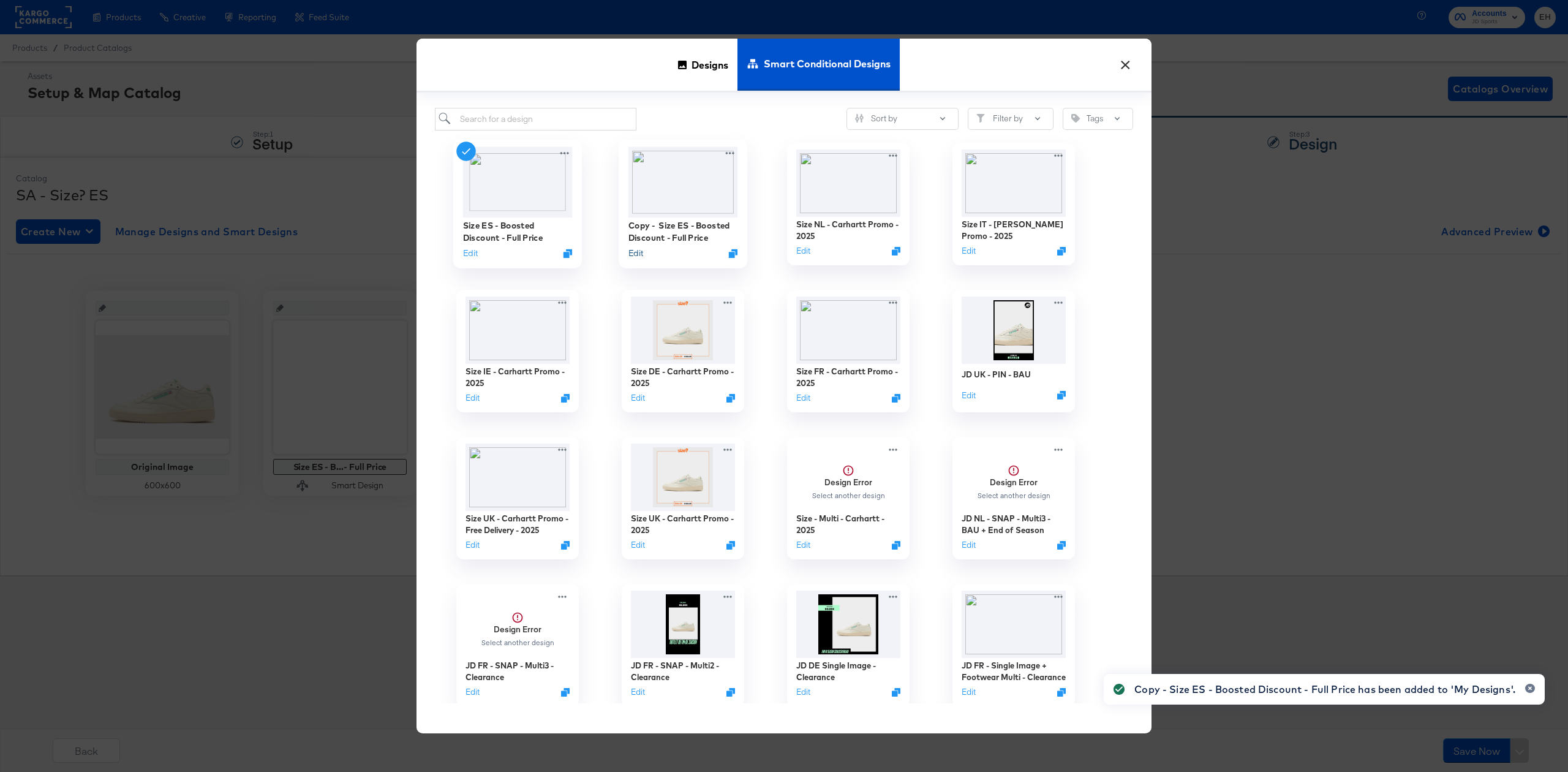
click at [634, 257] on button "Edit" at bounding box center [636, 252] width 15 height 12
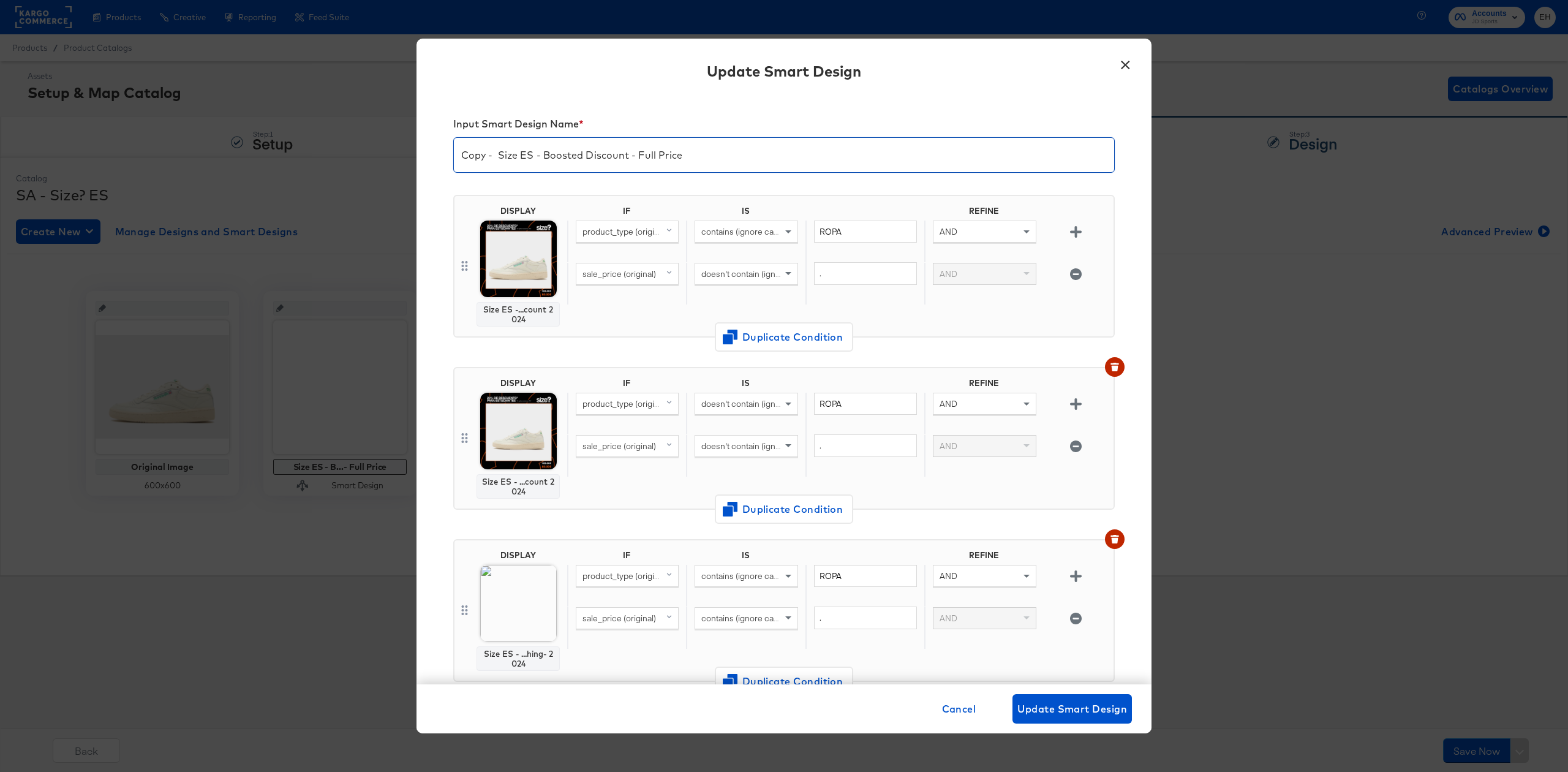
drag, startPoint x: 499, startPoint y: 152, endPoint x: 322, endPoint y: 143, distance: 177.2
click at [322, 143] on div "× Update Smart Design Input Smart Design Name * Copy - Size ES - Boosted Discou…" at bounding box center [784, 386] width 1568 height 772
drag, startPoint x: 651, startPoint y: 153, endPoint x: 506, endPoint y: 150, distance: 145.0
click at [506, 150] on input "Size ES - Boosted Discount - Full Price" at bounding box center [783, 150] width 660 height 35
drag, startPoint x: 583, startPoint y: 150, endPoint x: 436, endPoint y: 152, distance: 147.0
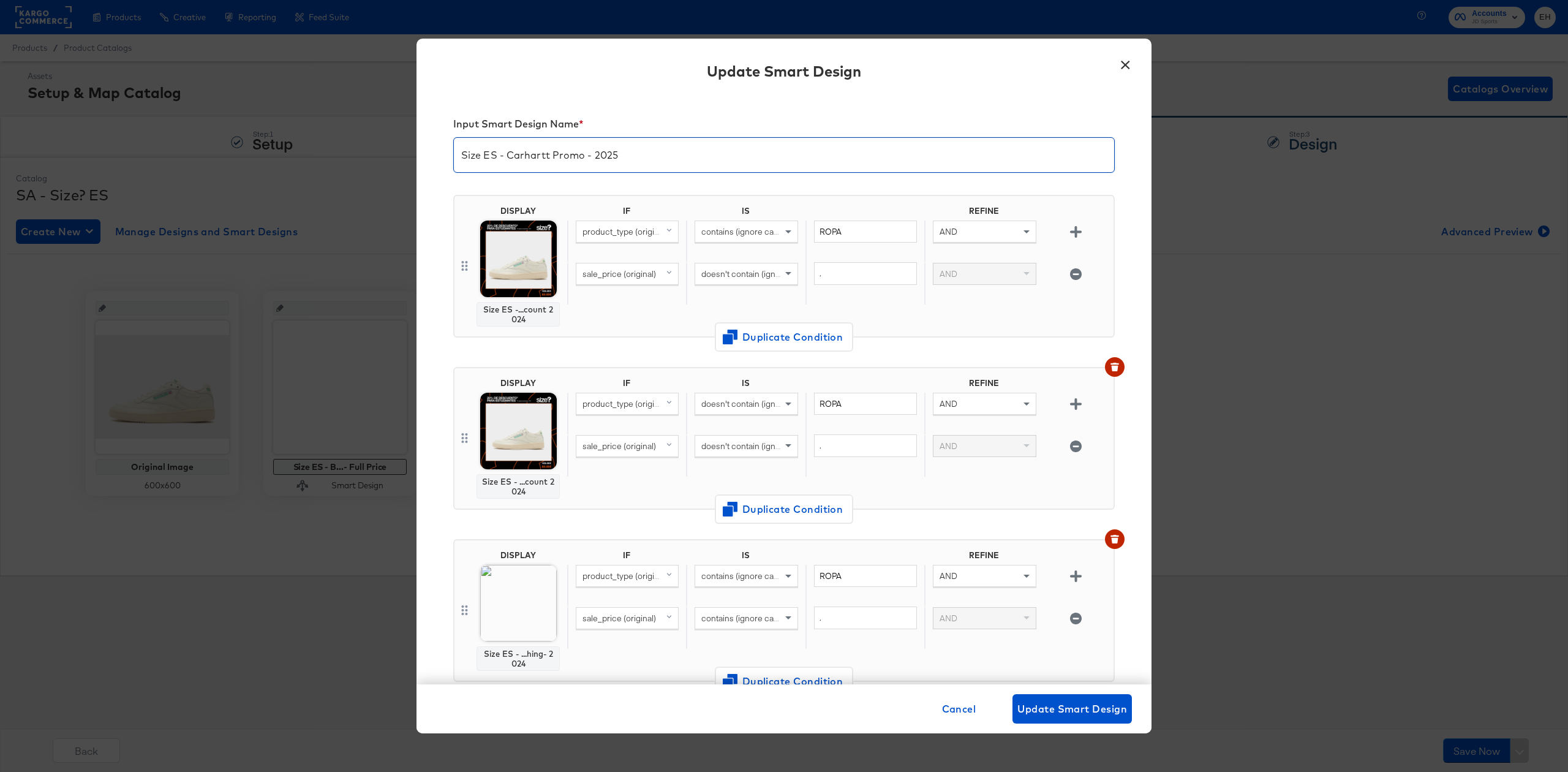
click at [436, 152] on div "Input Smart Design Name * Size ES - Carhartt Promo - 2025 DISPLAY Size ES -...c…" at bounding box center [784, 390] width 735 height 589
type input "Size ES - Carhartt Promo - 2025"
drag, startPoint x: 1057, startPoint y: 233, endPoint x: 1051, endPoint y: 236, distance: 6.7
click at [1065, 233] on button "button" at bounding box center [1076, 232] width 21 height 12
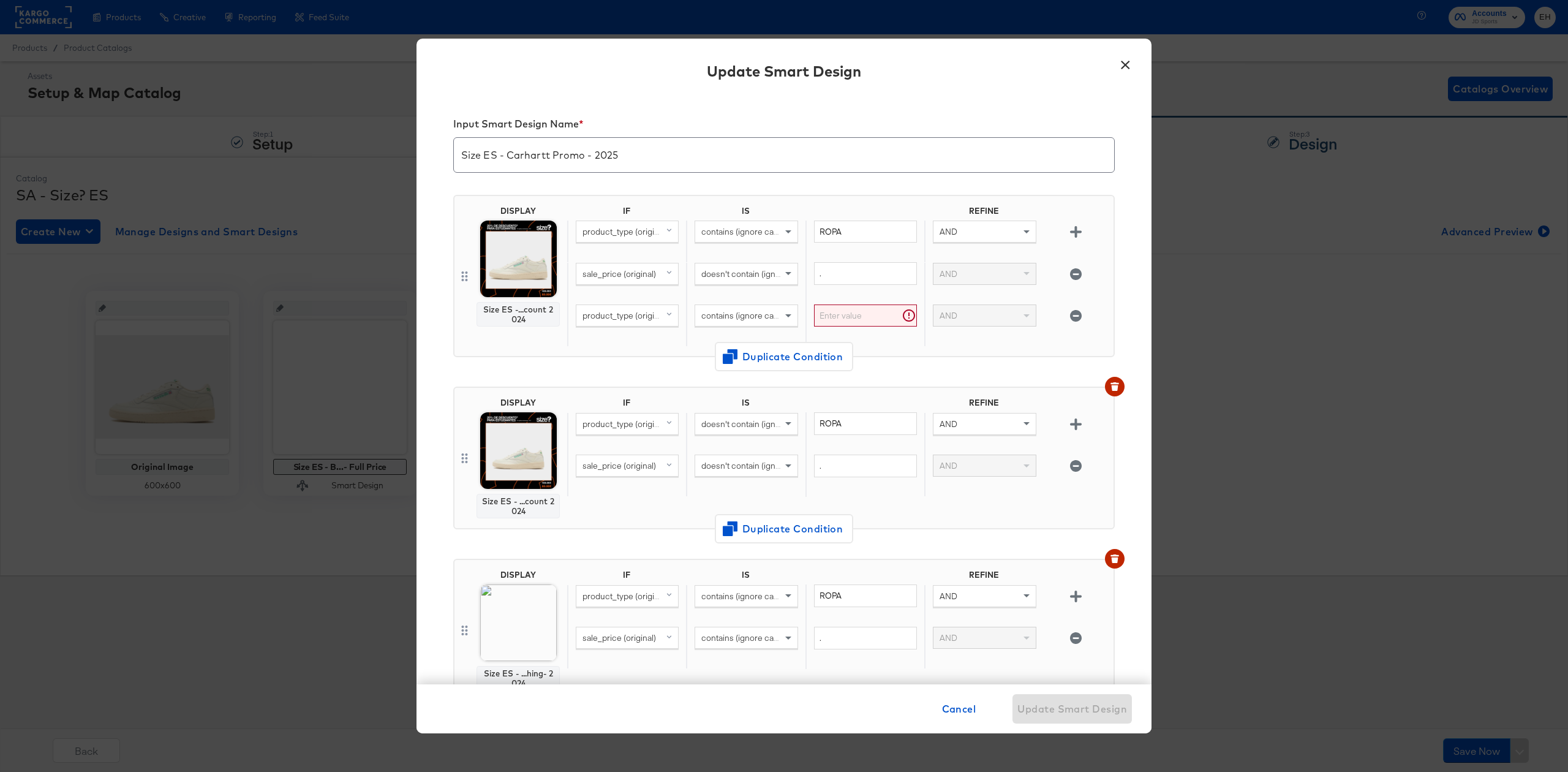
click at [608, 317] on span "product_type (original)" at bounding box center [625, 315] width 85 height 11
type input "cus"
click at [620, 474] on button "custom_label_4 original" at bounding box center [632, 480] width 112 height 21
click at [756, 315] on span "contains (ignore case)" at bounding box center [743, 315] width 84 height 11
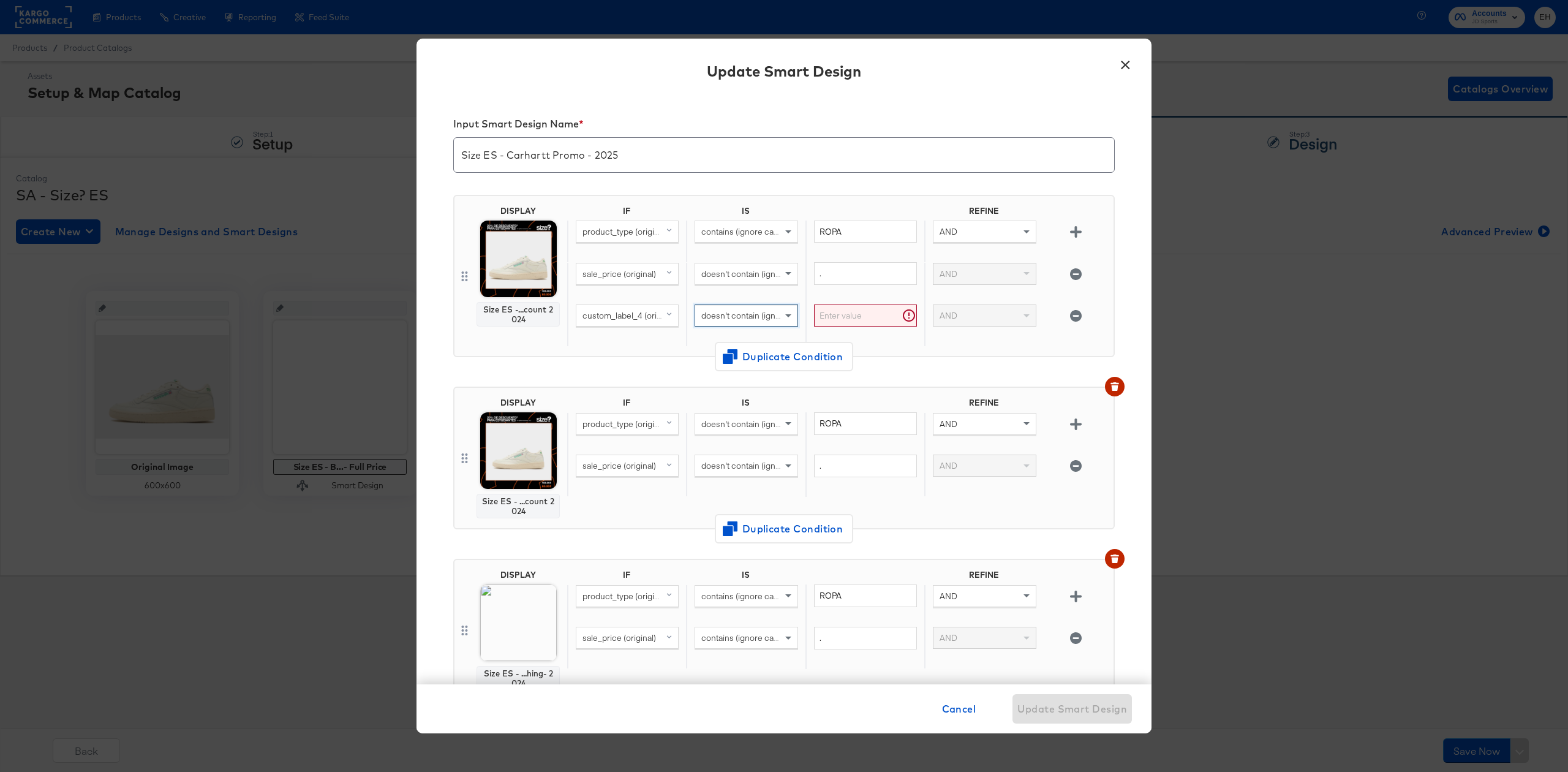
click at [824, 315] on input "text" at bounding box center [865, 316] width 103 height 23
type input "carhartt"
click at [920, 357] on div "DISPLAY Size ES -...count 2024 IF IS REFINE product_type (original) contains (i…" at bounding box center [784, 276] width 662 height 163
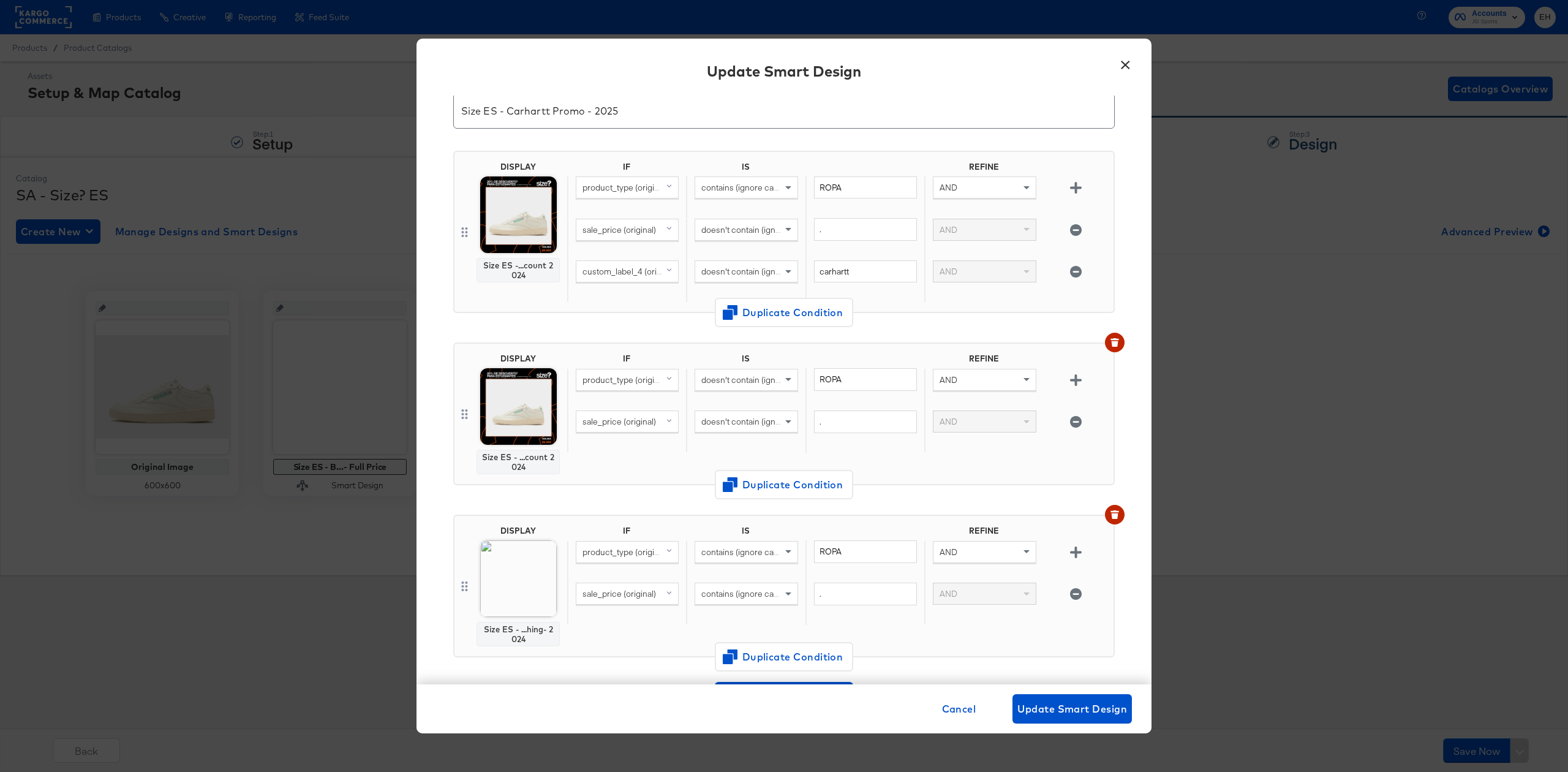
scroll to position [81, 0]
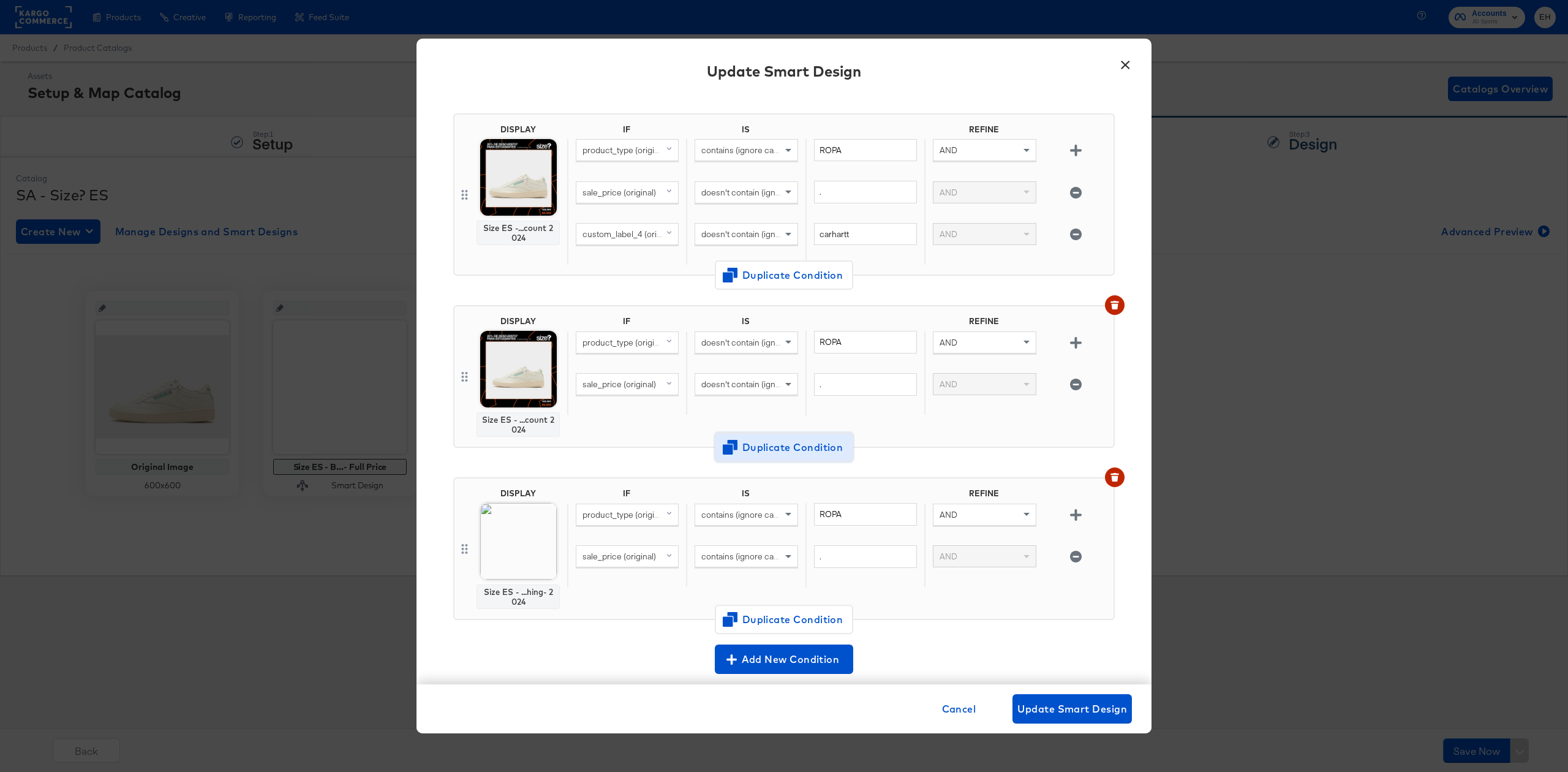
click at [745, 442] on span "Duplicate Condition" at bounding box center [784, 447] width 119 height 17
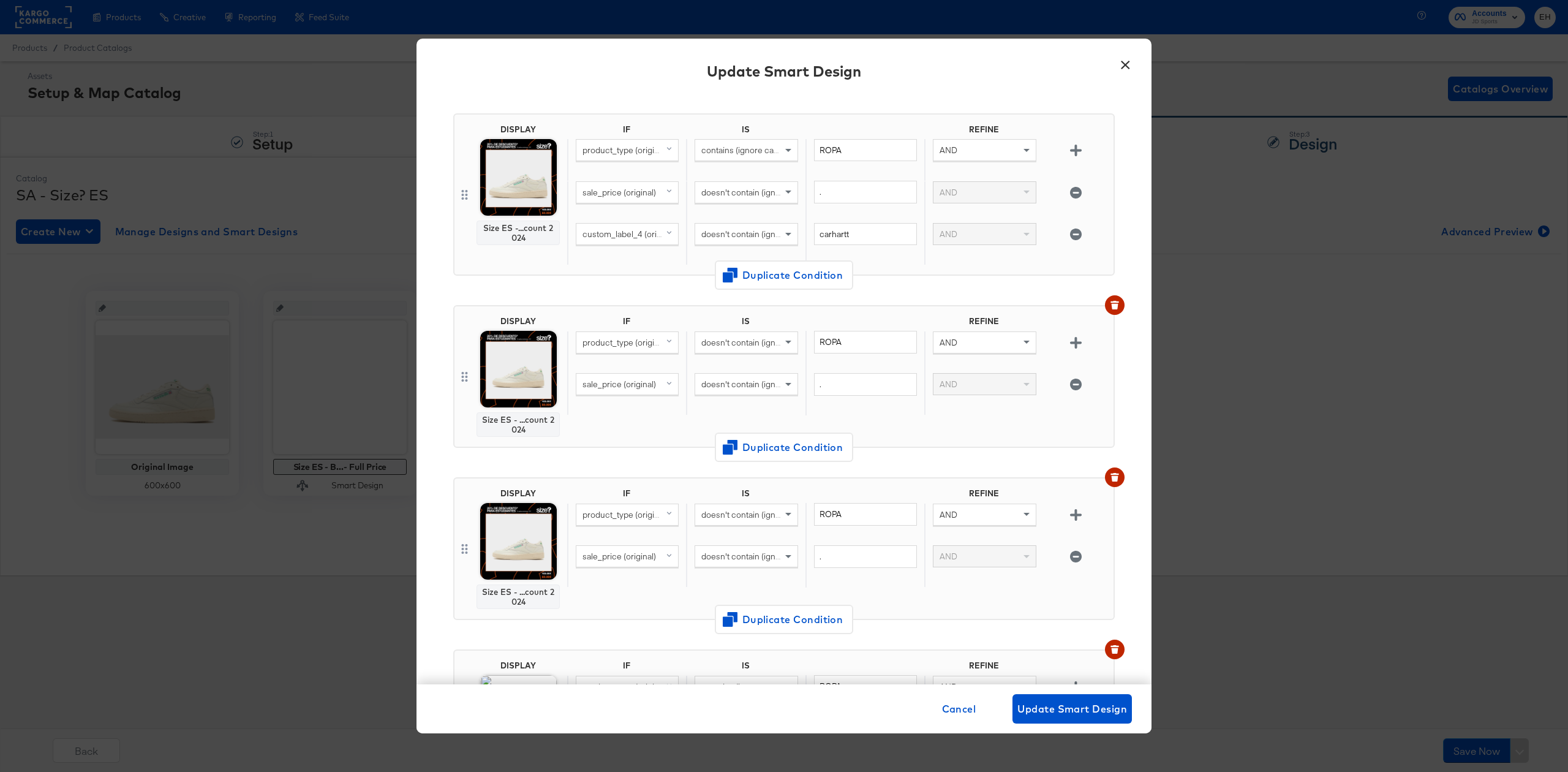
click at [681, 508] on div "product_type (original)" at bounding box center [626, 525] width 119 height 42
click at [728, 509] on span "doesn't contain (ignore case)" at bounding box center [755, 514] width 109 height 11
click at [1065, 515] on button "button" at bounding box center [1076, 515] width 21 height 12
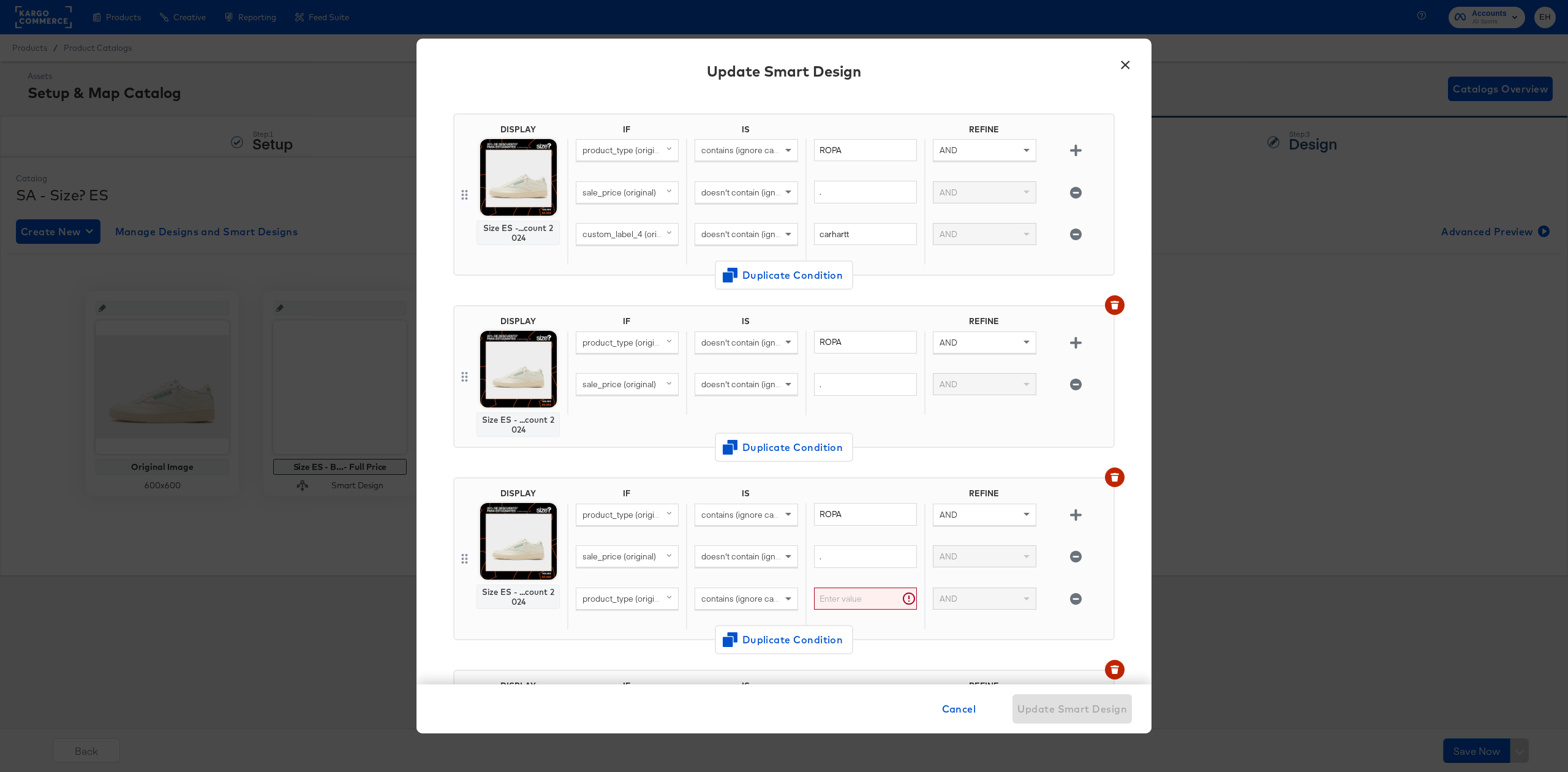
click at [643, 601] on span "product_type (original)" at bounding box center [625, 598] width 85 height 11
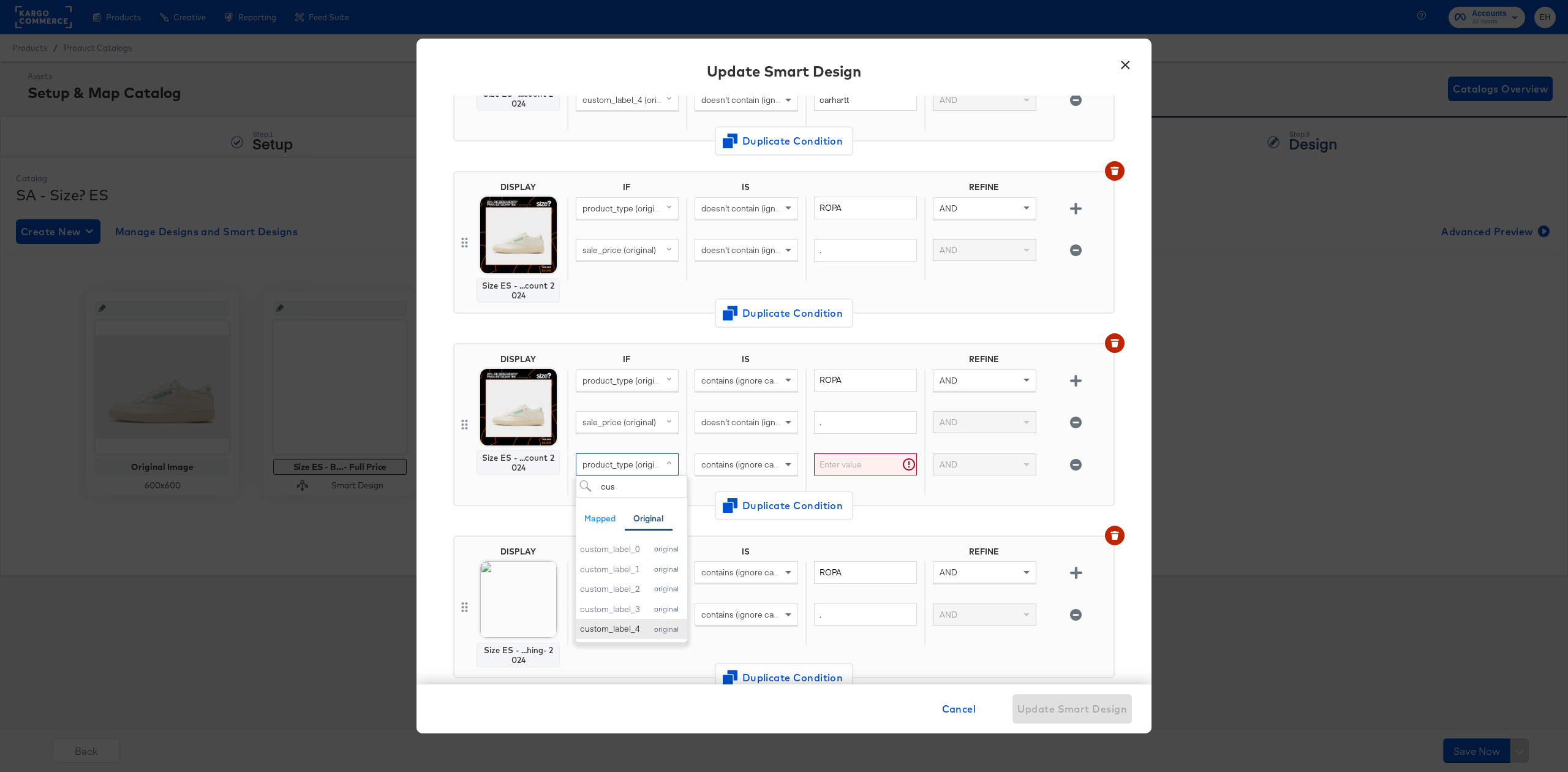
scroll to position [245, 0]
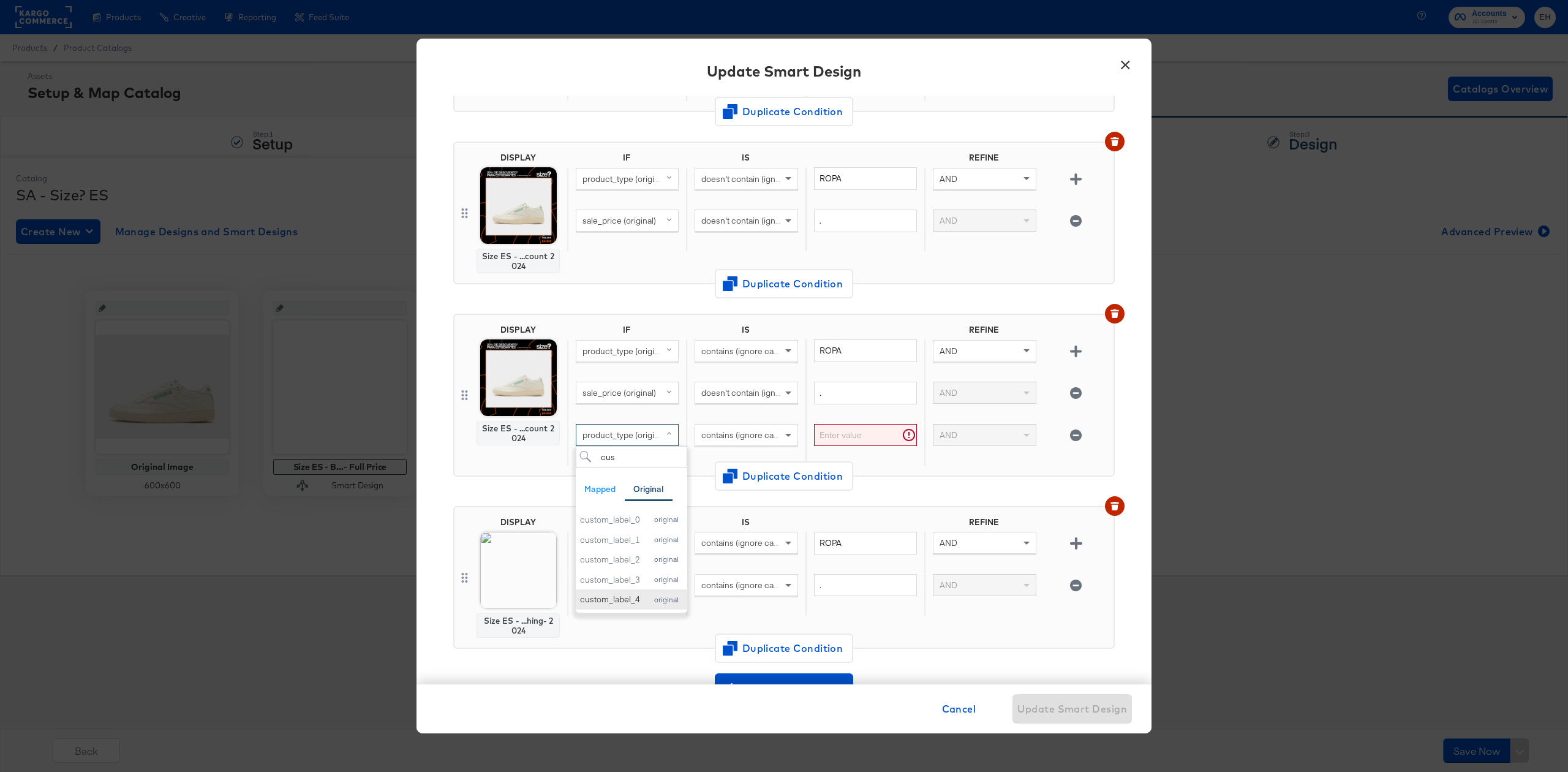
type input "cus"
click at [635, 601] on div "custom_label_4" at bounding box center [610, 599] width 60 height 12
click at [834, 432] on input "text" at bounding box center [865, 436] width 103 height 23
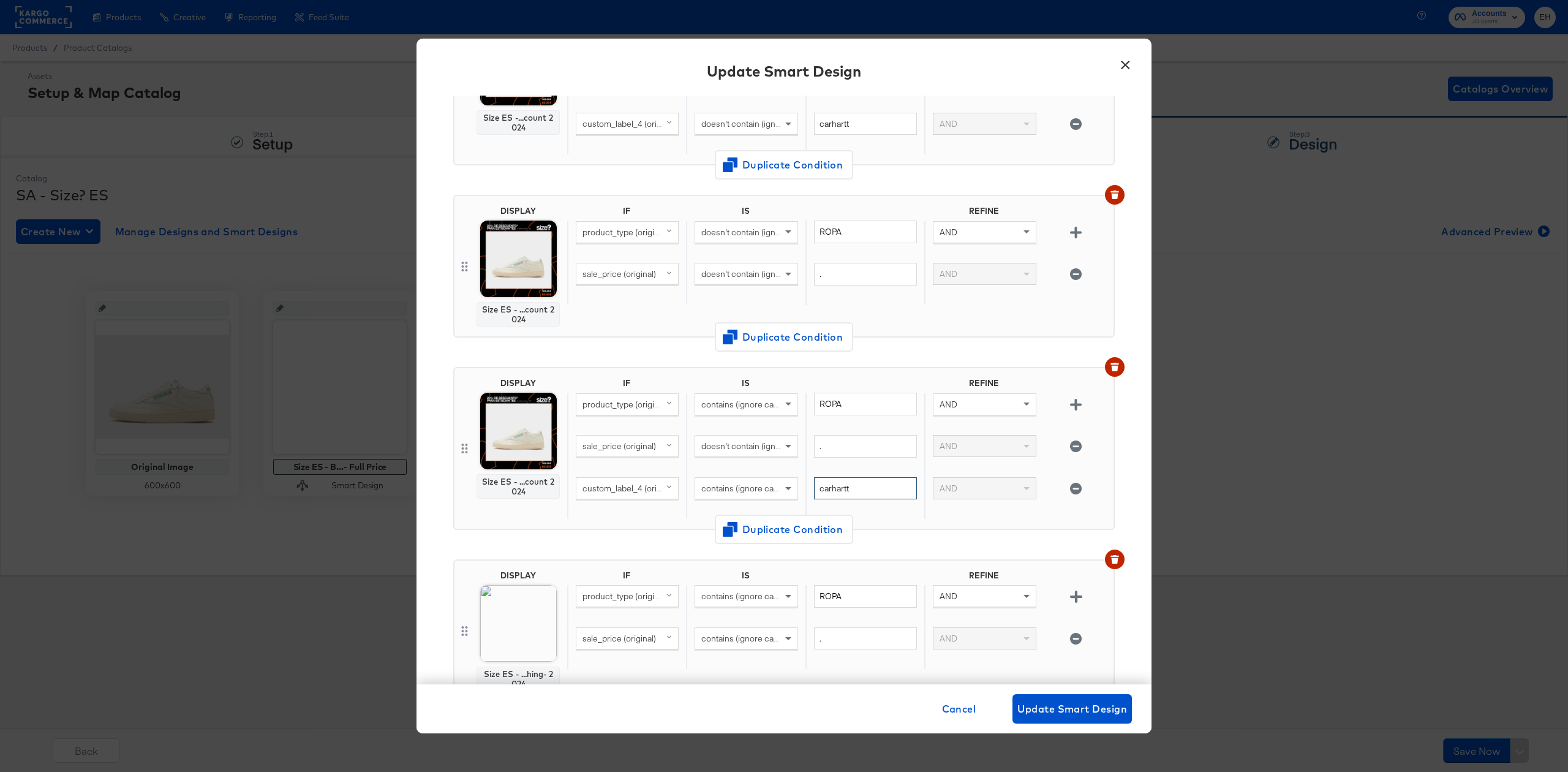
scroll to position [163, 0]
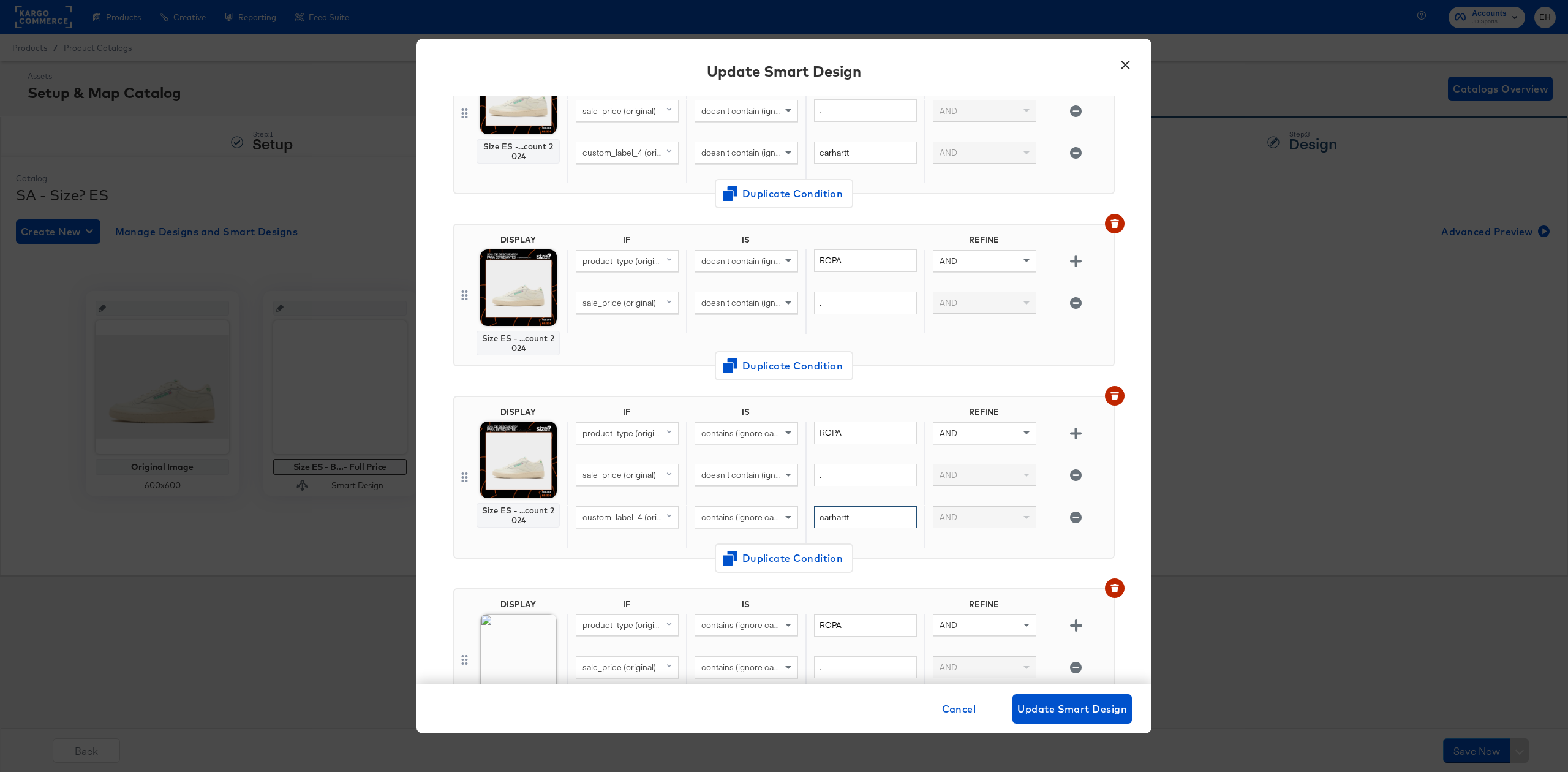
type input "carhartt"
click at [932, 203] on div "DISPLAY Size ES -...count 2024 IF IS REFINE product_type (original) contains (i…" at bounding box center [784, 118] width 662 height 192
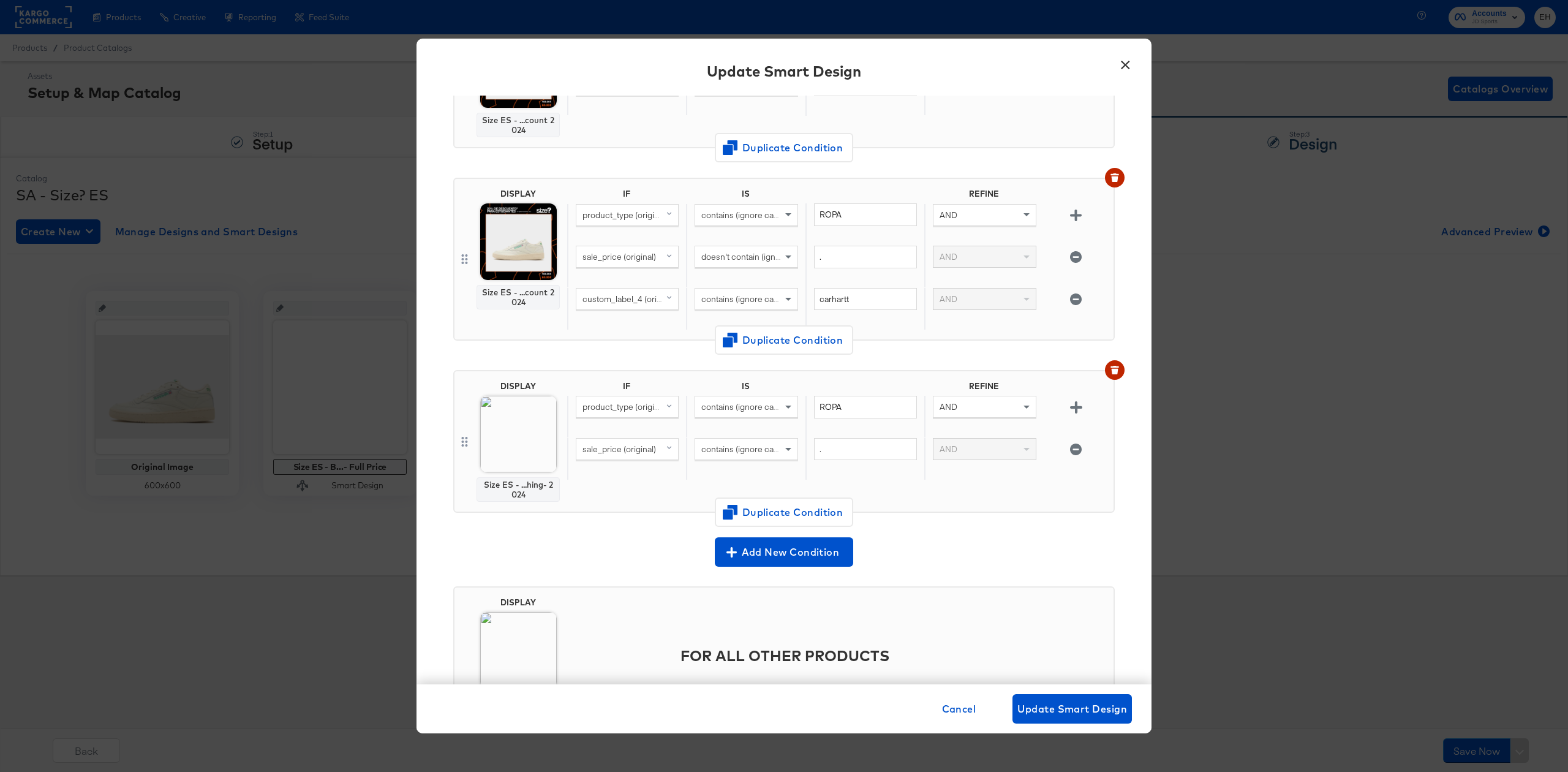
scroll to position [457, 0]
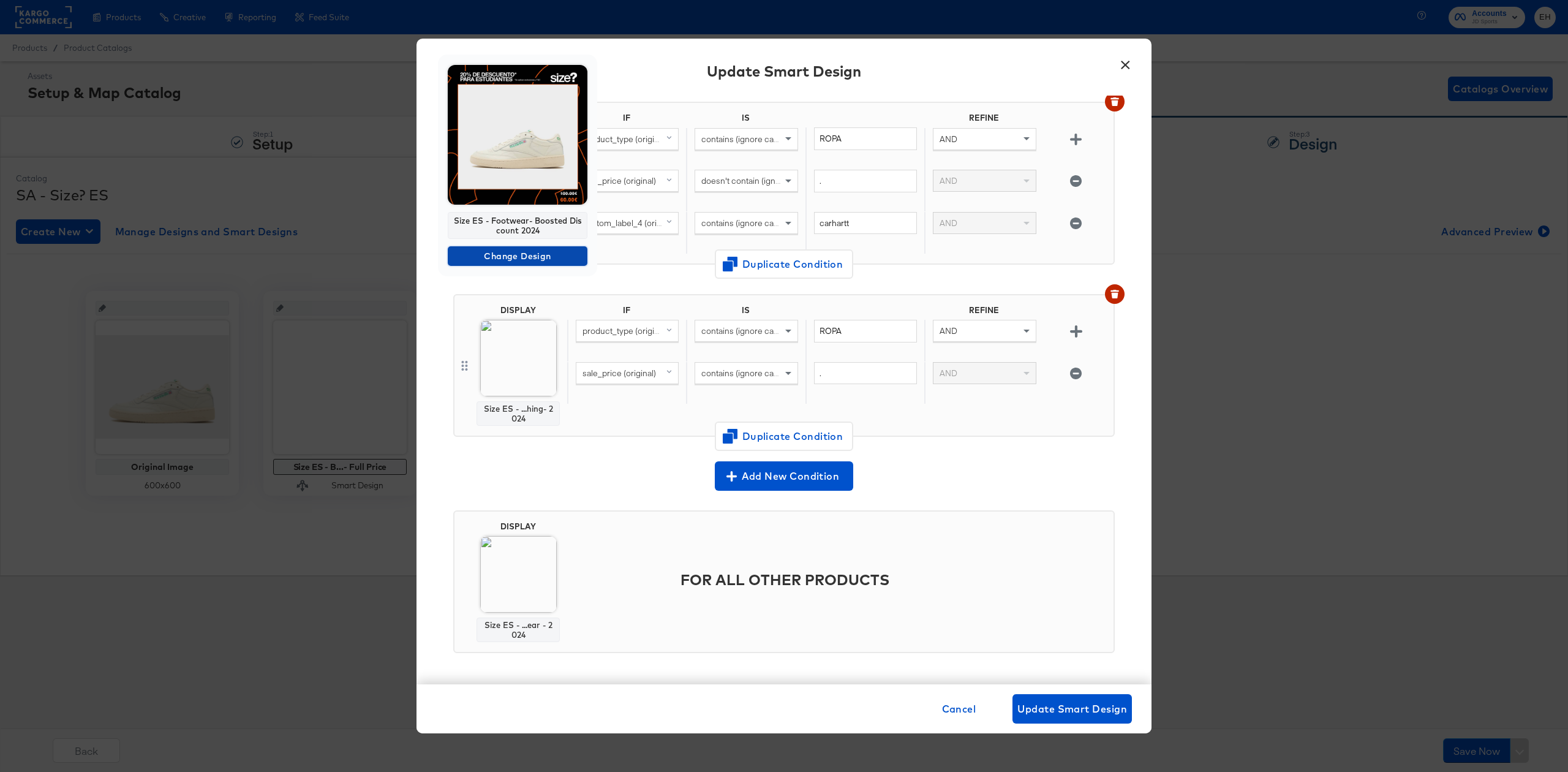
click at [513, 254] on span "Change Design" at bounding box center [518, 257] width 130 height 16
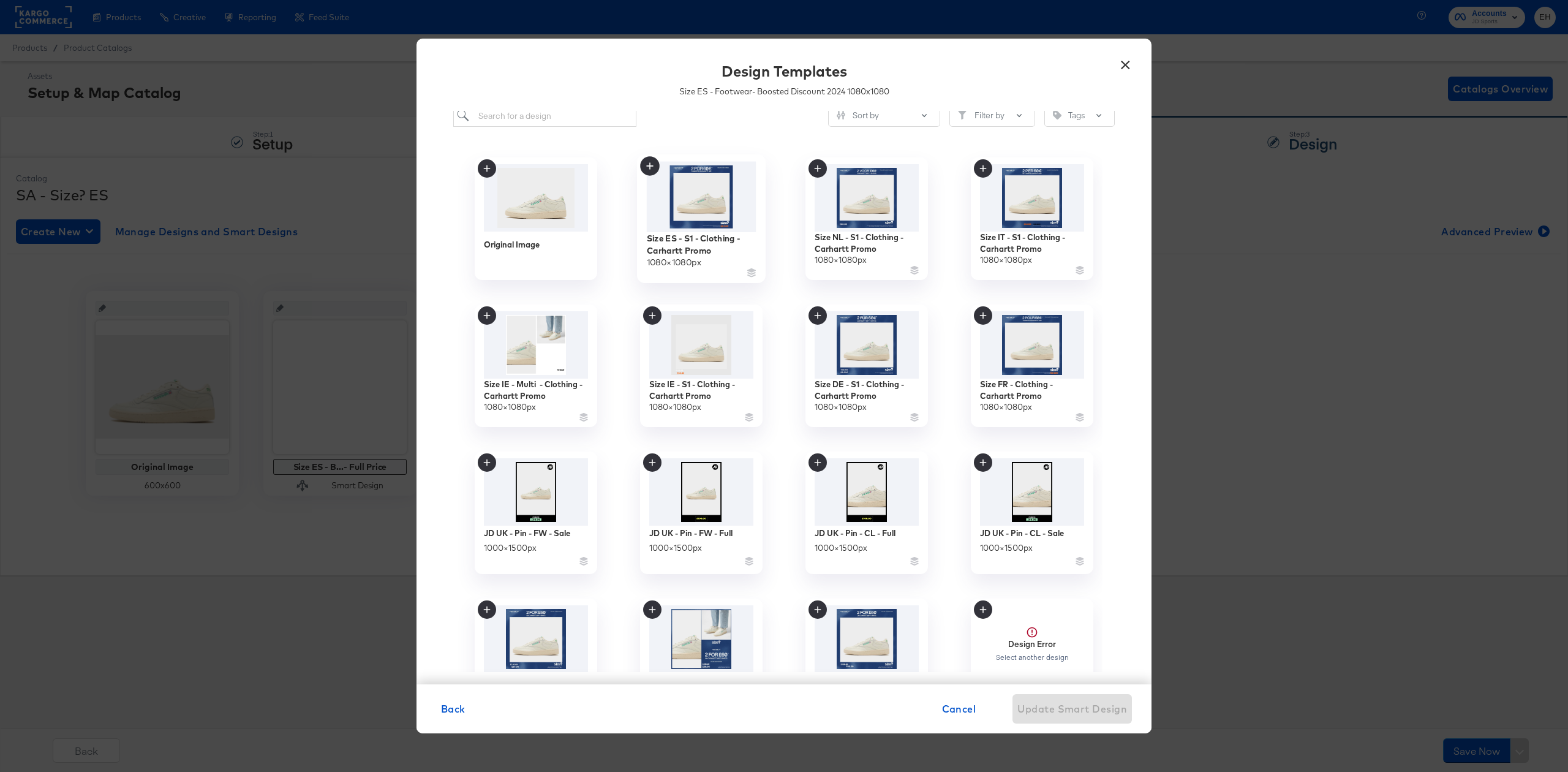
click at [703, 199] on img at bounding box center [701, 197] width 109 height 71
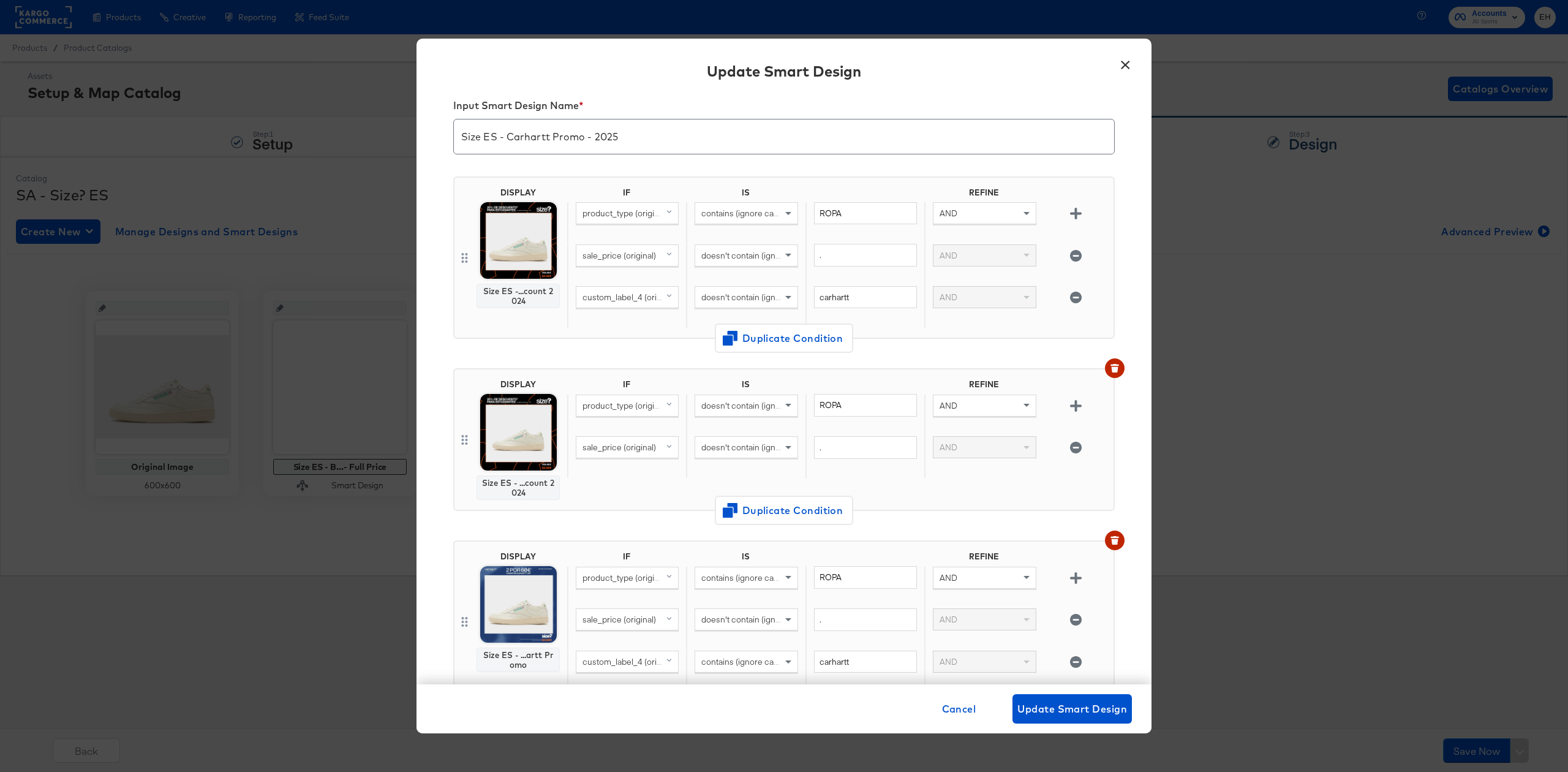
scroll to position [457, 0]
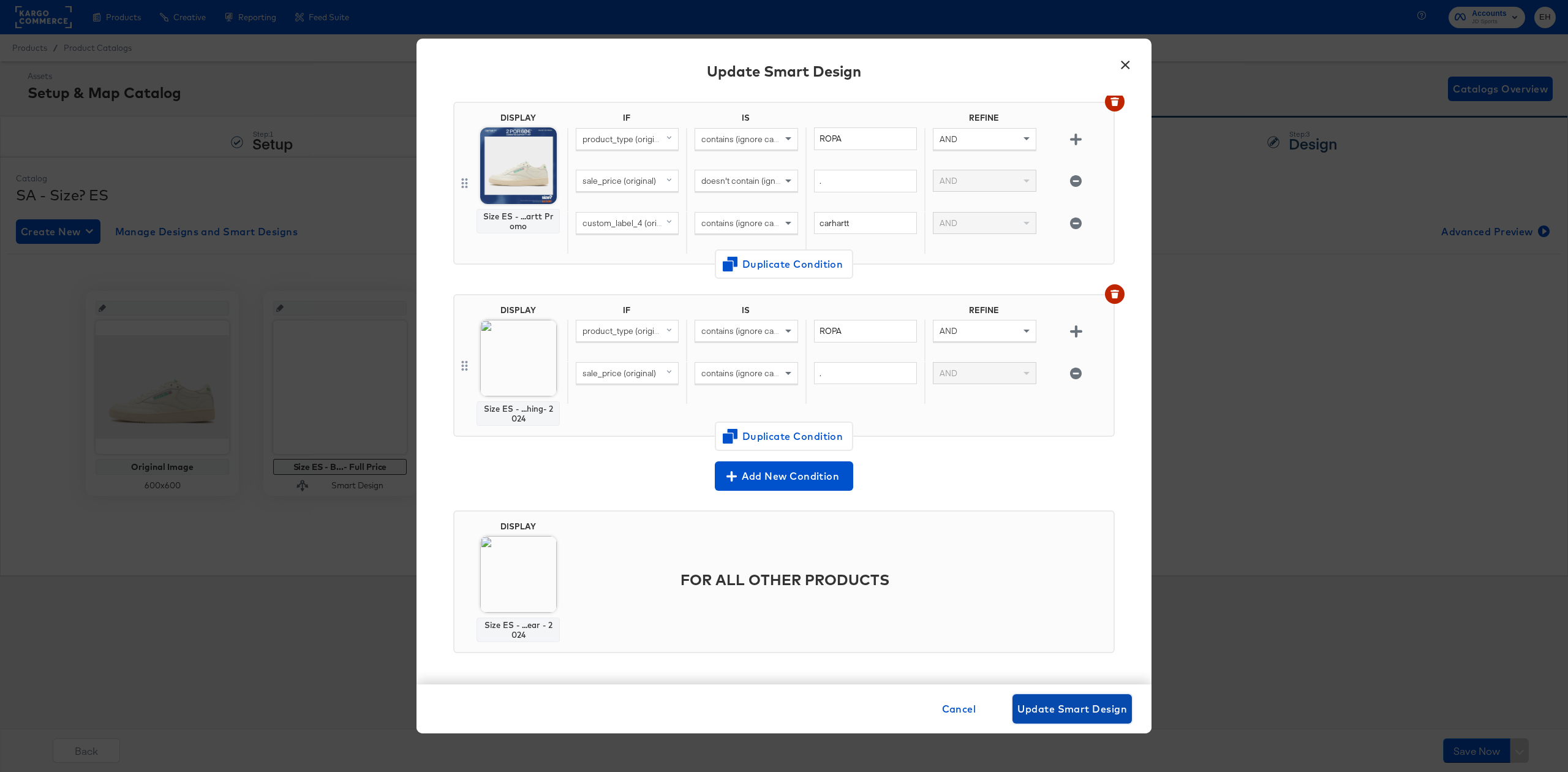
click at [1086, 706] on span "Update Smart Design" at bounding box center [1072, 709] width 109 height 17
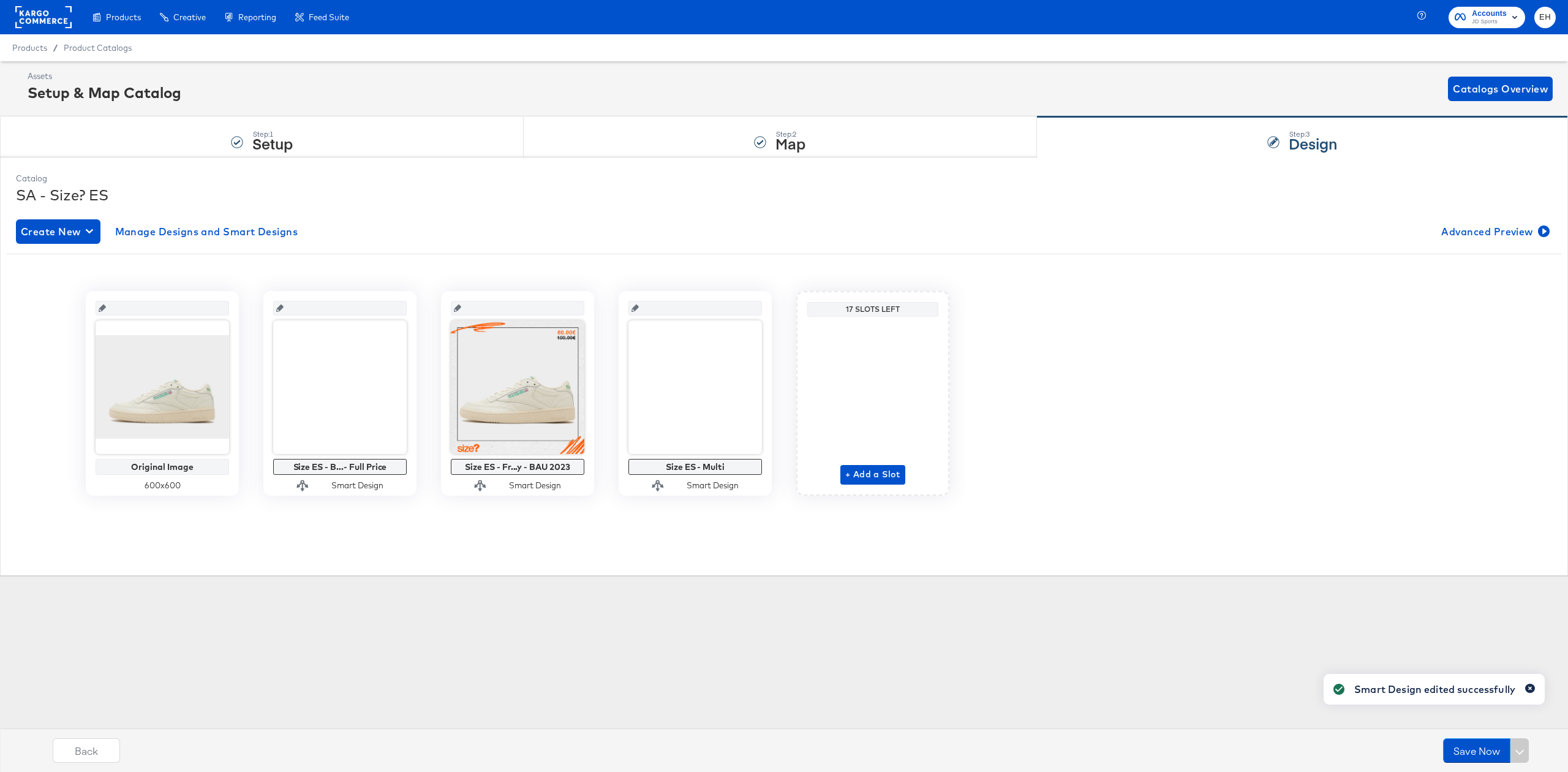
click at [1528, 689] on icon "button" at bounding box center [1530, 688] width 5 height 7
click at [319, 496] on span "Edit" at bounding box center [300, 491] width 57 height 9
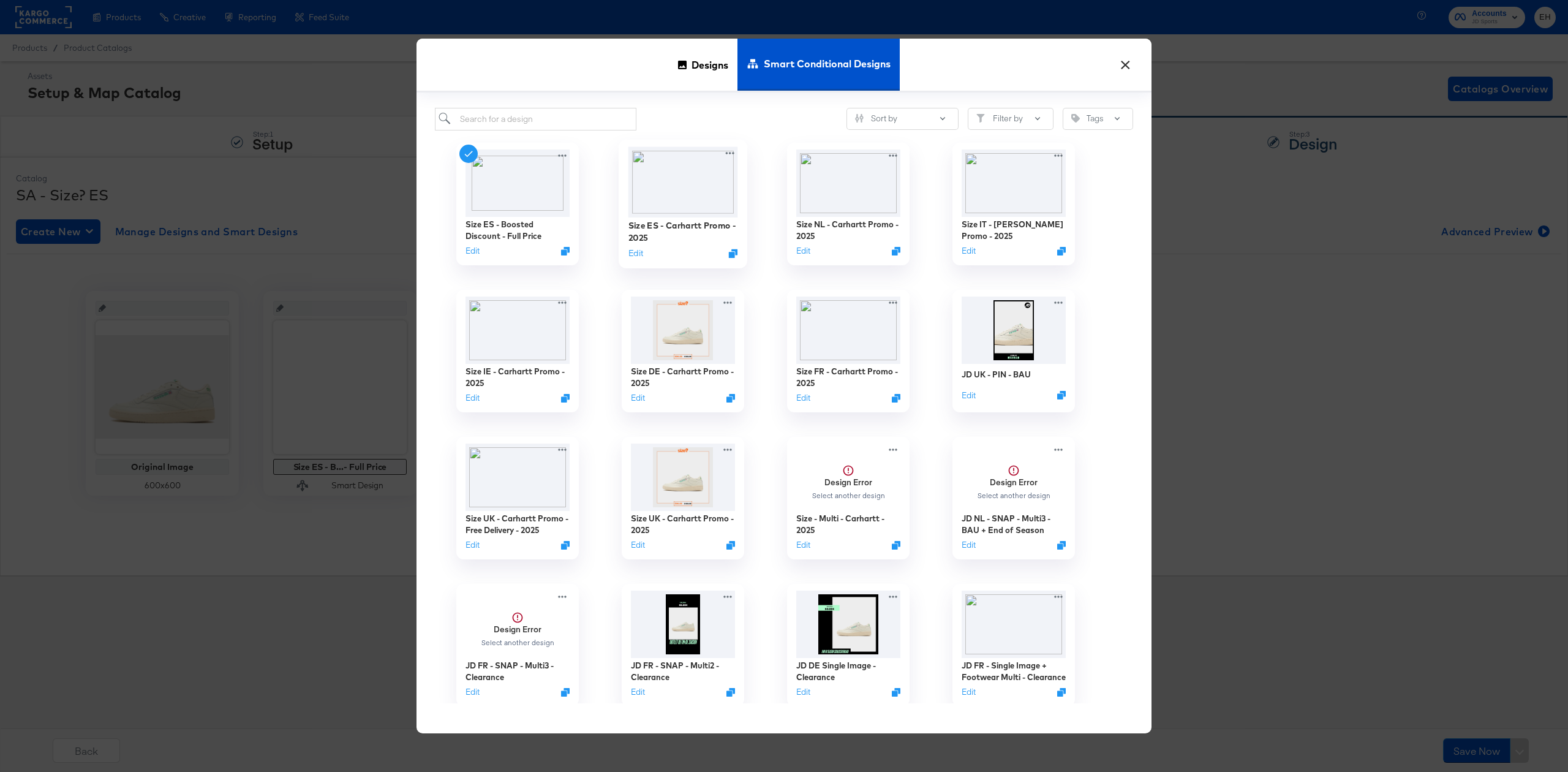
click at [659, 194] on img at bounding box center [683, 182] width 109 height 71
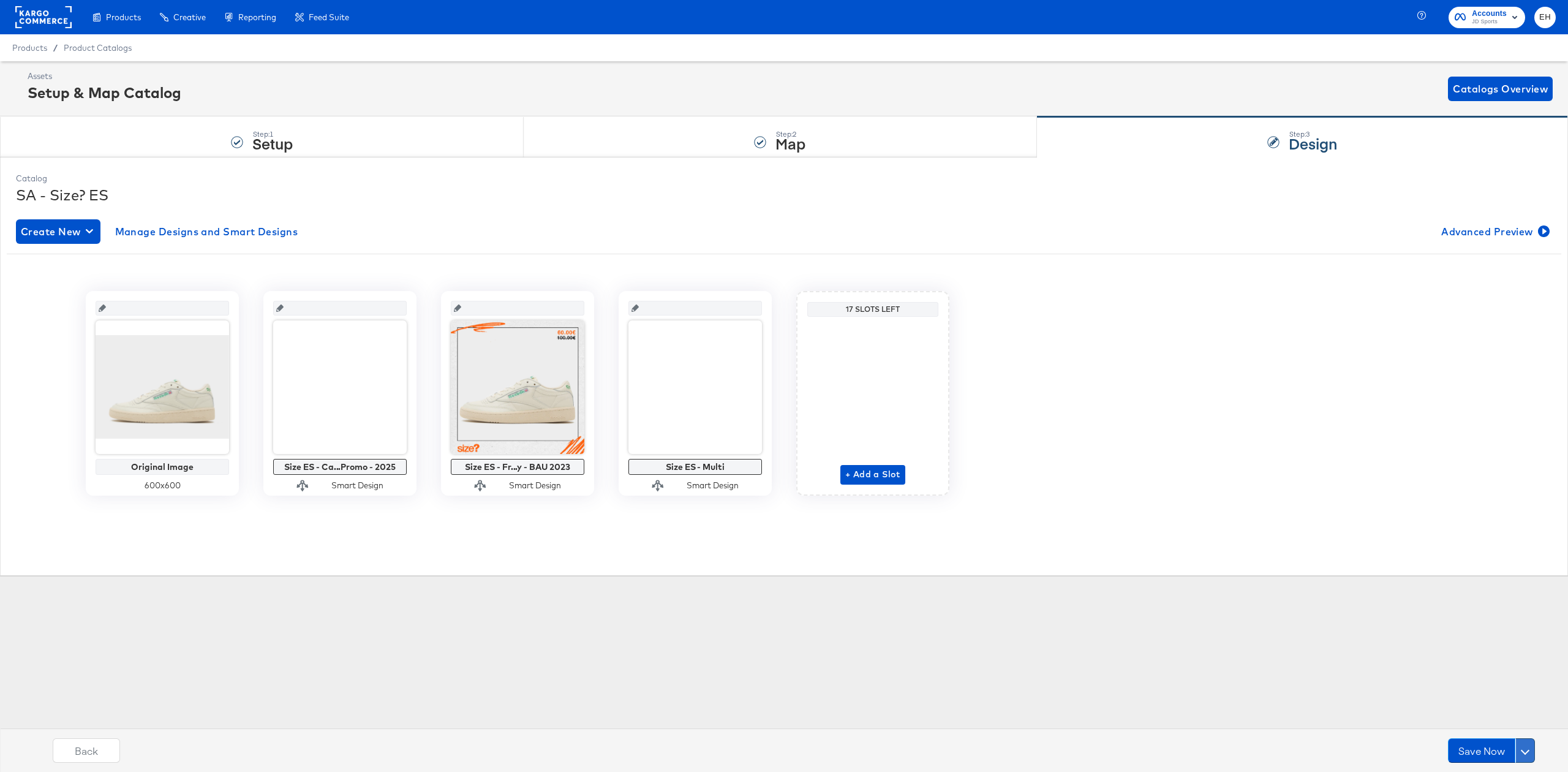
click at [1524, 750] on span at bounding box center [1525, 751] width 8 height 8
click at [1500, 728] on div "Schedule Save" at bounding box center [1497, 727] width 56 height 12
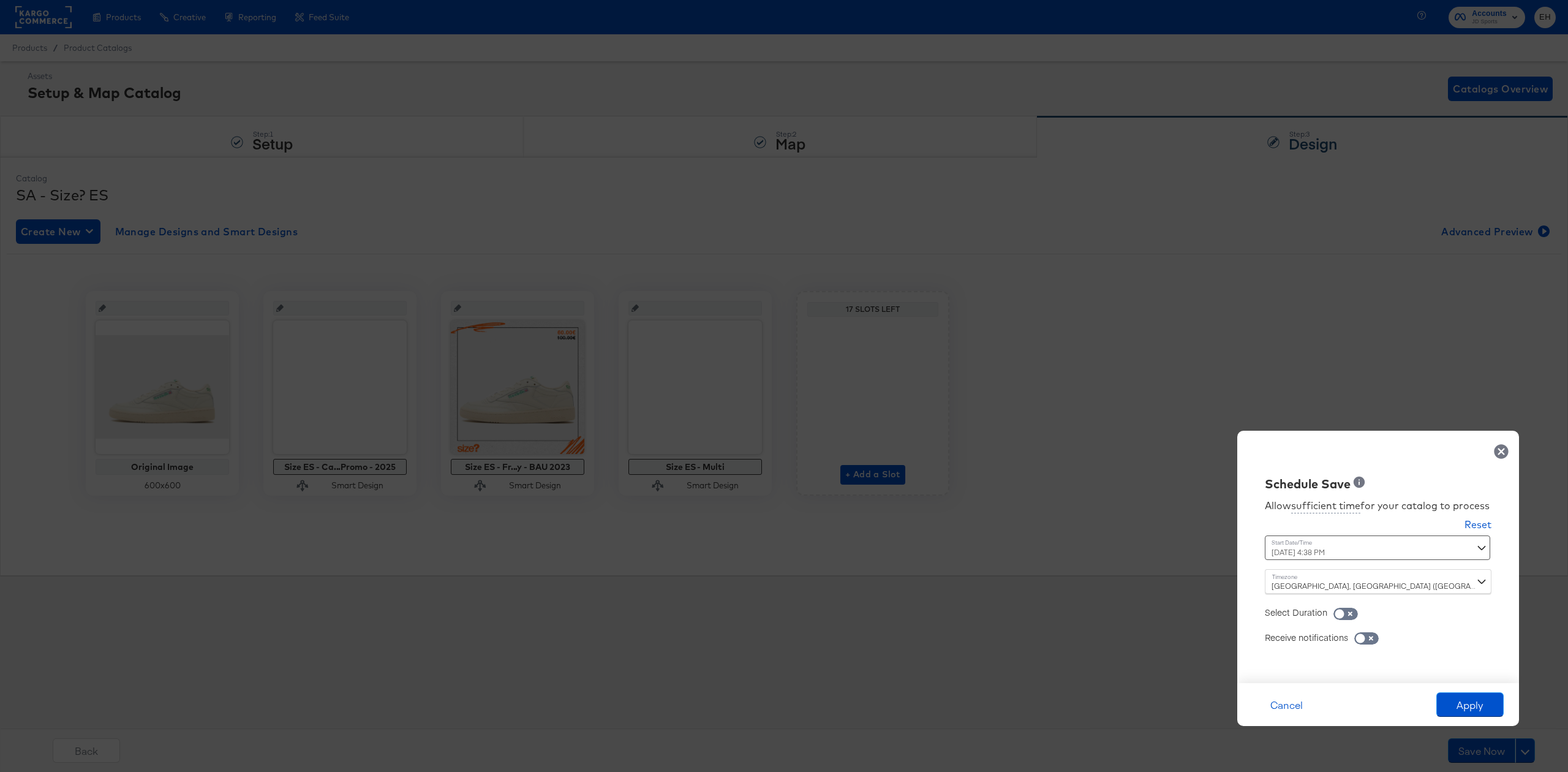
click at [1355, 550] on div "[DATE] 4:38 PM ‹ [DATE] › Su Mo Tu We Th Fr Sa 28 29 30 1 2 3 4 5 6 7 8 9 10 11…" at bounding box center [1348, 548] width 166 height 25
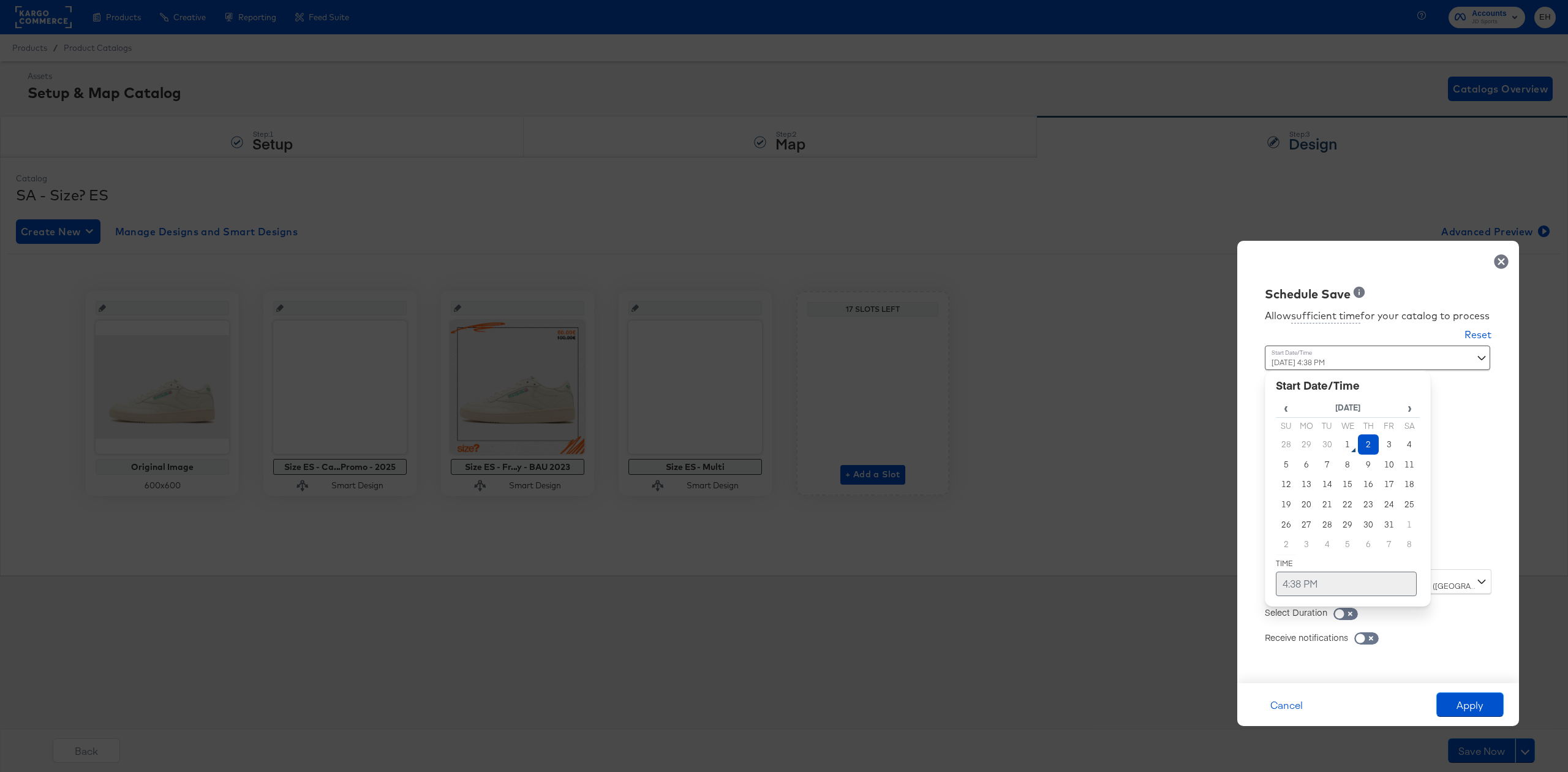
click at [1295, 592] on td "4:38 PM" at bounding box center [1346, 584] width 141 height 25
click at [1323, 488] on span "▼" at bounding box center [1322, 492] width 25 height 25
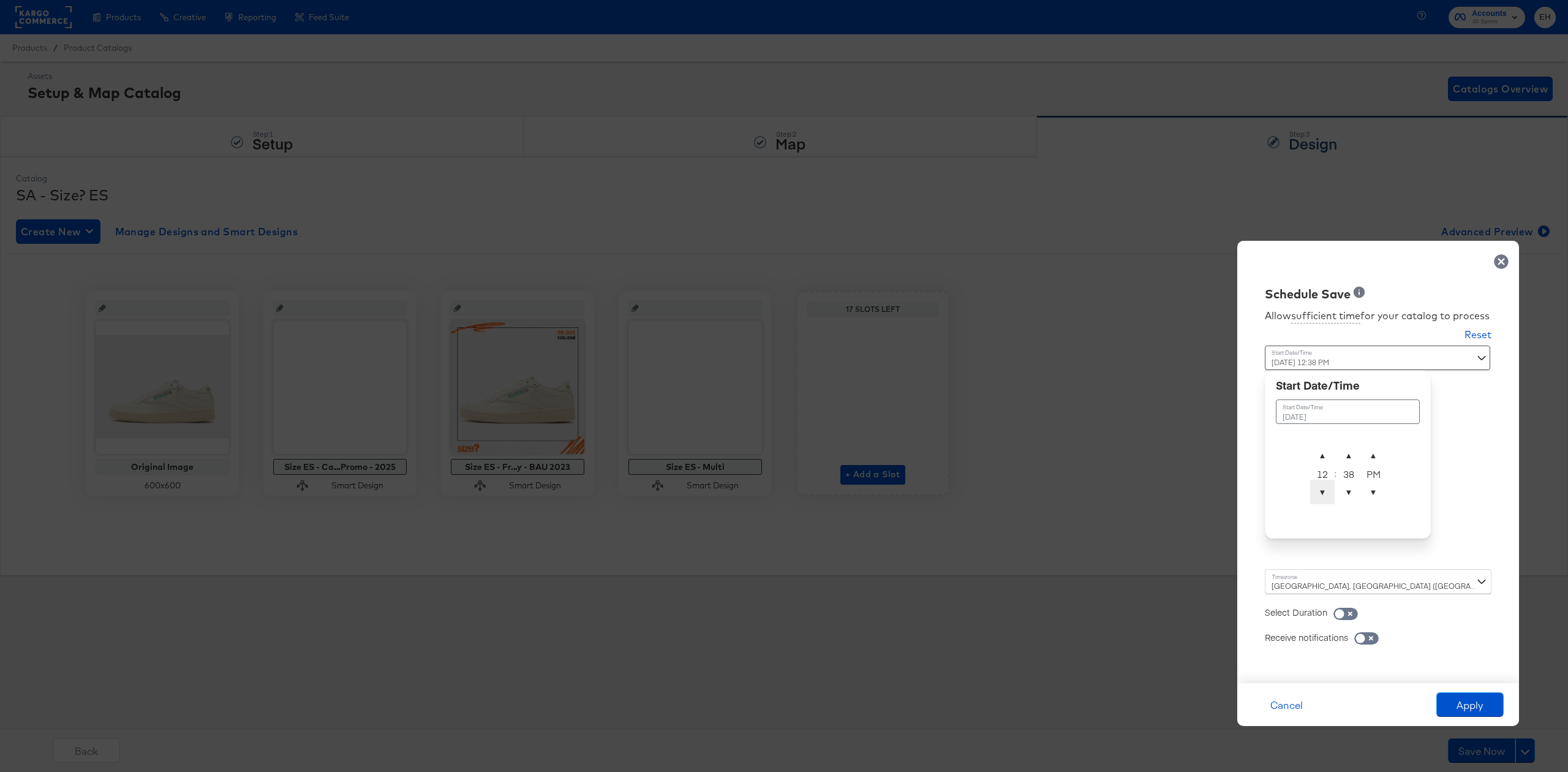
click at [1323, 488] on span "▼" at bounding box center [1322, 492] width 25 height 25
click at [1329, 455] on span "▲" at bounding box center [1322, 455] width 25 height 25
click at [1343, 454] on span "▲" at bounding box center [1349, 455] width 25 height 25
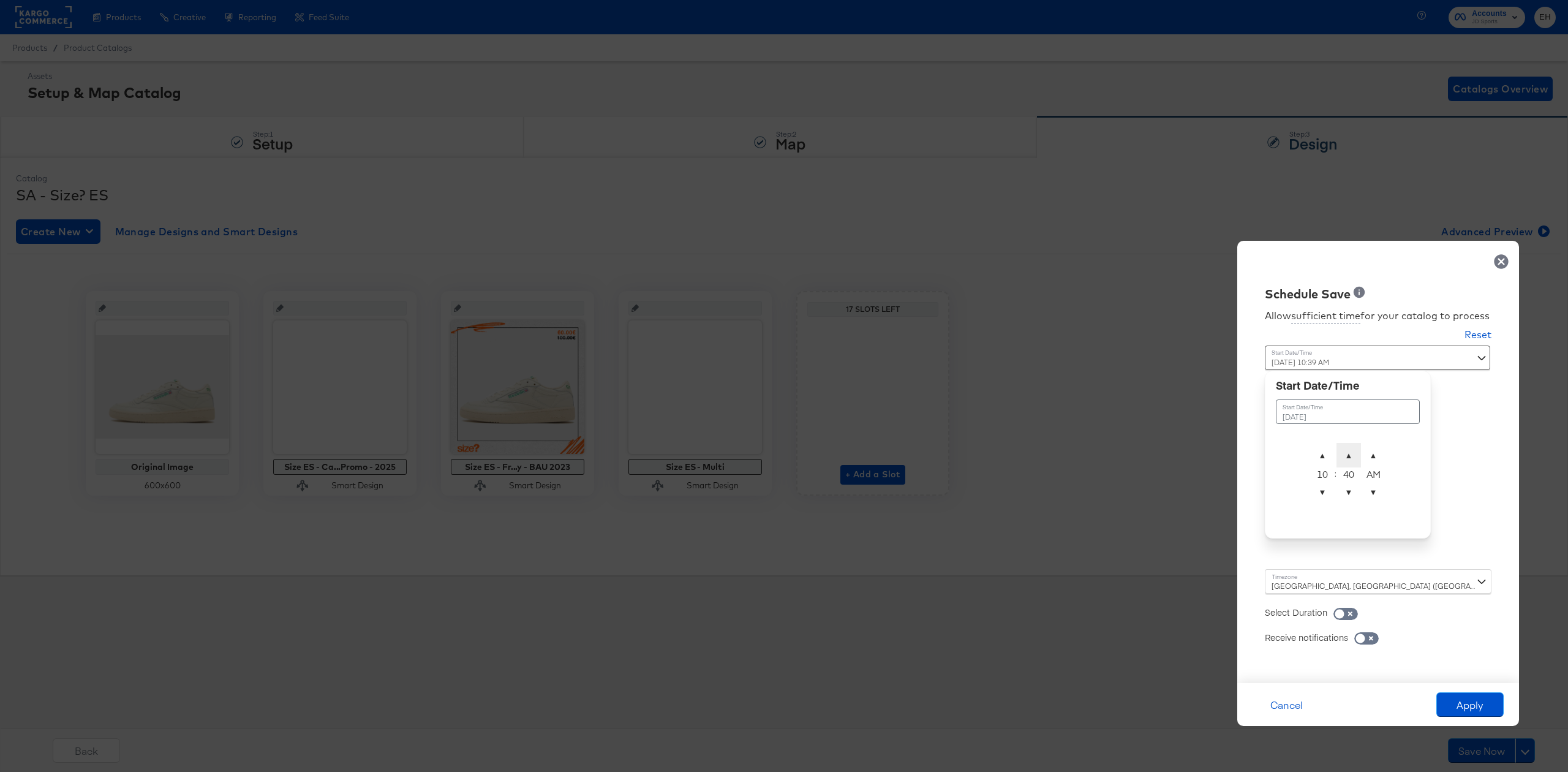
click at [1343, 454] on span "▲" at bounding box center [1349, 455] width 25 height 25
click at [1348, 496] on span "▼" at bounding box center [1349, 492] width 25 height 25
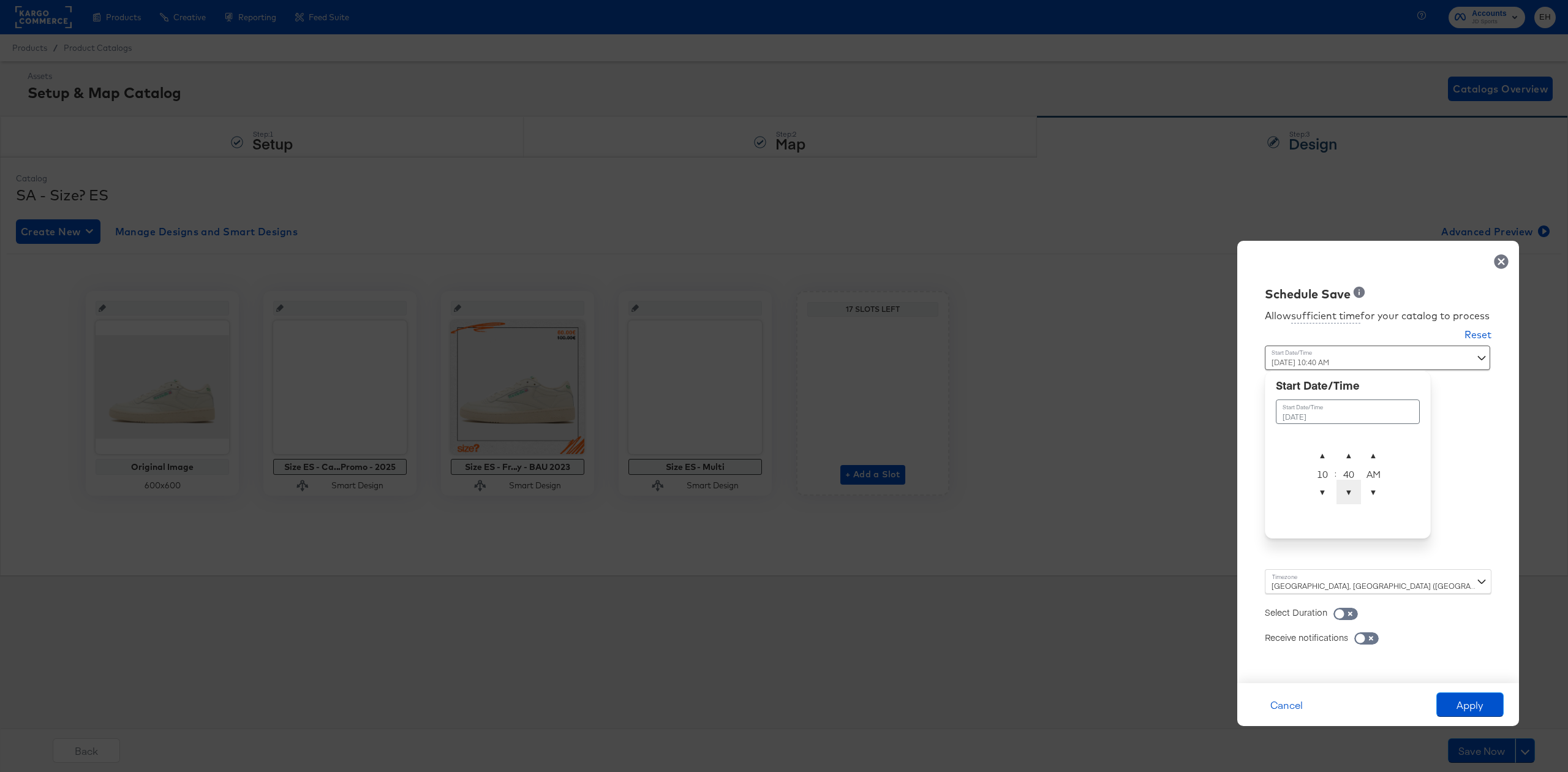
click at [1348, 497] on span "▼" at bounding box center [1349, 492] width 25 height 25
click at [1346, 496] on span "▼" at bounding box center [1349, 492] width 25 height 25
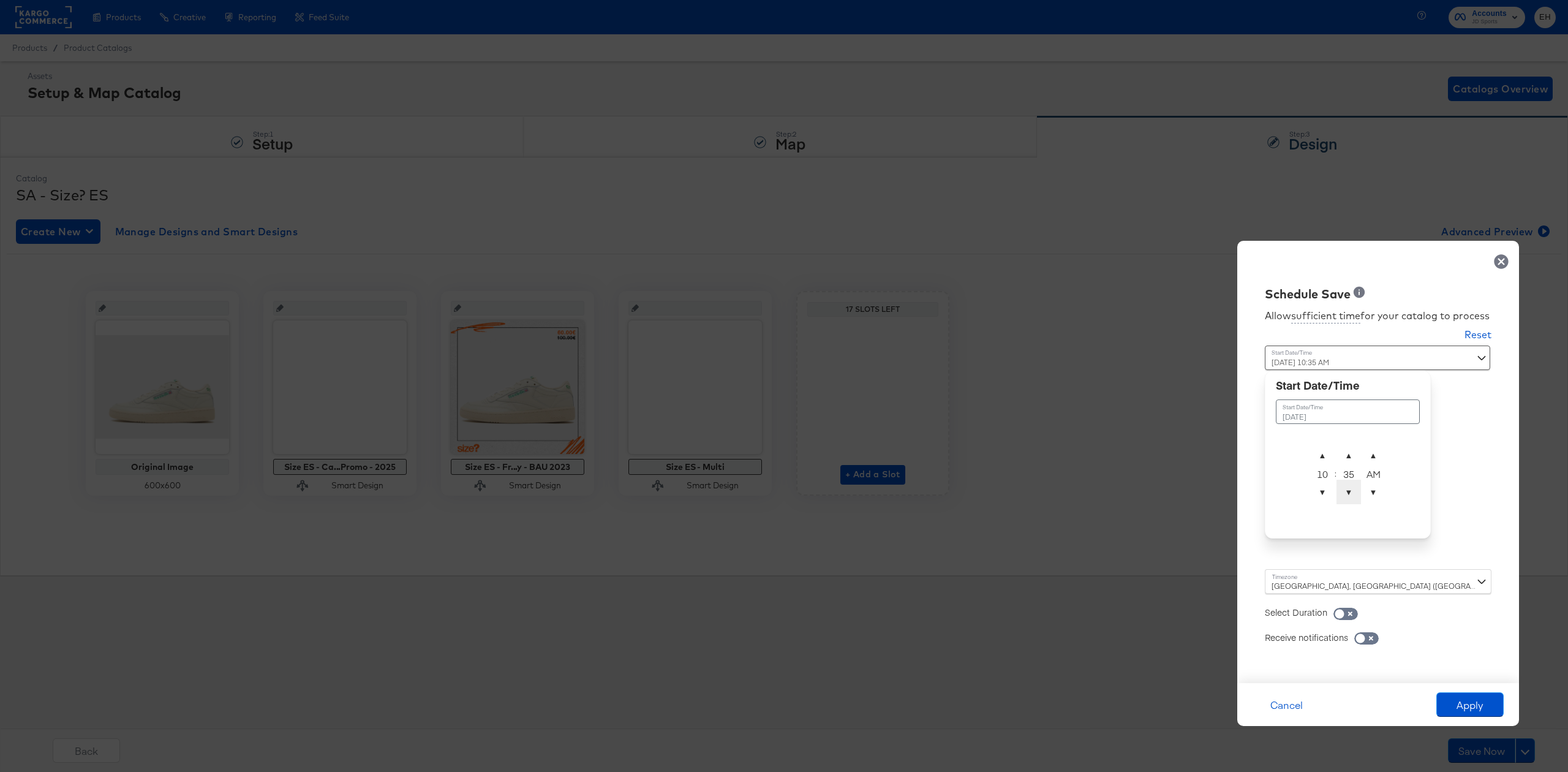
click at [1346, 496] on span "▼" at bounding box center [1349, 492] width 25 height 25
click at [1345, 496] on span "▼" at bounding box center [1349, 492] width 25 height 25
click at [1344, 495] on span "▼" at bounding box center [1349, 492] width 25 height 25
click at [1345, 493] on span "▼" at bounding box center [1349, 492] width 25 height 25
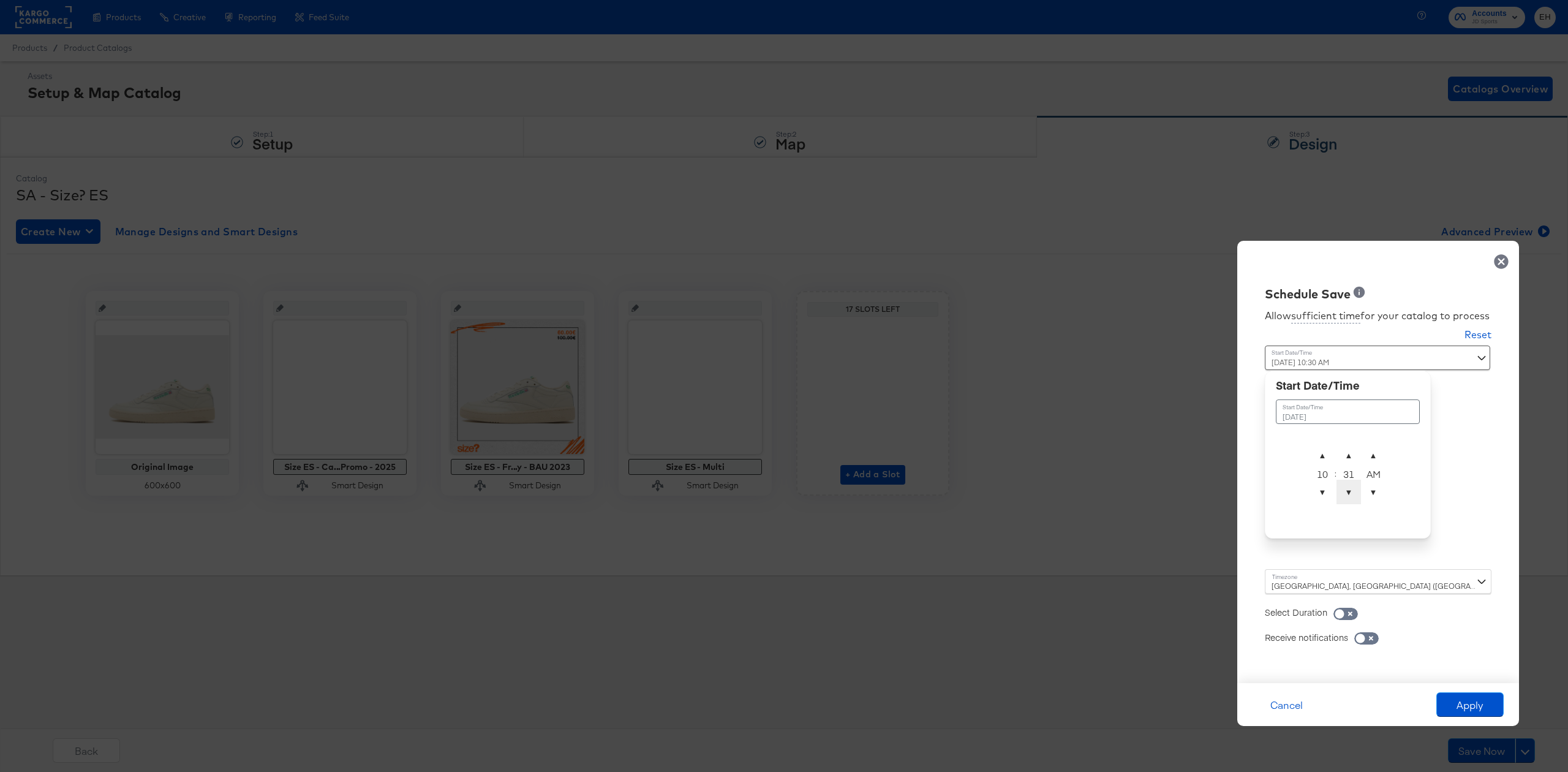
click at [1345, 493] on span "▼" at bounding box center [1349, 492] width 25 height 25
click at [1345, 492] on span "▼" at bounding box center [1349, 492] width 25 height 25
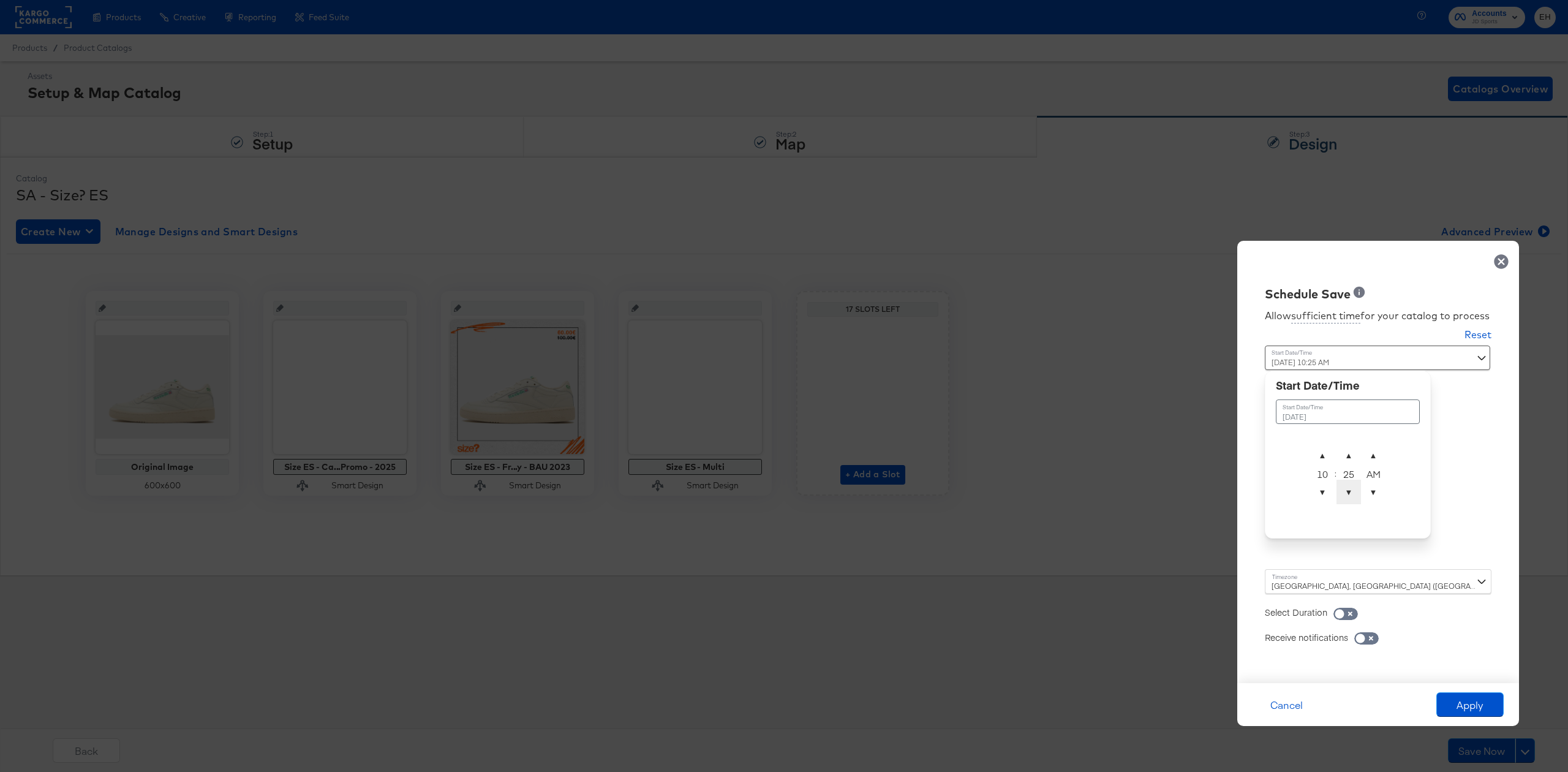
click at [1345, 492] on span "▼" at bounding box center [1349, 492] width 25 height 25
click at [1345, 492] on span "▼" at bounding box center [1349, 492] width 25 height 25
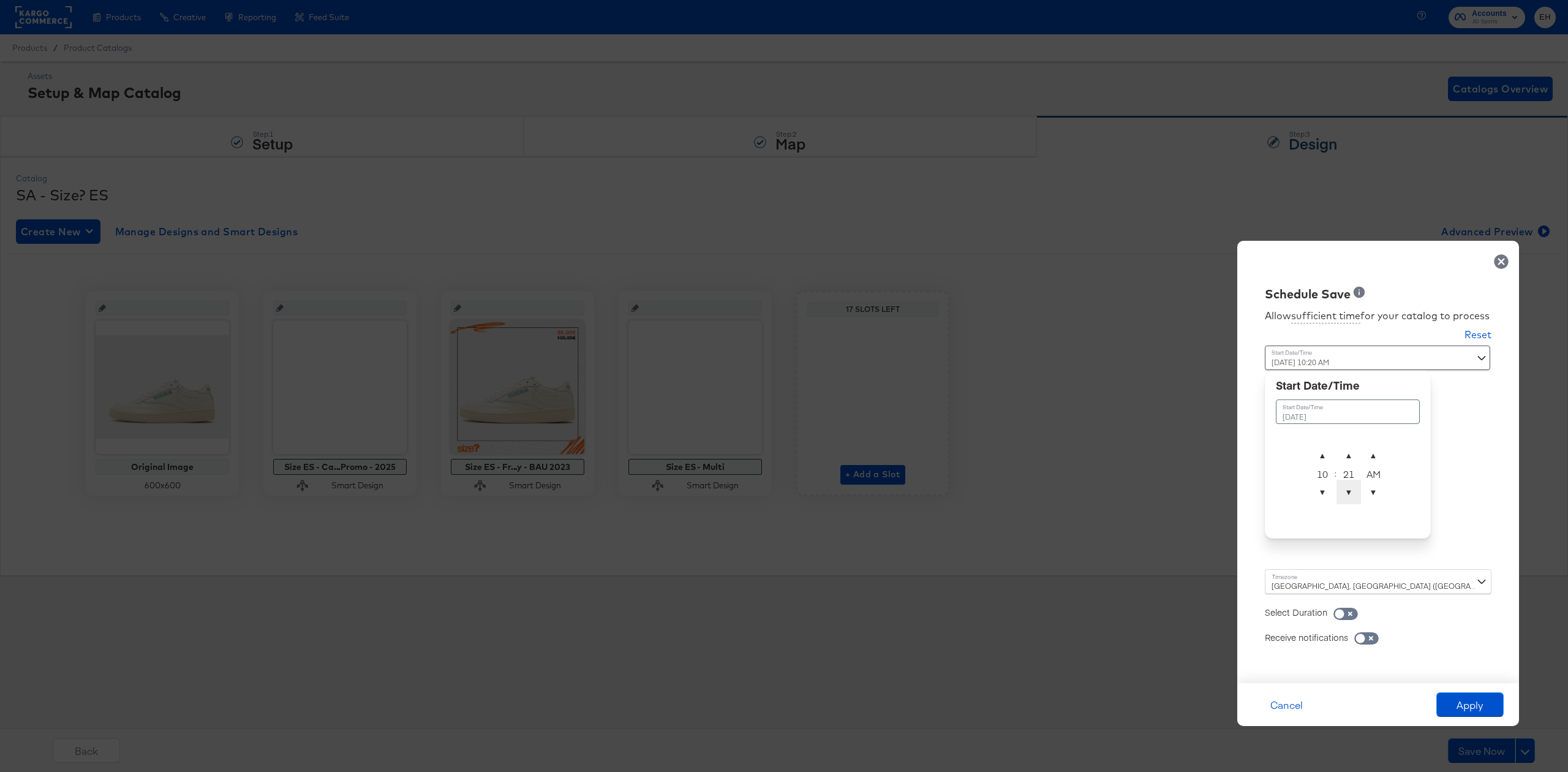
click at [1345, 492] on span "▼" at bounding box center [1349, 492] width 25 height 25
click at [1345, 491] on span "▼" at bounding box center [1349, 492] width 25 height 25
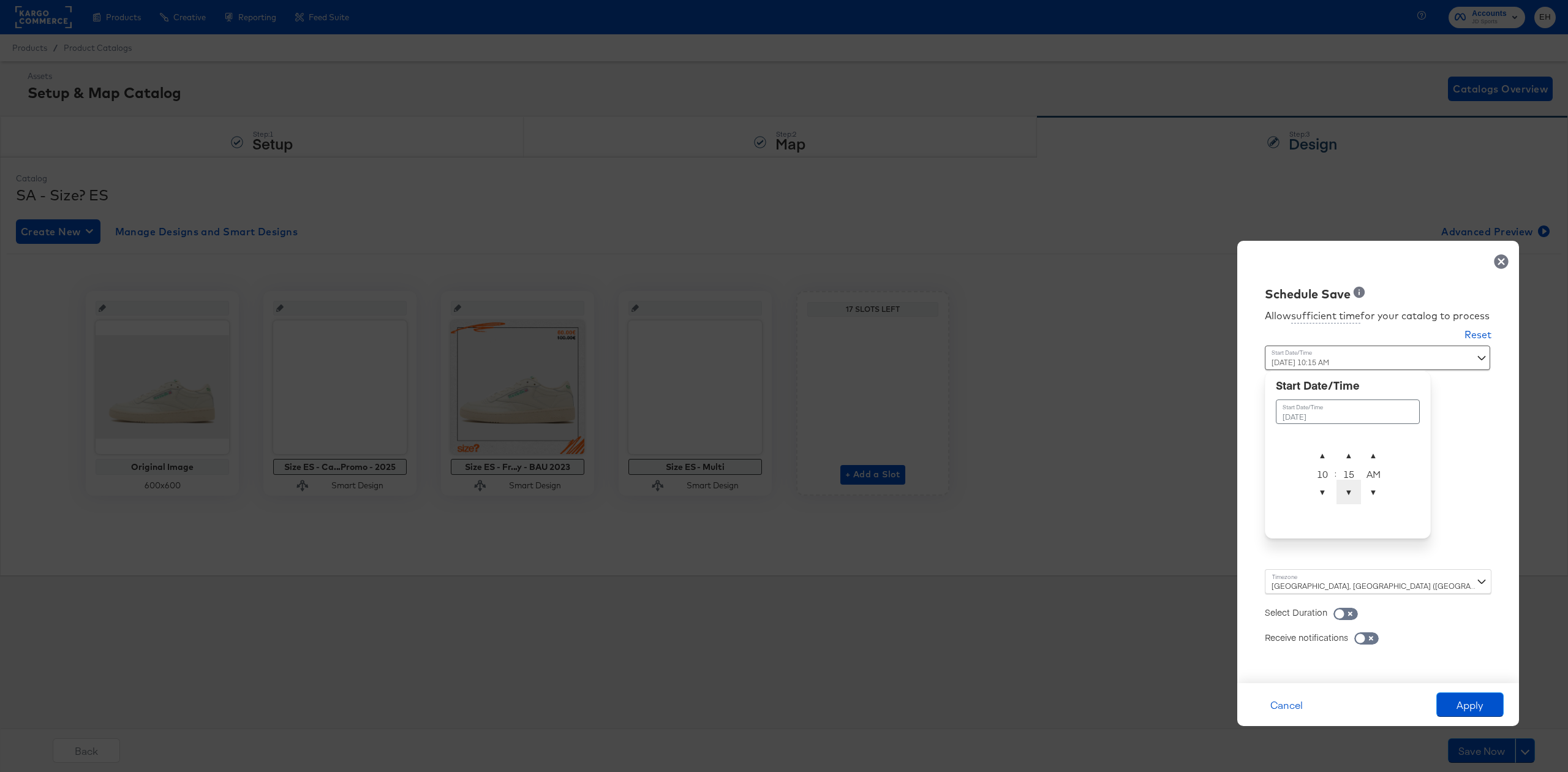
click at [1345, 491] on span "▼" at bounding box center [1349, 492] width 25 height 25
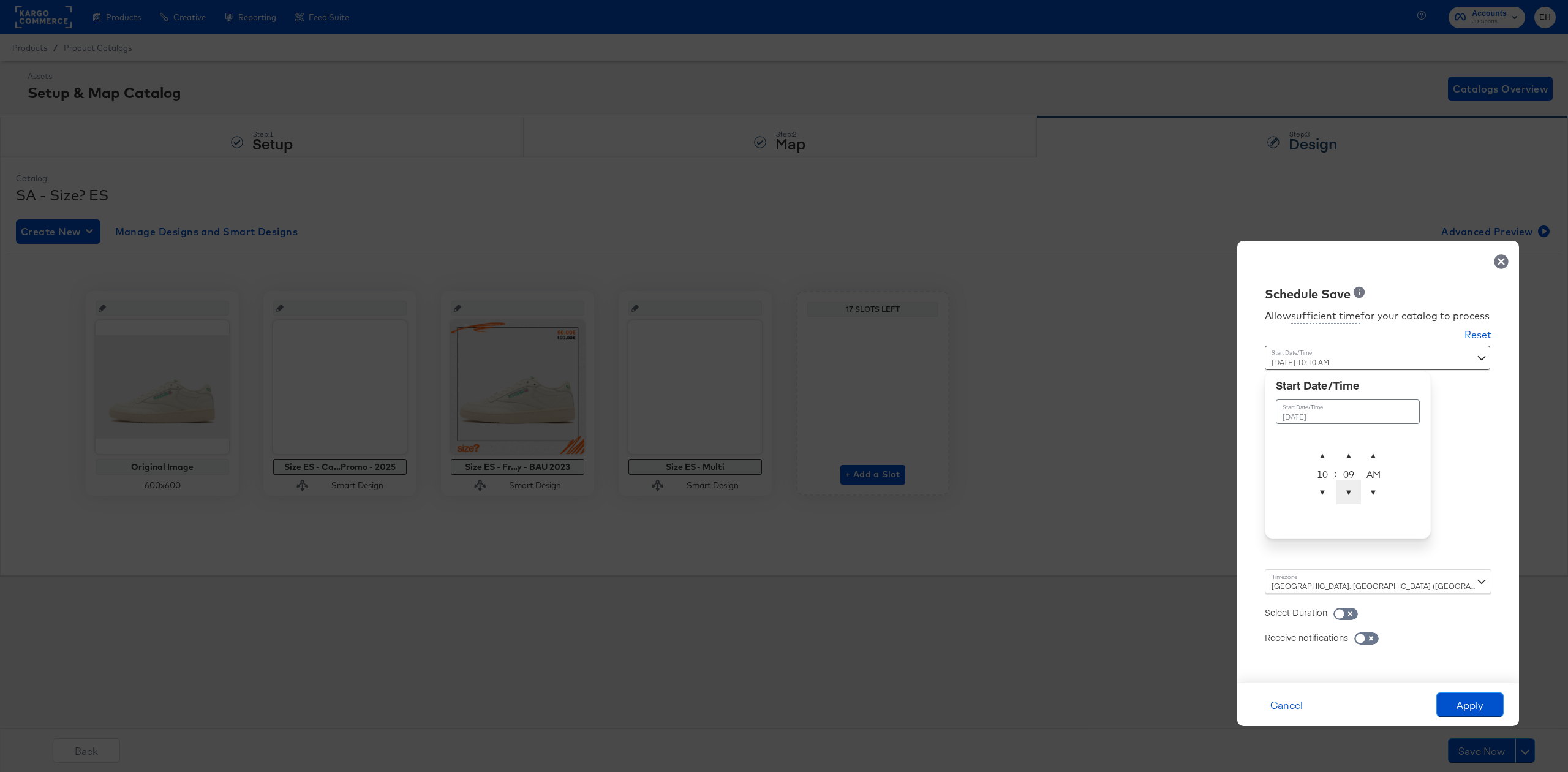
click at [1345, 491] on span "▼" at bounding box center [1349, 492] width 25 height 25
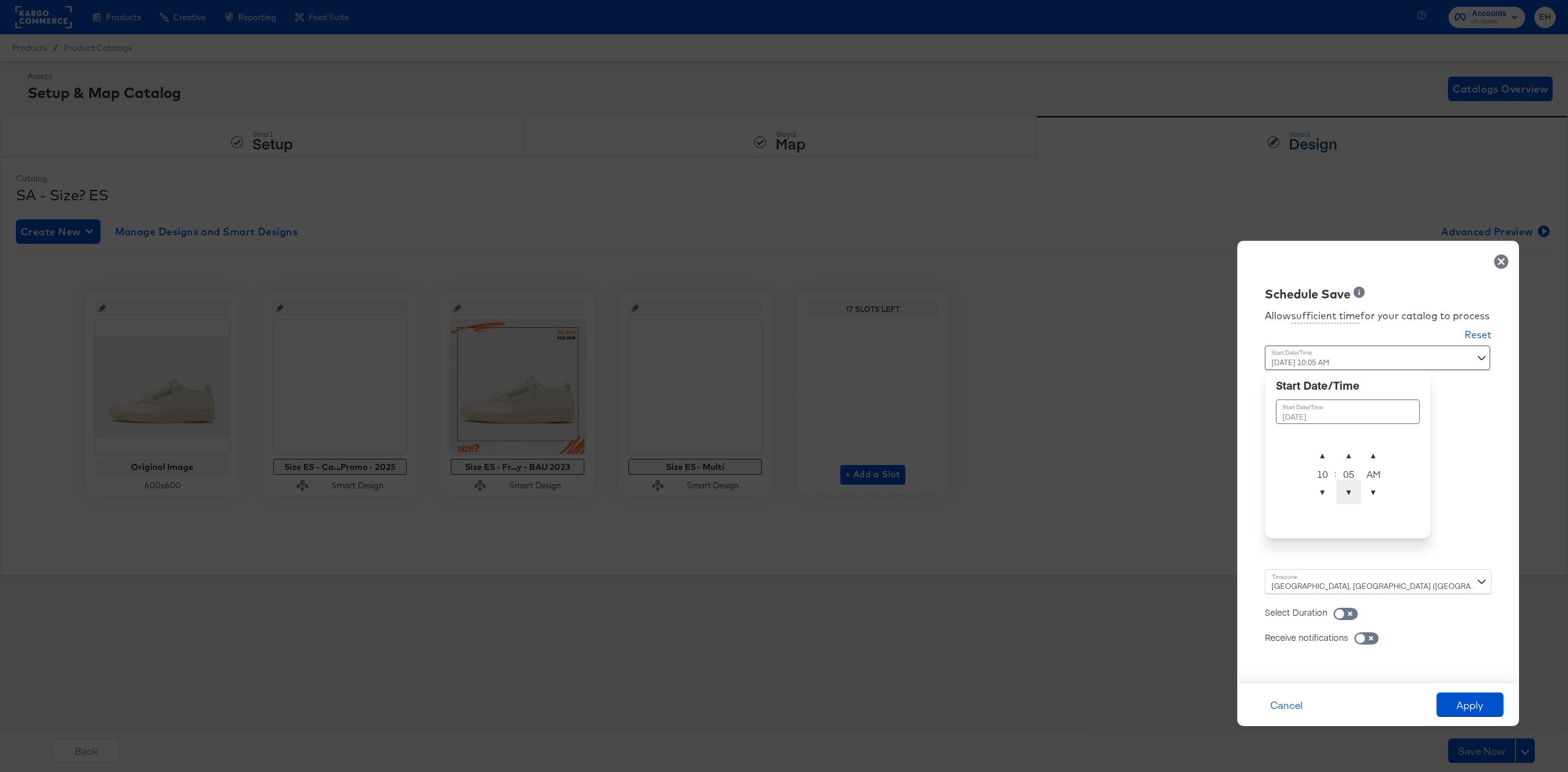
click at [1345, 491] on span "▼" at bounding box center [1349, 492] width 25 height 25
click at [1345, 490] on span "▼" at bounding box center [1349, 492] width 25 height 25
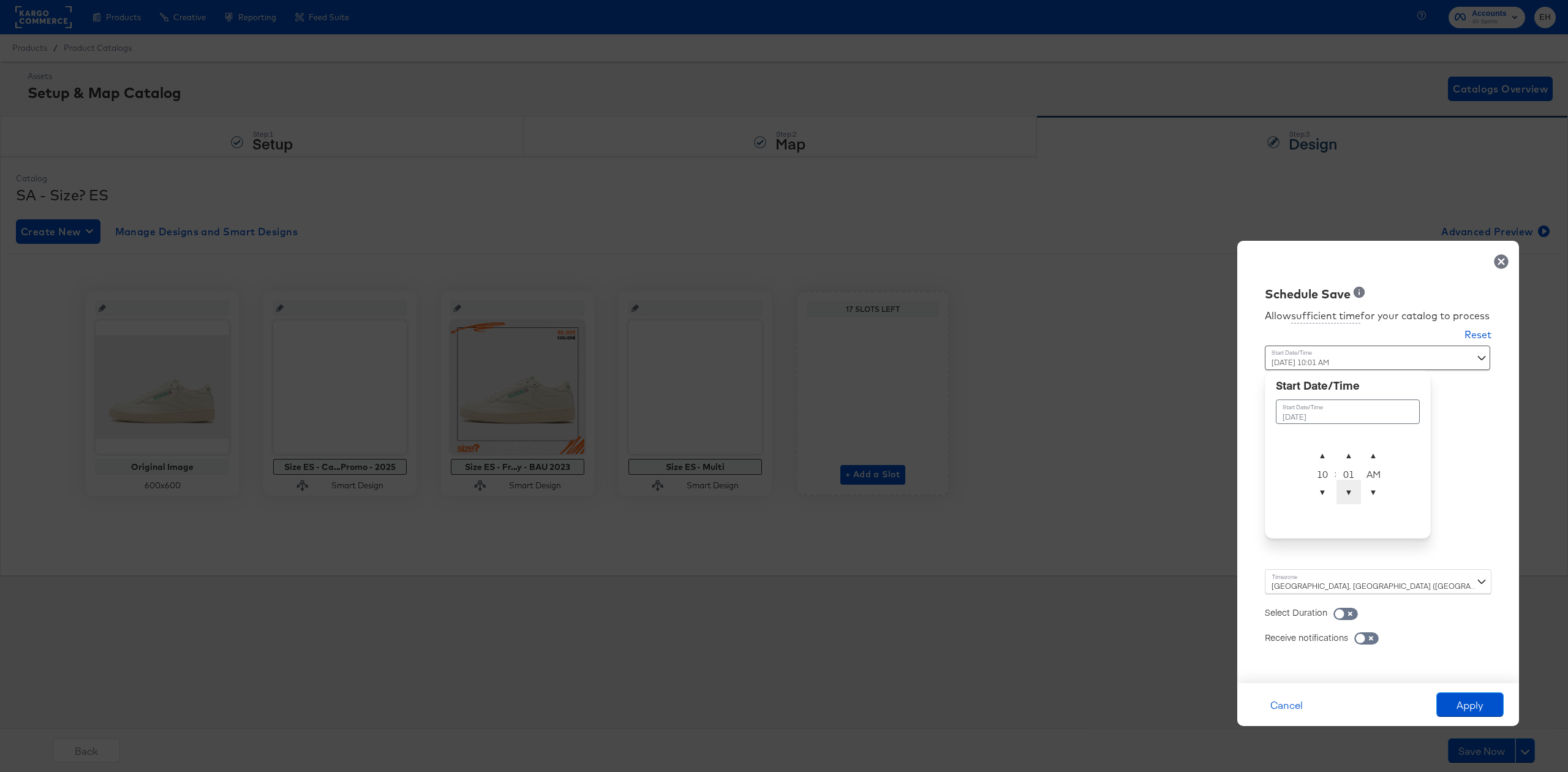
type input "[DATE] 10:00 AM"
click at [1453, 474] on div "Schedule Save Allow sufficient time for your catalog to process Reset Time : [D…" at bounding box center [1378, 462] width 282 height 442
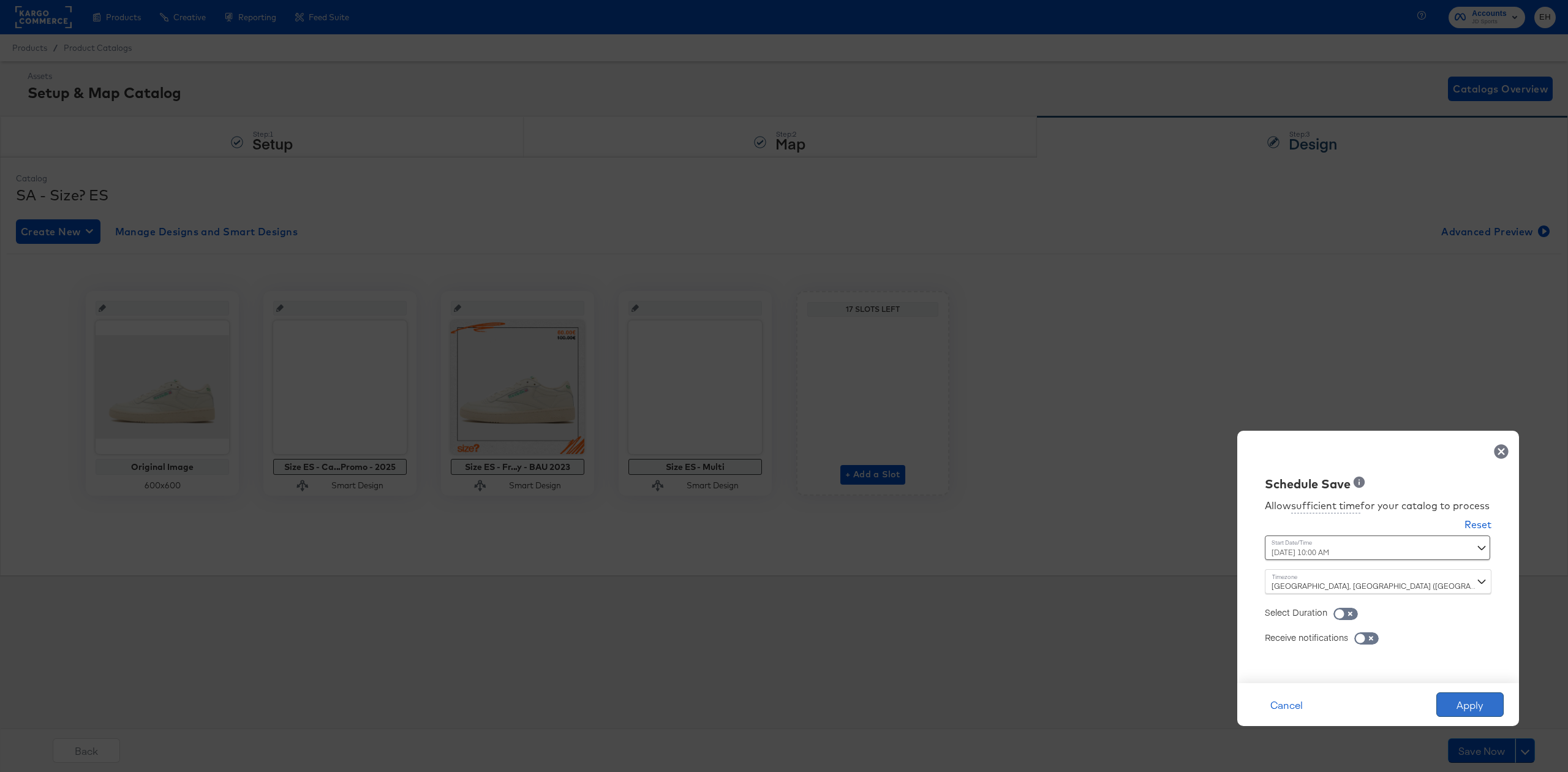
click at [1464, 704] on button "Apply" at bounding box center [1470, 705] width 67 height 25
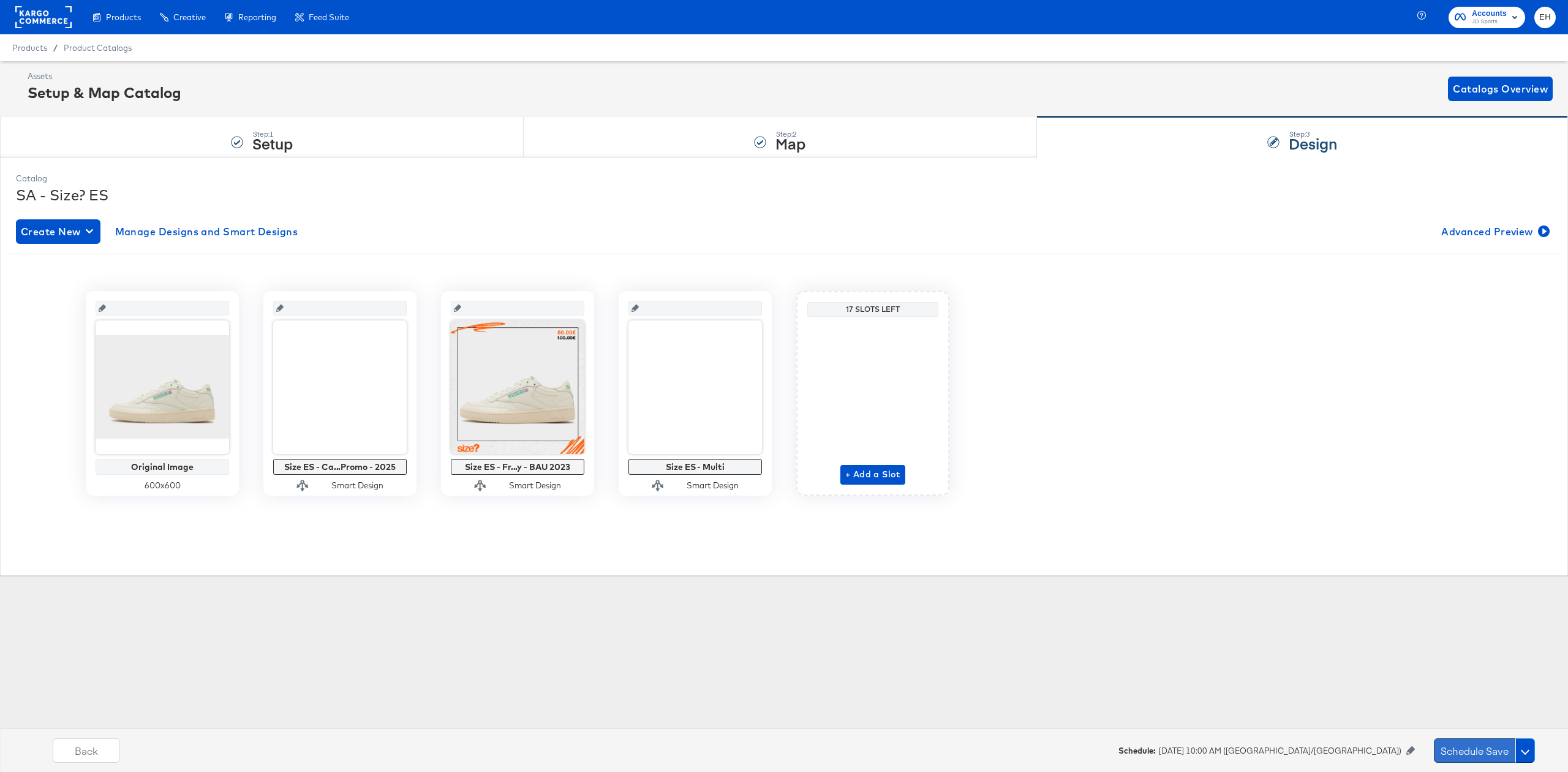
click at [1485, 747] on button "Schedule Save" at bounding box center [1474, 751] width 81 height 25
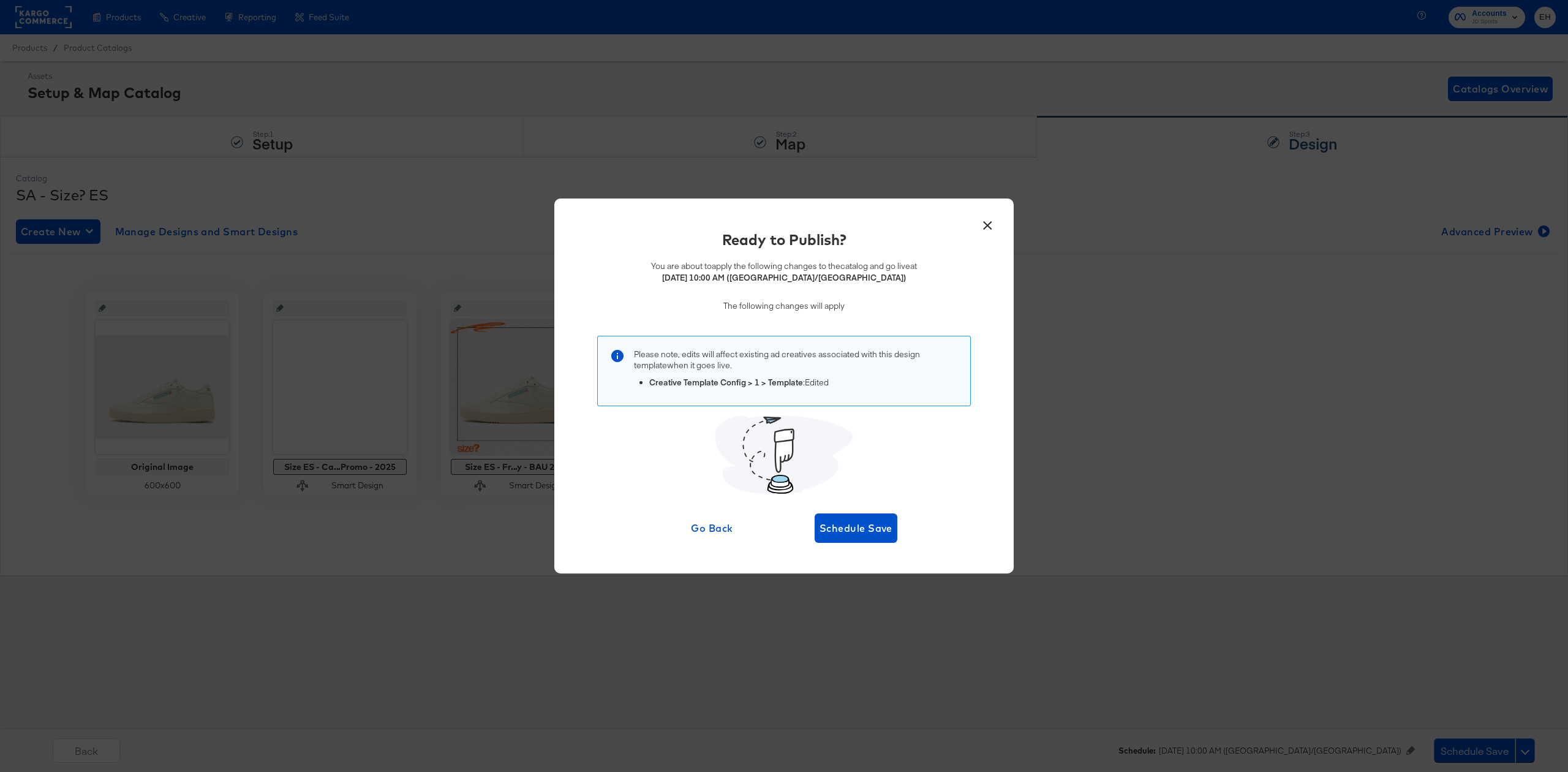
click at [994, 224] on button "×" at bounding box center [987, 221] width 22 height 22
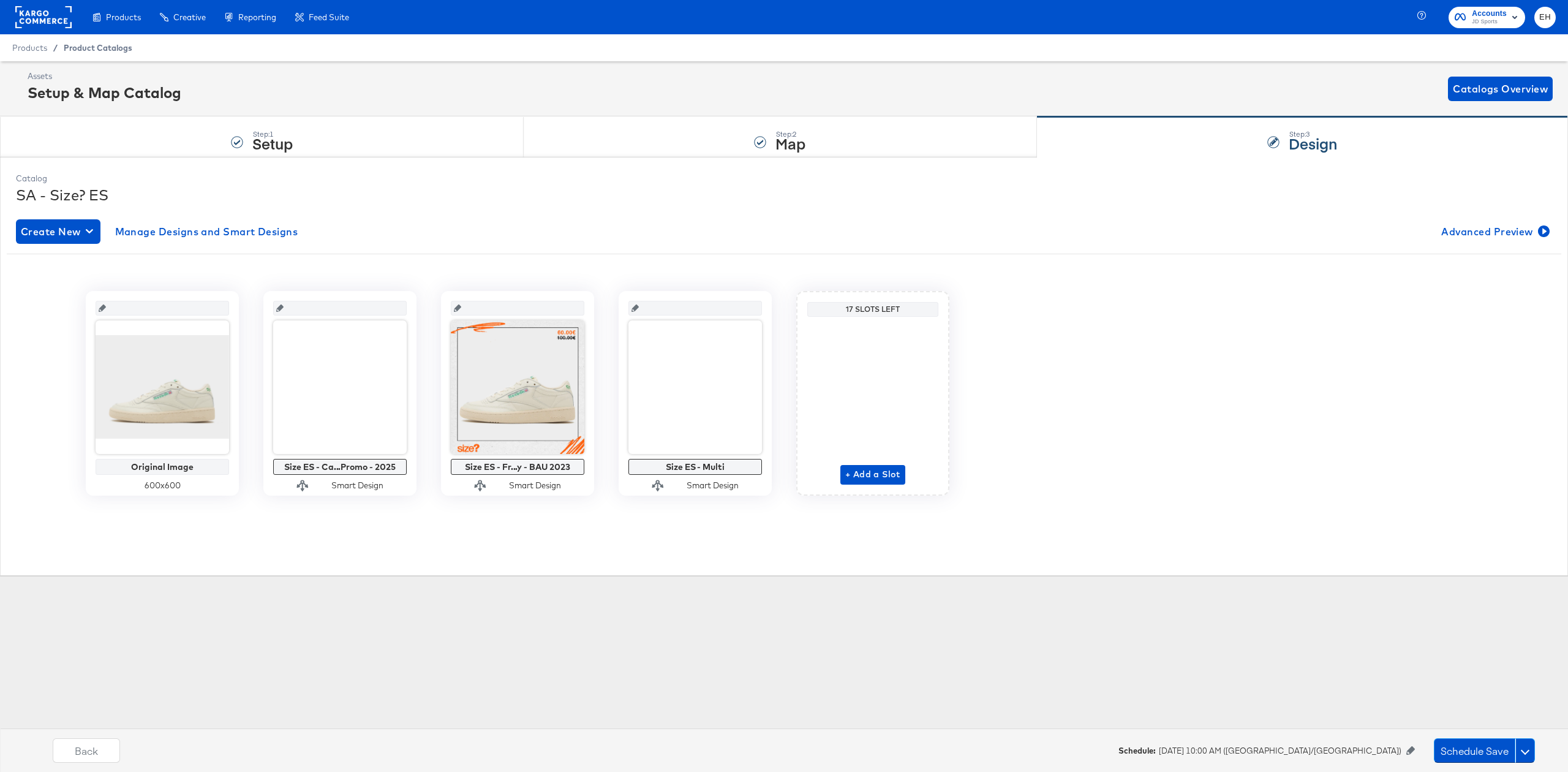
click at [95, 47] on span "Product Catalogs" at bounding box center [98, 48] width 68 height 10
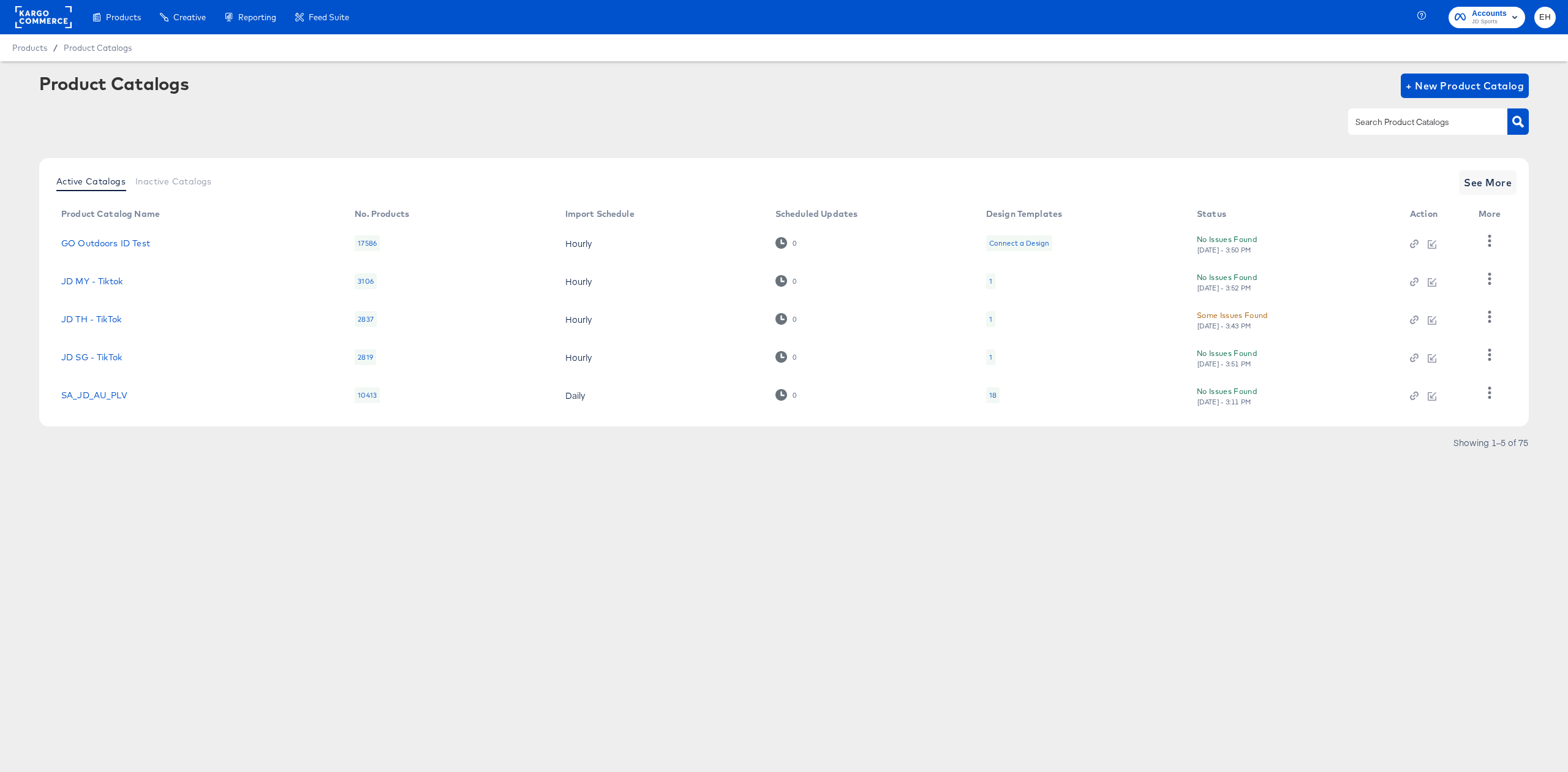
click at [1382, 129] on input "text" at bounding box center [1418, 122] width 131 height 14
type input "size"
click at [1495, 183] on span "See More" at bounding box center [1487, 183] width 48 height 17
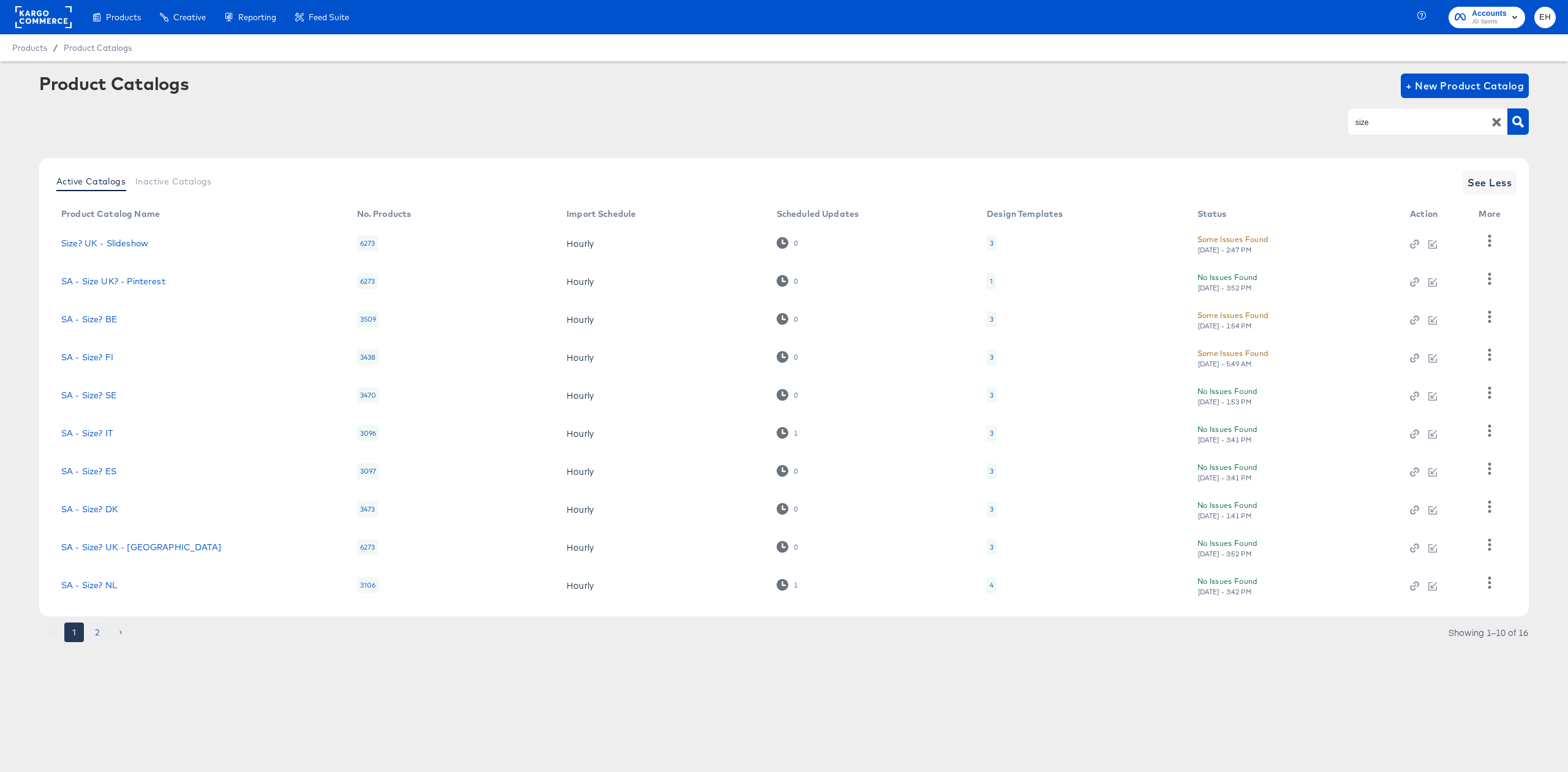
click at [100, 629] on button "2" at bounding box center [98, 632] width 20 height 20
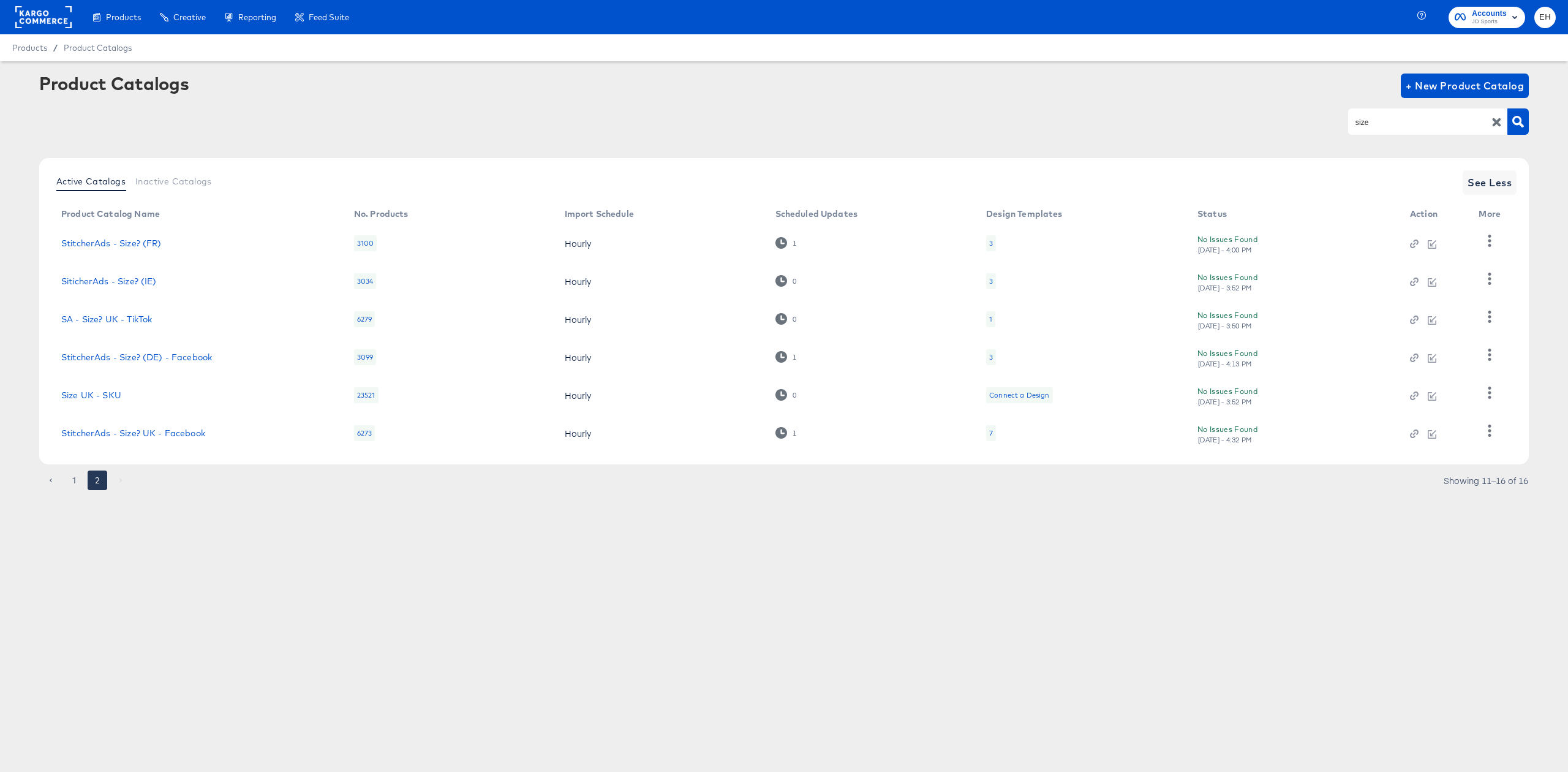
click at [990, 284] on div "3" at bounding box center [991, 281] width 3 height 10
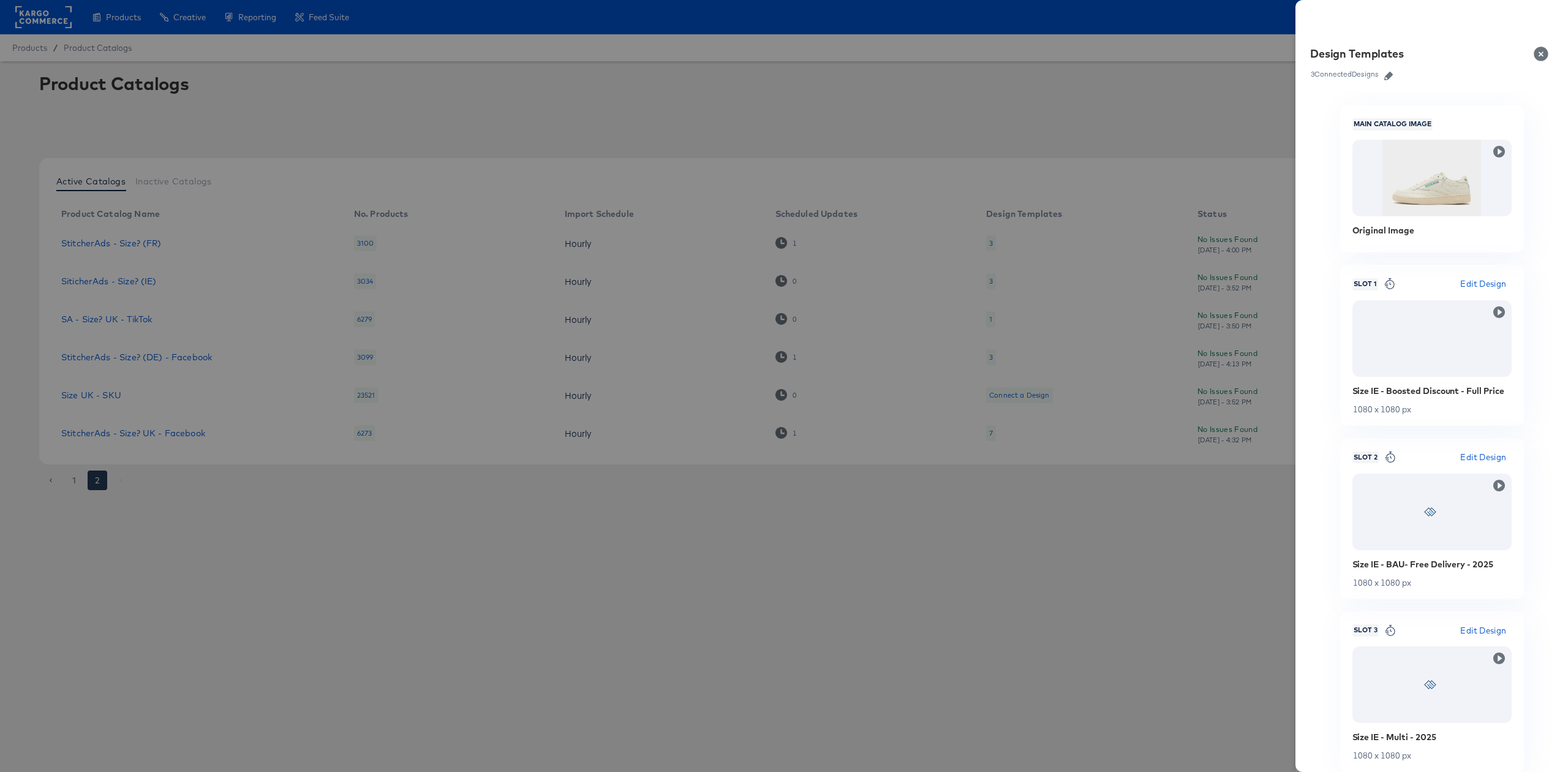
click at [1393, 75] on icon "button" at bounding box center [1388, 76] width 8 height 8
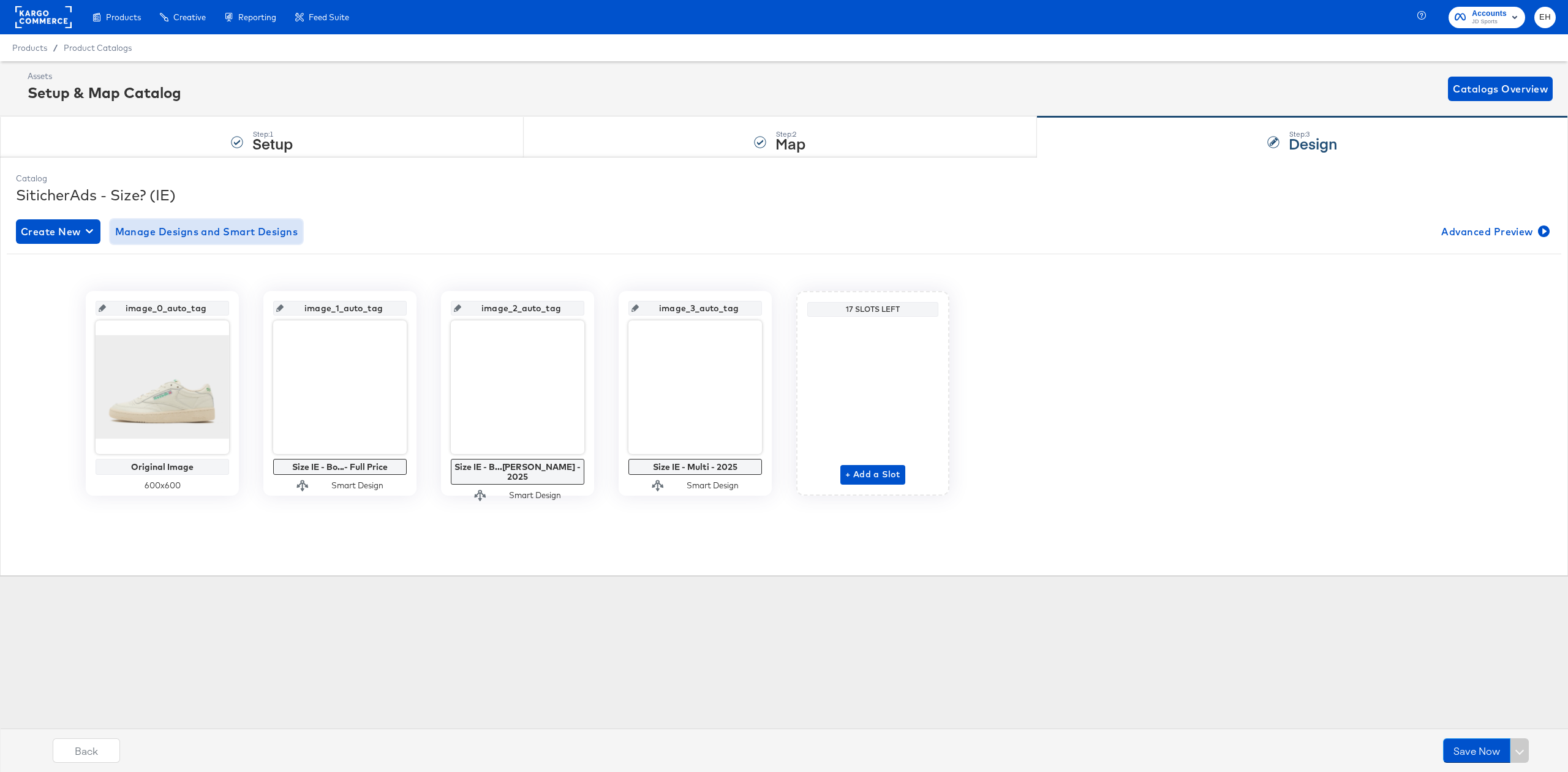
click at [207, 241] on button "Manage Designs and Smart Designs" at bounding box center [206, 232] width 193 height 25
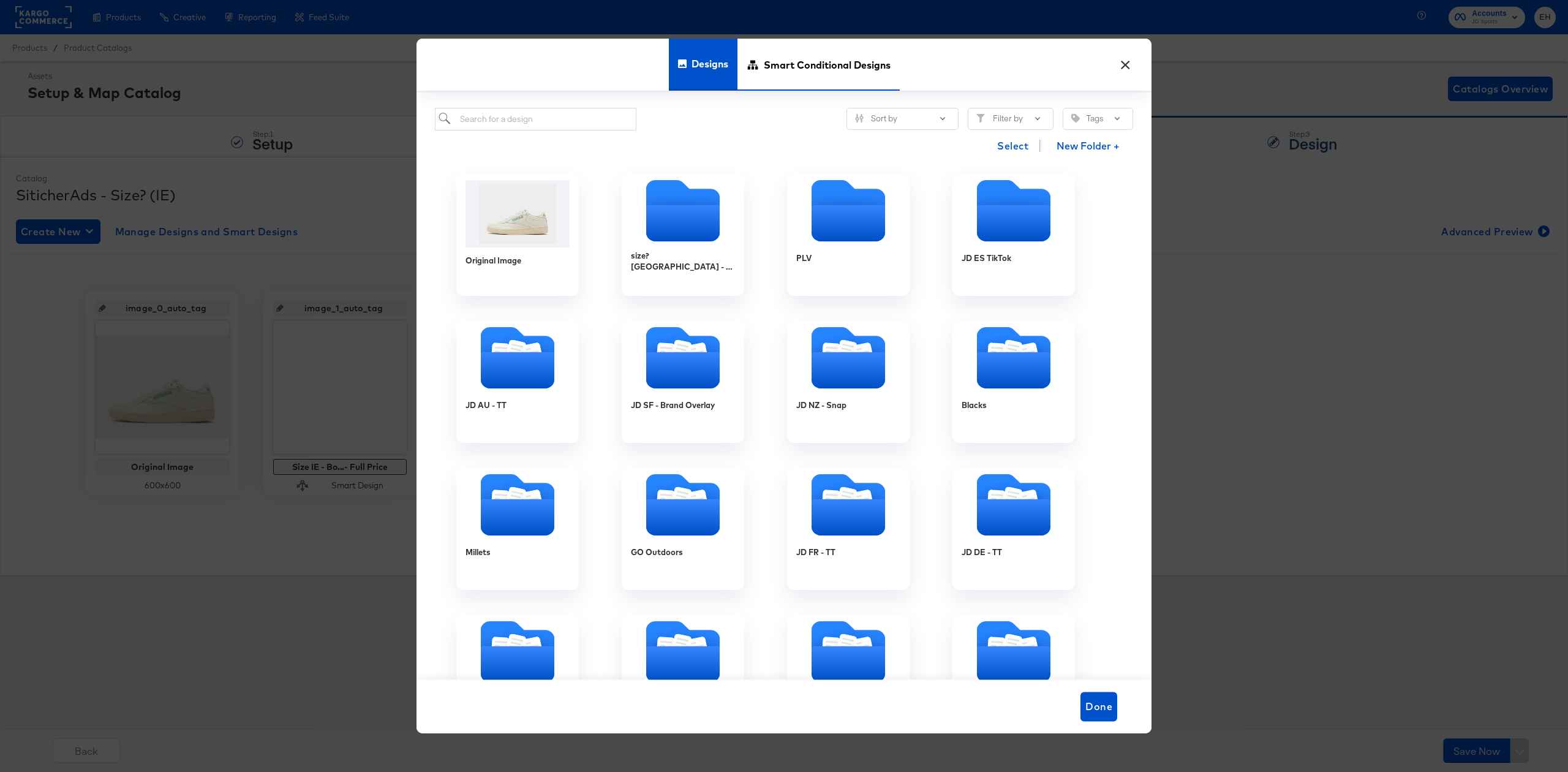
click at [824, 55] on span "Smart Conditional Designs" at bounding box center [827, 65] width 127 height 54
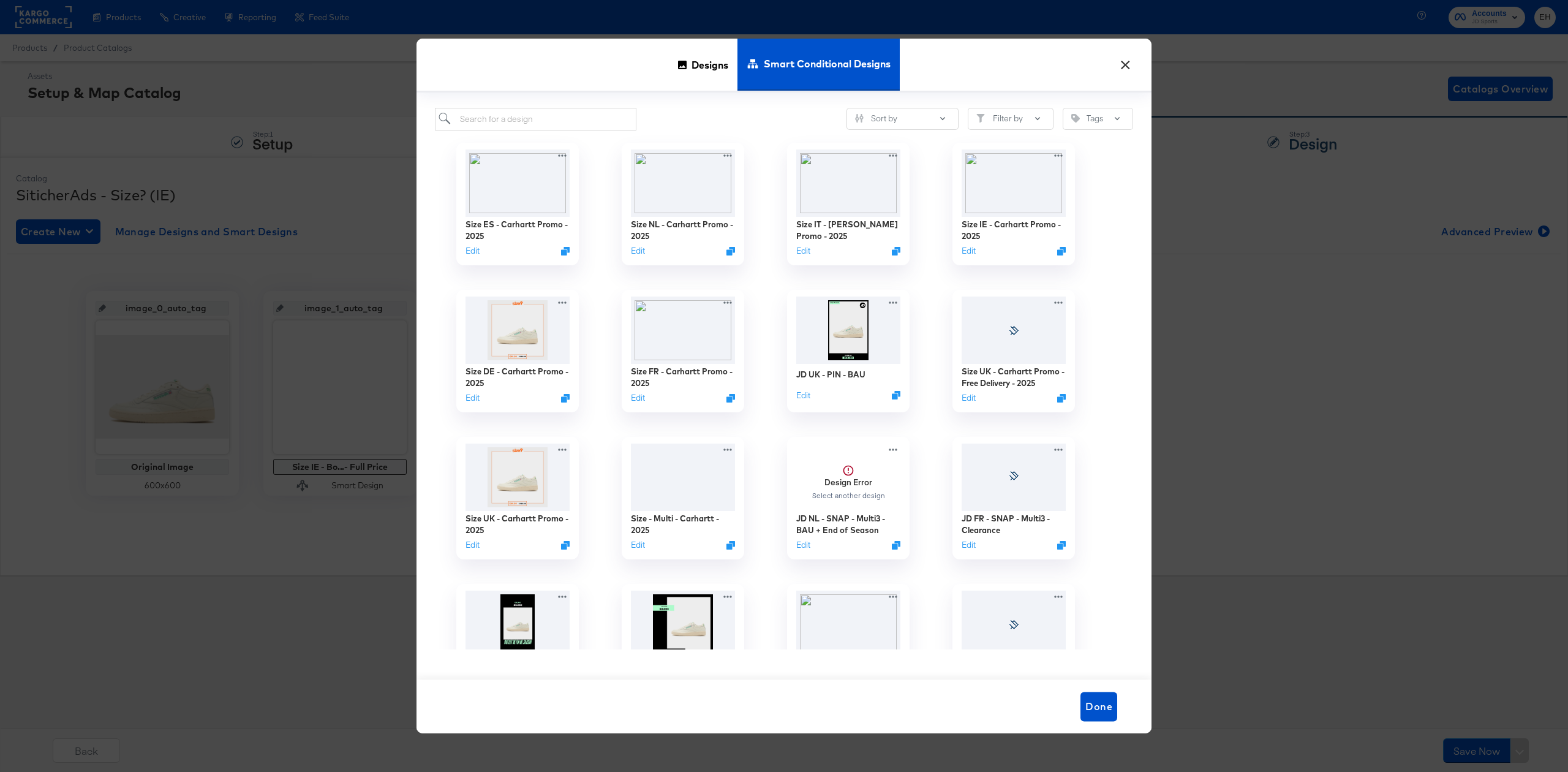
click at [666, 70] on div "Designs Smart Conditional Designs" at bounding box center [784, 66] width 735 height 54
click at [719, 68] on span "Designs" at bounding box center [709, 65] width 37 height 54
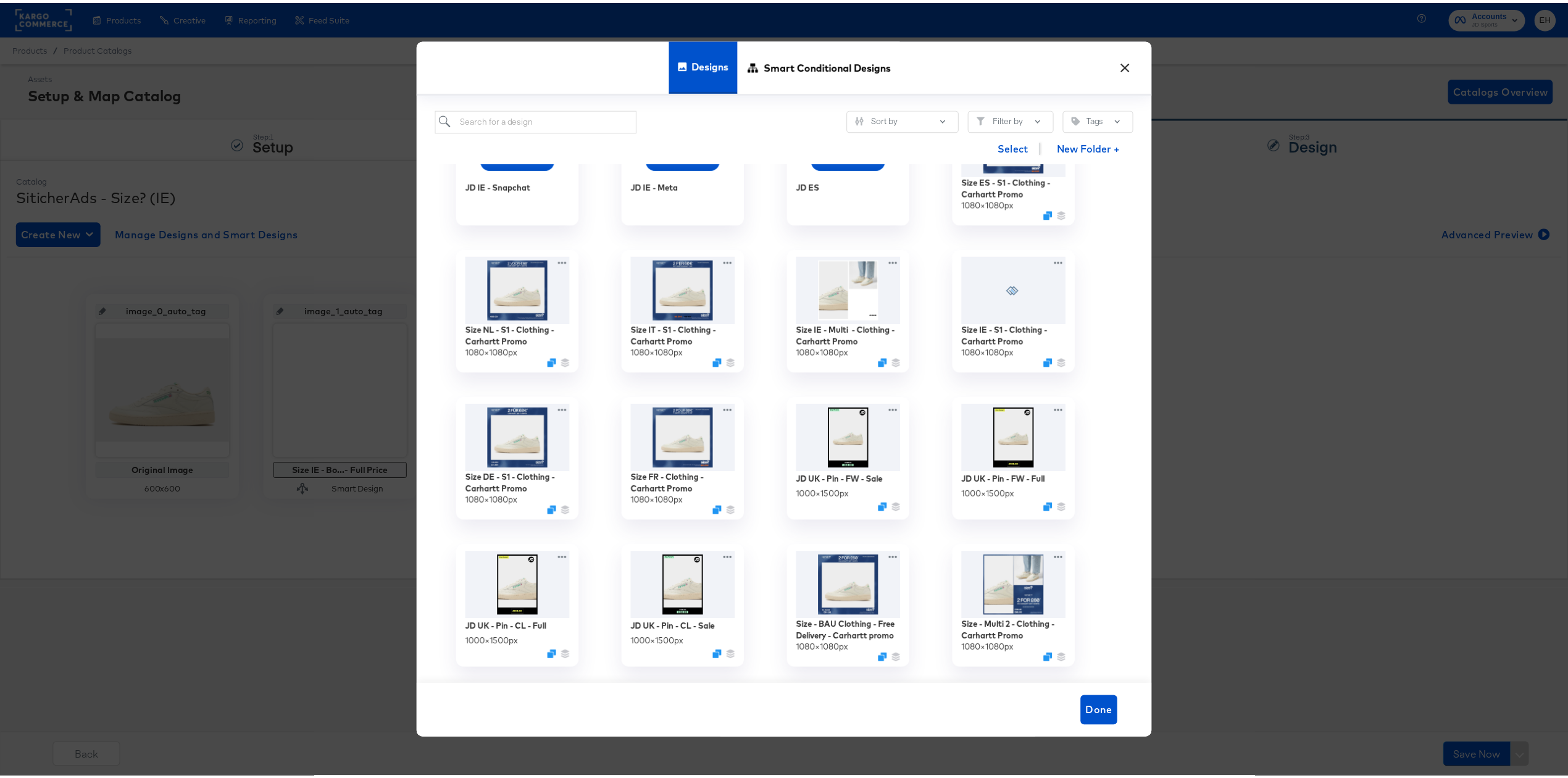
scroll to position [1153, 0]
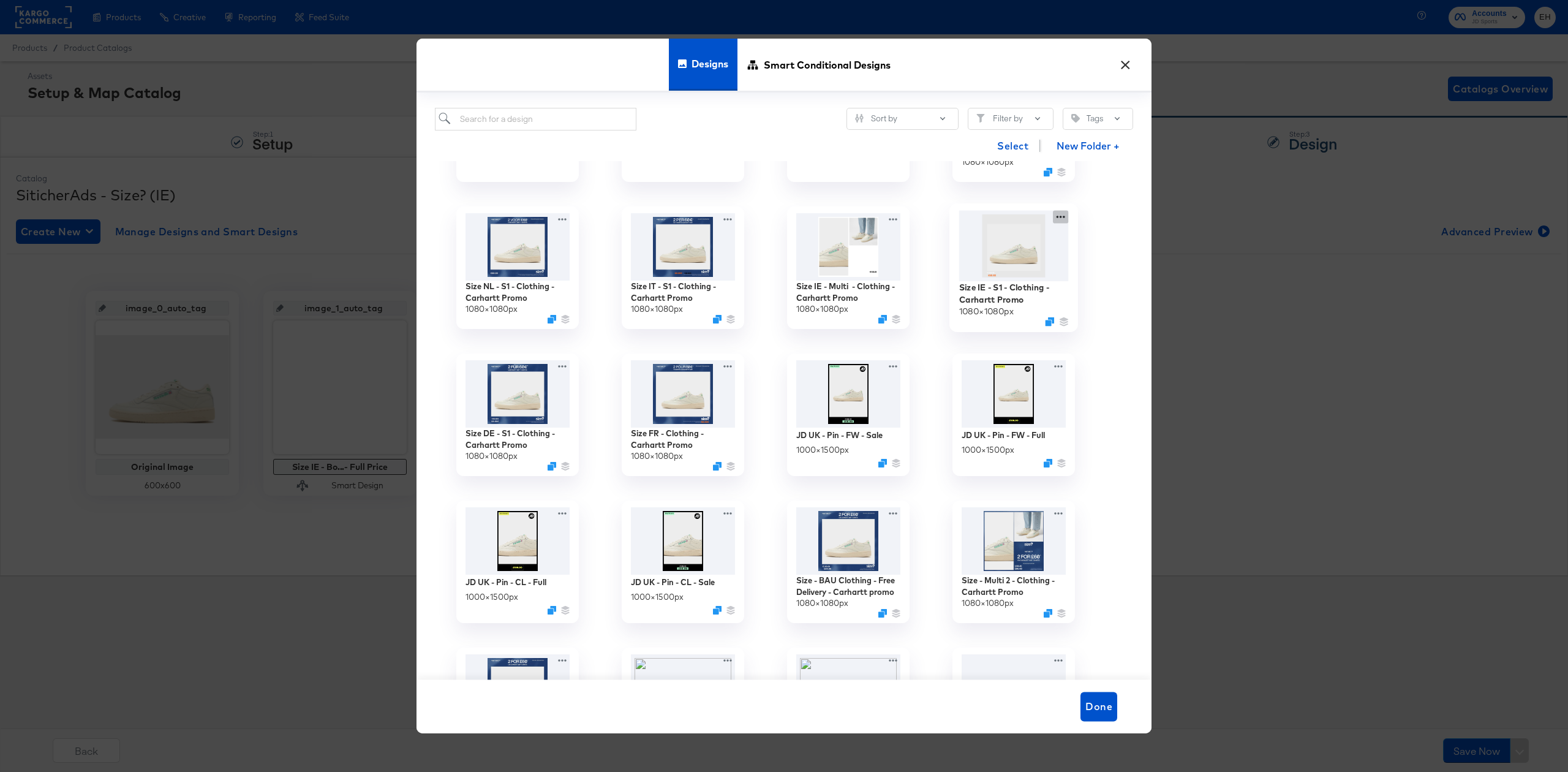
click at [1059, 211] on div "Size IE - S1 - Clothing - Carhartt Promo 1080 × 1080 px" at bounding box center [1013, 267] width 165 height 147
click at [935, 267] on div "Edit Design Edit Design" at bounding box center [935, 267] width 0 height 0
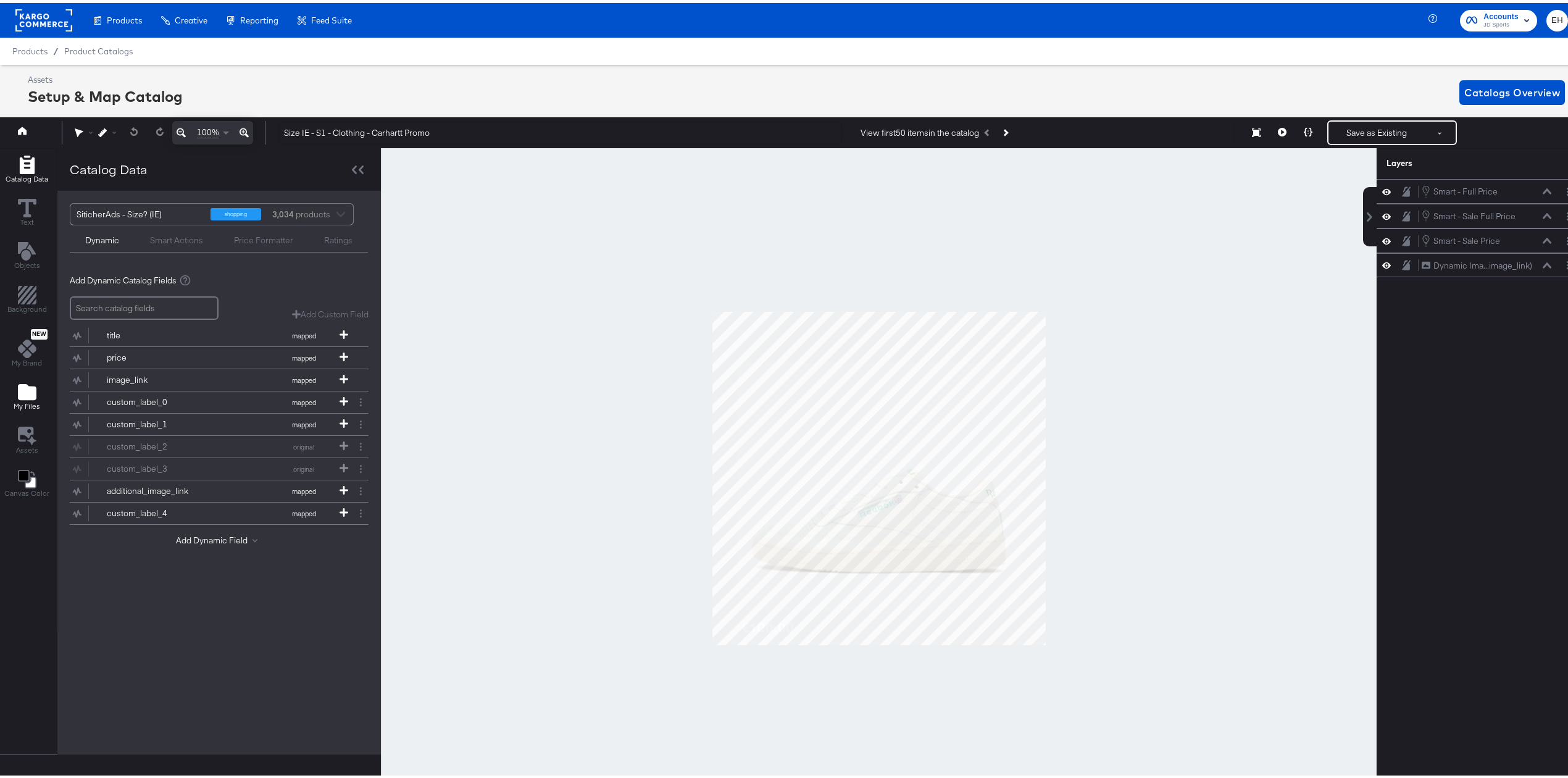
click at [27, 397] on icon "Add Files" at bounding box center [27, 389] width 18 height 16
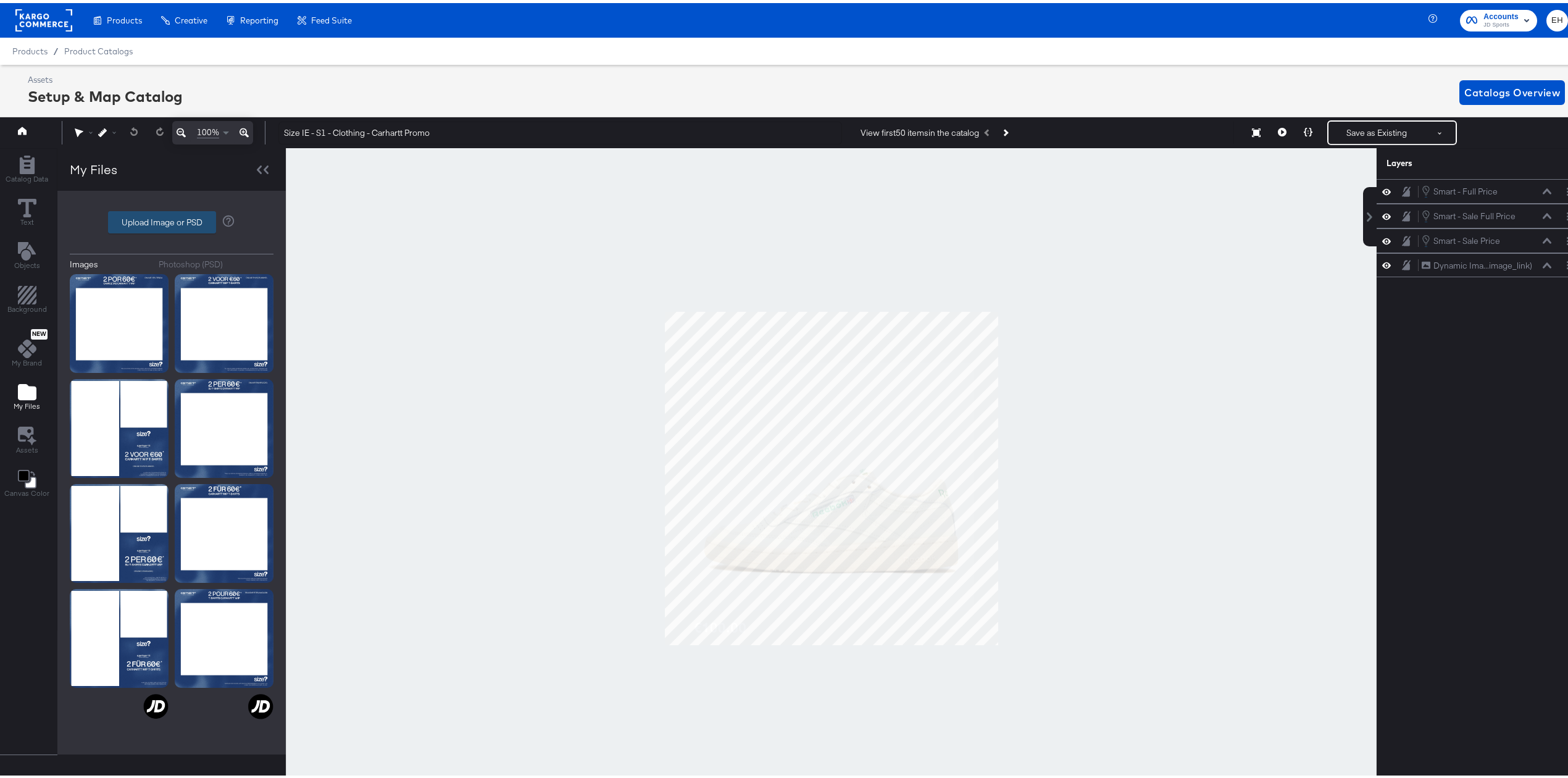
click at [154, 229] on label "Upload Image or PSD" at bounding box center [162, 219] width 107 height 21
click at [171, 220] on input "Upload Image or PSD" at bounding box center [171, 220] width 0 height 0
type input "C:\fakepath\1 Image border – 3.jpg"
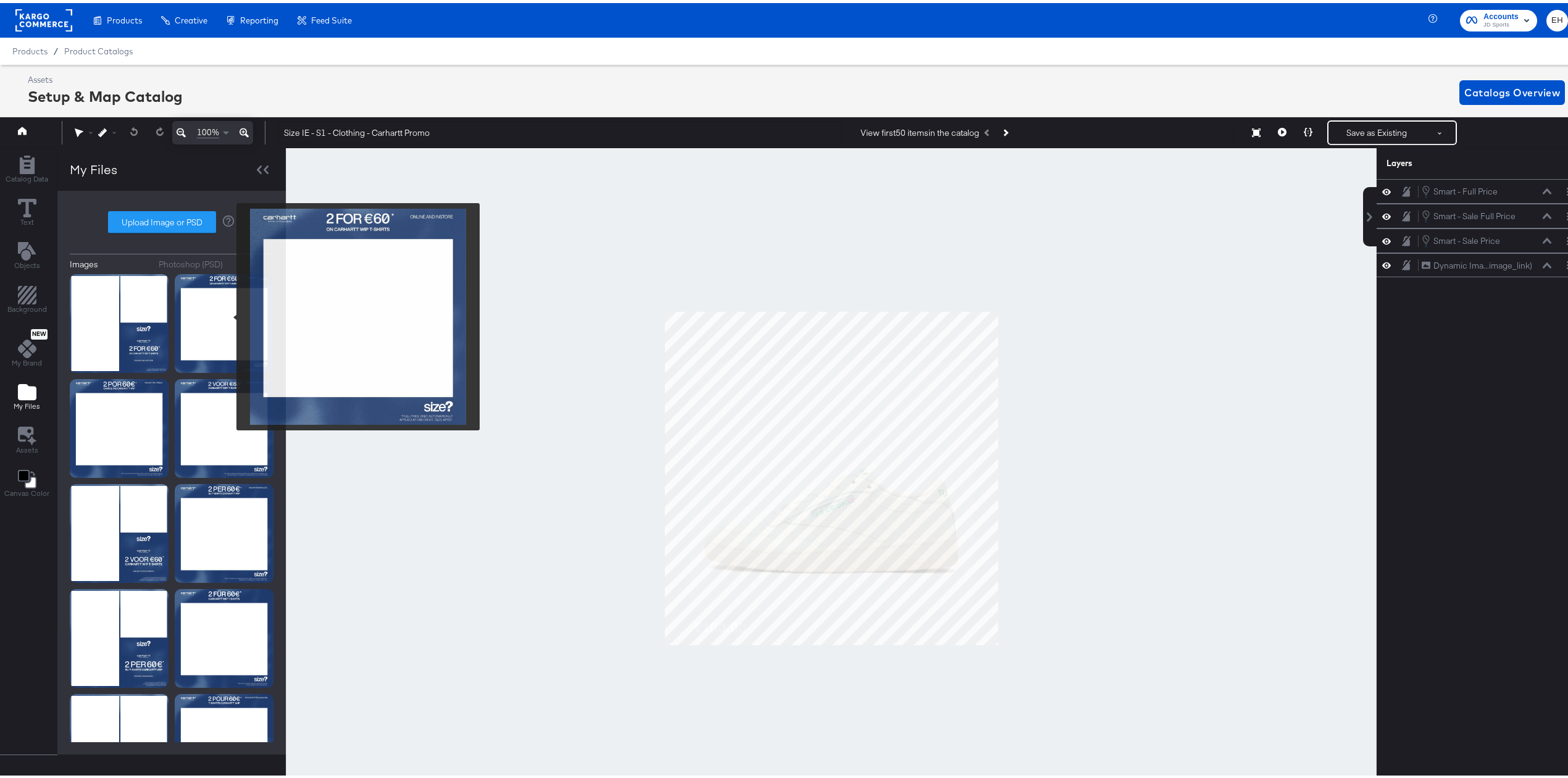
click at [229, 314] on img at bounding box center [224, 320] width 99 height 99
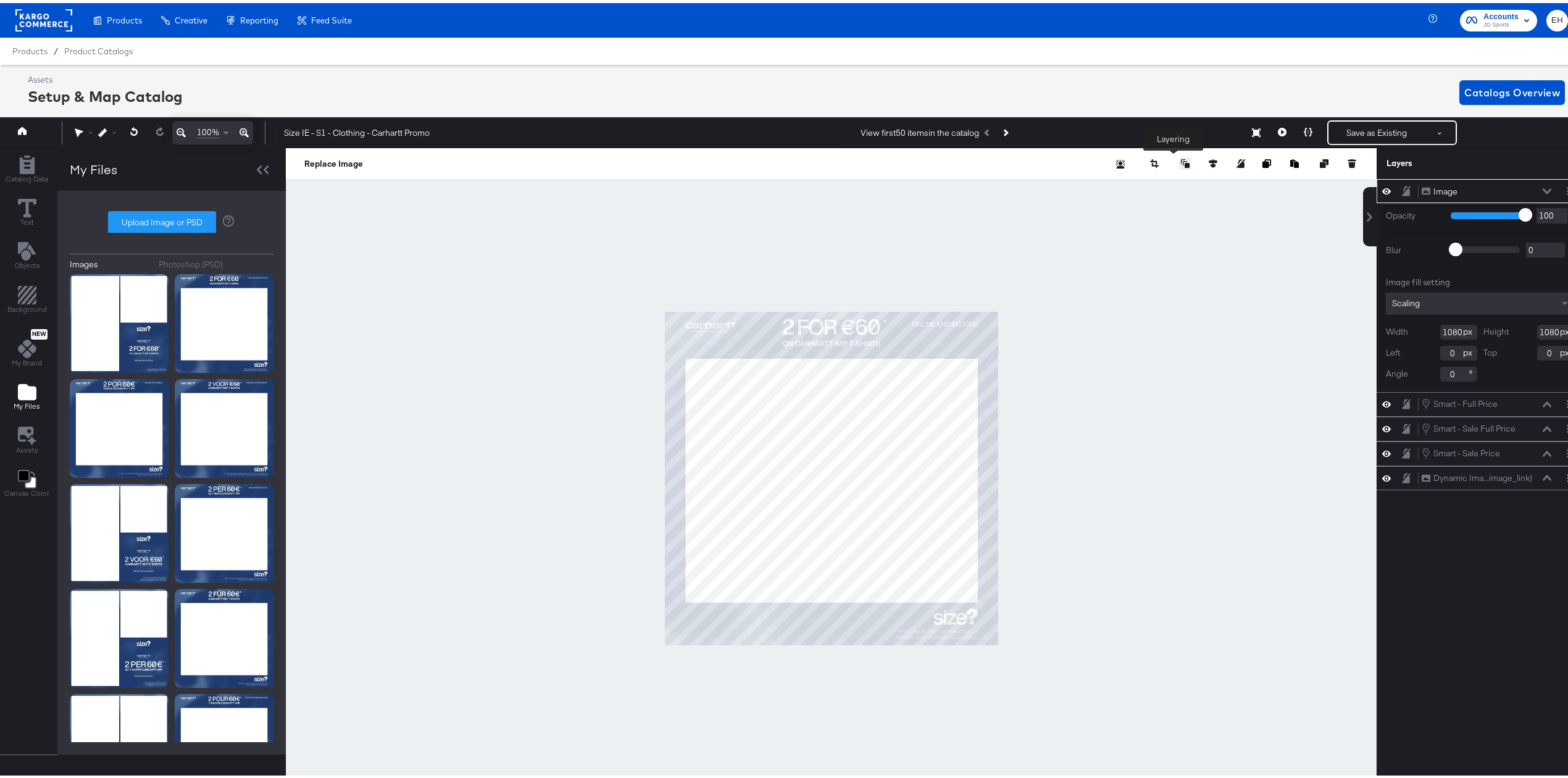
click at [1181, 161] on icon at bounding box center [1185, 161] width 8 height 8
click at [1157, 257] on button "Send to Back" at bounding box center [1153, 259] width 95 height 24
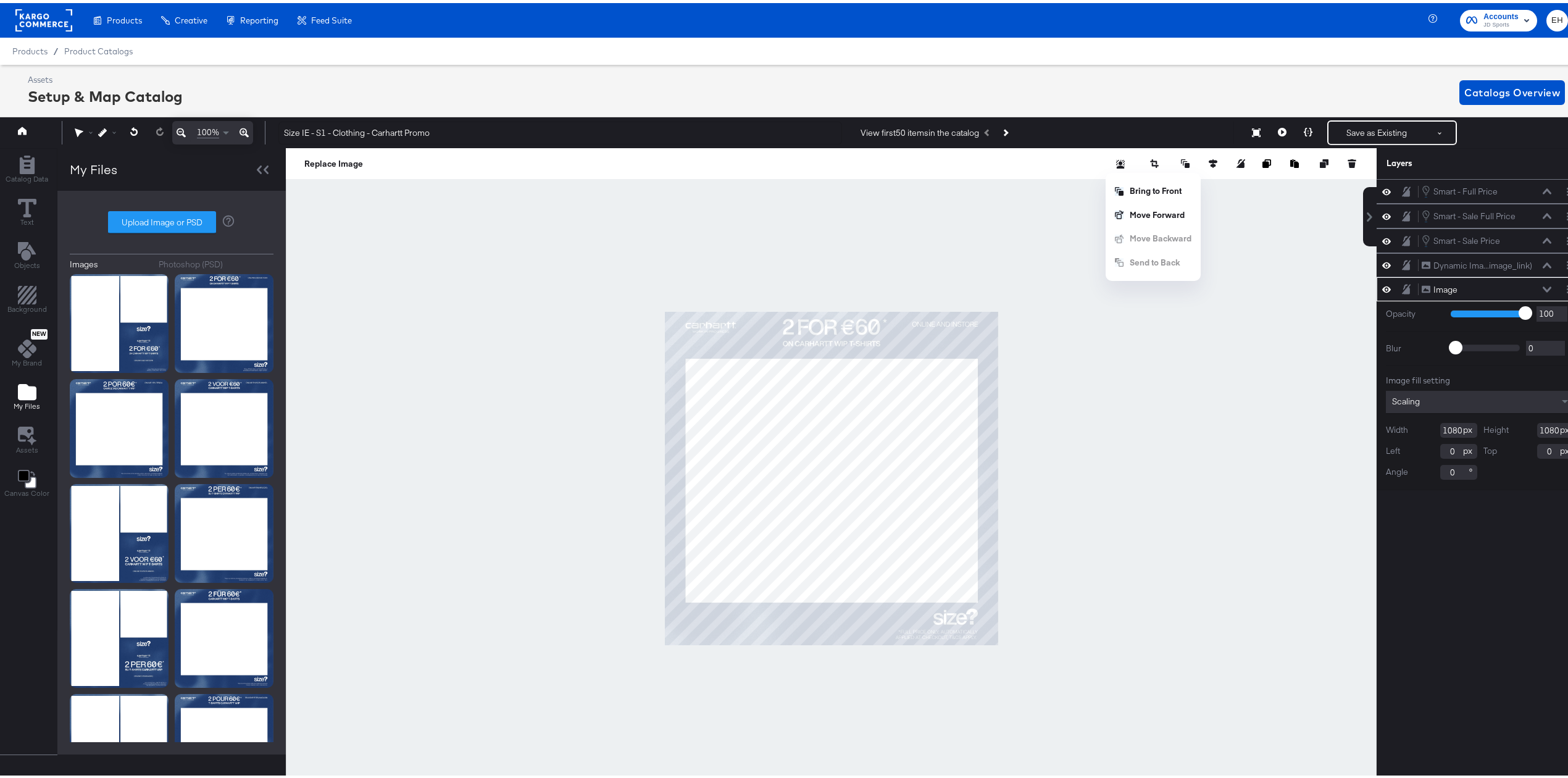
scroll to position [0, 3]
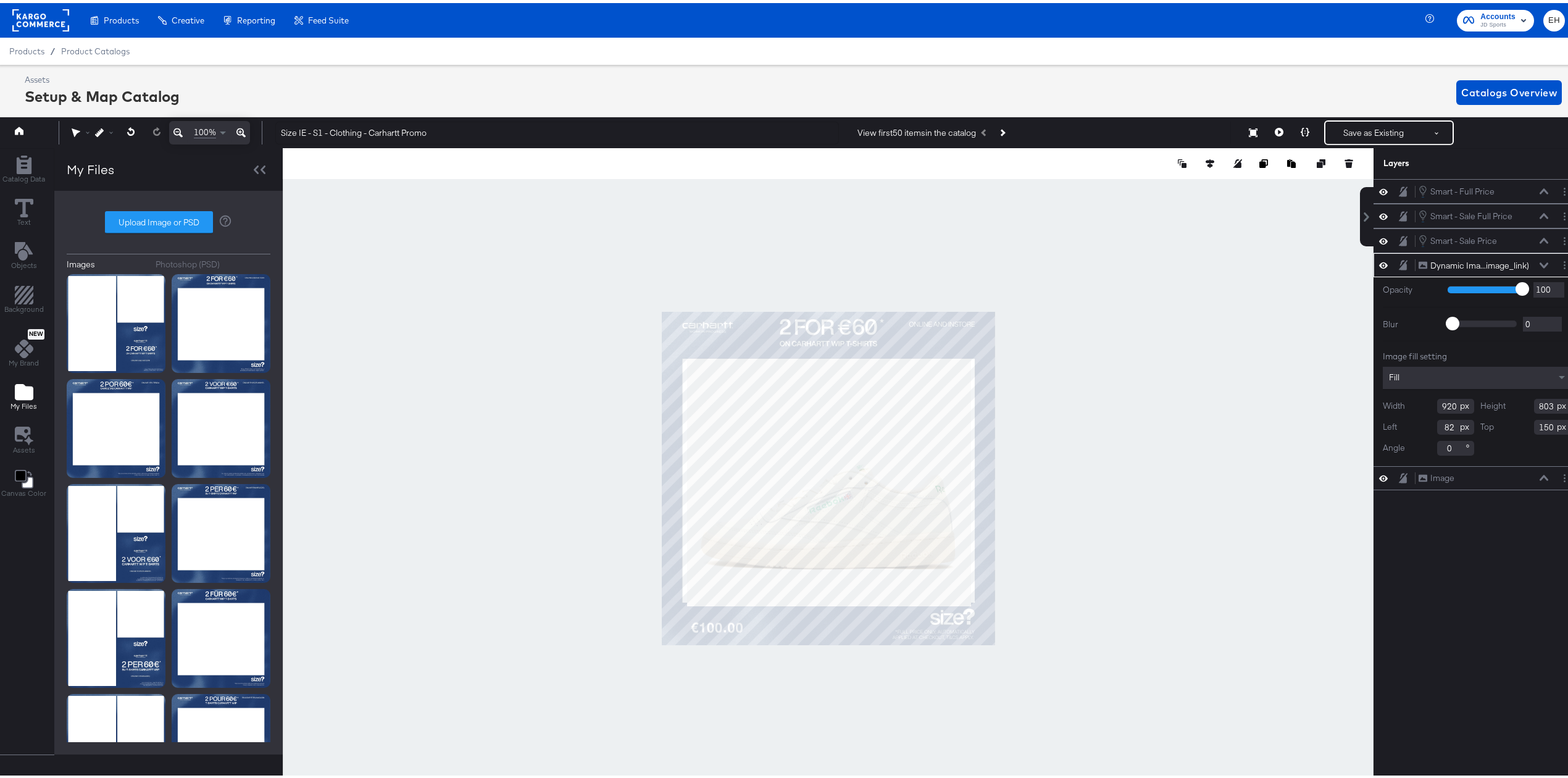
type input "149"
type input "950"
type input "67"
click at [1170, 481] on div at bounding box center [827, 475] width 1091 height 660
type input "143"
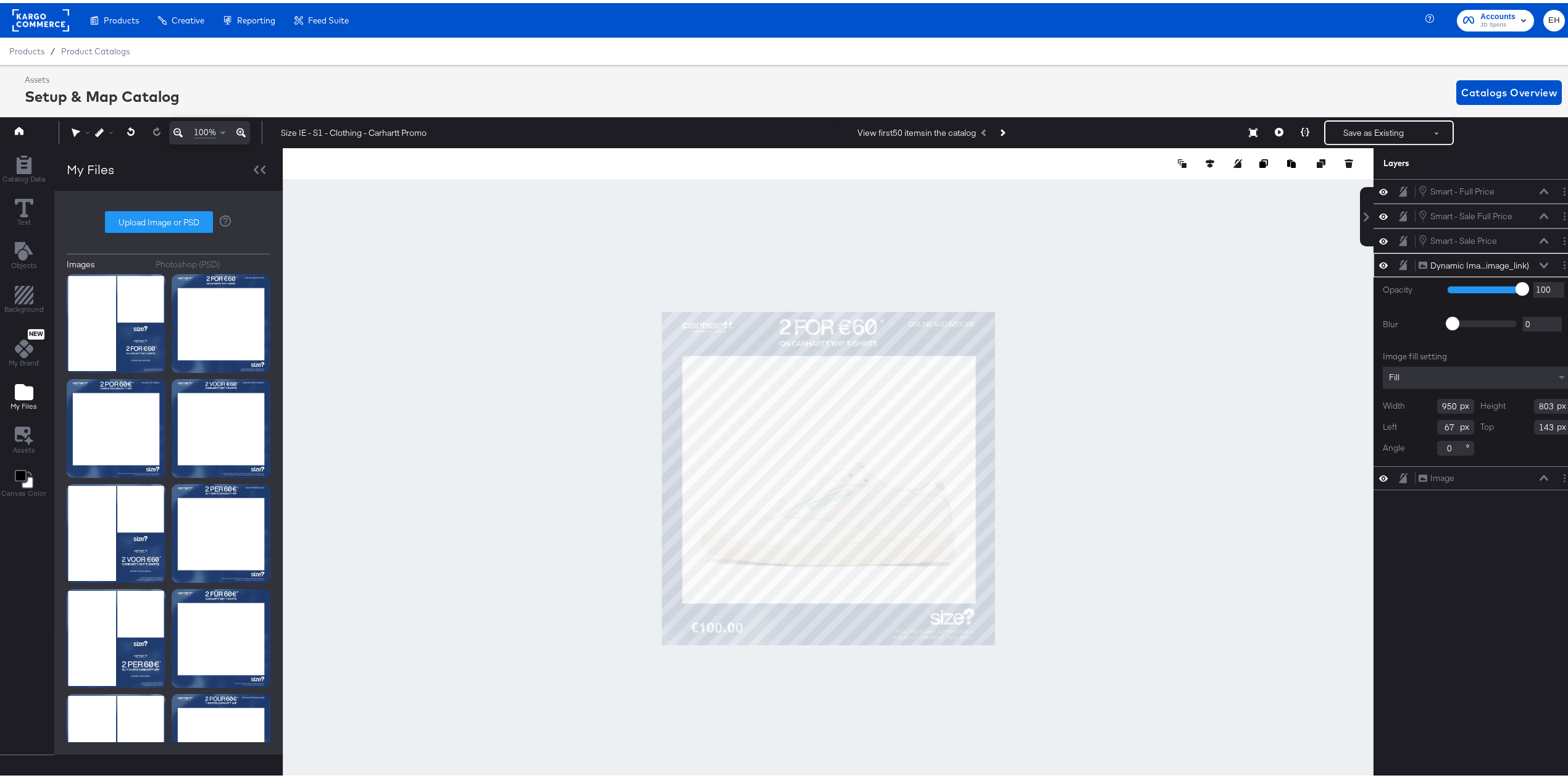
click at [571, 539] on div at bounding box center [827, 475] width 1091 height 660
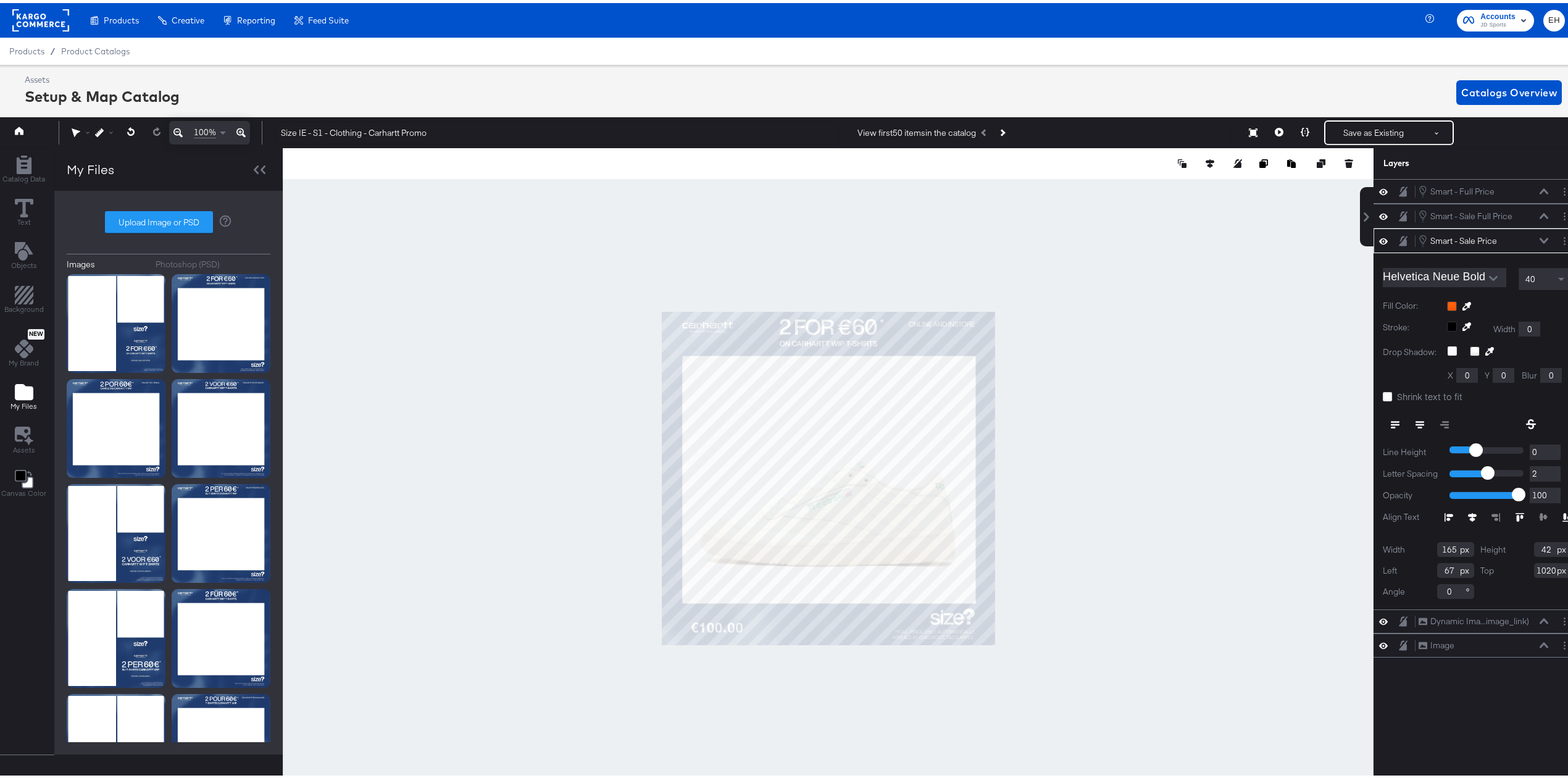
type input "1019"
type input "69"
type input "1026"
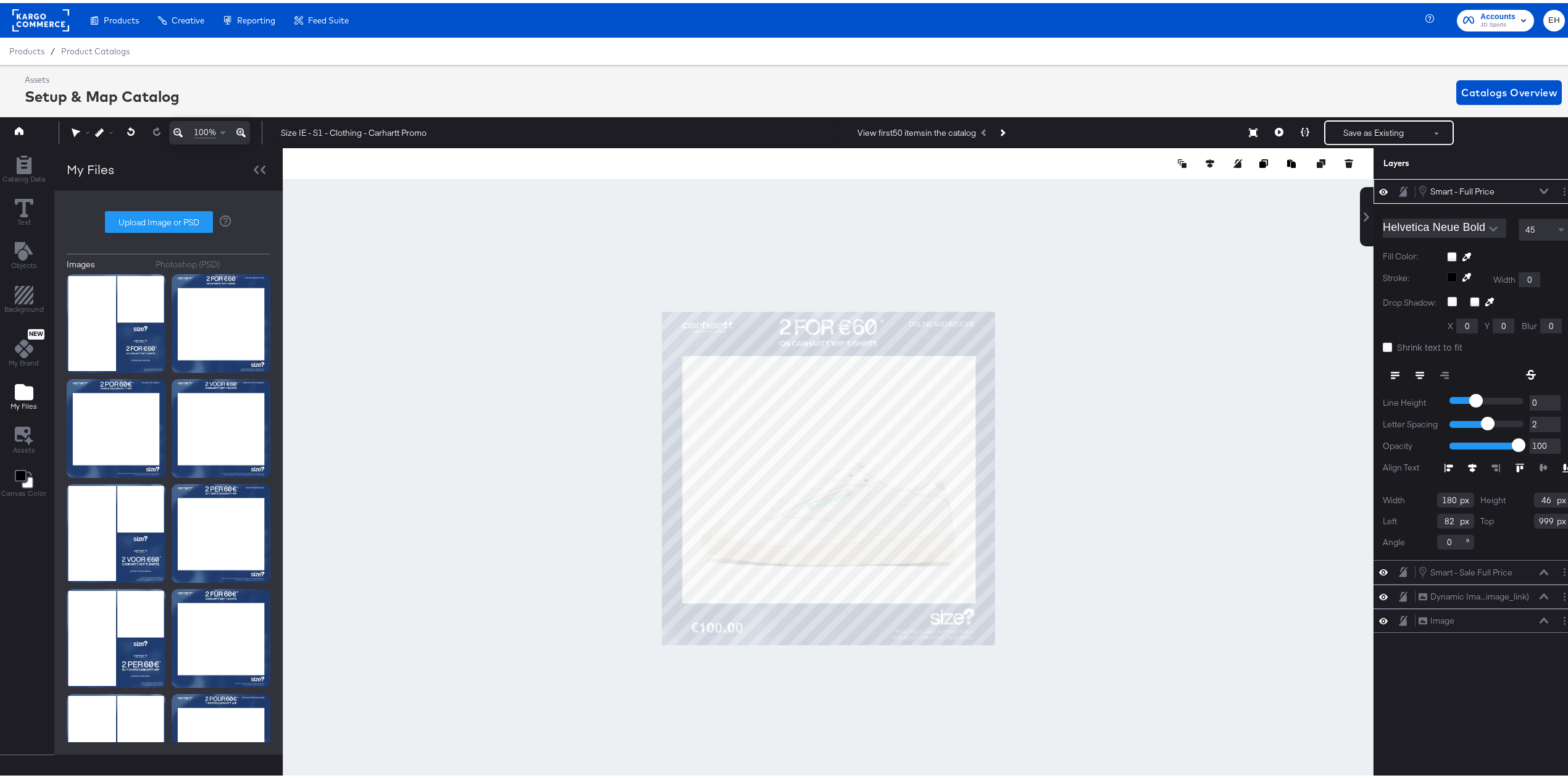
type input "998"
type input "81"
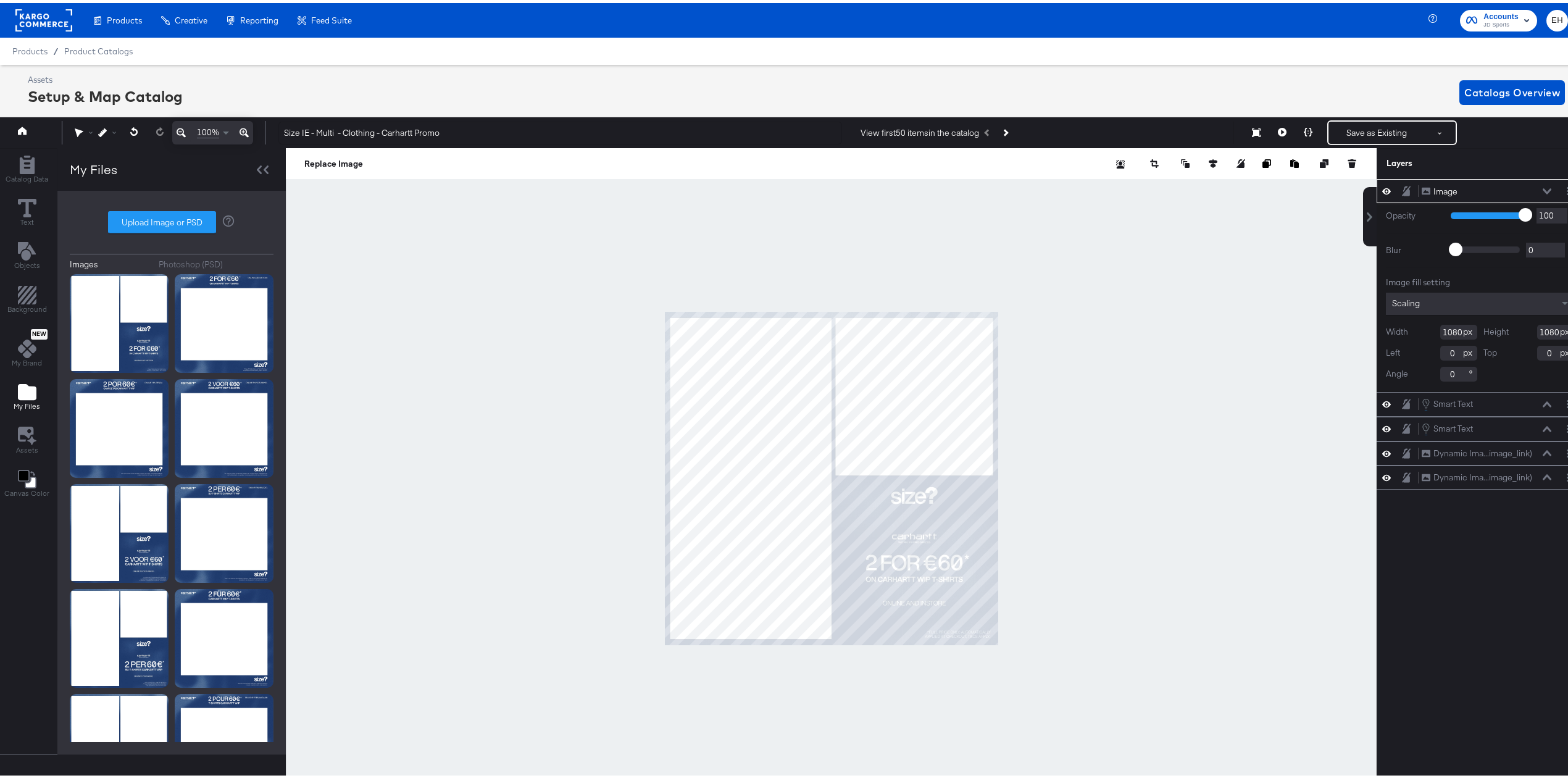
click at [1172, 152] on div "Replace Image Crop Image" at bounding box center [831, 160] width 1091 height 31
click at [1181, 163] on icon at bounding box center [1185, 161] width 8 height 8
click at [1162, 255] on button "Send to Back" at bounding box center [1153, 259] width 95 height 24
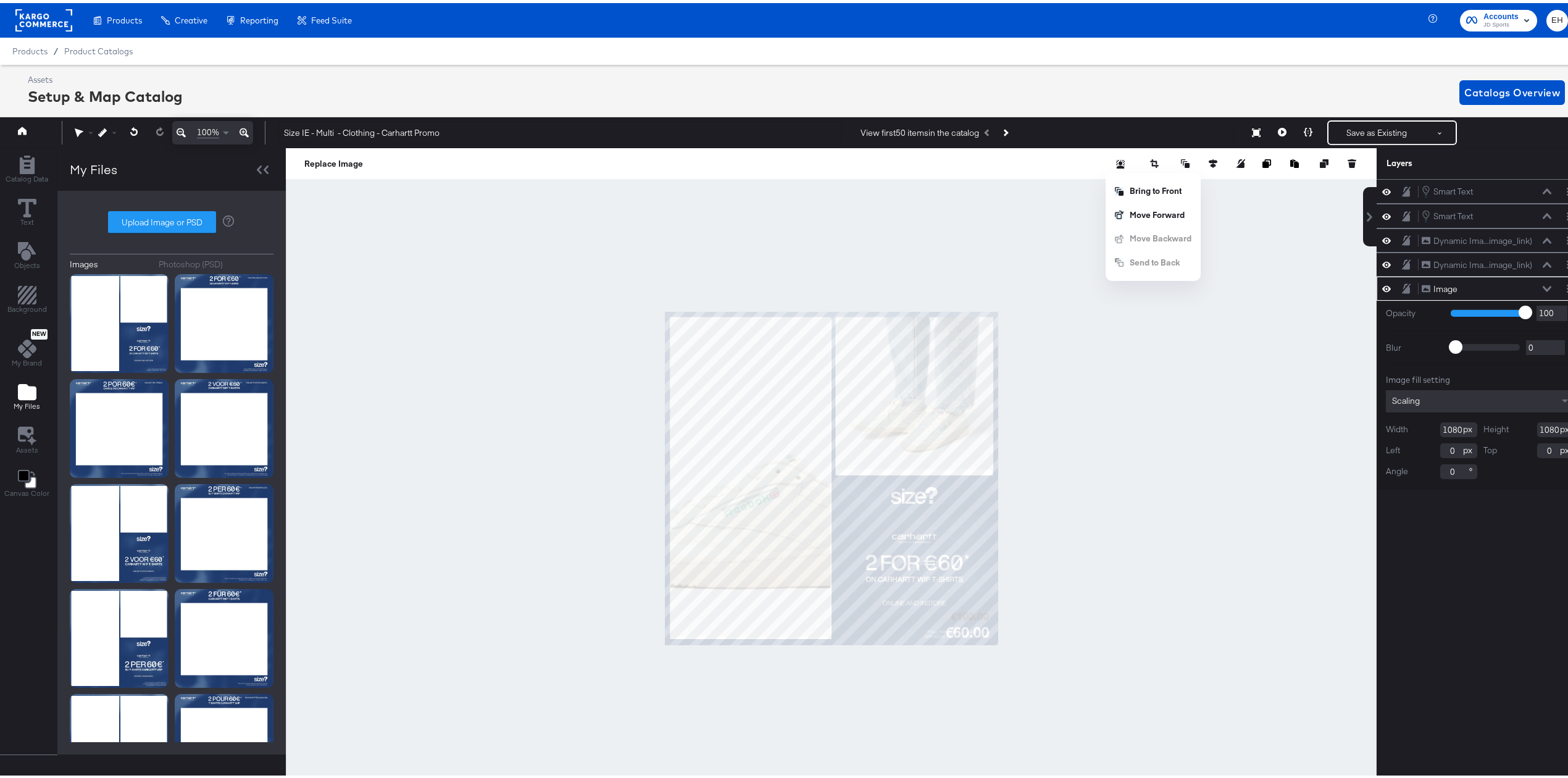
scroll to position [0, 3]
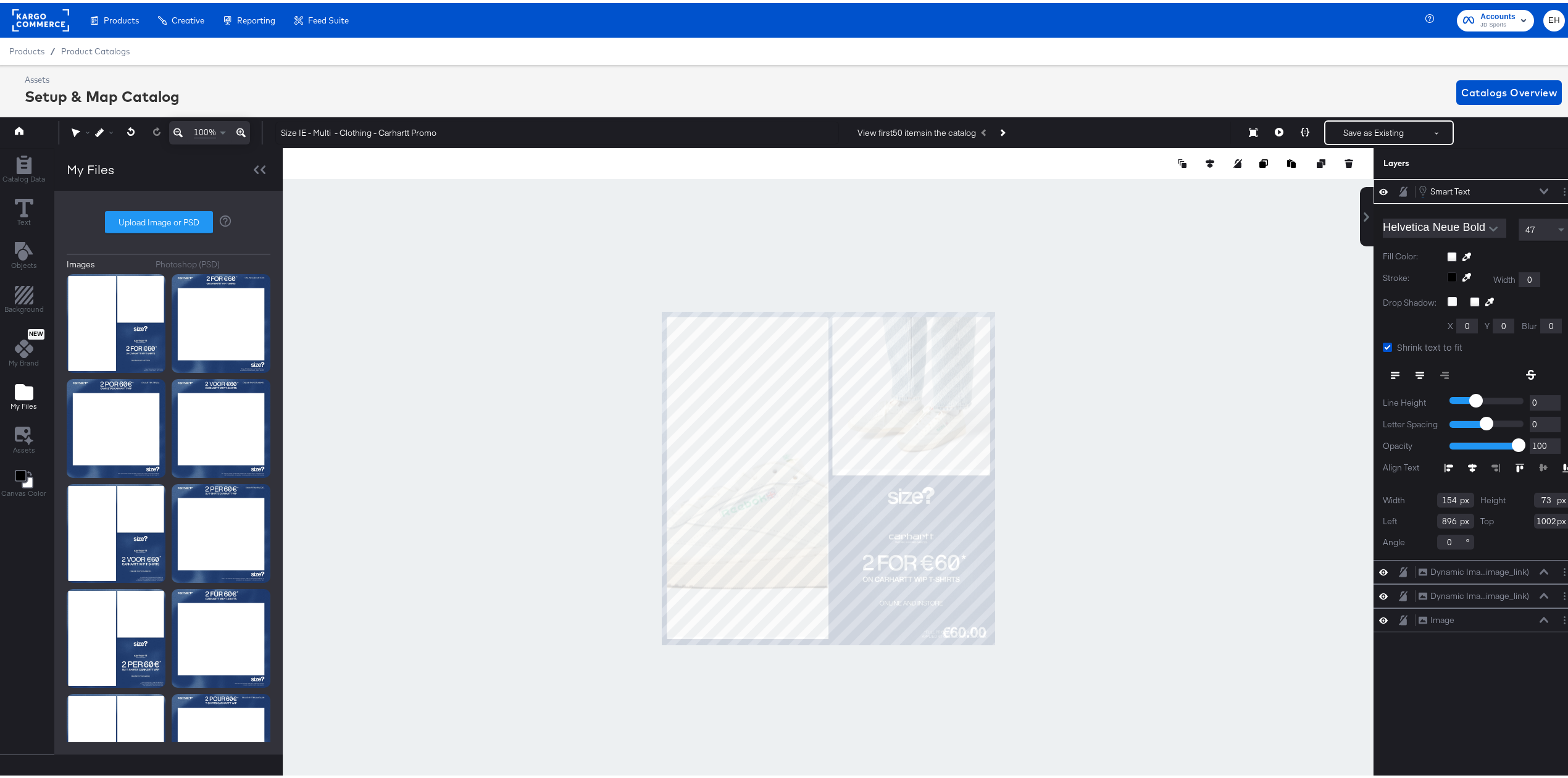
type input "895"
type input "1001"
type input "894"
type input "1000"
type input "556"
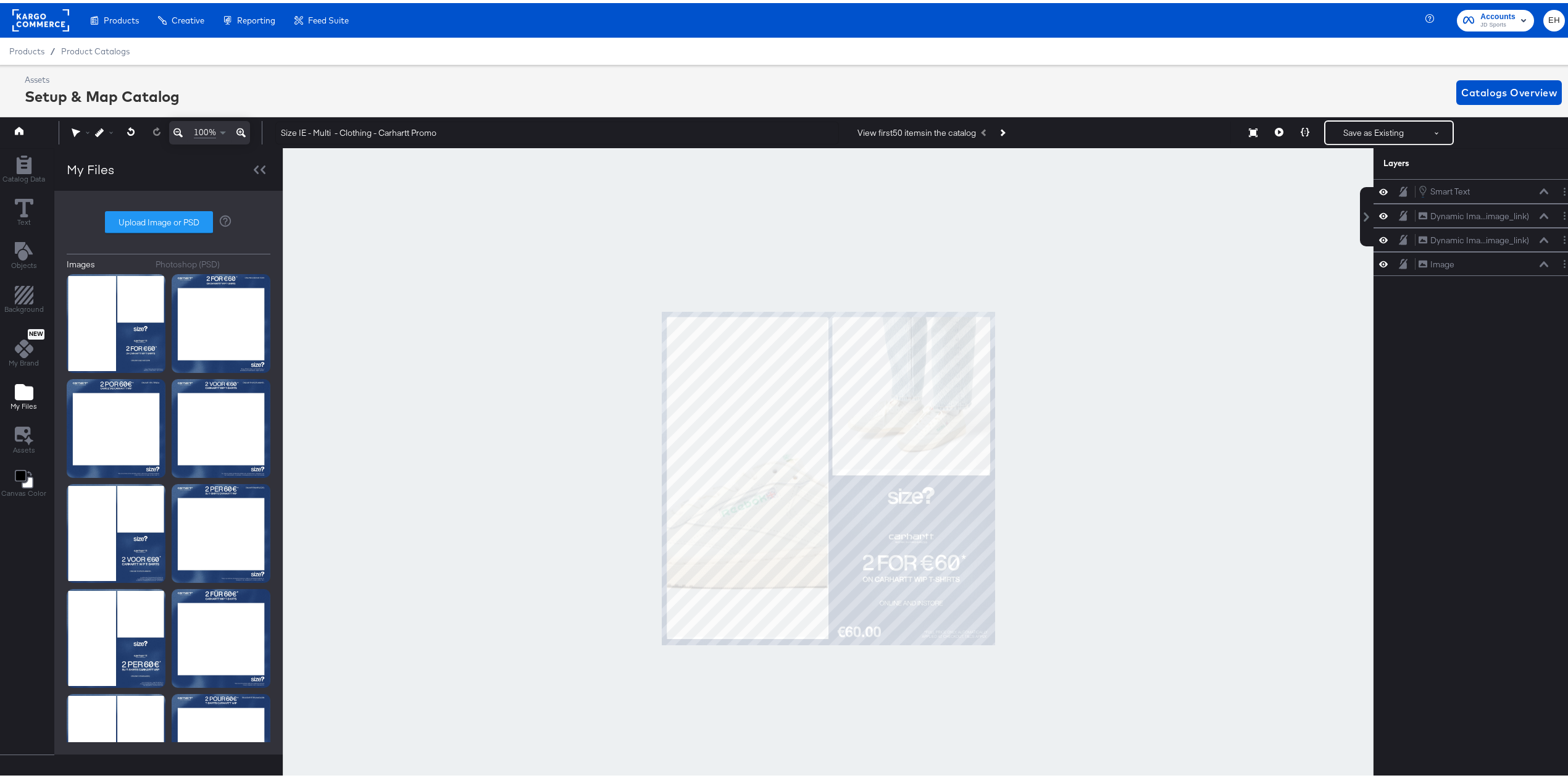
click at [1115, 614] on div at bounding box center [827, 475] width 1091 height 660
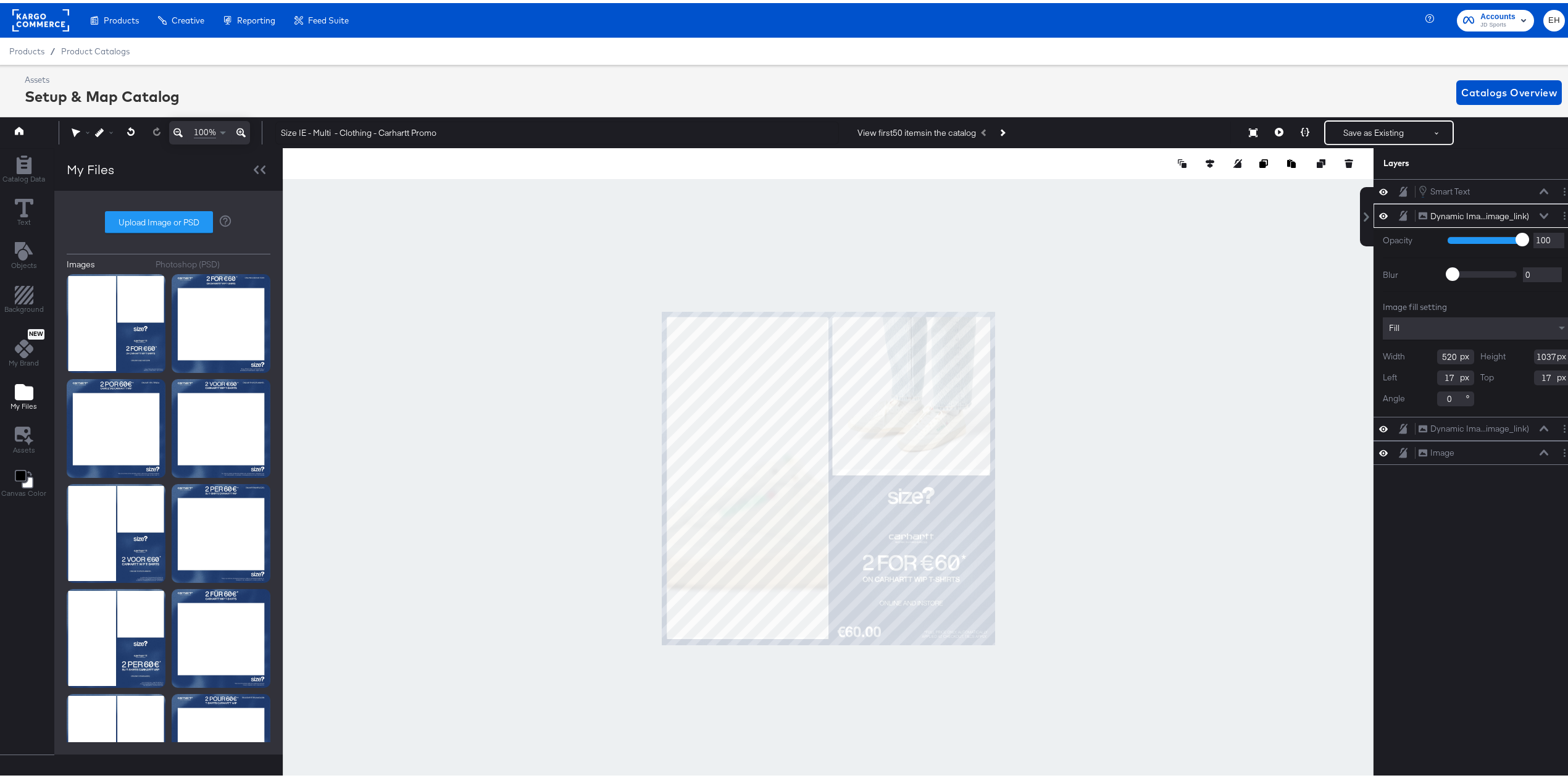
type input "1039"
click at [867, 694] on div at bounding box center [827, 475] width 1091 height 660
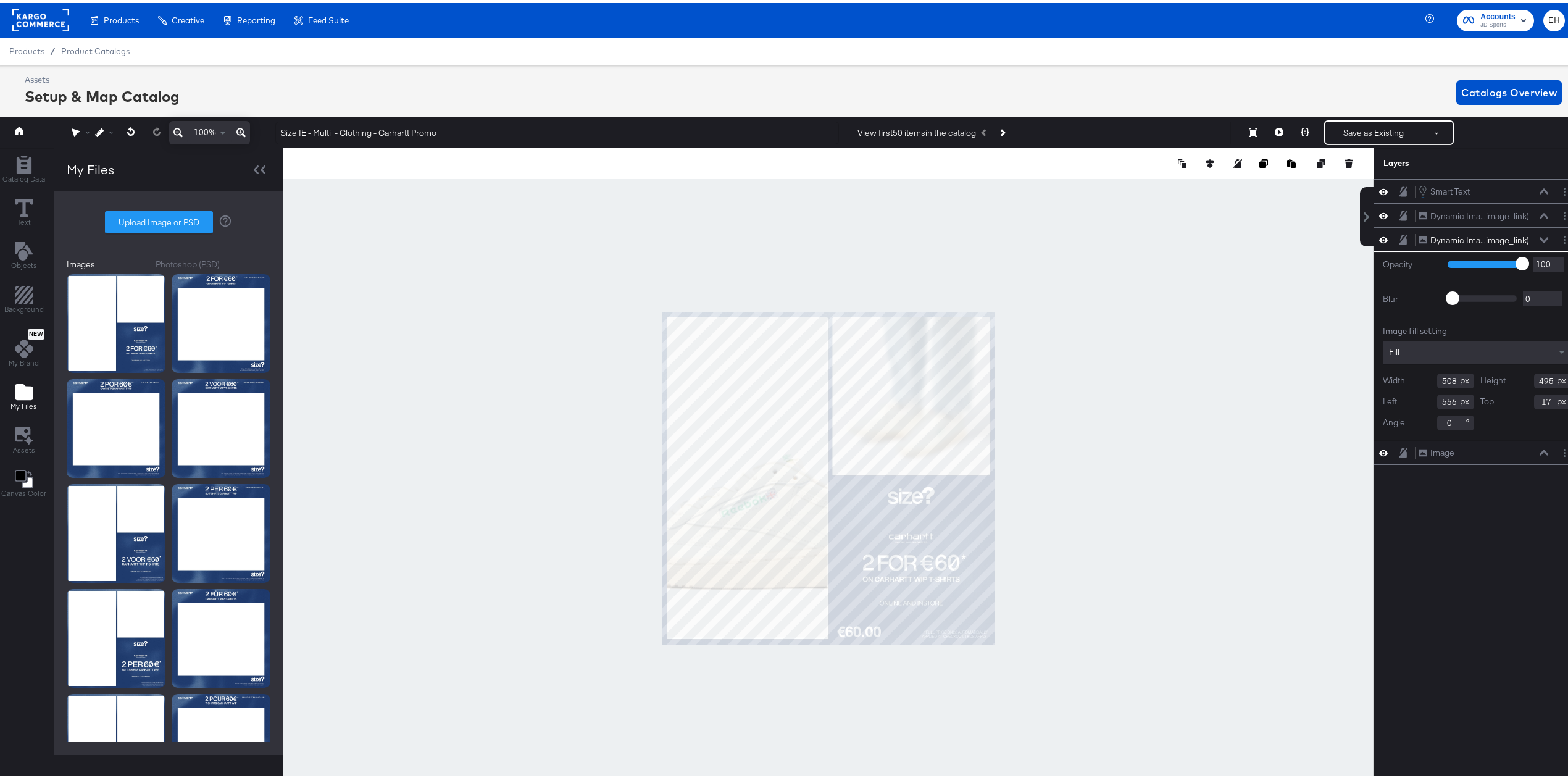
type input "513"
click at [1058, 425] on div at bounding box center [827, 475] width 1091 height 660
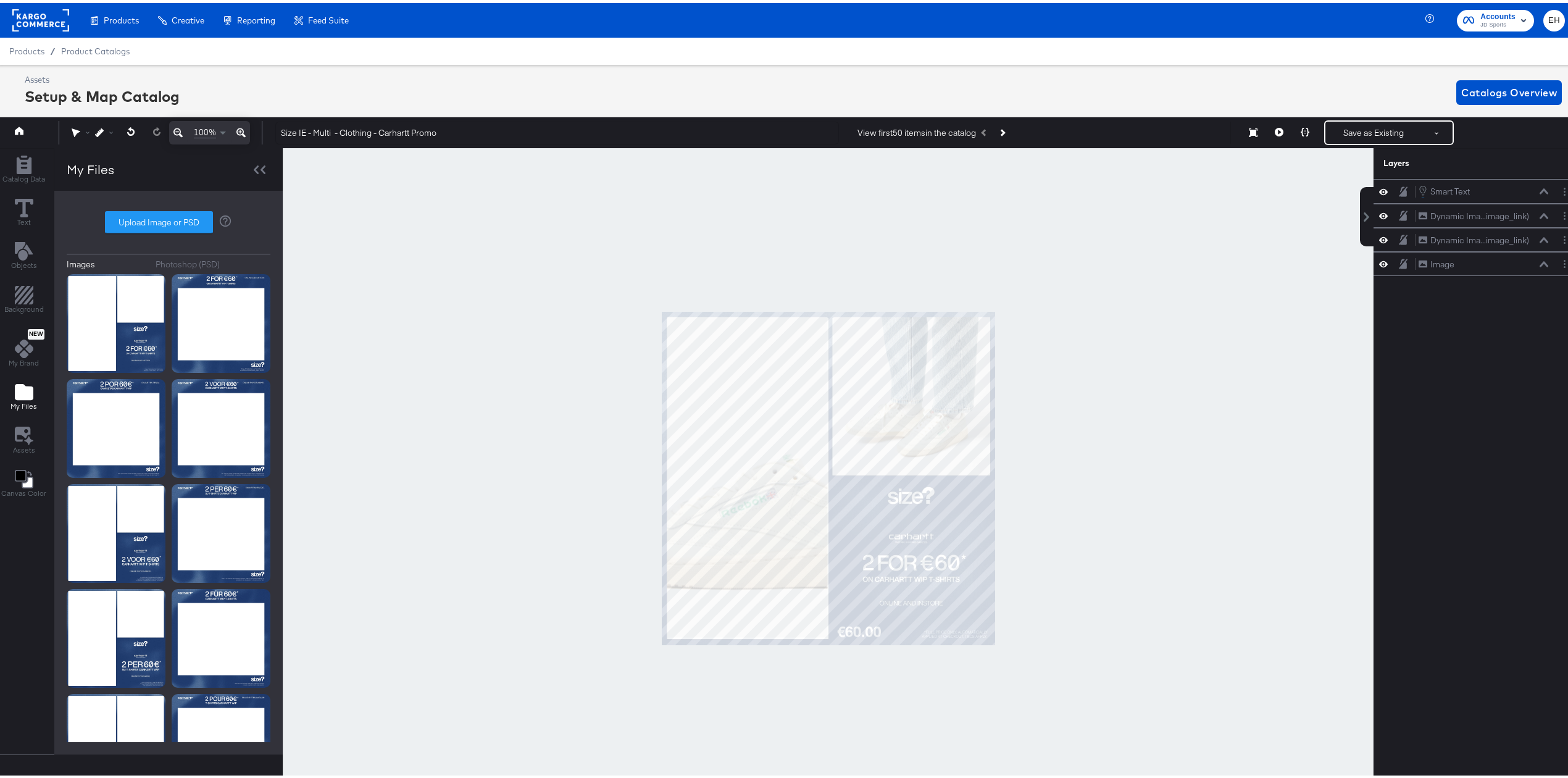
click at [1075, 394] on div at bounding box center [827, 475] width 1091 height 660
click at [1356, 133] on button "Save as Existing" at bounding box center [1373, 129] width 96 height 22
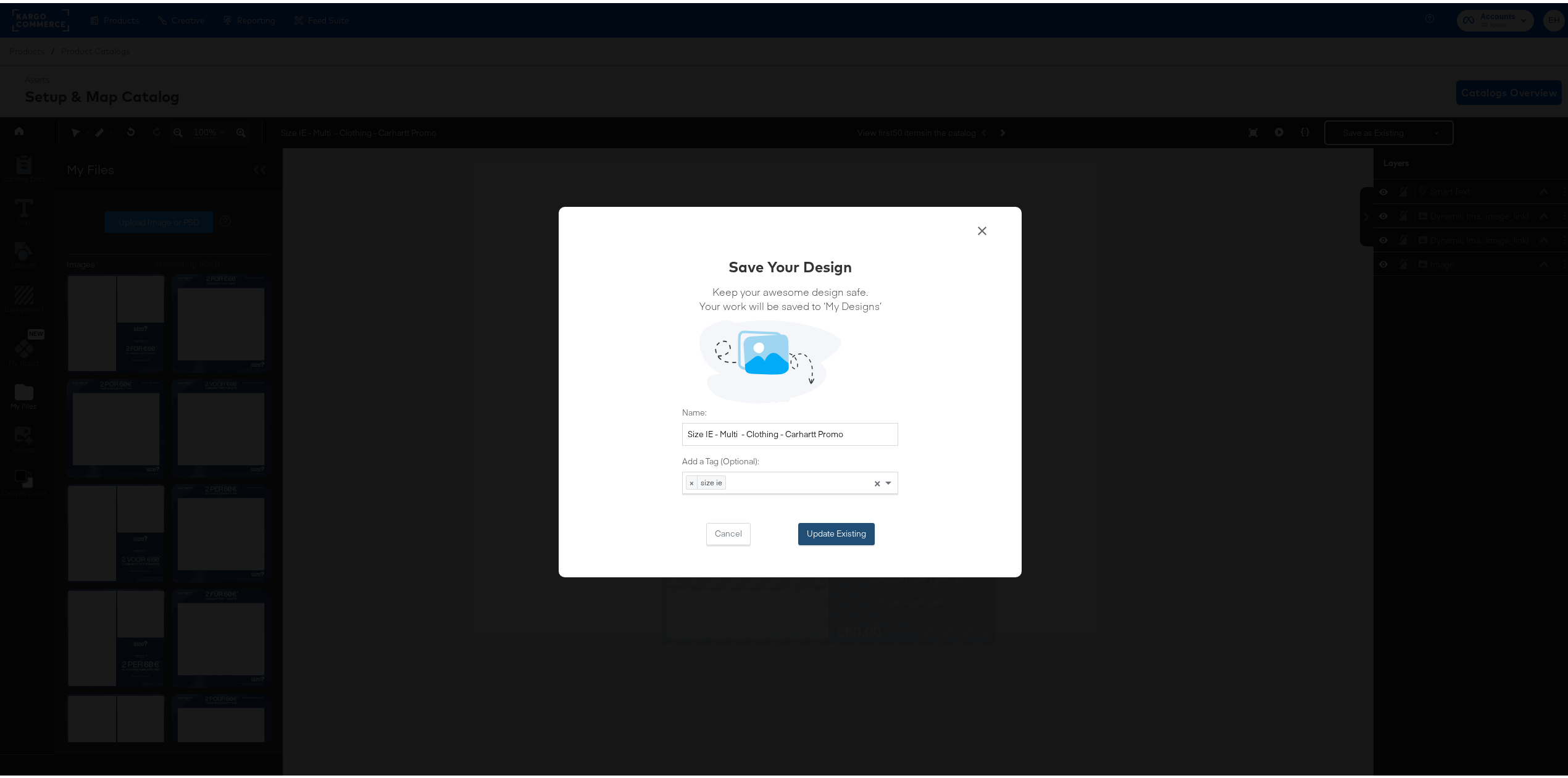
click at [816, 532] on button "Update Existing" at bounding box center [837, 531] width 76 height 22
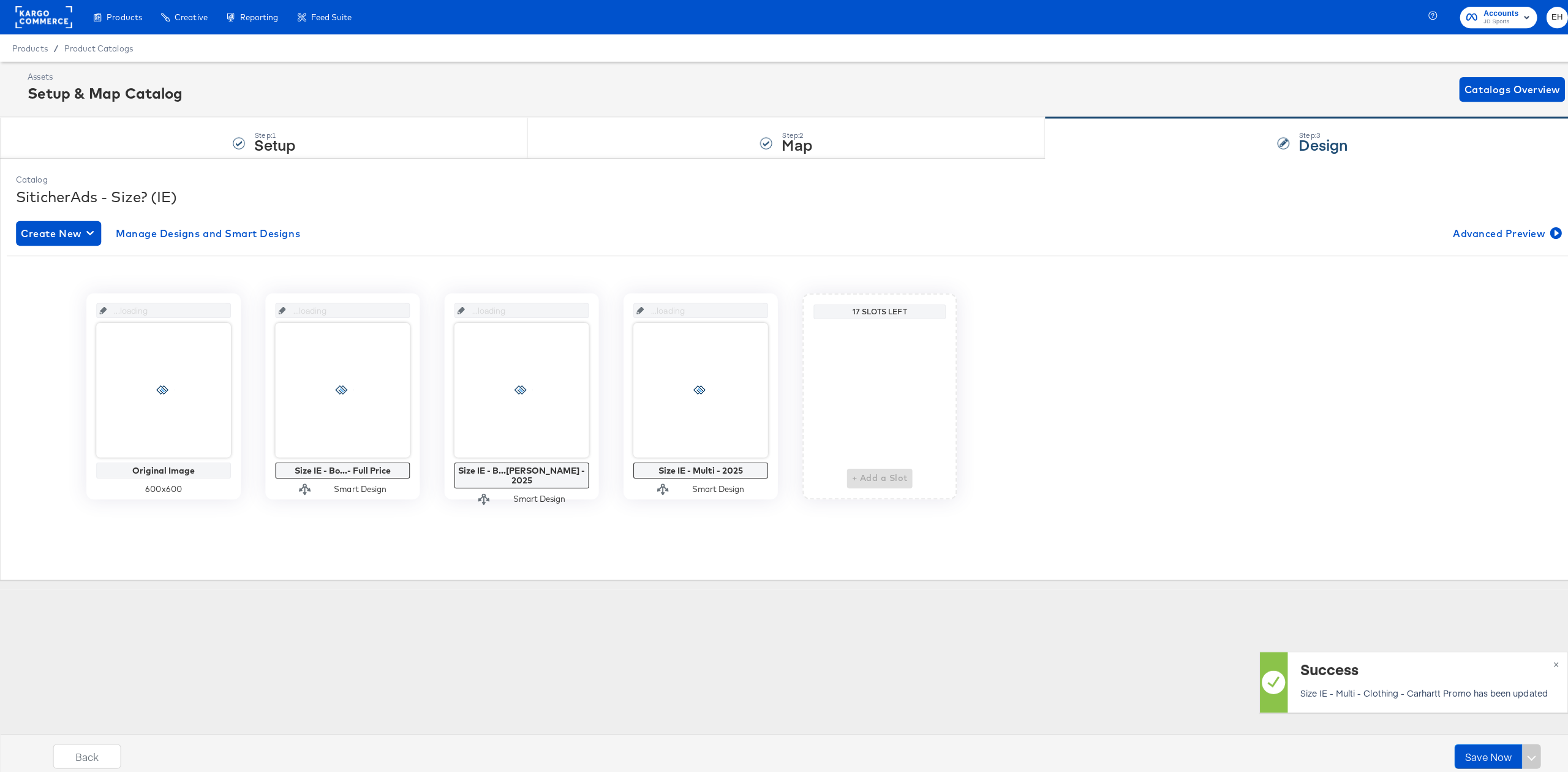
scroll to position [0, 0]
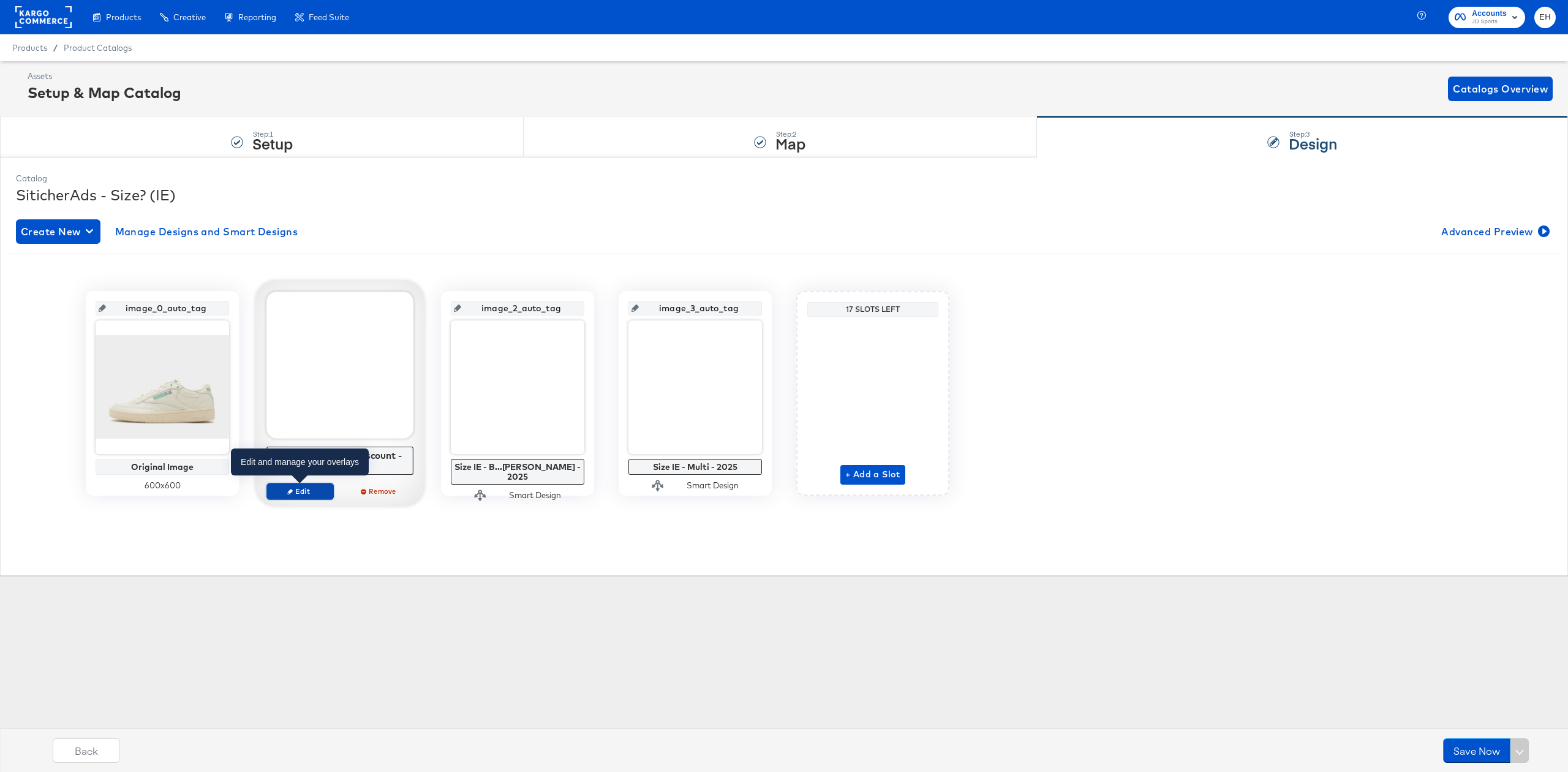
click at [295, 491] on span "Edit" at bounding box center [300, 491] width 57 height 9
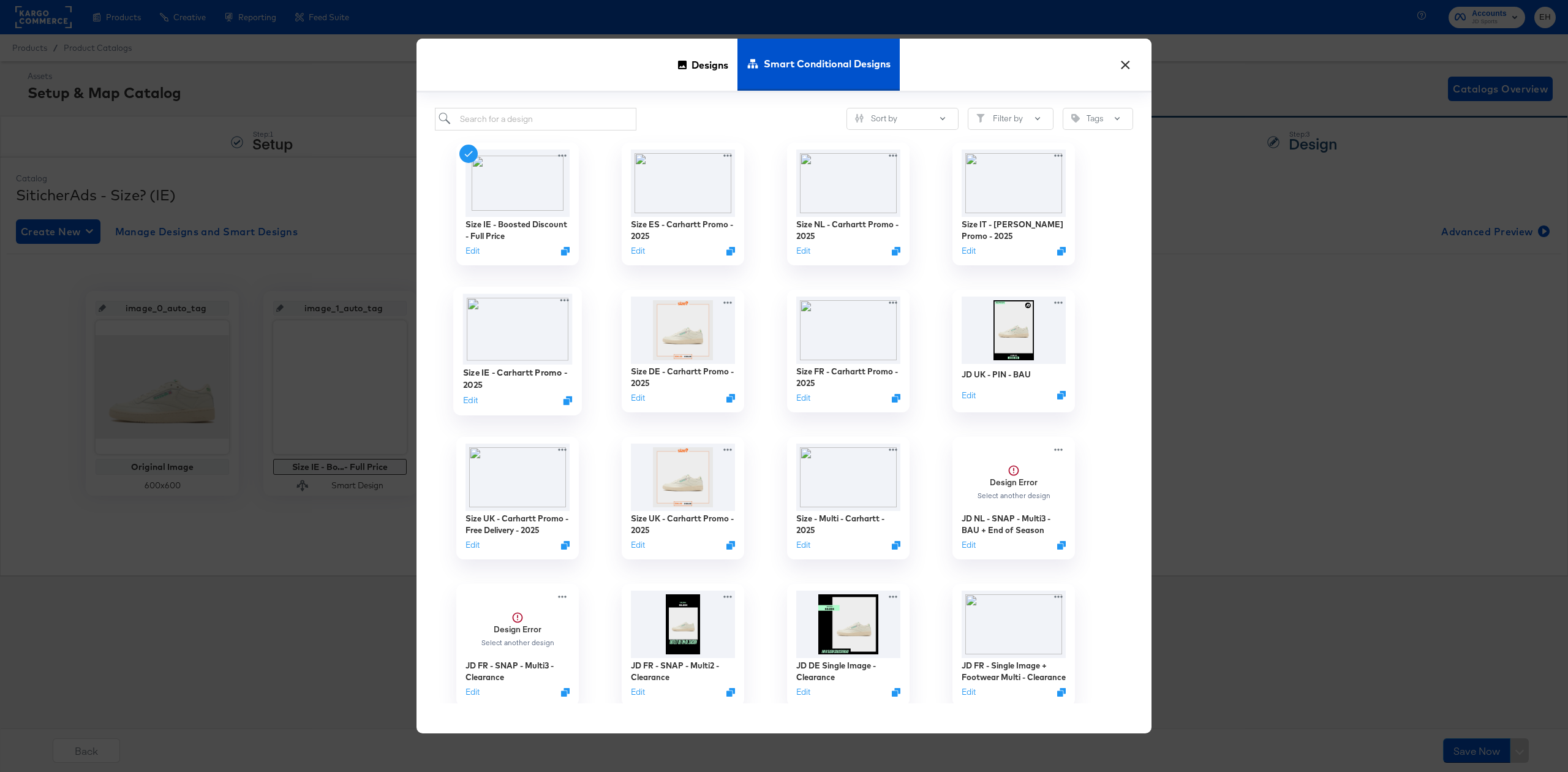
click at [498, 340] on img at bounding box center [517, 329] width 109 height 71
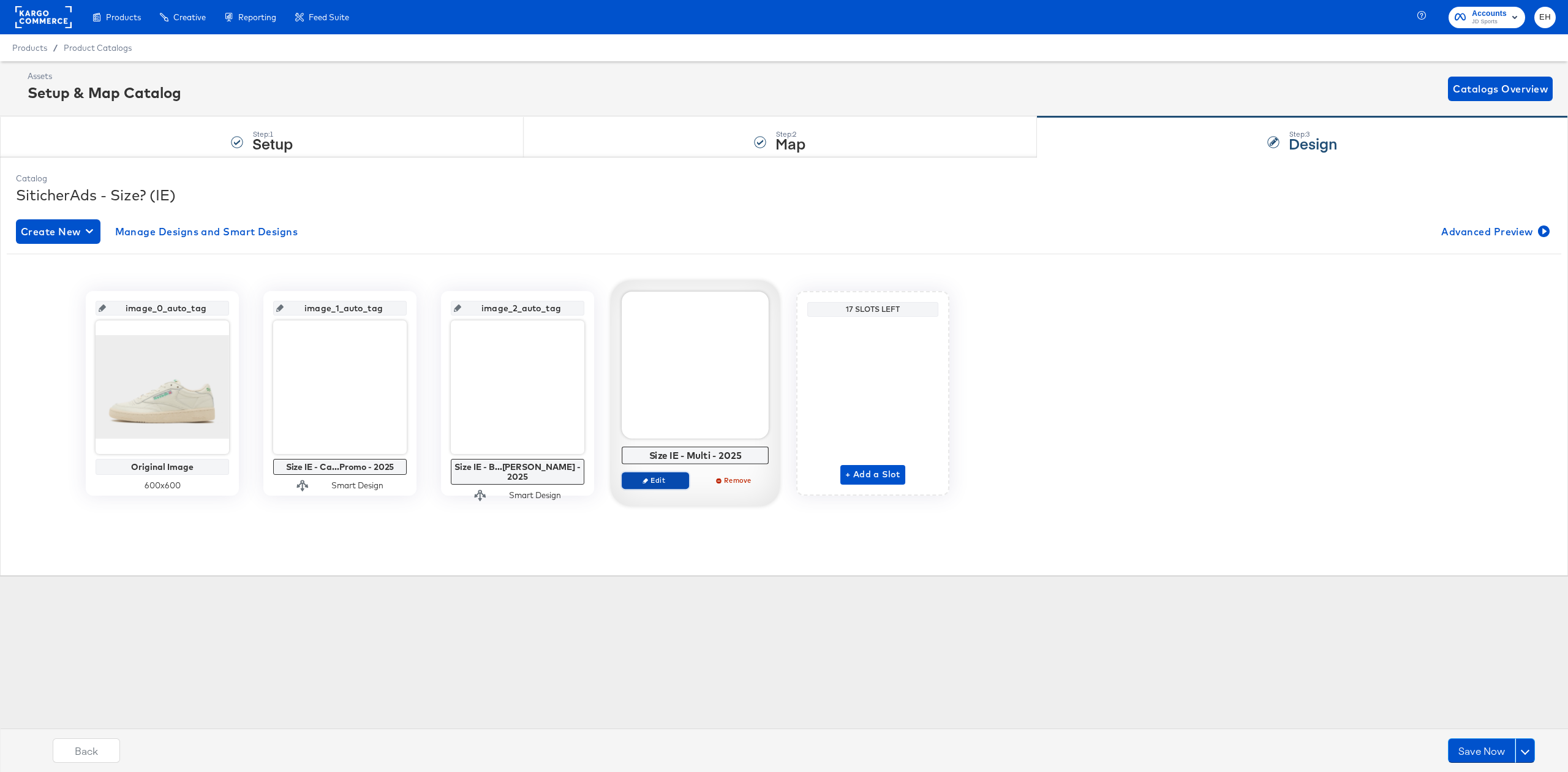
click at [660, 476] on span "Edit" at bounding box center [655, 479] width 57 height 9
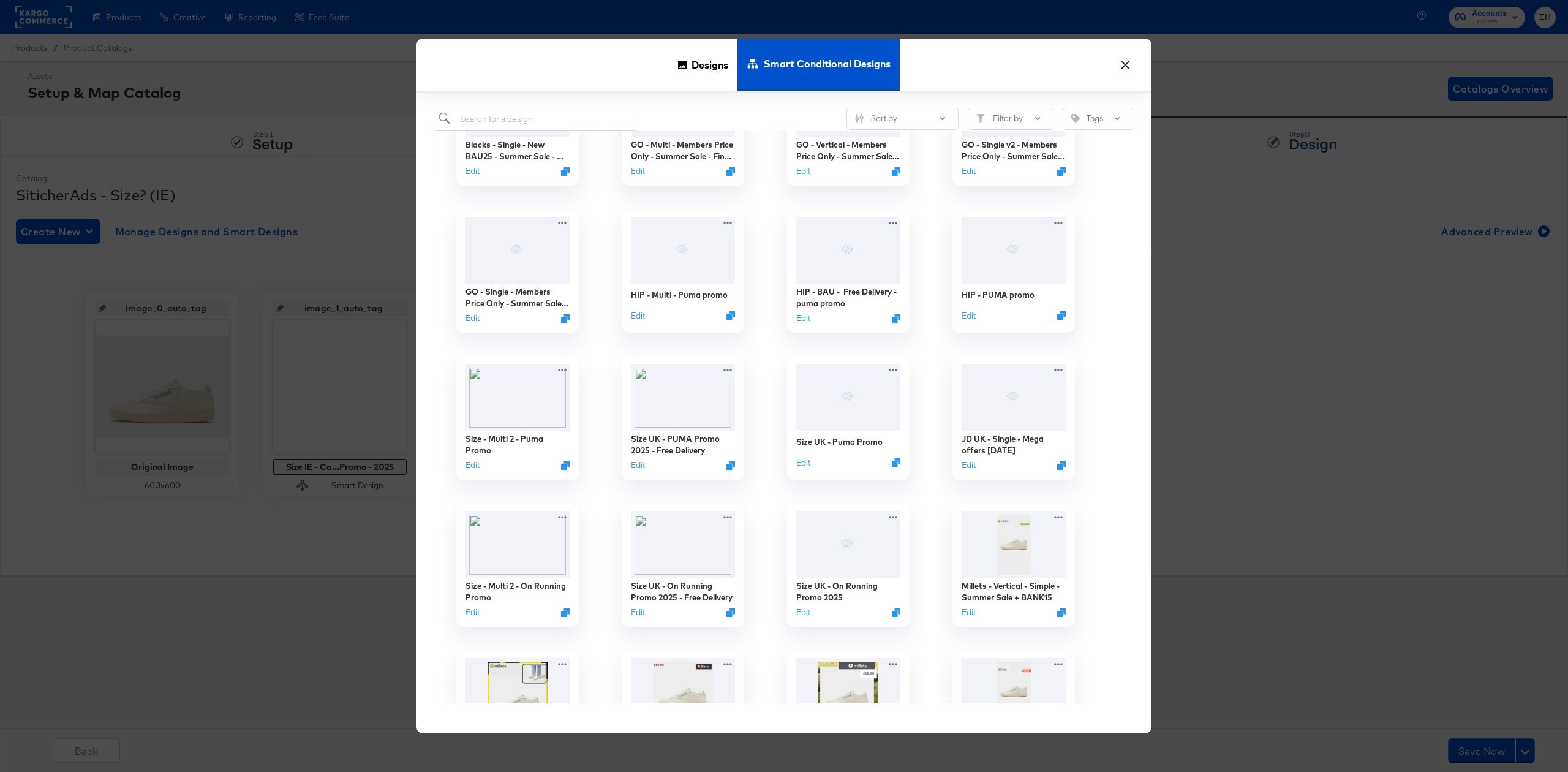
scroll to position [1552, 0]
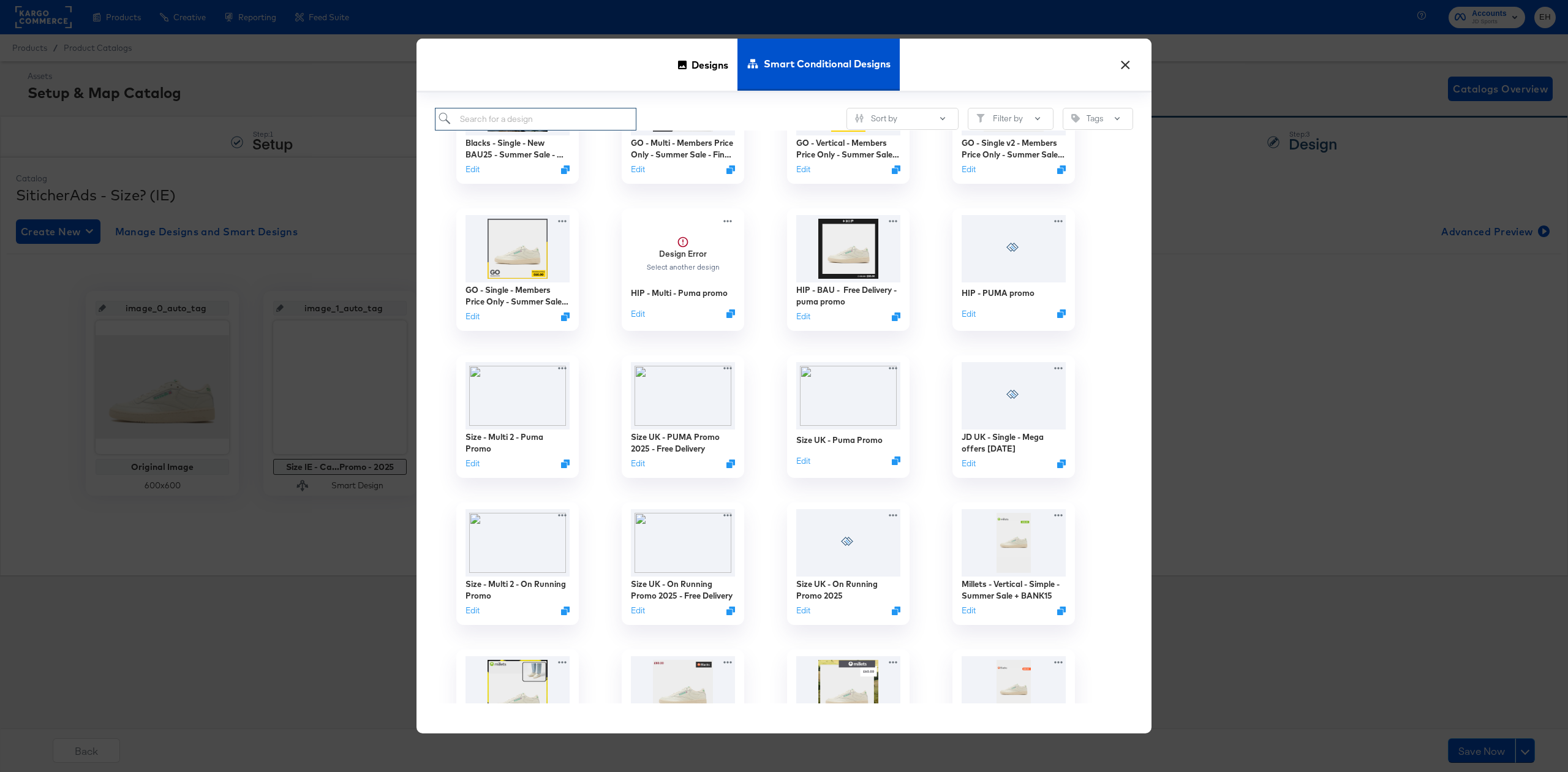
click at [610, 123] on input "search" at bounding box center [535, 119] width 201 height 23
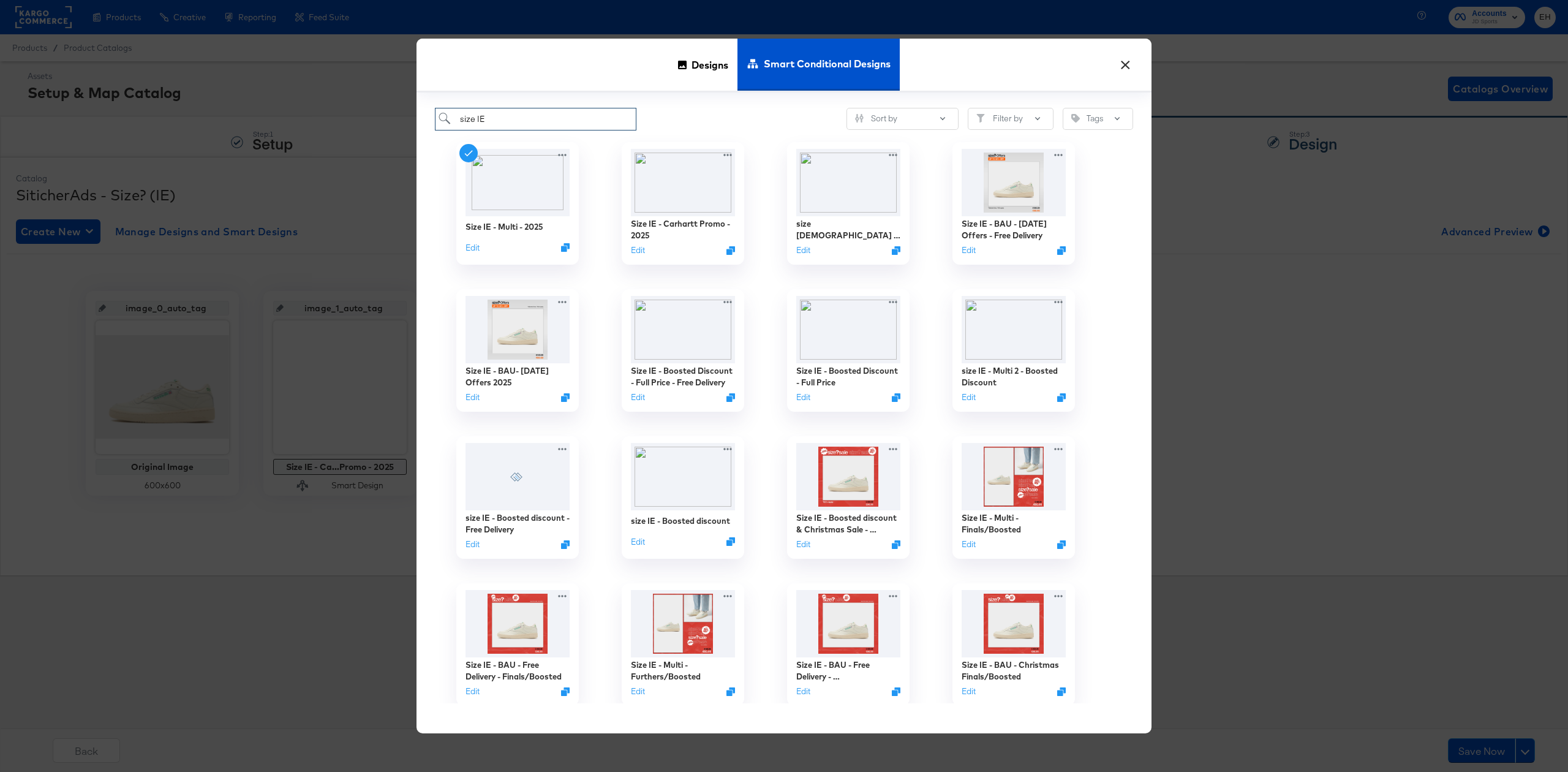
scroll to position [0, 0]
type input "size IE"
click at [1119, 69] on button "×" at bounding box center [1125, 62] width 22 height 22
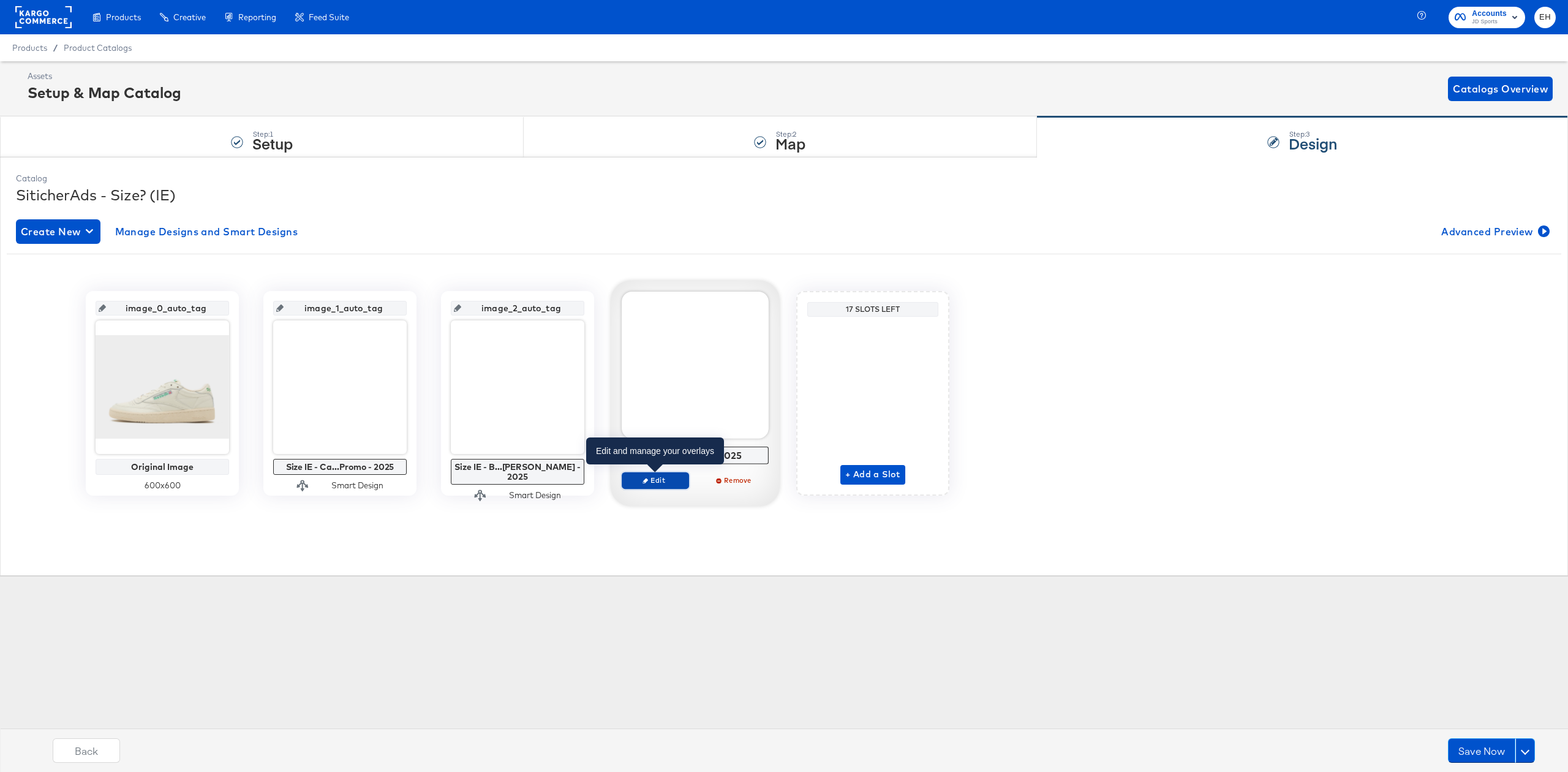
click at [653, 487] on button "Edit" at bounding box center [656, 480] width 67 height 17
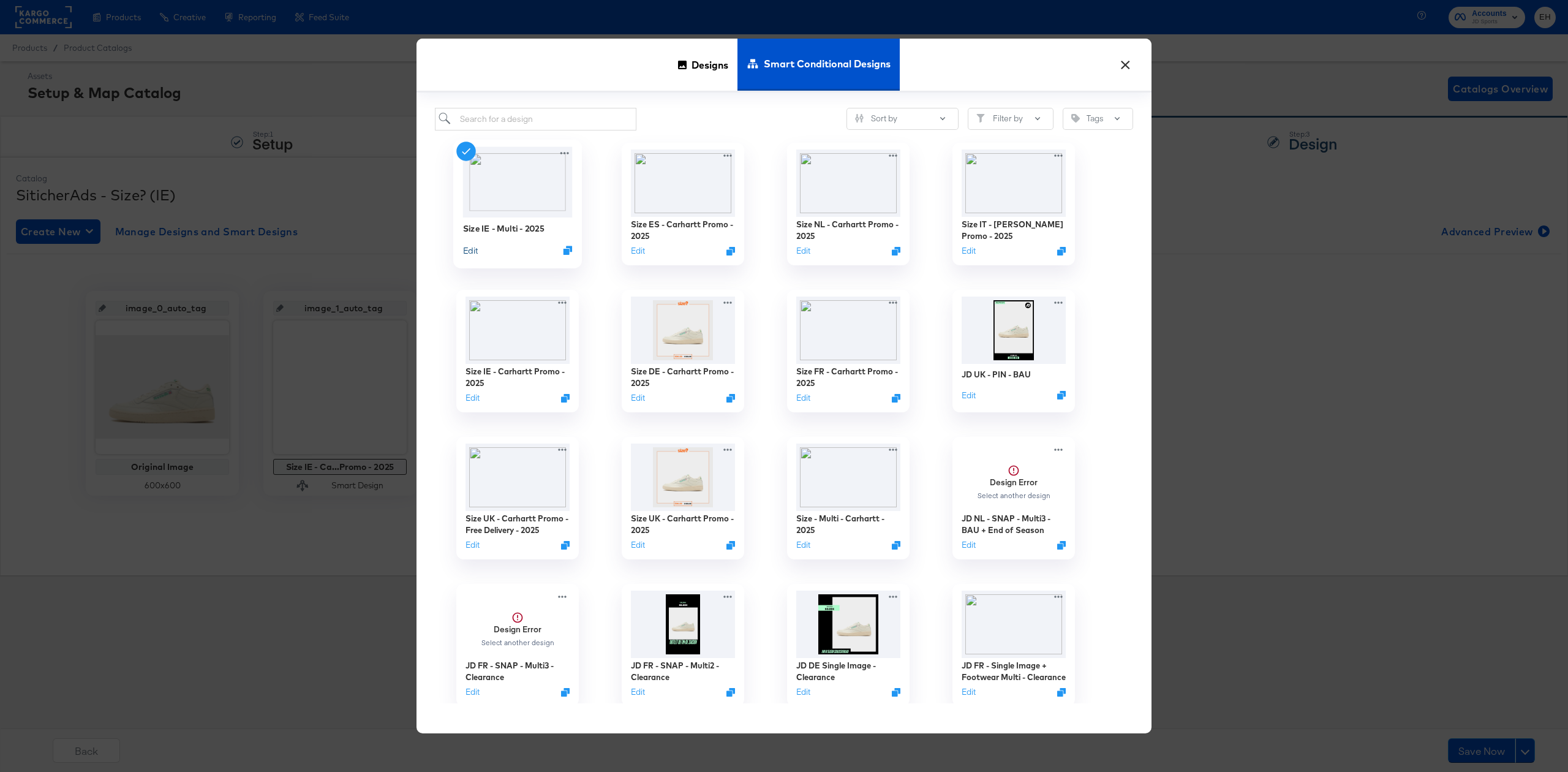
click at [470, 247] on button "Edit" at bounding box center [470, 250] width 15 height 12
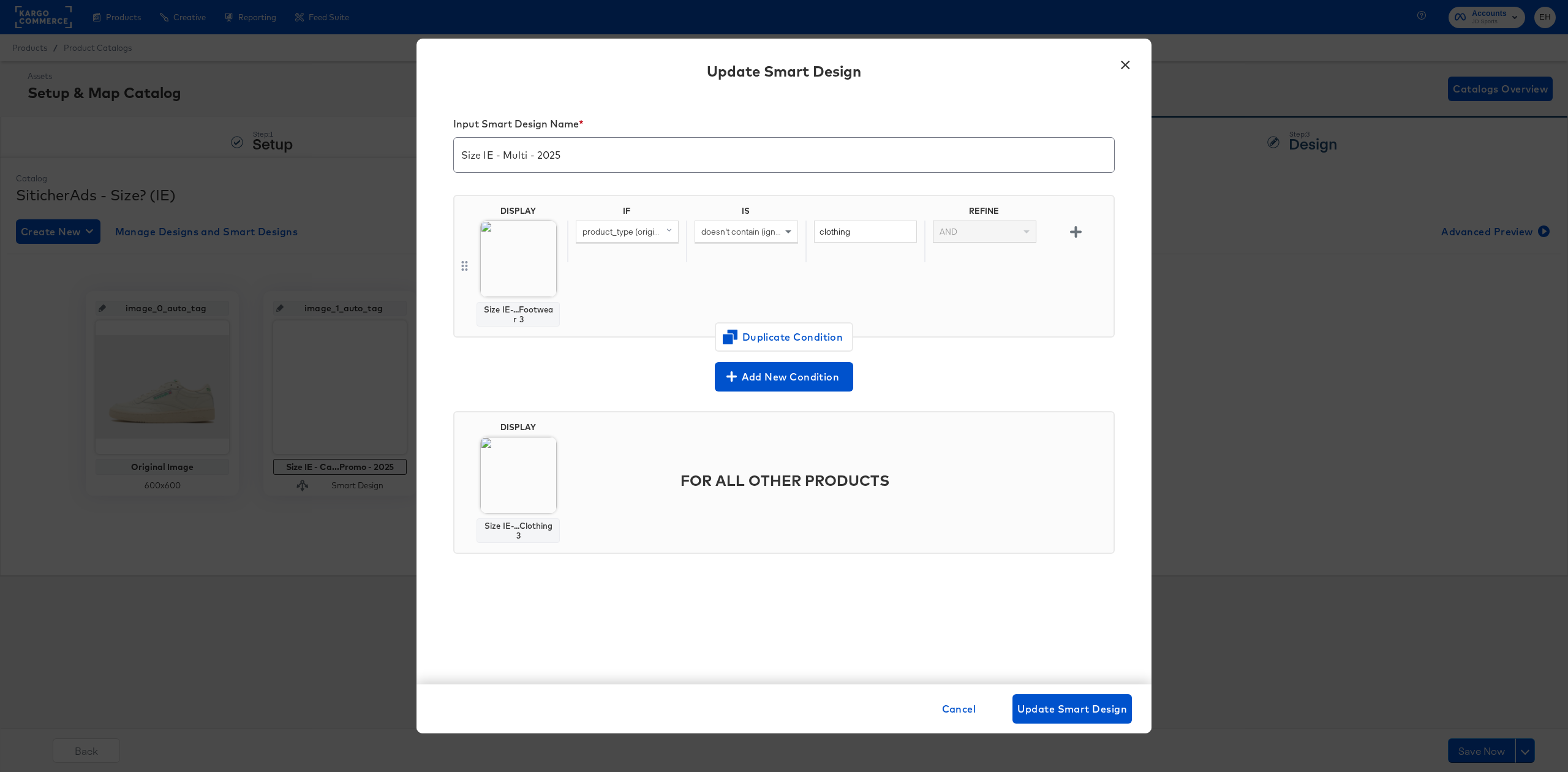
click at [1120, 65] on button "×" at bounding box center [1125, 62] width 22 height 22
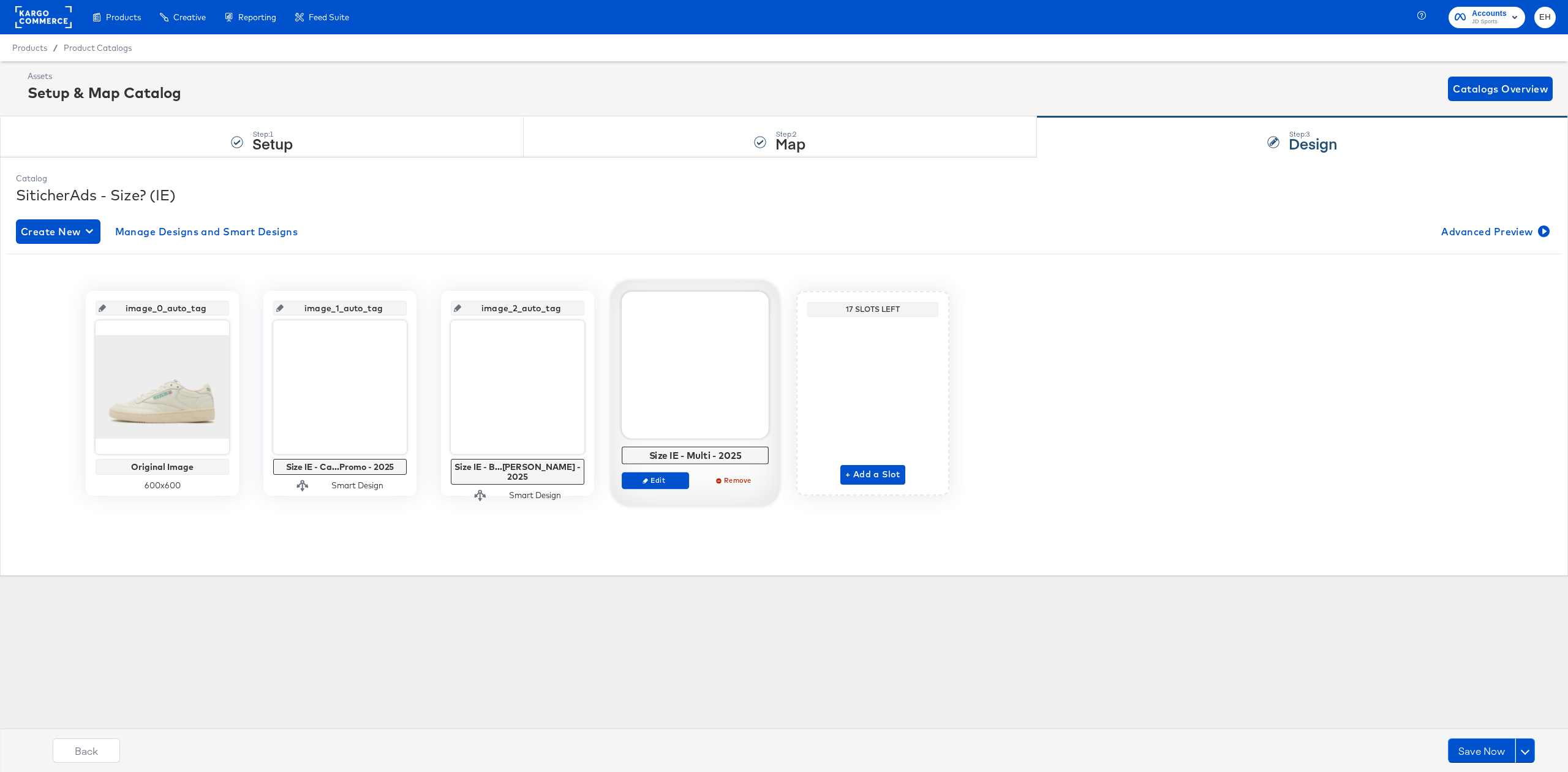
click at [648, 490] on div "Edit Remove" at bounding box center [695, 486] width 147 height 28
click at [651, 485] on span "Edit" at bounding box center [655, 479] width 57 height 9
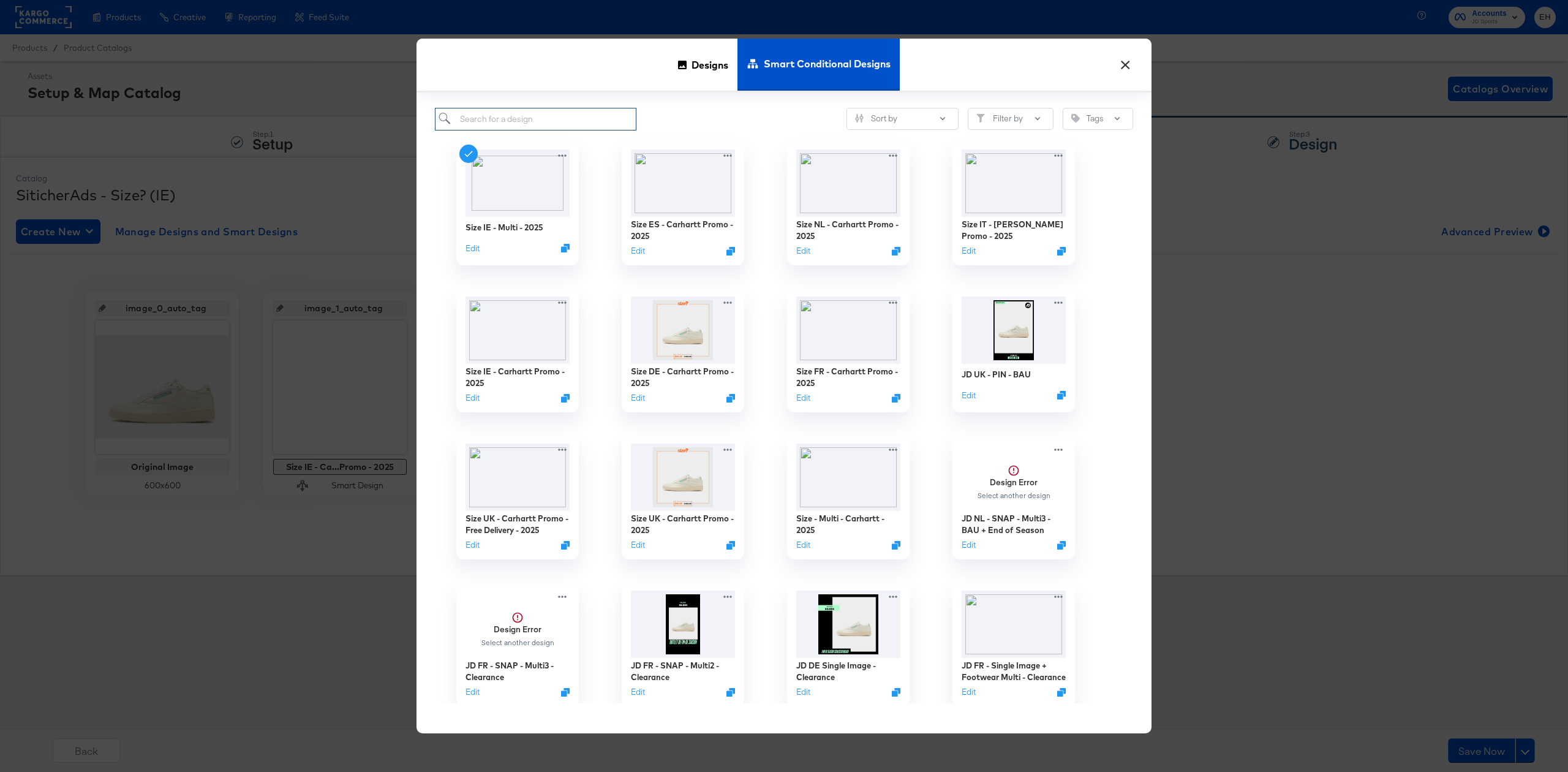
click at [582, 122] on input "search" at bounding box center [535, 119] width 201 height 23
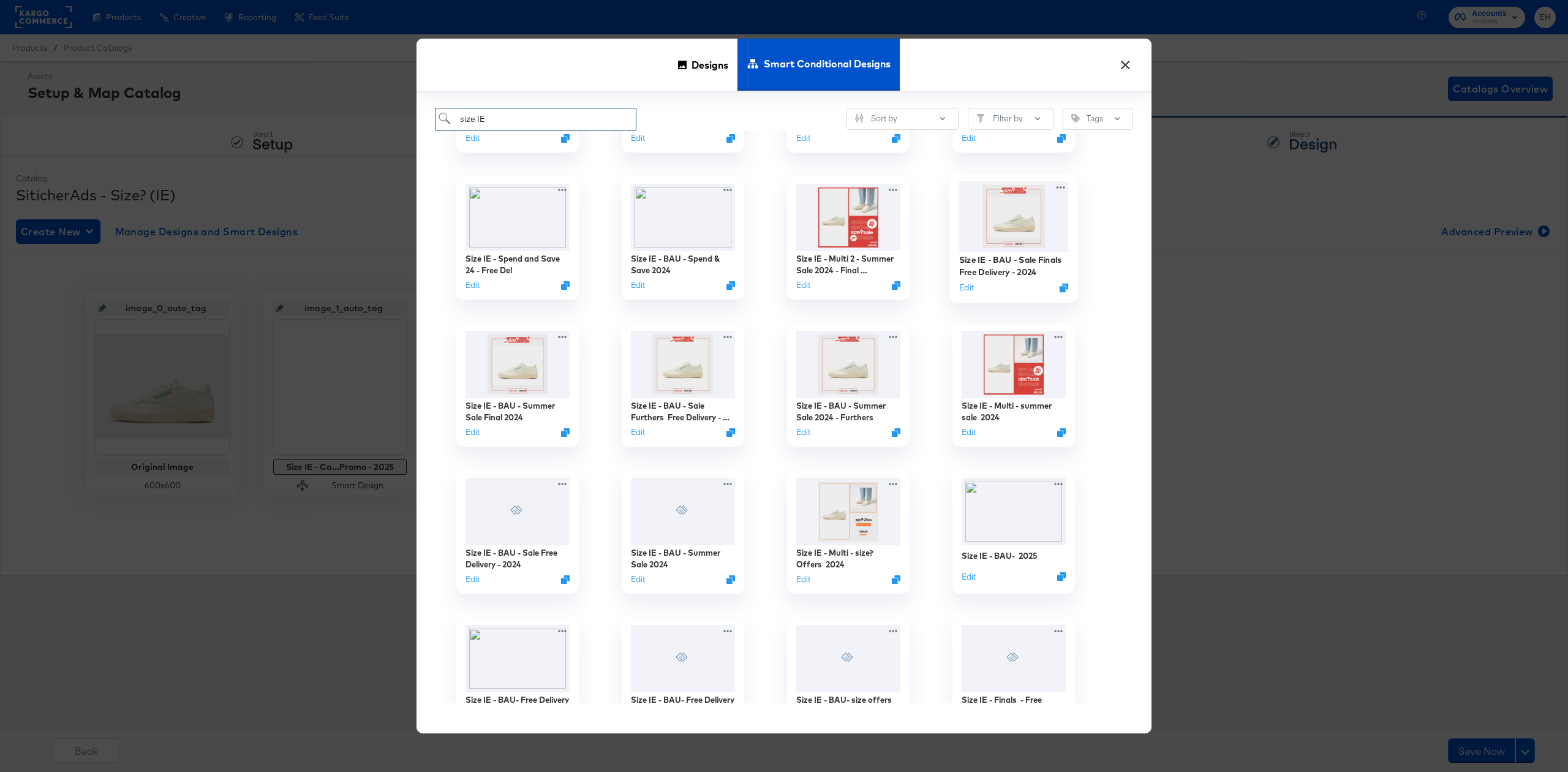
scroll to position [1797, 0]
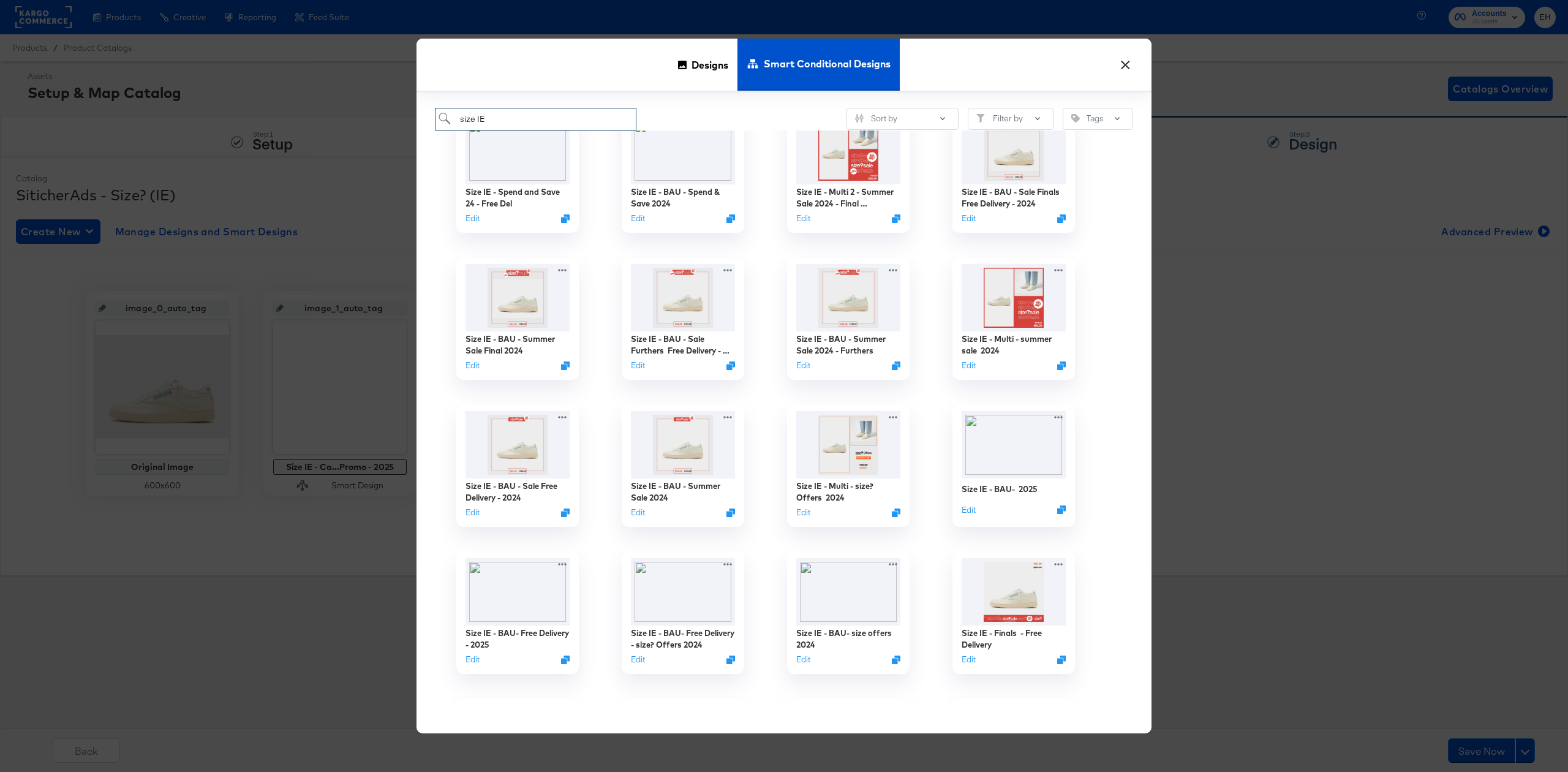
type input "size IE"
click at [1124, 66] on button "×" at bounding box center [1125, 62] width 22 height 22
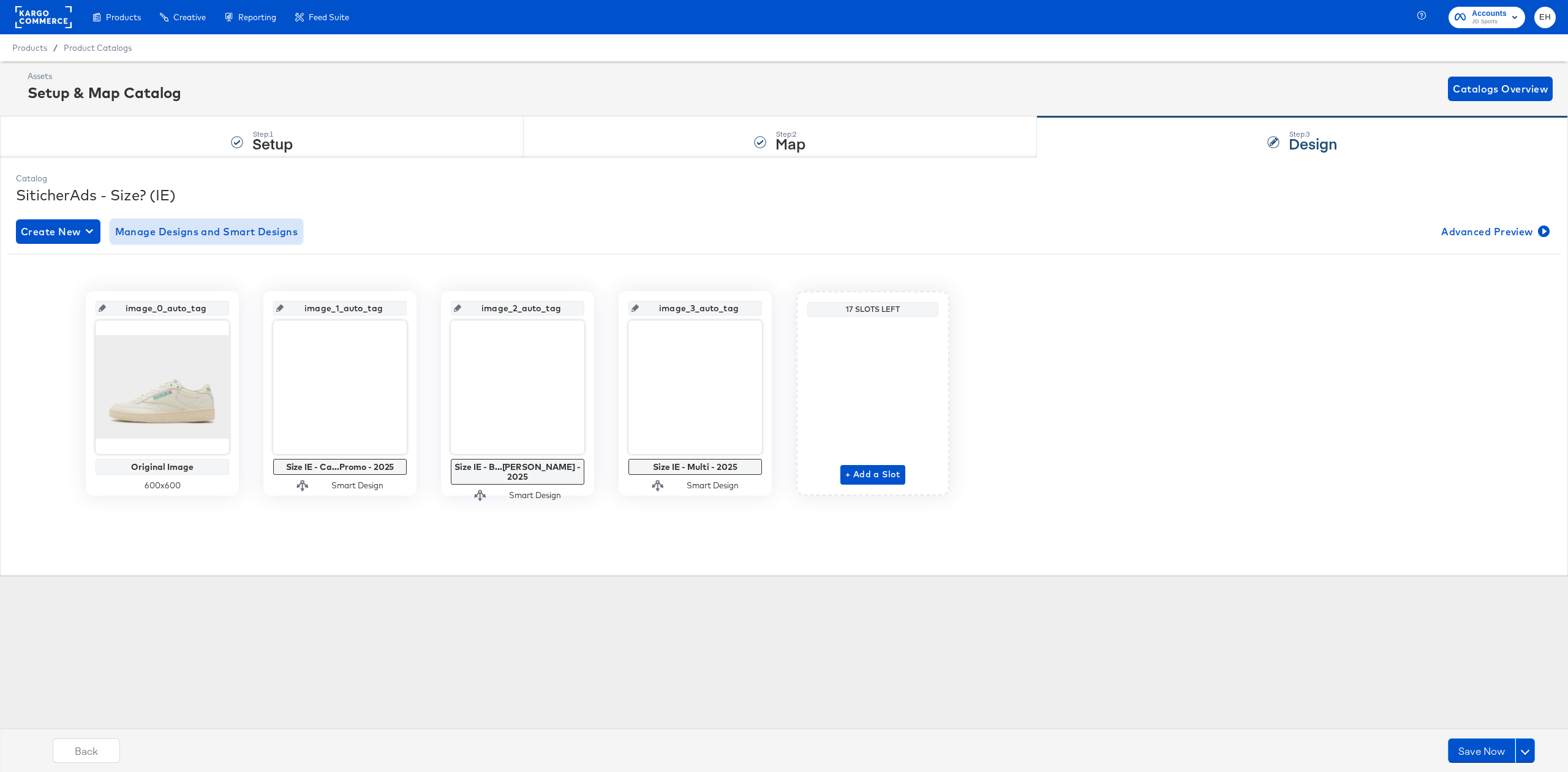
click at [143, 235] on span "Manage Designs and Smart Designs" at bounding box center [206, 231] width 183 height 17
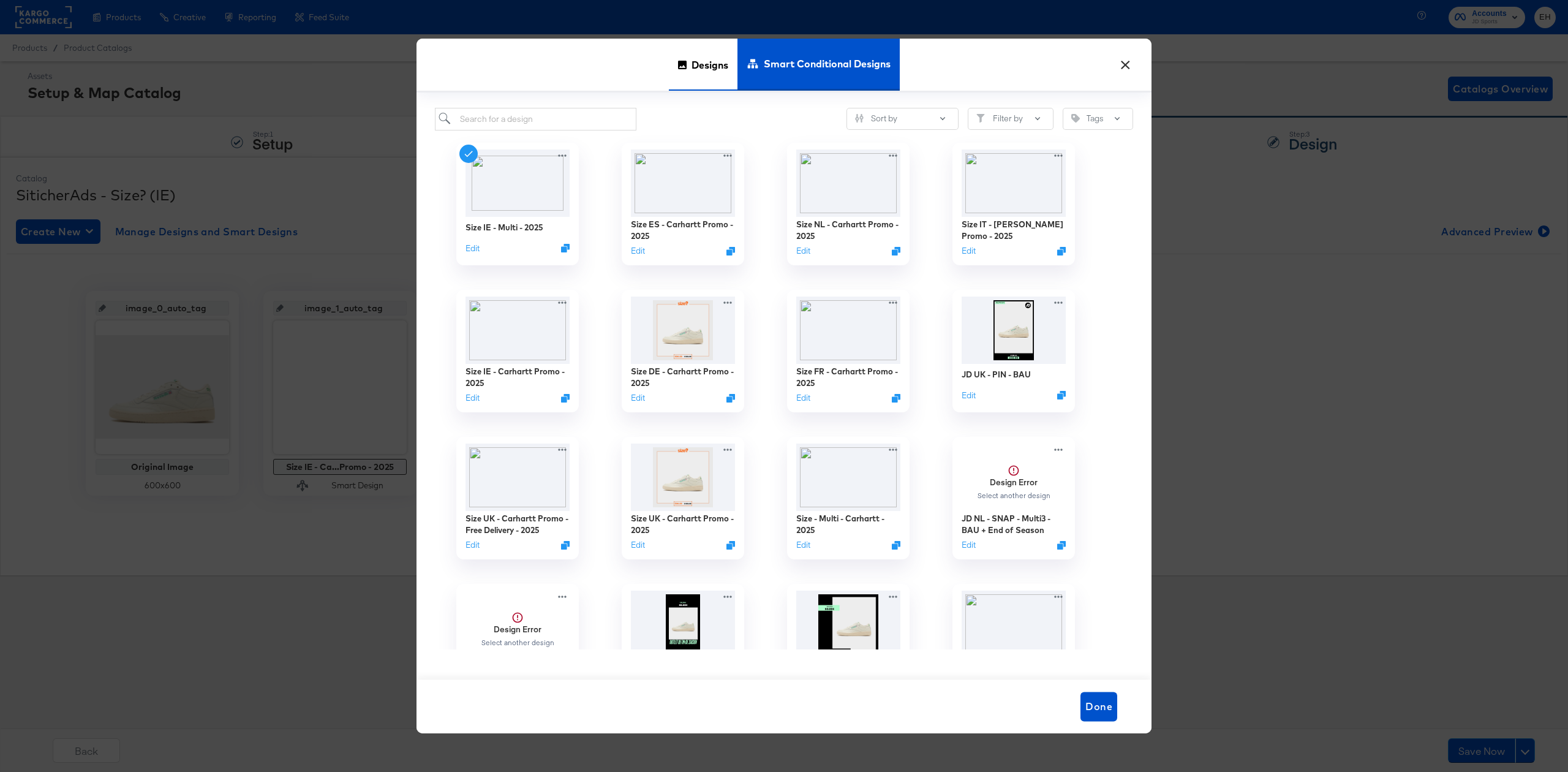
click at [679, 68] on icon at bounding box center [682, 65] width 8 height 8
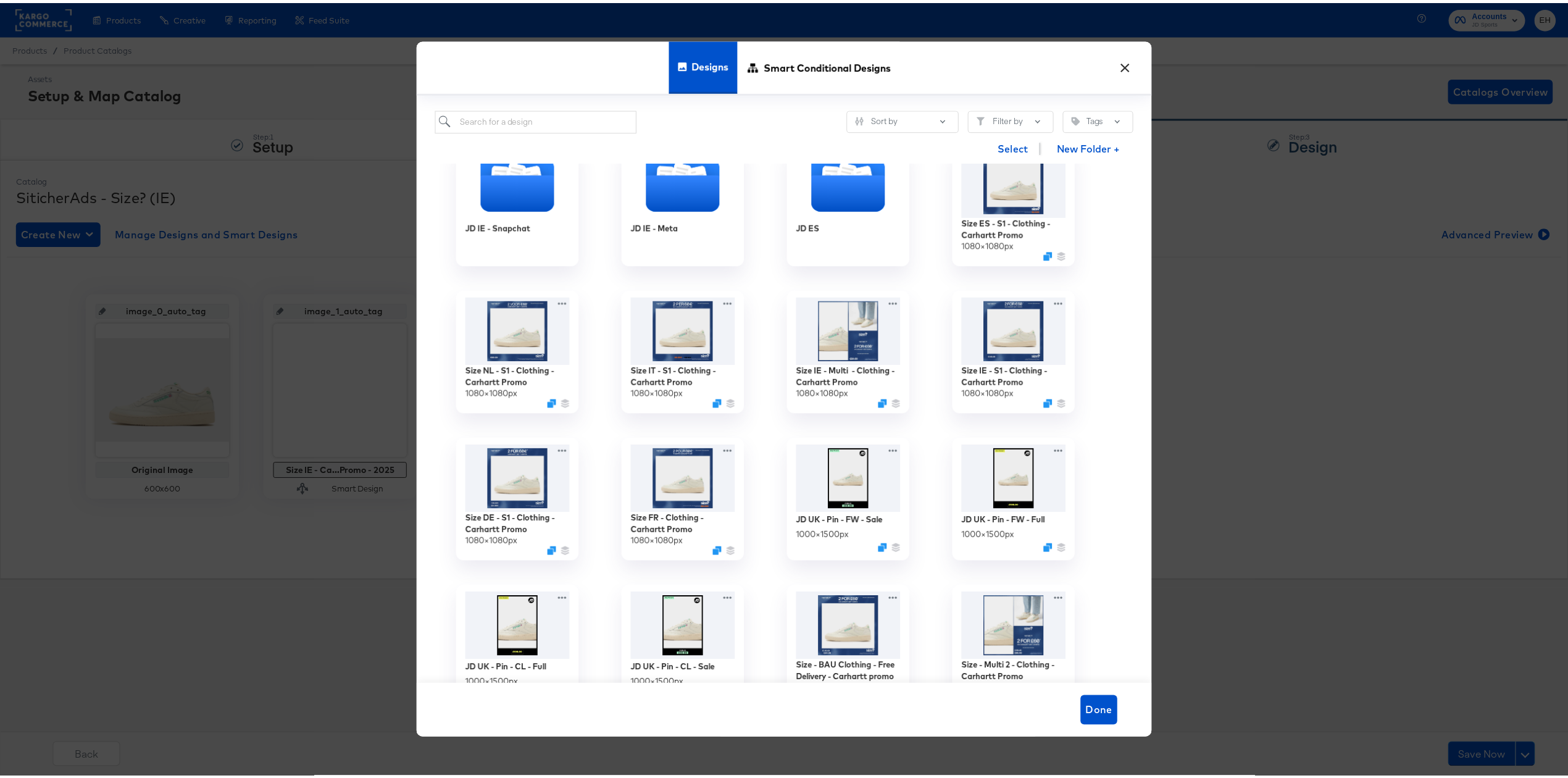
scroll to position [988, 0]
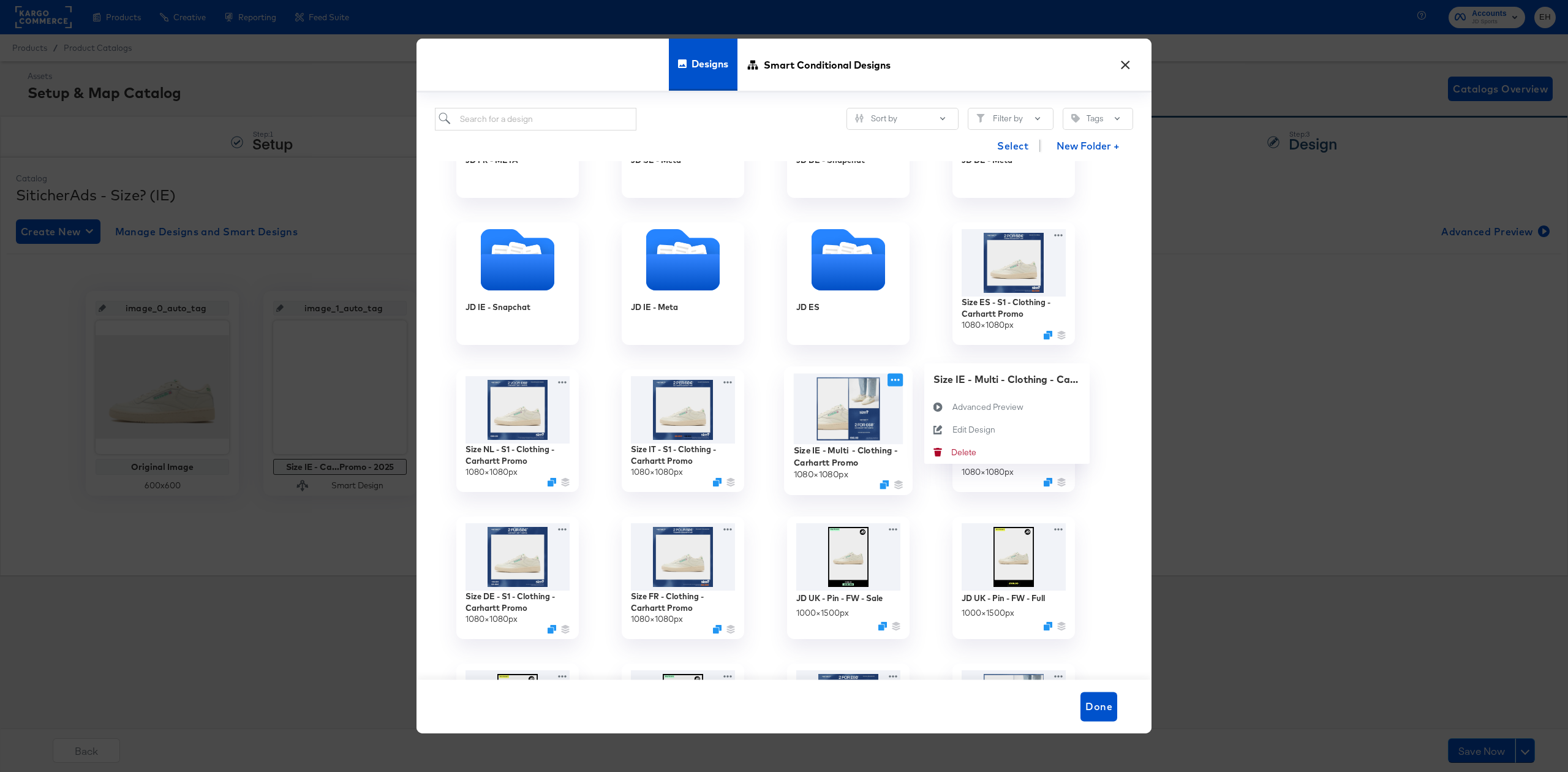
click at [893, 381] on icon at bounding box center [895, 381] width 16 height 13
click at [952, 408] on div "Advanced Preview Advanced Preview" at bounding box center [952, 408] width 0 height 0
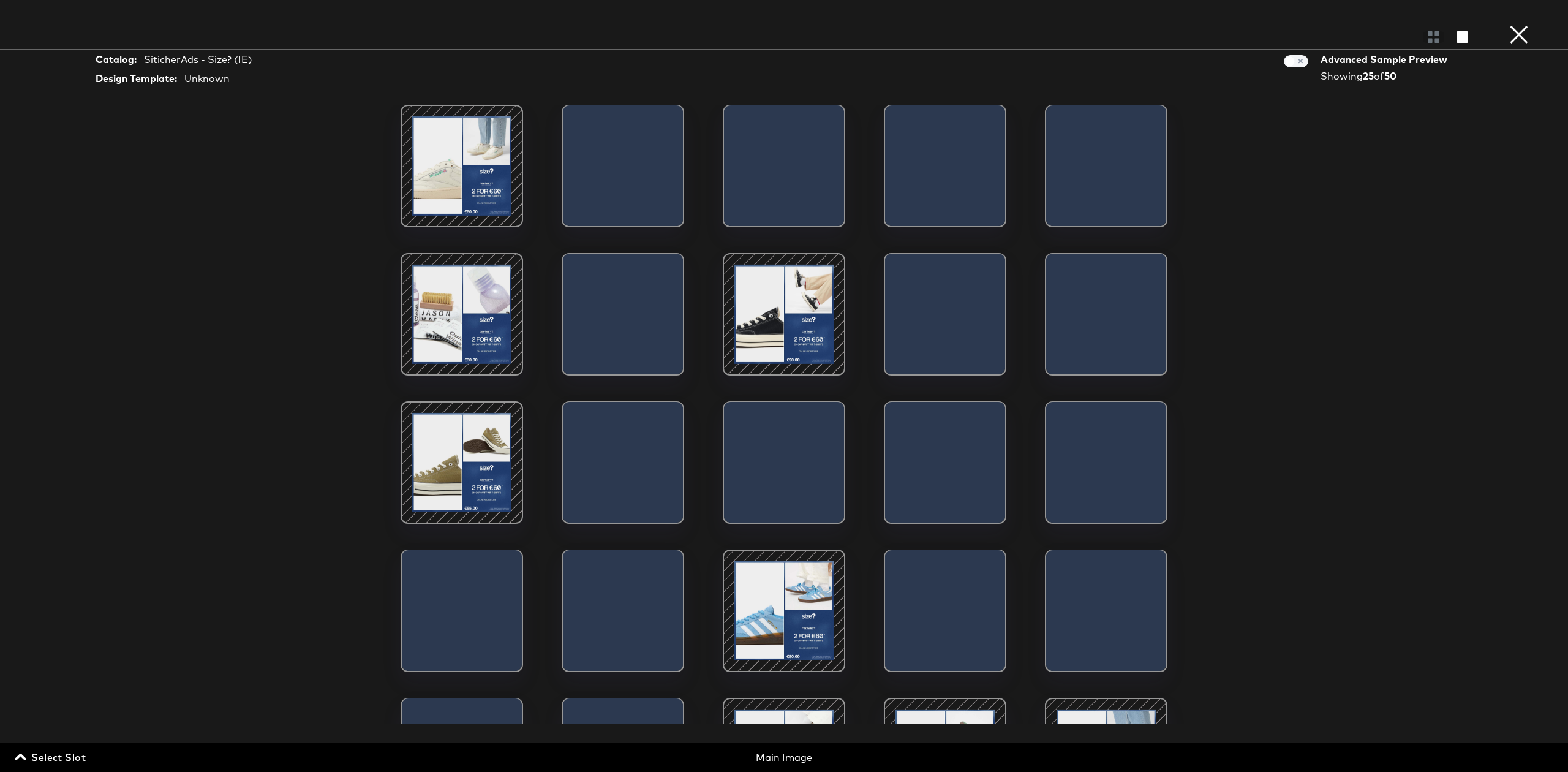
click at [1519, 25] on button "×" at bounding box center [1519, 12] width 25 height 25
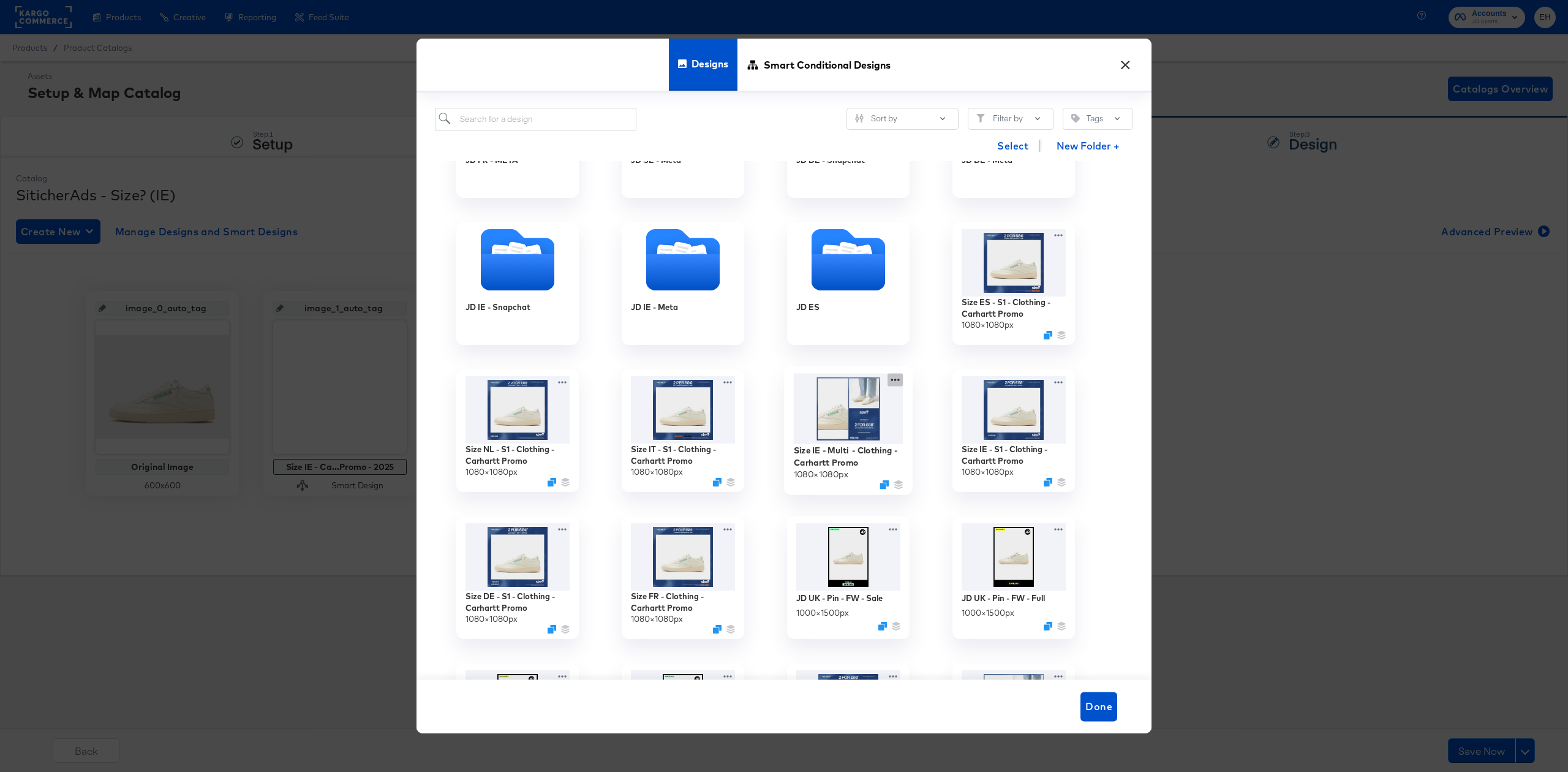
click at [897, 379] on icon at bounding box center [895, 381] width 16 height 13
click at [952, 430] on div "Edit Design Edit Design" at bounding box center [952, 430] width 0 height 0
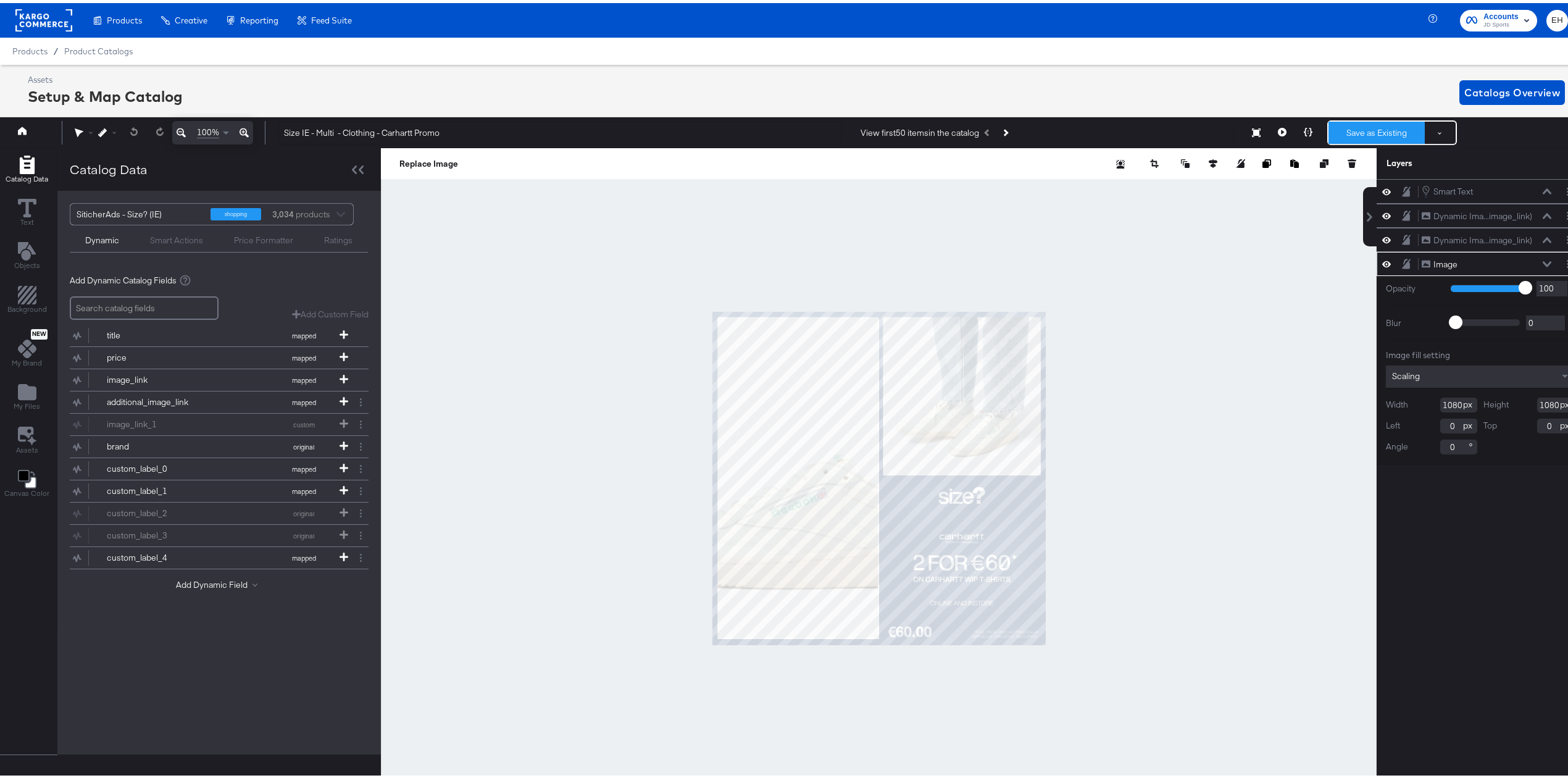
click at [1357, 129] on button "Save as Existing" at bounding box center [1377, 129] width 96 height 22
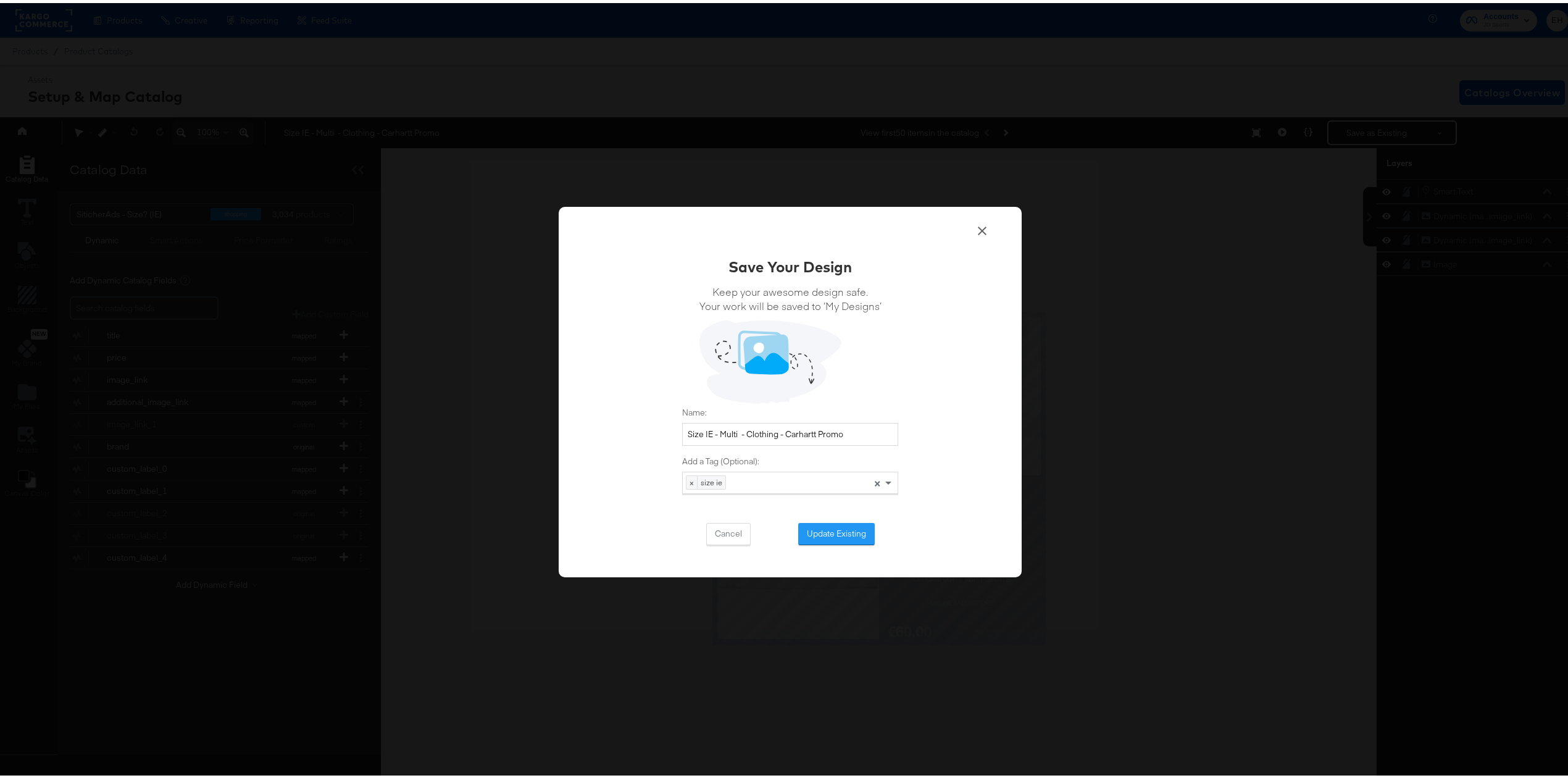
click at [978, 226] on icon at bounding box center [982, 228] width 15 height 15
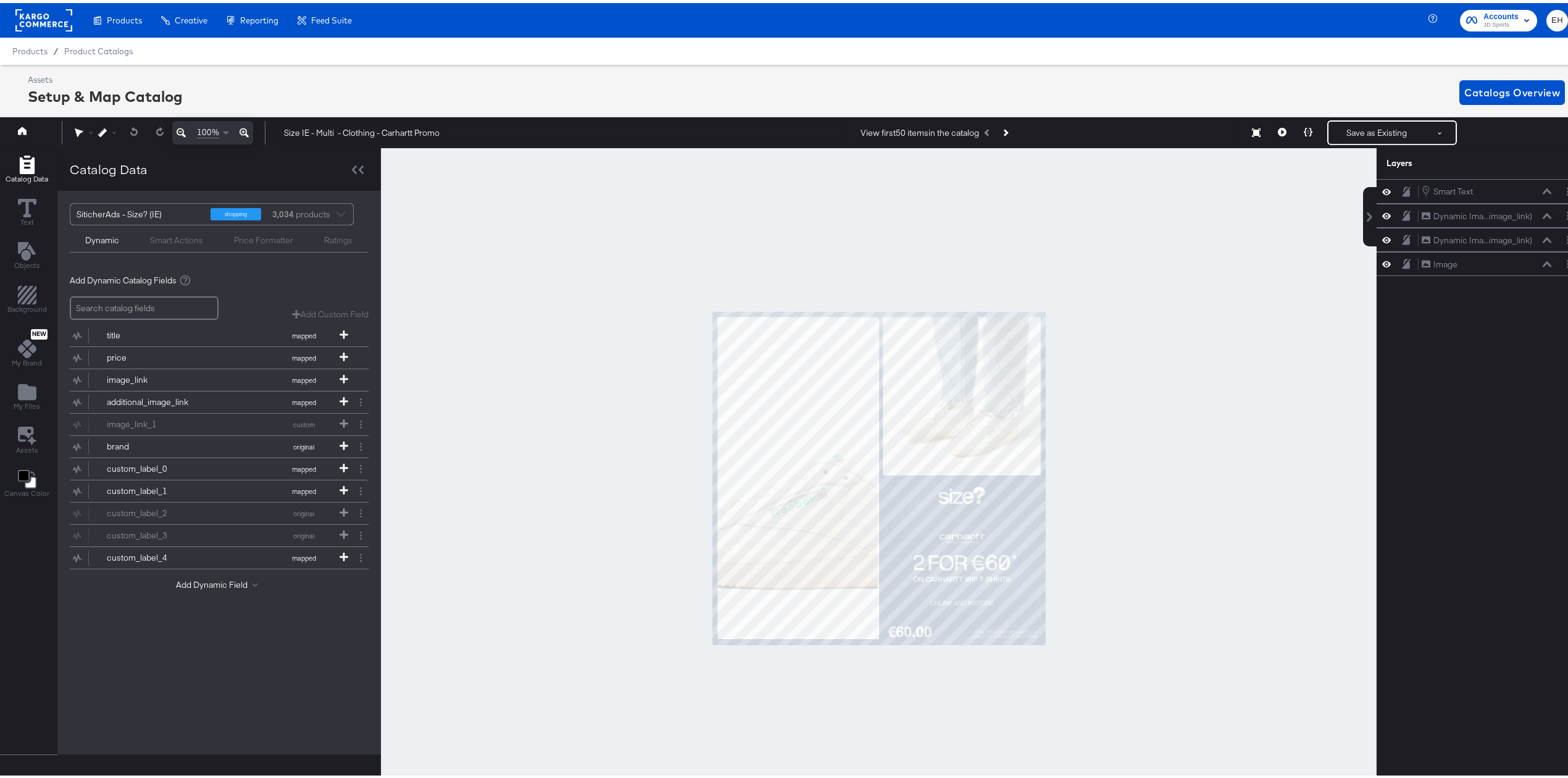
scroll to position [0, 3]
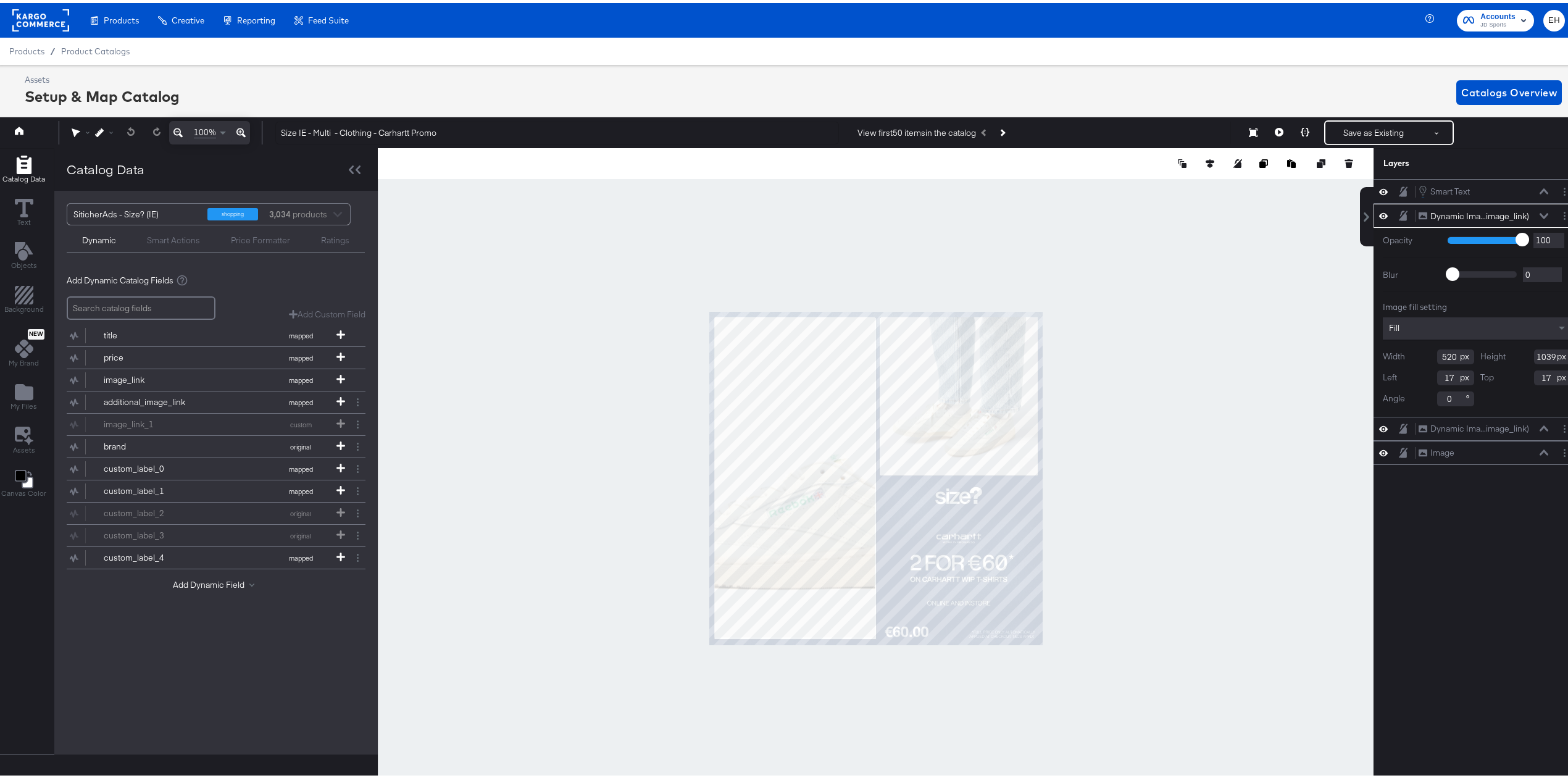
type input "18"
click at [654, 456] on div at bounding box center [876, 475] width 996 height 660
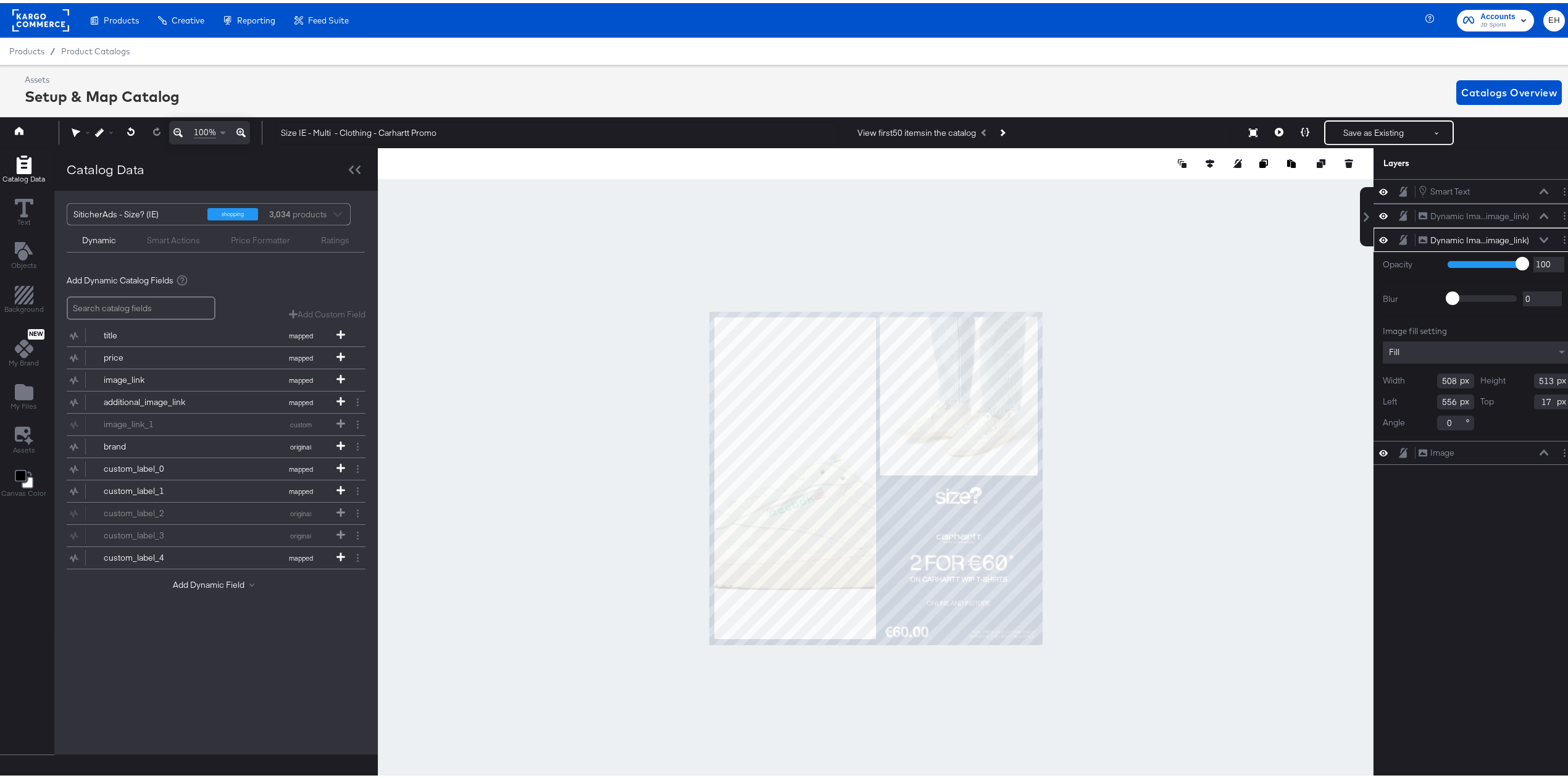
type input "555"
click at [1087, 428] on div at bounding box center [876, 475] width 996 height 660
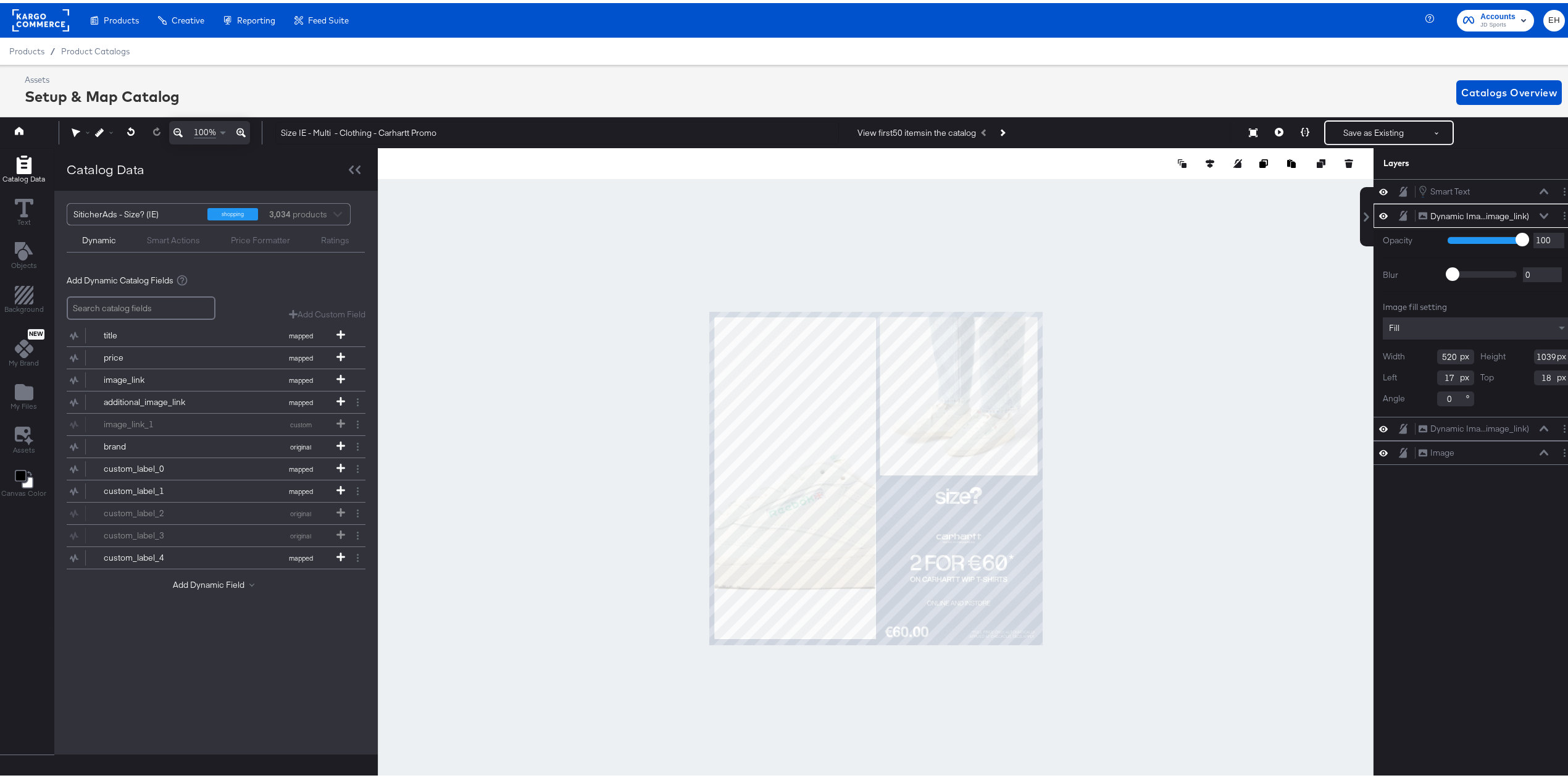
type input "18"
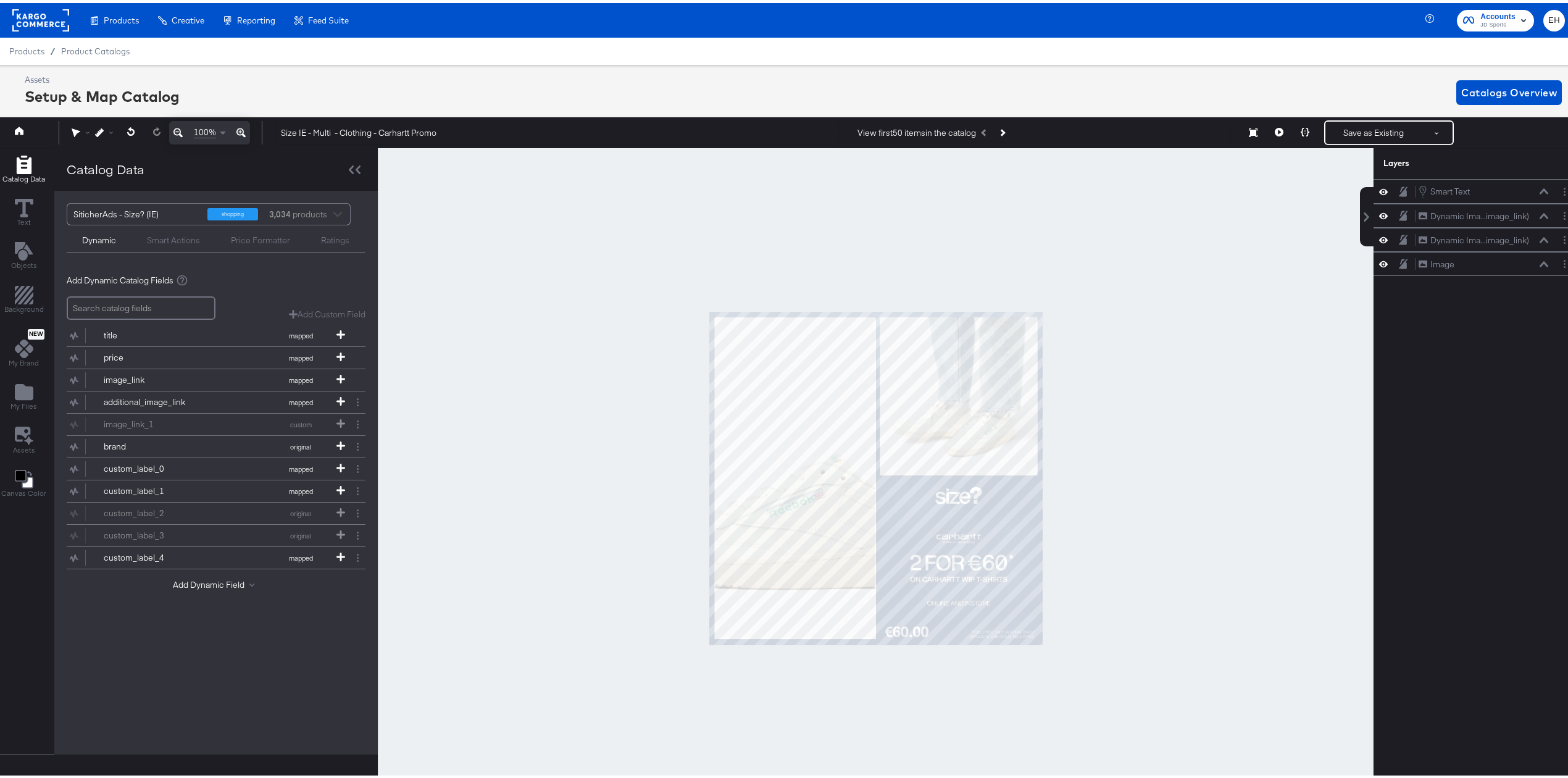
click at [1085, 484] on div at bounding box center [876, 475] width 996 height 660
click at [1329, 128] on button "Save as Existing" at bounding box center [1373, 129] width 96 height 22
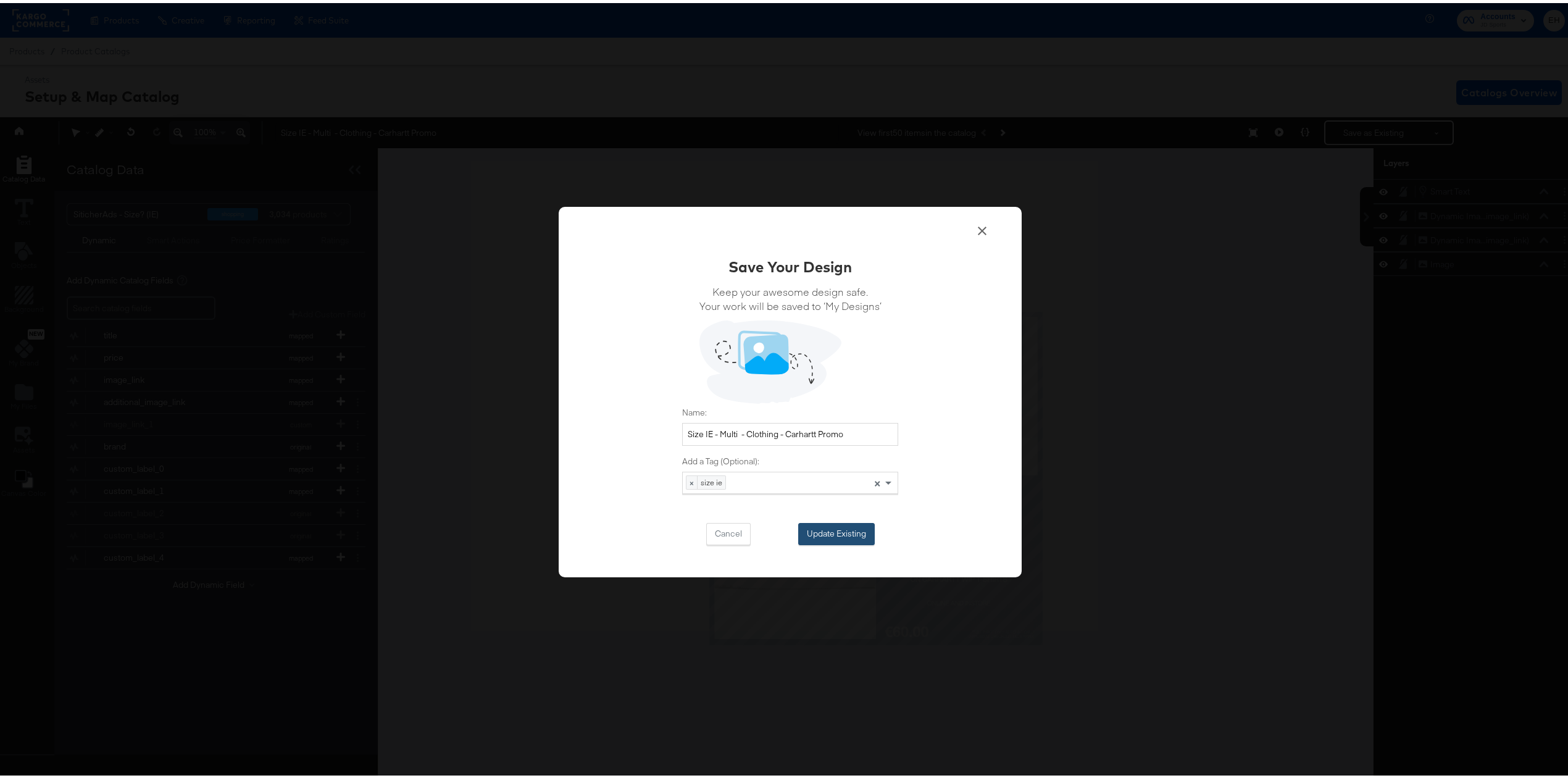
click at [821, 532] on button "Update Existing" at bounding box center [837, 531] width 76 height 22
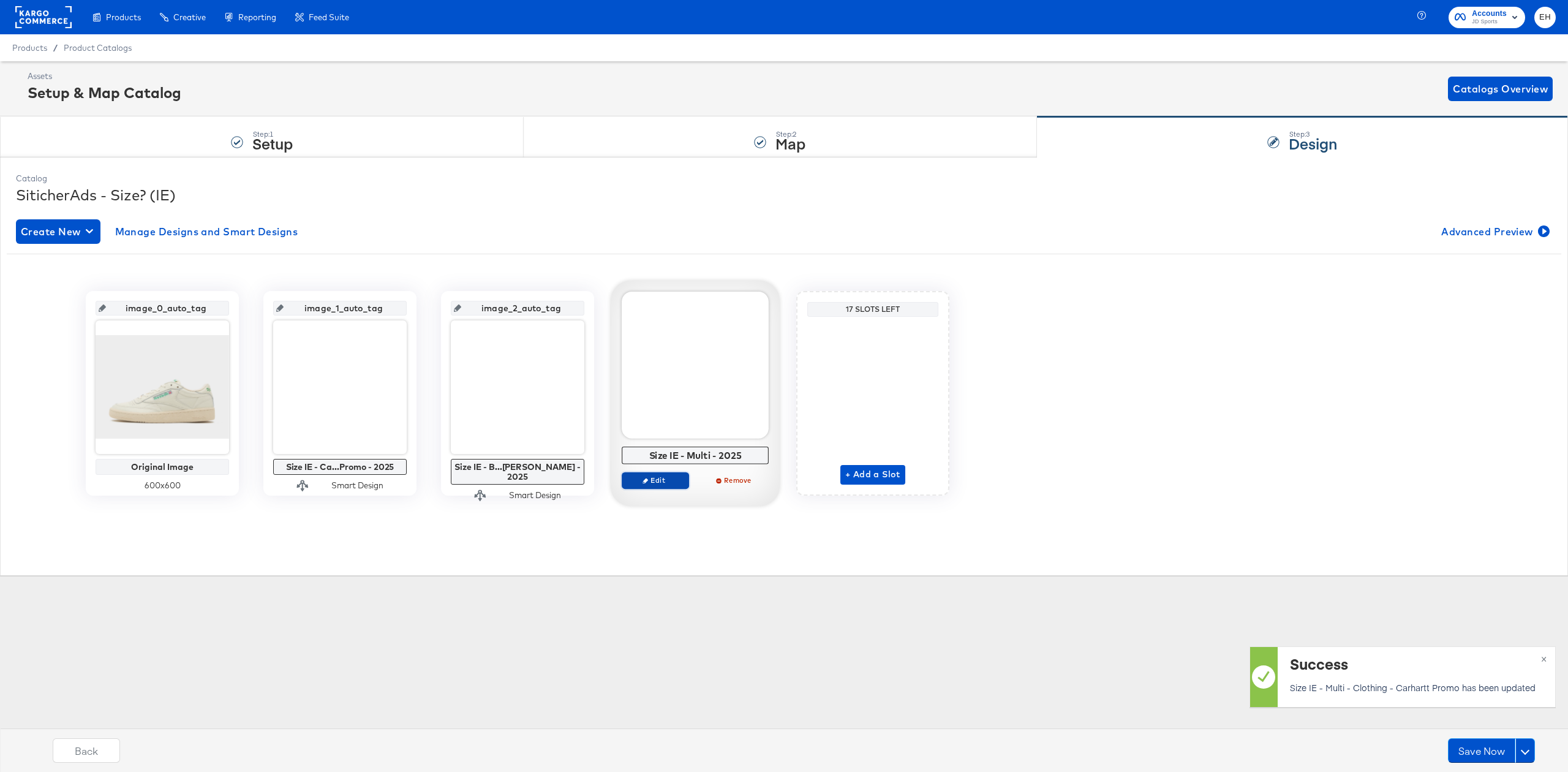
click at [651, 483] on span "Edit" at bounding box center [655, 479] width 57 height 9
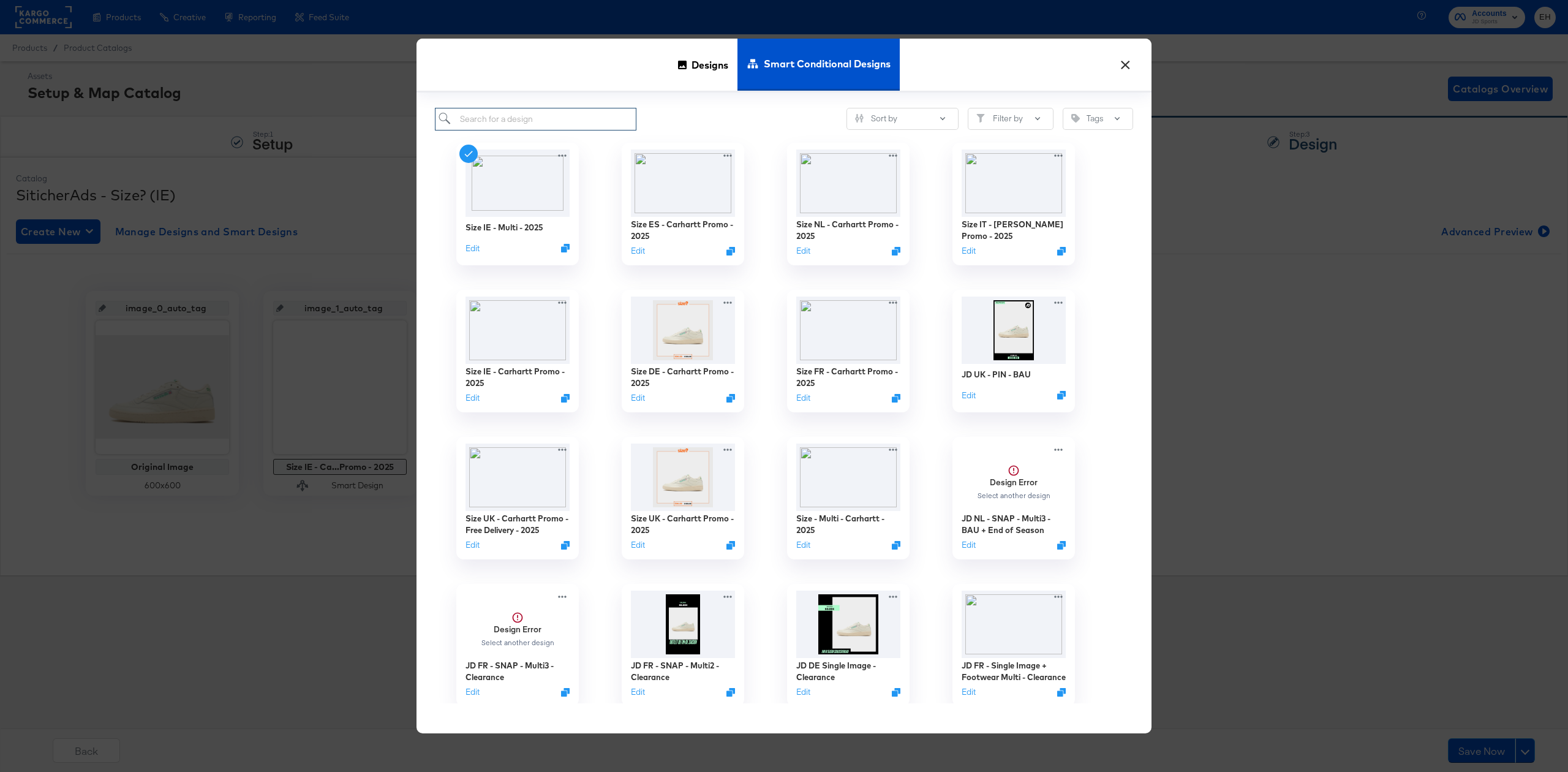
click at [623, 113] on input "search" at bounding box center [535, 119] width 201 height 23
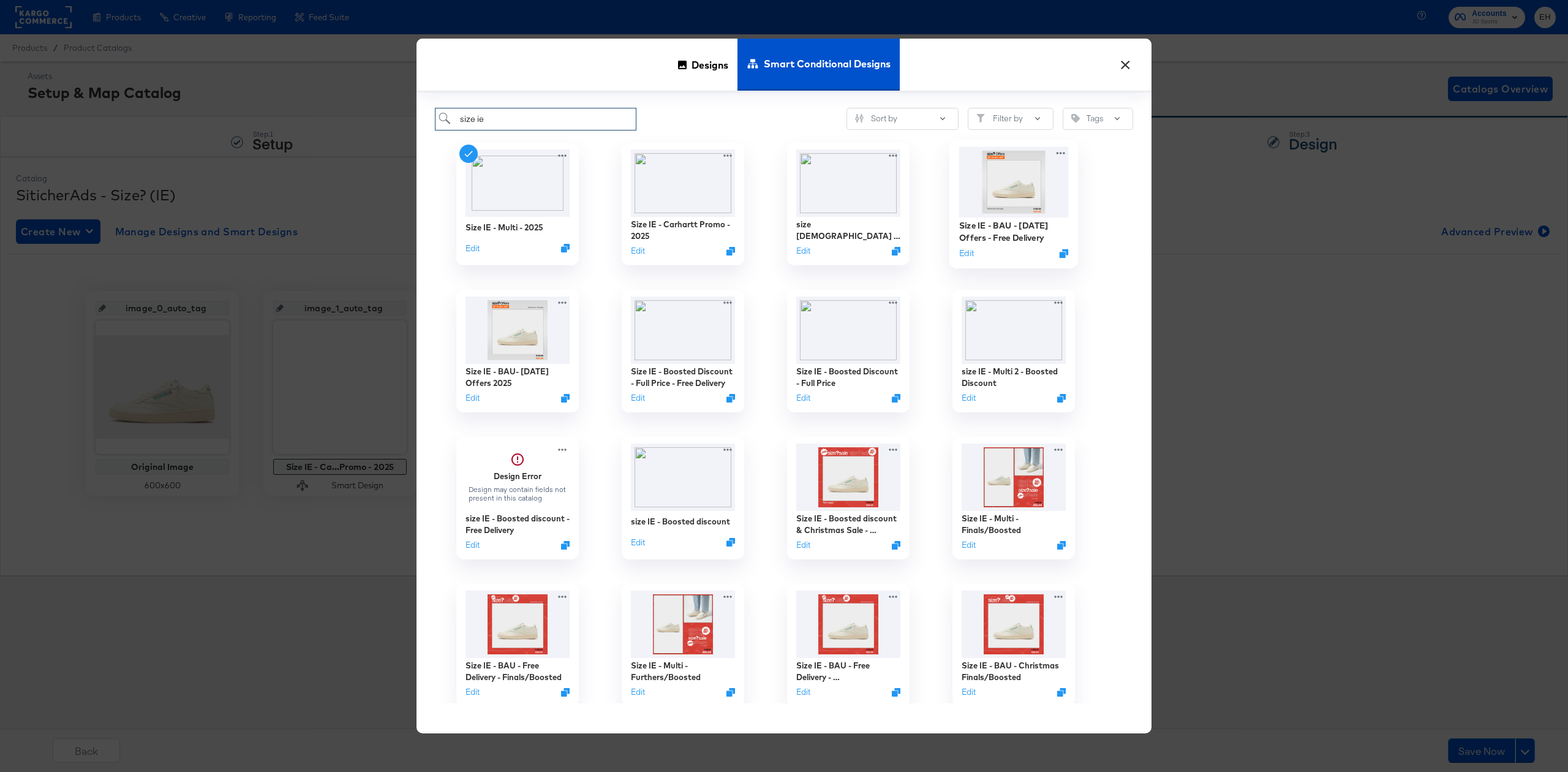
scroll to position [81, 0]
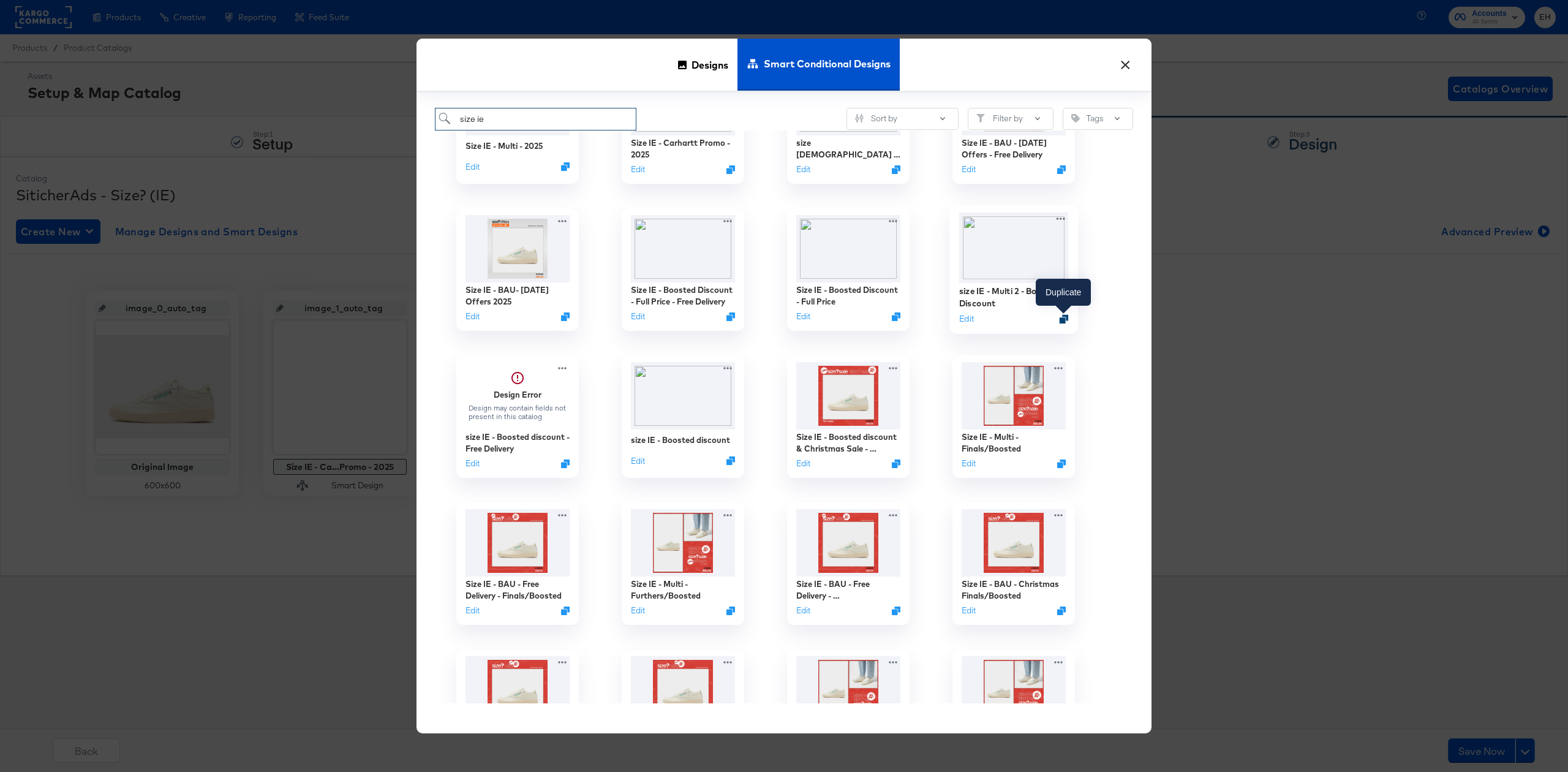
type input "size ie"
click at [1064, 319] on icon "Duplicate" at bounding box center [1063, 318] width 9 height 9
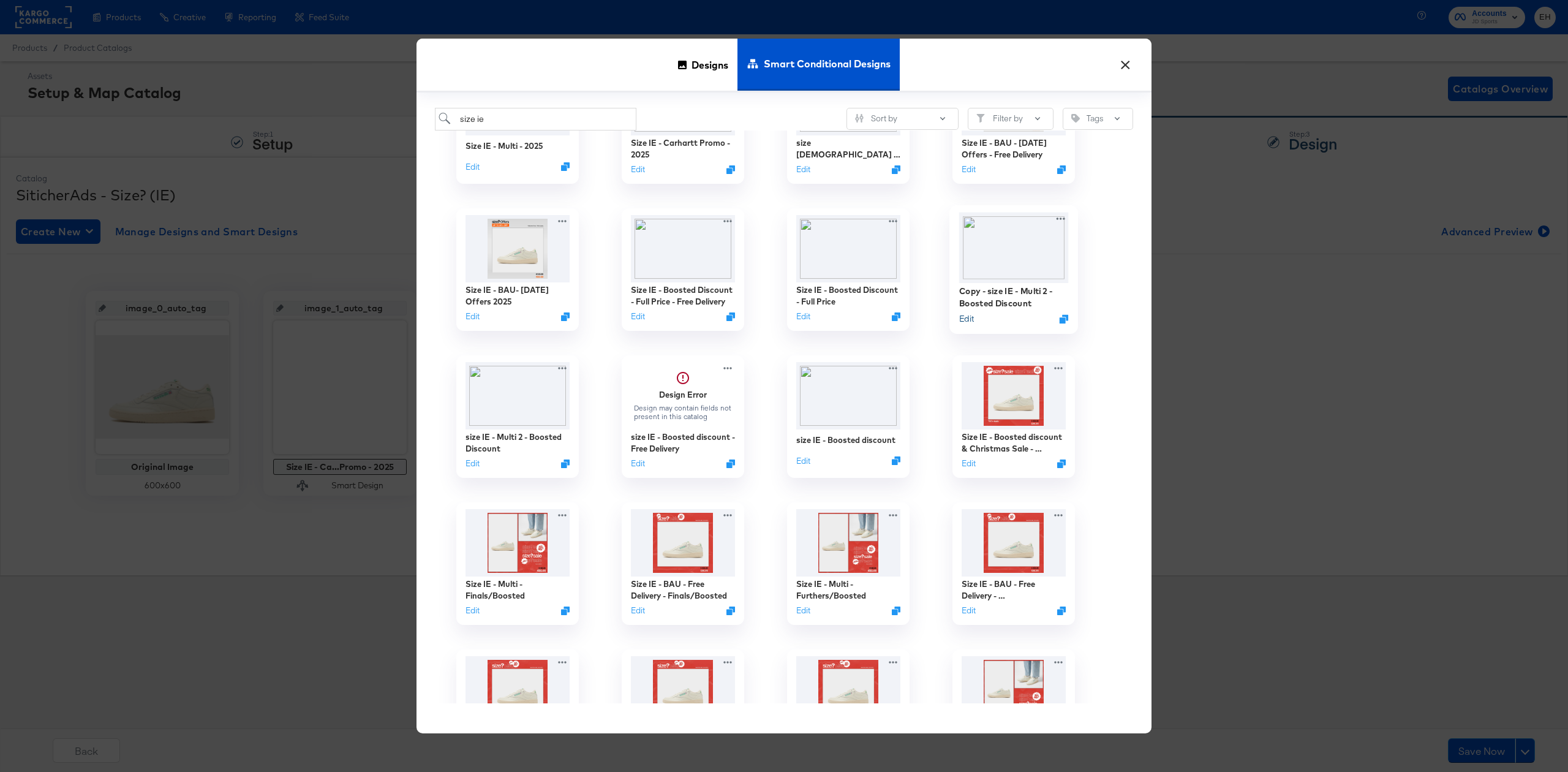
click at [968, 319] on button "Edit" at bounding box center [966, 318] width 15 height 12
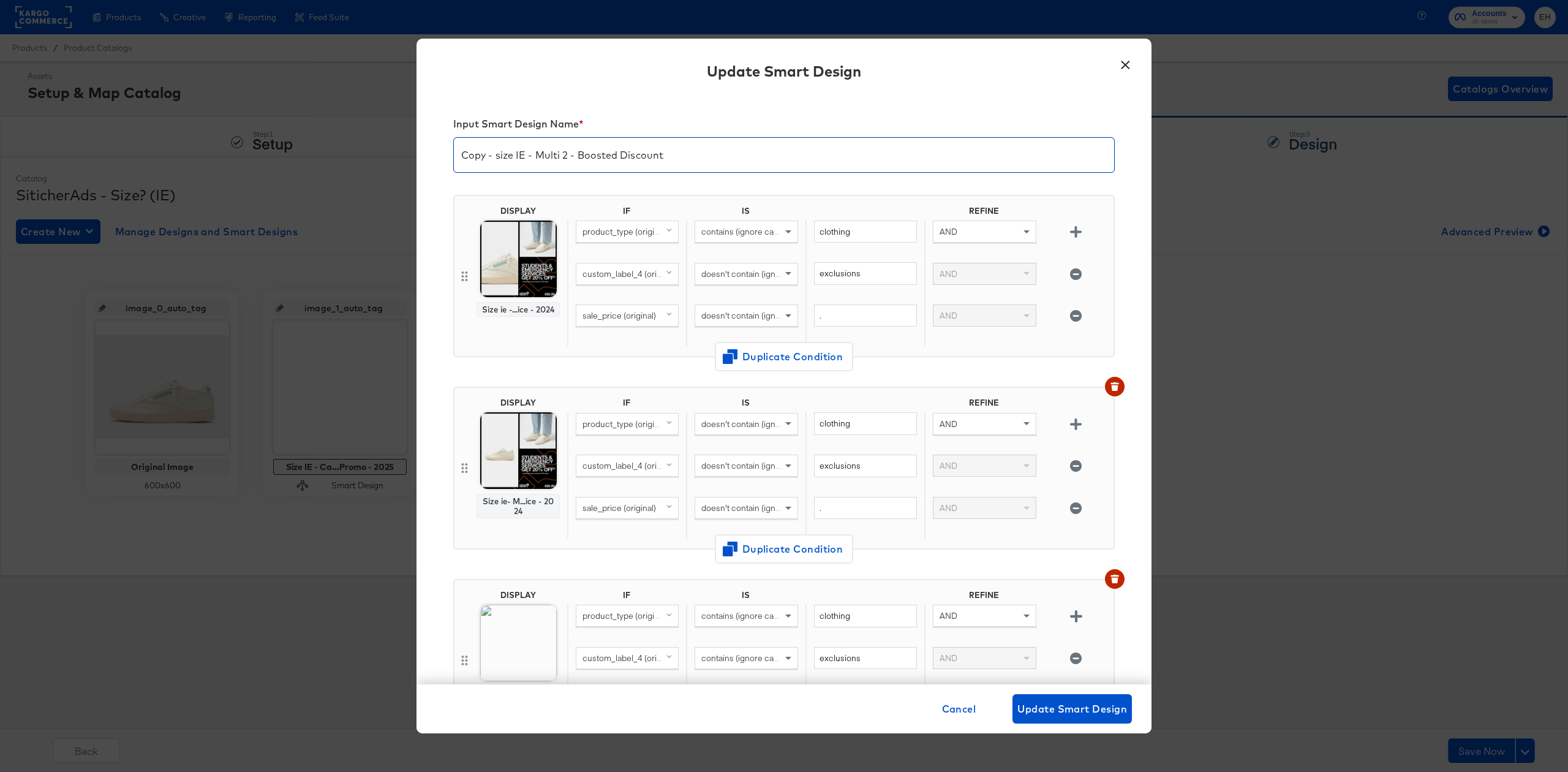
drag, startPoint x: 496, startPoint y: 157, endPoint x: 344, endPoint y: 150, distance: 152.2
click at [346, 155] on div "× Update Smart Design Input Smart Design Name * Copy - size IE - Multi 2 - Boos…" at bounding box center [784, 386] width 1568 height 772
drag, startPoint x: 677, startPoint y: 155, endPoint x: 500, endPoint y: 160, distance: 177.1
click at [500, 160] on input "size IE - Multi 2 - Boosted Discount" at bounding box center [783, 150] width 660 height 35
drag, startPoint x: 712, startPoint y: 158, endPoint x: 413, endPoint y: 157, distance: 299.0
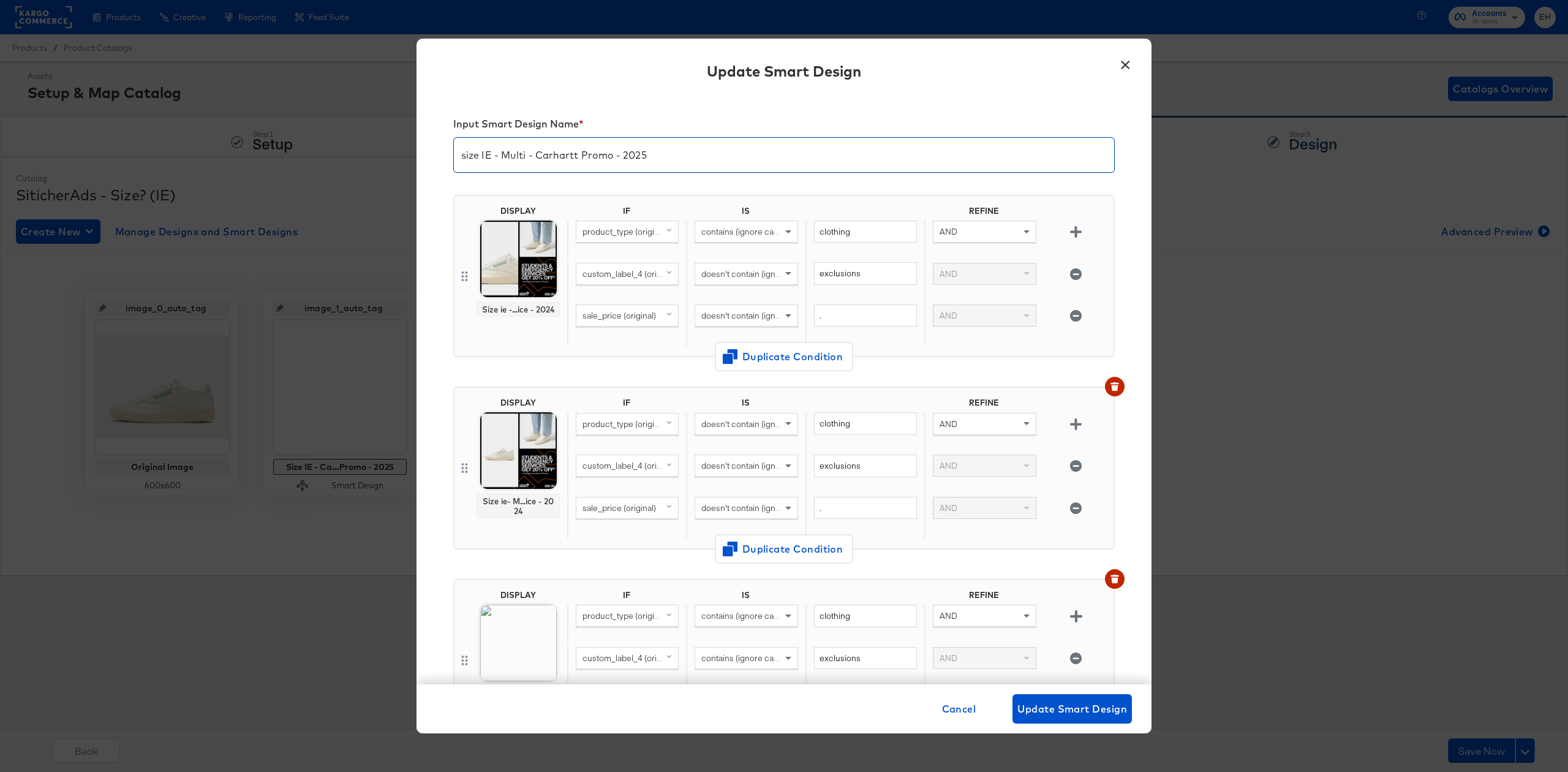
click at [413, 157] on div "× Update Smart Design Input Smart Design Name * size IE - Multi - Carhartt Prom…" at bounding box center [784, 386] width 1568 height 772
type input "size IE - Multi - Carhartt Promo - 2025"
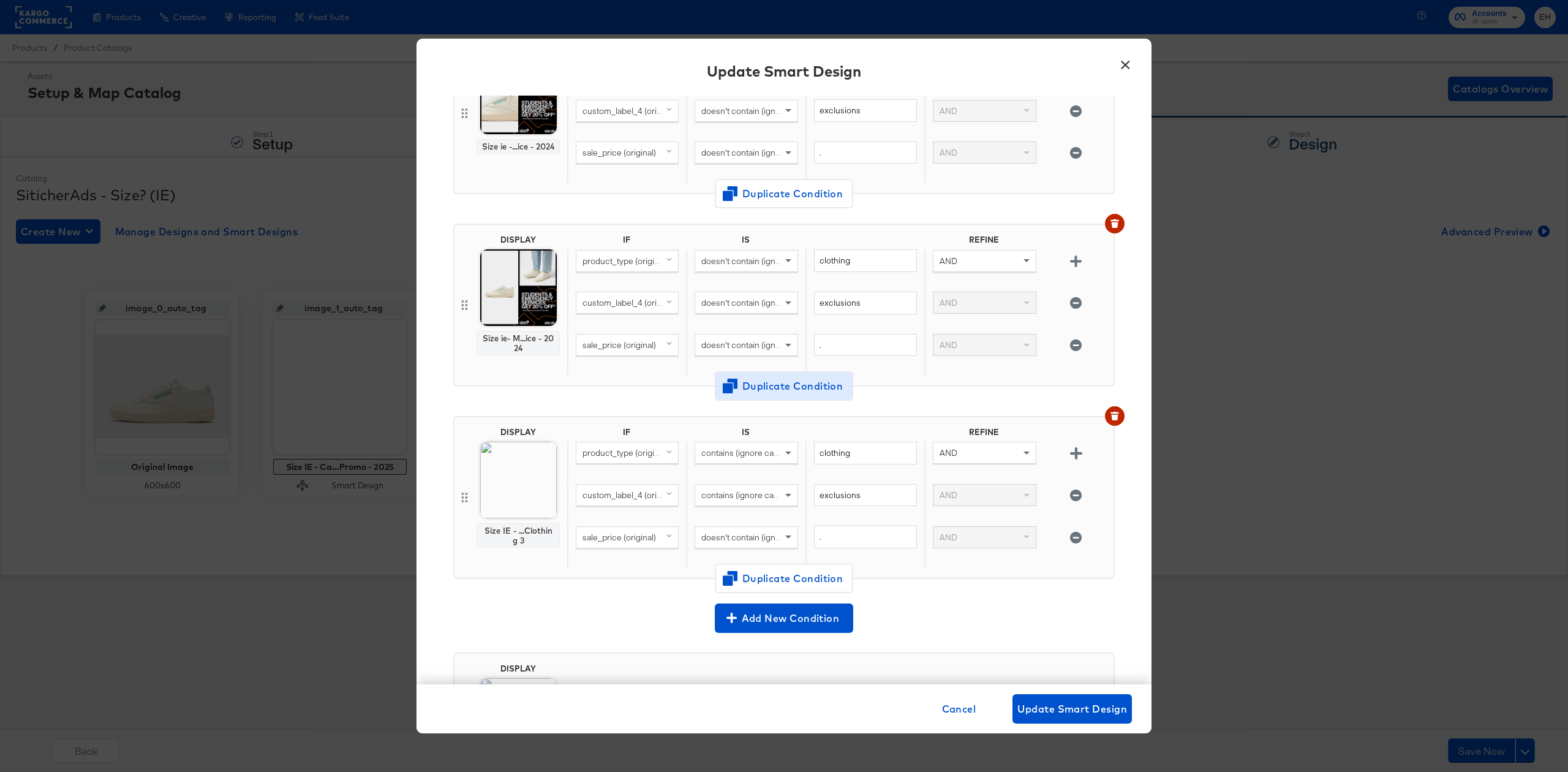
scroll to position [0, 0]
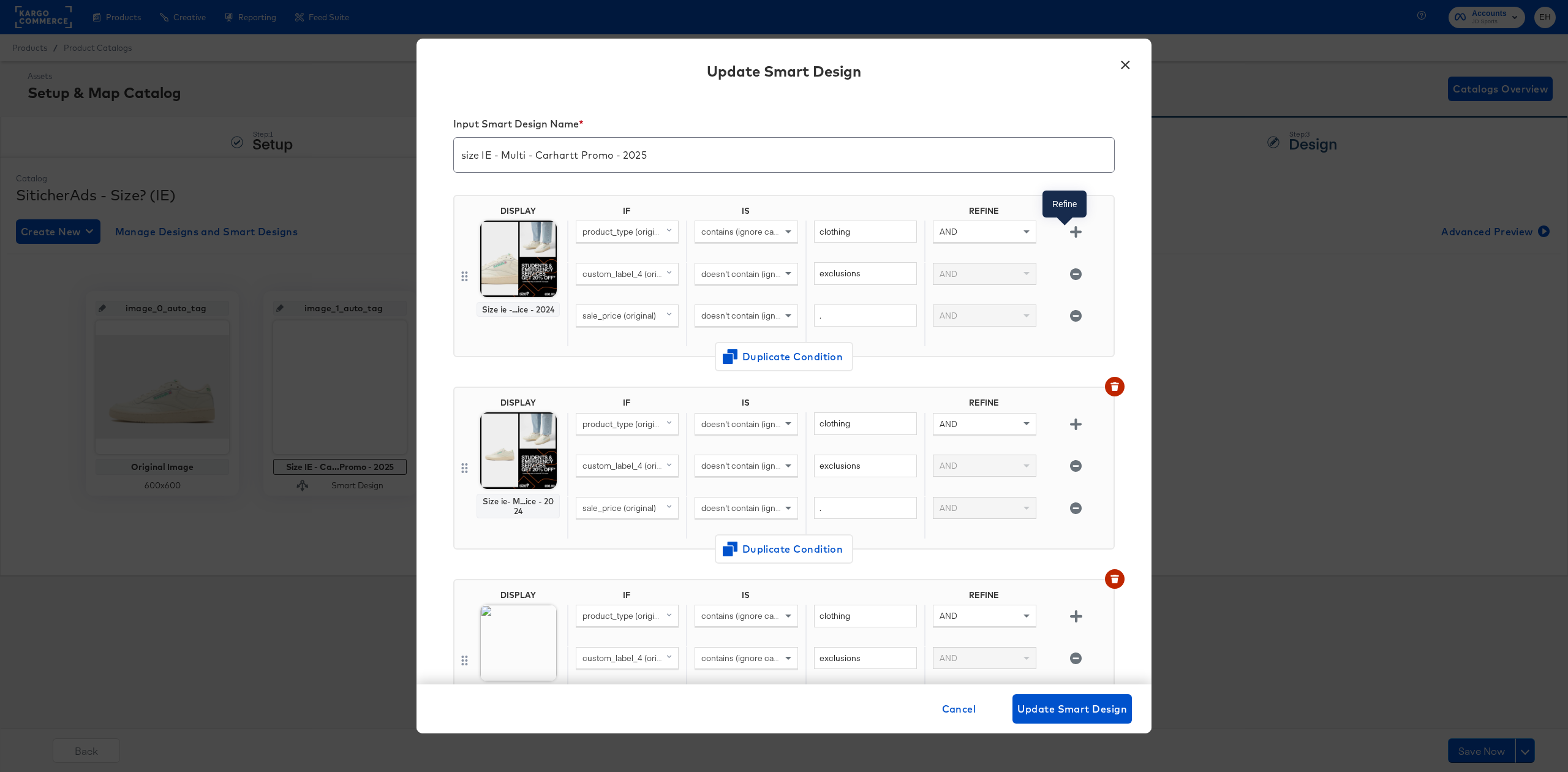
click at [1070, 236] on icon "button" at bounding box center [1076, 232] width 12 height 12
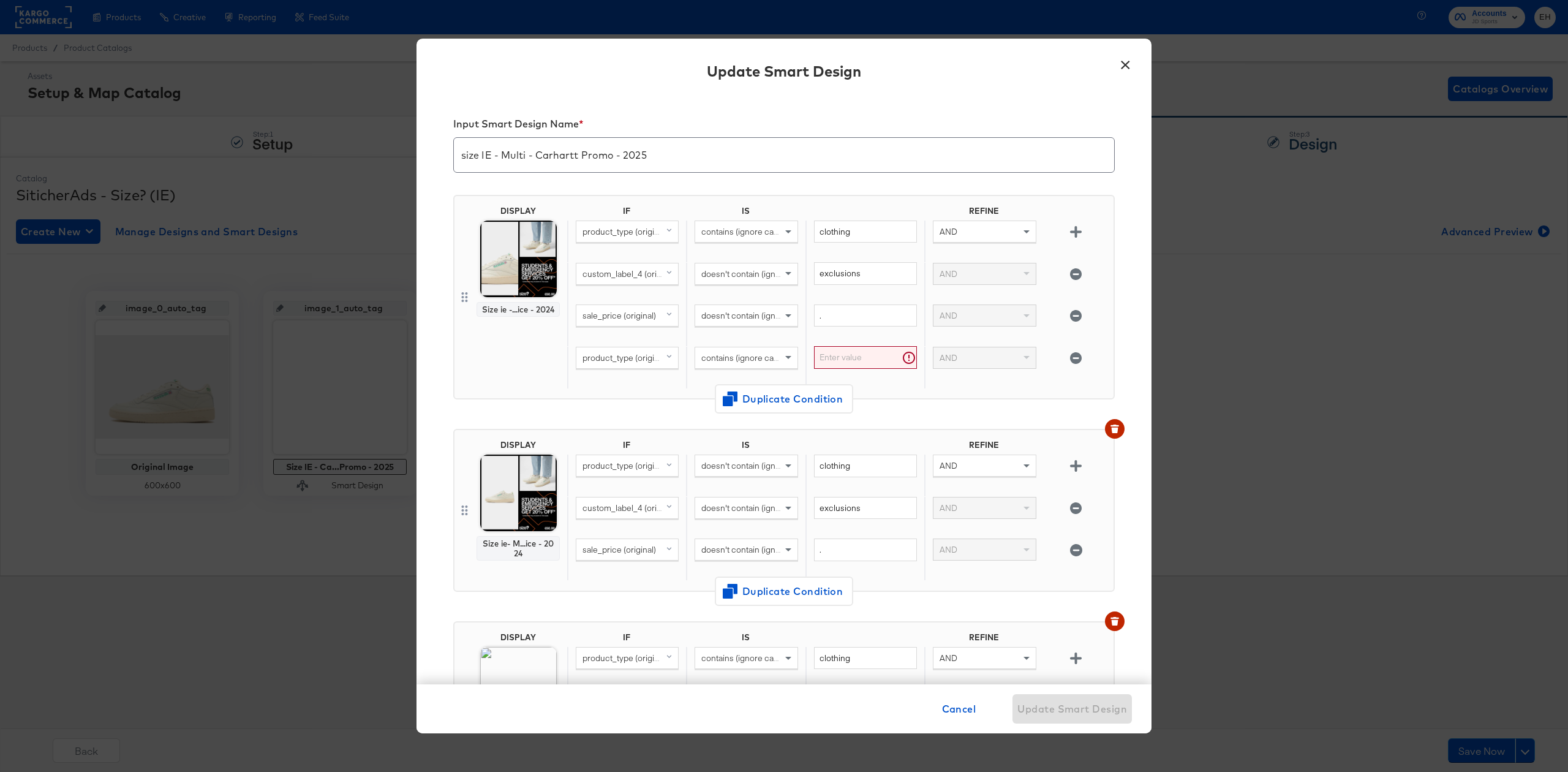
click at [644, 363] on span "product_type (original)" at bounding box center [625, 358] width 85 height 11
type input "cus"
click at [642, 488] on div "custom_label_2 original" at bounding box center [631, 483] width 103 height 12
click at [760, 357] on span "contains (ignore case)" at bounding box center [743, 358] width 84 height 11
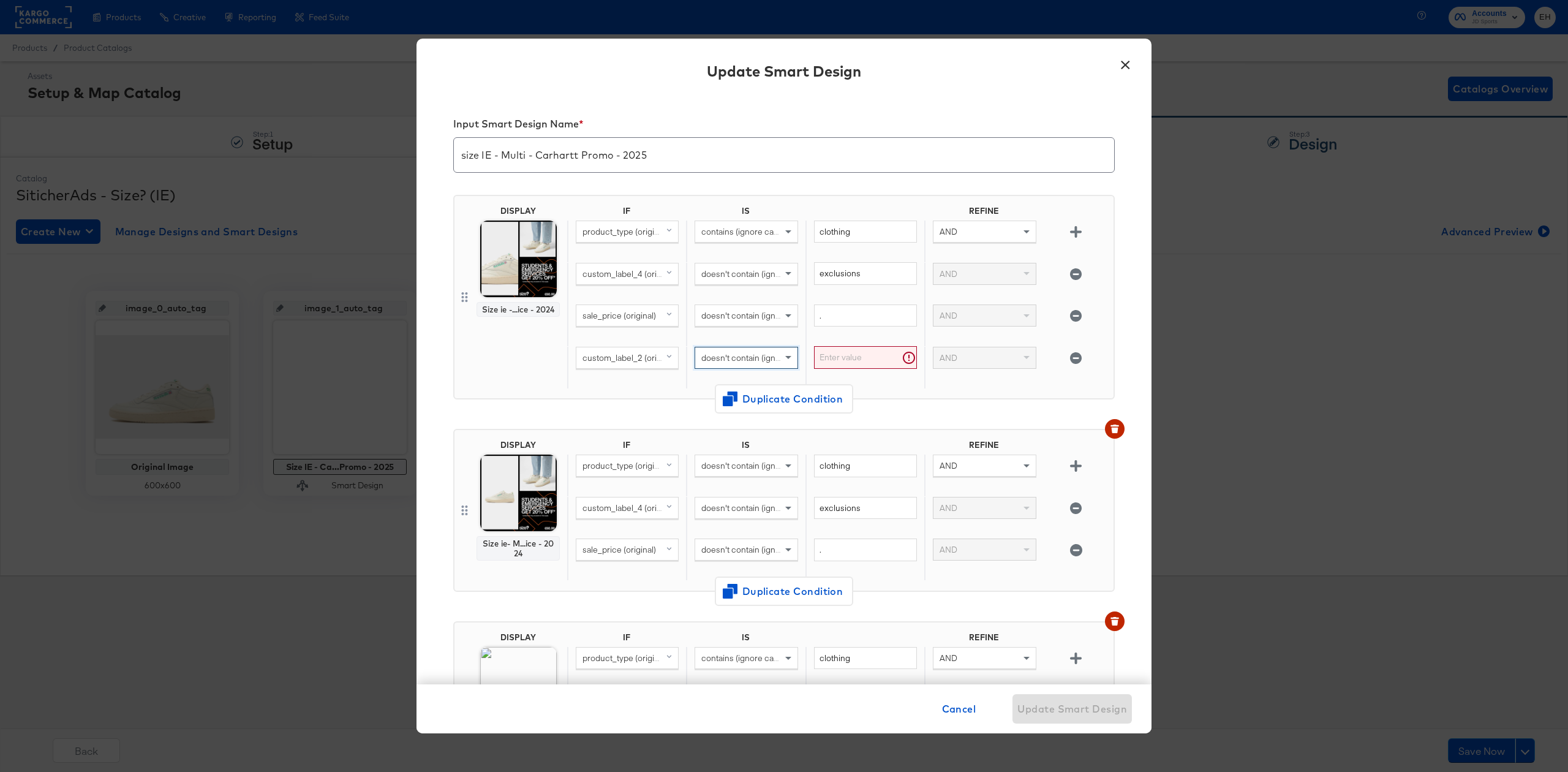
click at [876, 356] on input "text" at bounding box center [865, 358] width 103 height 23
type input "carhartt"
click at [892, 410] on div "DISPLAY Size ie -...ice - 2024 IF IS REFINE product_type (original) contains (i…" at bounding box center [784, 302] width 662 height 234
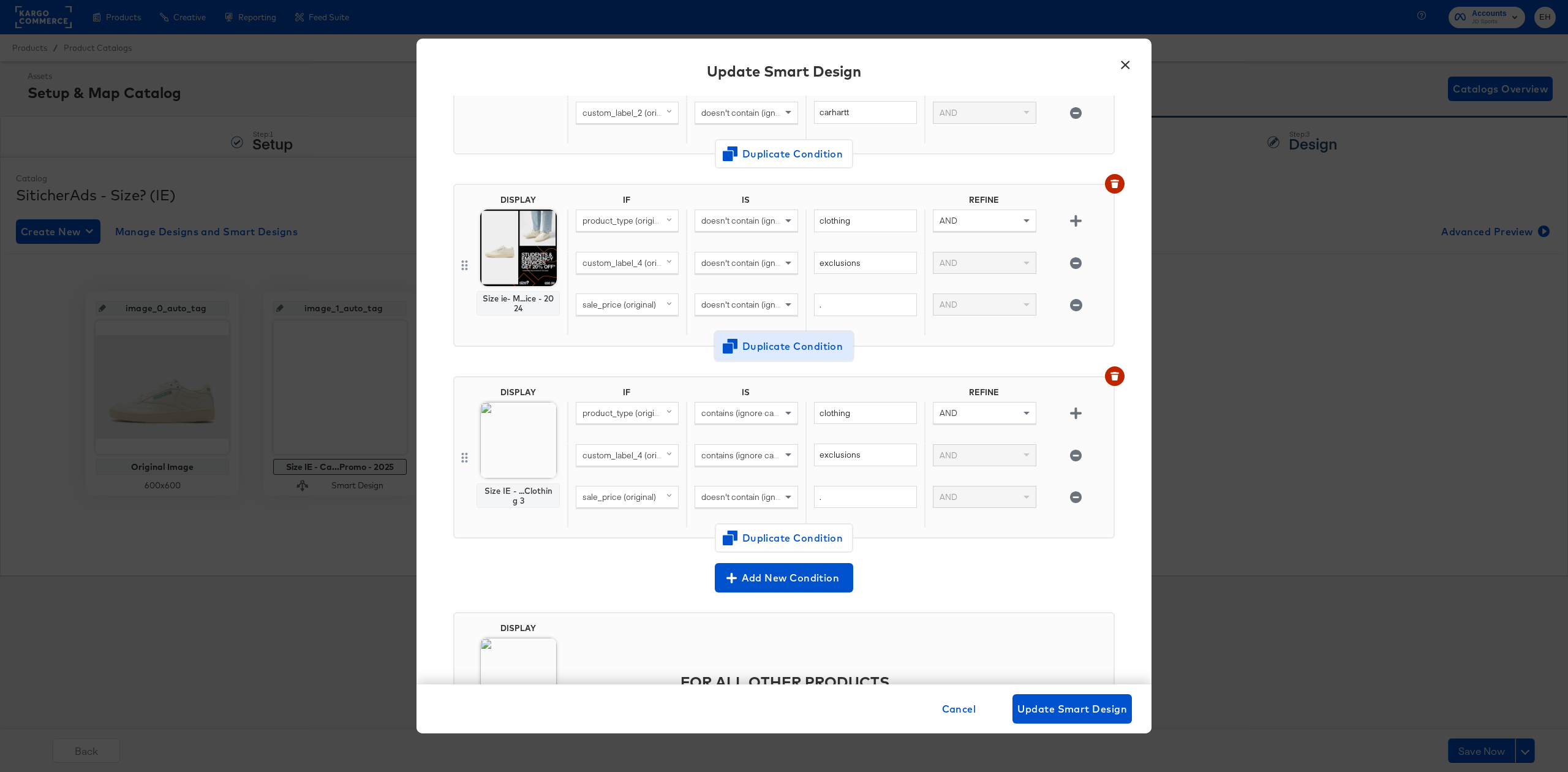
click at [759, 351] on span "Duplicate Condition" at bounding box center [784, 346] width 119 height 17
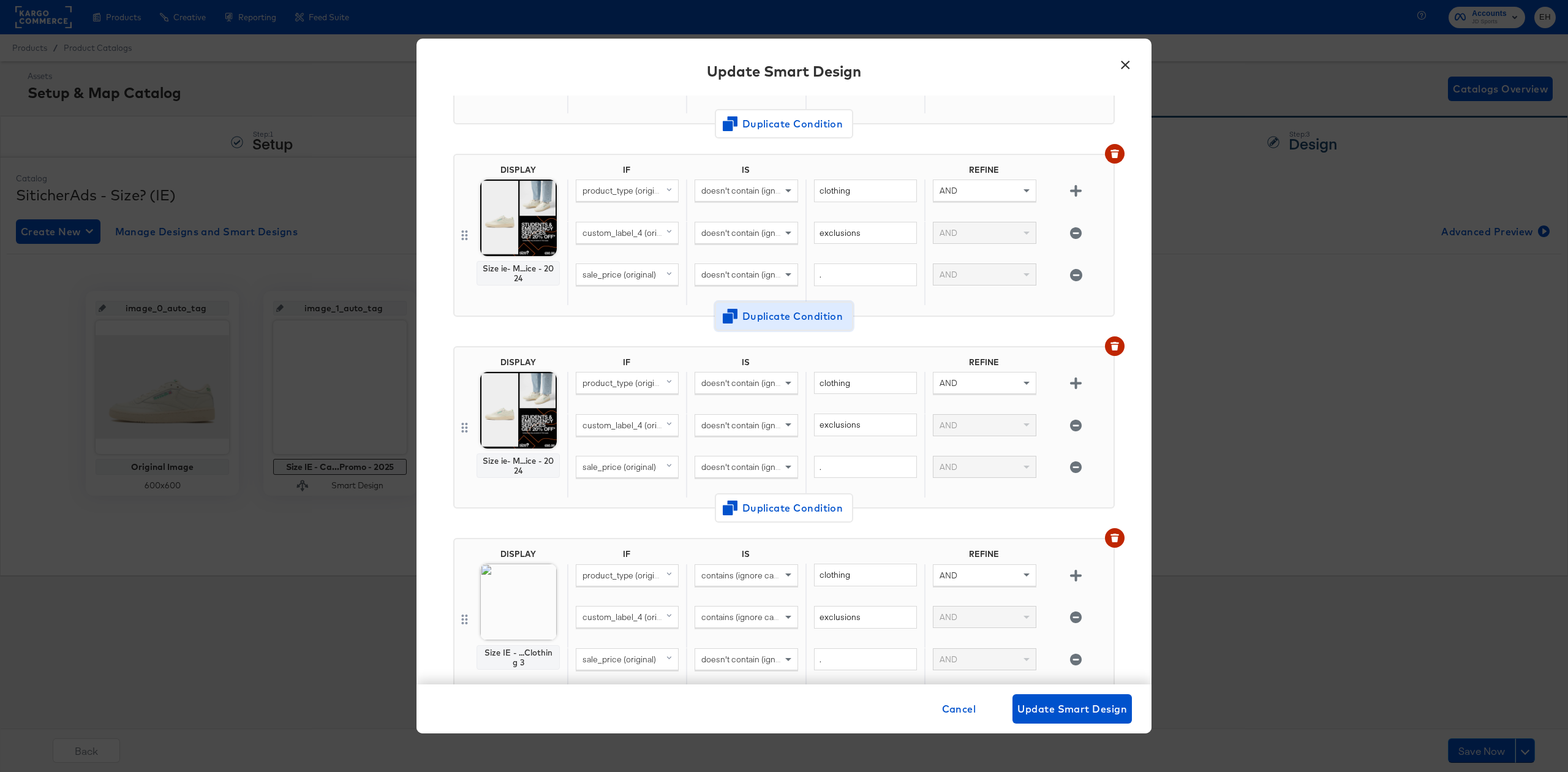
scroll to position [275, 0]
click at [747, 393] on div "doesn't contain (ignore case)" at bounding box center [746, 383] width 102 height 21
click at [1070, 428] on icon "button" at bounding box center [1076, 426] width 12 height 12
type input "."
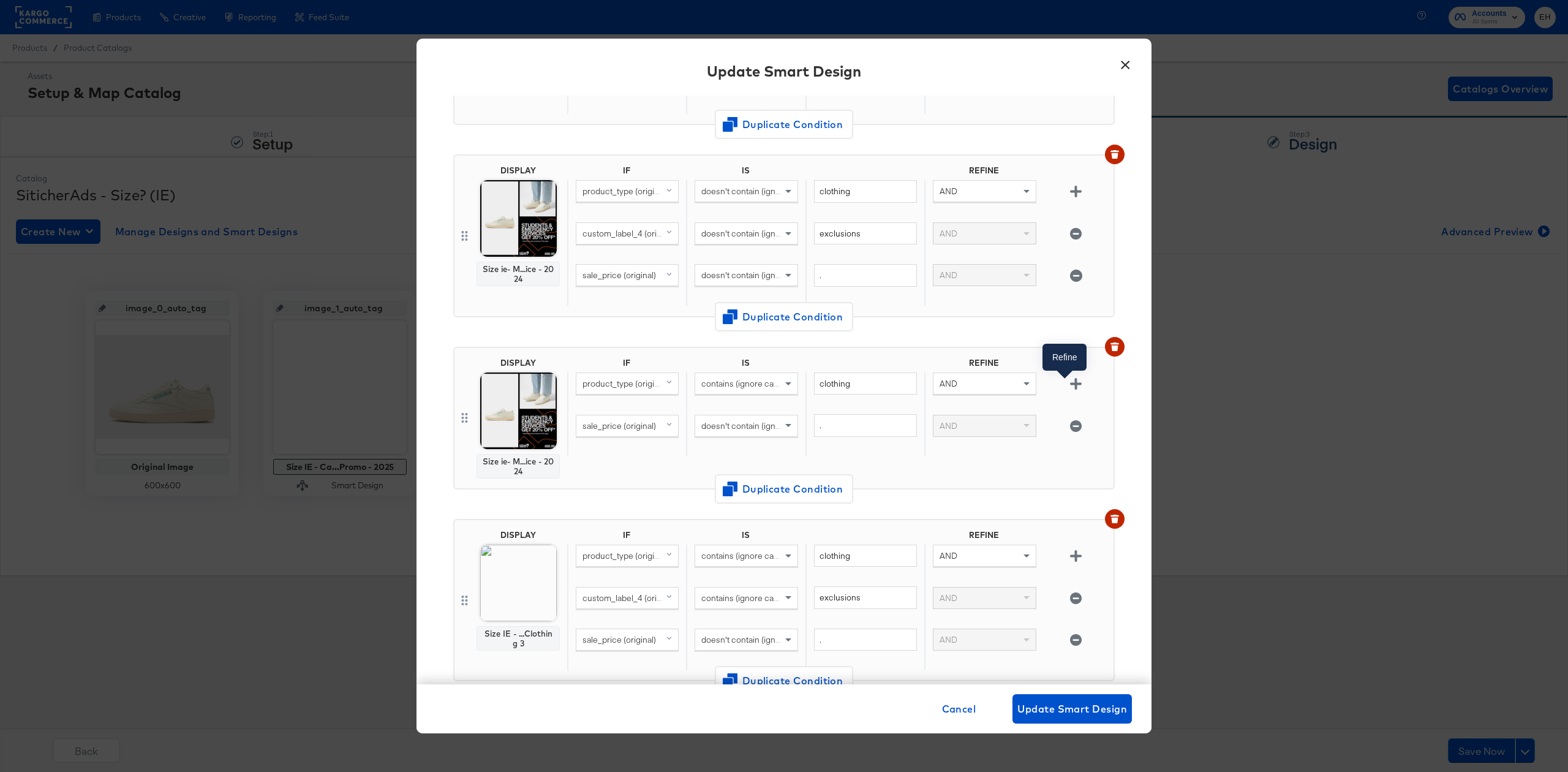
click at [1070, 386] on icon "button" at bounding box center [1076, 384] width 12 height 12
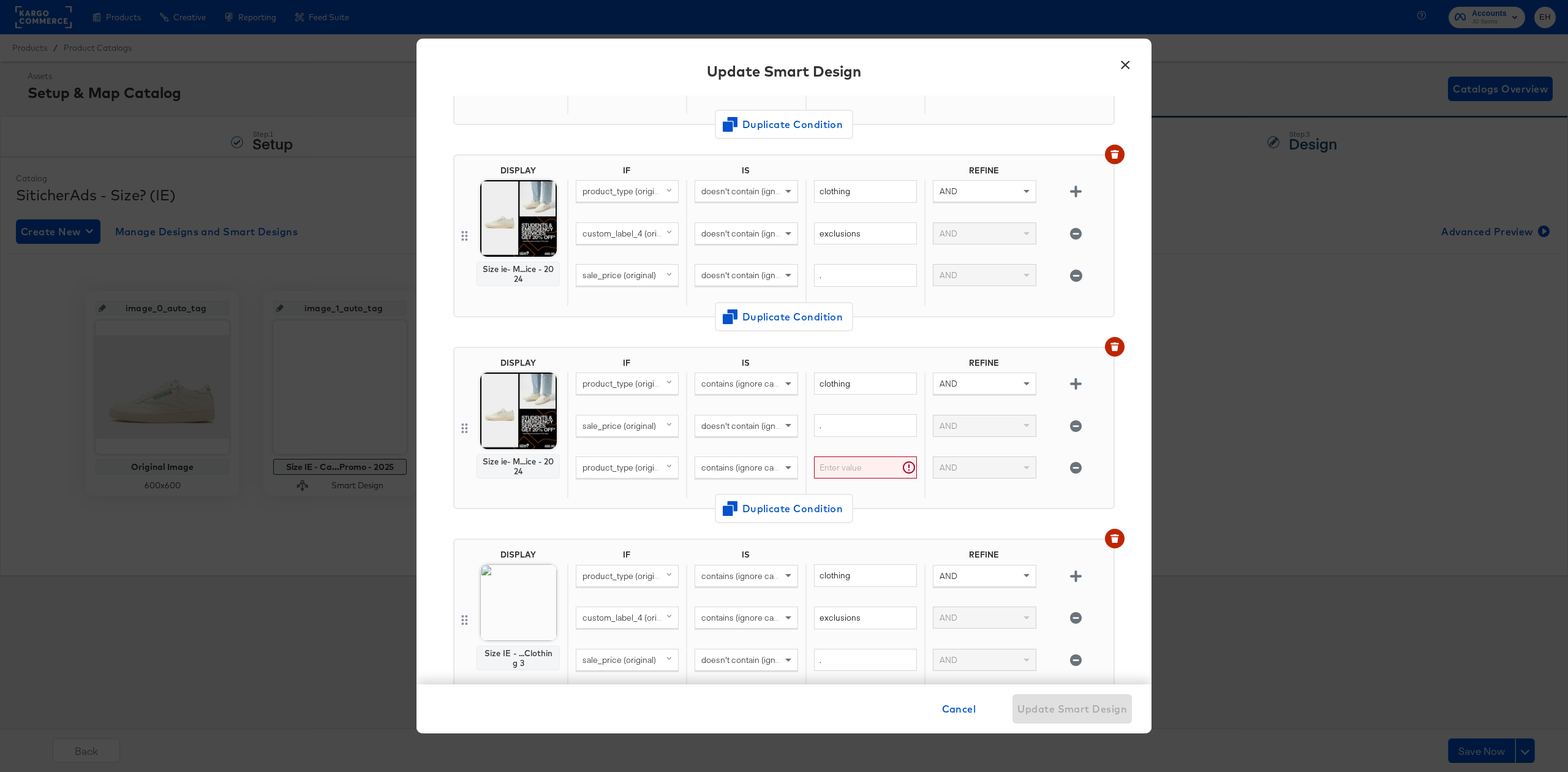
click at [619, 478] on div "product_type (original)" at bounding box center [627, 467] width 102 height 21
type input "cu"
click at [651, 598] on div "custom_label_2" at bounding box center [628, 592] width 96 height 12
click at [843, 469] on input "text" at bounding box center [865, 468] width 103 height 23
type input "c"
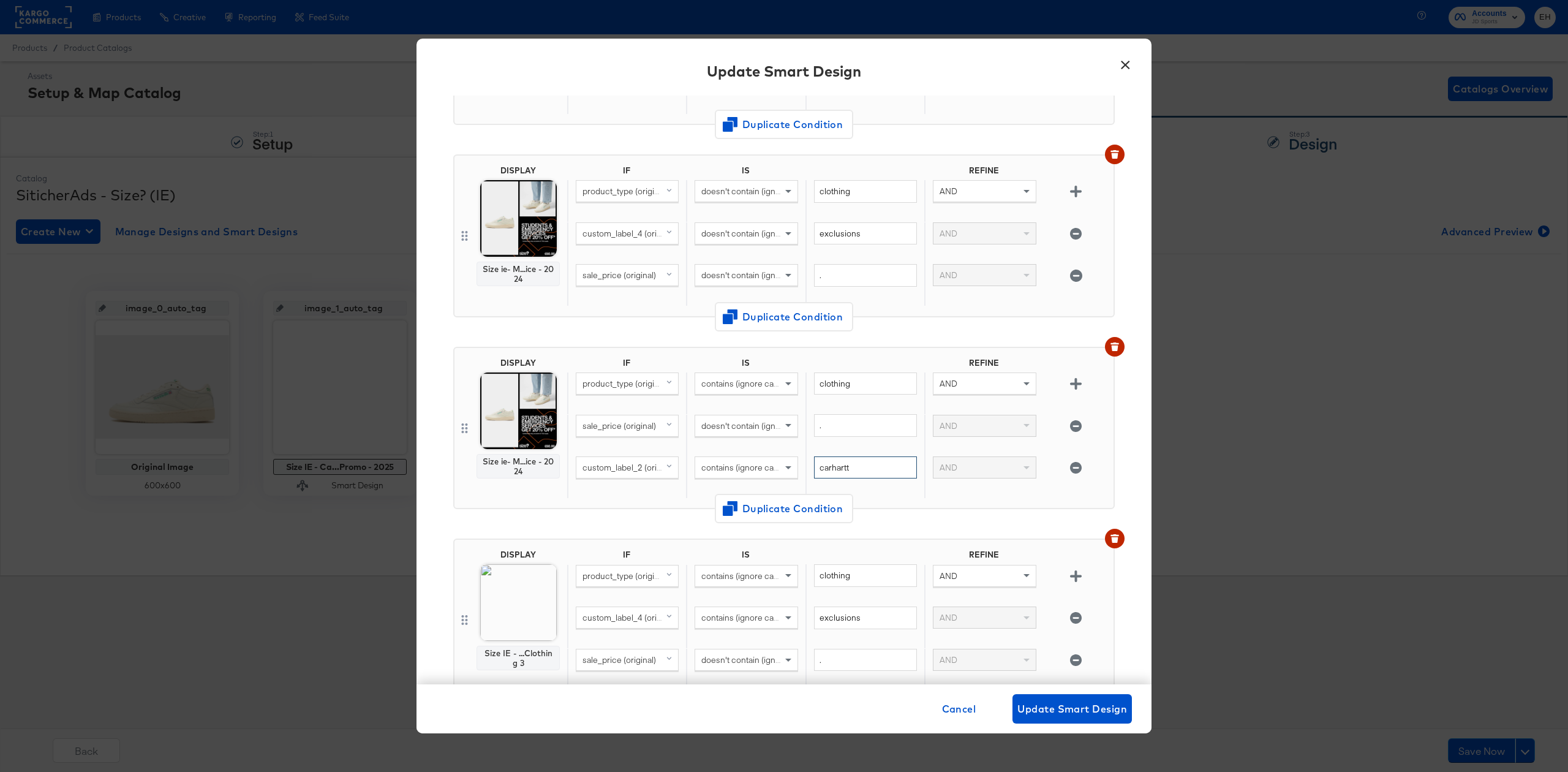
type input "carhartt"
click at [916, 524] on div "DISPLAY Size ie- M...ice - 2024 IF IS REFINE product_type (original) contains (…" at bounding box center [784, 433] width 662 height 192
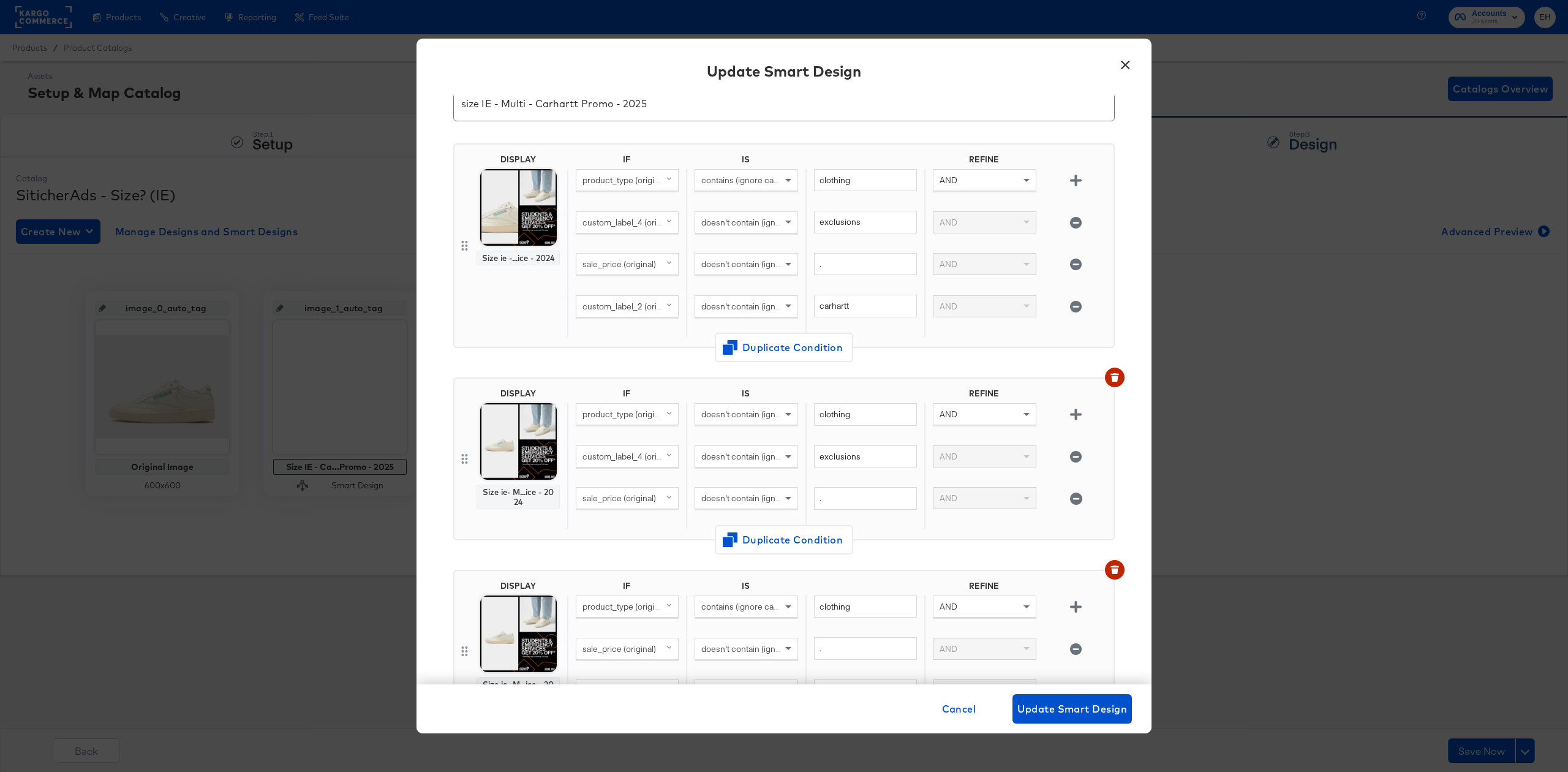
scroll to position [0, 0]
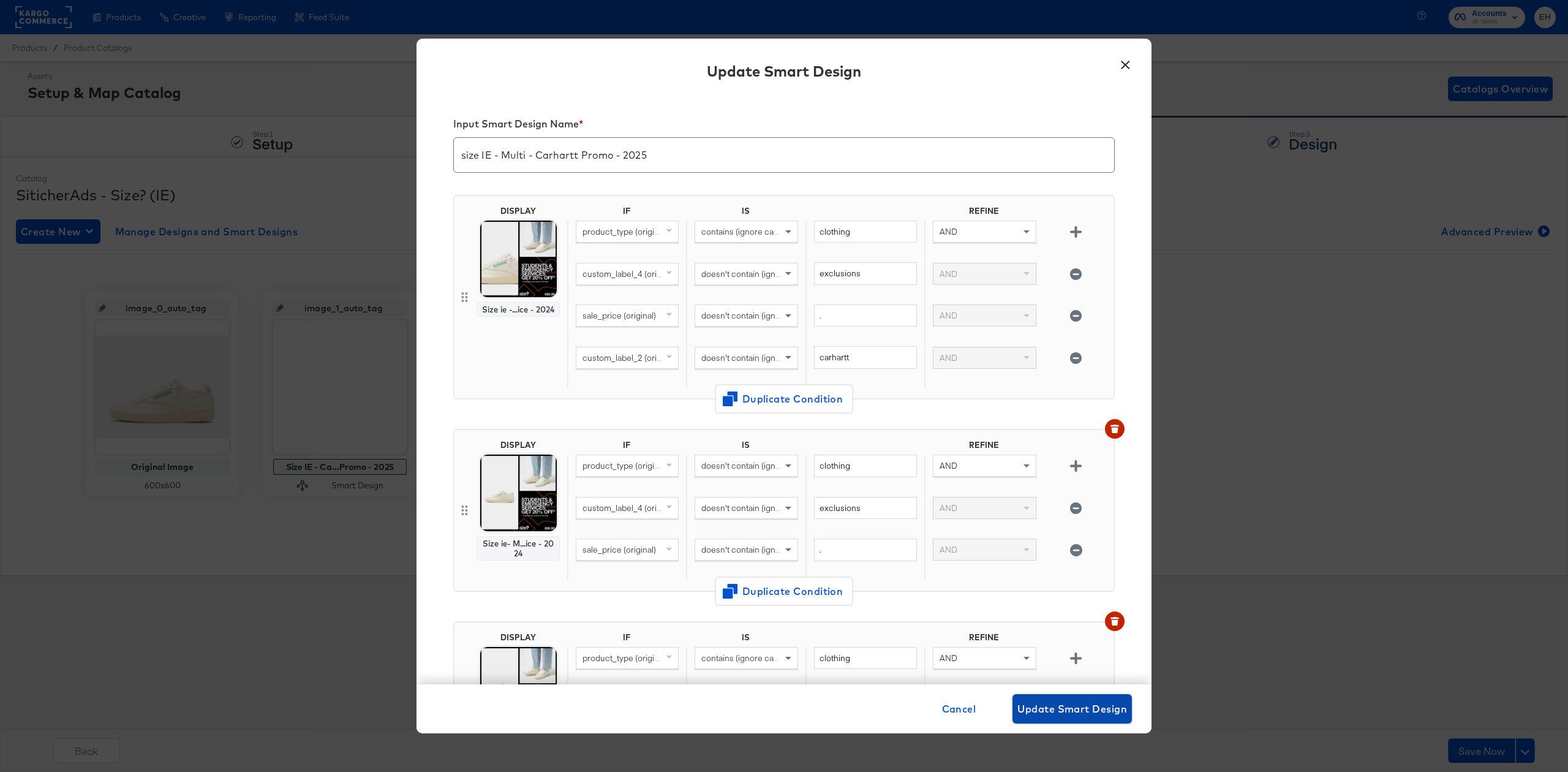
click at [1045, 714] on span "Update Smart Design" at bounding box center [1072, 709] width 109 height 17
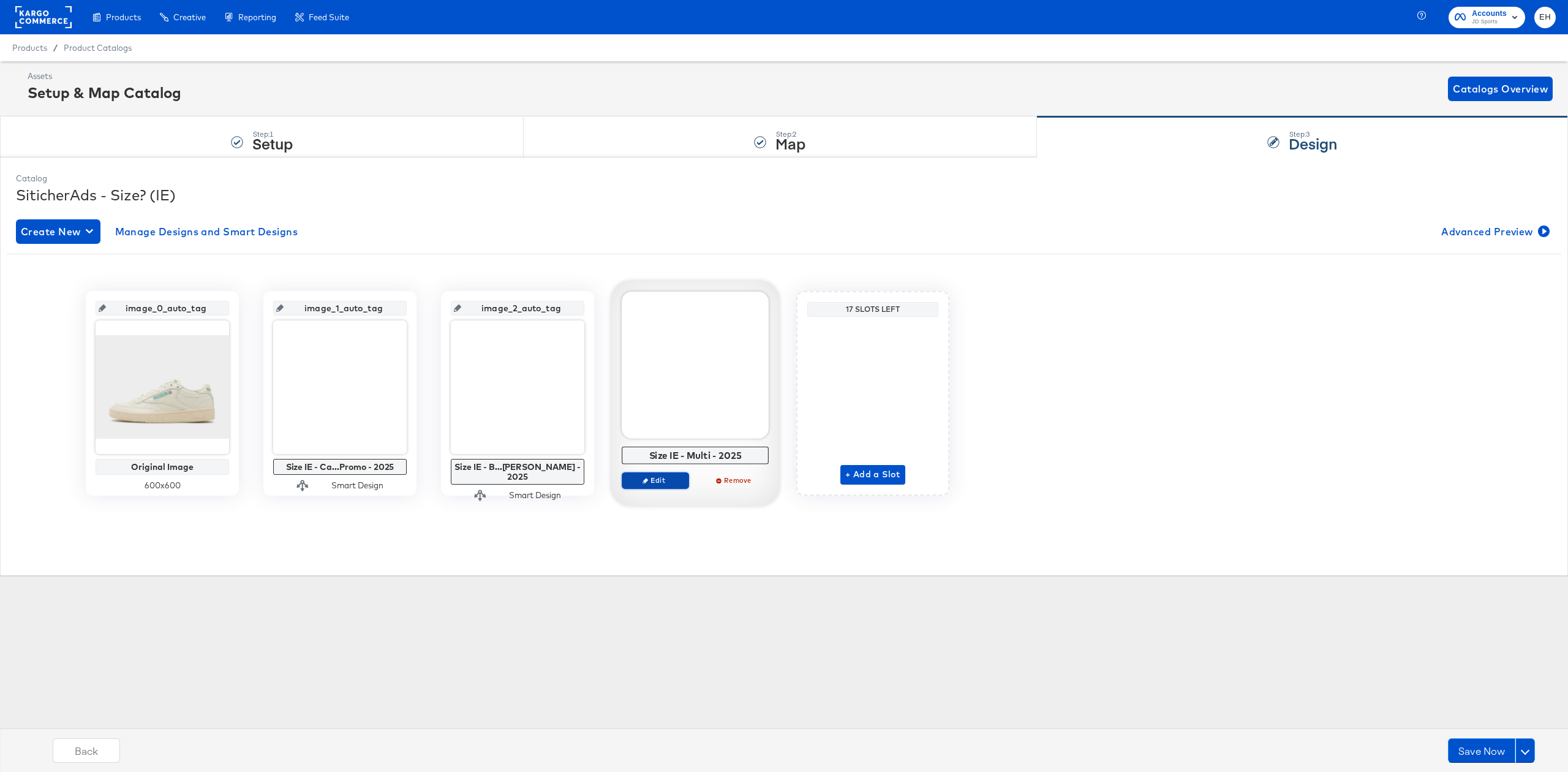
click at [654, 479] on span "Edit" at bounding box center [655, 479] width 57 height 9
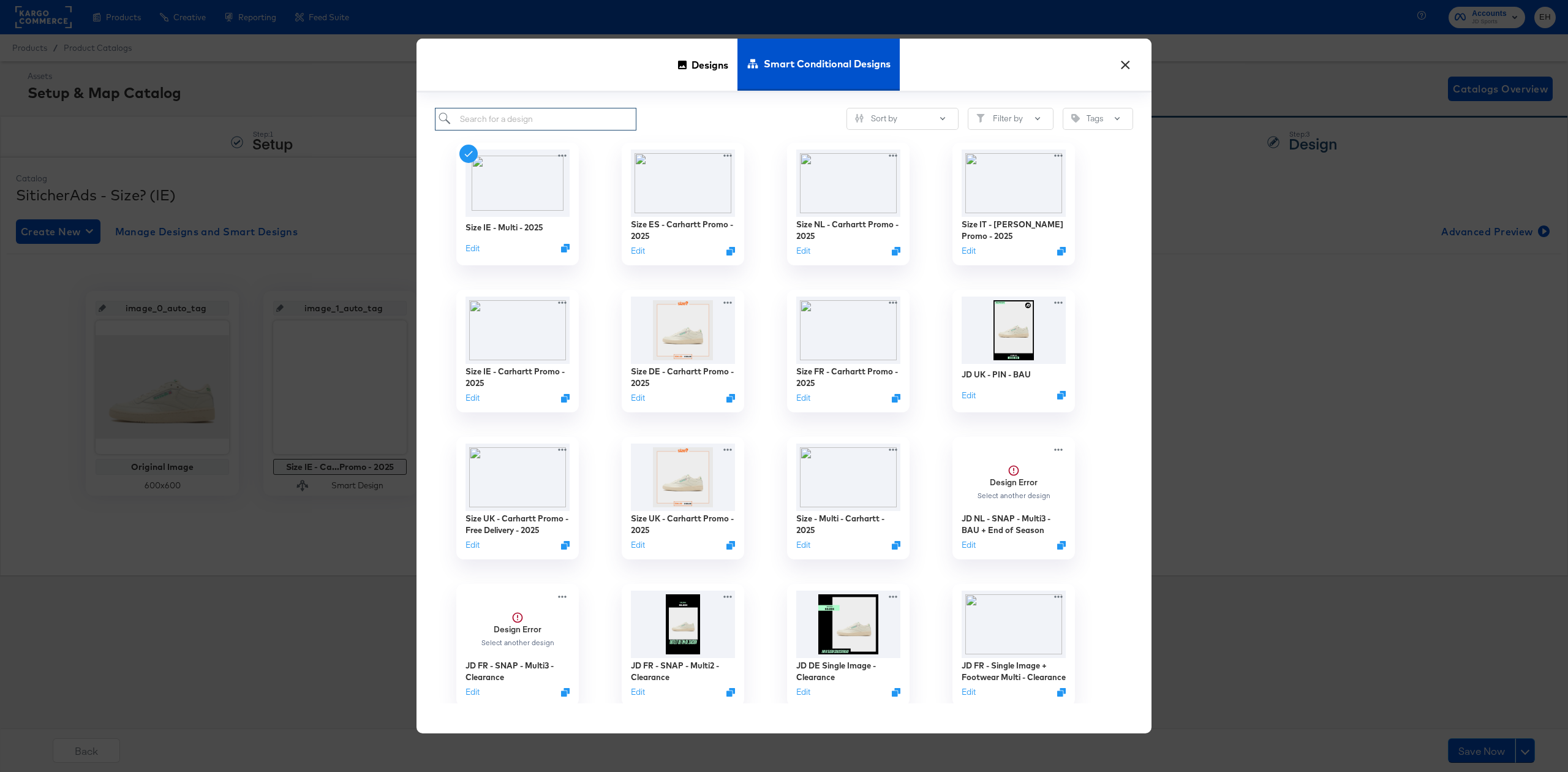
click at [517, 117] on input "search" at bounding box center [535, 119] width 201 height 23
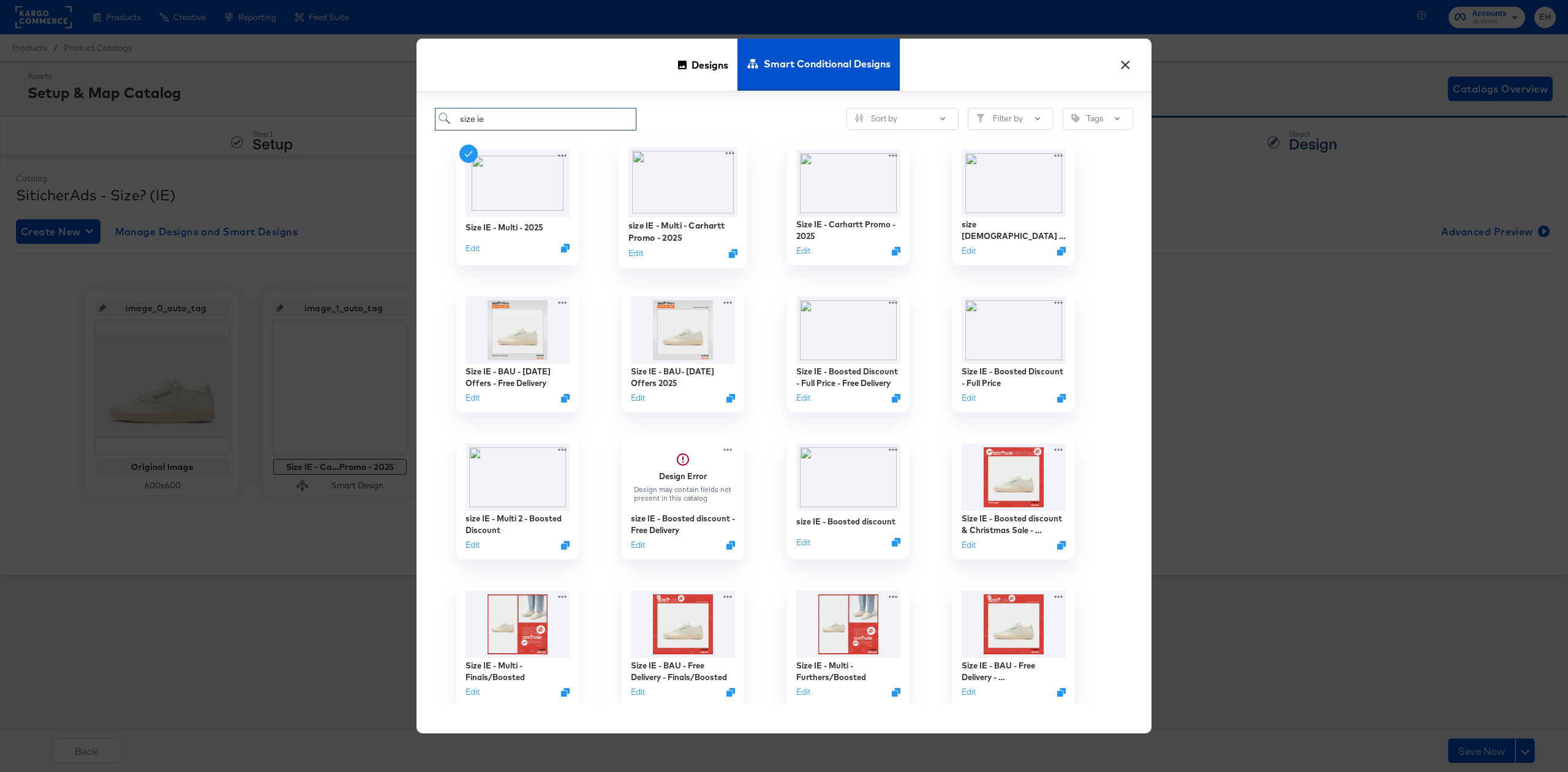
type input "size ie"
click at [680, 167] on img at bounding box center [683, 182] width 109 height 71
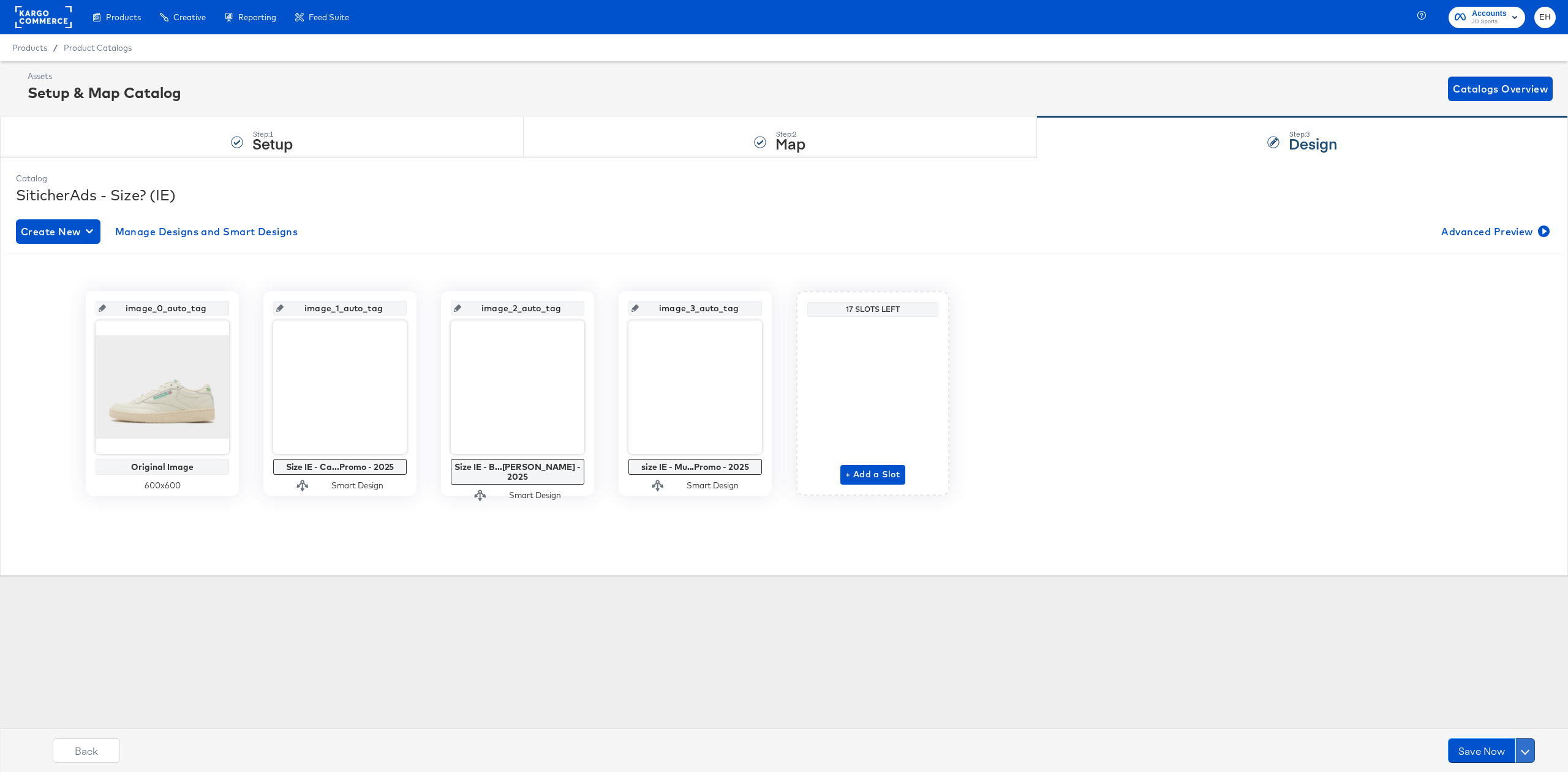
click at [1520, 756] on button at bounding box center [1525, 751] width 20 height 25
click at [1493, 722] on div "Schedule Save" at bounding box center [1497, 727] width 56 height 12
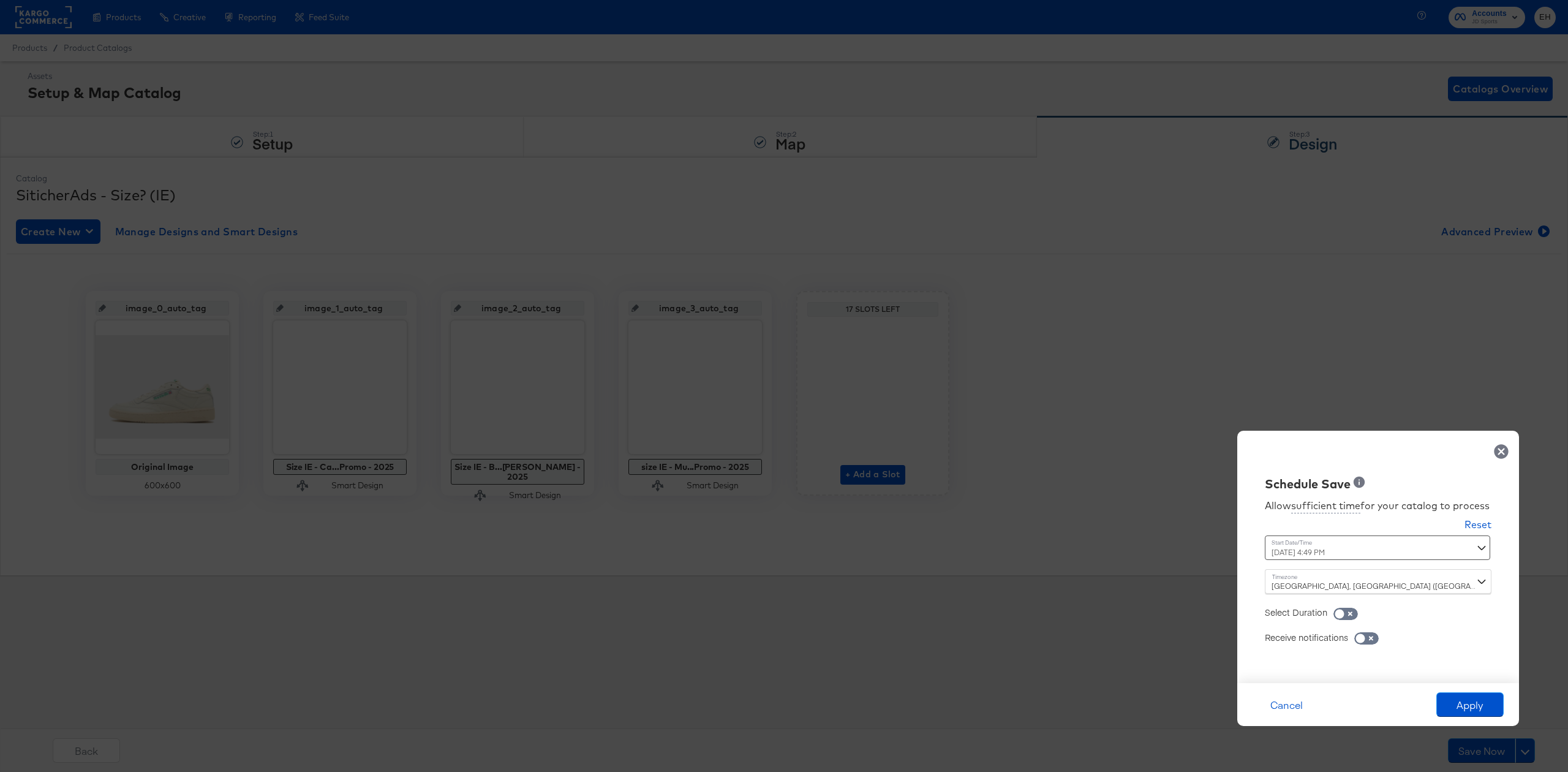
click at [1365, 548] on div "[DATE] 4:49 PM ‹ [DATE] › Su Mo Tu We Th Fr Sa 28 29 30 1 2 3 4 5 6 7 8 9 10 11…" at bounding box center [1348, 548] width 166 height 25
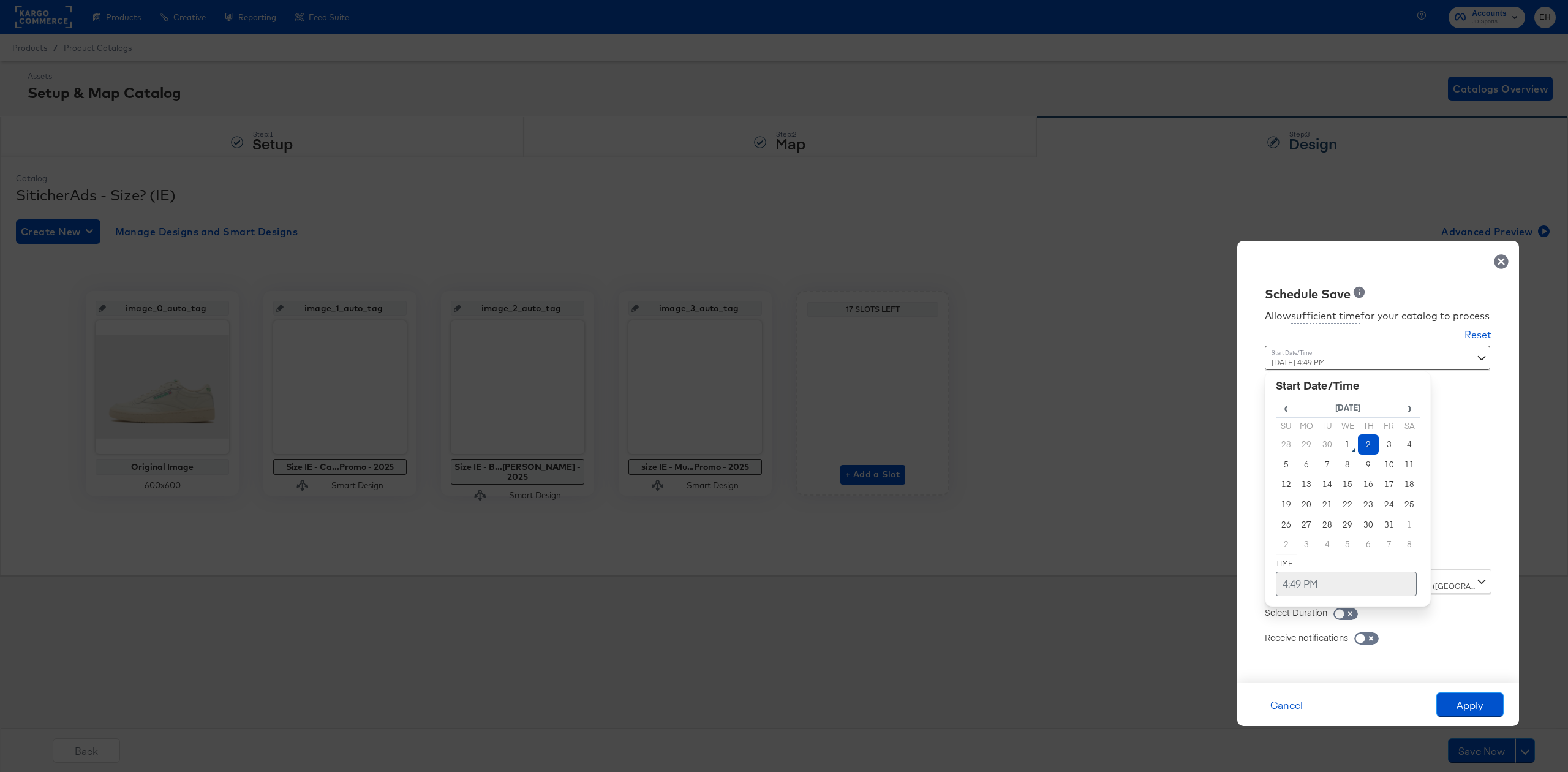
click at [1296, 589] on td "4:49 PM" at bounding box center [1346, 584] width 141 height 25
click at [1323, 490] on span "▼" at bounding box center [1322, 492] width 25 height 25
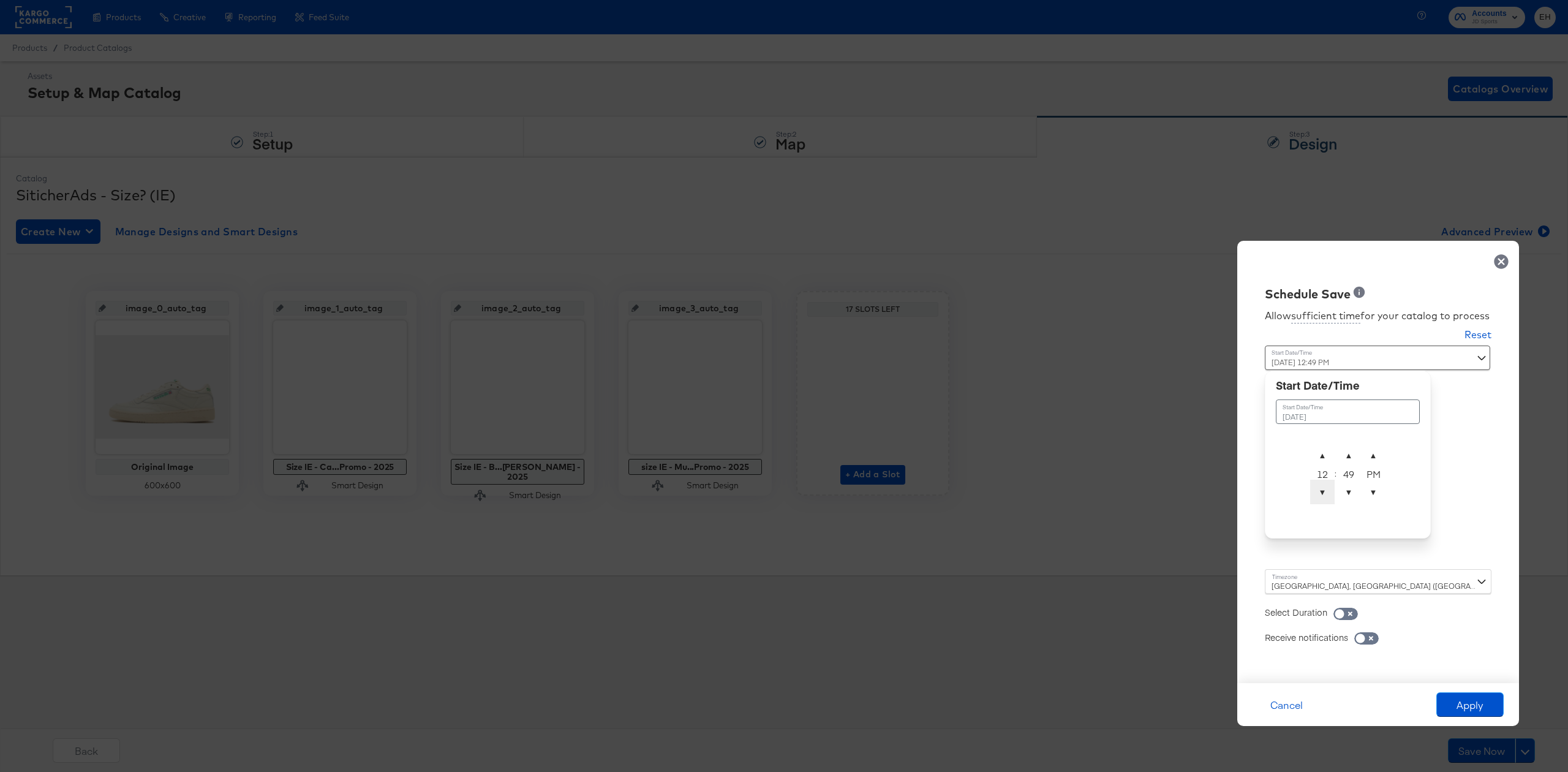
click at [1323, 490] on span "▼" at bounding box center [1322, 492] width 25 height 25
click at [1321, 490] on span "▼" at bounding box center [1322, 492] width 25 height 25
click at [1321, 451] on span "▲" at bounding box center [1322, 455] width 25 height 25
click at [1348, 461] on span "▲" at bounding box center [1349, 455] width 25 height 25
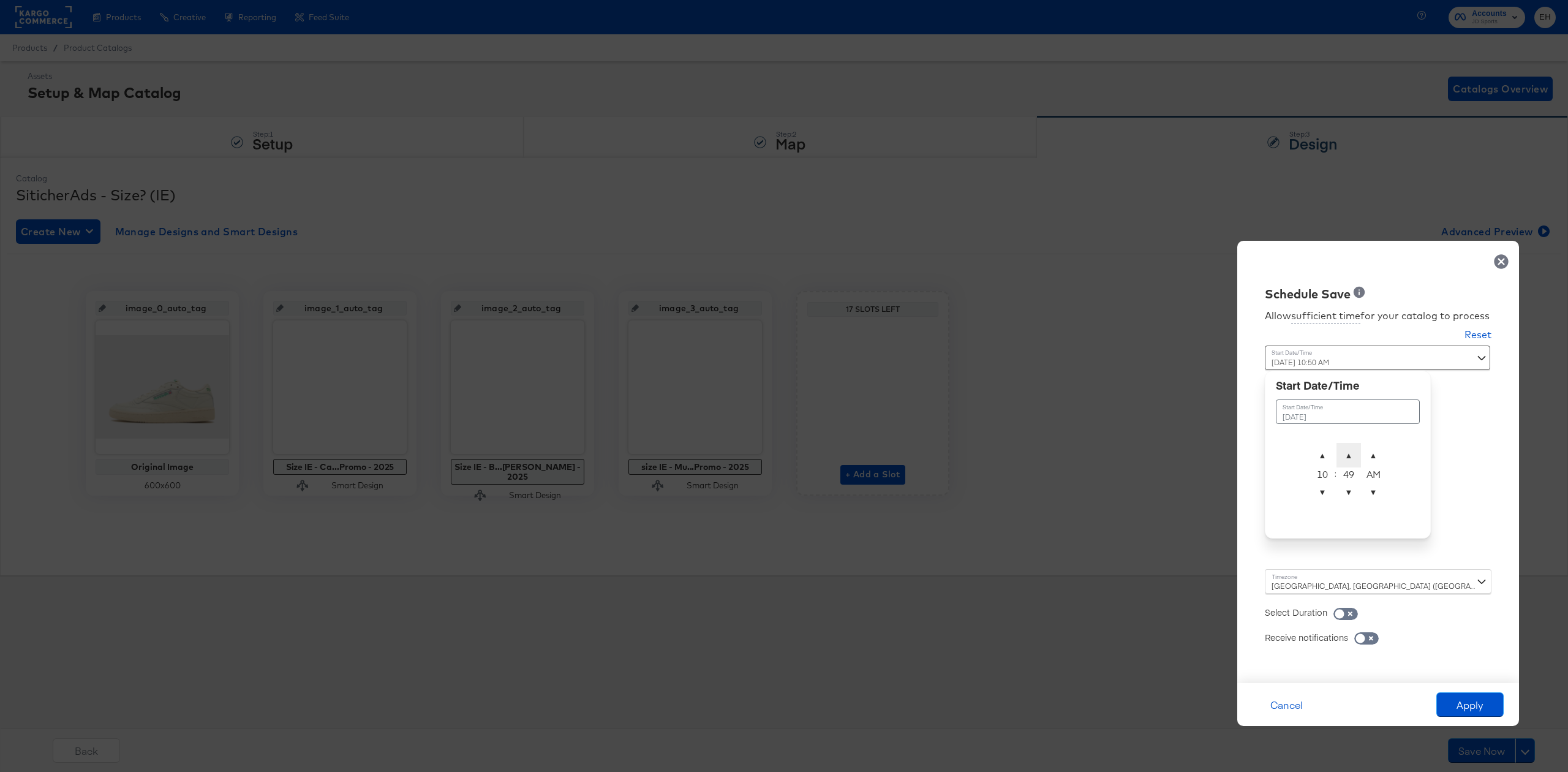
click at [1348, 461] on span "▲" at bounding box center [1349, 455] width 25 height 25
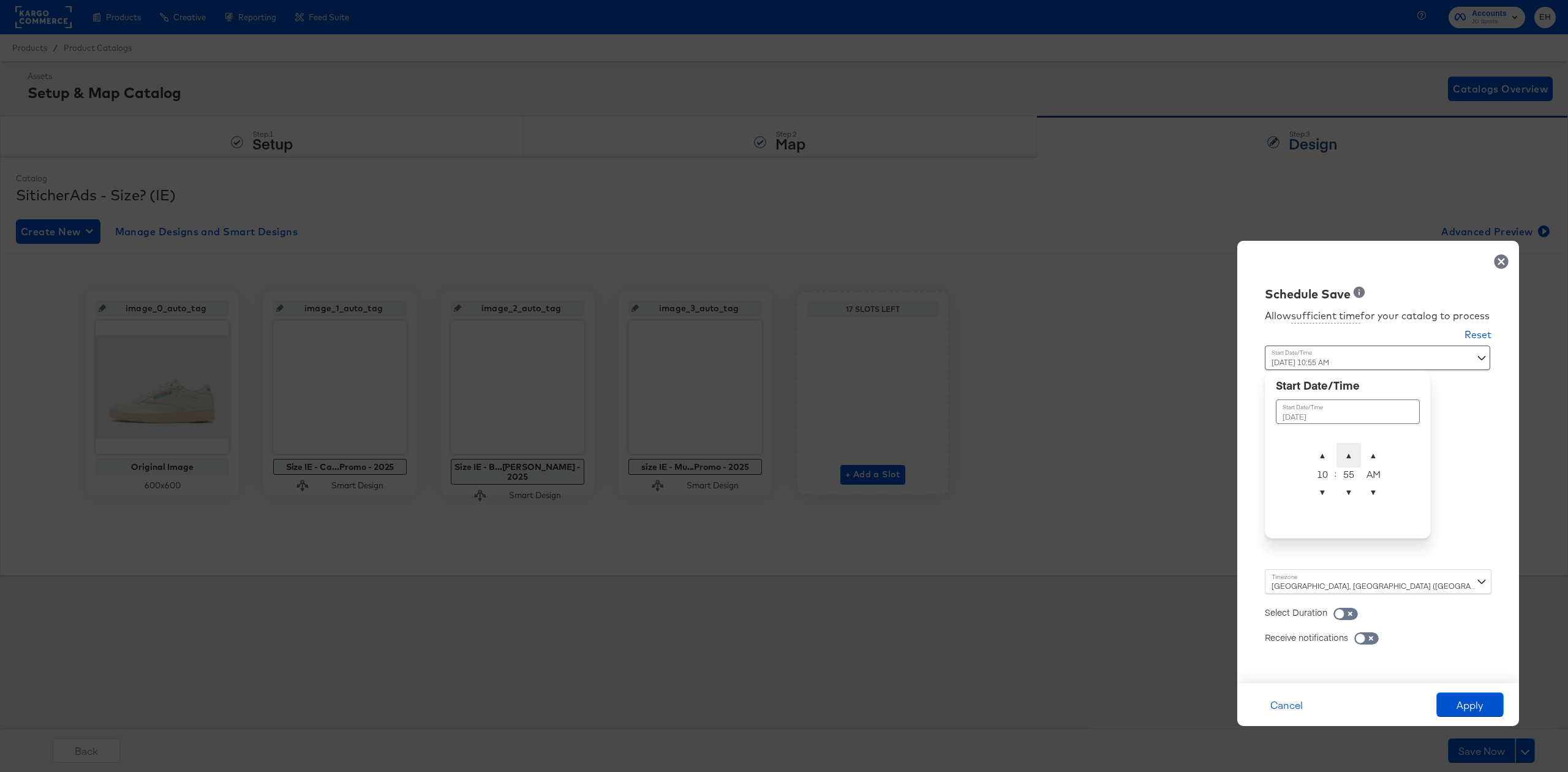
click at [1348, 461] on span "▲" at bounding box center [1349, 455] width 25 height 25
click at [1350, 452] on span "▲" at bounding box center [1349, 455] width 25 height 25
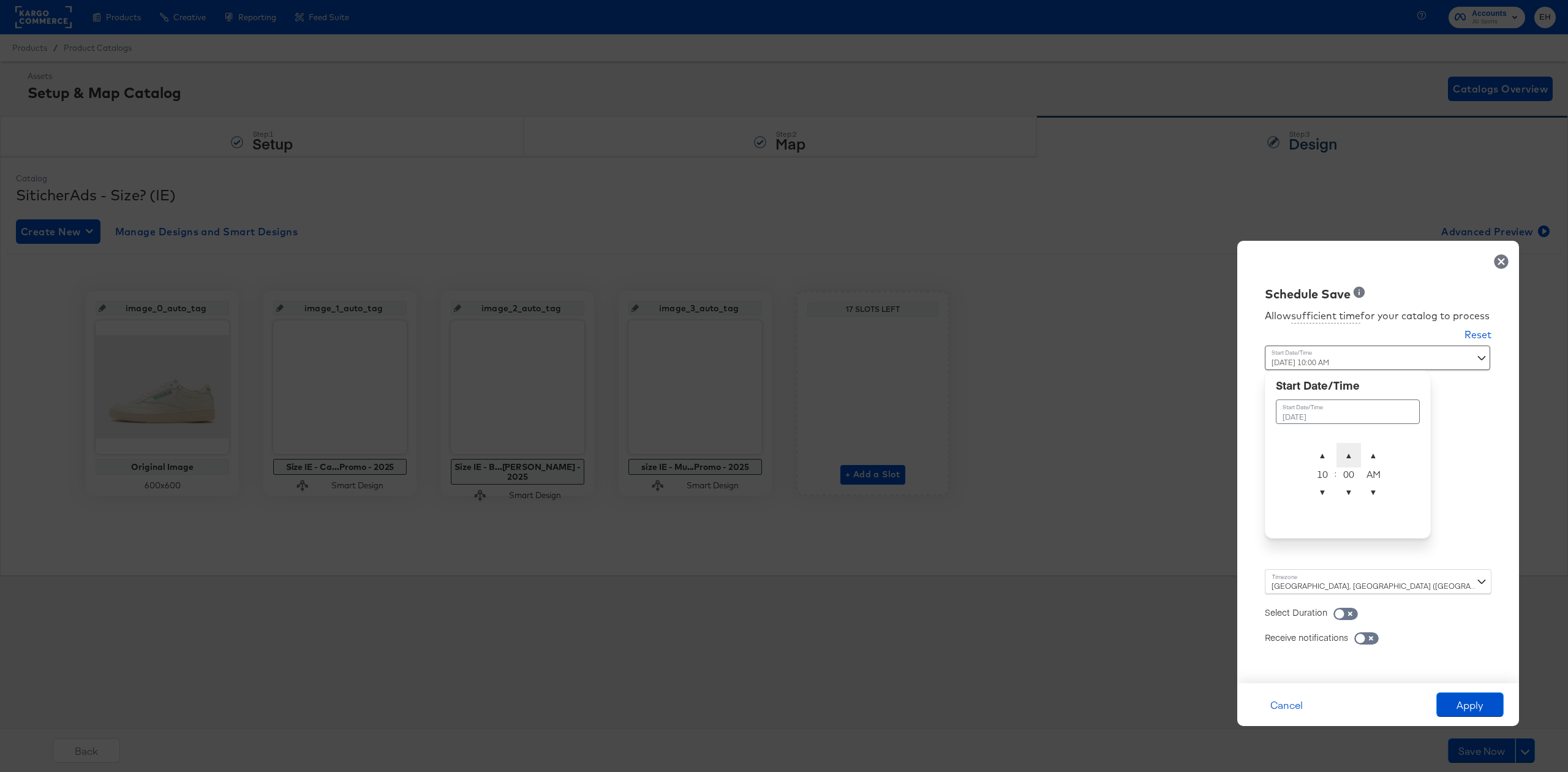
click at [1350, 452] on span "▲" at bounding box center [1349, 455] width 25 height 25
click at [1348, 495] on span "▼" at bounding box center [1349, 492] width 25 height 25
type input "[DATE] 10:00 AM"
click at [1487, 488] on div "Allow sufficient time for your catalog to process Reset Time : [DATE] 10:00 AM …" at bounding box center [1378, 487] width 263 height 368
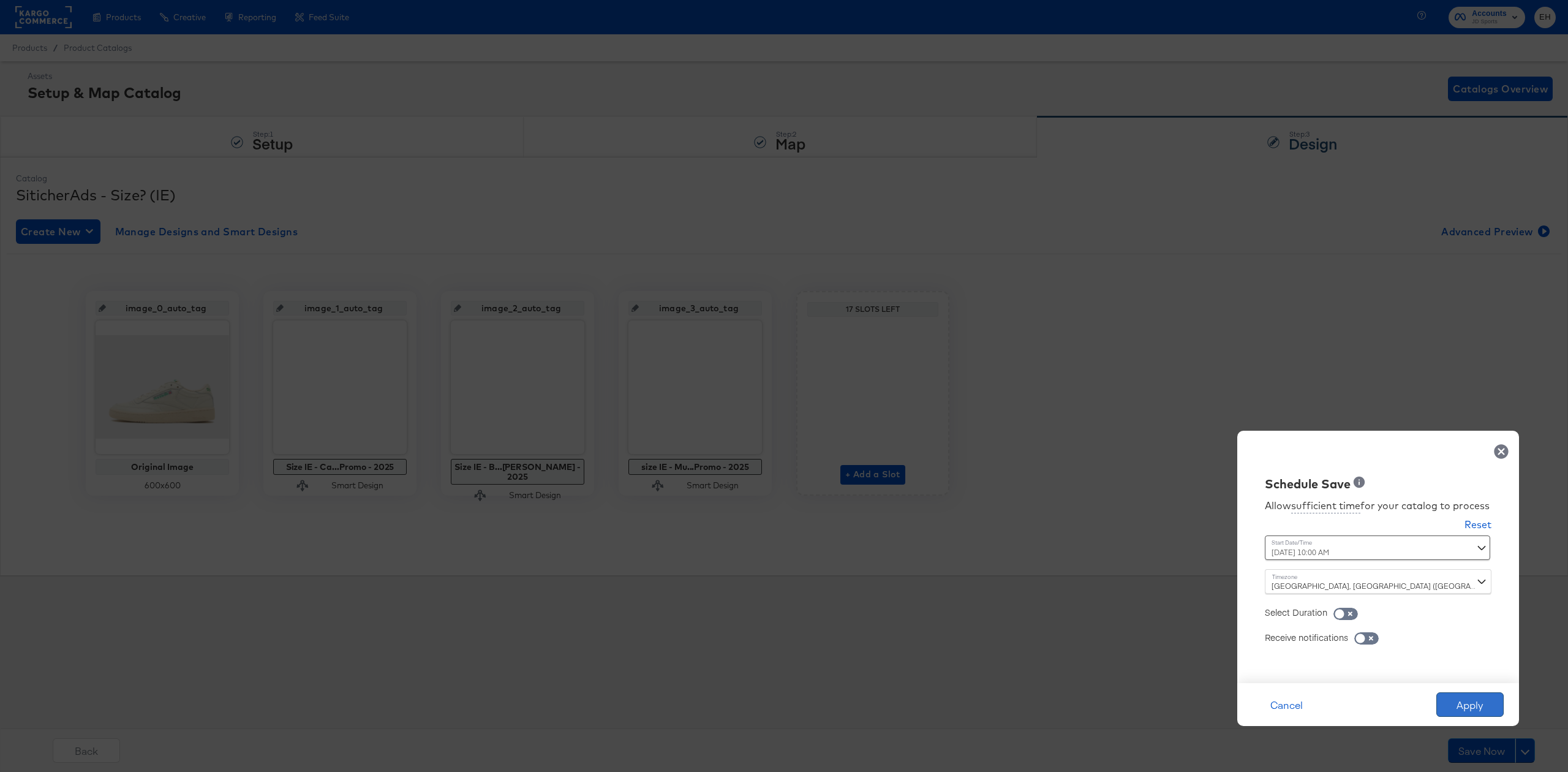
click at [1470, 707] on button "Apply" at bounding box center [1470, 705] width 67 height 25
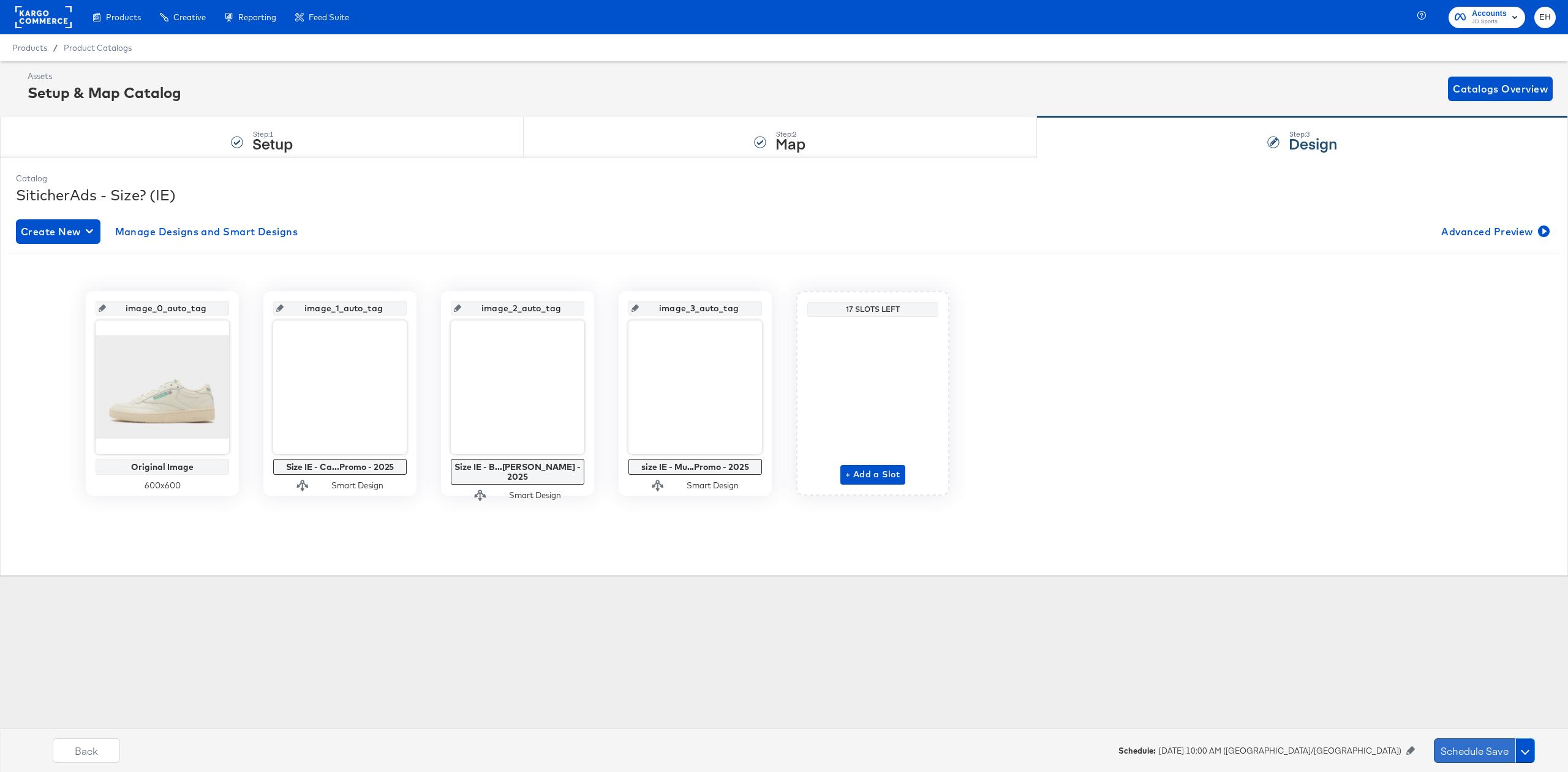
click at [1446, 746] on button "Schedule Save" at bounding box center [1474, 751] width 81 height 25
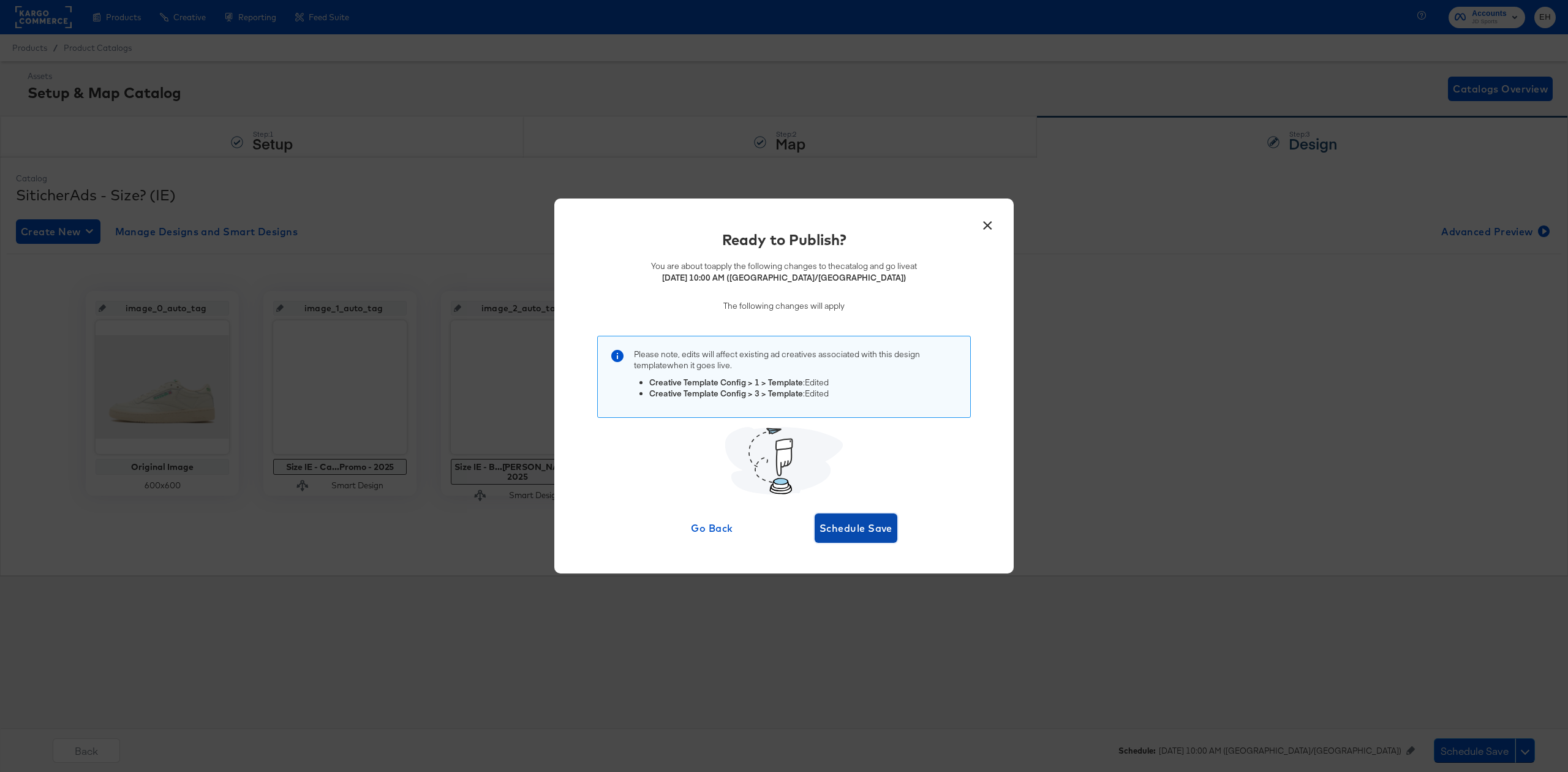
click at [838, 523] on span "Schedule Save" at bounding box center [855, 528] width 73 height 17
